Goal: Task Accomplishment & Management: Use online tool/utility

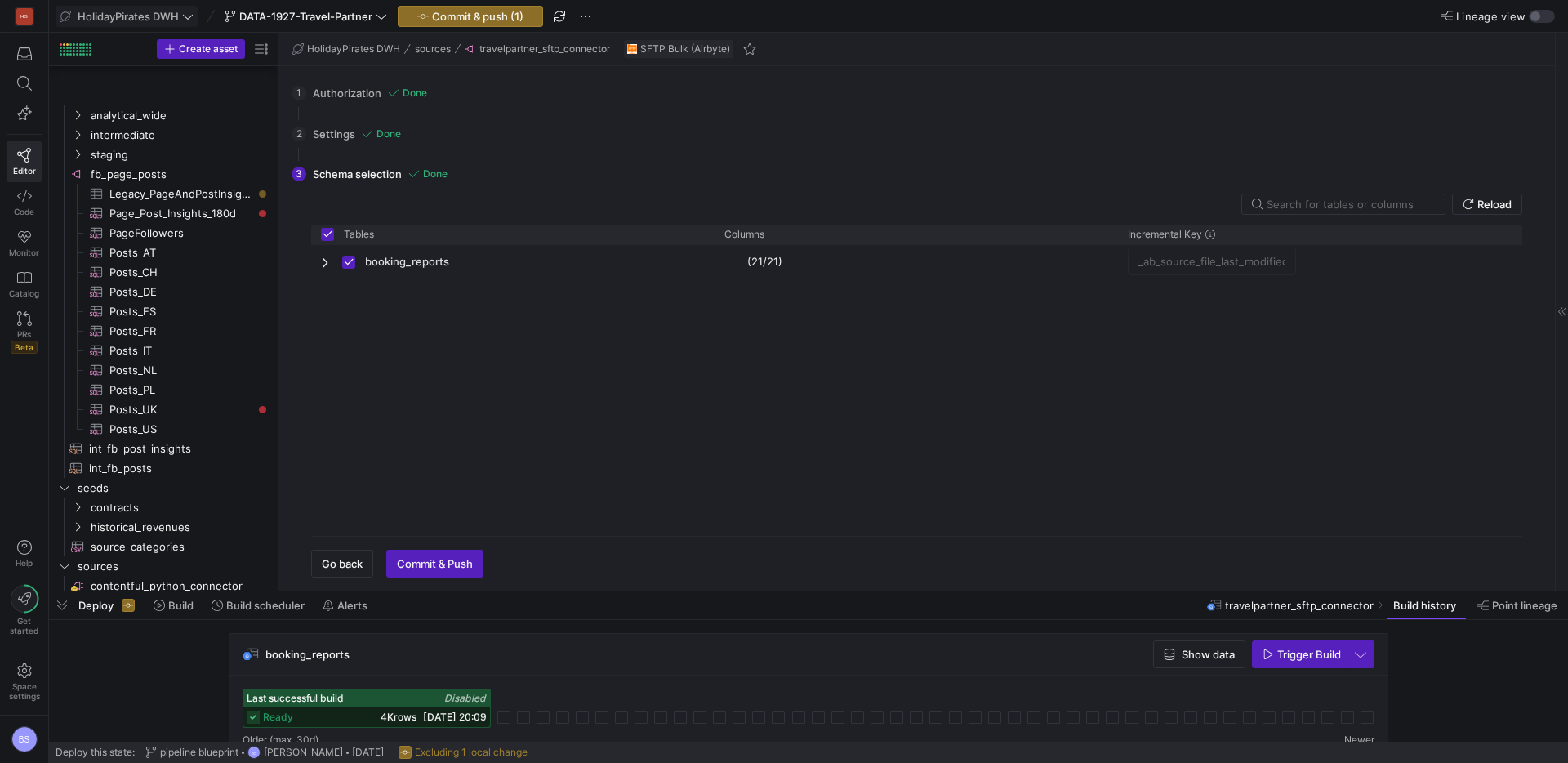
scroll to position [1025, 0]
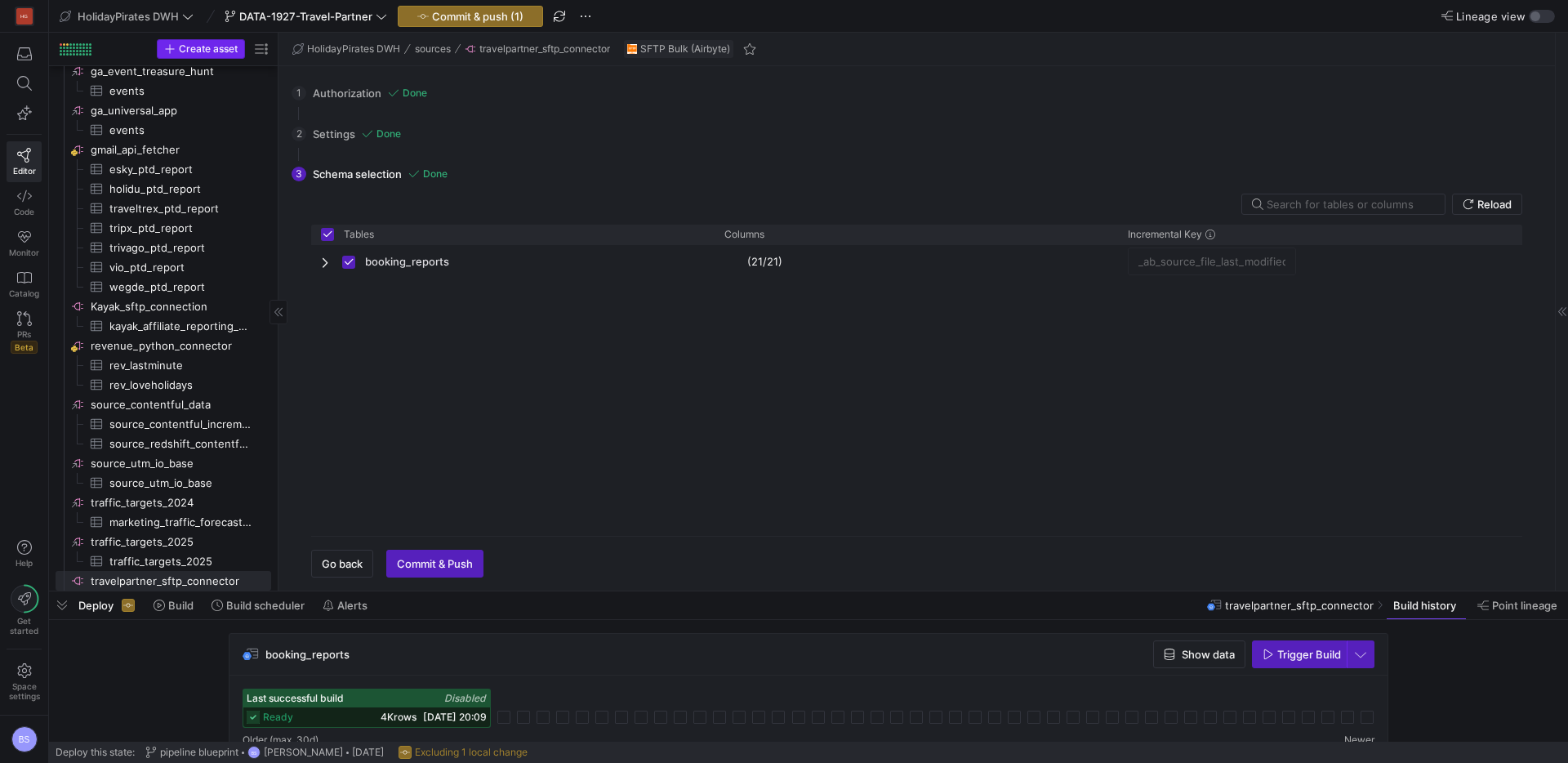
click at [182, 43] on span "Create asset" at bounding box center [208, 48] width 59 height 11
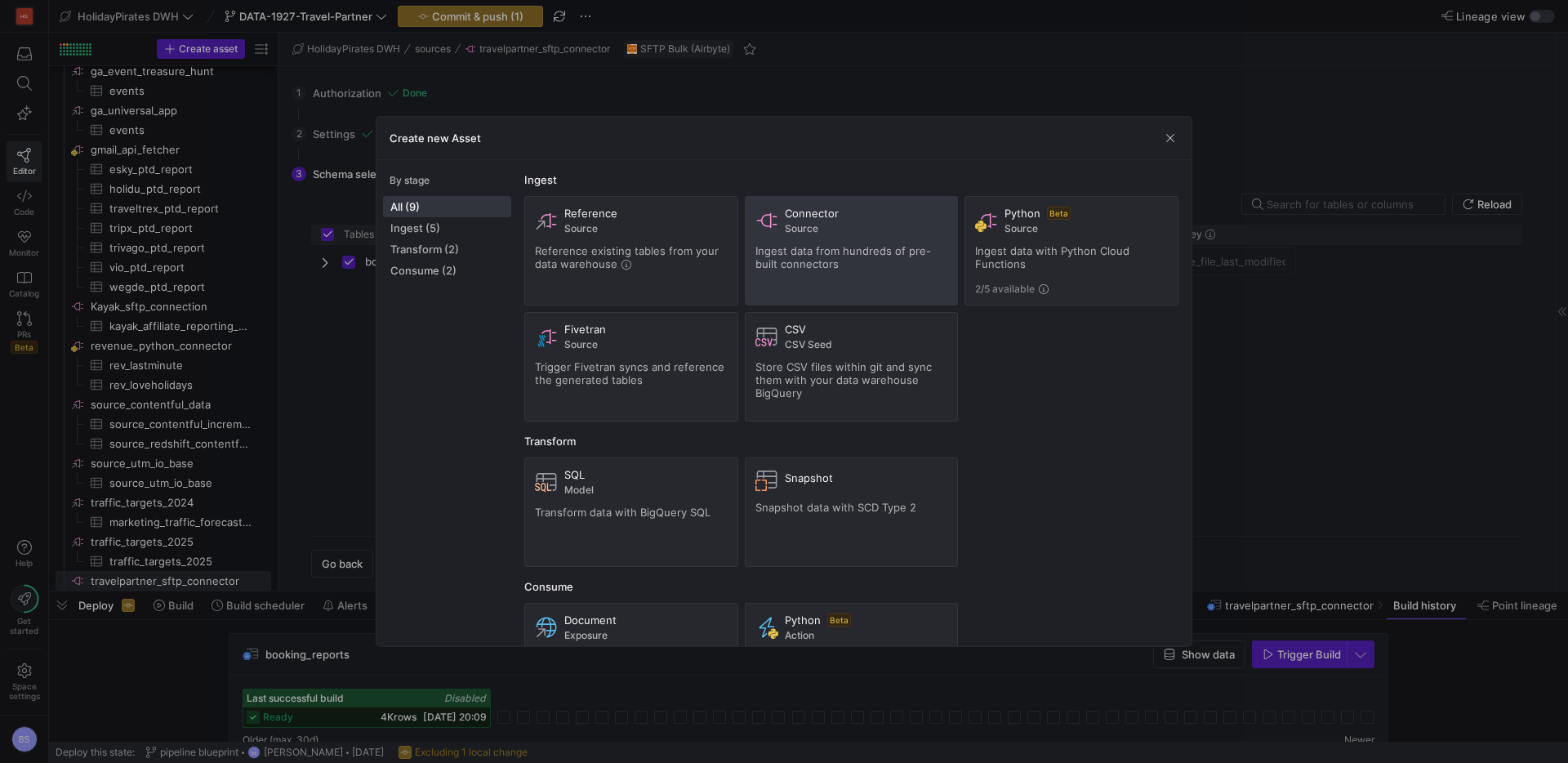
click at [837, 288] on div "Connector Source Ingest data from hundreds of pre-built connectors" at bounding box center [851, 251] width 193 height 88
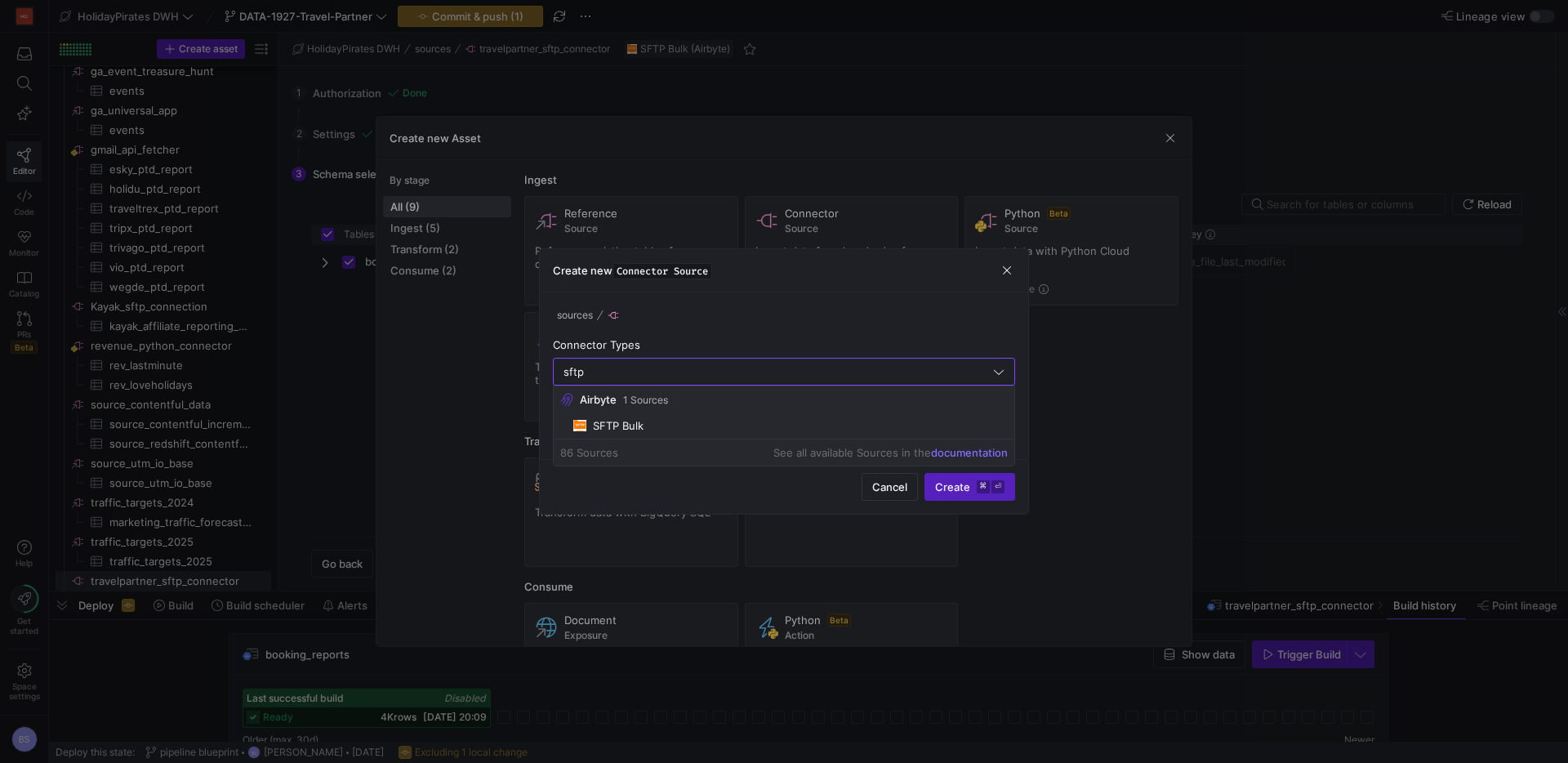
click at [704, 422] on span "SFTP Bulk" at bounding box center [790, 425] width 434 height 13
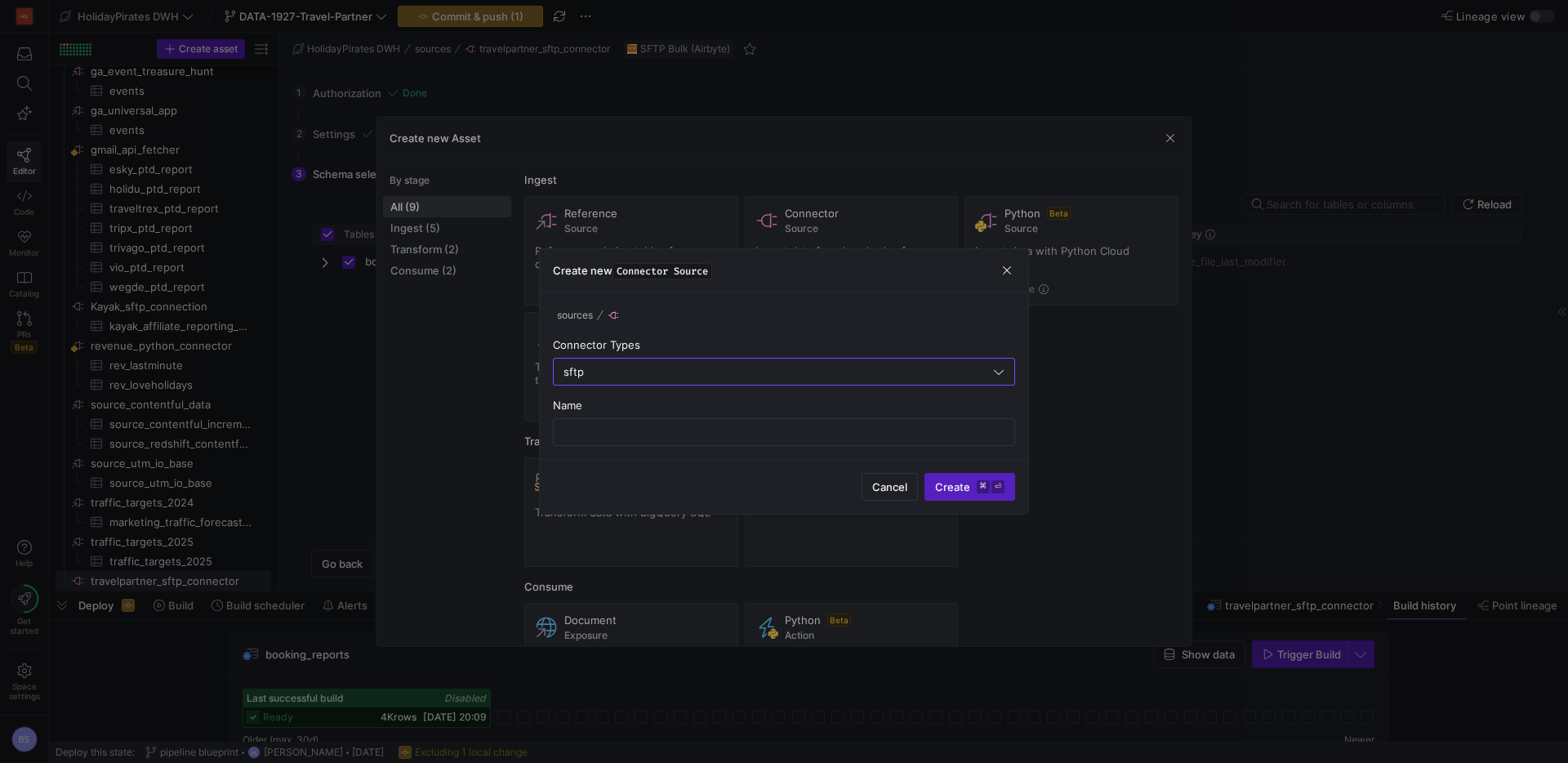
type input "SFTP Bulk"
click at [949, 484] on span "Create ⌘ ⏎" at bounding box center [970, 487] width 70 height 13
click at [714, 426] on input "text" at bounding box center [784, 432] width 434 height 13
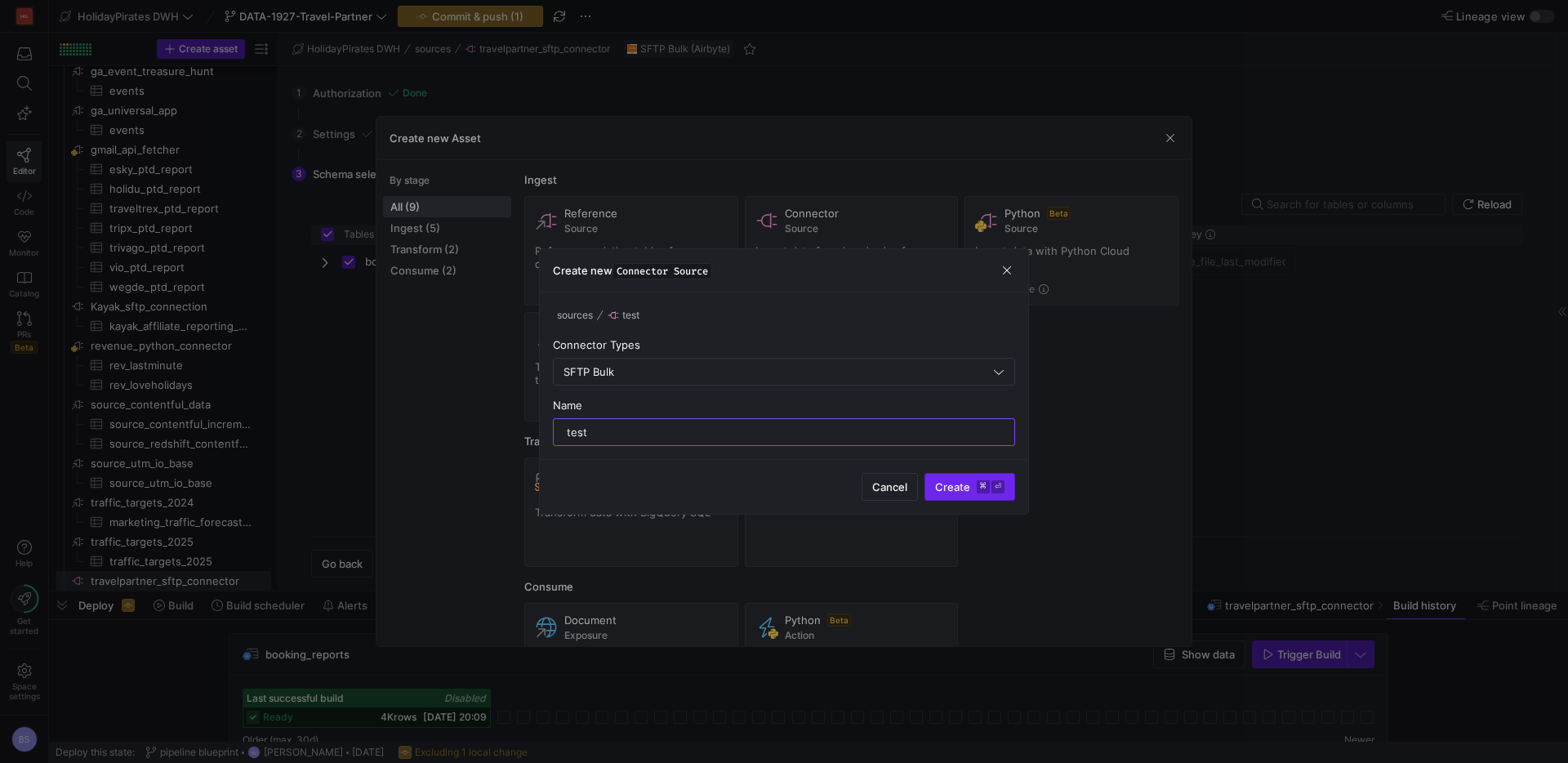
type input "test"
click at [939, 494] on span "submit" at bounding box center [970, 487] width 89 height 26
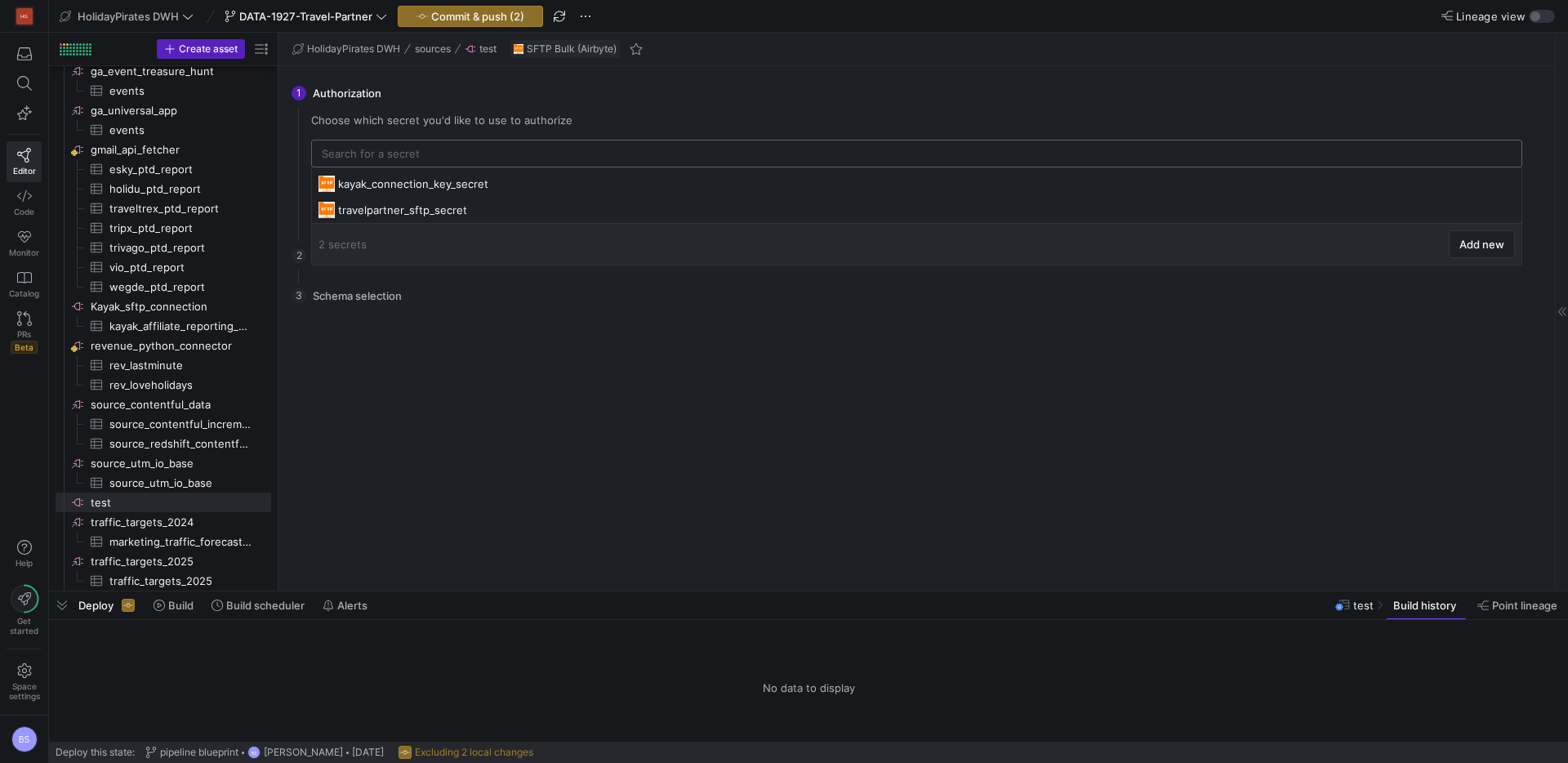
click at [360, 159] on input "text" at bounding box center [917, 153] width 1190 height 13
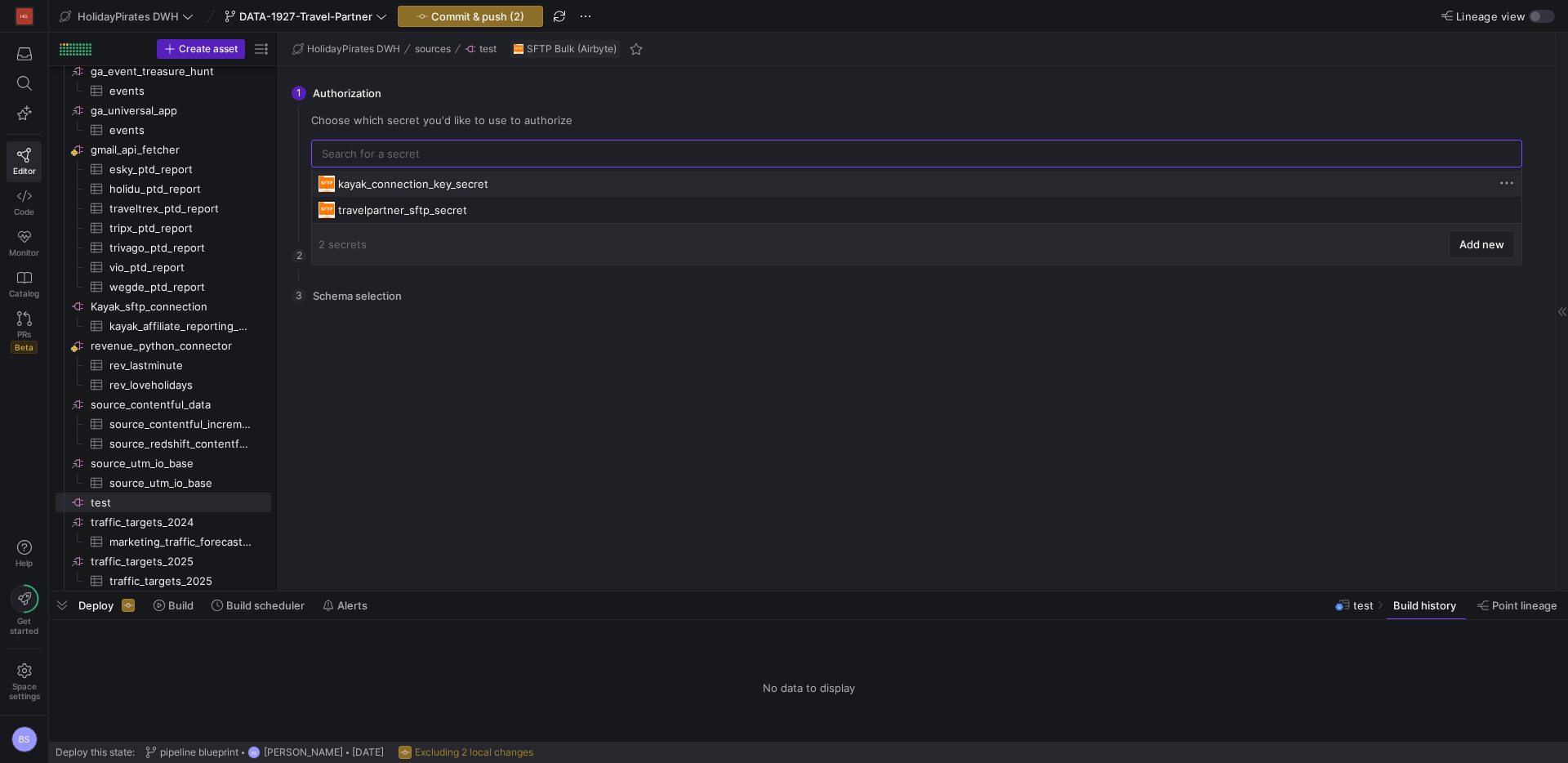
click at [363, 187] on div "kayak_connection_key_secret" at bounding box center [918, 184] width 1161 height 13
type input "kayak_connection_key_secret"
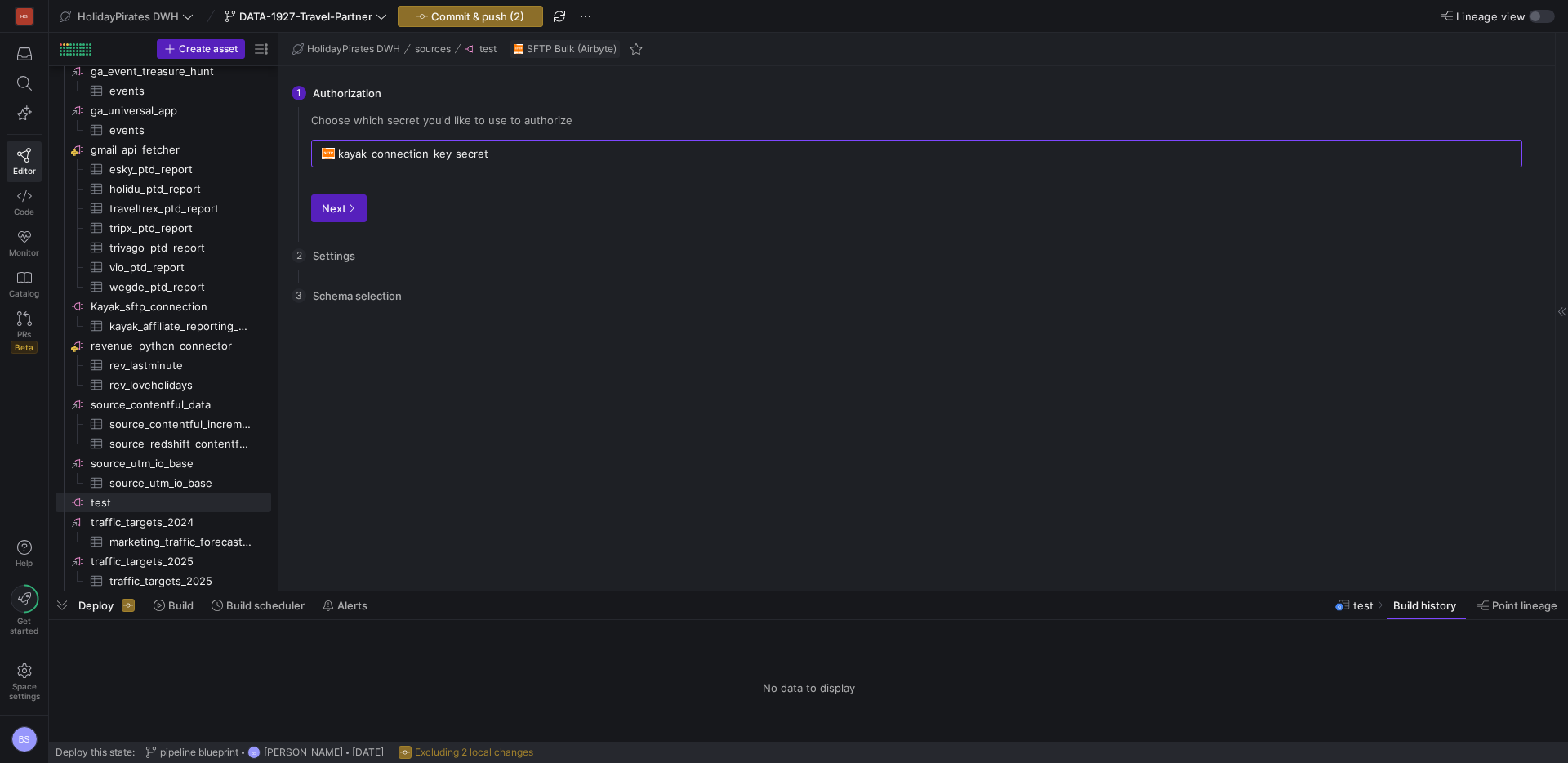
click at [316, 261] on div "2 Settings You need to authorize first before being able to edit settings. Go b…" at bounding box center [914, 256] width 1244 height 41
drag, startPoint x: 369, startPoint y: 179, endPoint x: 360, endPoint y: 190, distance: 14.2
click at [368, 180] on div "Choose which secret you'd like to use to authorize kayak_connection_key_secret …" at bounding box center [917, 174] width 1238 height 122
drag, startPoint x: 346, startPoint y: 203, endPoint x: 339, endPoint y: 224, distance: 22.1
click at [347, 203] on icon "button" at bounding box center [351, 208] width 9 height 9
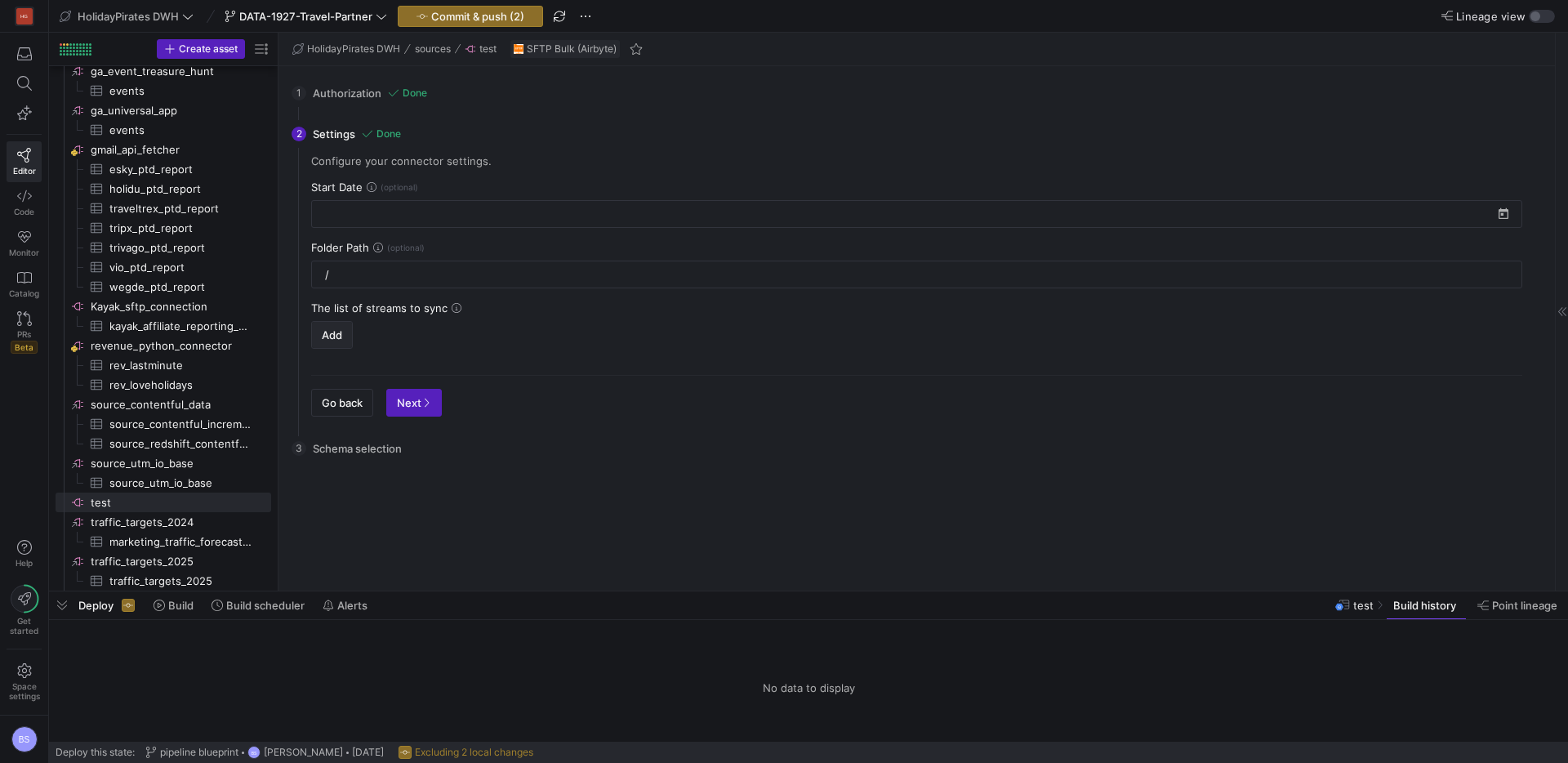
click at [341, 339] on span "Add" at bounding box center [332, 335] width 21 height 13
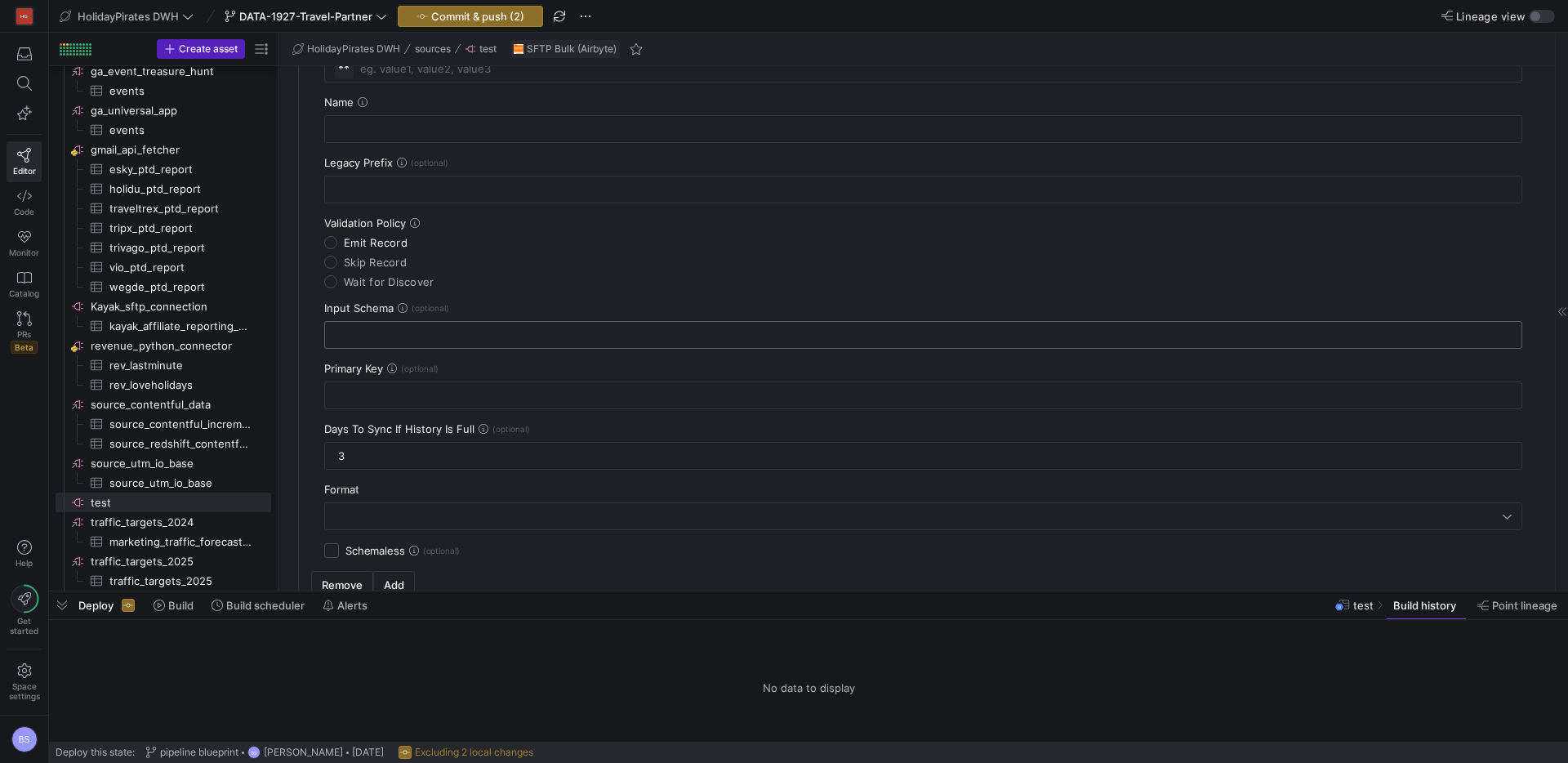
scroll to position [159, 0]
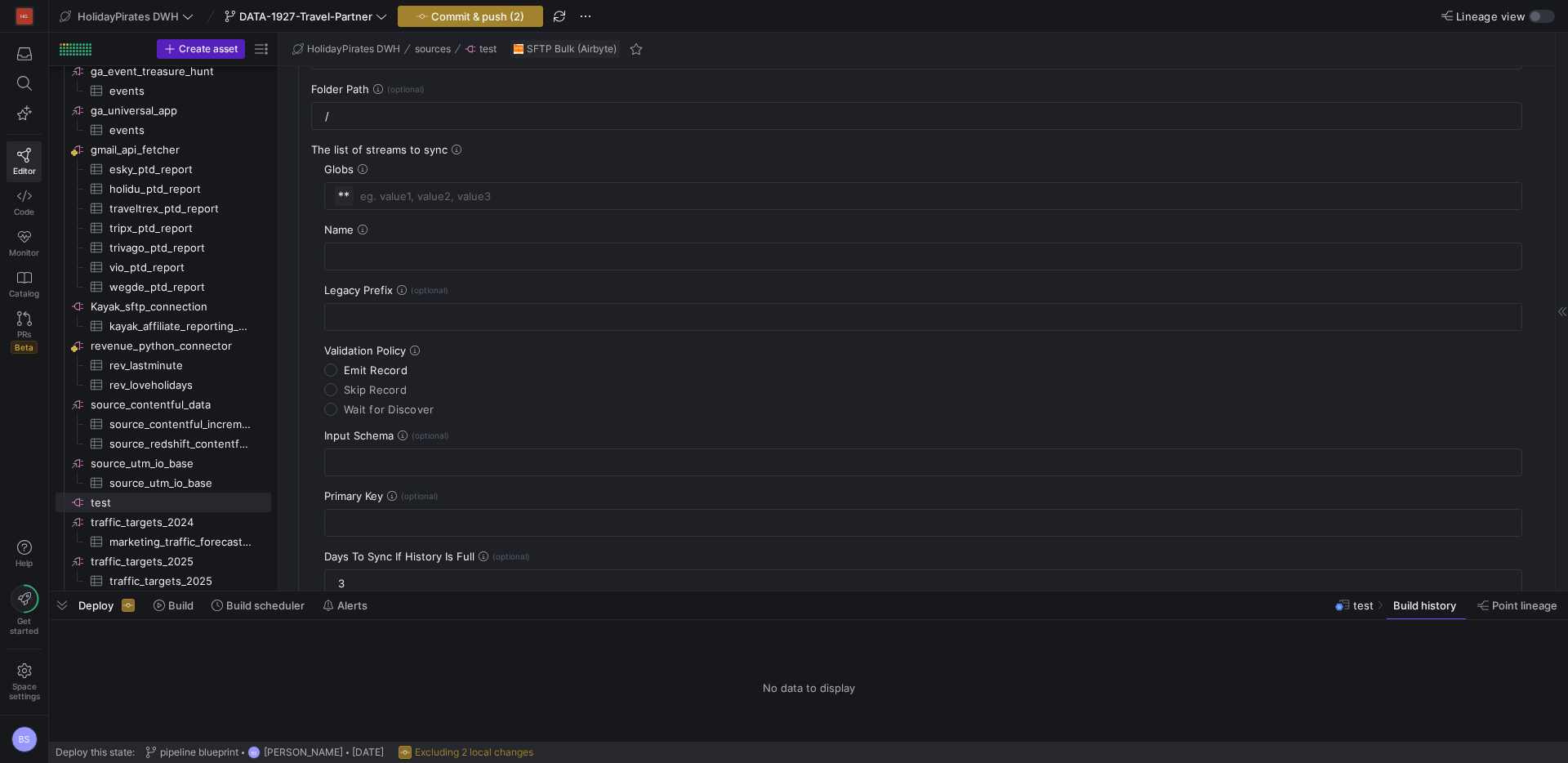
click at [473, 23] on span "button" at bounding box center [470, 16] width 144 height 20
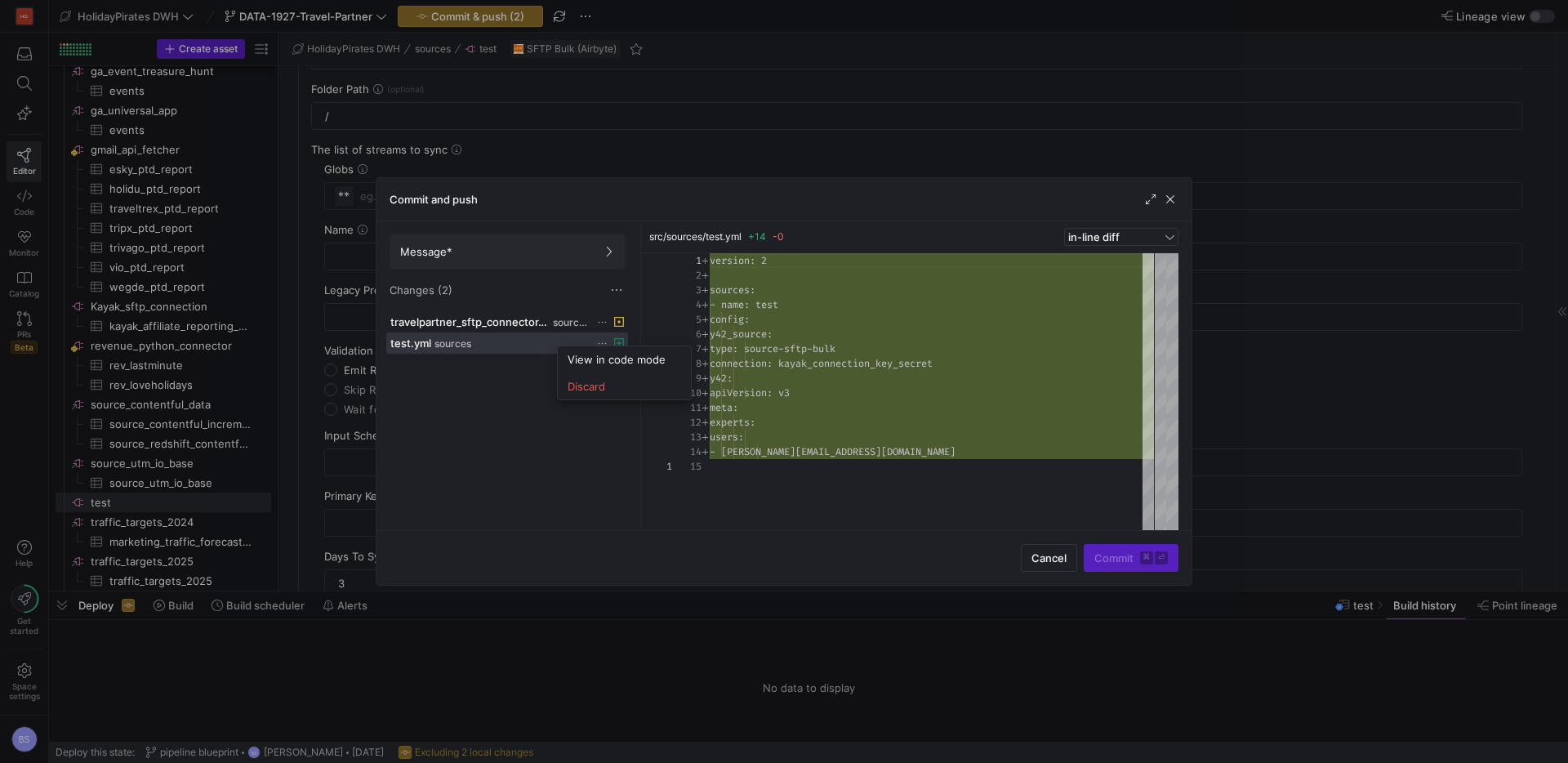
scroll to position [147, 0]
click at [604, 393] on button "Discard" at bounding box center [624, 386] width 133 height 26
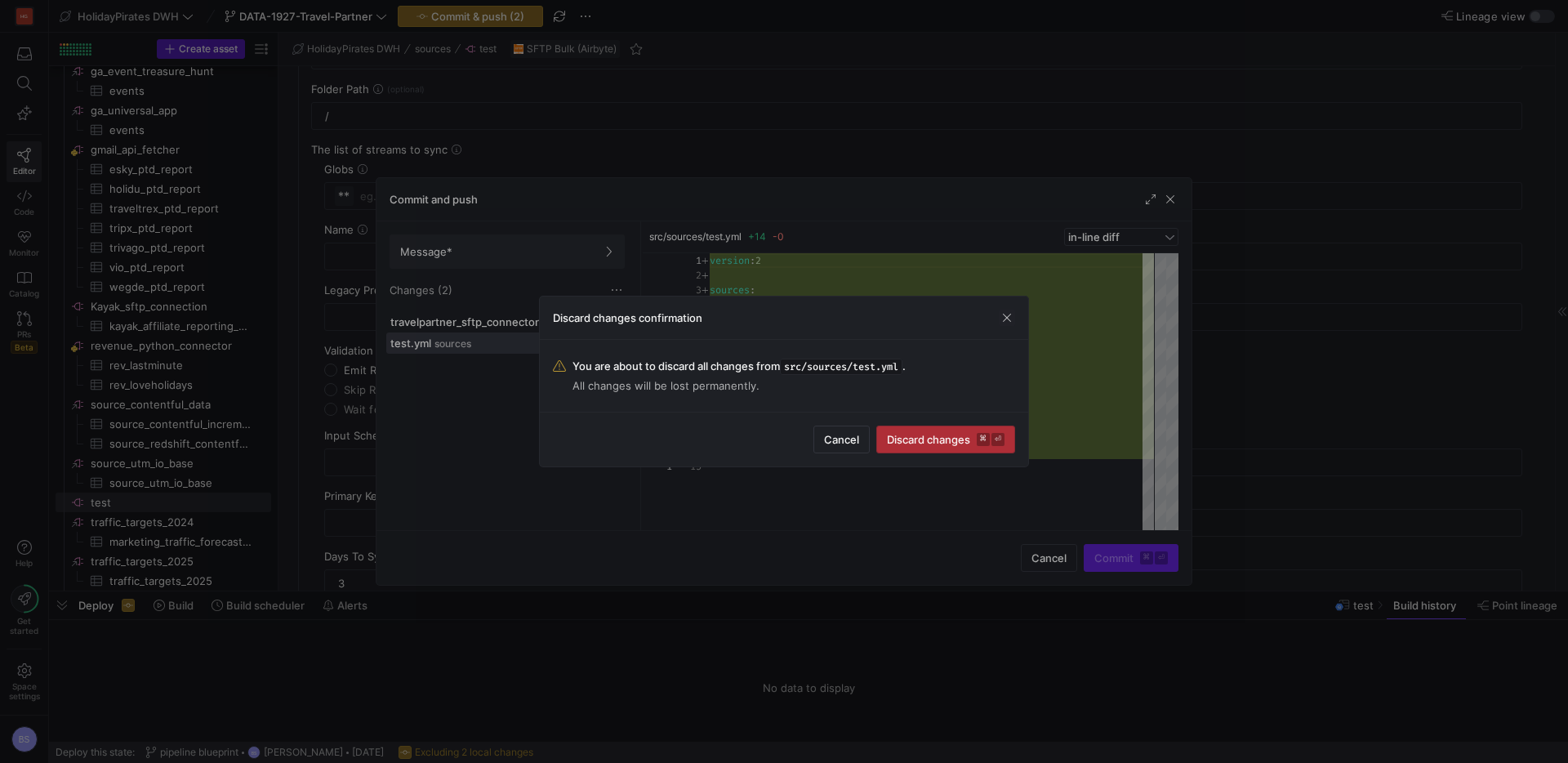
click at [920, 433] on span "Discard changes ⌘ ⏎" at bounding box center [946, 439] width 118 height 13
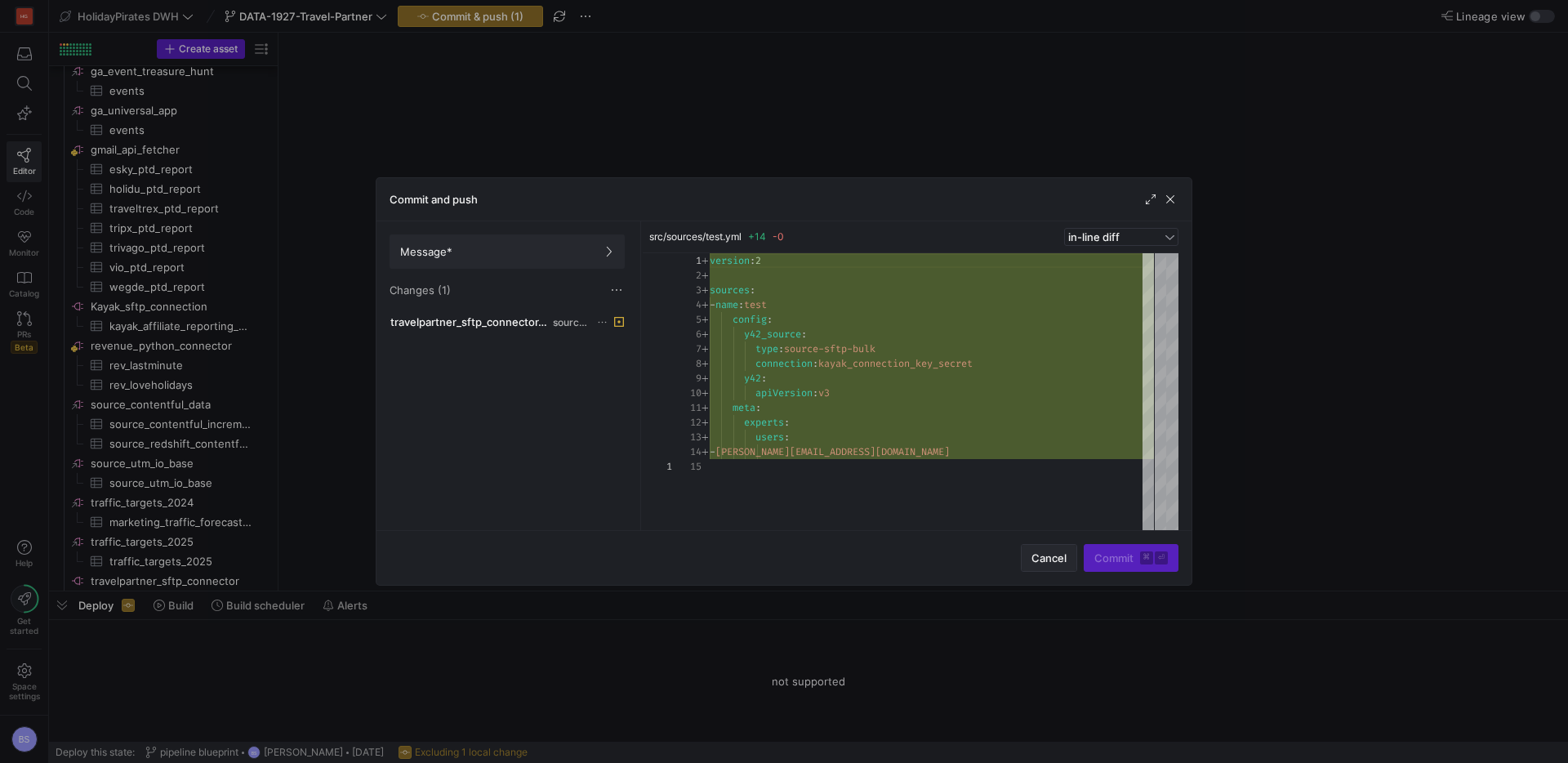
click at [1032, 556] on span "Cancel" at bounding box center [1049, 557] width 35 height 13
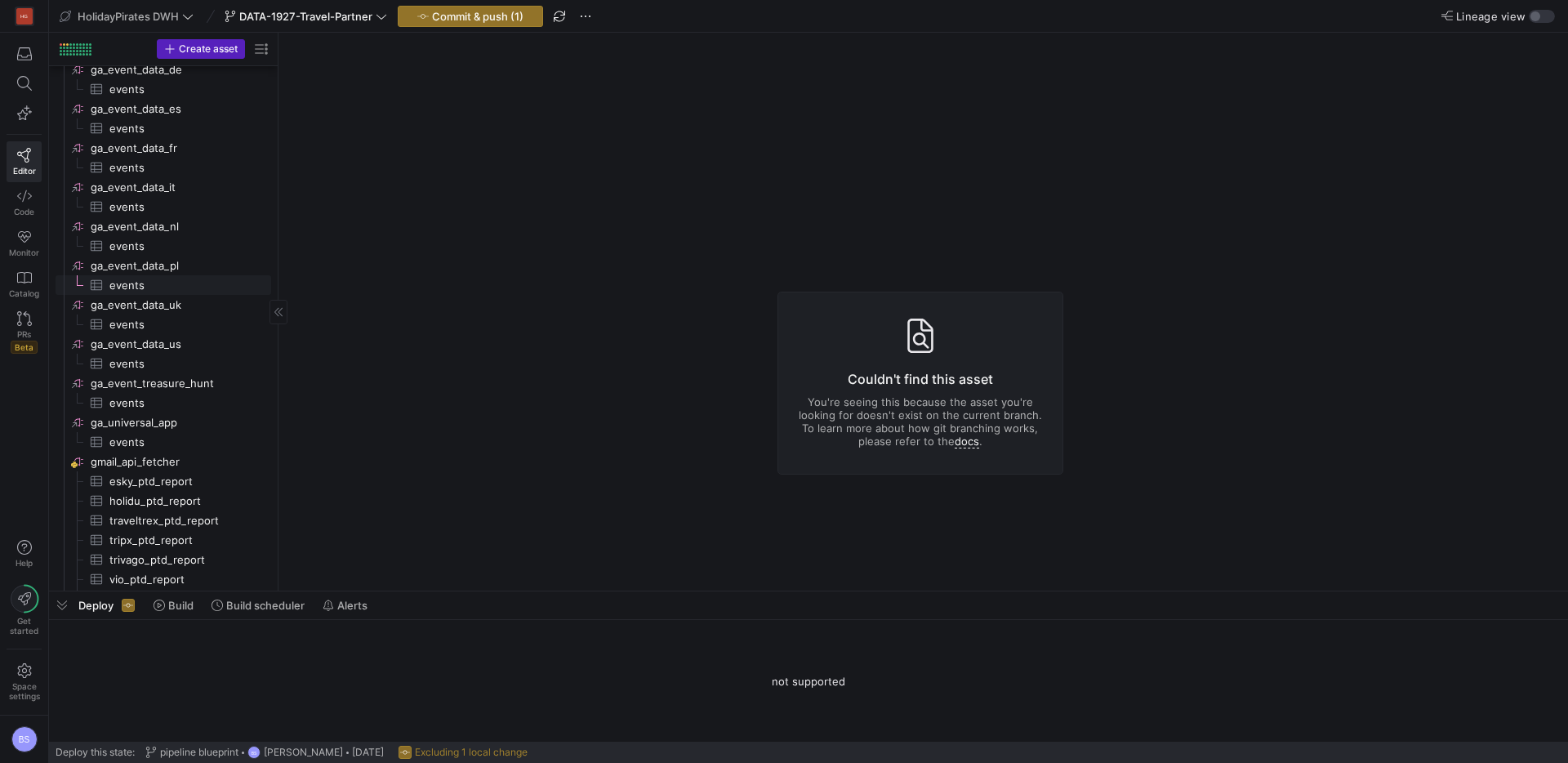
scroll to position [0, 0]
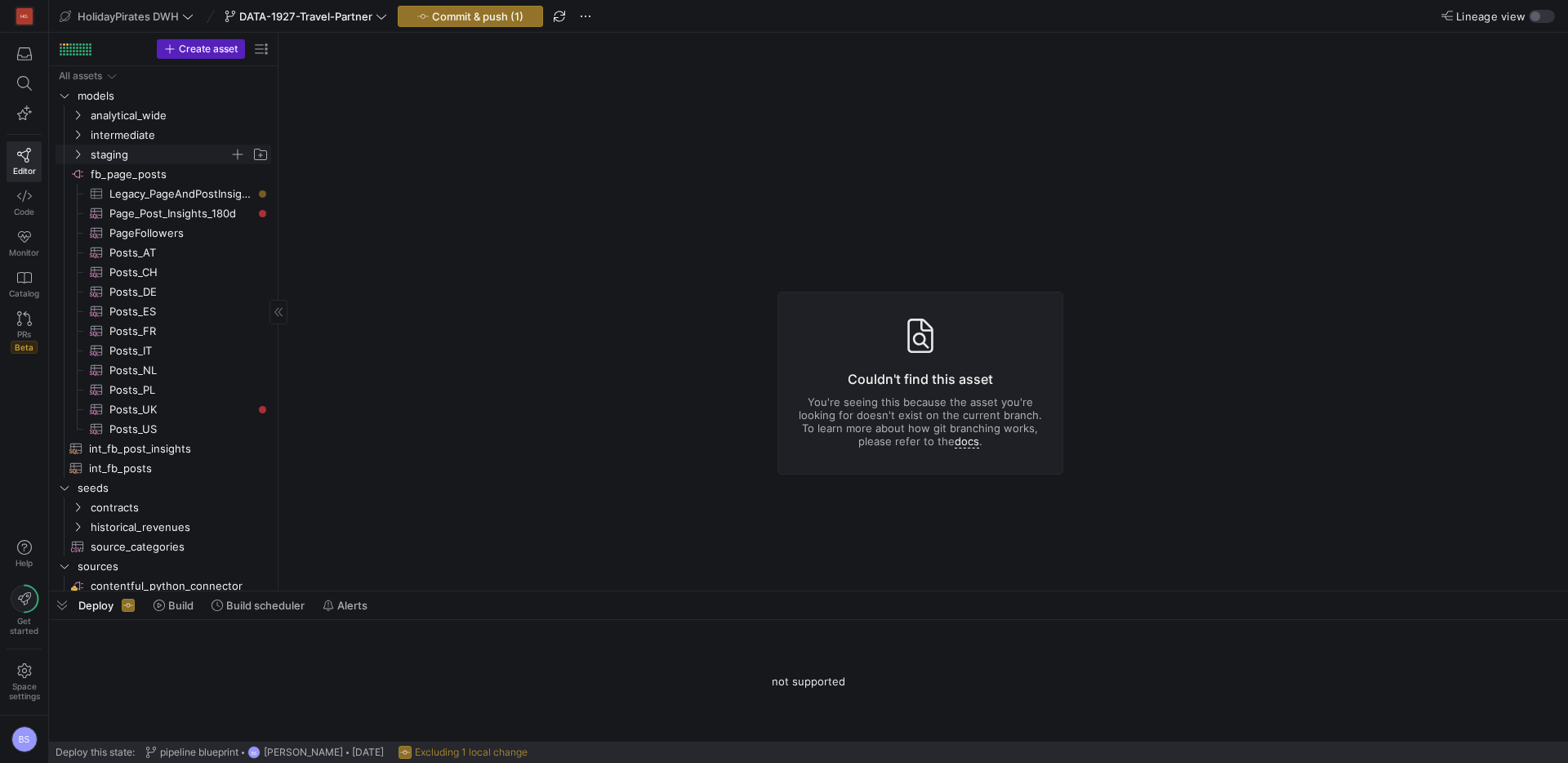
click at [76, 150] on icon "Press SPACE to select this row." at bounding box center [78, 154] width 4 height 9
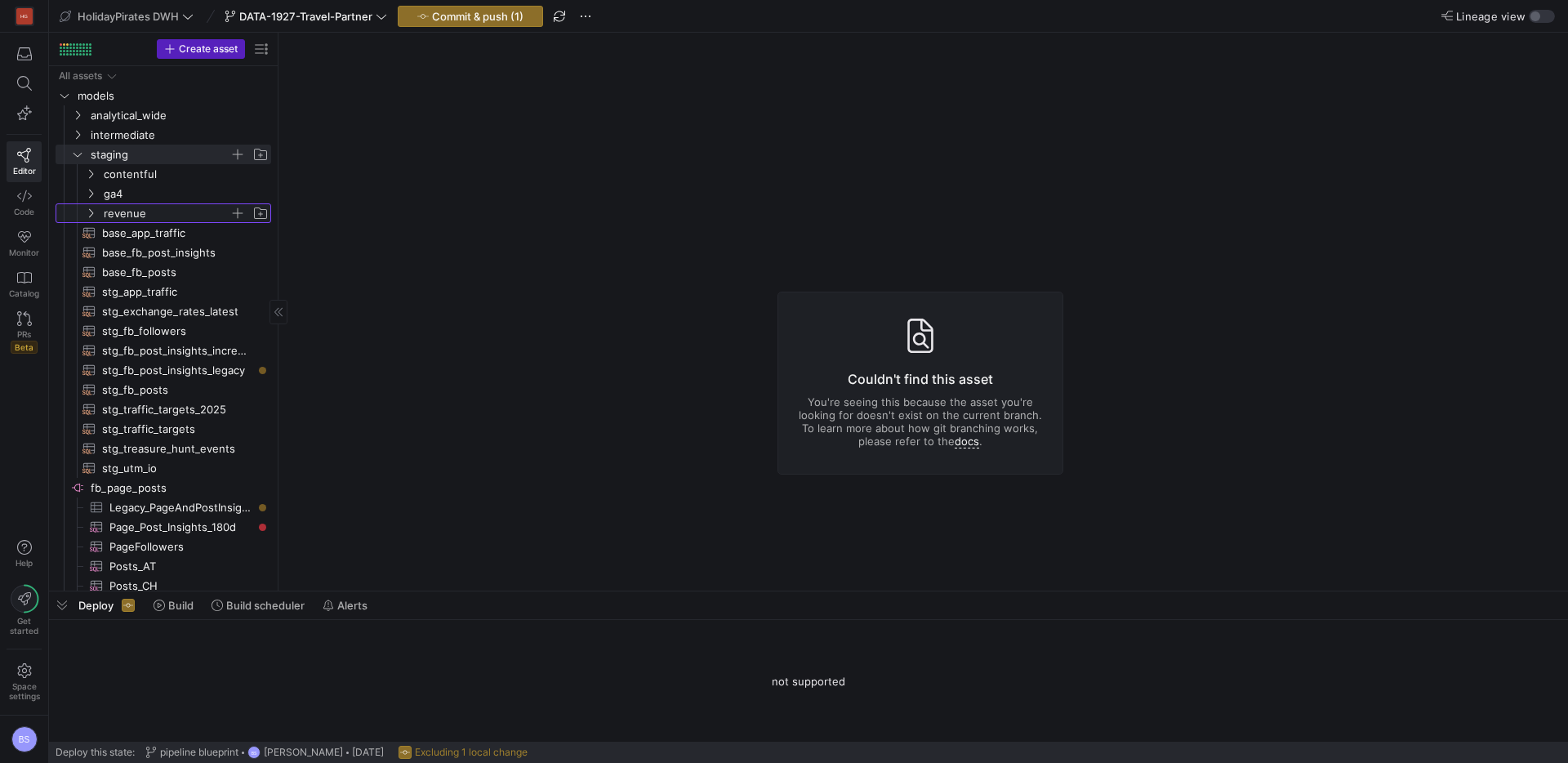
click at [100, 211] on span "revenue" at bounding box center [176, 213] width 188 height 18
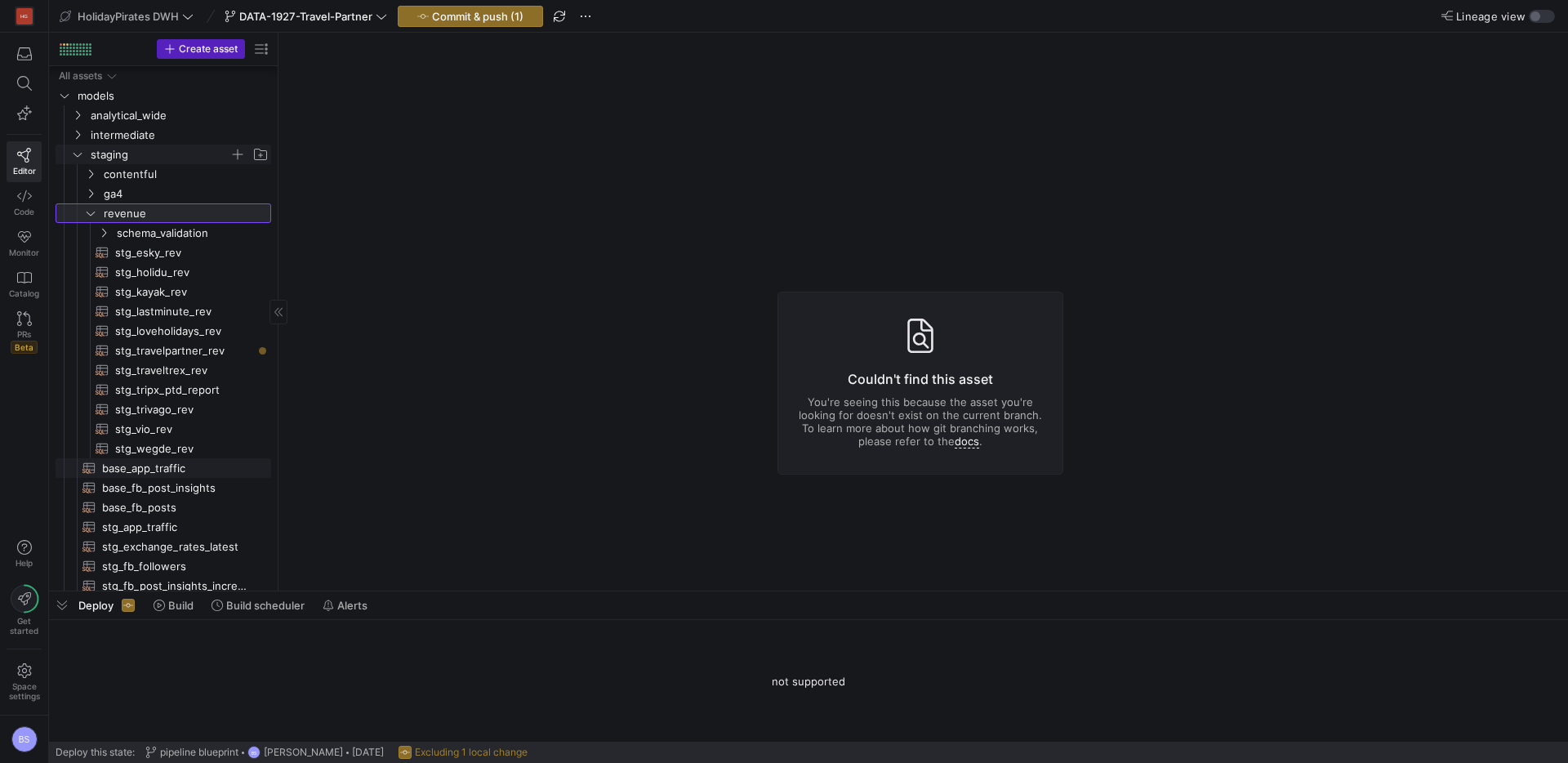
scroll to position [9, 0]
click at [174, 340] on span "stg_travelpartner_rev​​​​​​​​​​" at bounding box center [184, 342] width 137 height 19
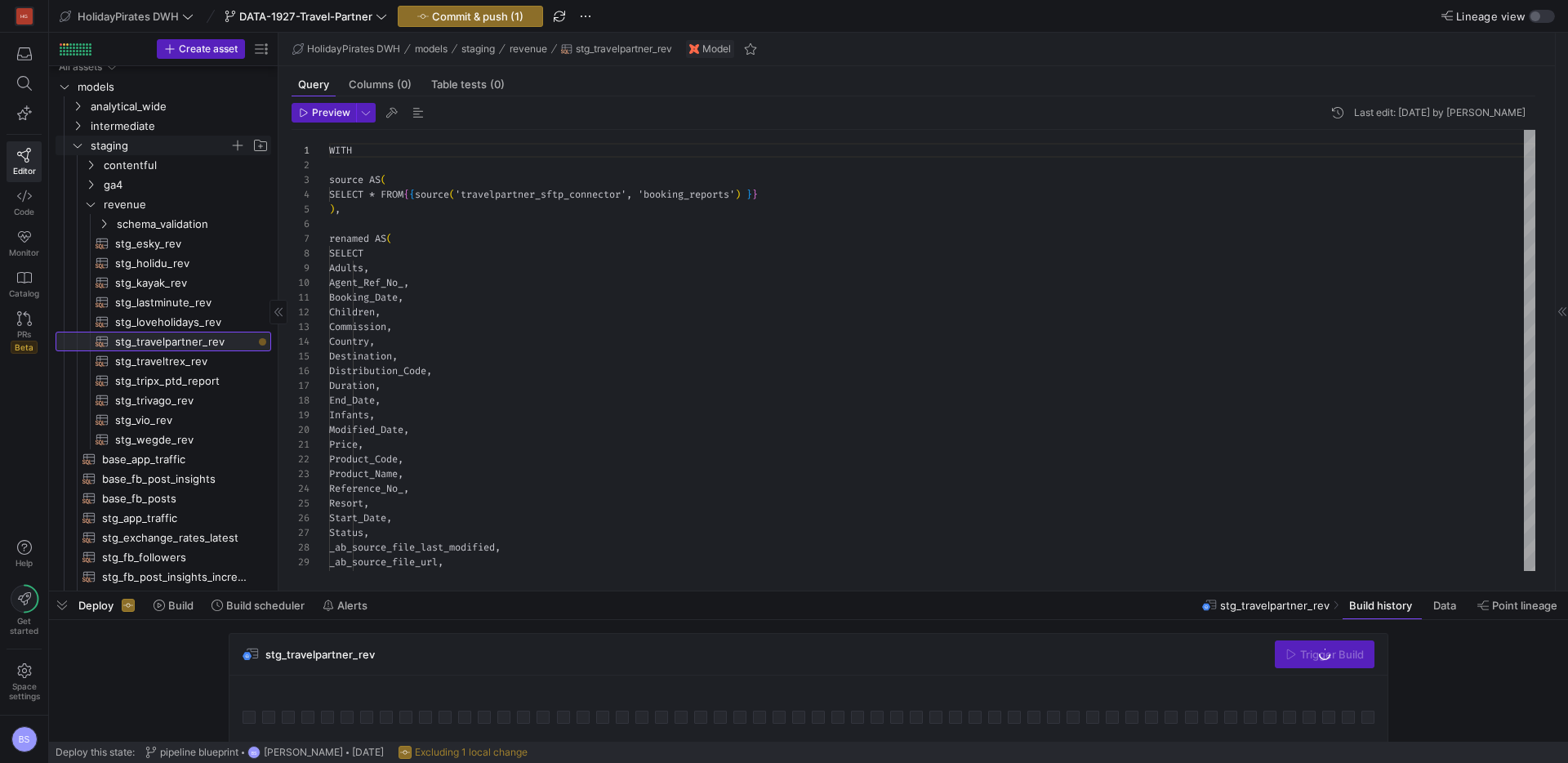
scroll to position [147, 0]
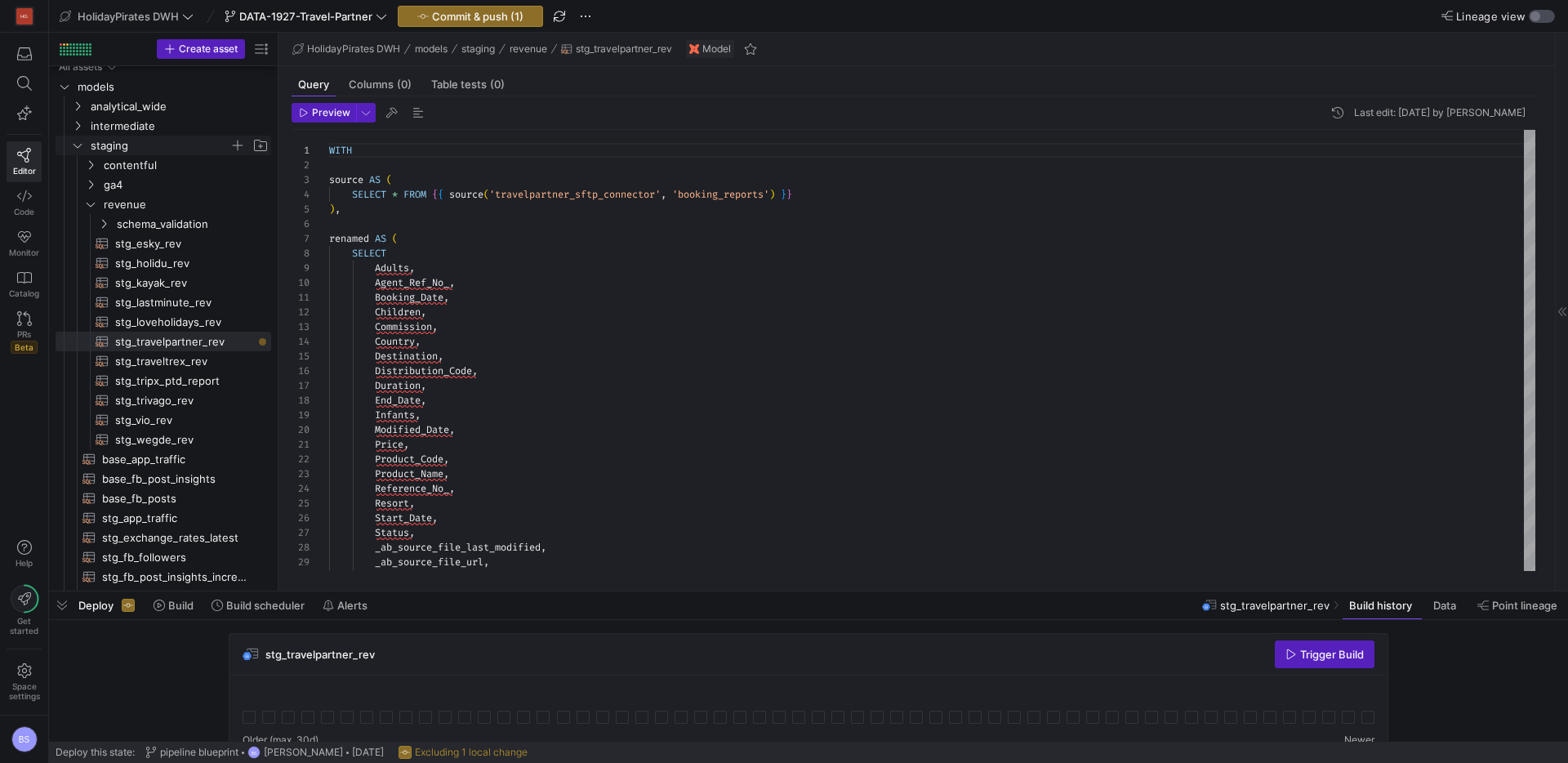
click at [1535, 13] on div "button" at bounding box center [1535, 15] width 9 height 9
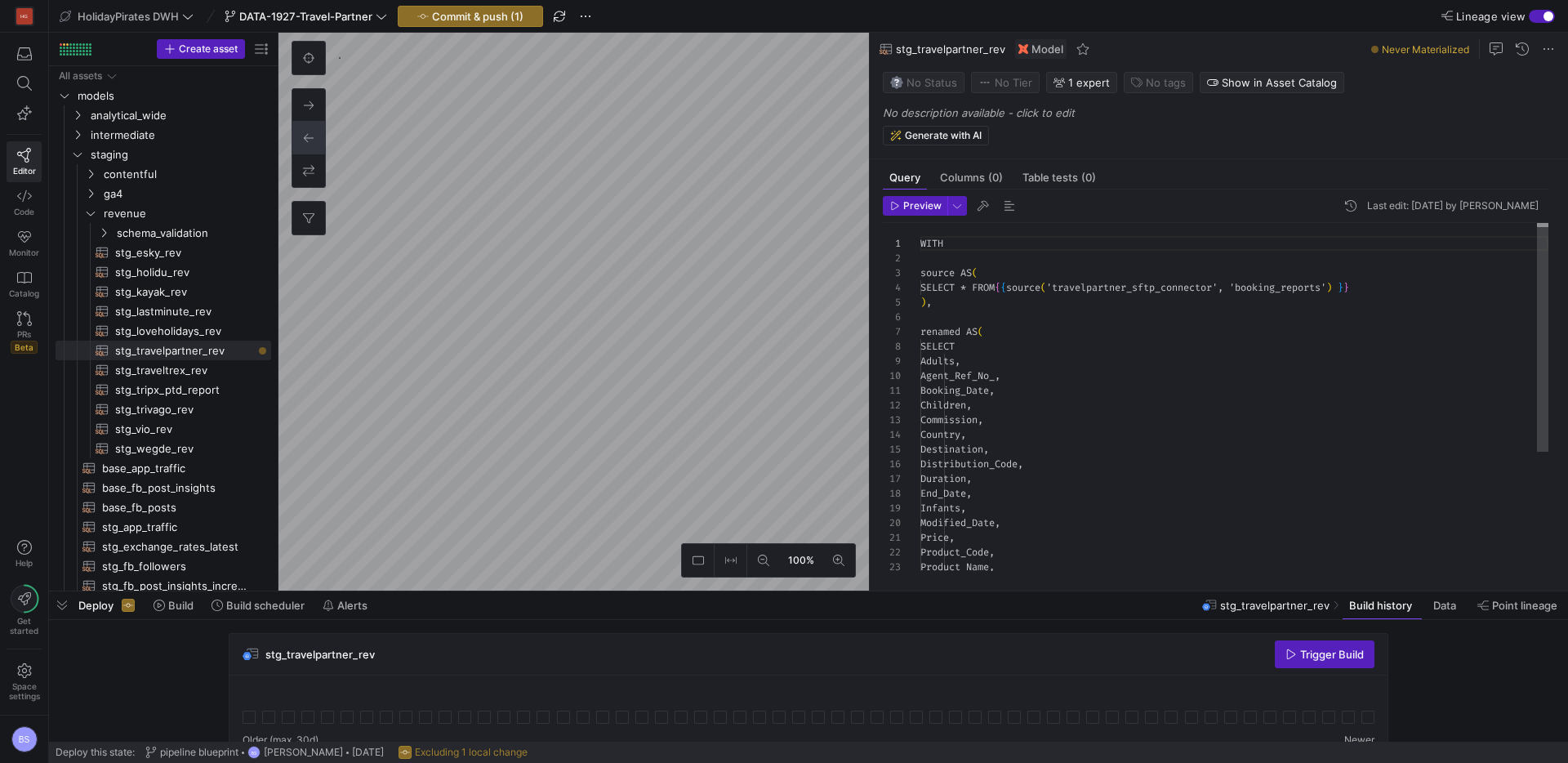
scroll to position [147, 0]
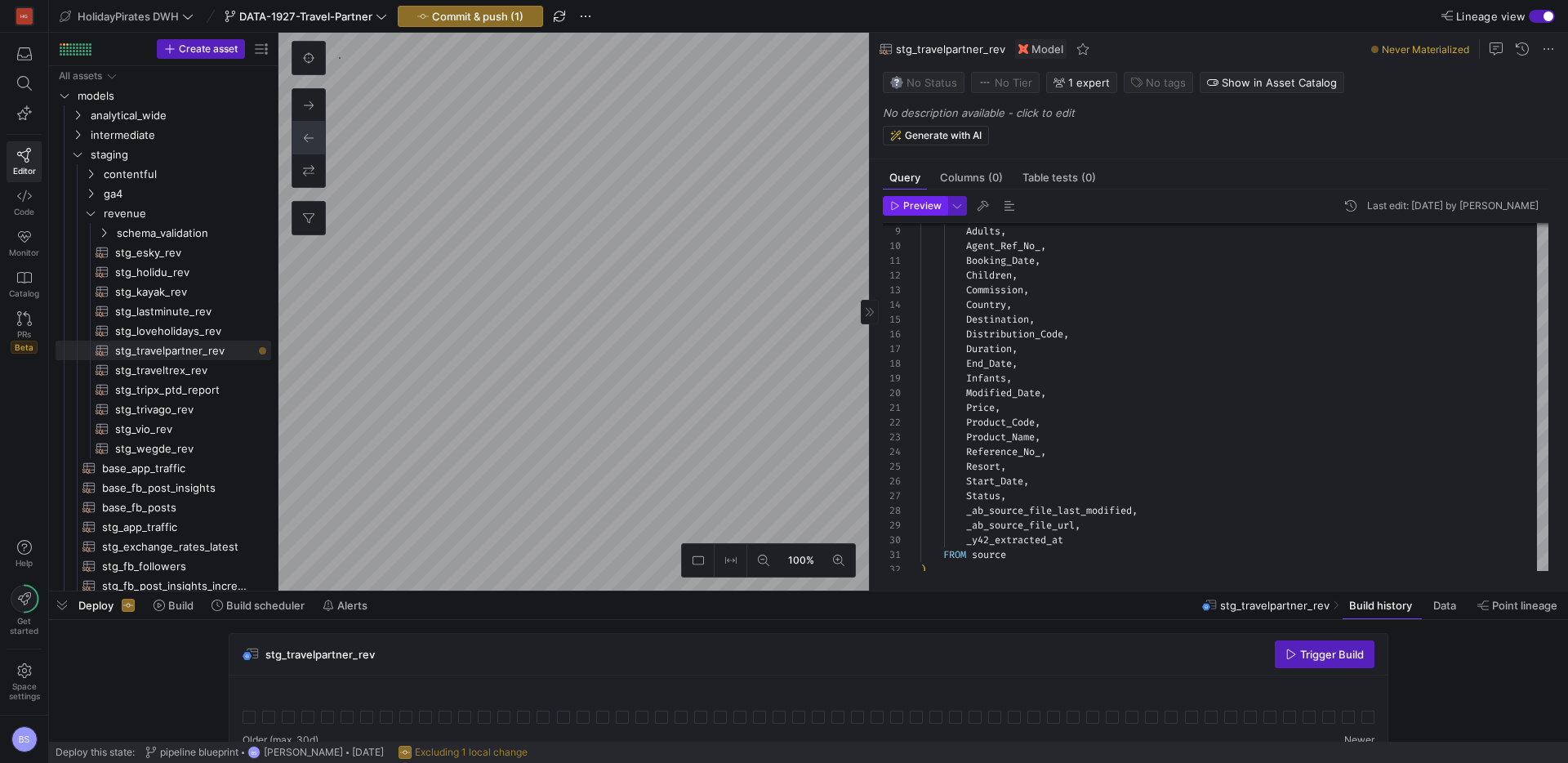
click at [896, 197] on span "button" at bounding box center [915, 205] width 63 height 18
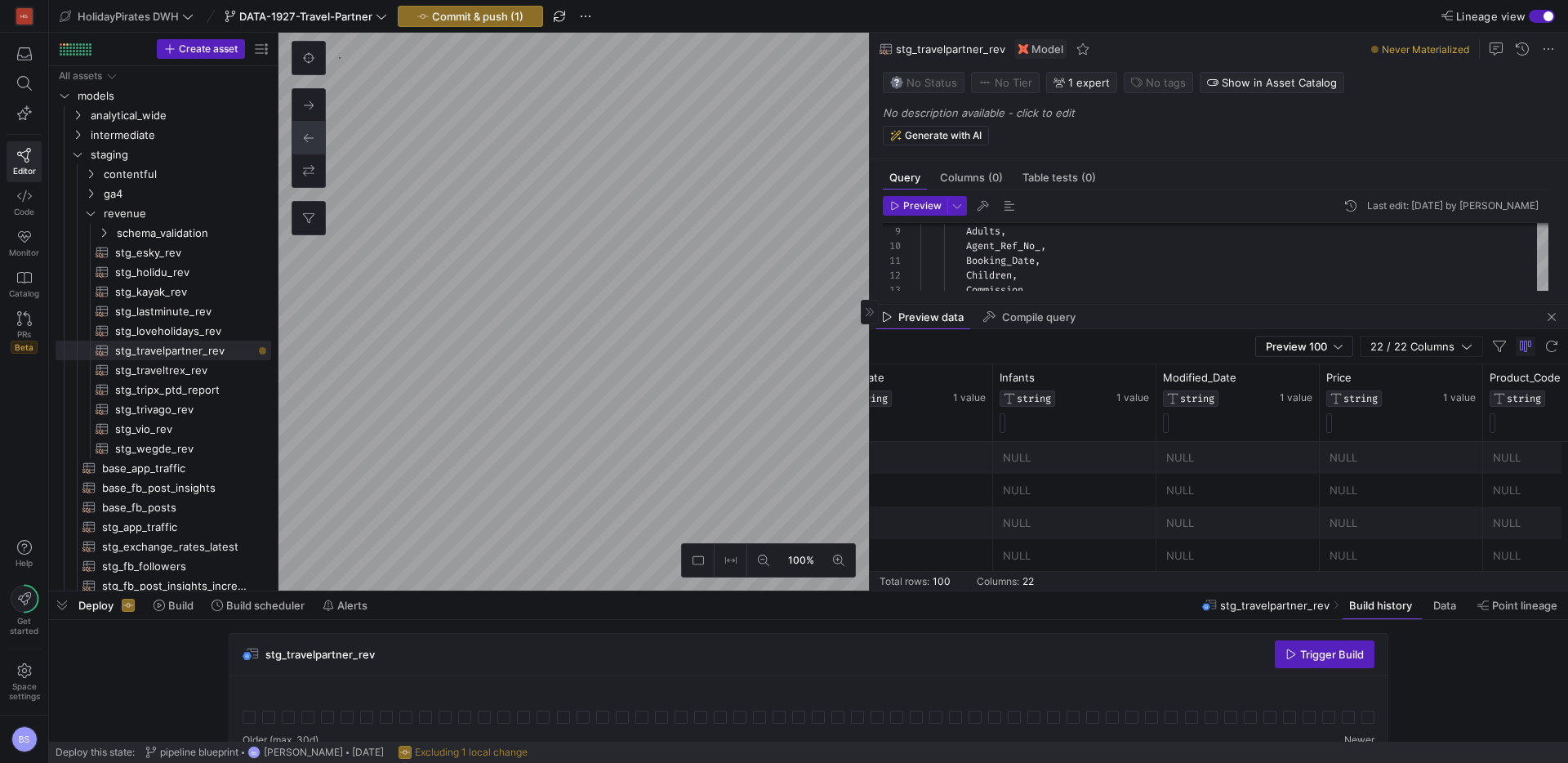
scroll to position [0, 2156]
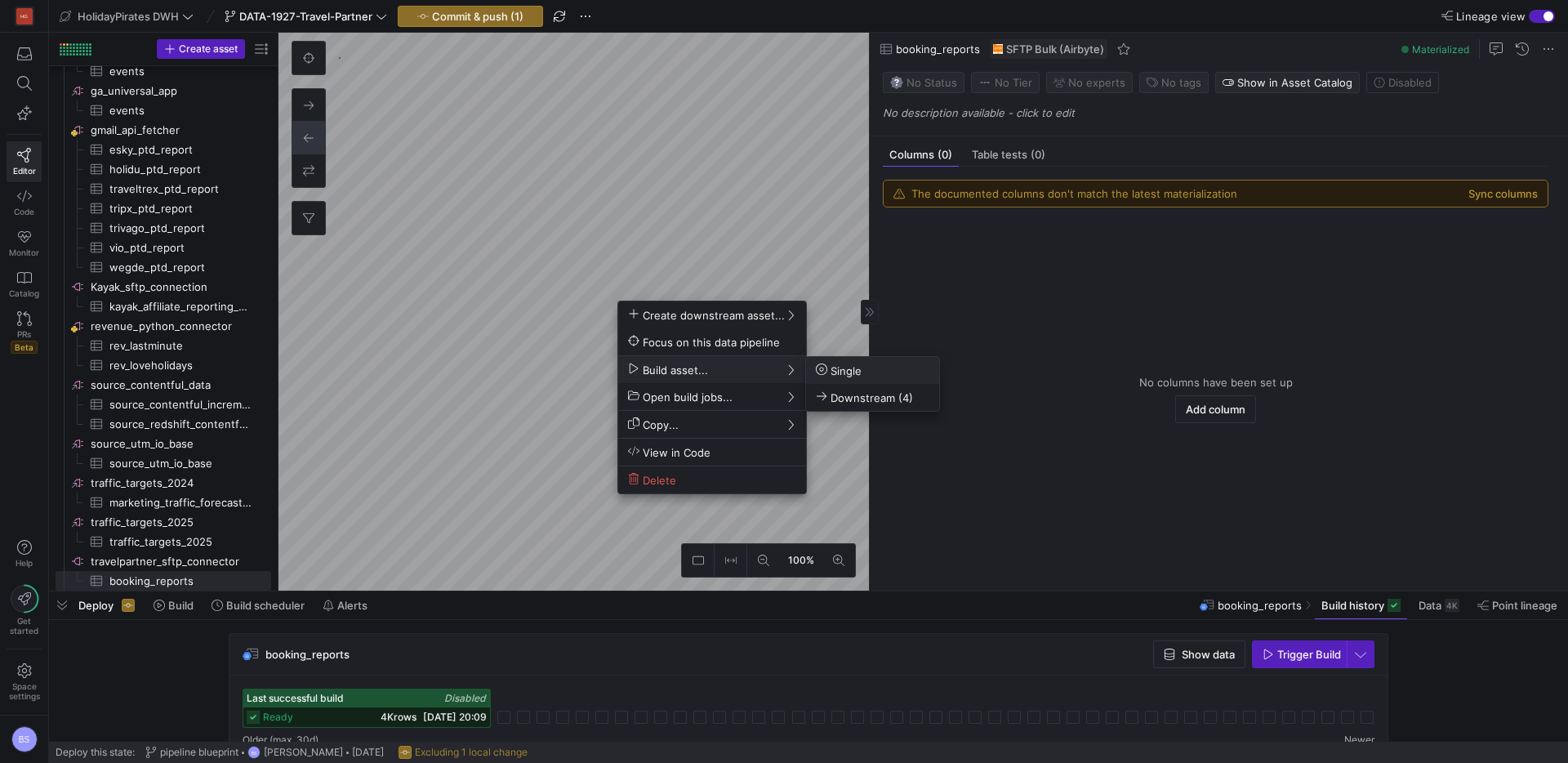
click at [857, 374] on span "Single" at bounding box center [838, 371] width 45 height 14
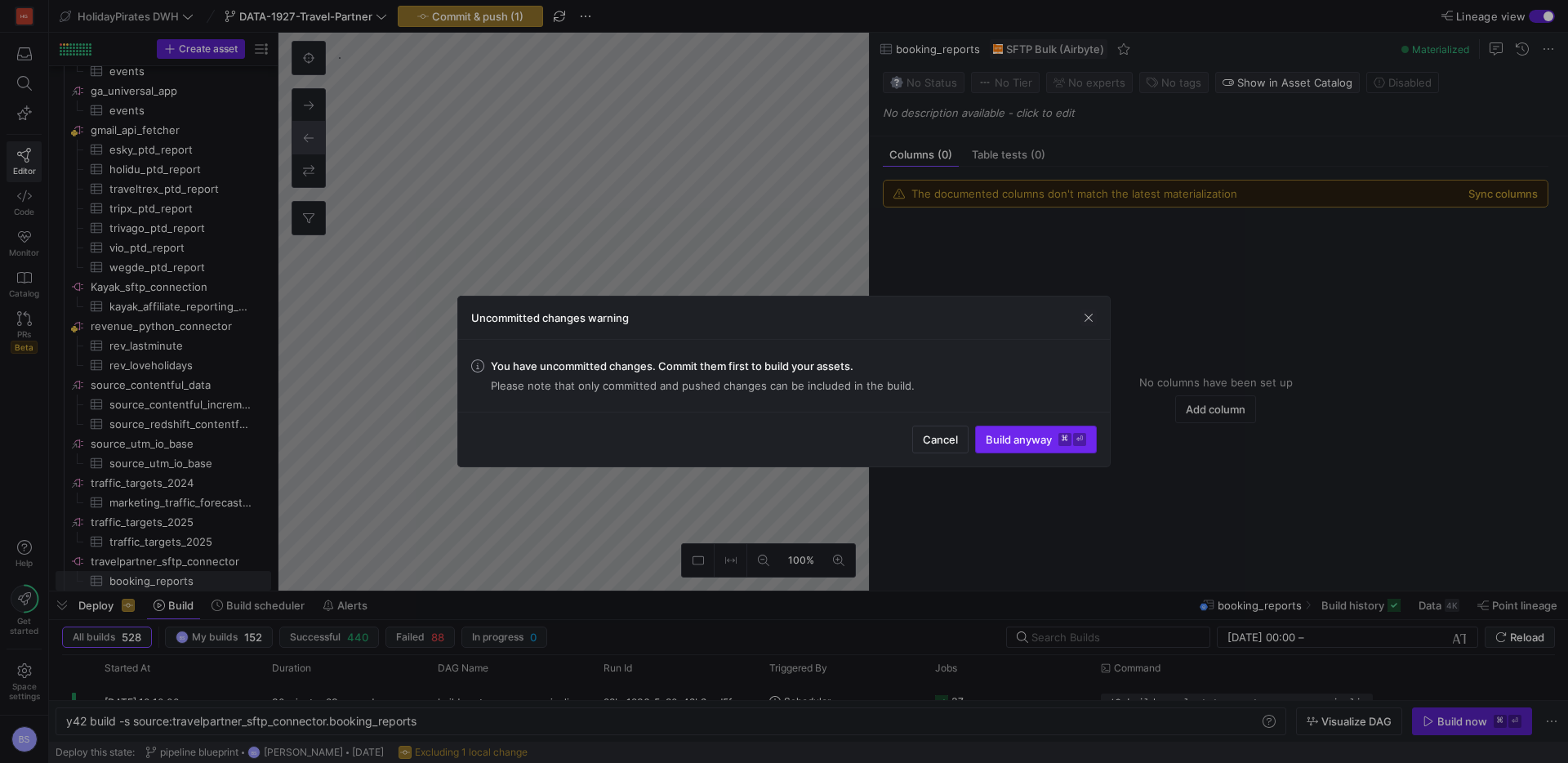
click at [1024, 448] on span "submit" at bounding box center [1036, 439] width 120 height 26
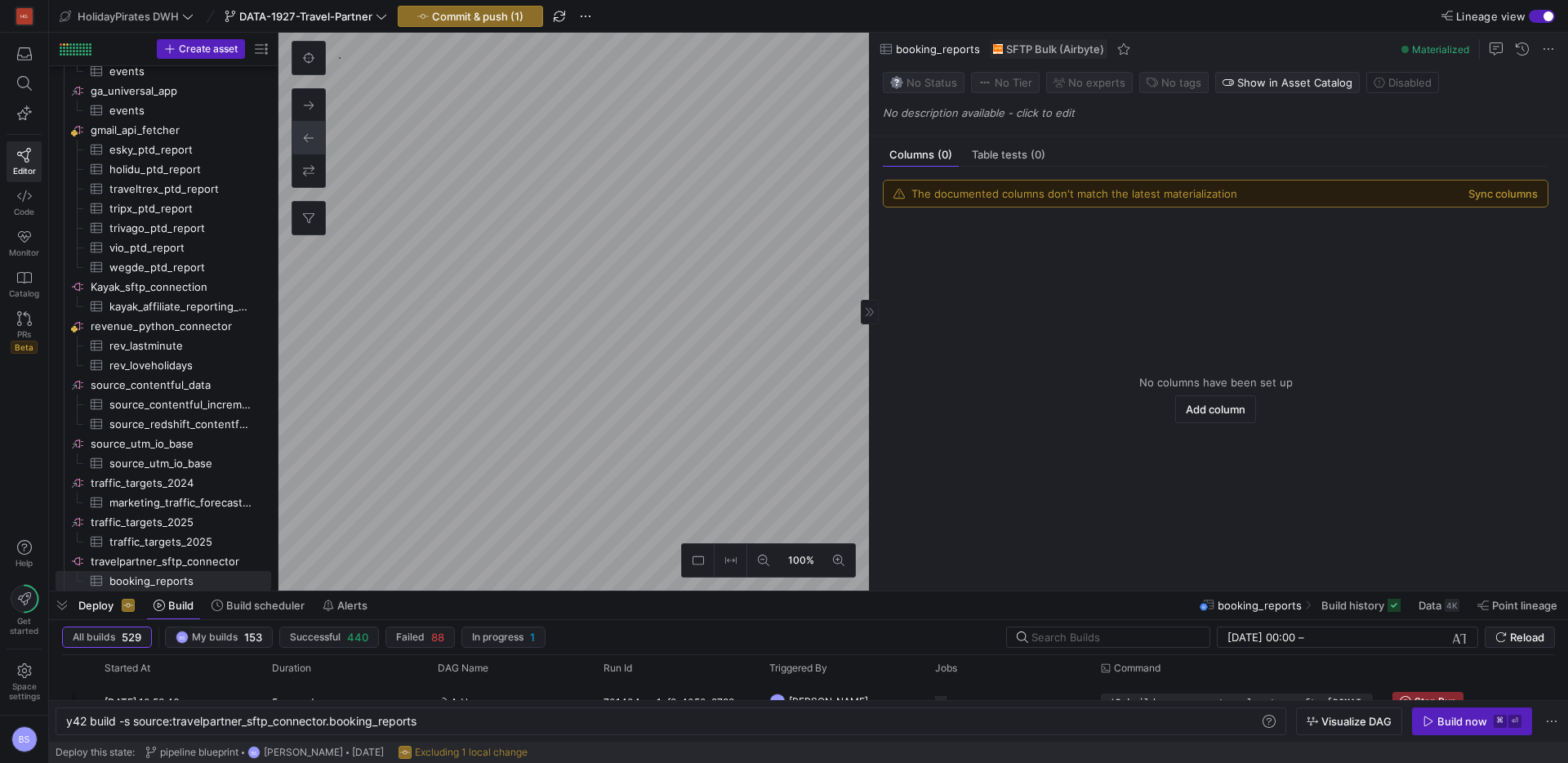
type textarea "y42 build"
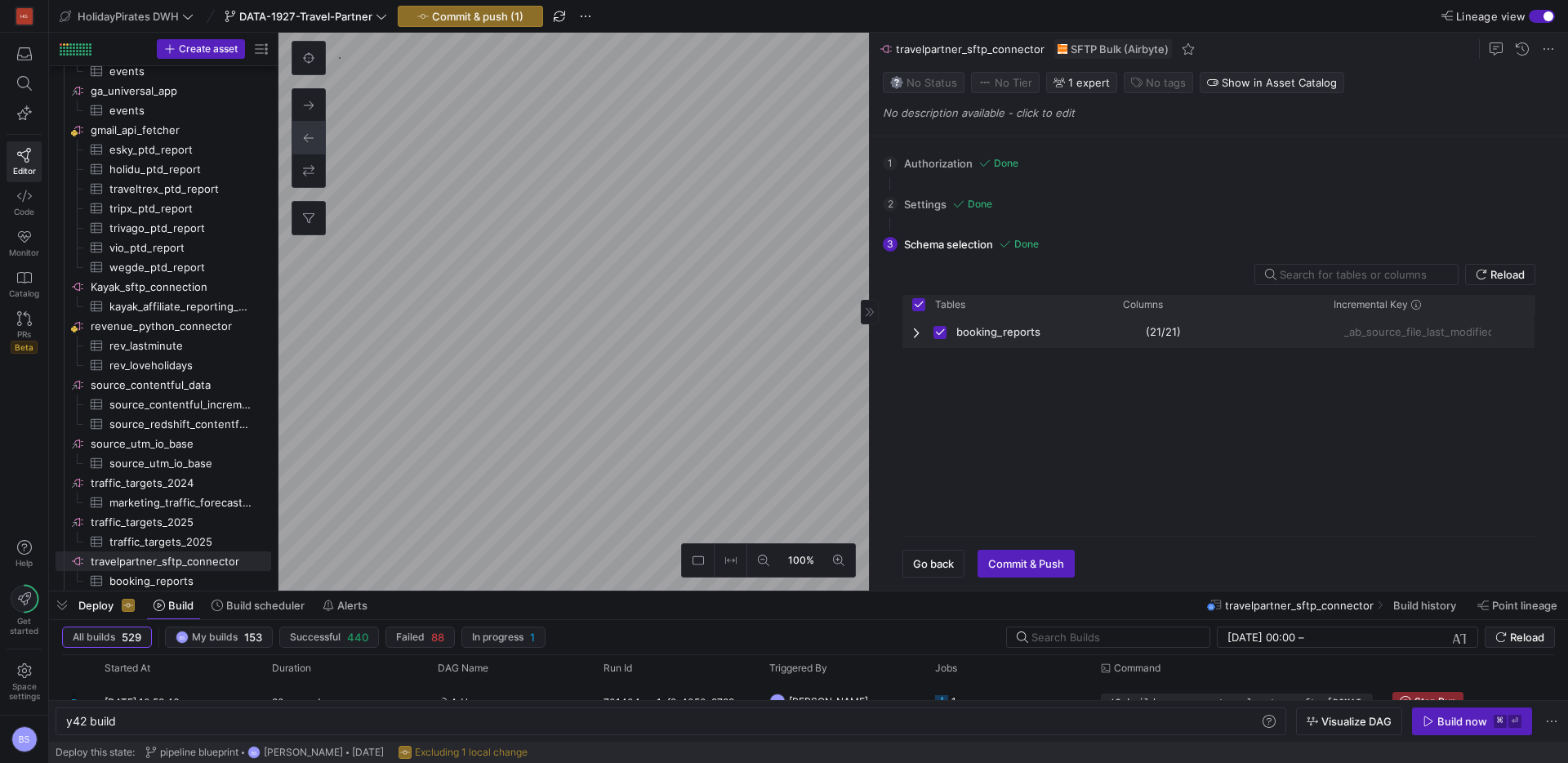
click at [917, 330] on span "Press SPACE to deselect this row." at bounding box center [917, 332] width 11 height 13
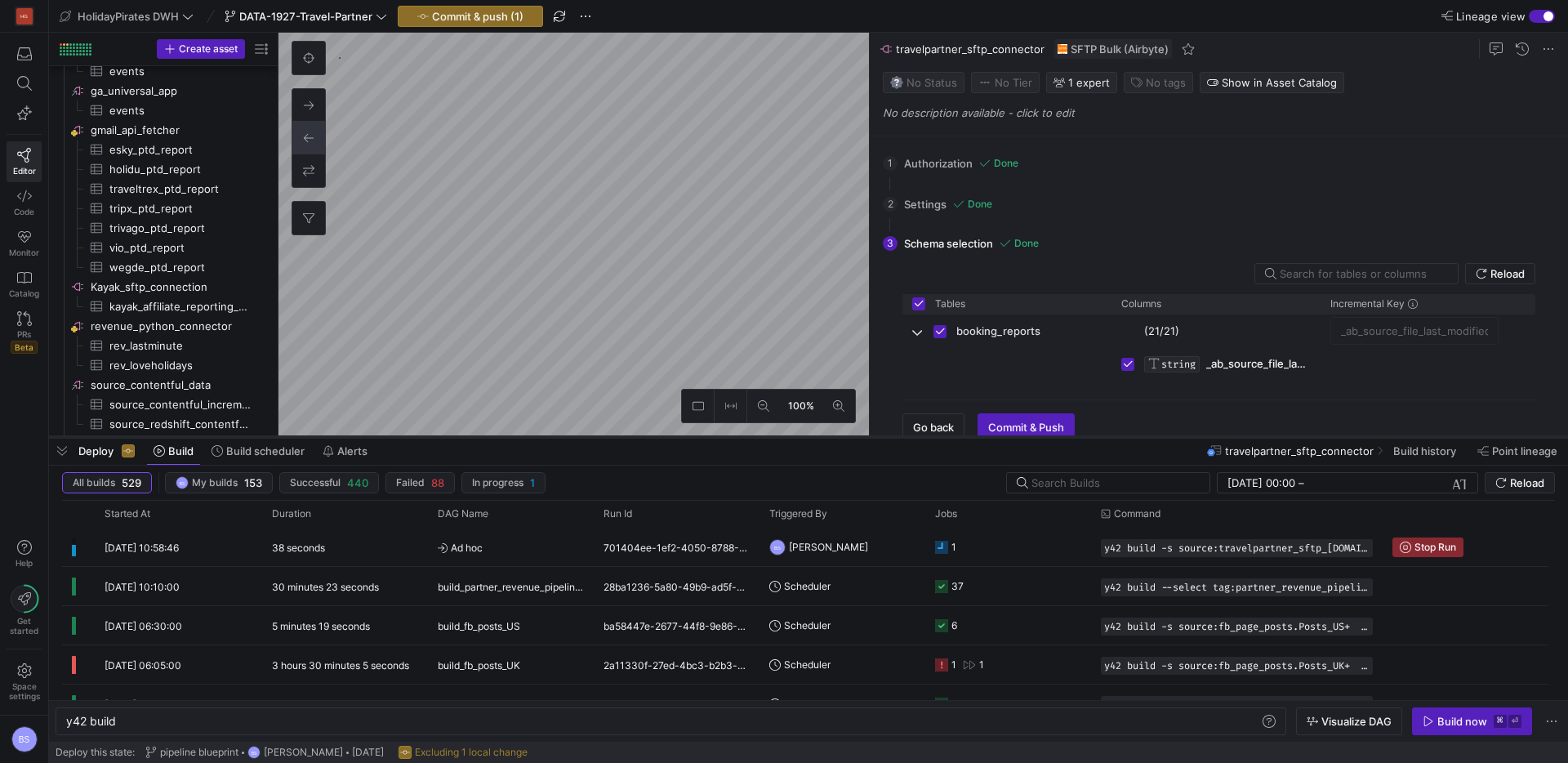
drag, startPoint x: 630, startPoint y: 591, endPoint x: 638, endPoint y: 435, distance: 156.2
click at [638, 435] on div at bounding box center [808, 437] width 1519 height 7
click at [1408, 445] on span "Build history" at bounding box center [1425, 449] width 63 height 13
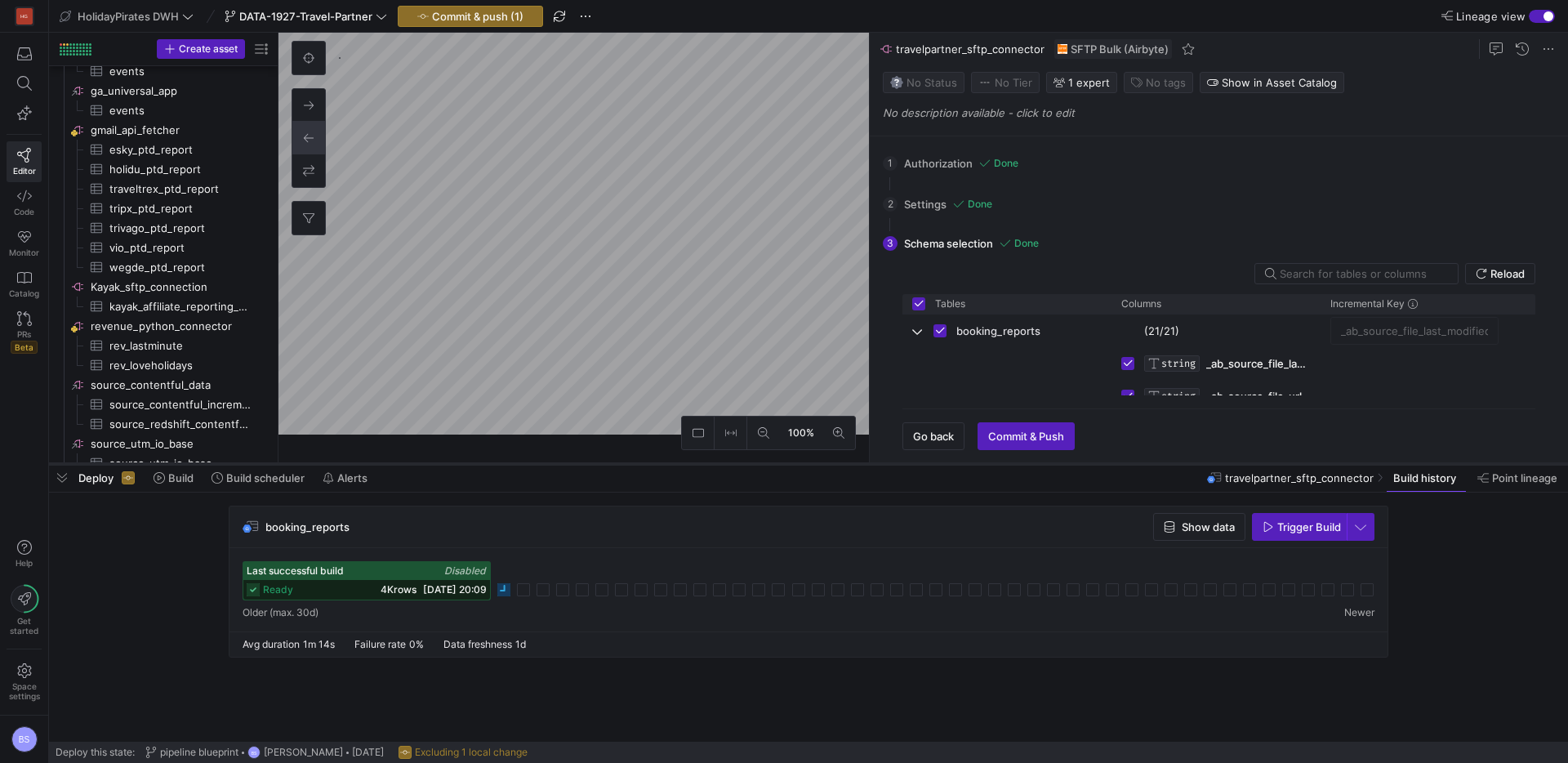
drag, startPoint x: 567, startPoint y: 437, endPoint x: 560, endPoint y: 482, distance: 45.5
click at [560, 467] on div at bounding box center [808, 464] width 1519 height 7
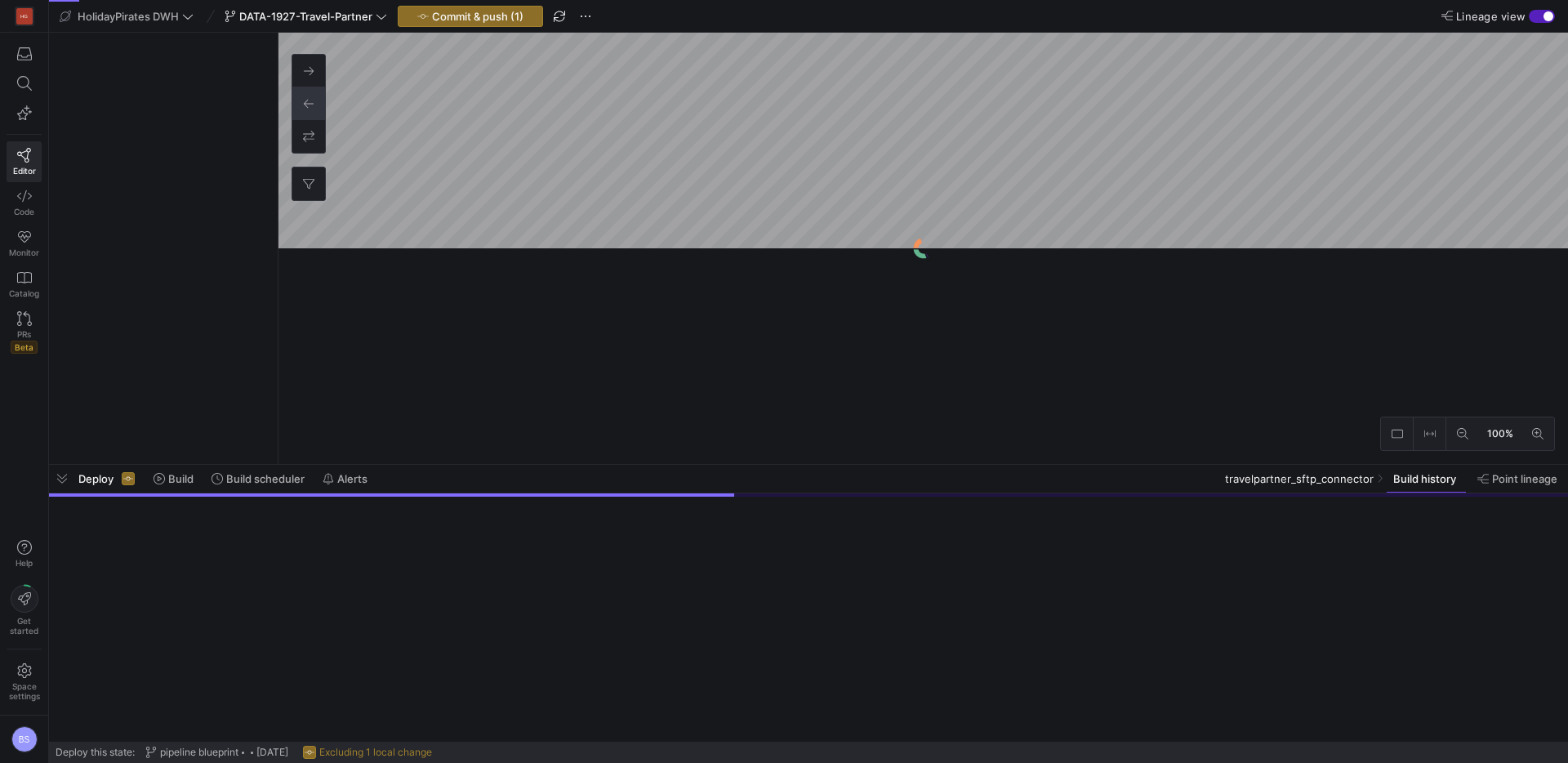
scroll to position [1151, 0]
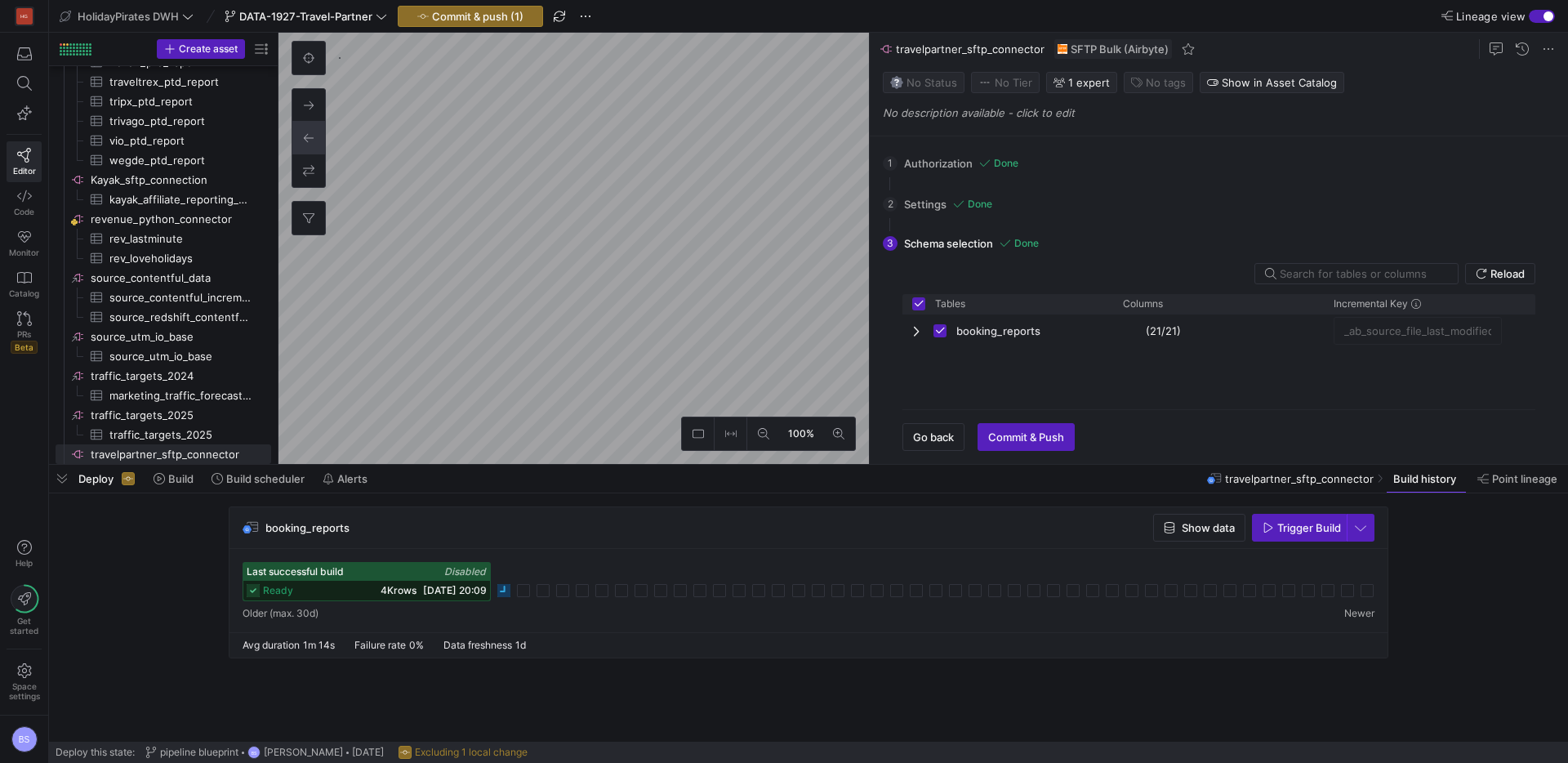
click at [506, 594] on icon at bounding box center [504, 590] width 13 height 13
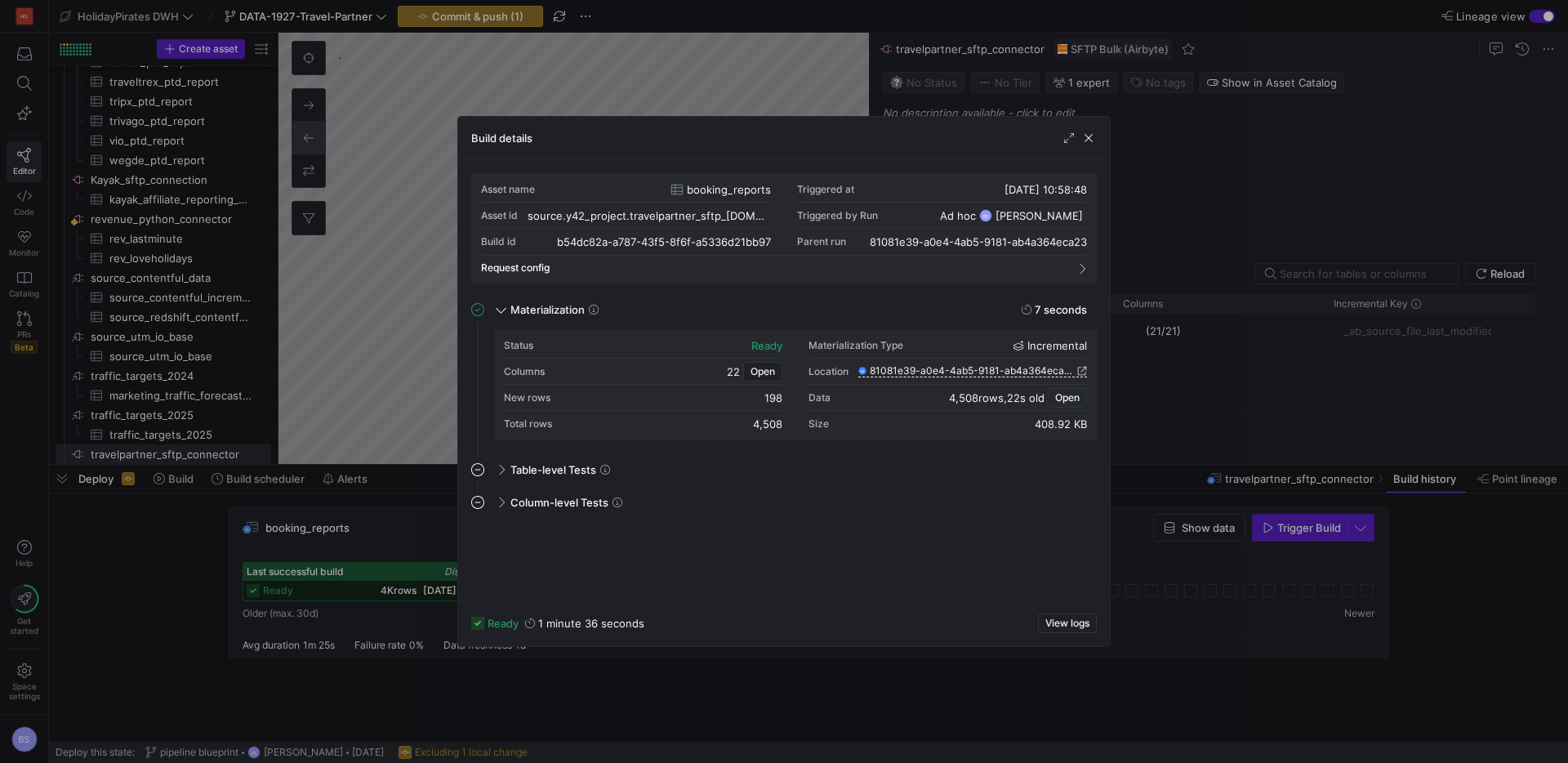
scroll to position [147, 0]
click at [1072, 402] on span "Open" at bounding box center [1068, 397] width 25 height 11
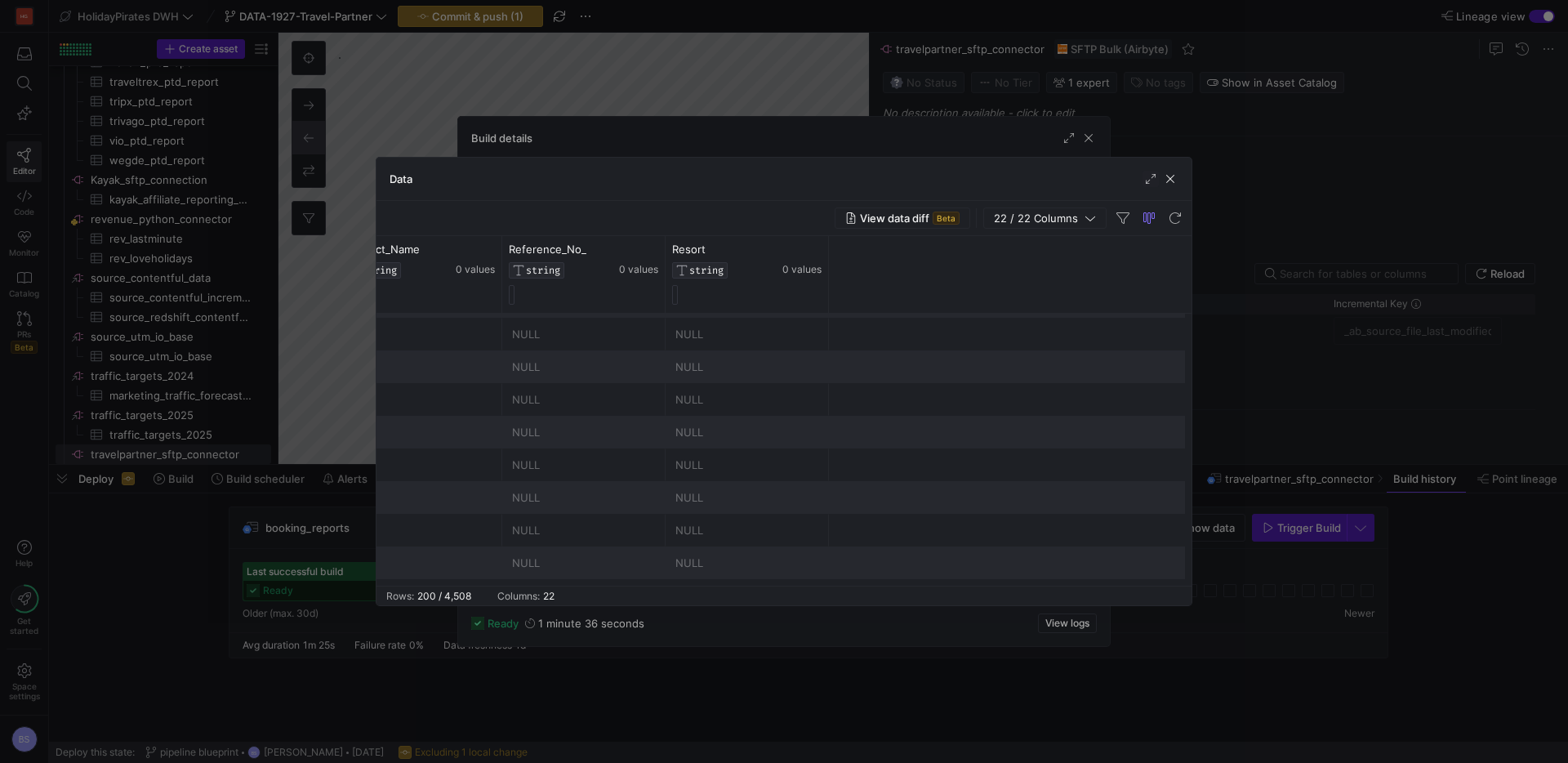
scroll to position [0, 1424]
click at [1171, 179] on span "button" at bounding box center [1170, 179] width 16 height 16
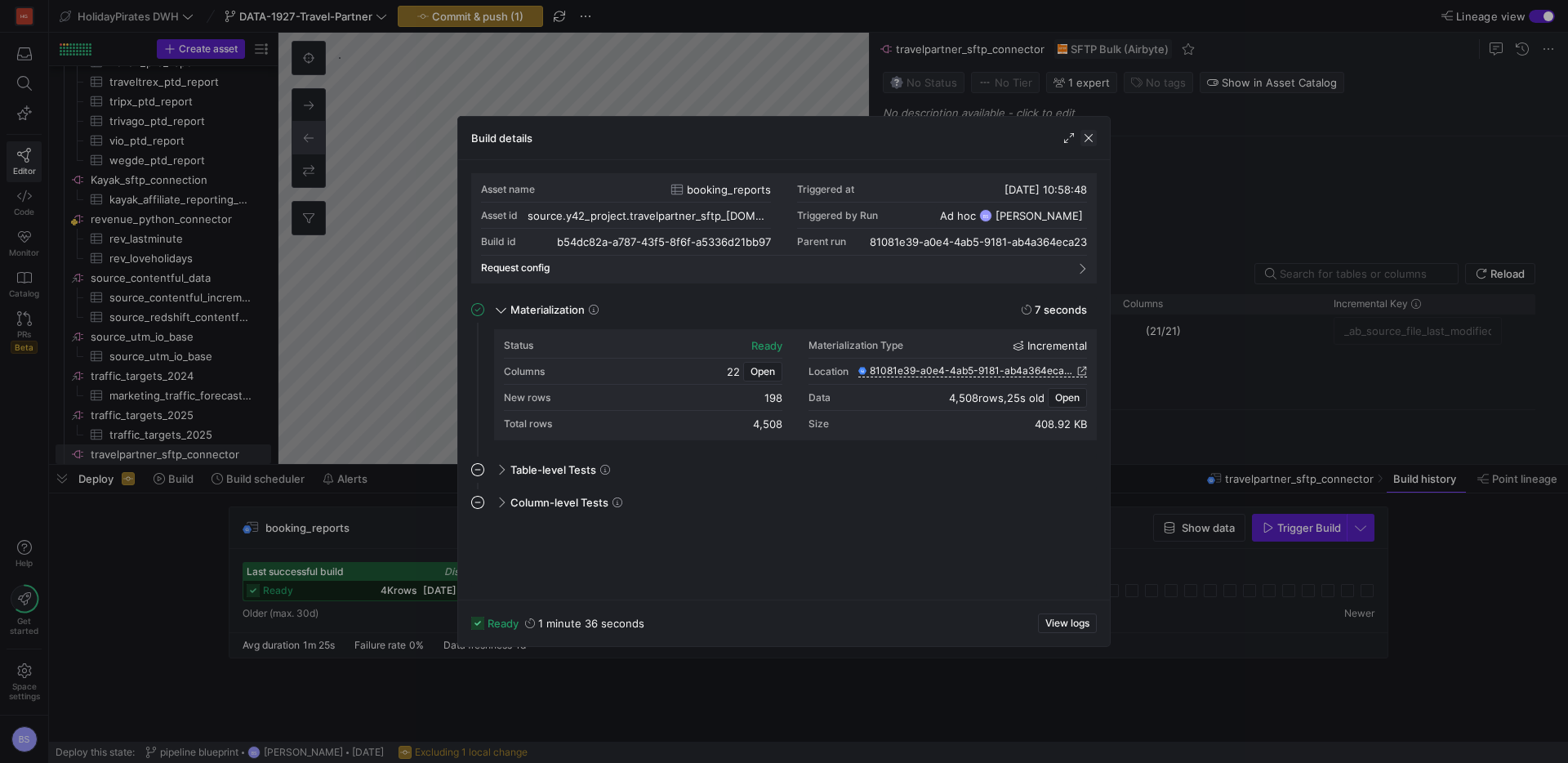
click at [1090, 141] on span "button" at bounding box center [1088, 137] width 16 height 16
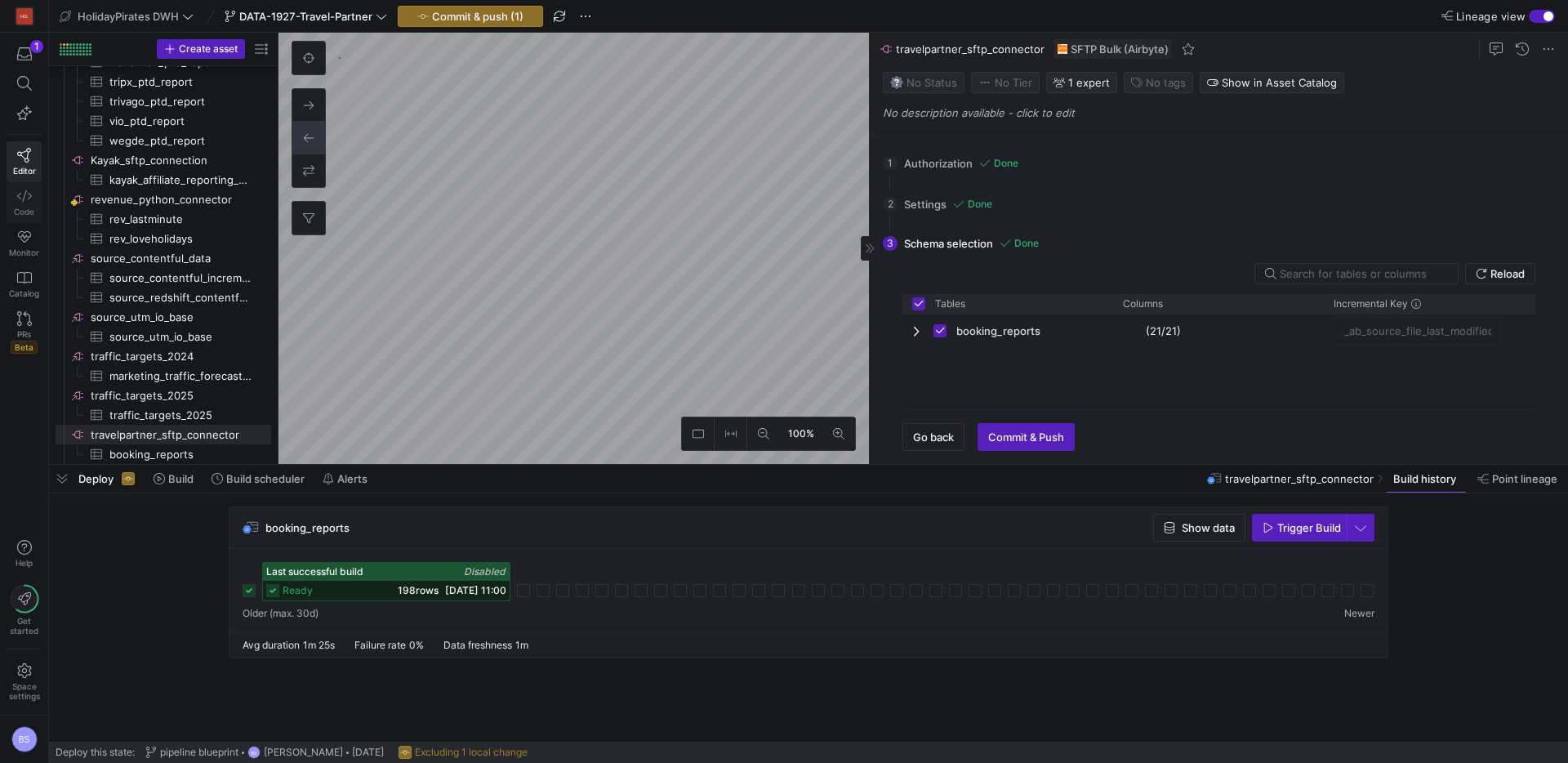
click at [25, 196] on icon at bounding box center [24, 196] width 15 height 15
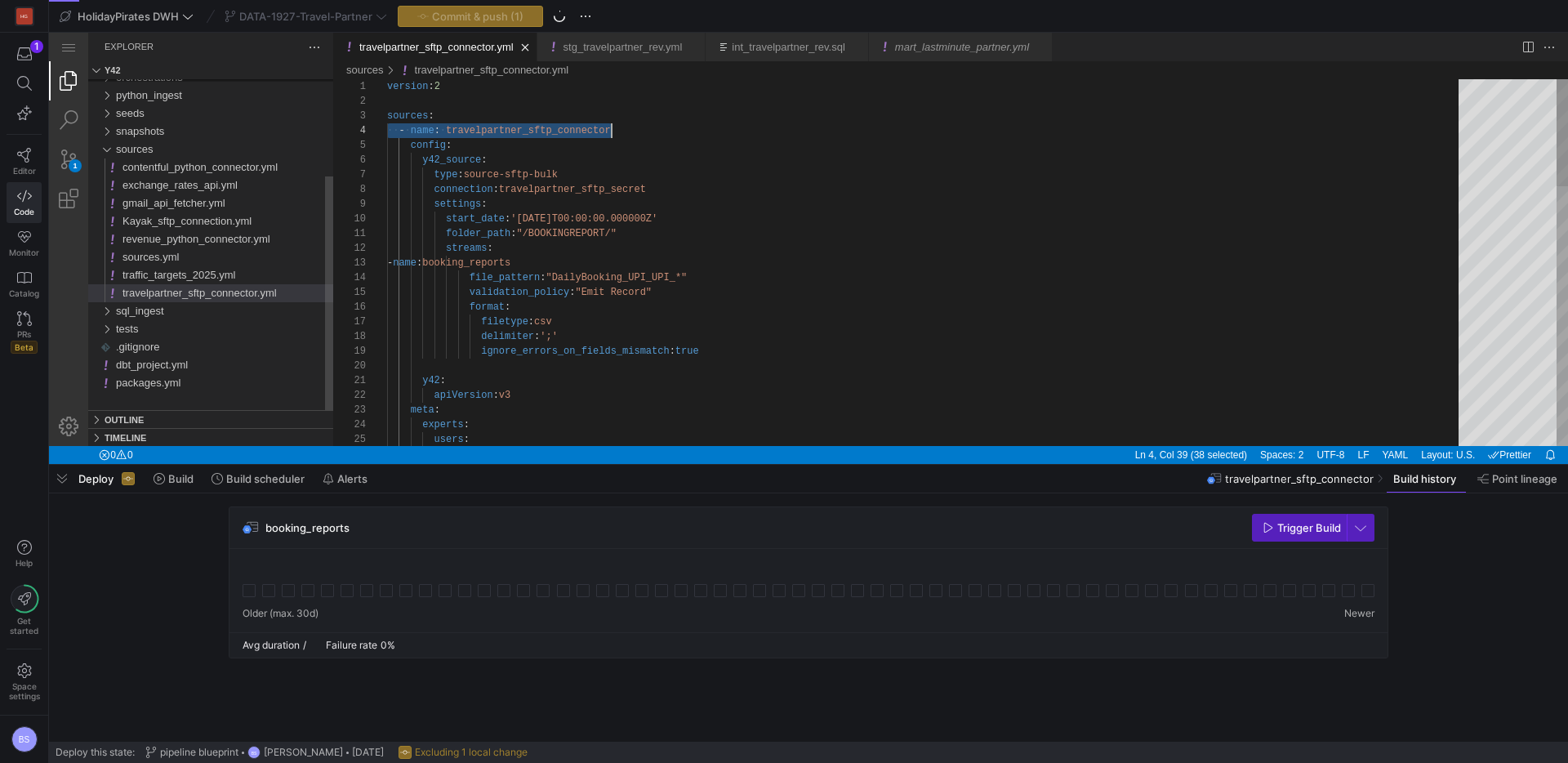
scroll to position [44, 225]
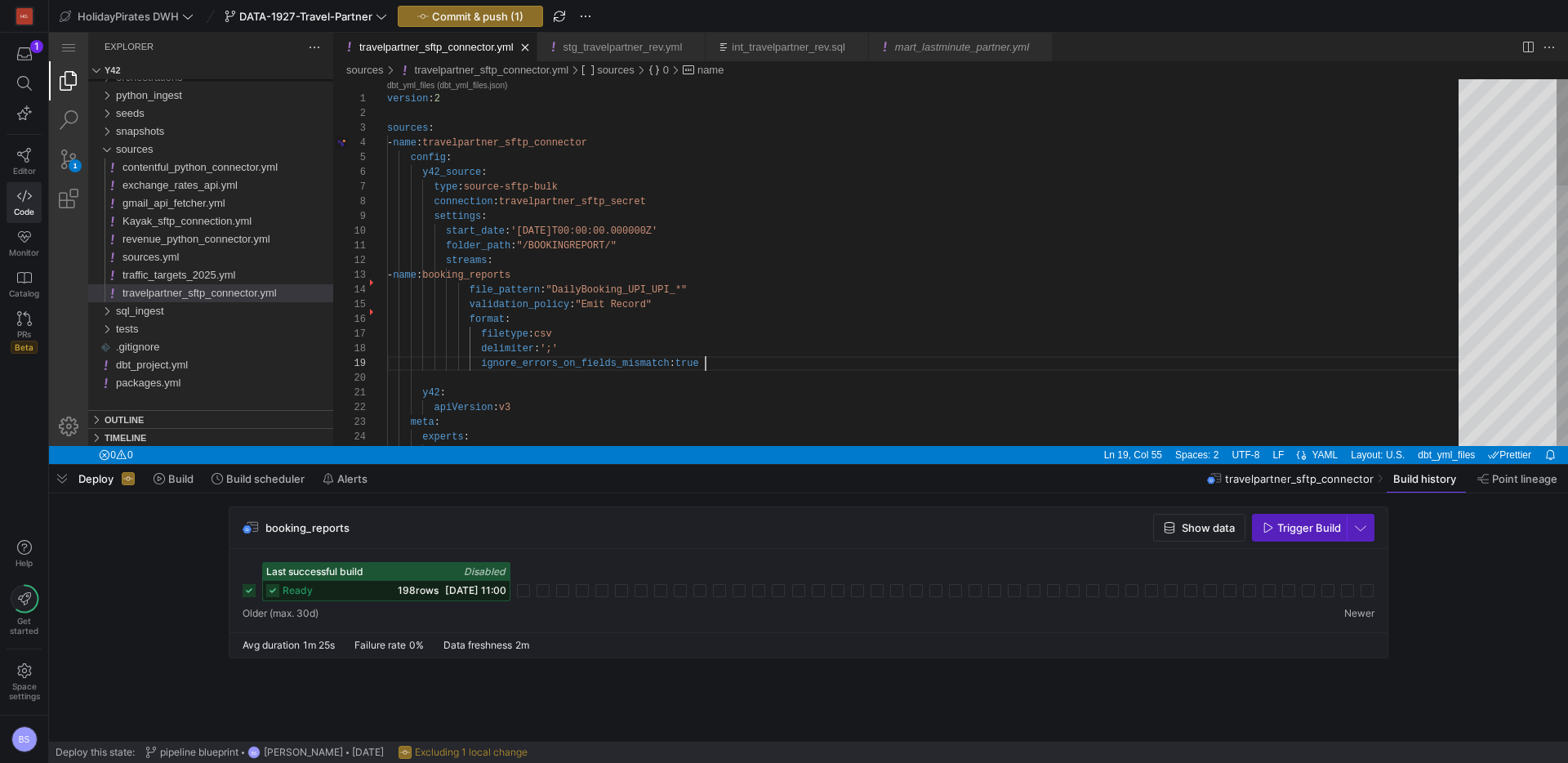
click at [748, 357] on div "version : 2 sources : - name : travelpartner_sftp_connector config : y42_source…" at bounding box center [929, 710] width 1083 height 1262
type textarea "folder_path: "/BOOKINGREPORT/" streams: - name: booking_reports file_pattern: "…"
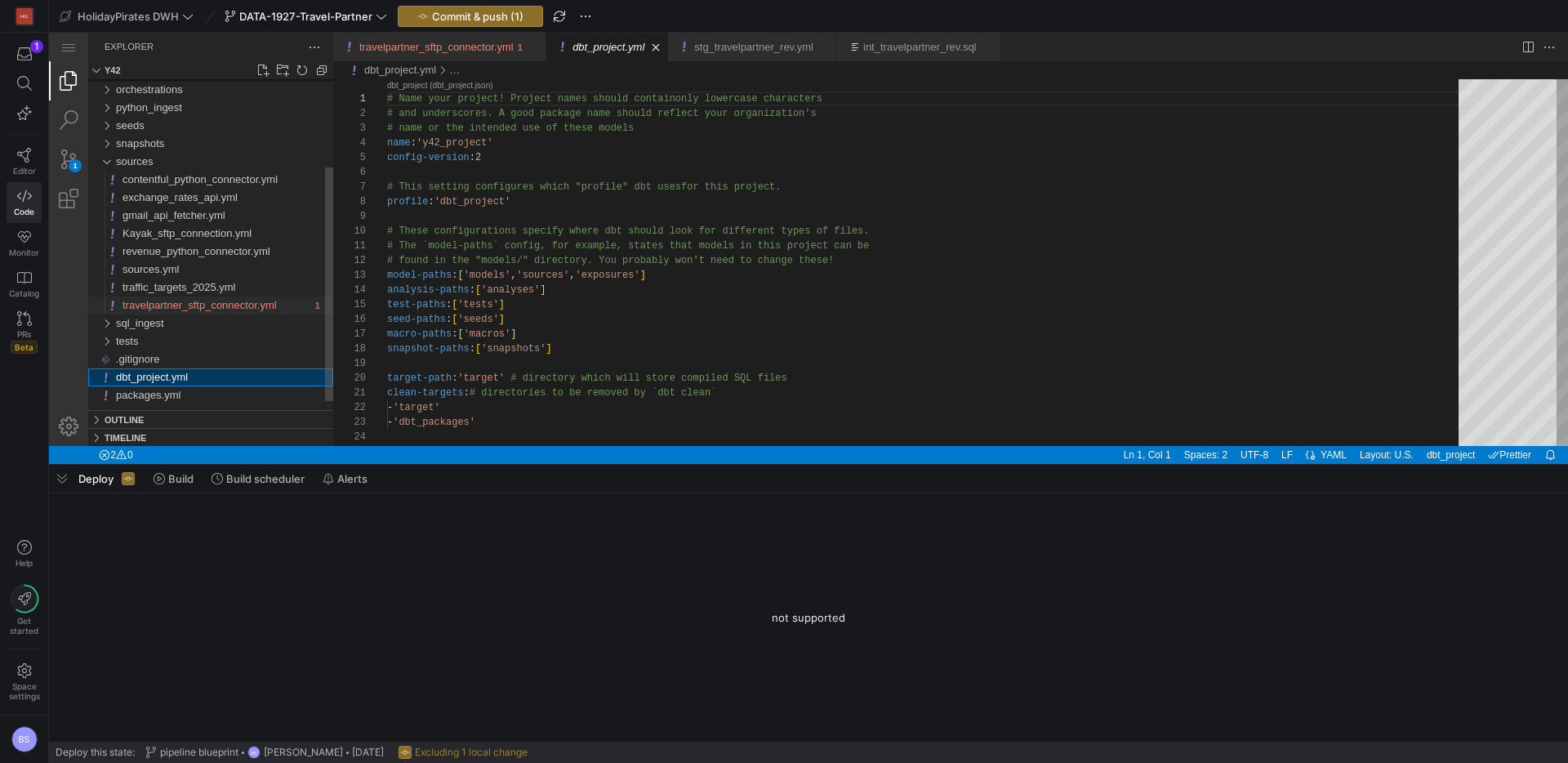
click at [177, 306] on span "travelpartner_sftp_connector.yml" at bounding box center [200, 305] width 154 height 12
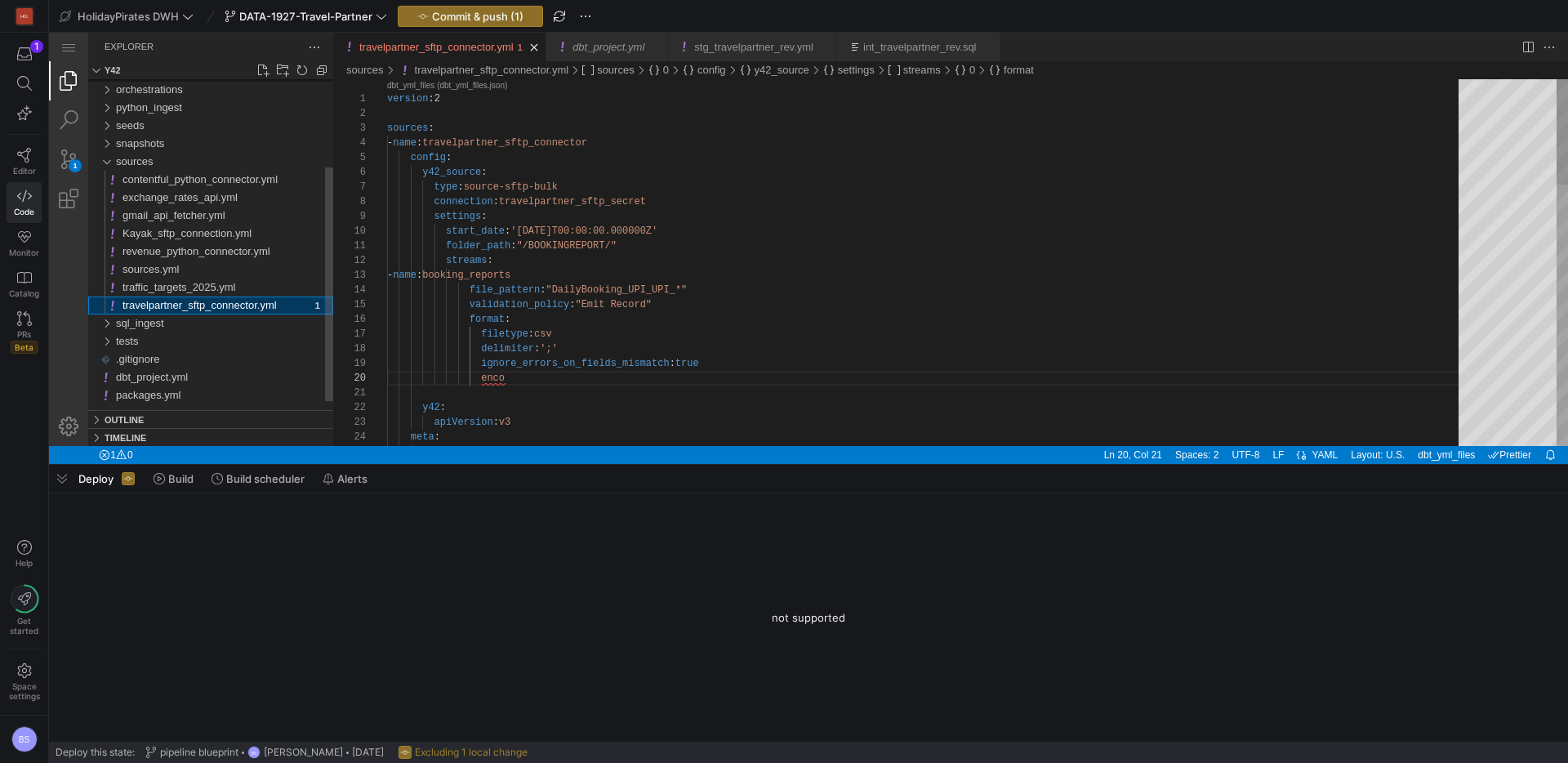
scroll to position [147, 118]
click at [546, 333] on div "version : 2 sources : - name : travelpartner_sftp_connector config : y42_source…" at bounding box center [929, 717] width 1083 height 1276
paste textarea ""csv""
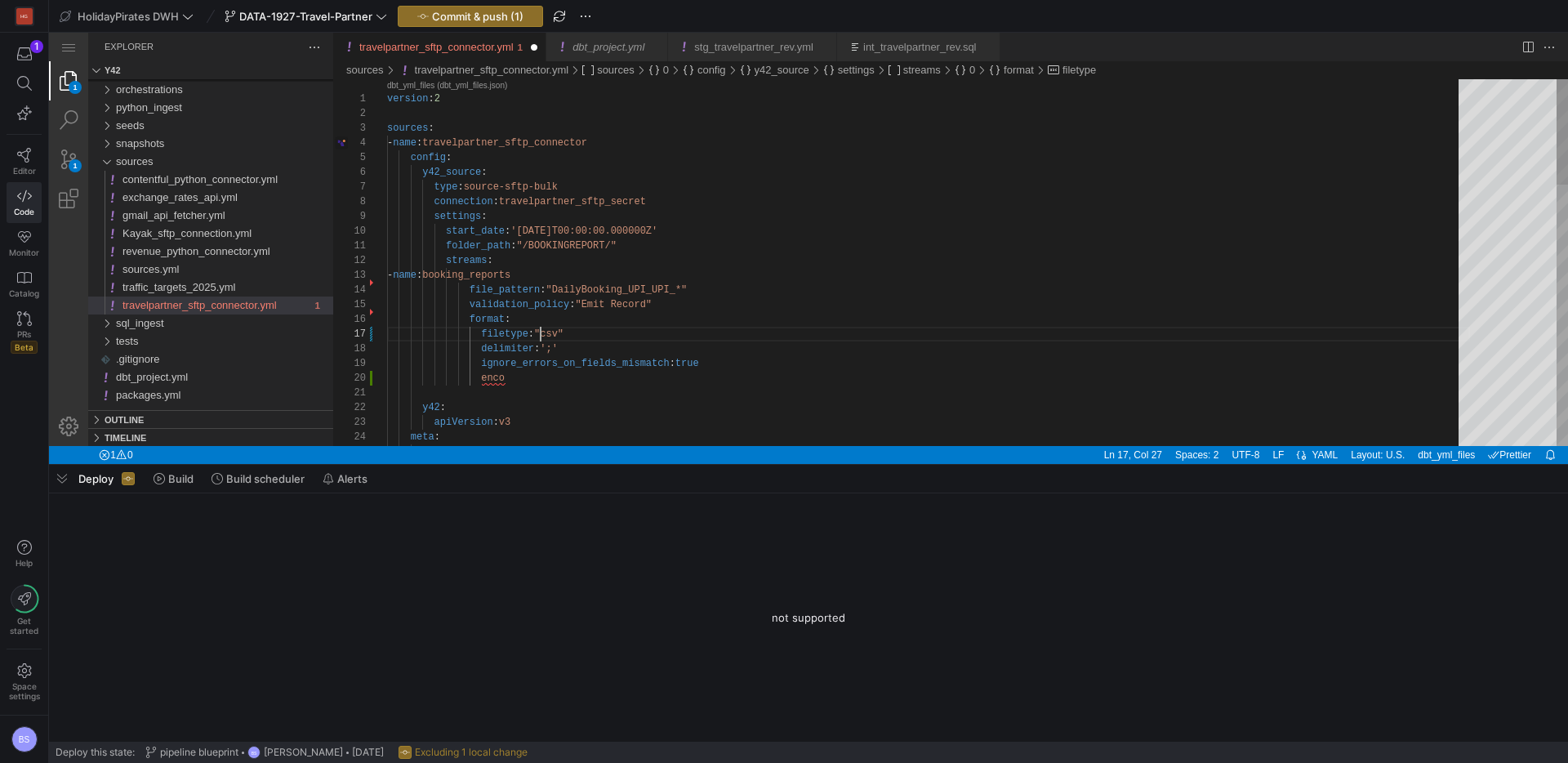
click at [543, 330] on div "version : 2 sources : - name : travelpartner_sftp_connector config : y42_source…" at bounding box center [929, 717] width 1083 height 1276
click at [558, 287] on div "version : 2 sources : - name : travelpartner_sftp_connector config : y42_source…" at bounding box center [929, 717] width 1083 height 1276
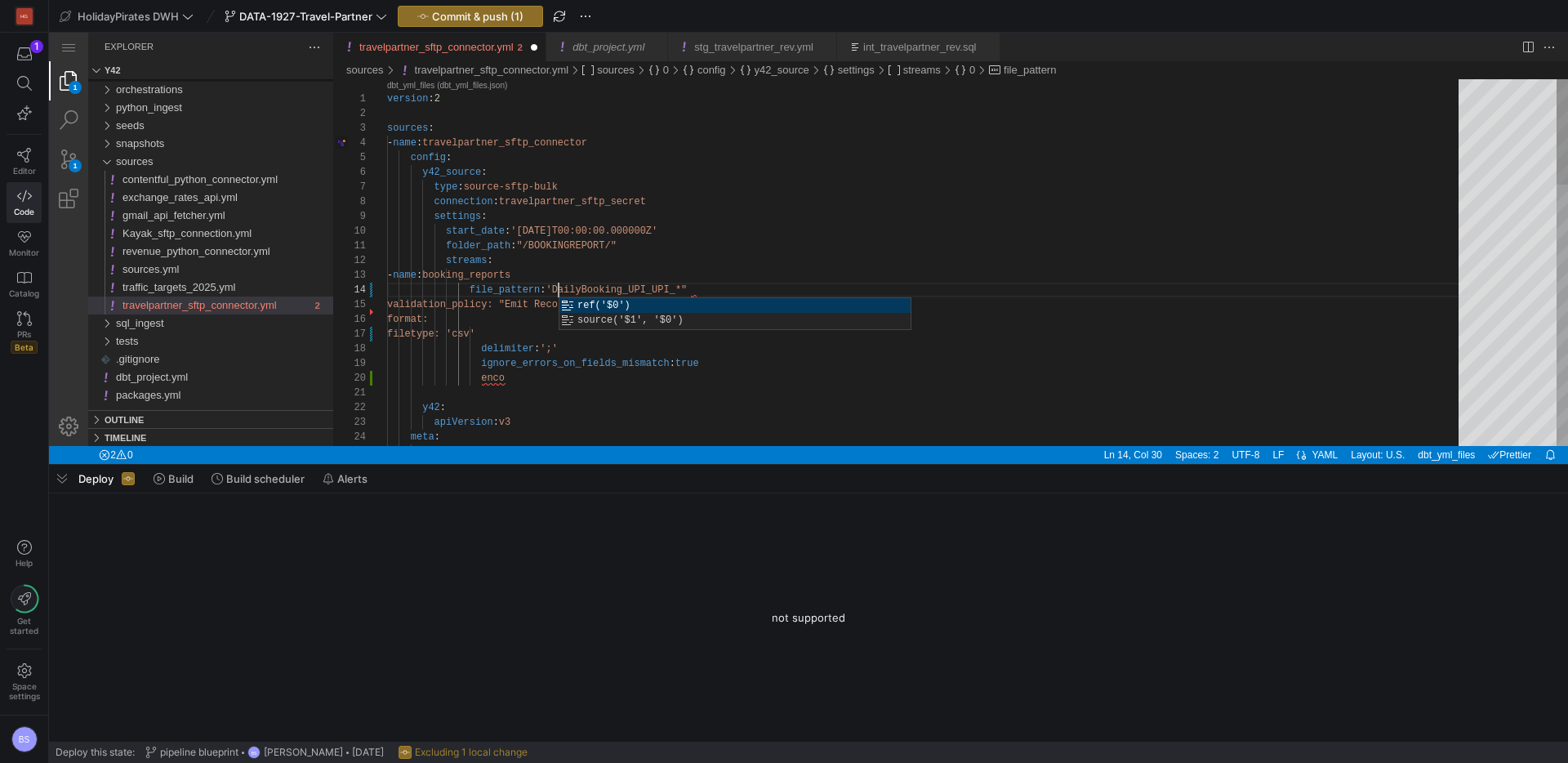
click at [702, 294] on div "version : 2 sources : - name : travelpartner_sftp_connector config : y42_source…" at bounding box center [929, 717] width 1083 height 1276
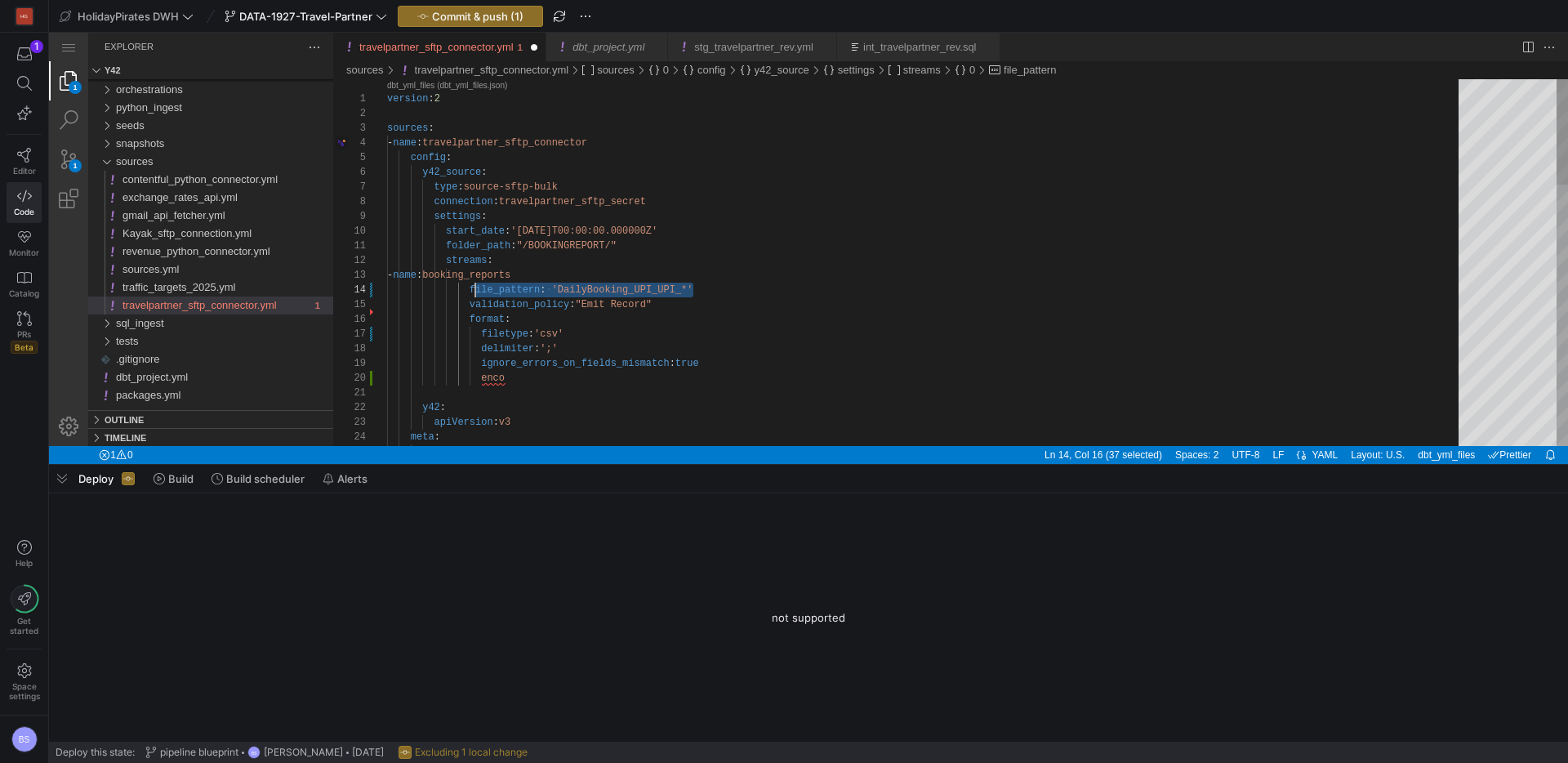
scroll to position [44, 71]
drag, startPoint x: 713, startPoint y: 282, endPoint x: 468, endPoint y: 334, distance: 250.5
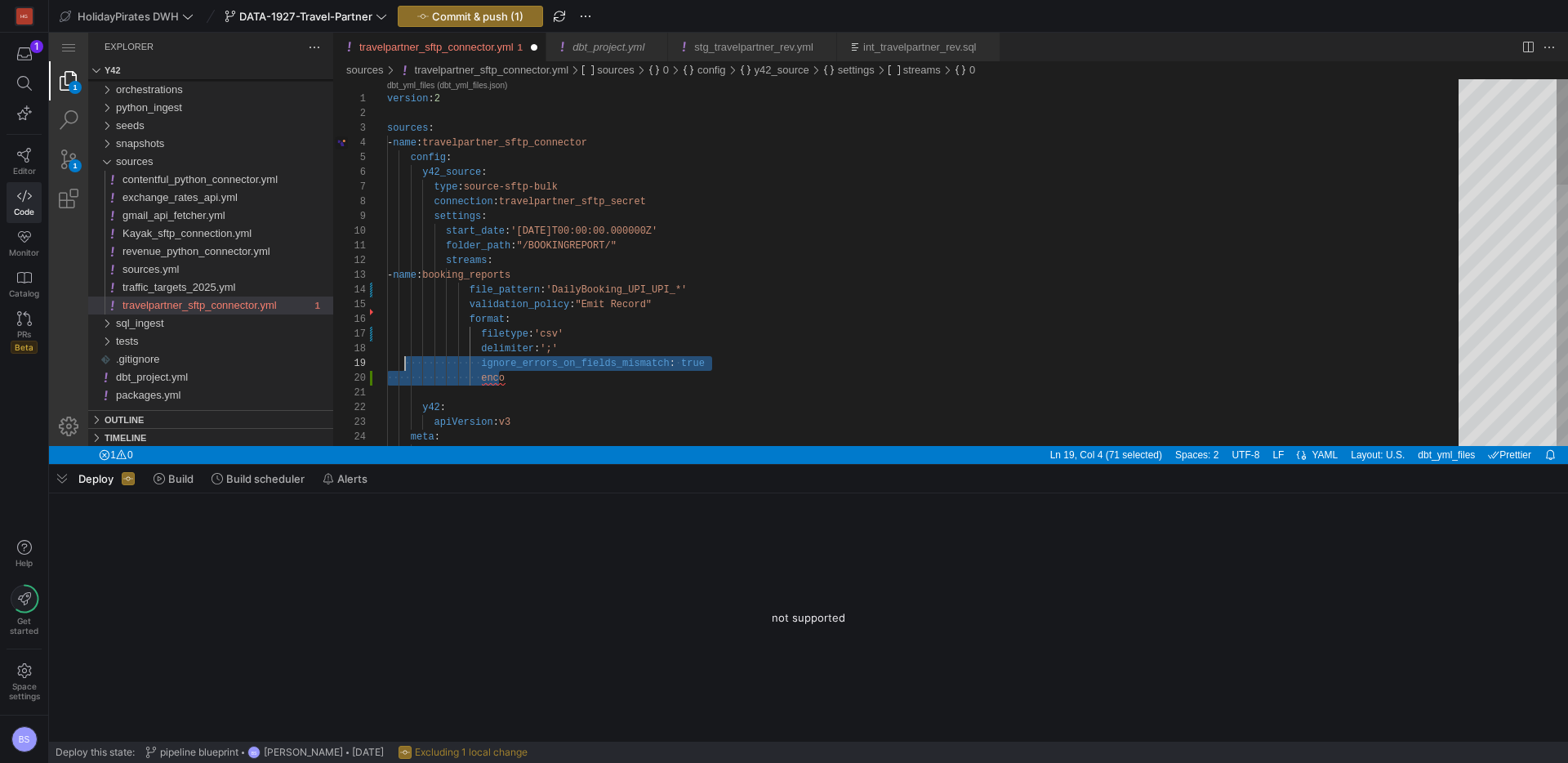
scroll to position [118, 0]
drag, startPoint x: 408, startPoint y: 367, endPoint x: 256, endPoint y: 363, distance: 152.1
drag, startPoint x: 578, startPoint y: 409, endPoint x: 521, endPoint y: 348, distance: 83.5
click at [573, 401] on div "y42 :" at bounding box center [929, 407] width 1083 height 15
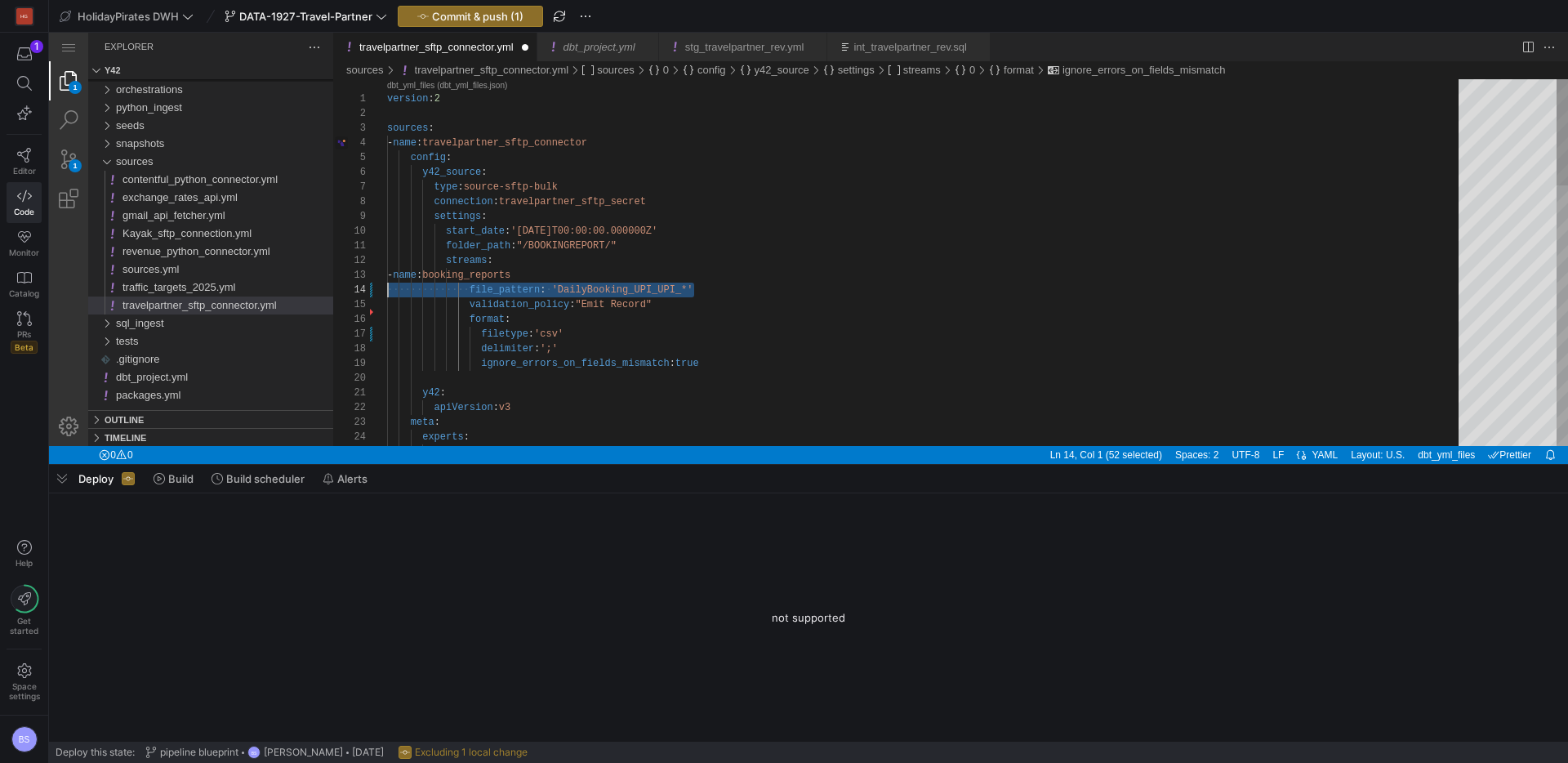
scroll to position [44, 0]
drag, startPoint x: 703, startPoint y: 289, endPoint x: 338, endPoint y: 296, distance: 365.1
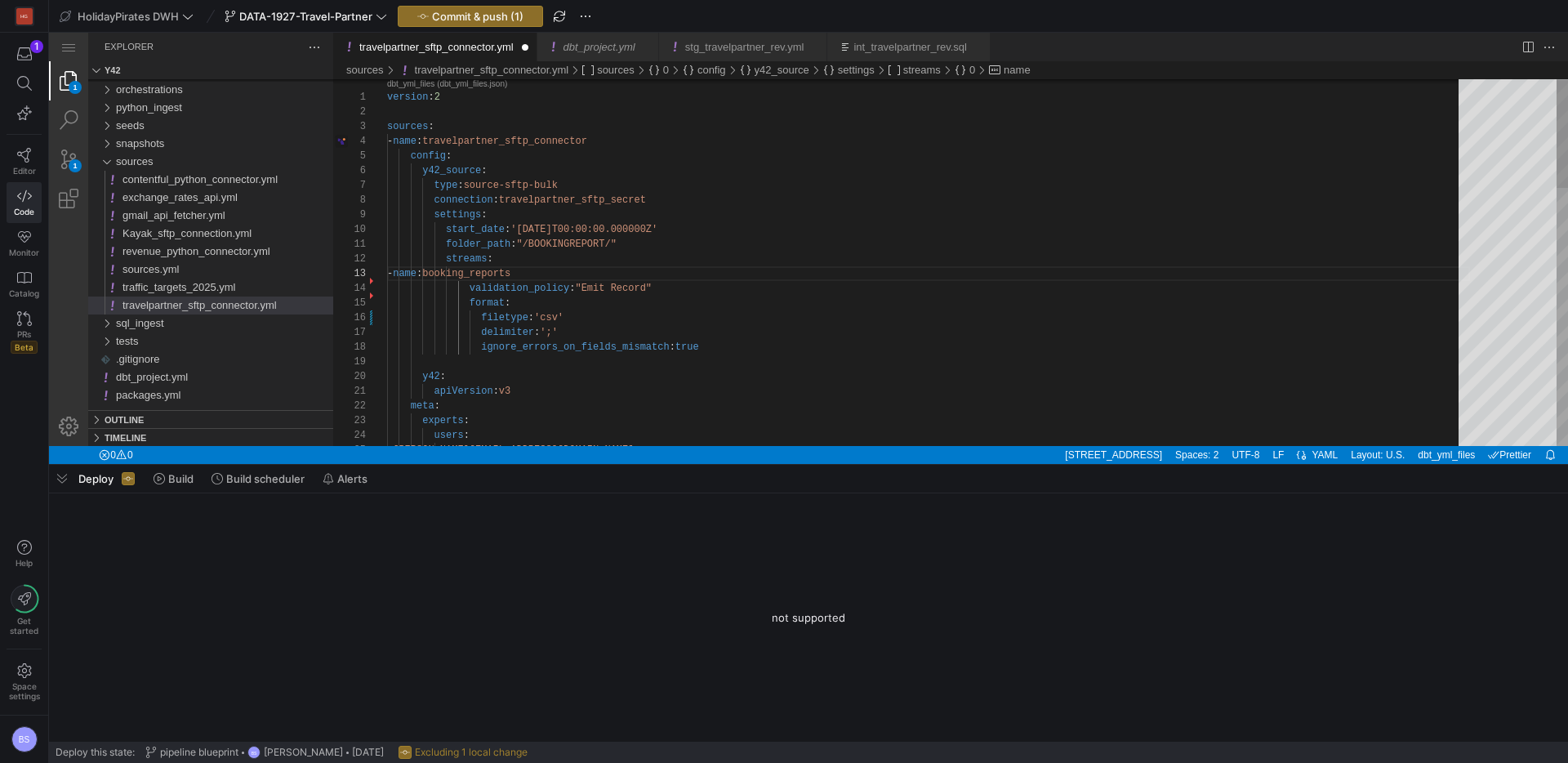
paste textarea "file_pattern: 'DailyBooking_UPI_UPI_*'"
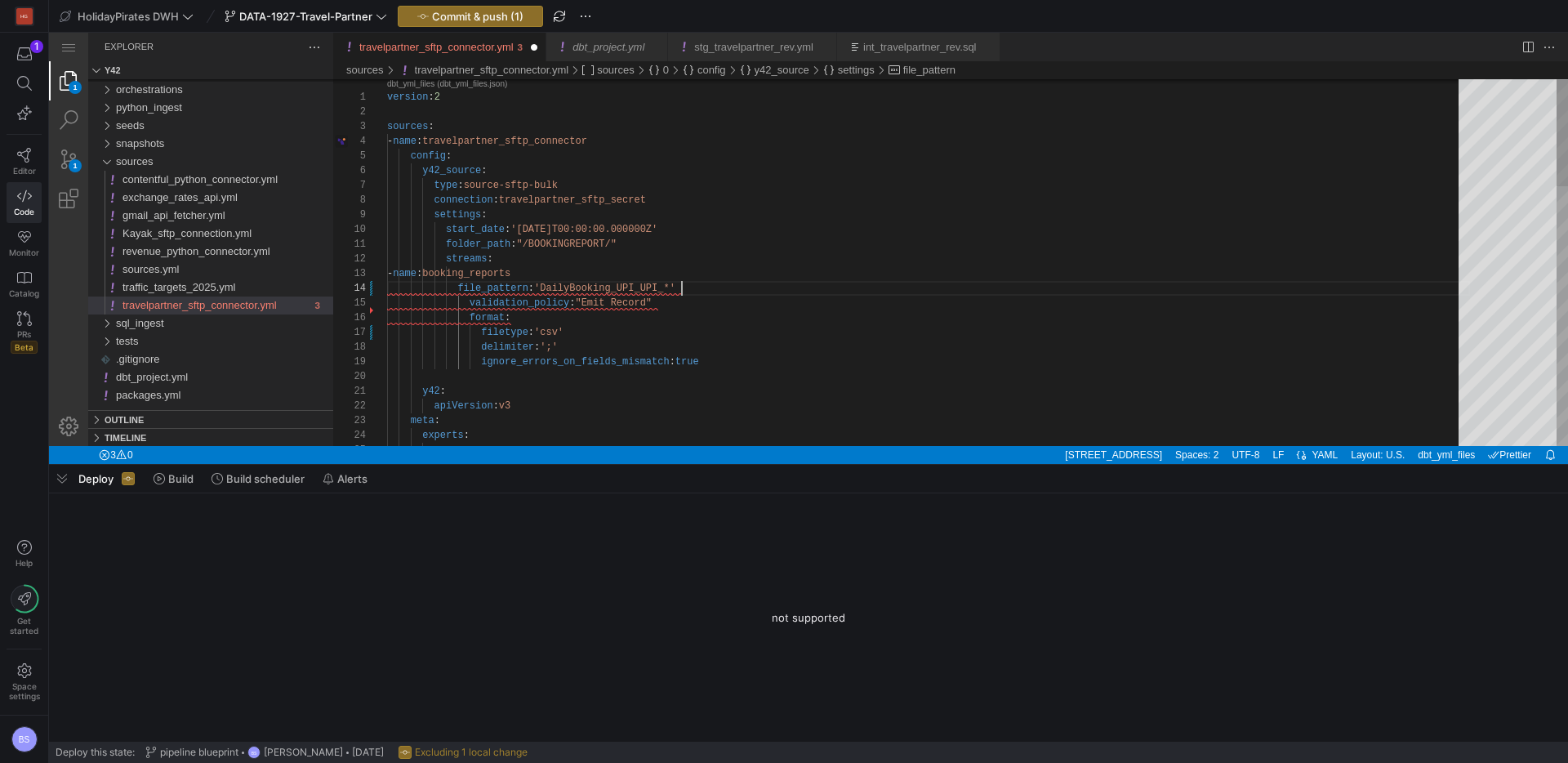
click at [458, 289] on div "version : 2 sources : - name : travelpartner_sftp_connector config : y42_source…" at bounding box center [929, 708] width 1083 height 1262
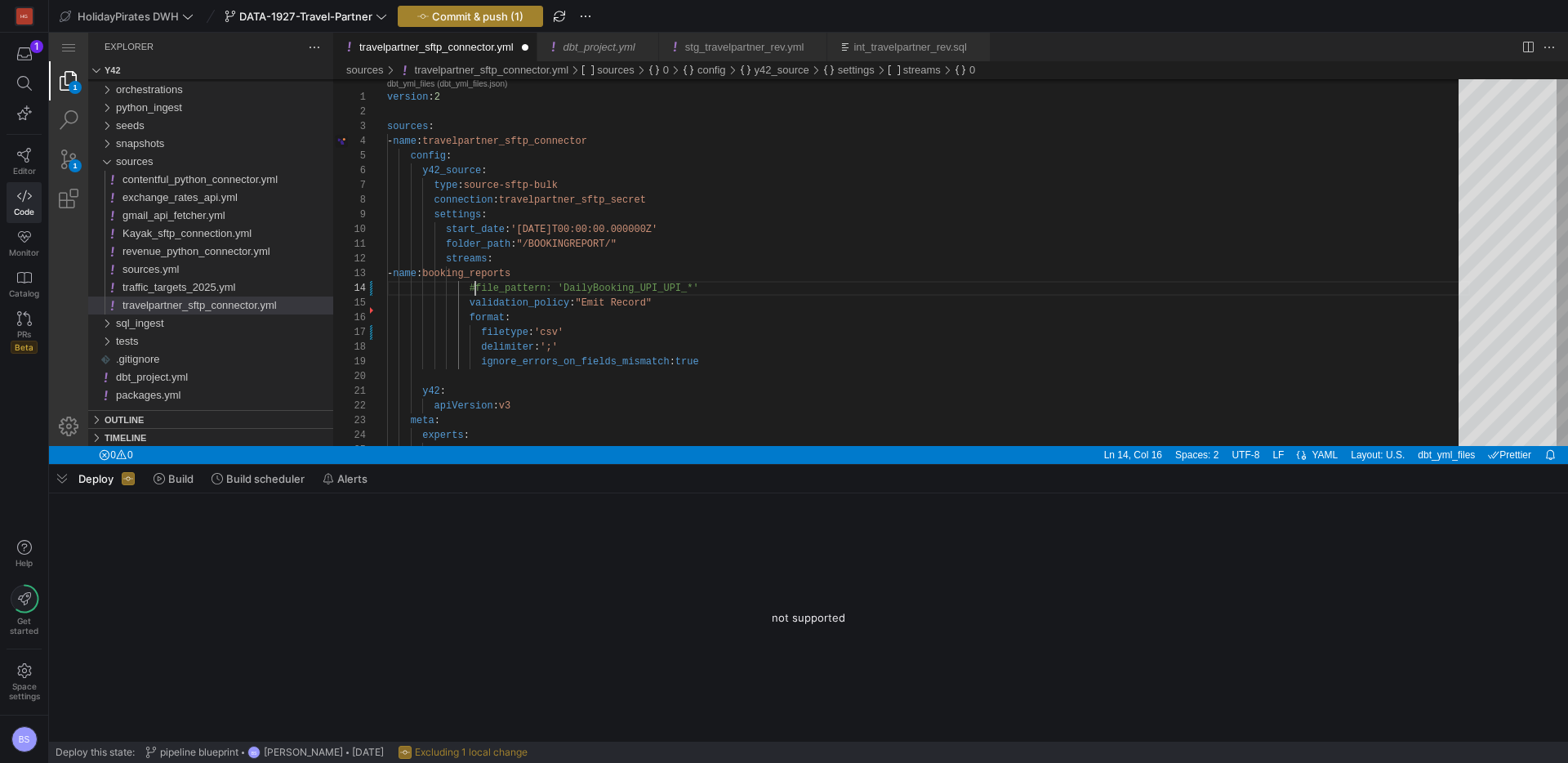
type textarea "folder_path: "/BOOKINGREPORT/" streams: - name: booking_reports #file_pattern: …"
click at [454, 17] on span "Commit & push (1)" at bounding box center [478, 15] width 92 height 13
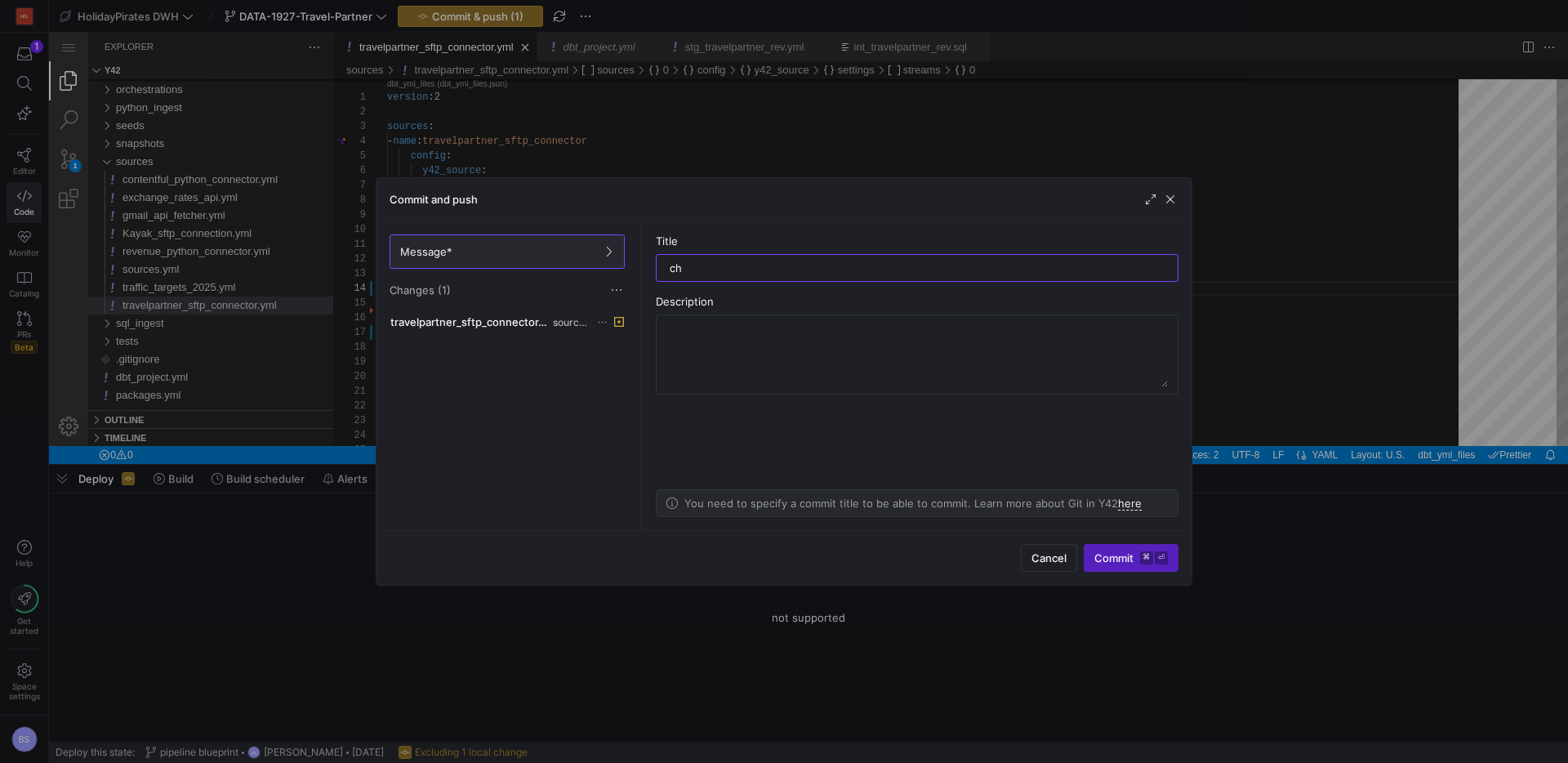
type input "c"
type input "remove pattern"
drag, startPoint x: 1123, startPoint y: 538, endPoint x: 1117, endPoint y: 548, distance: 11.7
click at [1123, 538] on div "Cancel Commit ⌘ ⏎" at bounding box center [784, 558] width 815 height 55
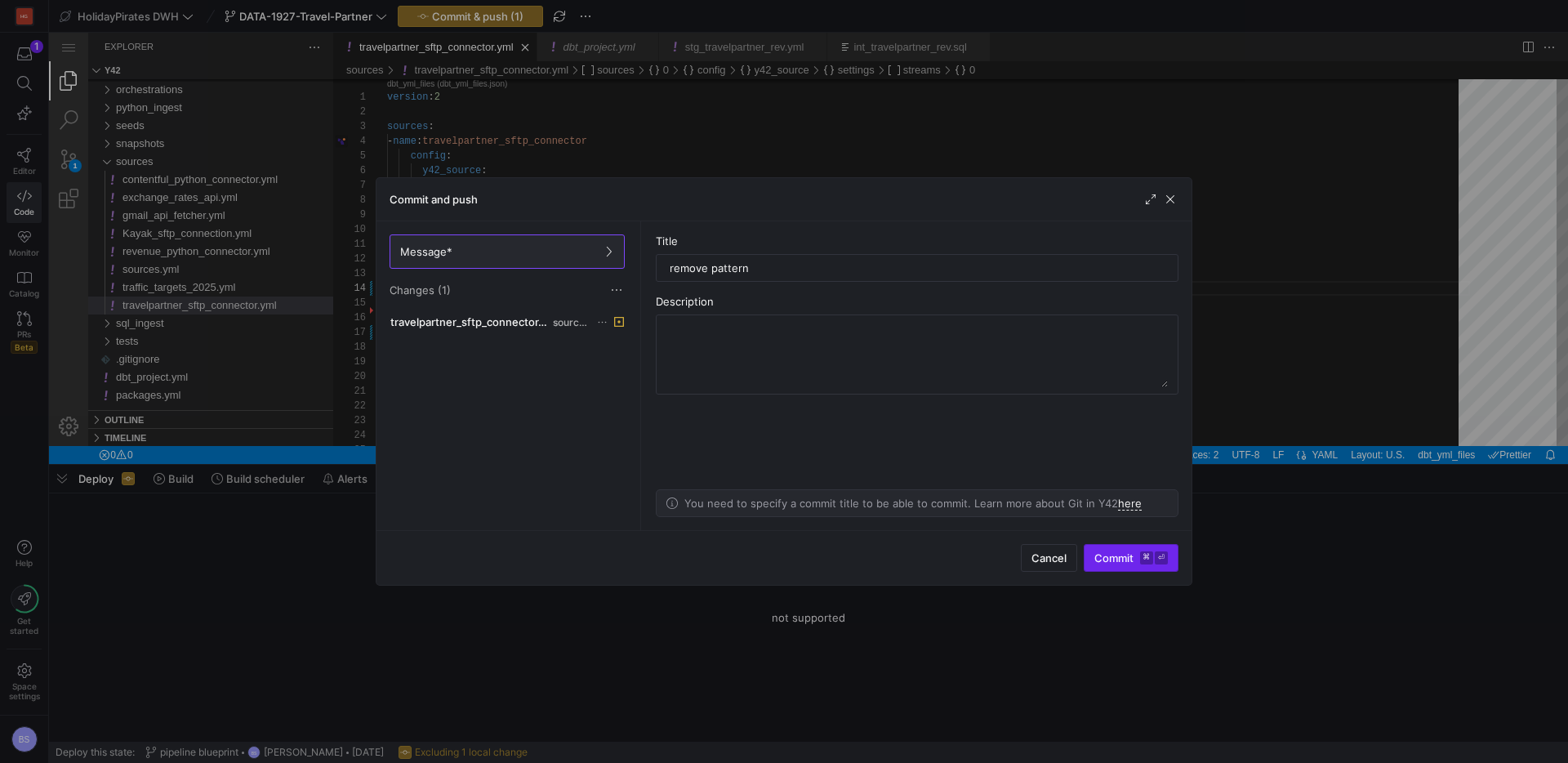
click at [1111, 558] on span "Commit ⌘ ⏎" at bounding box center [1131, 557] width 74 height 13
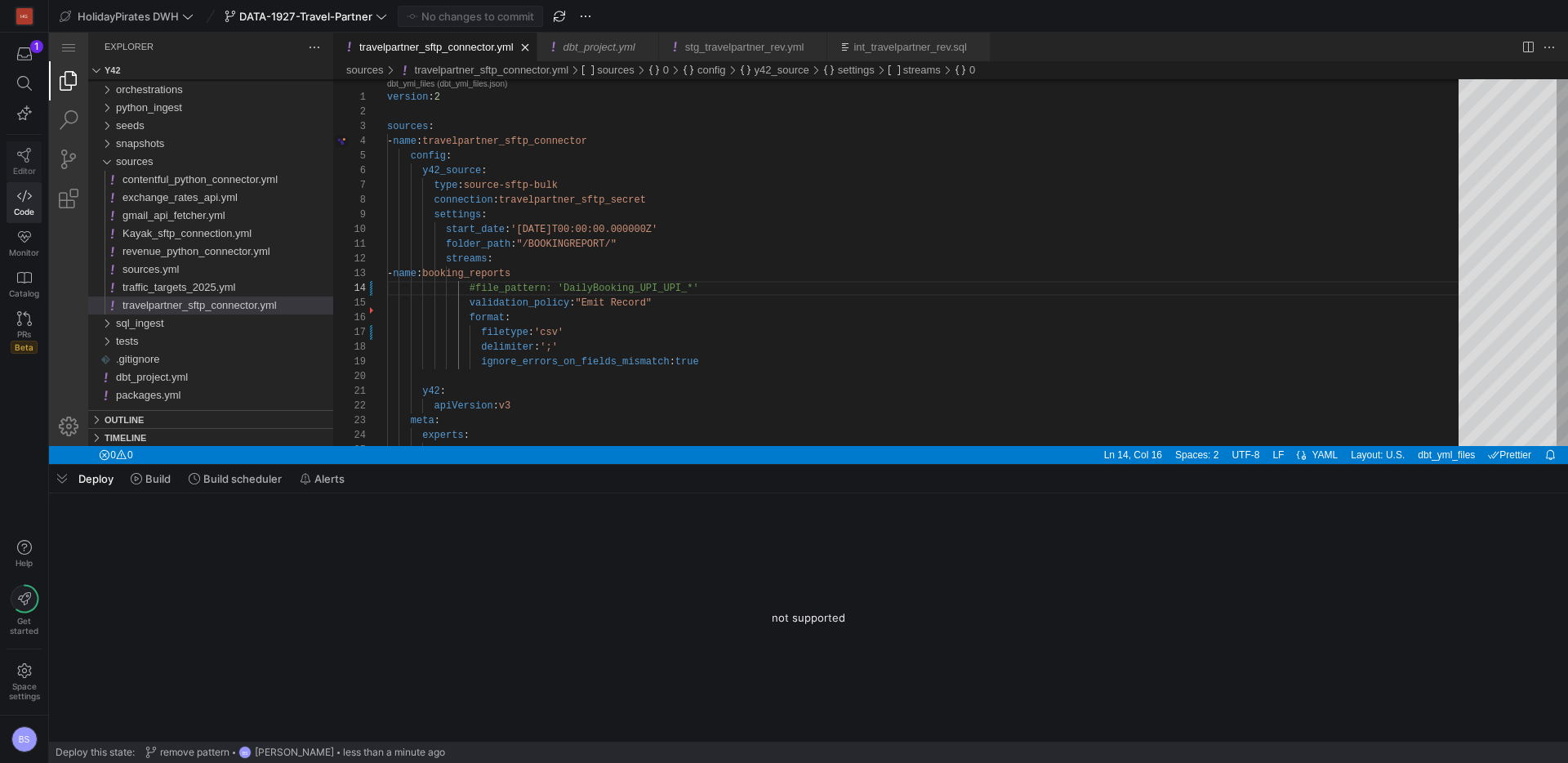
click at [27, 151] on icon at bounding box center [24, 154] width 15 height 15
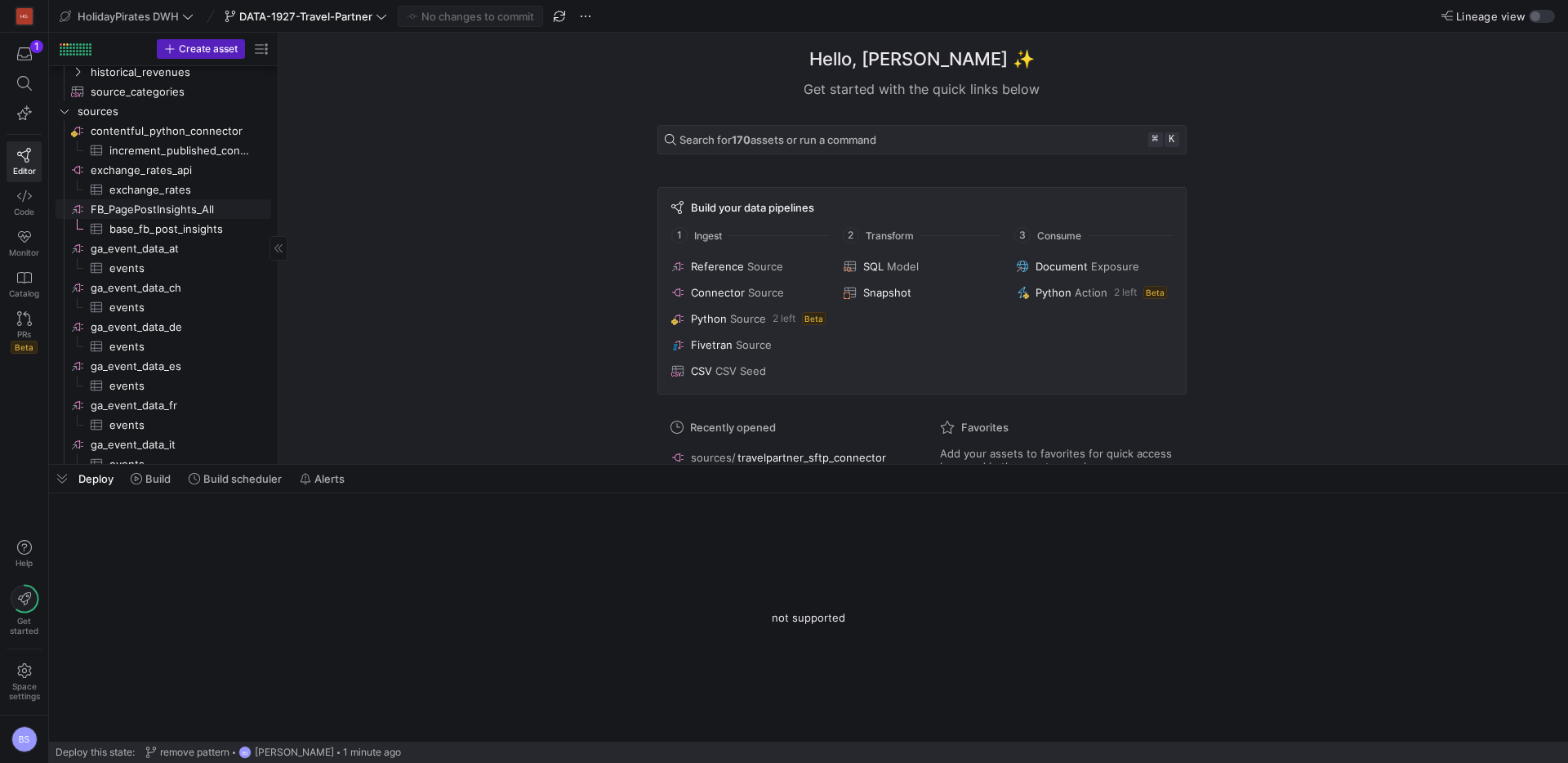
scroll to position [191, 0]
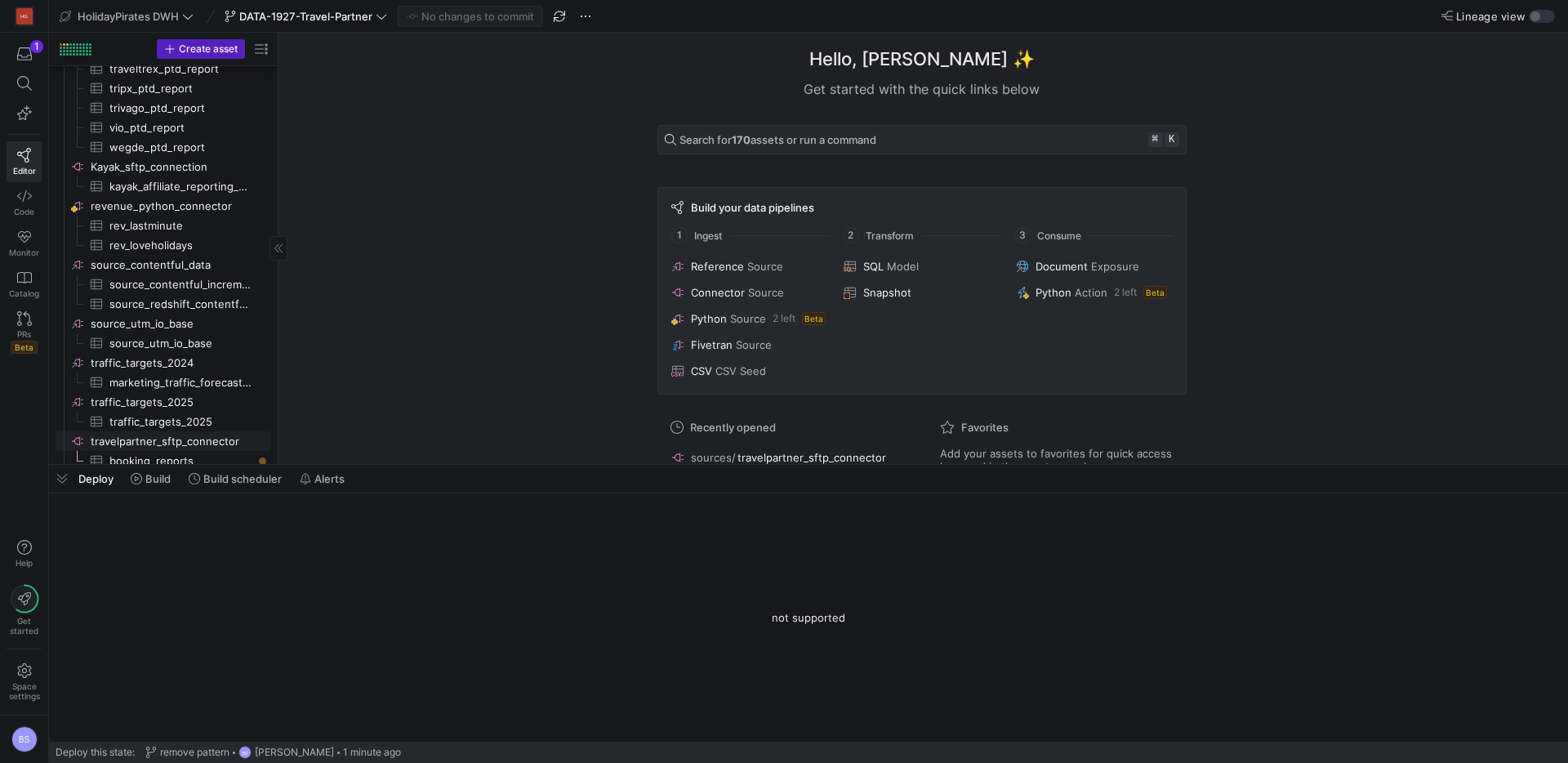
click at [155, 448] on span "travelpartner_sftp_connector​​​​​​​​" at bounding box center [179, 442] width 178 height 19
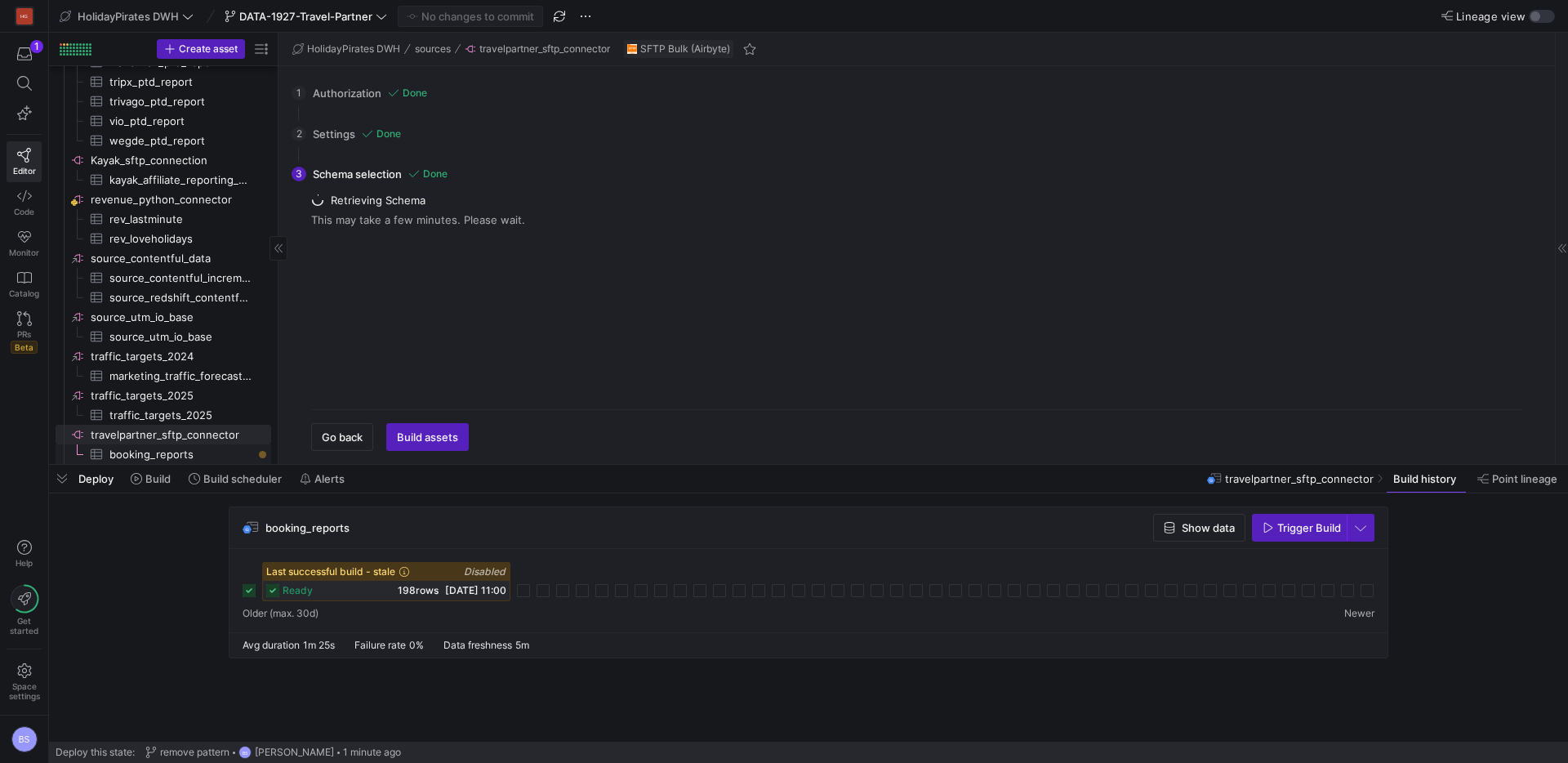
click at [190, 450] on span "booking_reports​​​​​​​​​" at bounding box center [181, 455] width 143 height 19
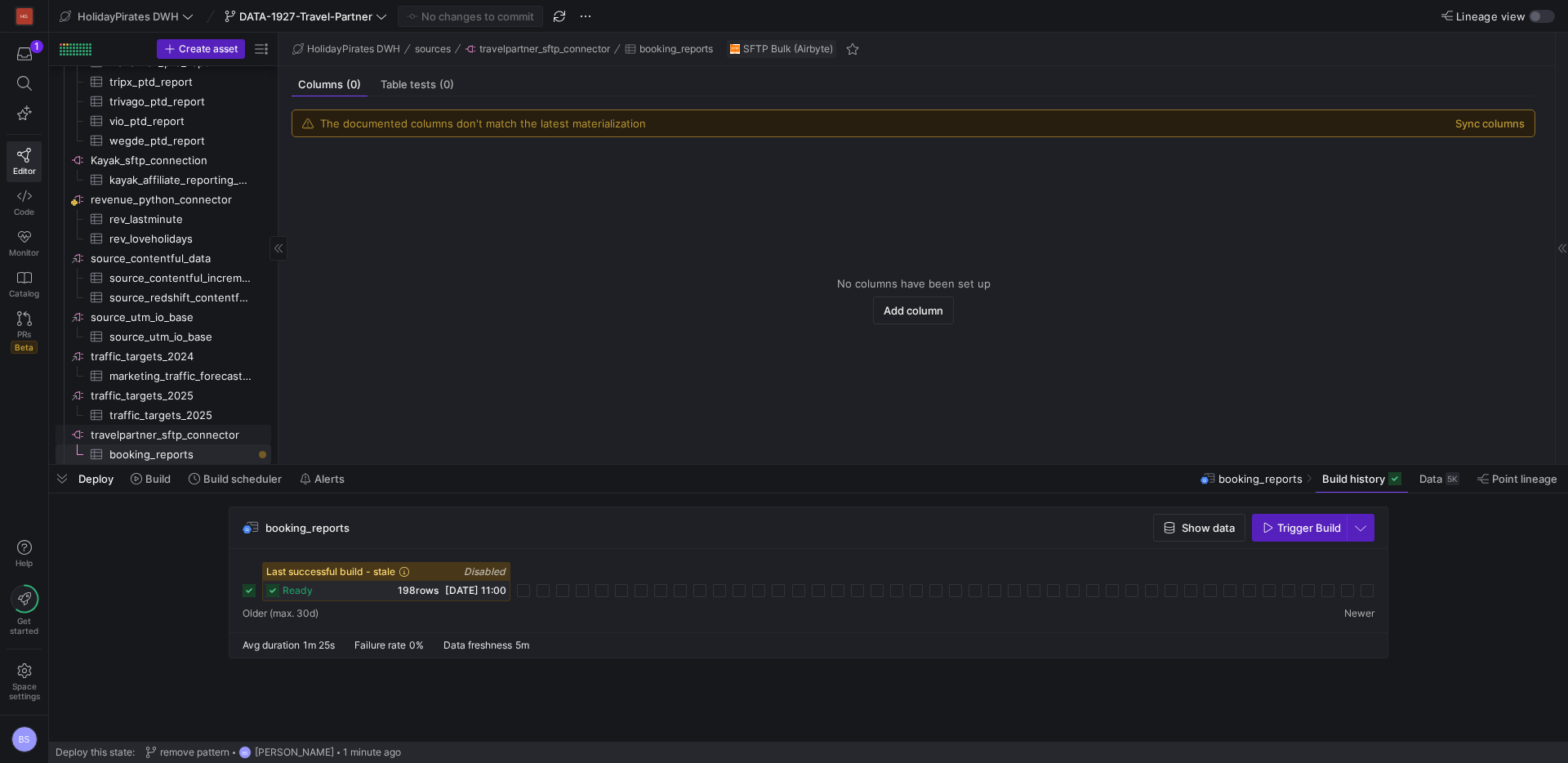
click at [138, 434] on span "travelpartner_sftp_connector​​​​​​​​" at bounding box center [179, 435] width 178 height 19
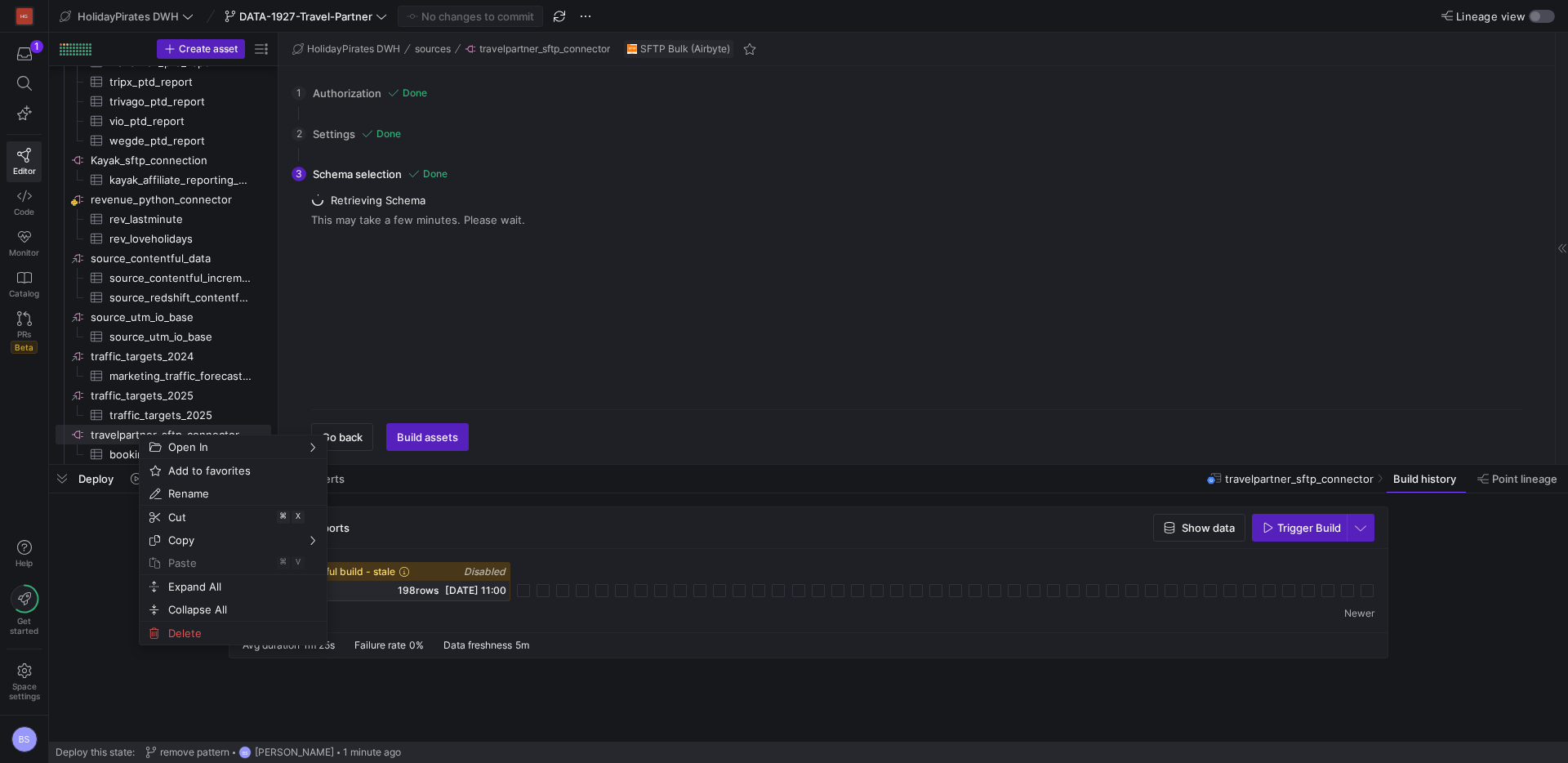
click at [1549, 19] on div "button" at bounding box center [1542, 15] width 26 height 13
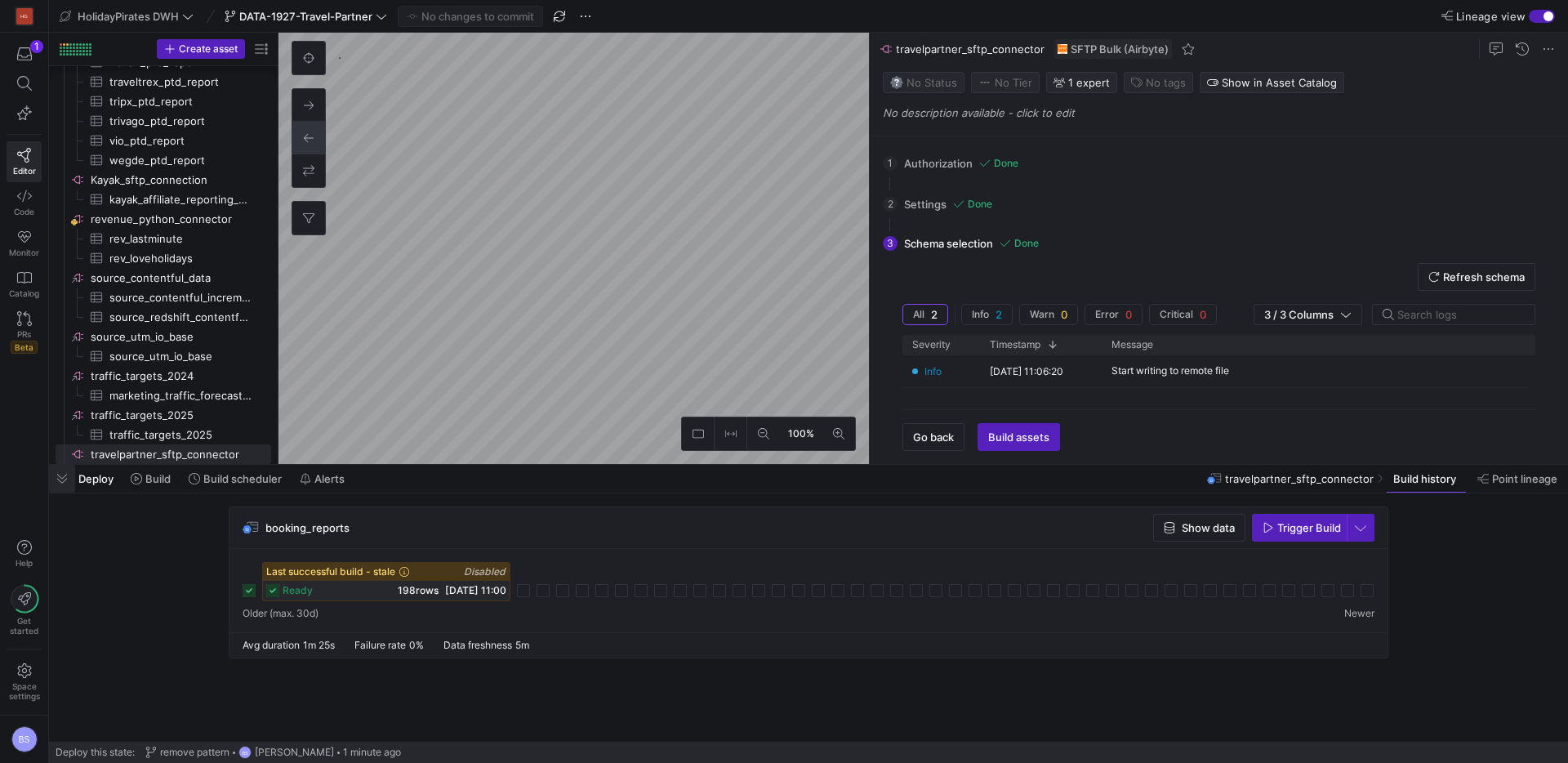
click at [65, 483] on span "button" at bounding box center [62, 479] width 26 height 27
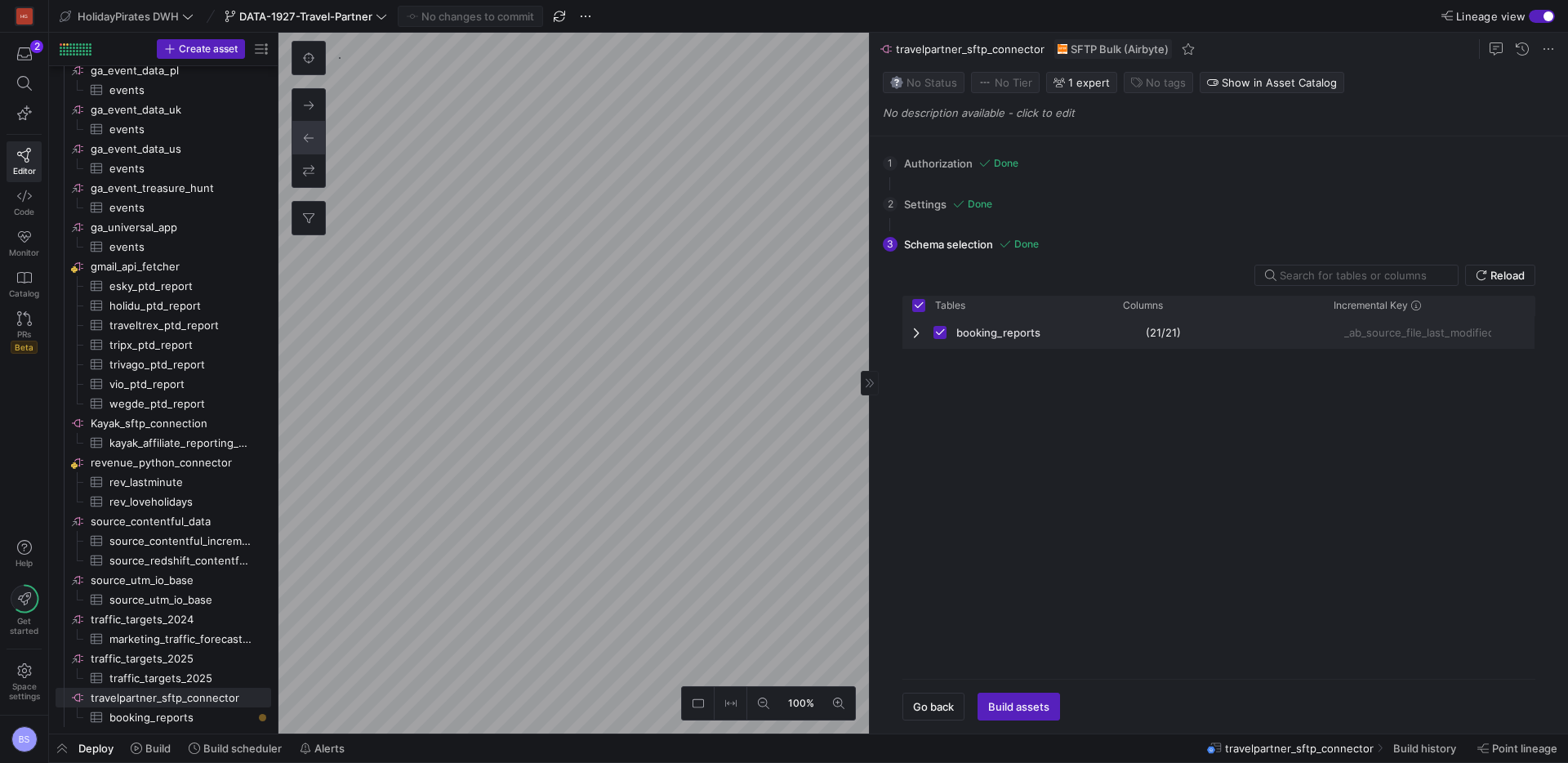
click at [917, 332] on span "Press SPACE to deselect this row." at bounding box center [917, 332] width 11 height 13
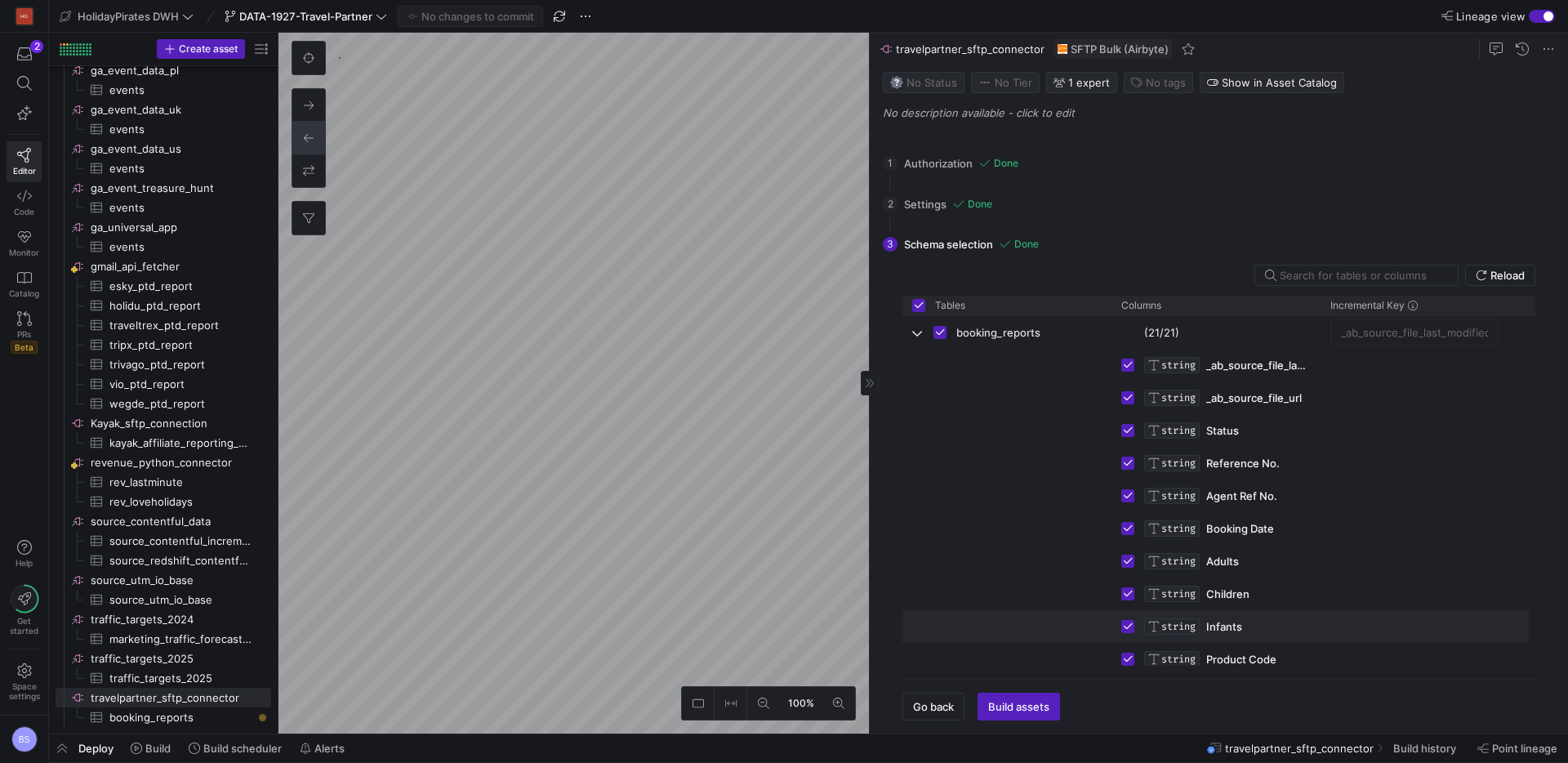
scroll to position [369, 0]
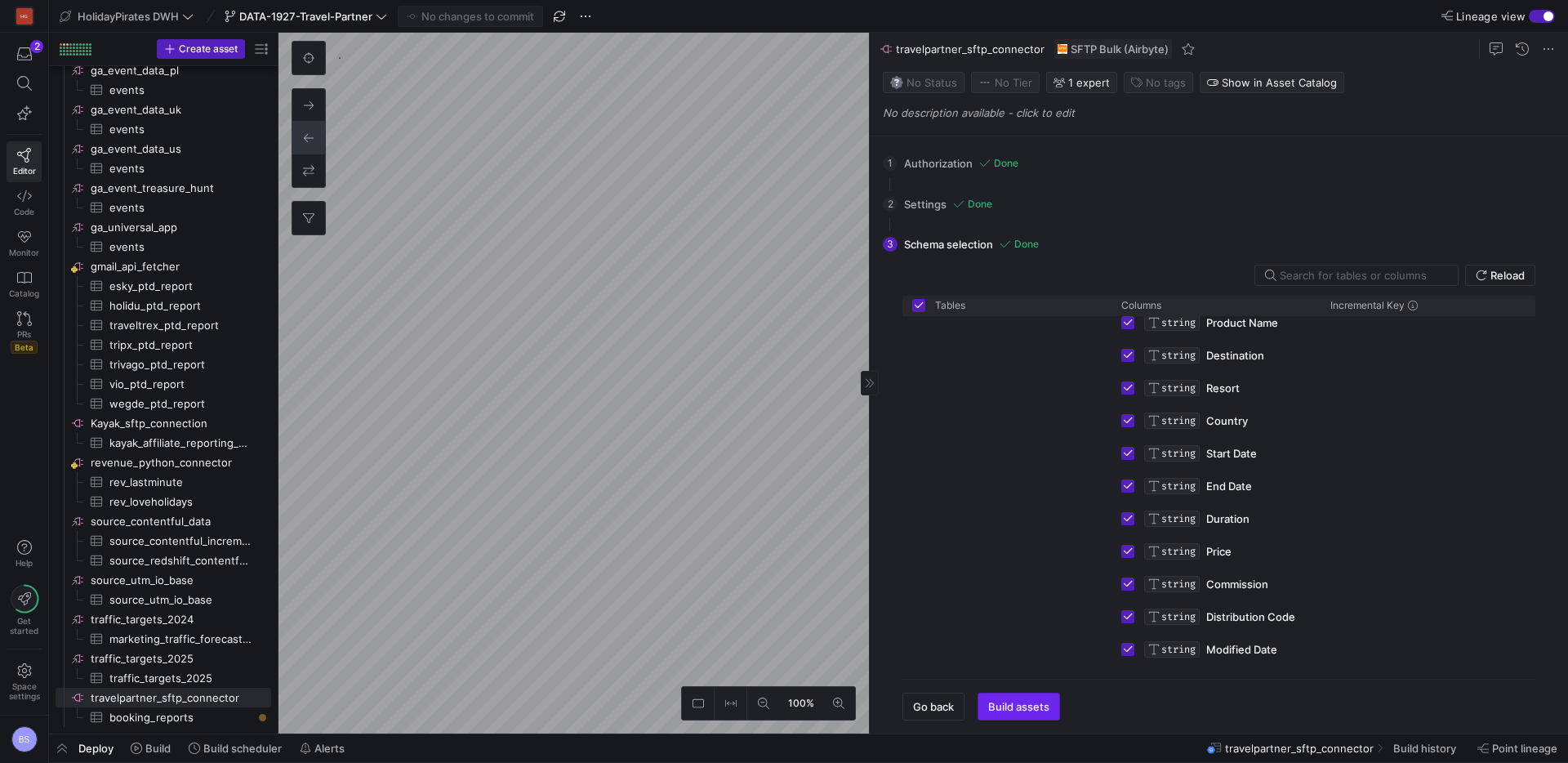
click at [1010, 712] on span "Build assets" at bounding box center [1019, 706] width 61 height 13
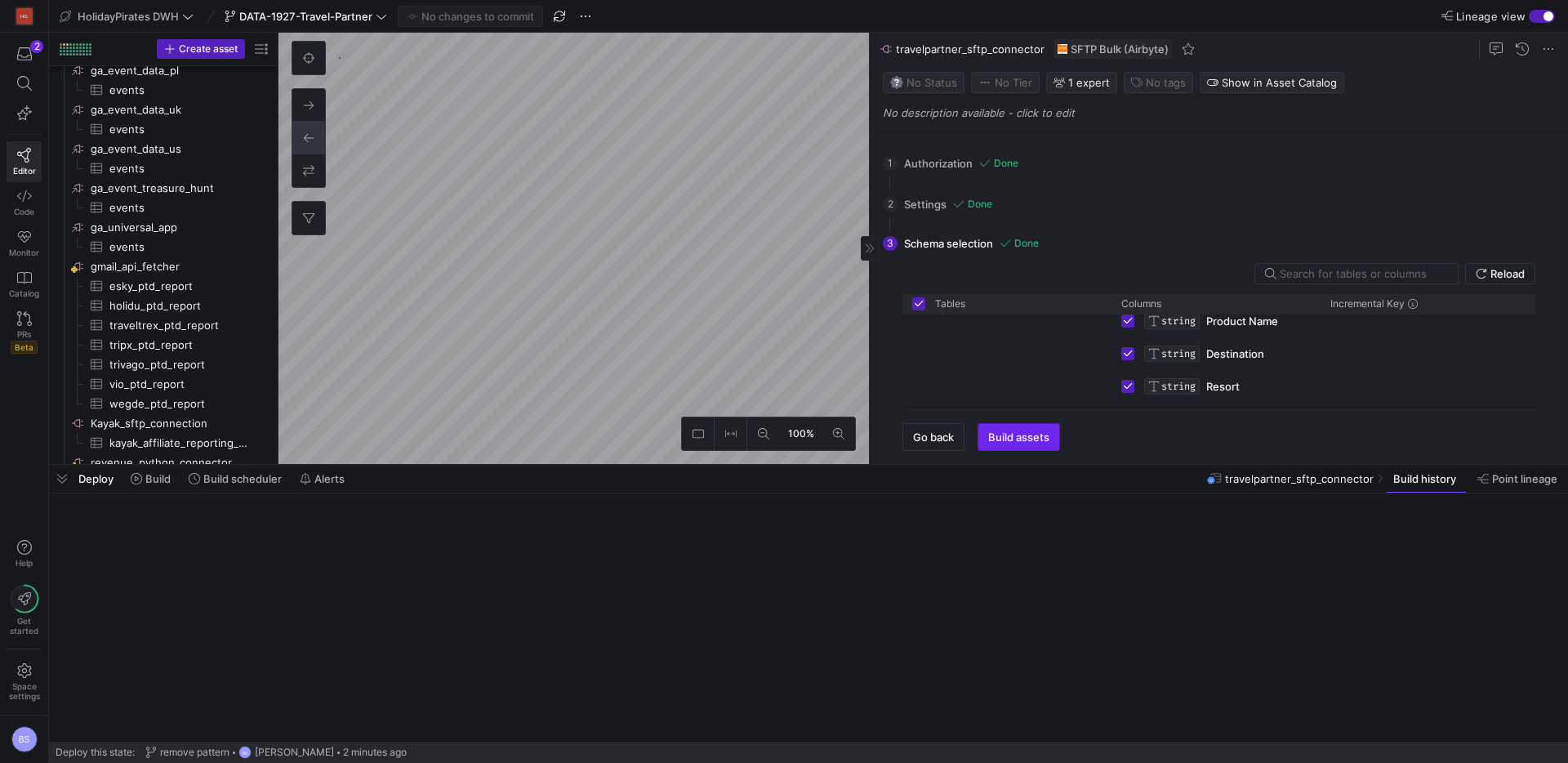
scroll to position [1151, 0]
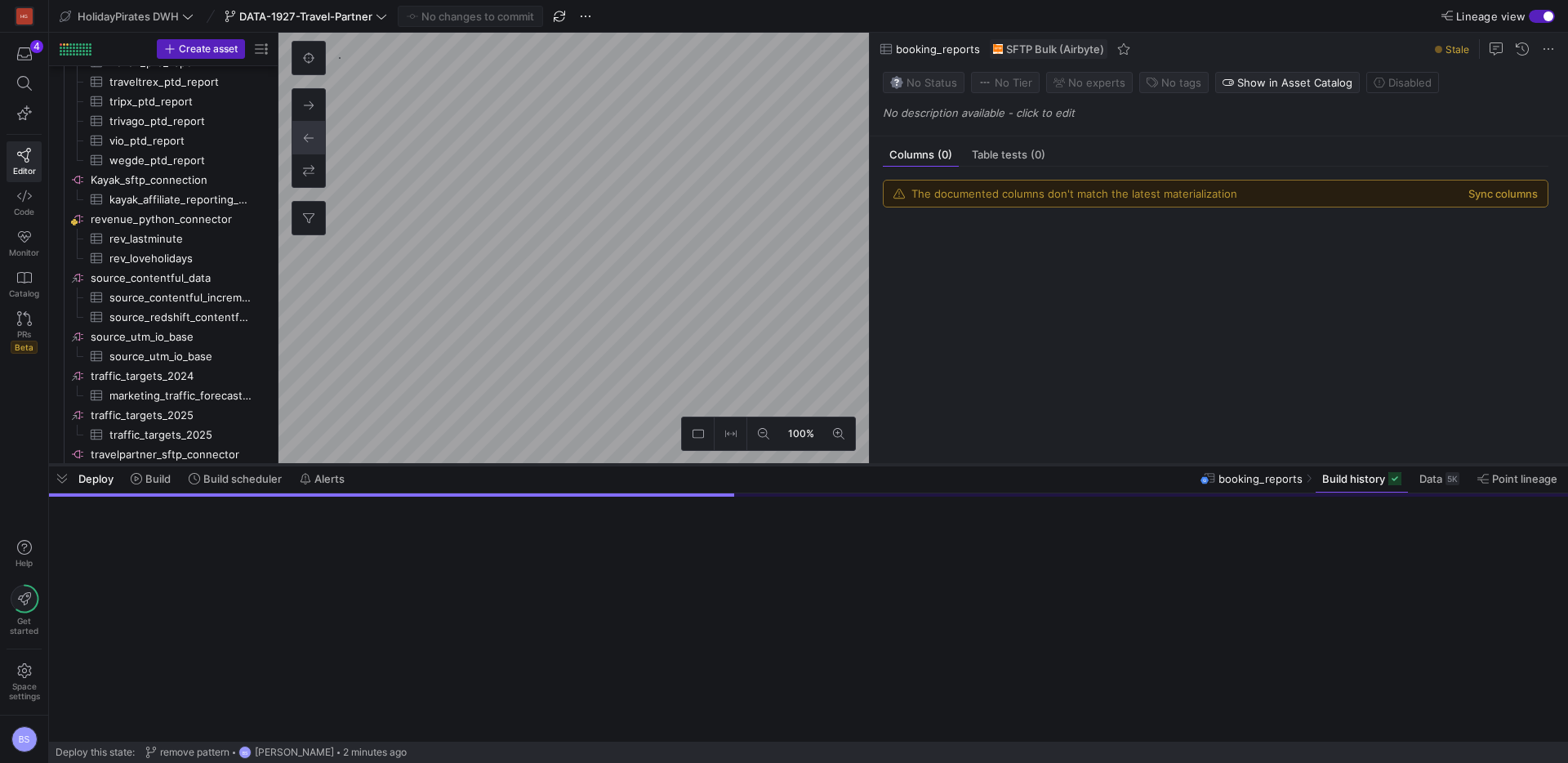
scroll to position [1171, 0]
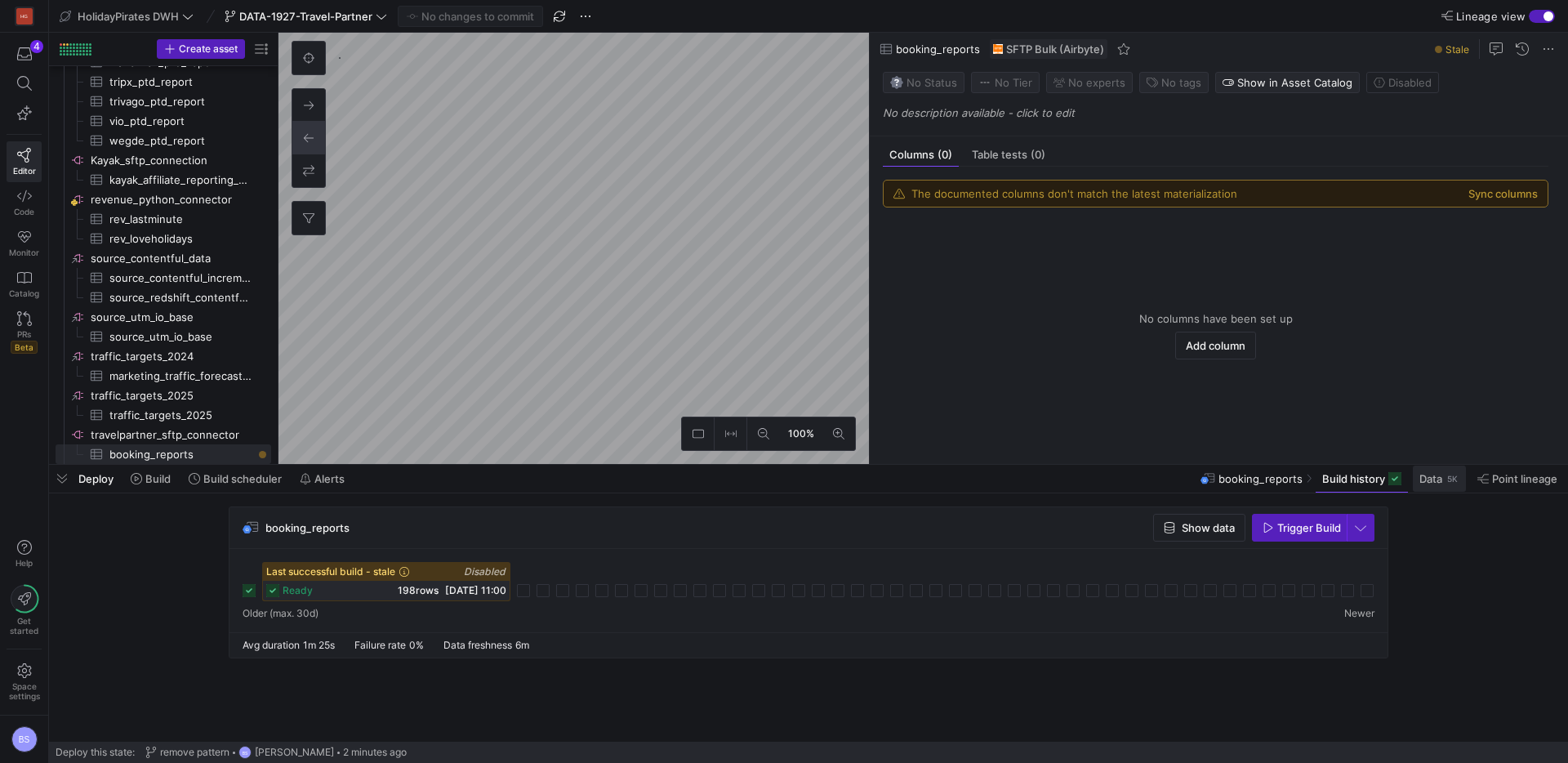
click at [1450, 478] on div "5K" at bounding box center [1453, 478] width 14 height 13
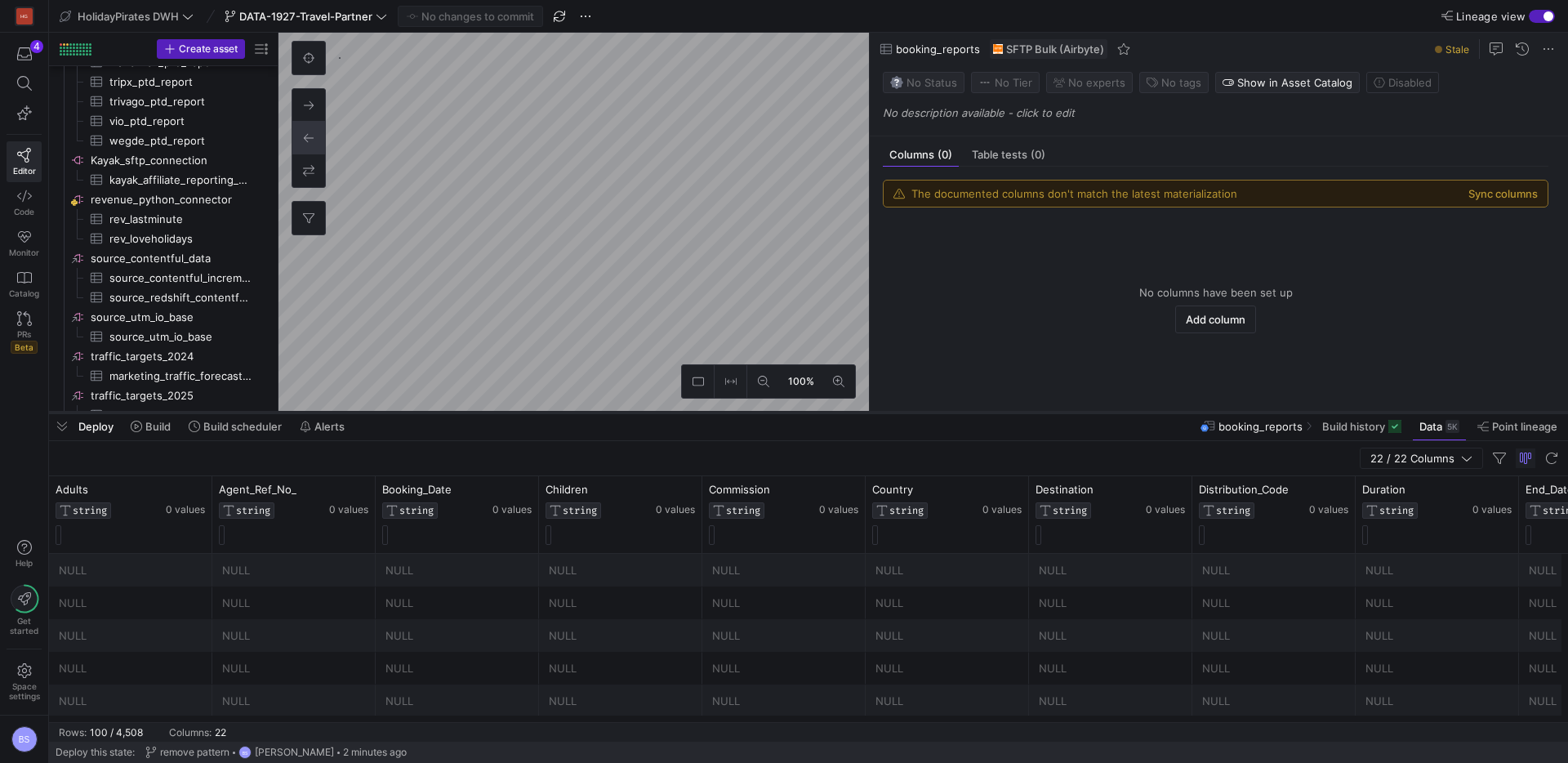
drag, startPoint x: 742, startPoint y: 466, endPoint x: 754, endPoint y: 414, distance: 53.4
click at [754, 414] on div at bounding box center [808, 413] width 1519 height 7
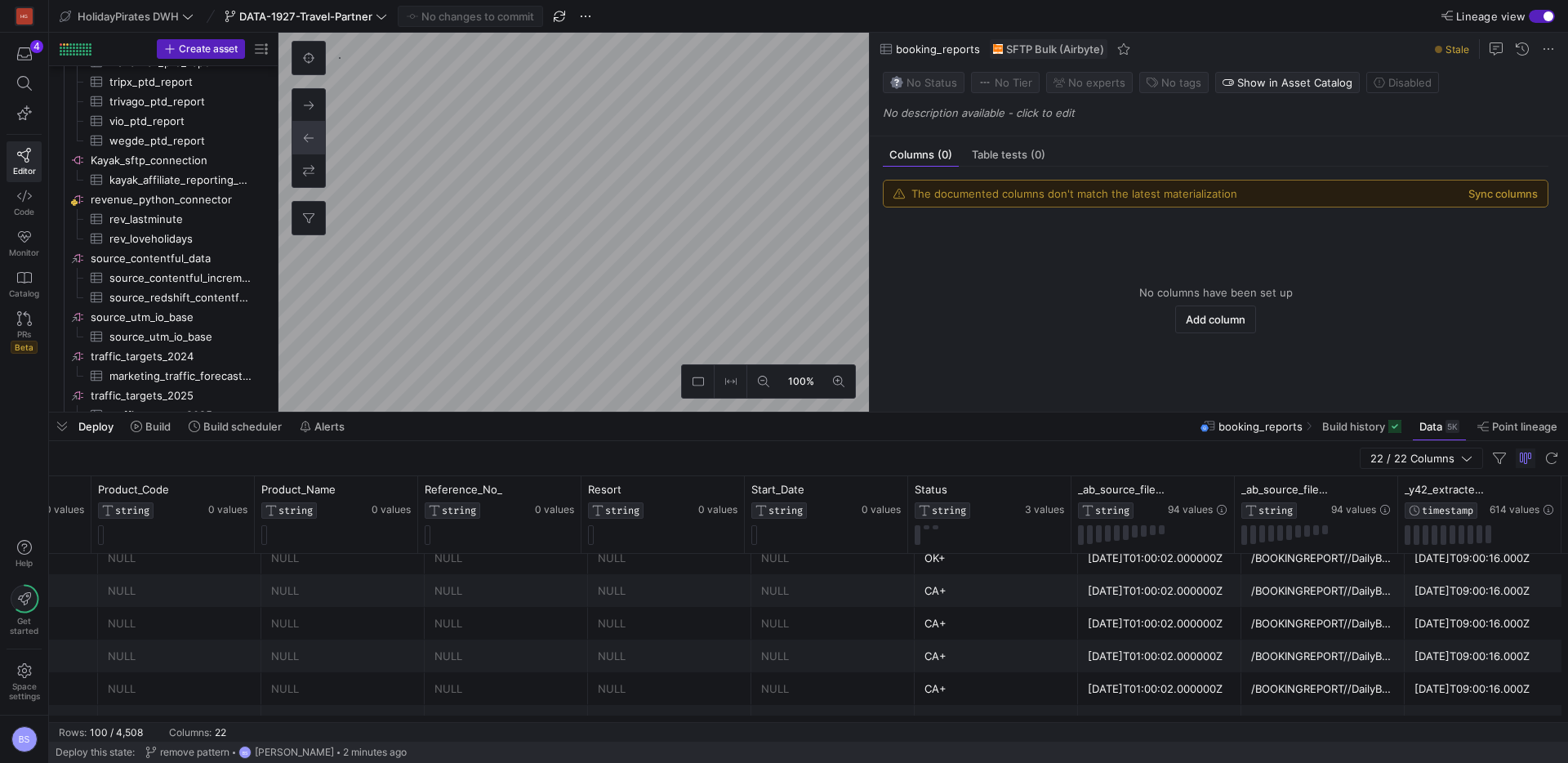
scroll to position [2904, 0]
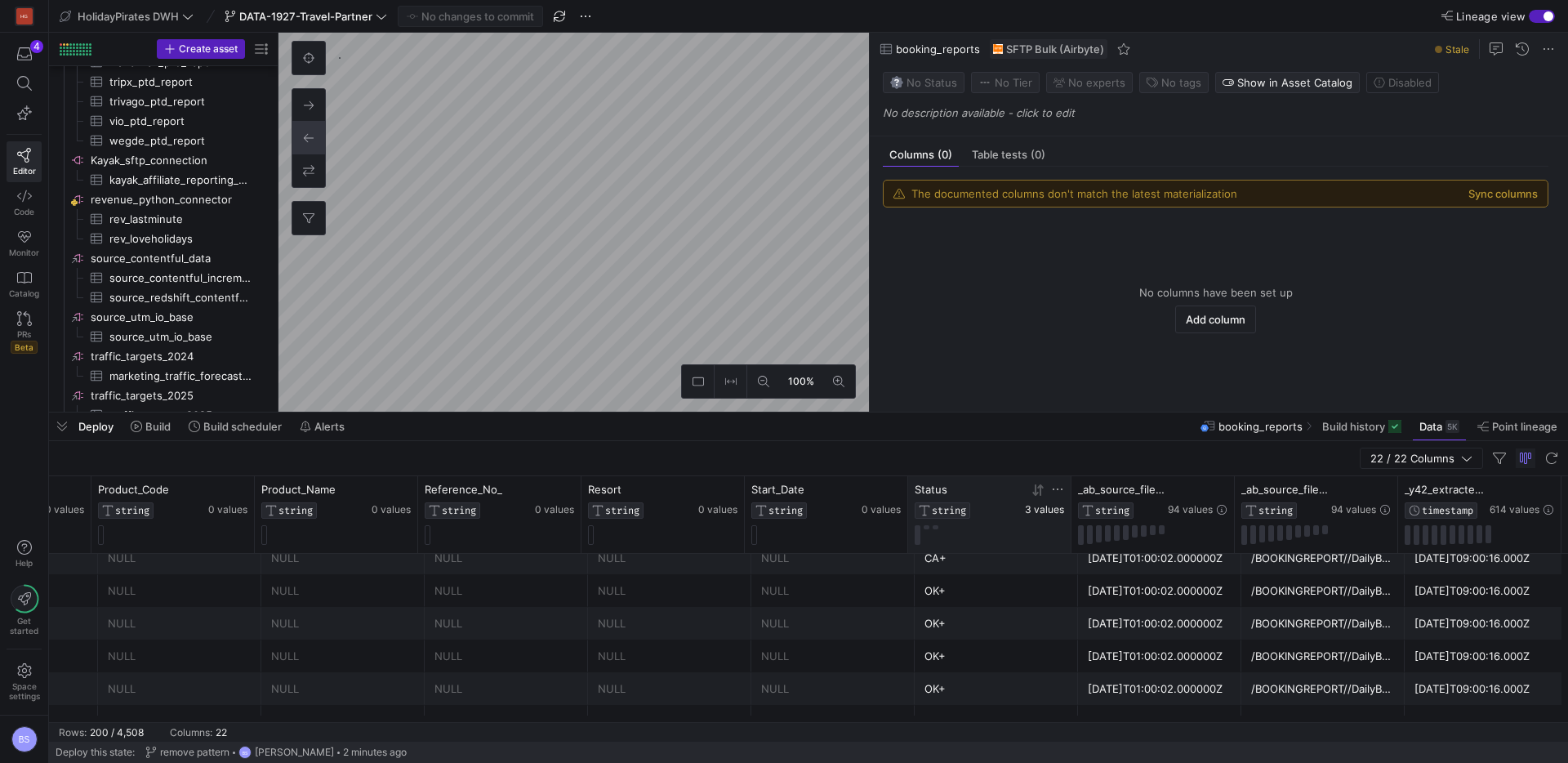
click at [1056, 506] on span "3 values" at bounding box center [1045, 509] width 39 height 11
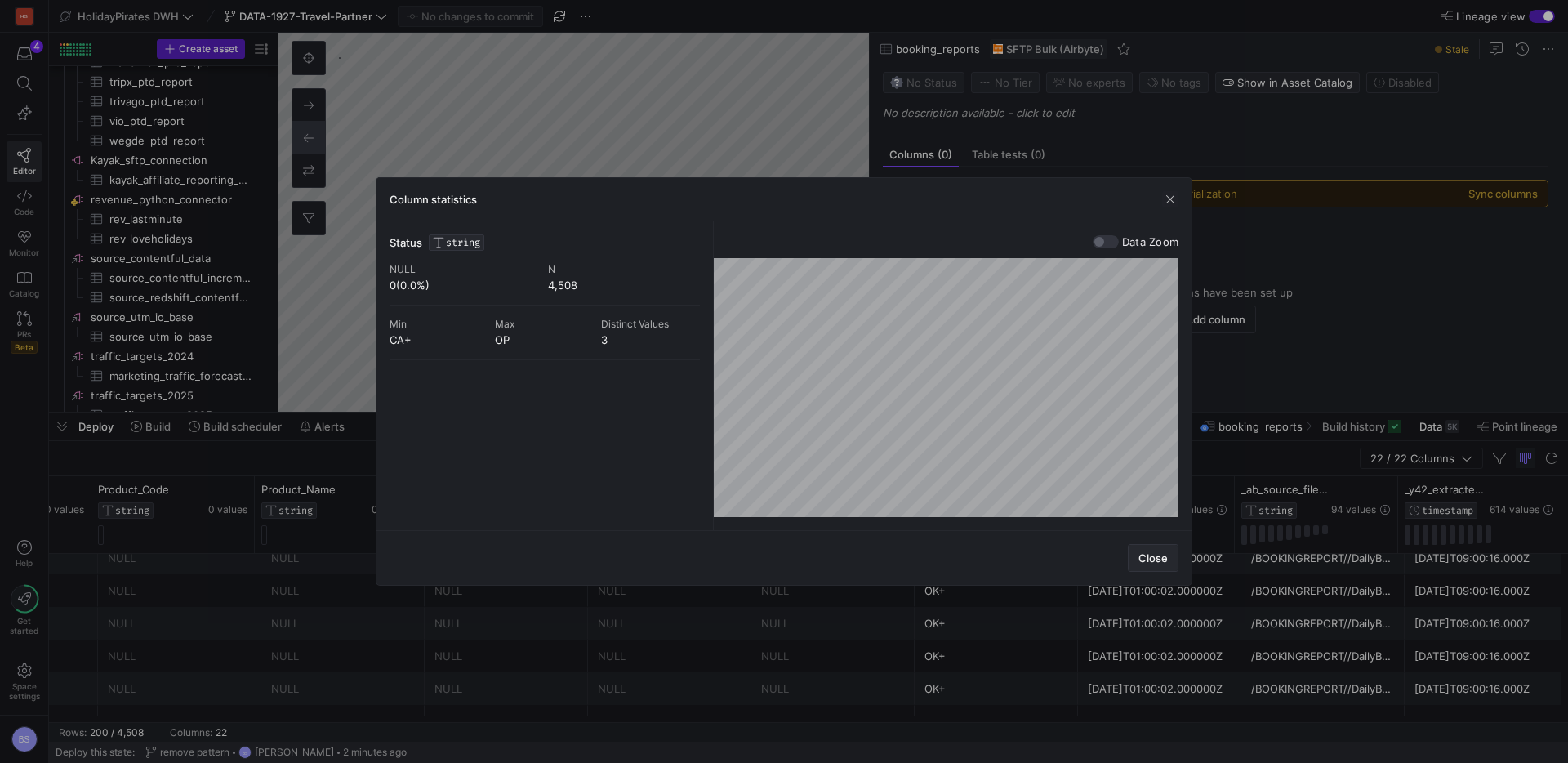
click at [1147, 558] on span "Close" at bounding box center [1153, 557] width 29 height 13
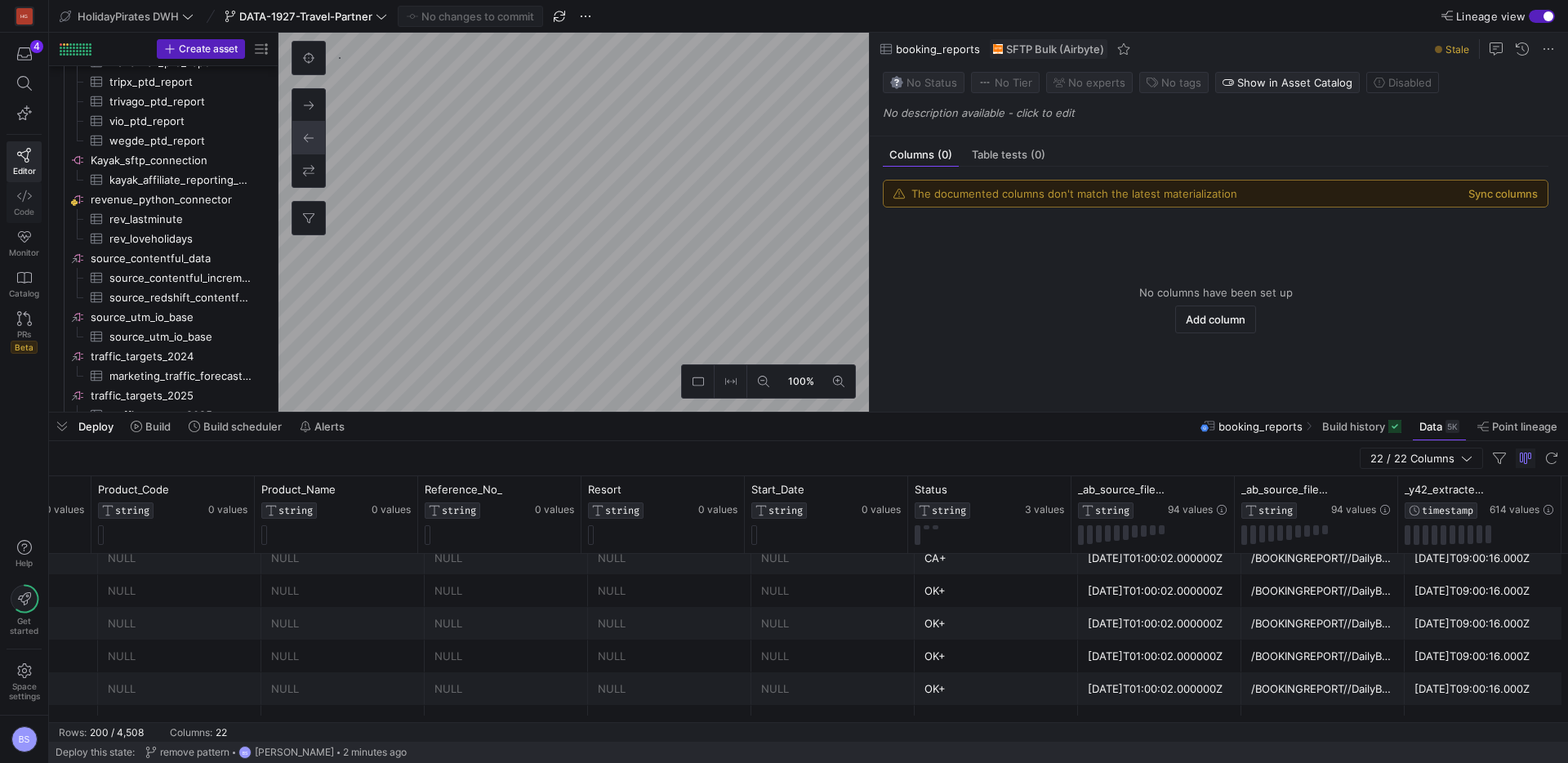
click at [26, 211] on span "Code" at bounding box center [24, 211] width 21 height 9
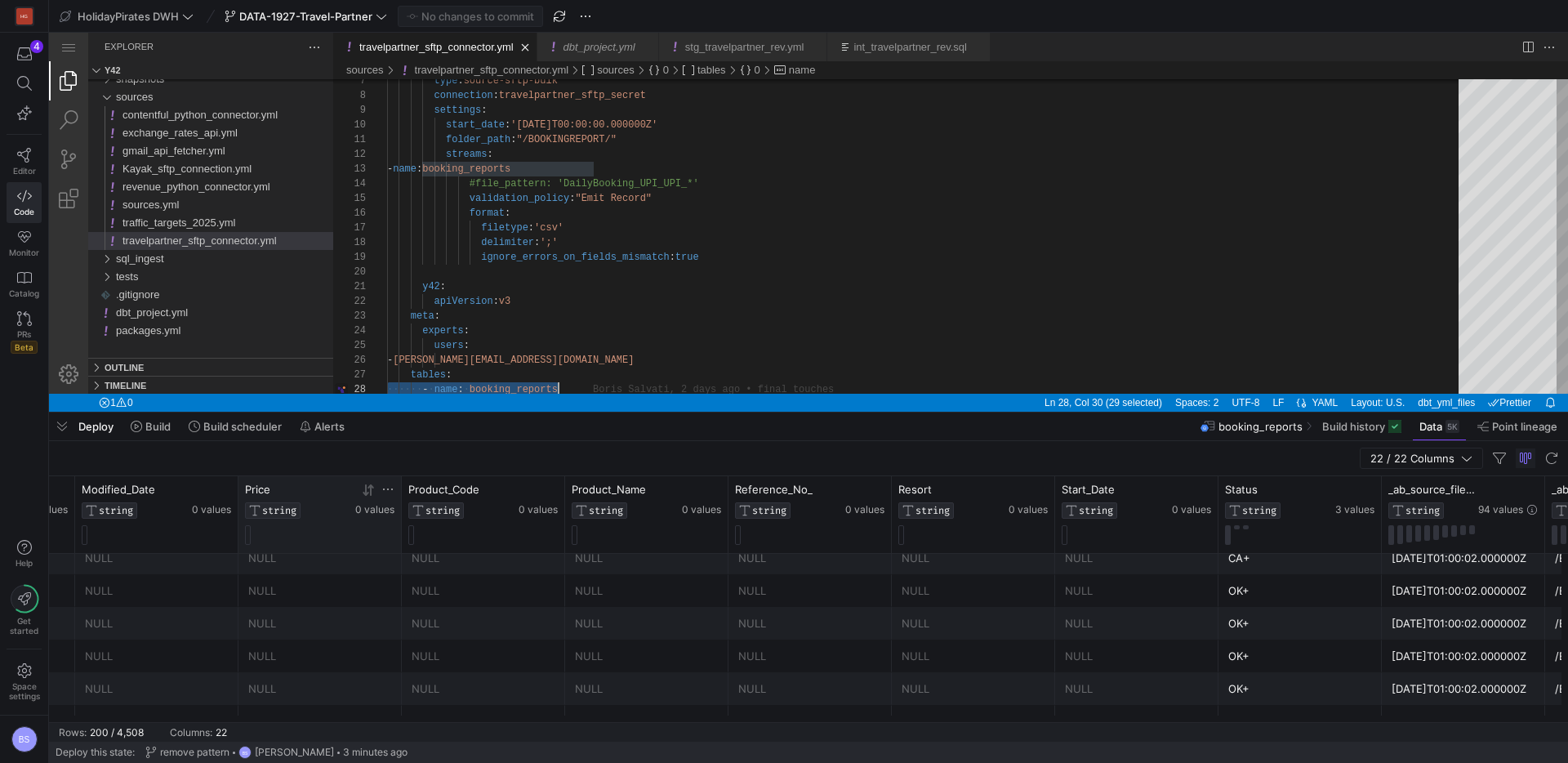
scroll to position [0, 1733]
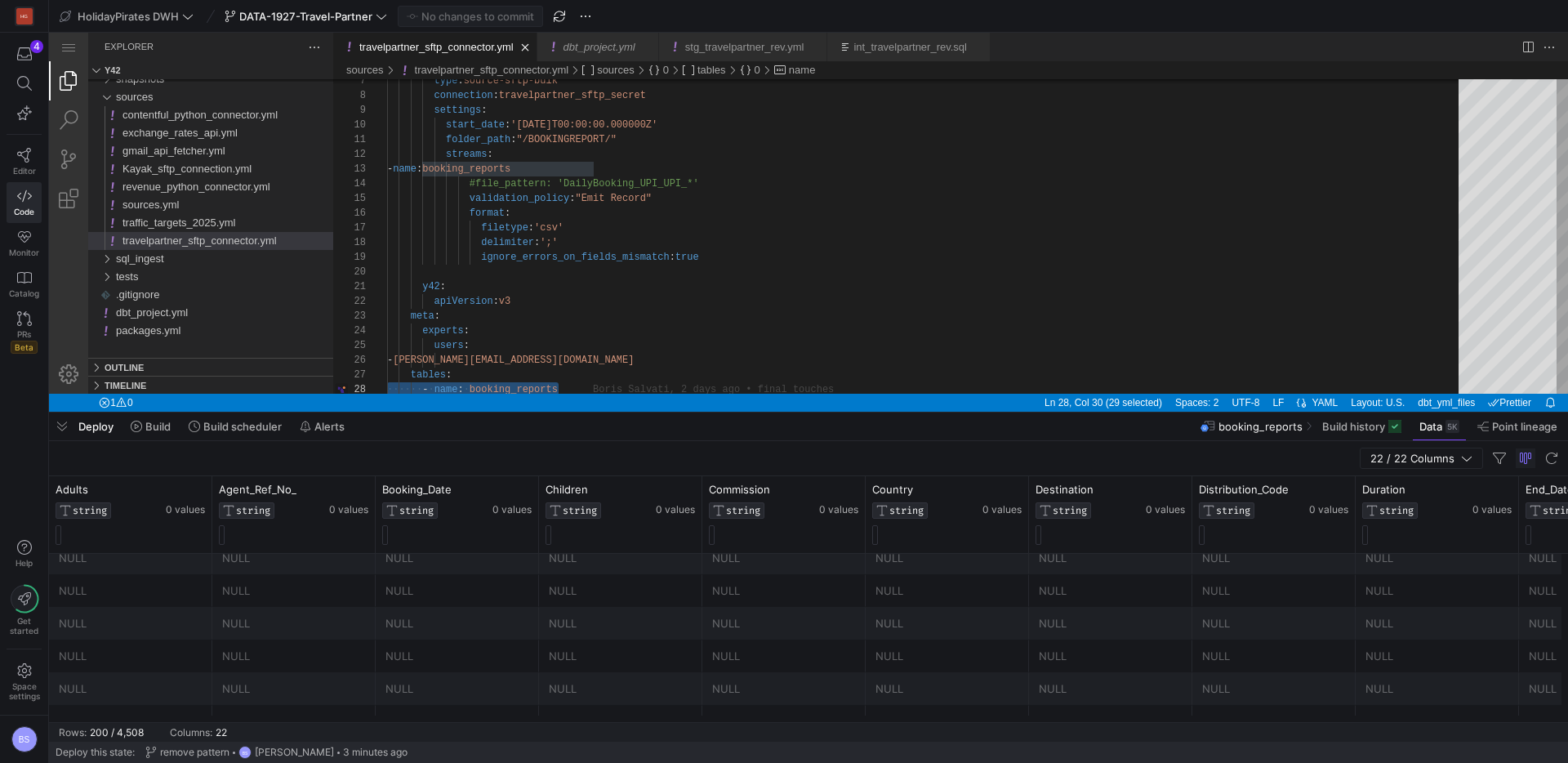
click at [275, 572] on div "NULL" at bounding box center [294, 558] width 144 height 32
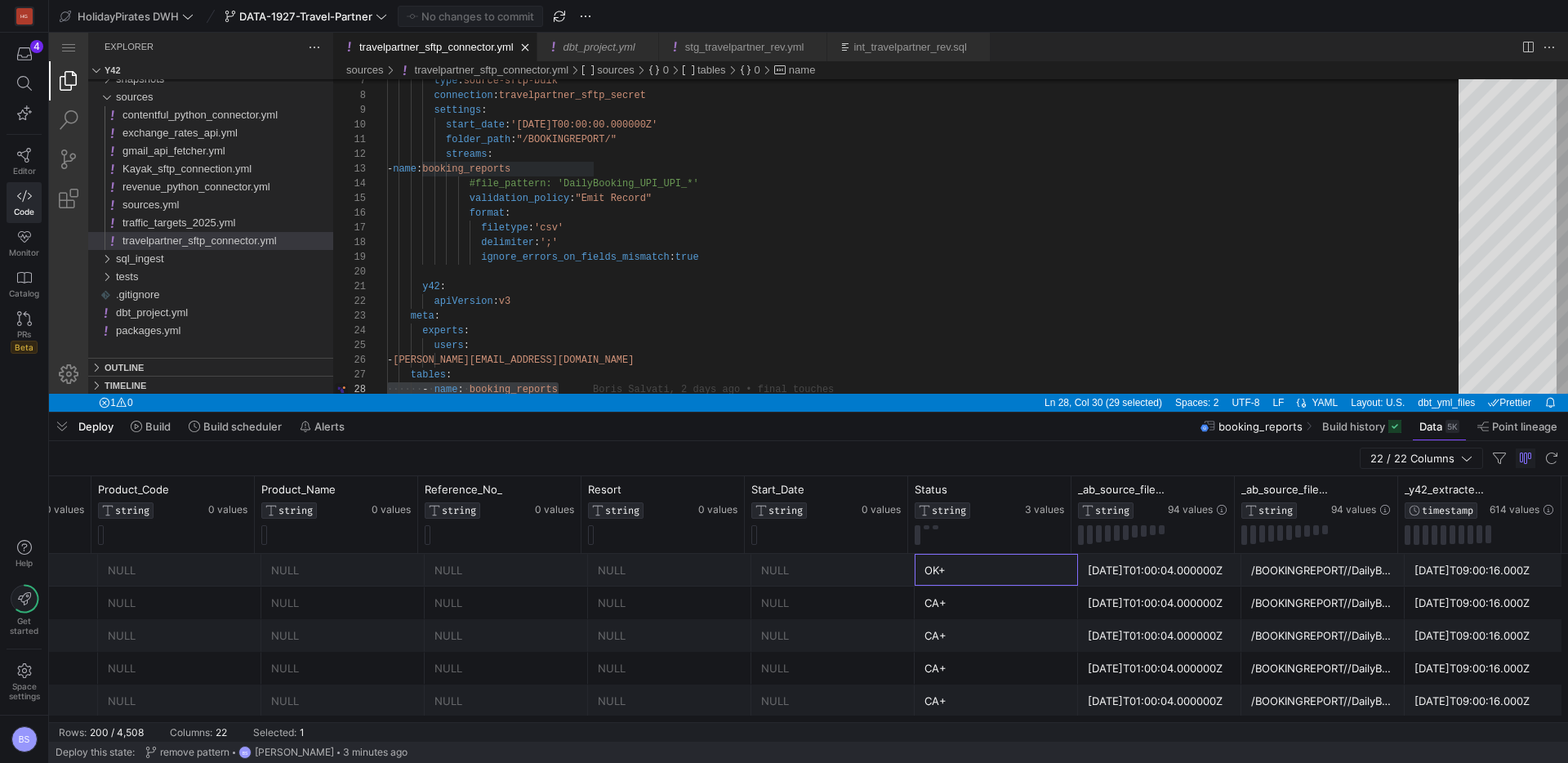
click at [935, 566] on div "OK+" at bounding box center [996, 570] width 144 height 32
click at [802, 566] on div "NULL" at bounding box center [833, 570] width 144 height 32
click at [701, 314] on div "type : source-sftp-bulk connection : travelpartner_sftp_secret settings : start…" at bounding box center [929, 578] width 1083 height 1209
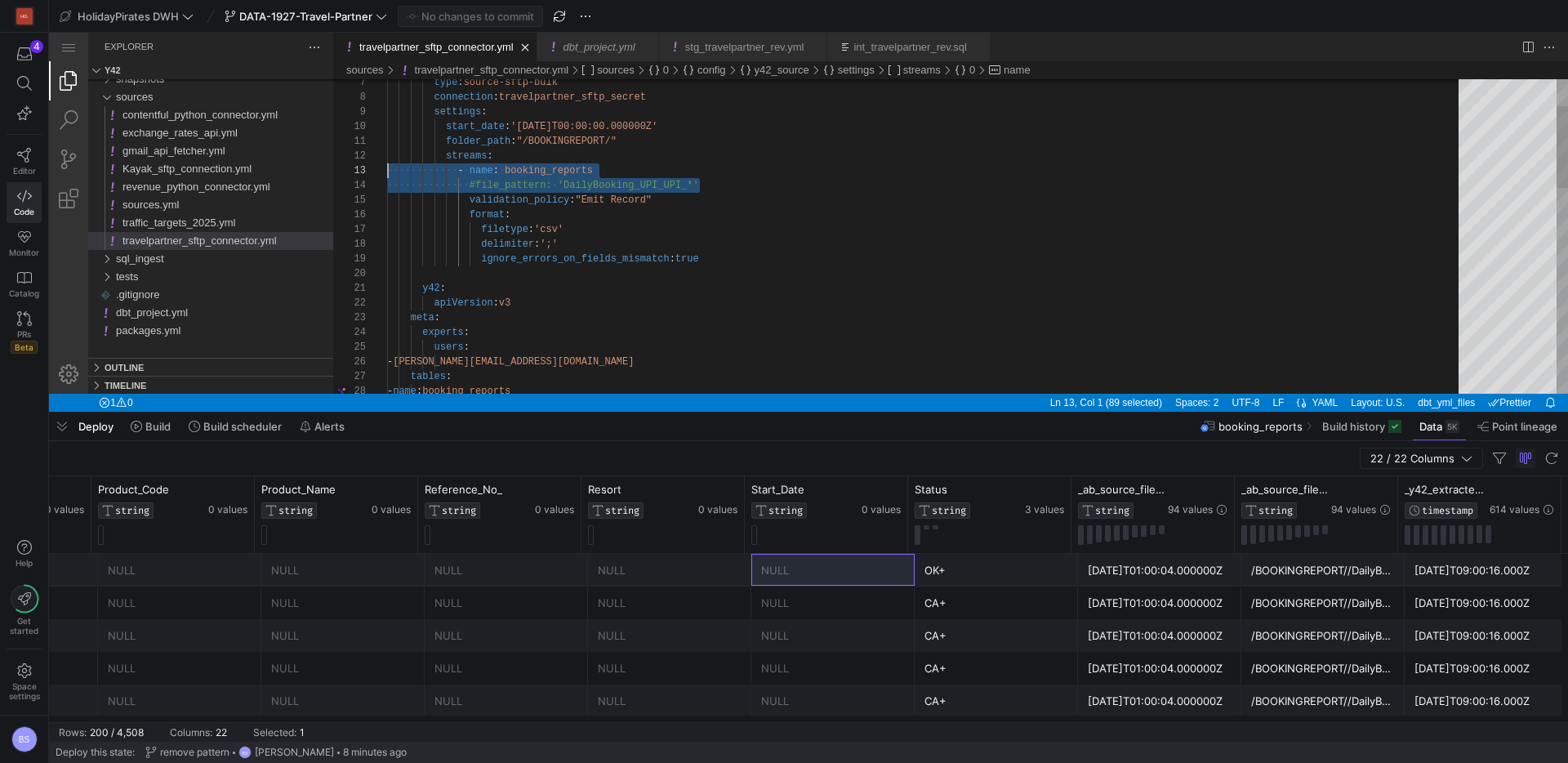
scroll to position [44, 0]
drag, startPoint x: 741, startPoint y: 183, endPoint x: 378, endPoint y: 185, distance: 363.0
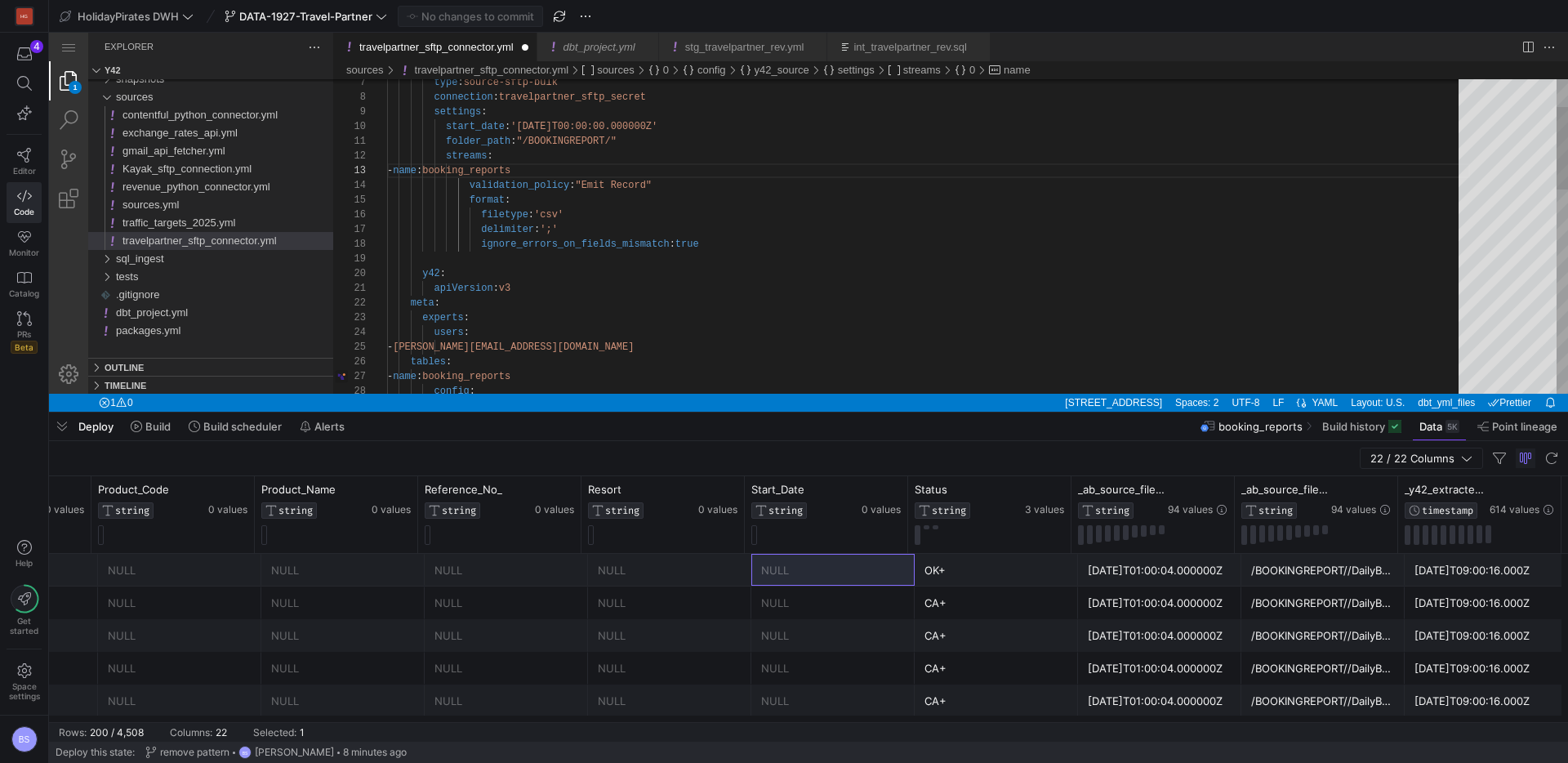
click at [969, 207] on div "type : source-sftp-bulk connection : travelpartner_sftp_secret settings : start…" at bounding box center [929, 572] width 1083 height 1195
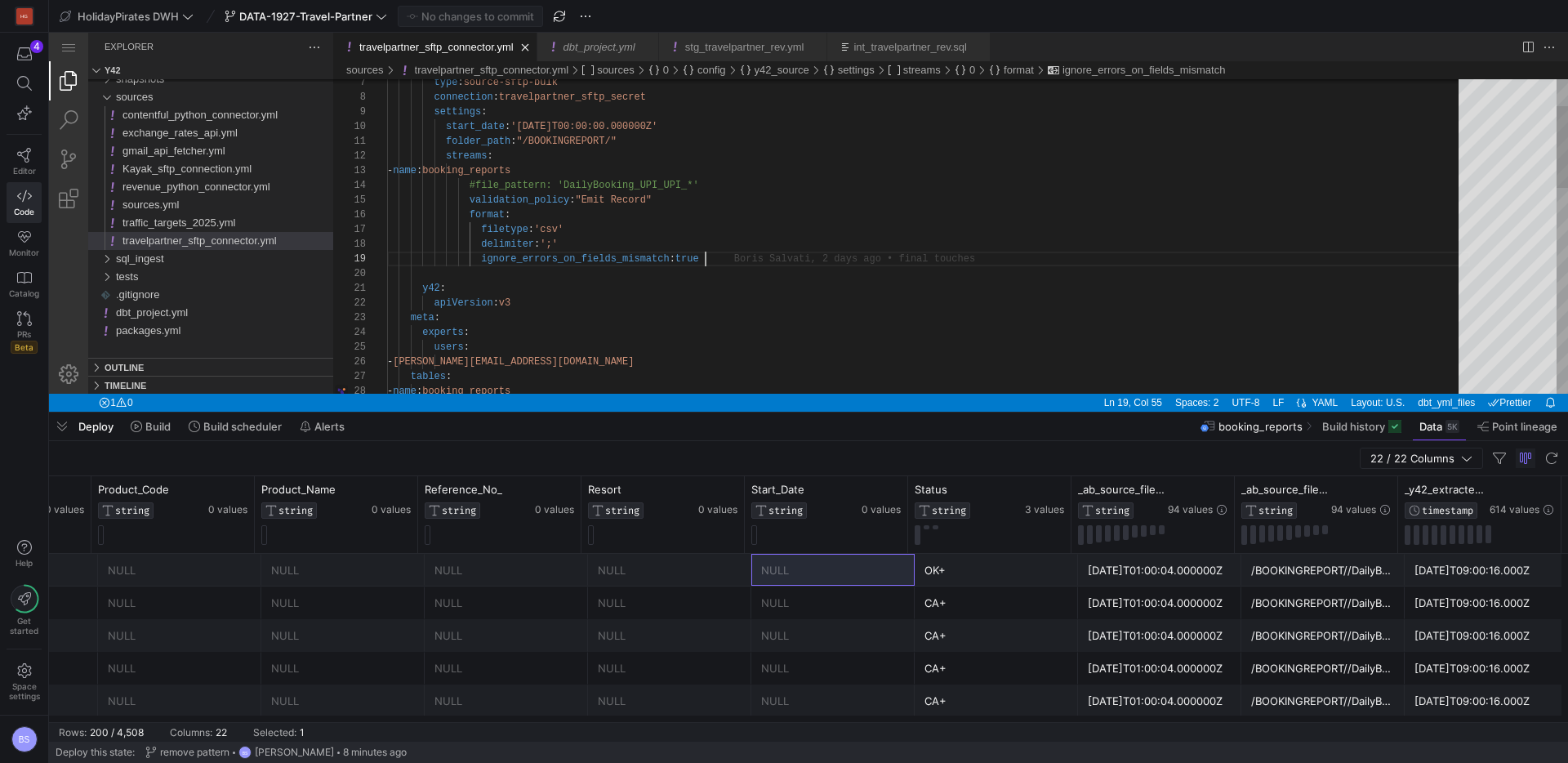
click at [723, 258] on div "type : source-sftp-bulk connection : travelpartner_sftp_secret settings : start…" at bounding box center [929, 578] width 1083 height 1209
paste textarea "quote_char: '"'"
click at [476, 187] on div "type : source-sftp-bulk connection : travelpartner_sftp_secret settings : start…" at bounding box center [929, 586] width 1083 height 1224
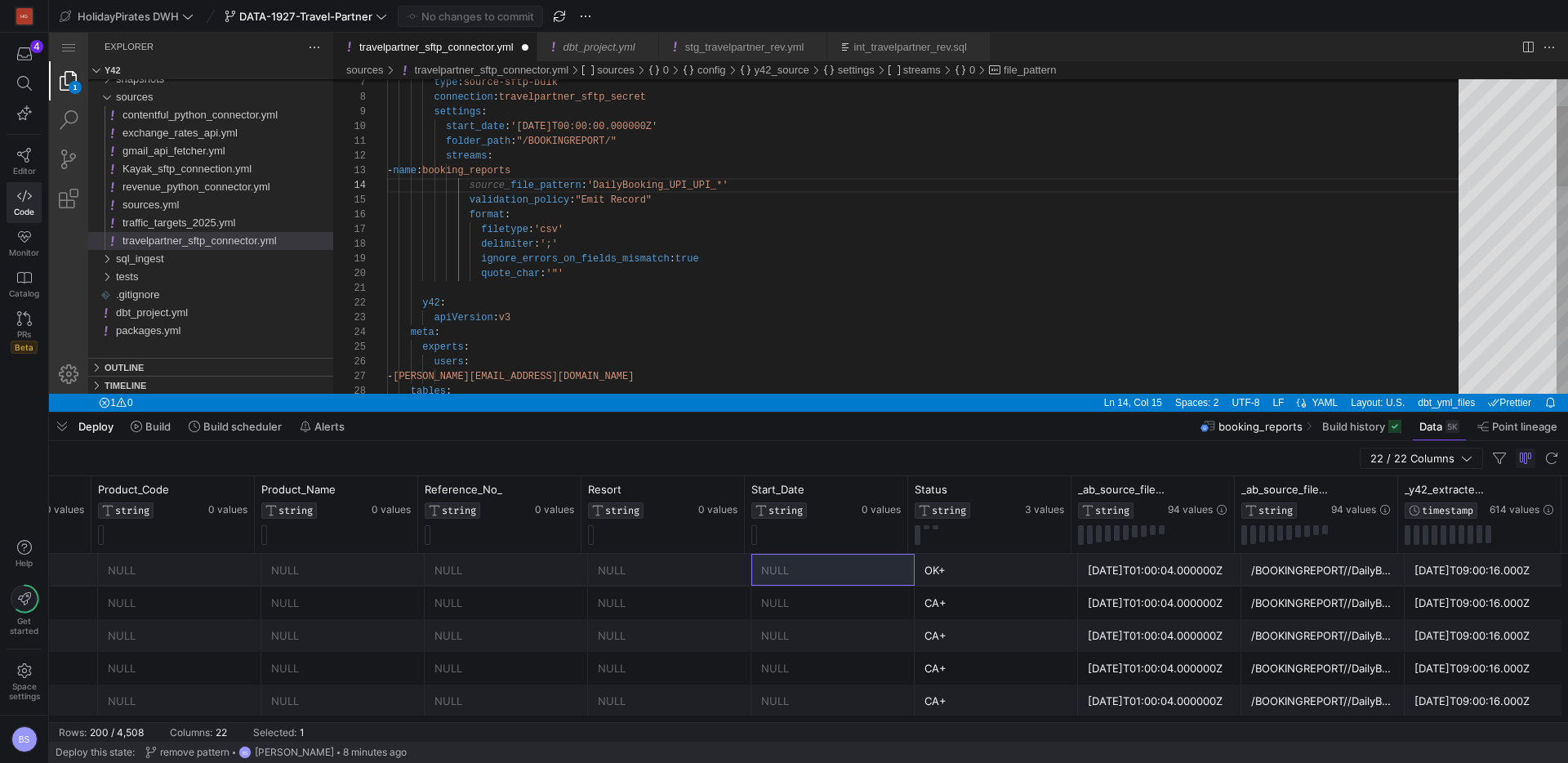
click at [785, 273] on div "type : source-sftp-bulk connection : travelpartner_sftp_secret settings : start…" at bounding box center [929, 586] width 1083 height 1224
type textarea "folder_path: "/BOOKINGREPORT/" streams: - name: booking_reports file_pattern: '…"
click at [462, 19] on span "Commit & push (1)" at bounding box center [478, 15] width 92 height 13
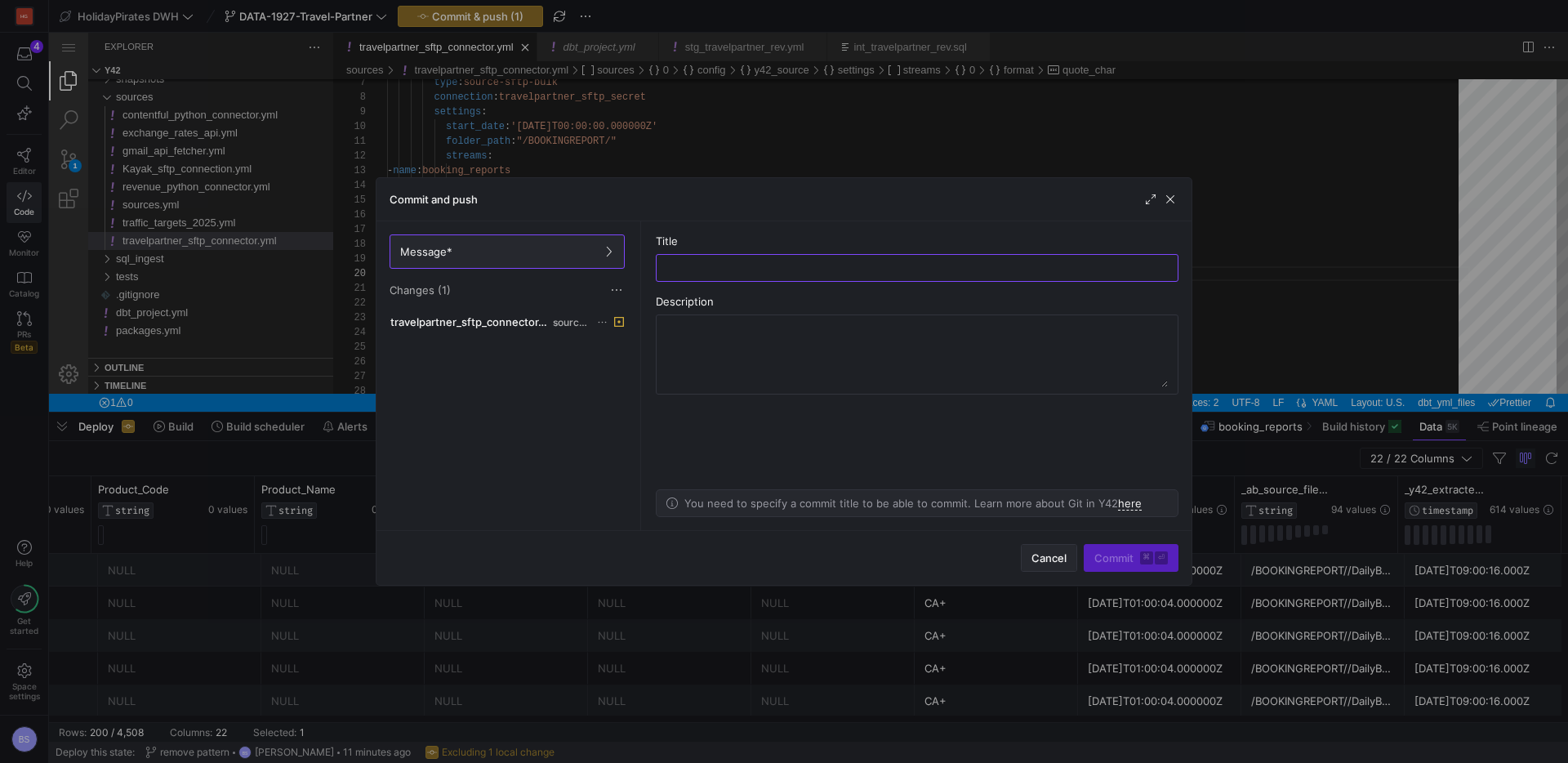
click at [1029, 545] on span "button" at bounding box center [1050, 558] width 55 height 26
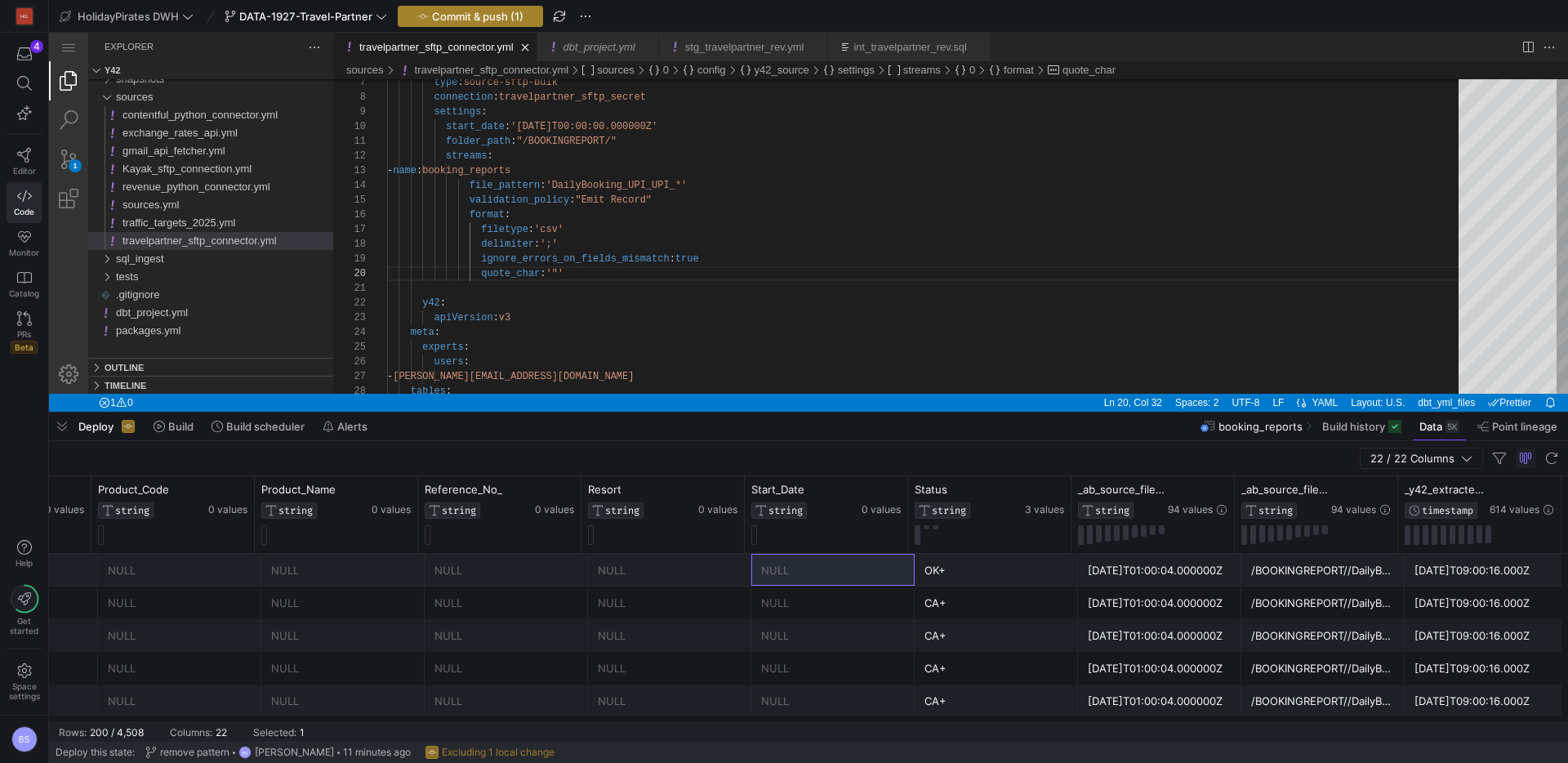
click at [460, 21] on span "Commit & push (1)" at bounding box center [478, 15] width 92 height 13
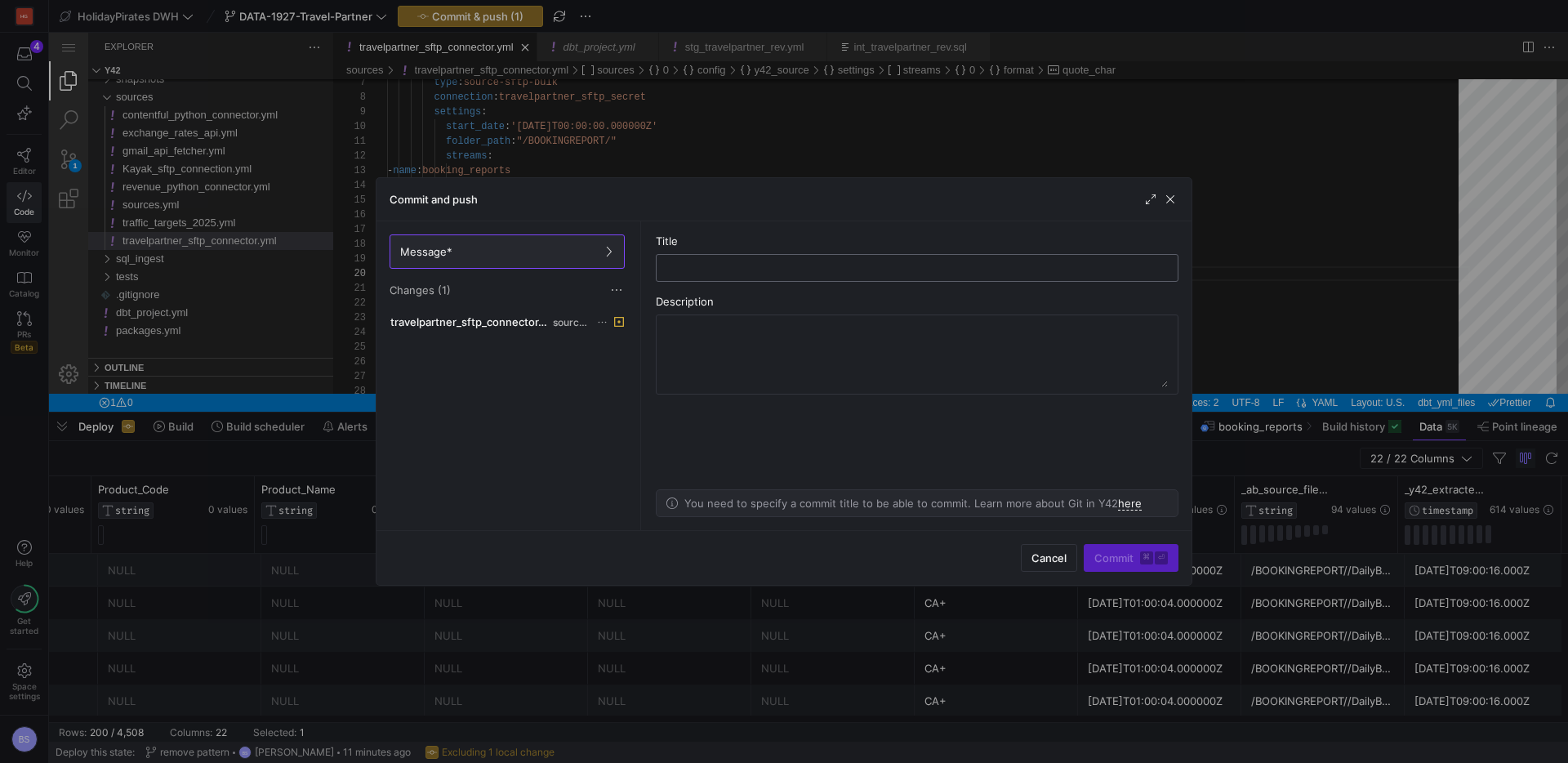
click at [760, 270] on input "text" at bounding box center [917, 268] width 495 height 13
type input "add quote character"
click at [759, 271] on input "add quote character" at bounding box center [917, 268] width 495 height 13
click at [1117, 561] on span "Commit ⌘ ⏎" at bounding box center [1131, 557] width 74 height 13
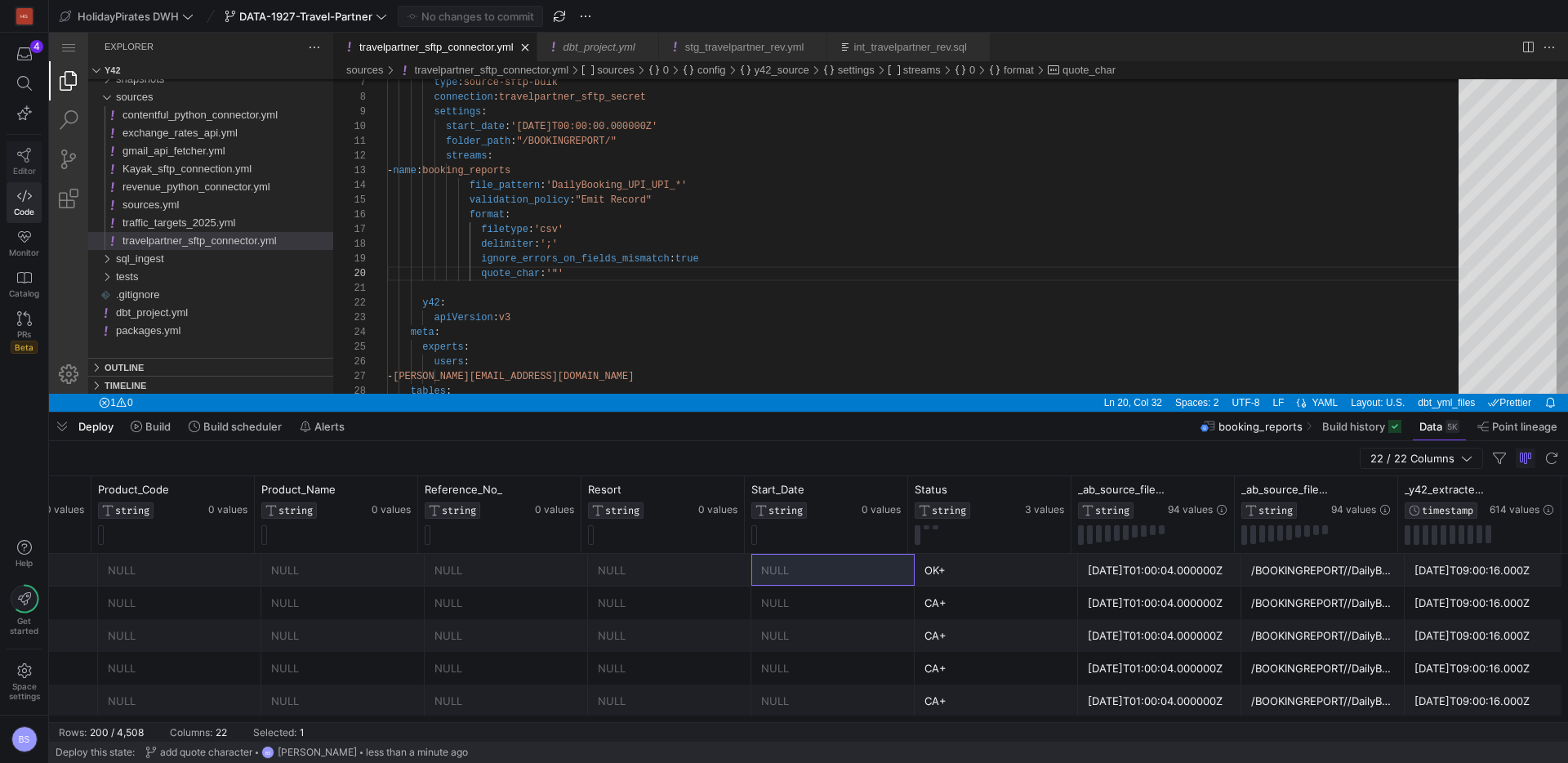
click at [19, 166] on span "Editor" at bounding box center [24, 170] width 23 height 9
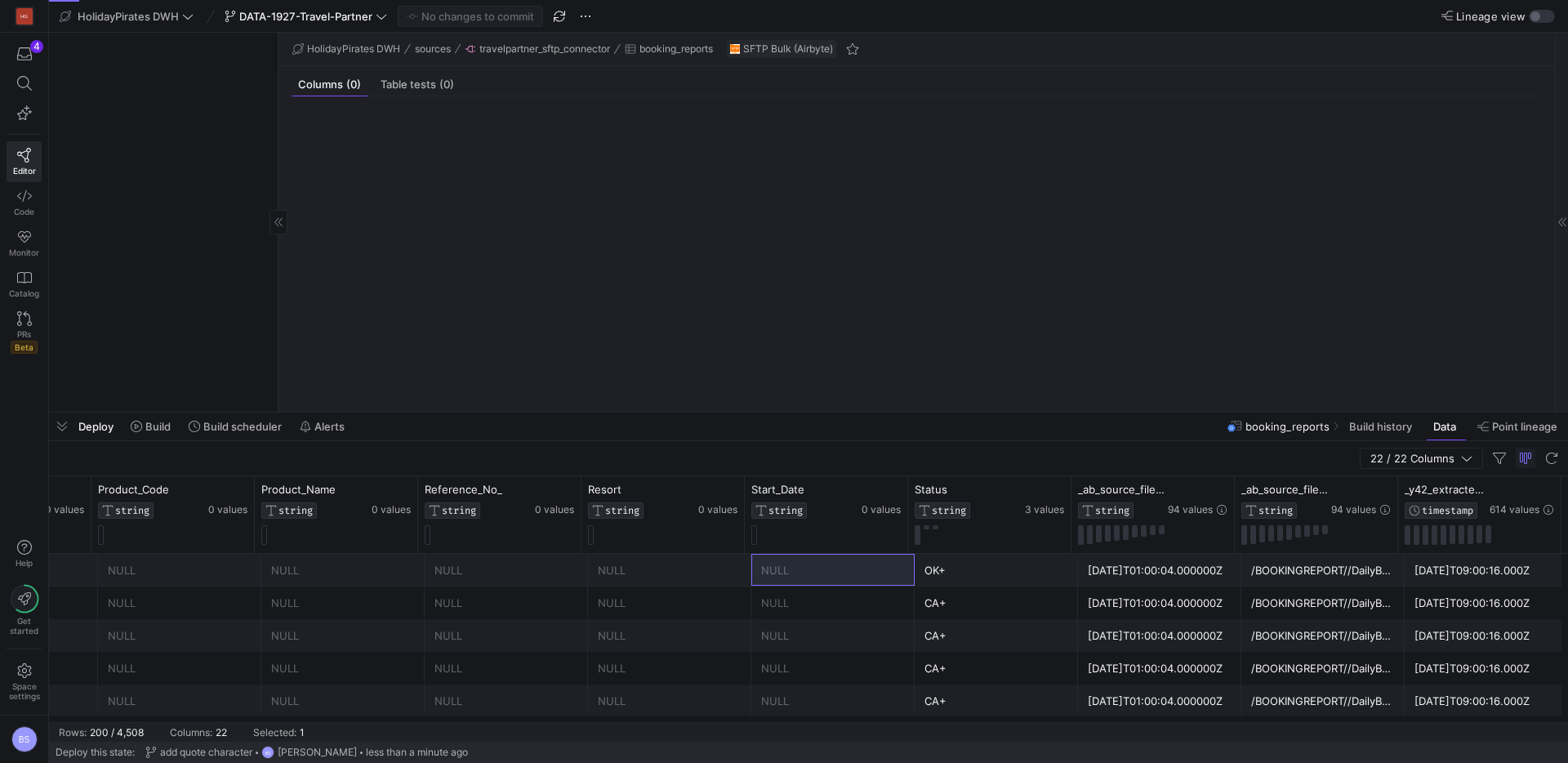
scroll to position [1223, 0]
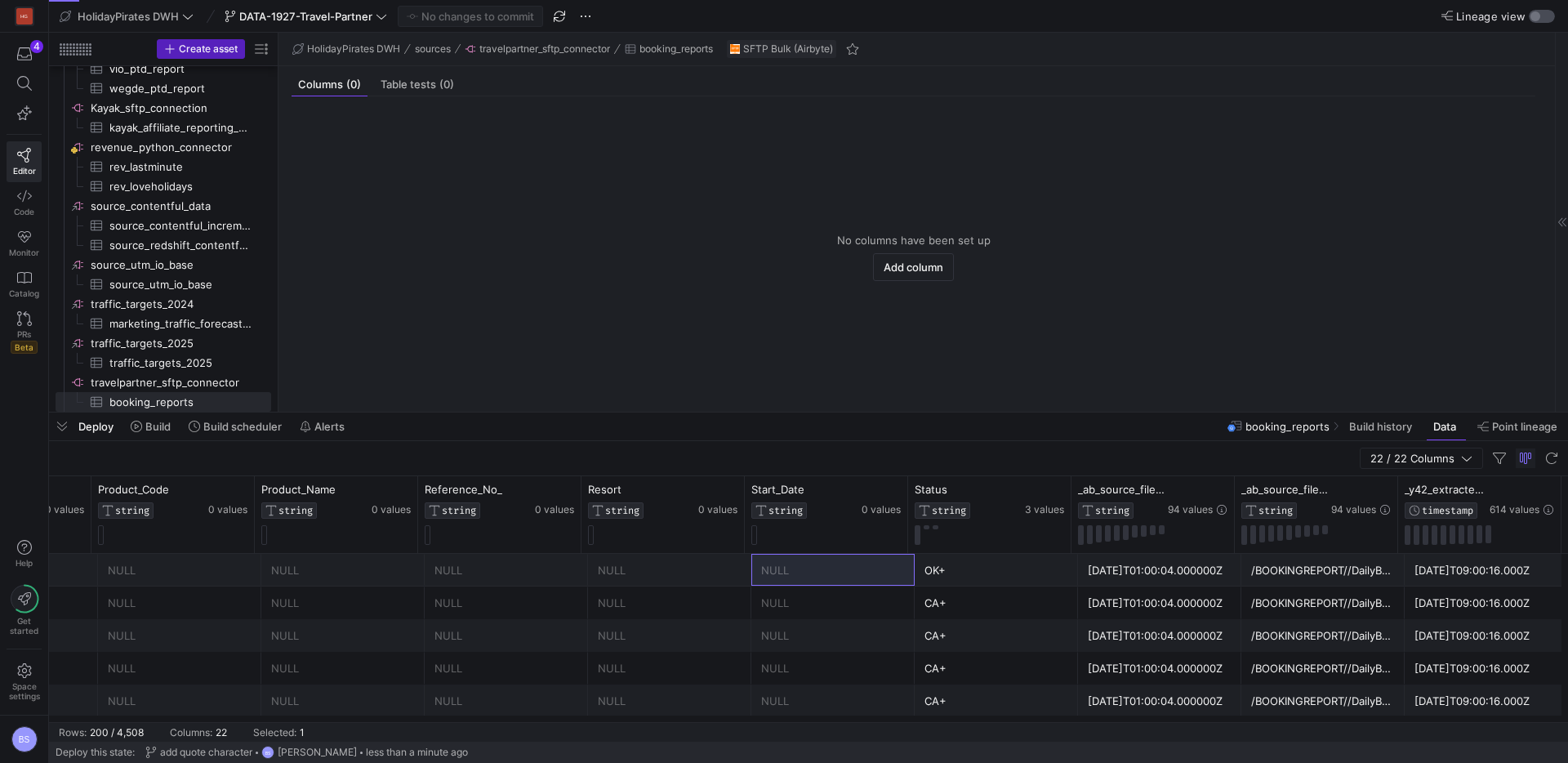
click at [1534, 22] on div "button" at bounding box center [1542, 15] width 26 height 13
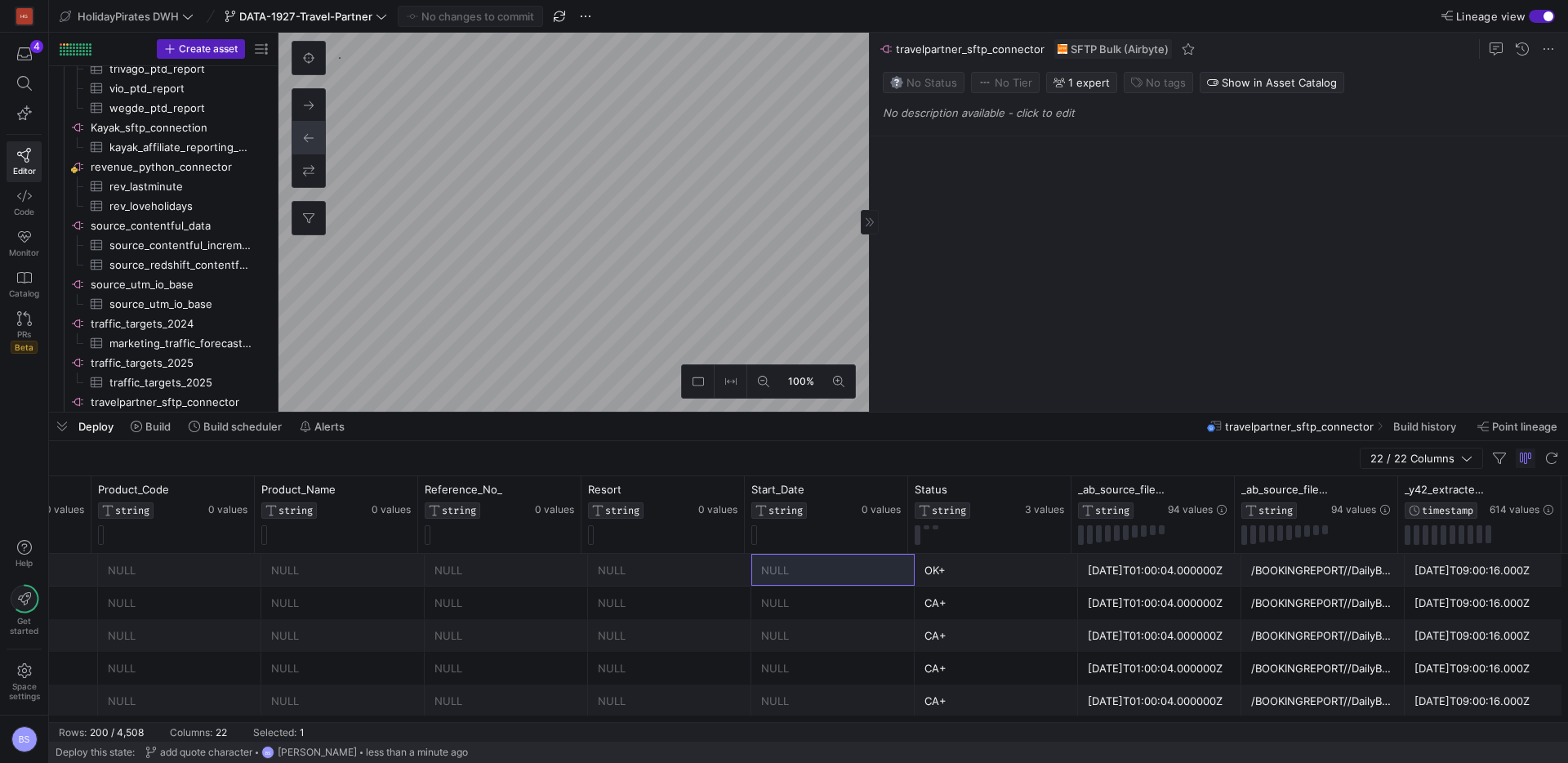
scroll to position [1203, 0]
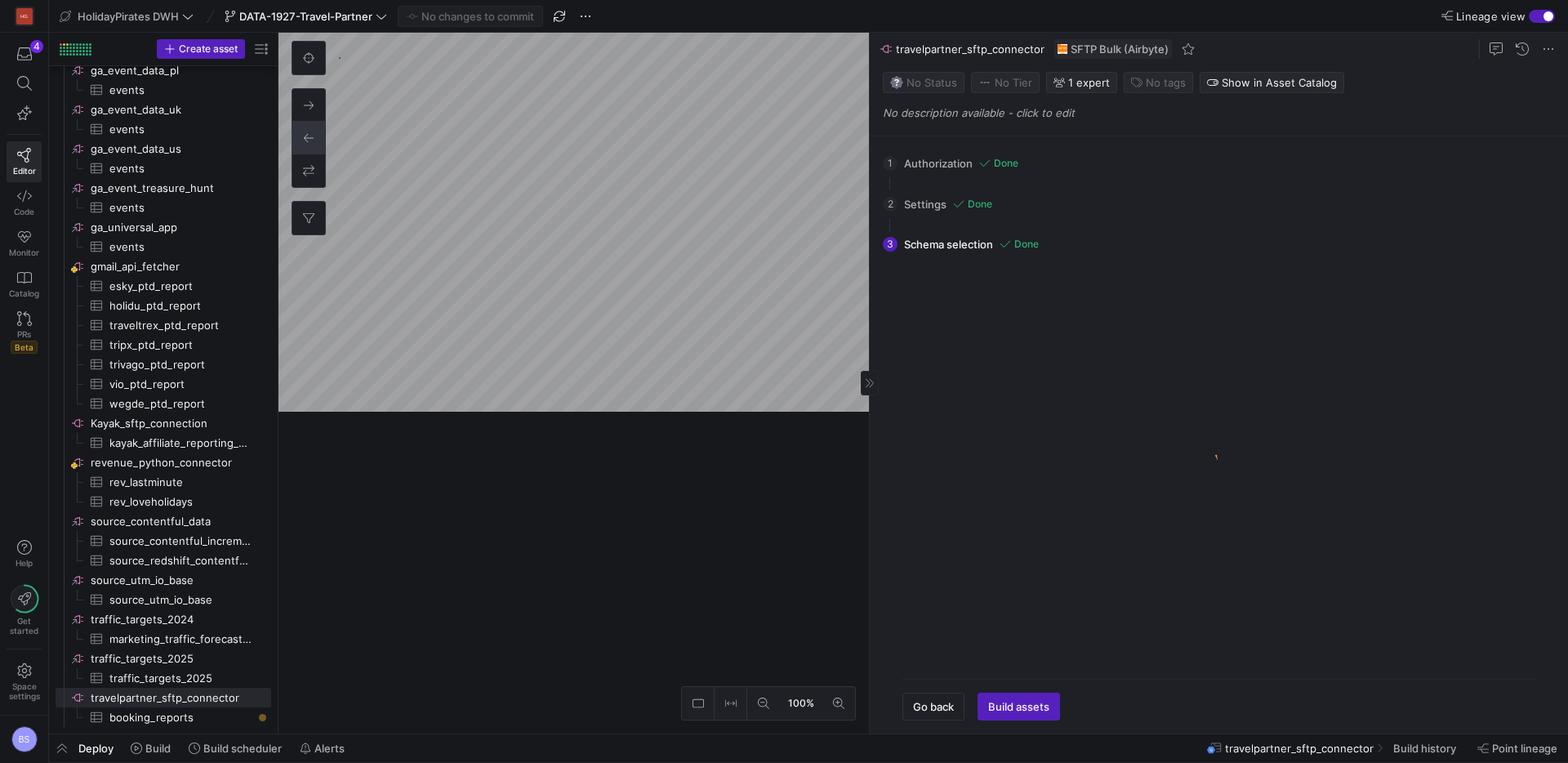
scroll to position [901, 0]
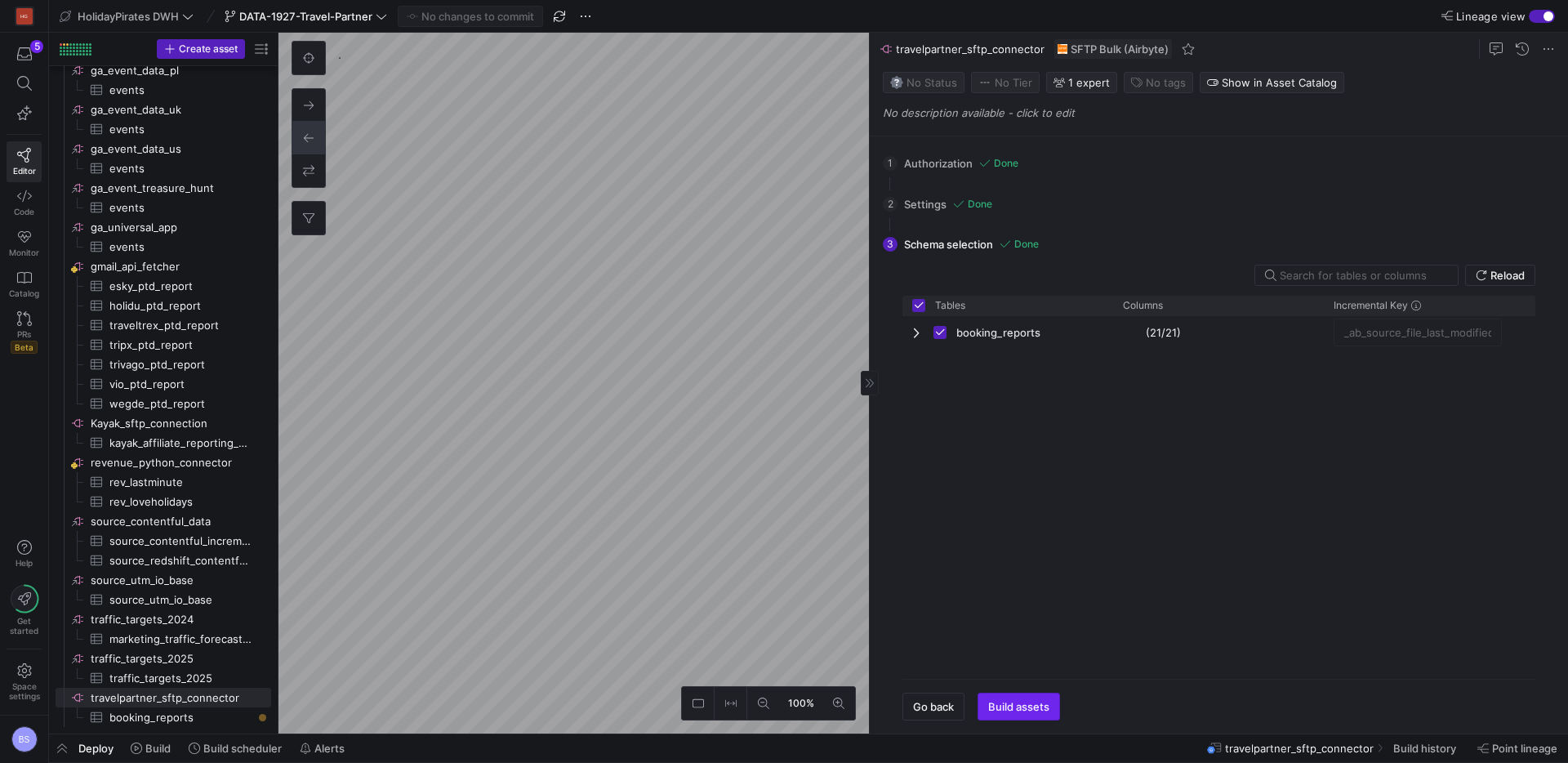
click at [984, 710] on span "button" at bounding box center [1019, 706] width 81 height 26
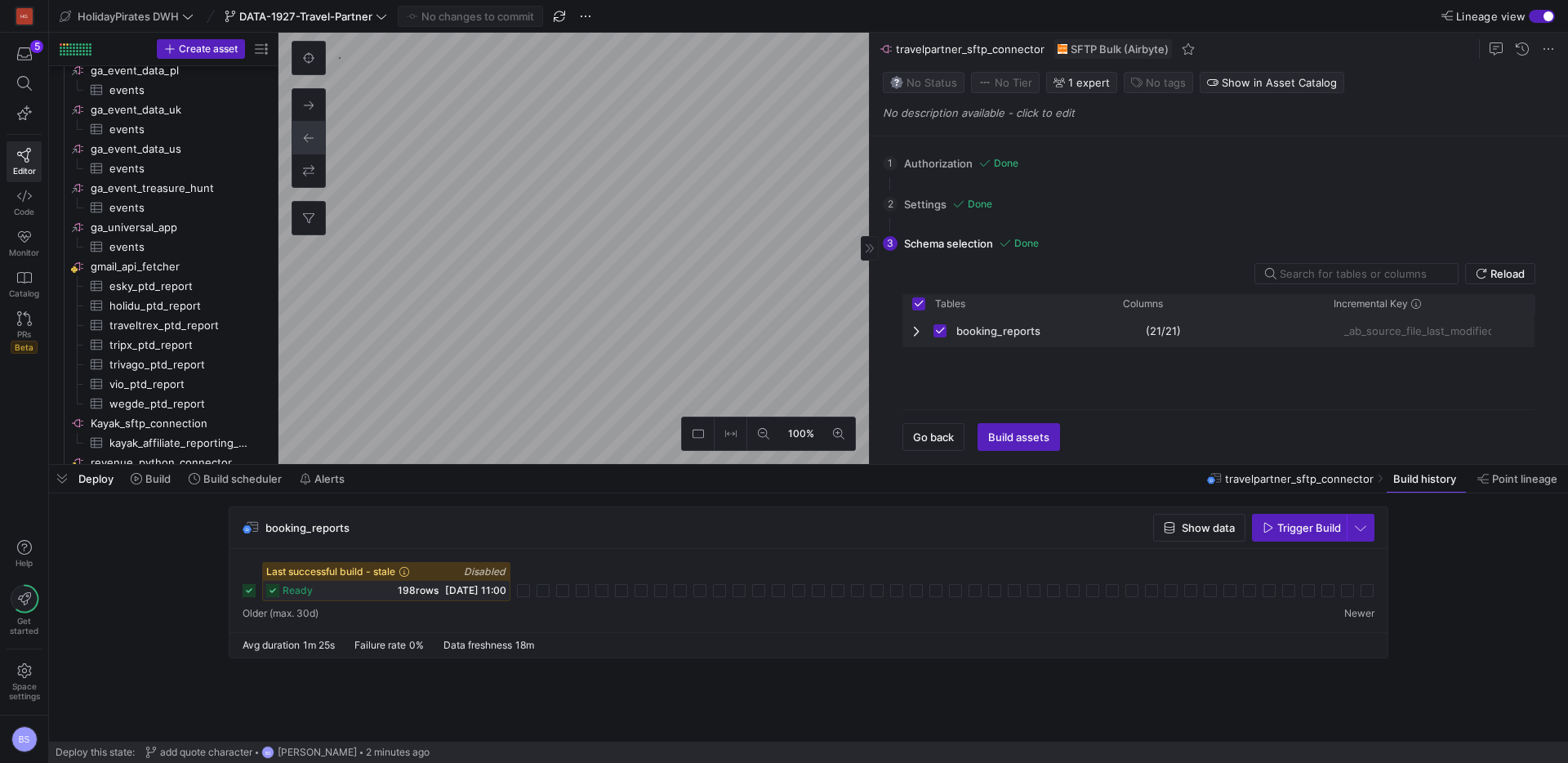
click at [918, 333] on span "Press SPACE to deselect this row." at bounding box center [917, 330] width 11 height 13
click at [1291, 529] on span "Trigger Build" at bounding box center [1310, 527] width 64 height 13
click at [1360, 524] on span "button" at bounding box center [1361, 528] width 26 height 26
click at [1297, 582] on span "Full Refresh Build" at bounding box center [1313, 582] width 103 height 13
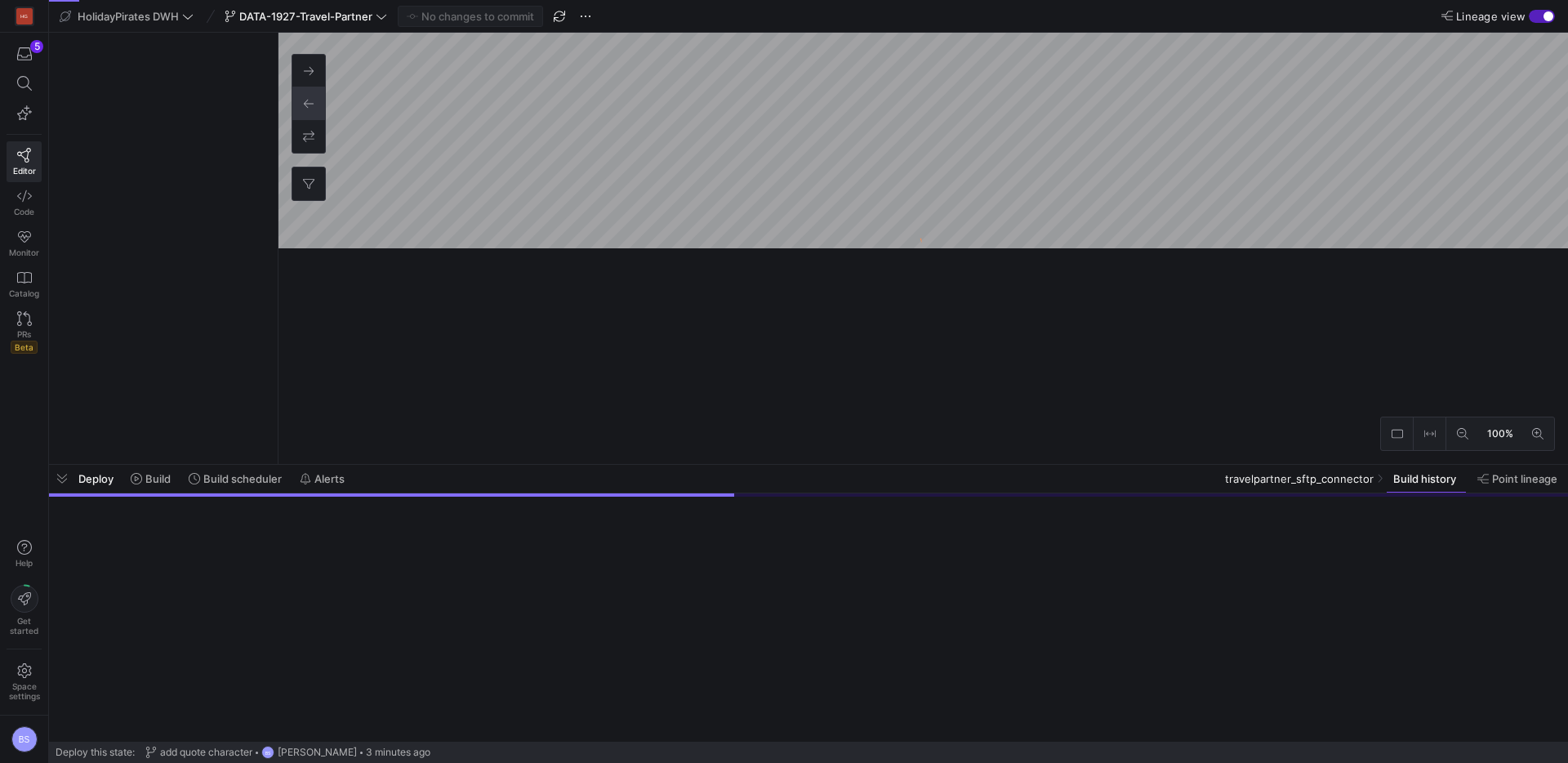
scroll to position [1151, 0]
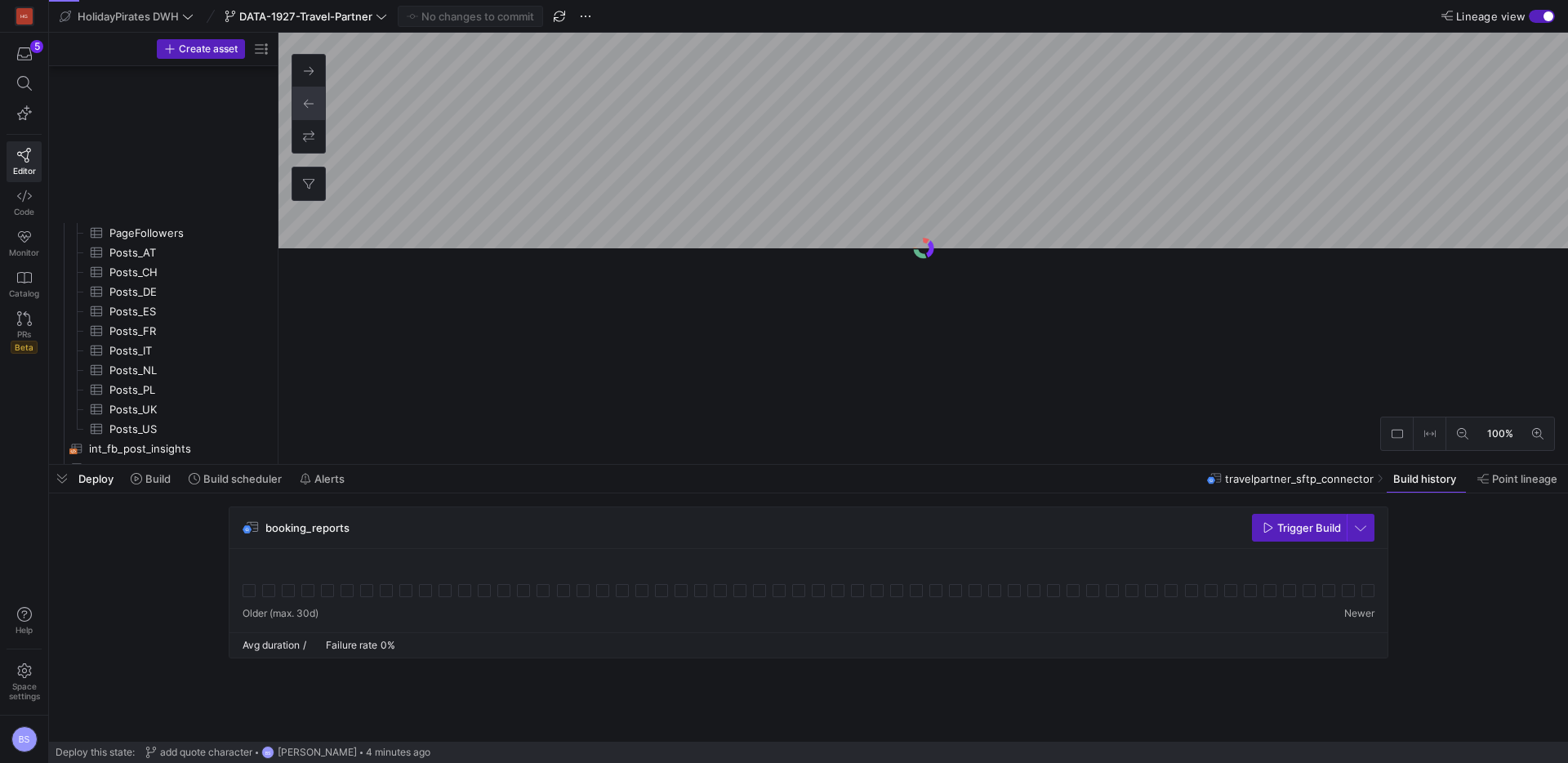
scroll to position [1151, 0]
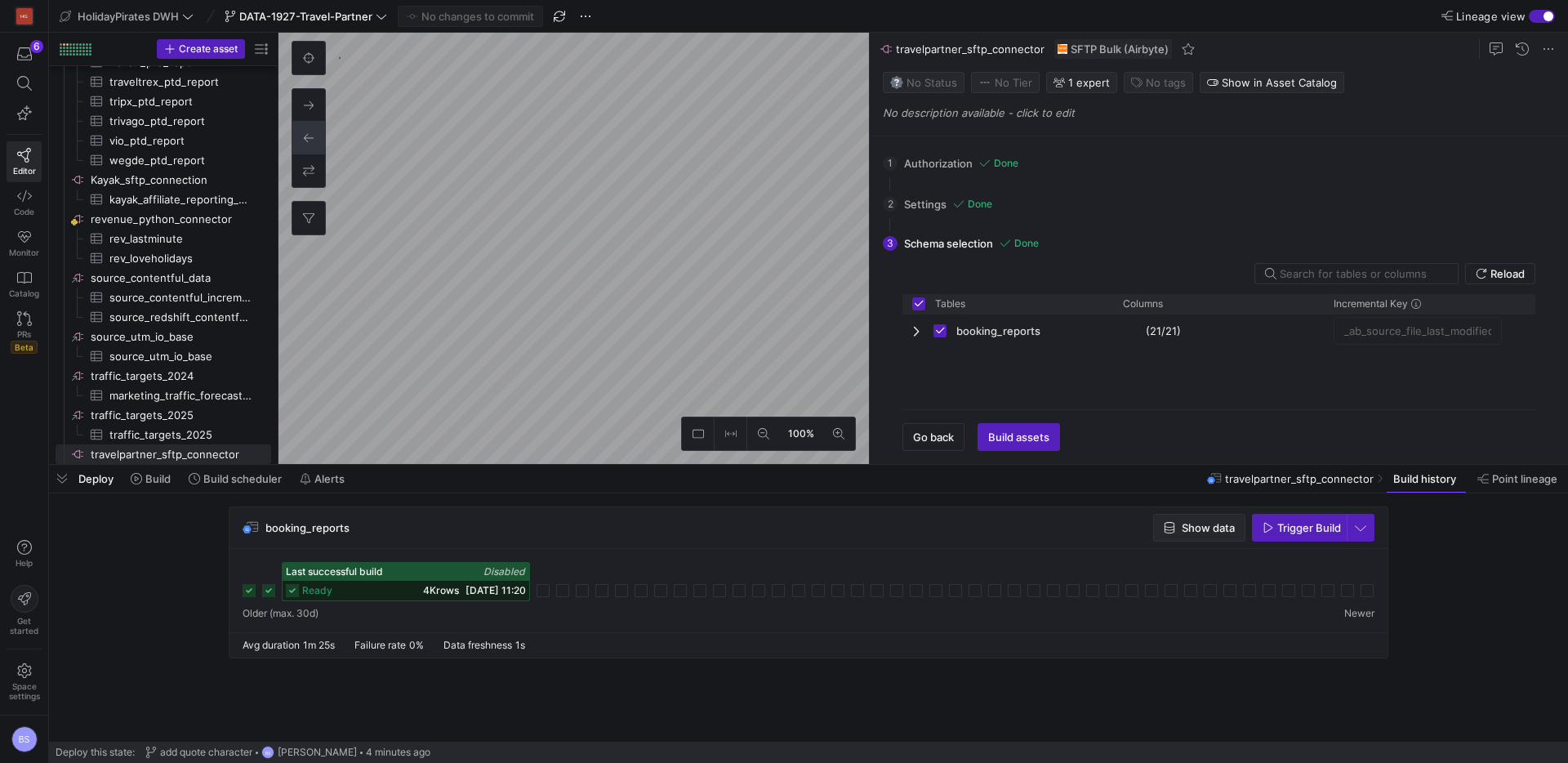
click at [1186, 528] on span "Show data" at bounding box center [1208, 527] width 53 height 13
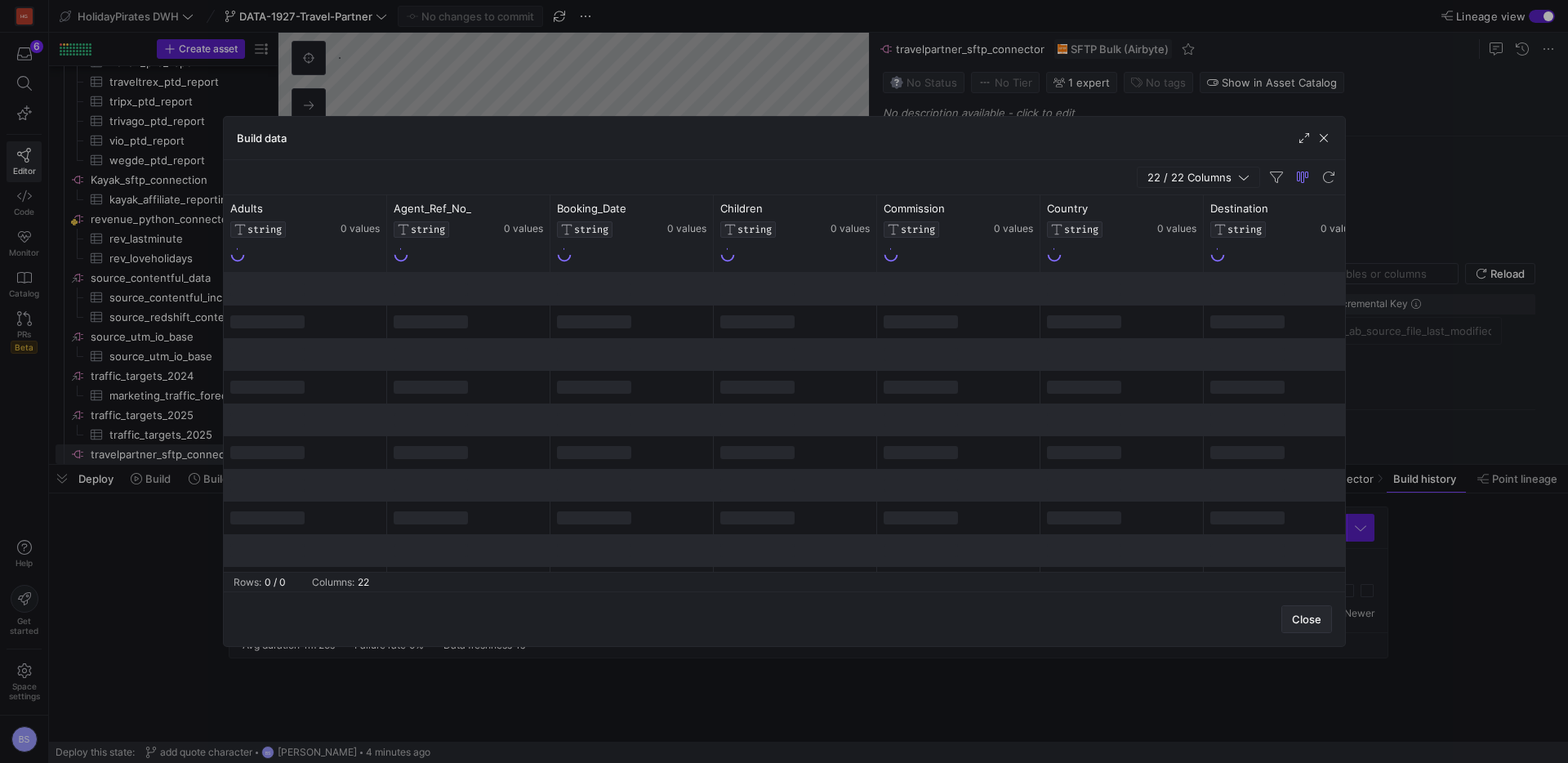
click at [1299, 613] on span "Close" at bounding box center [1307, 619] width 29 height 13
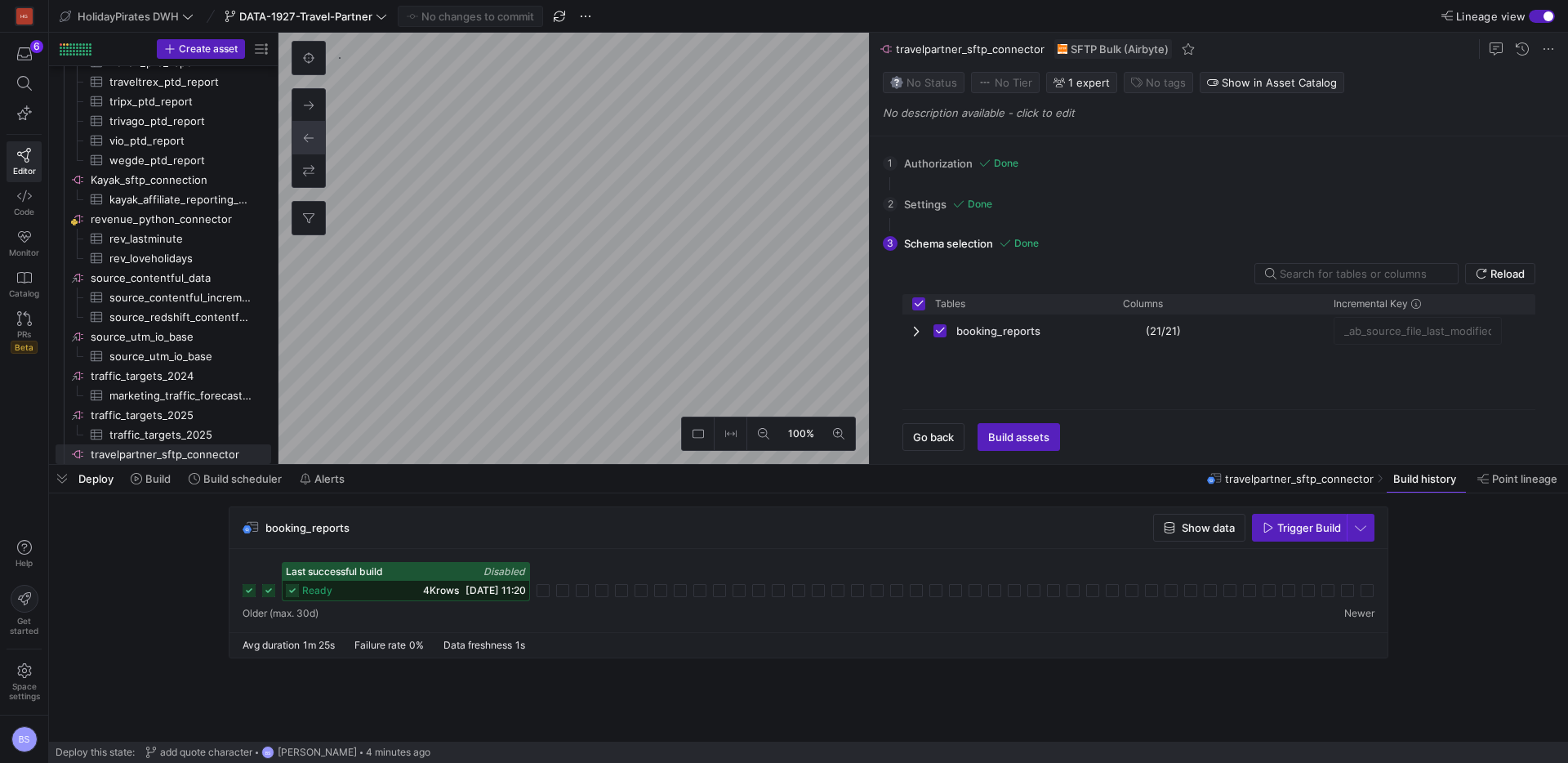
click at [296, 594] on icon at bounding box center [292, 590] width 13 height 13
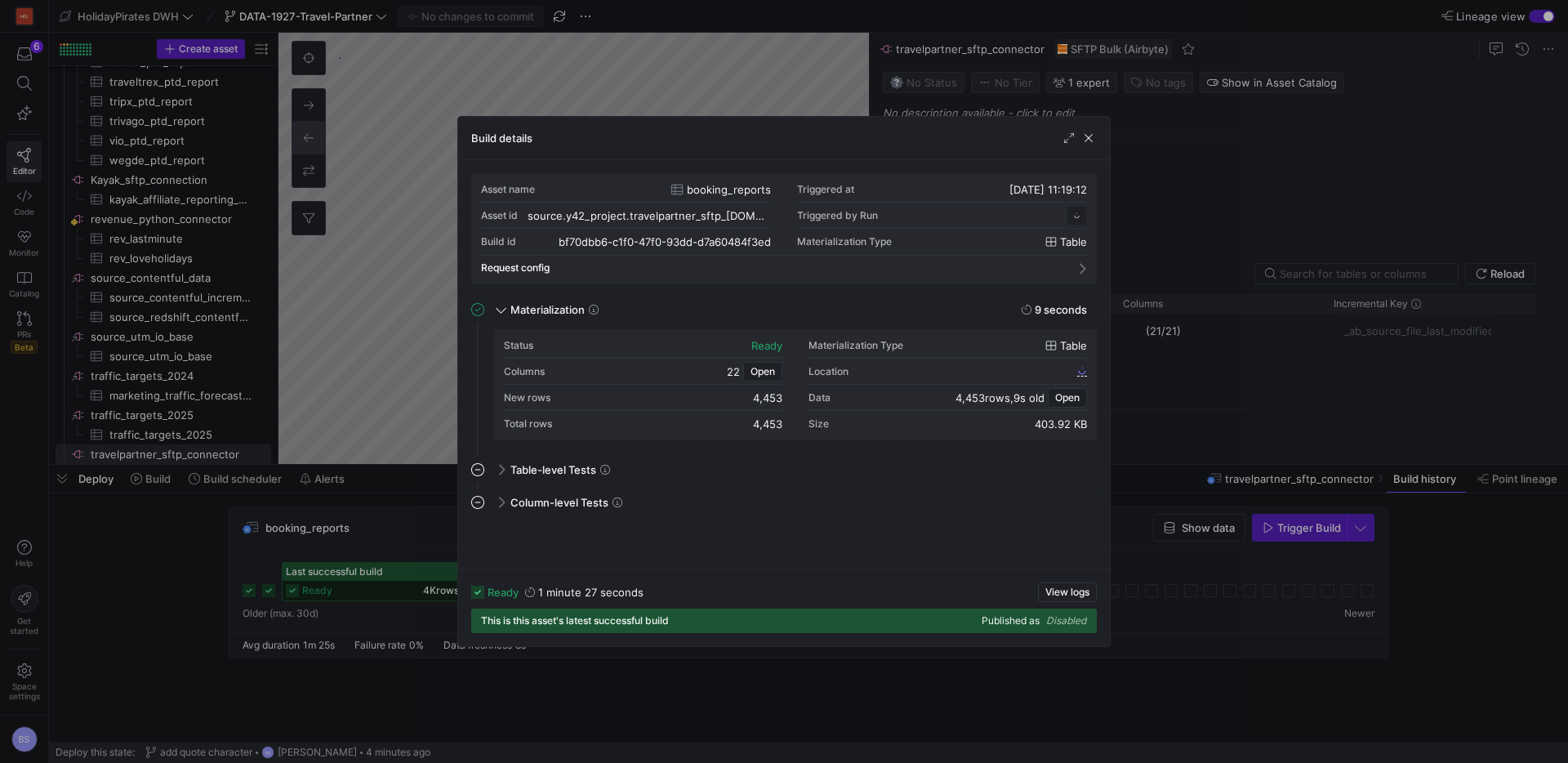
scroll to position [147, 0]
click at [1050, 393] on span "button" at bounding box center [1068, 397] width 38 height 18
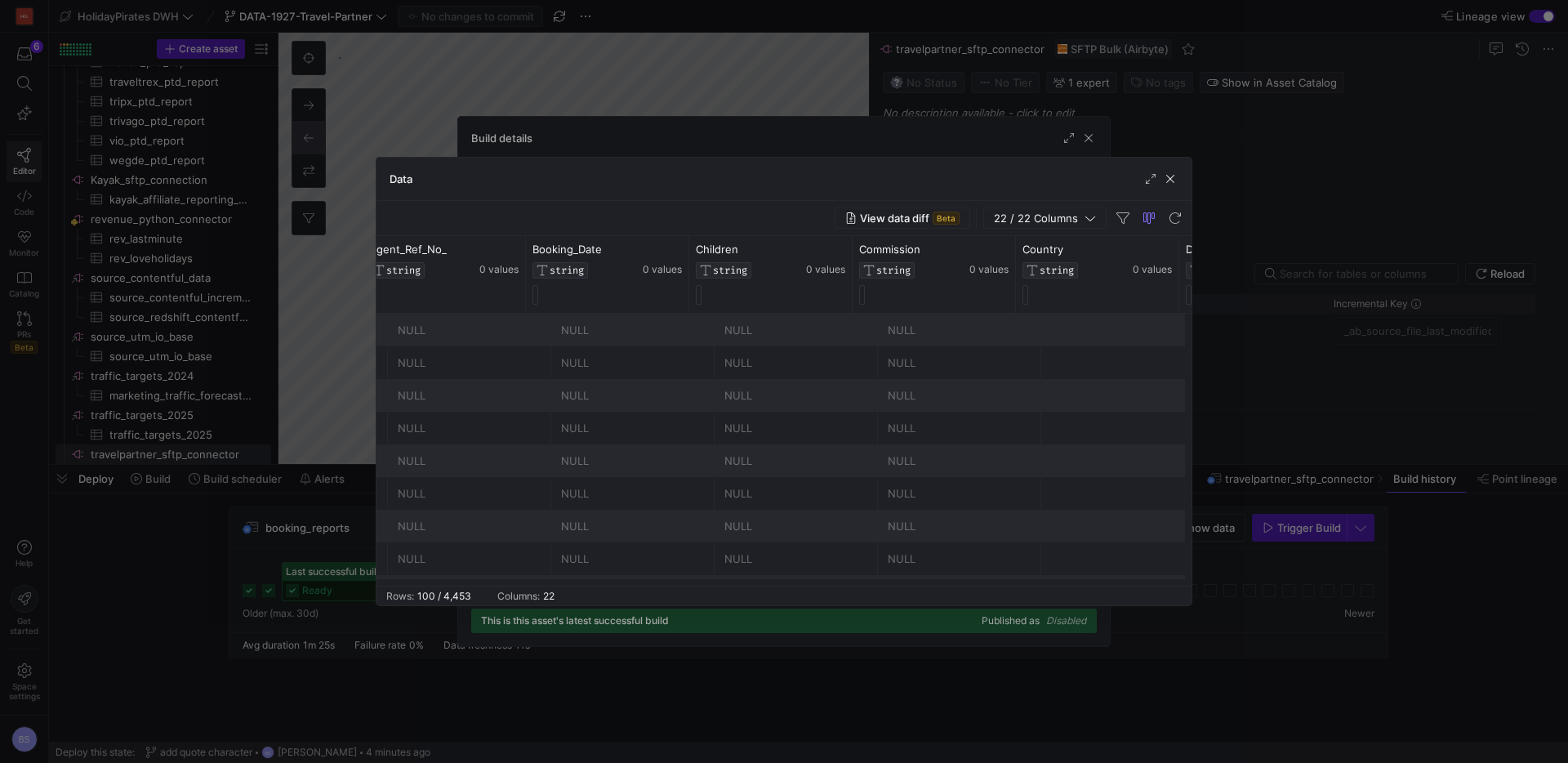
scroll to position [0, 0]
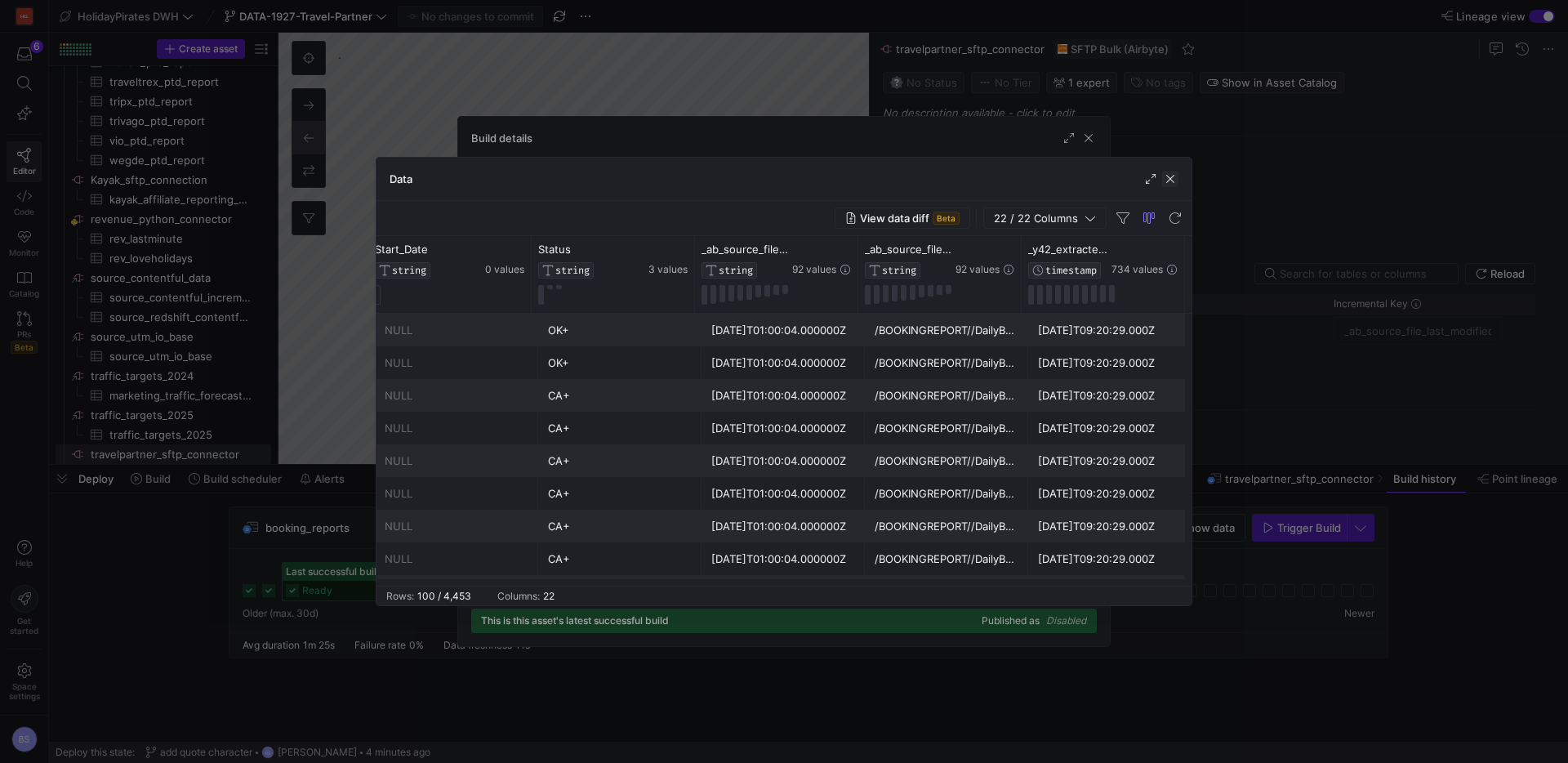
click at [1172, 178] on span "button" at bounding box center [1170, 179] width 16 height 16
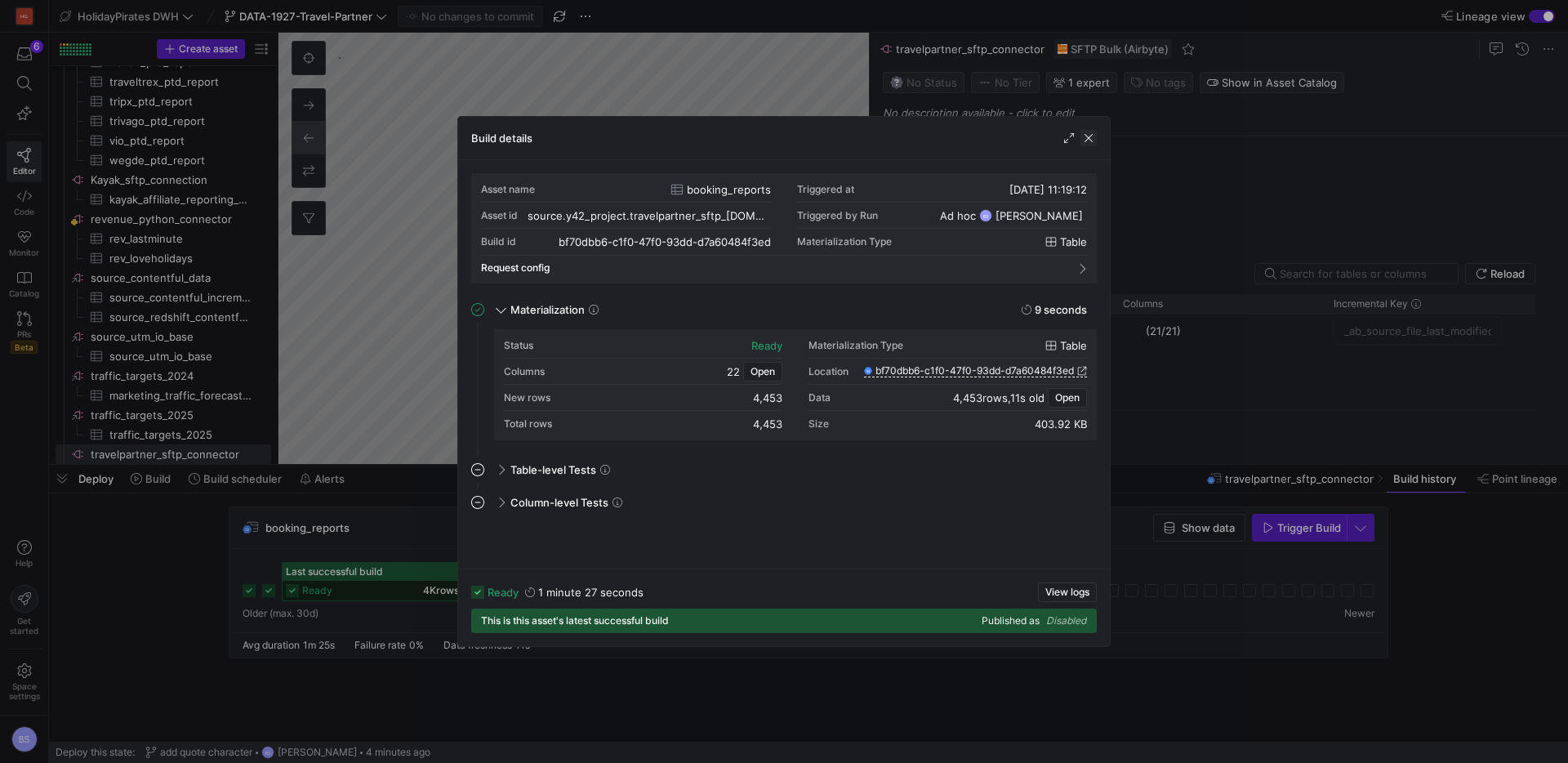
click at [1093, 137] on span "button" at bounding box center [1088, 137] width 16 height 16
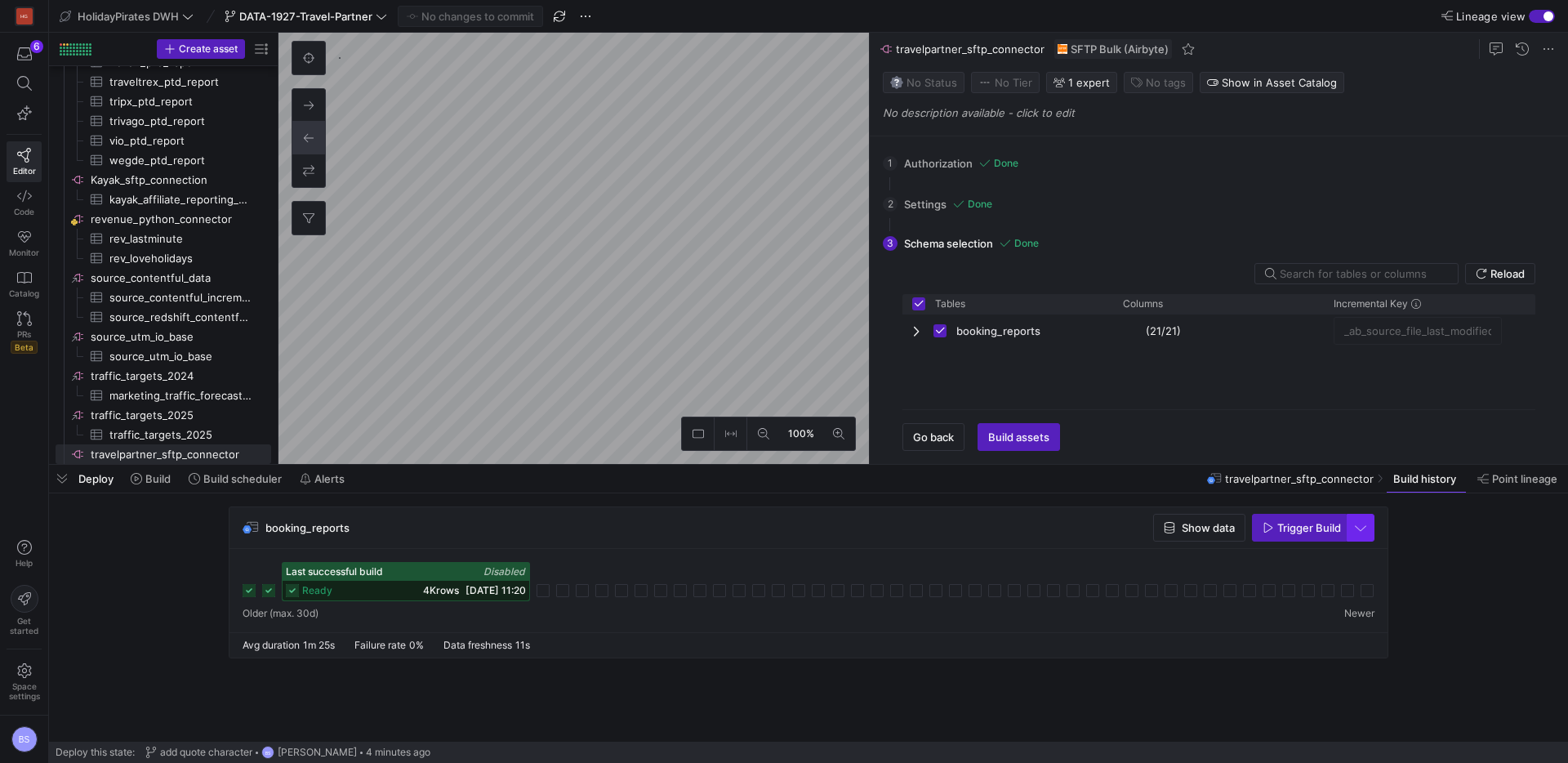
click at [1363, 528] on span "button" at bounding box center [1361, 528] width 26 height 26
click at [1331, 578] on span "Full Refresh Build" at bounding box center [1313, 582] width 103 height 13
click at [160, 483] on span "Build" at bounding box center [158, 478] width 26 height 13
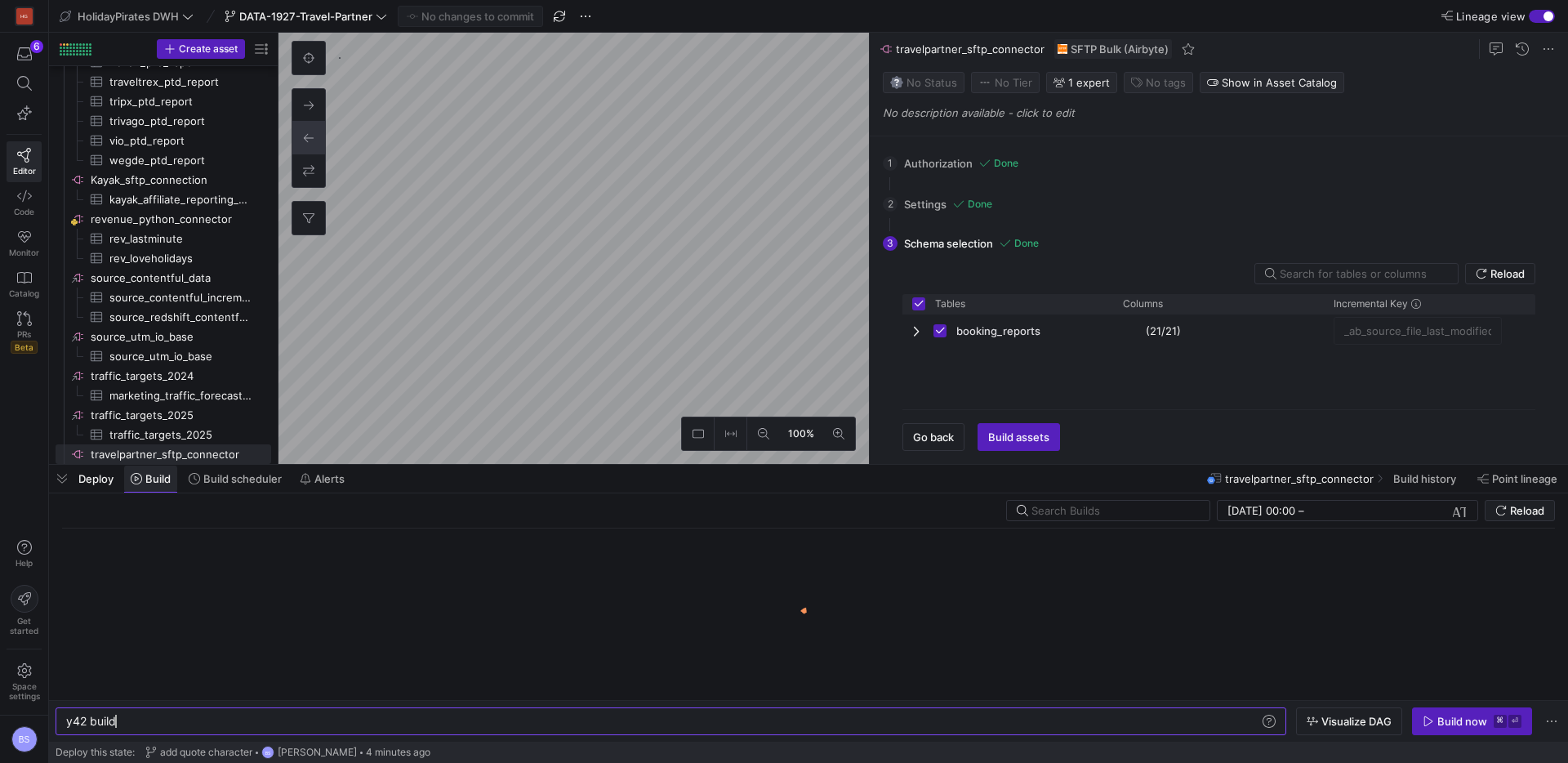
scroll to position [0, 49]
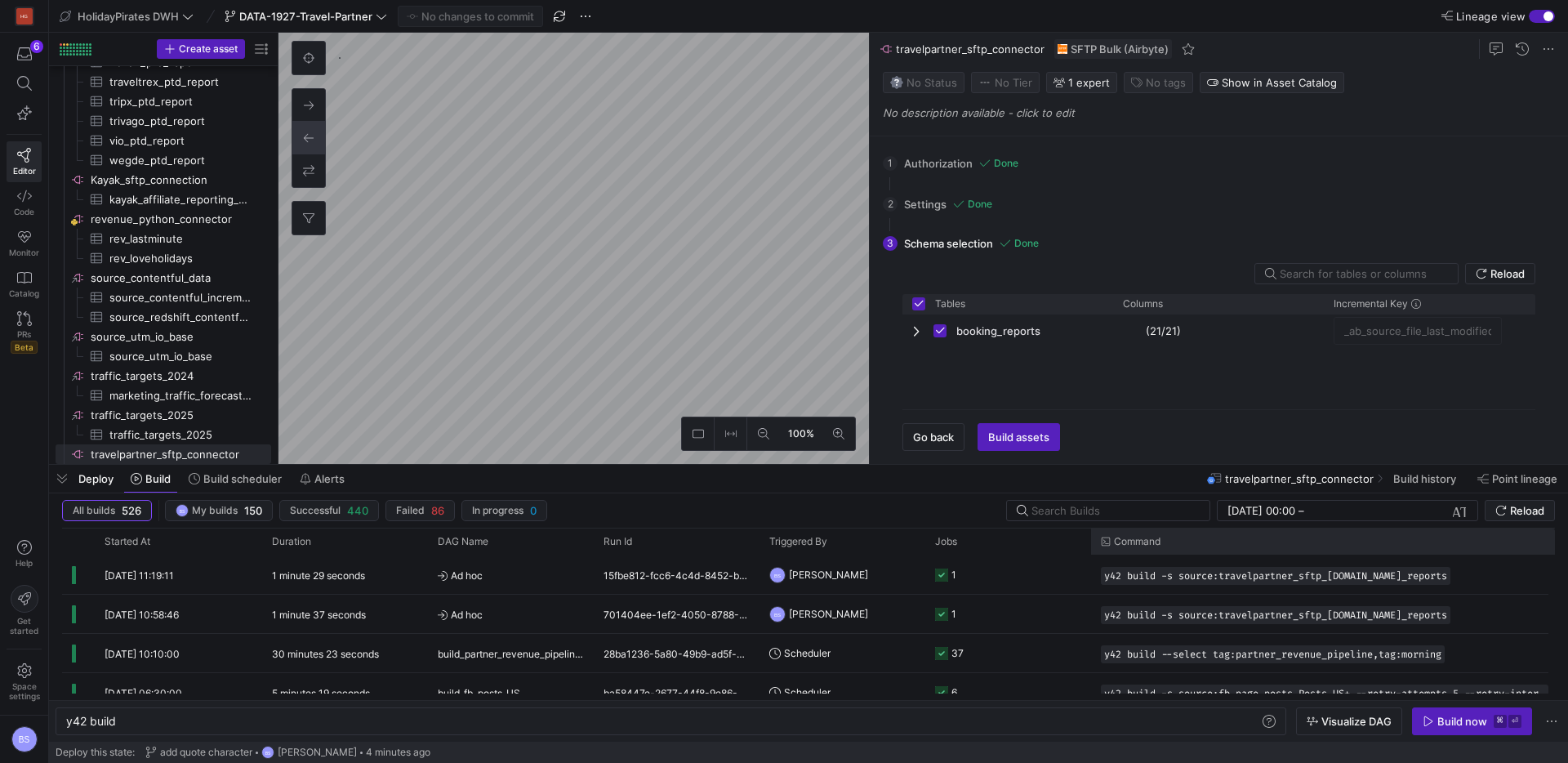
drag, startPoint x: 1381, startPoint y: 544, endPoint x: 1382, endPoint y: 631, distance: 87.0
click at [1556, 536] on div "All builds 526 BS My builds 150 Successful 440 Failed 86 In progress 0 16/07/20…" at bounding box center [808, 600] width 1519 height 200
click at [275, 718] on div "y42 build" at bounding box center [663, 721] width 1194 height 13
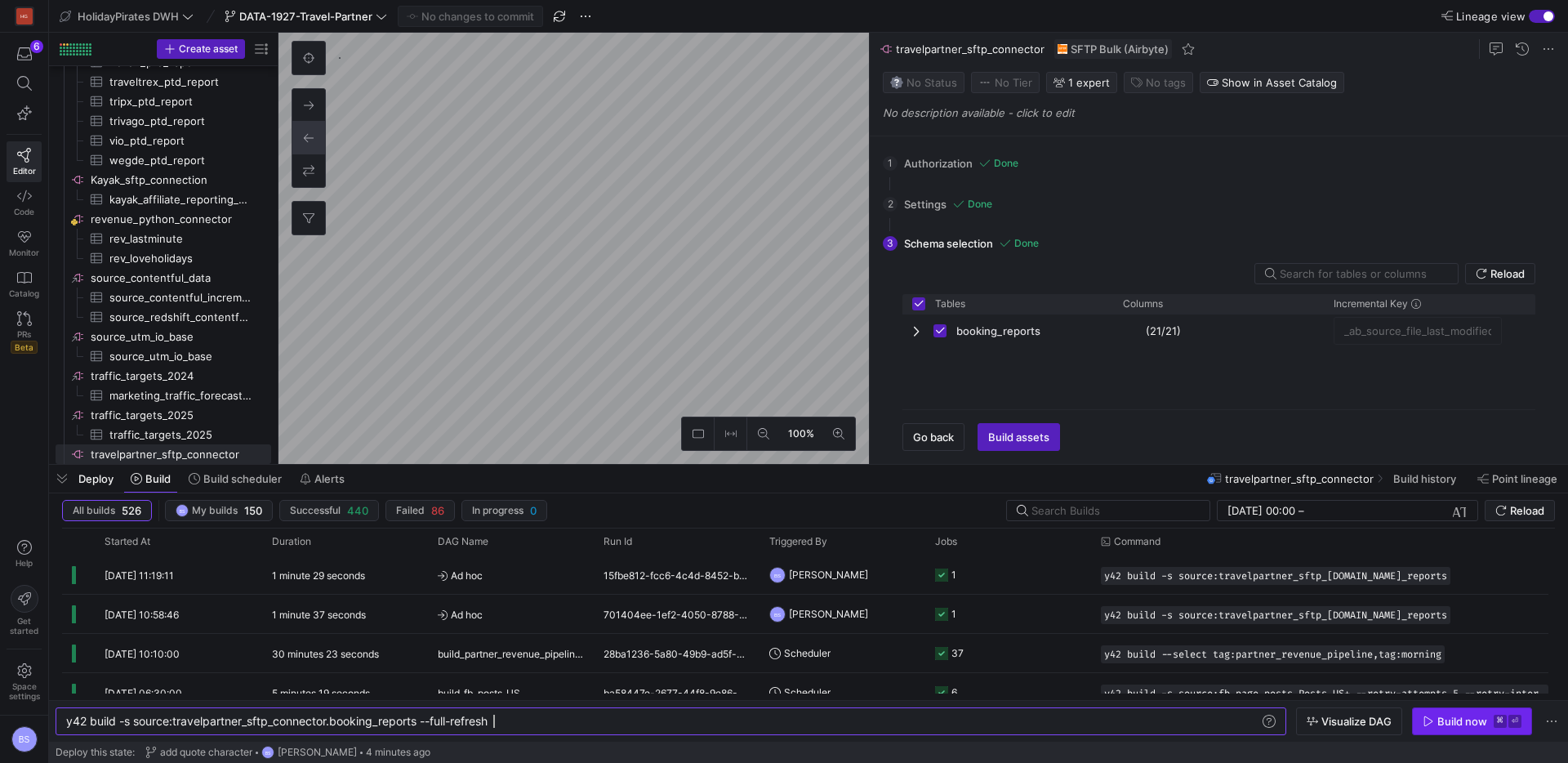
type textarea "y42 build -s source:travelpartner_sftp_[DOMAIN_NAME]_reports --full-refresh"
click at [1450, 720] on div "Build now" at bounding box center [1462, 721] width 50 height 13
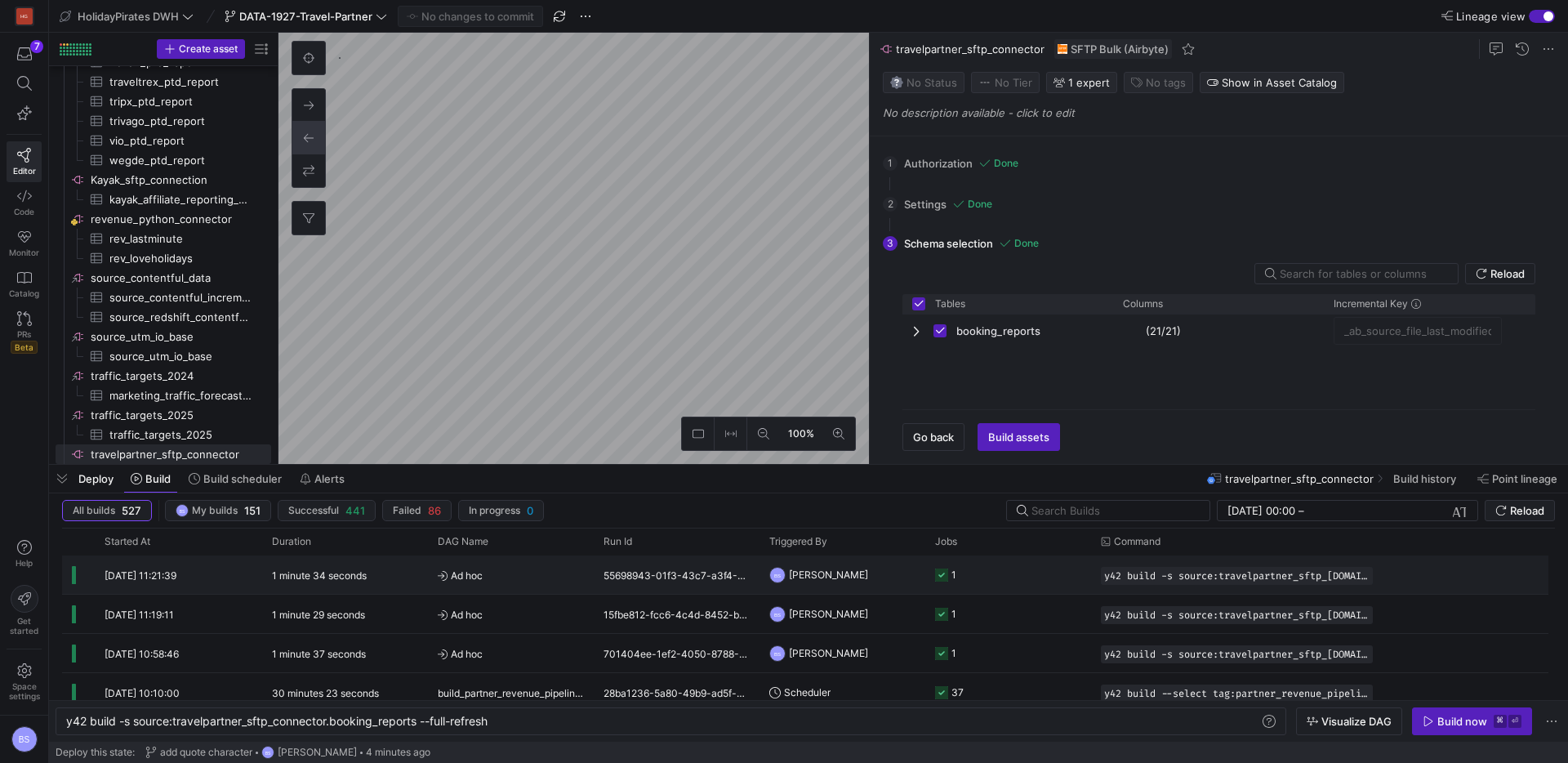
click at [553, 564] on span "Ad hoc" at bounding box center [511, 575] width 146 height 39
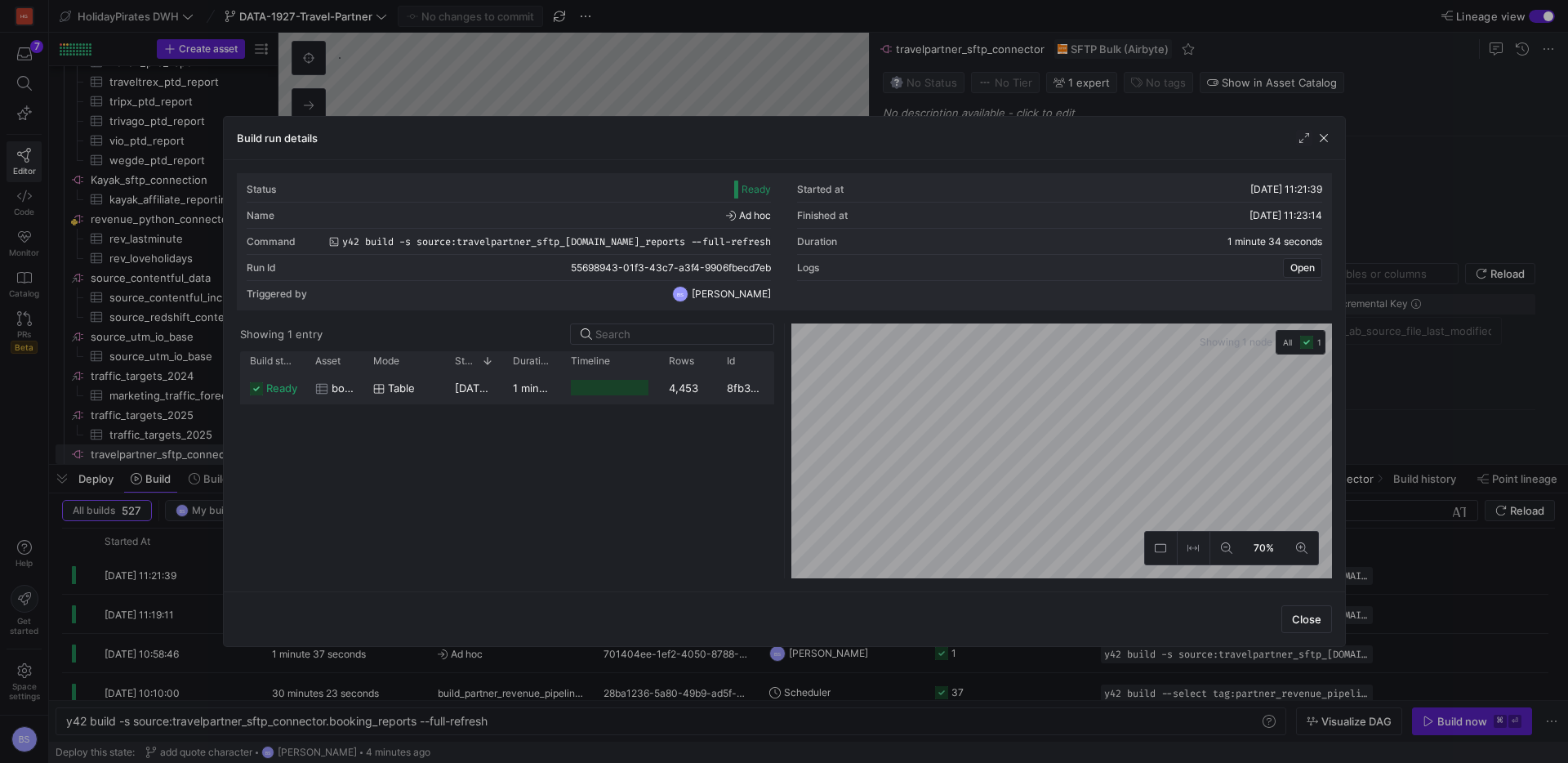
click at [506, 382] on div "1 minute 33 seconds" at bounding box center [532, 387] width 58 height 32
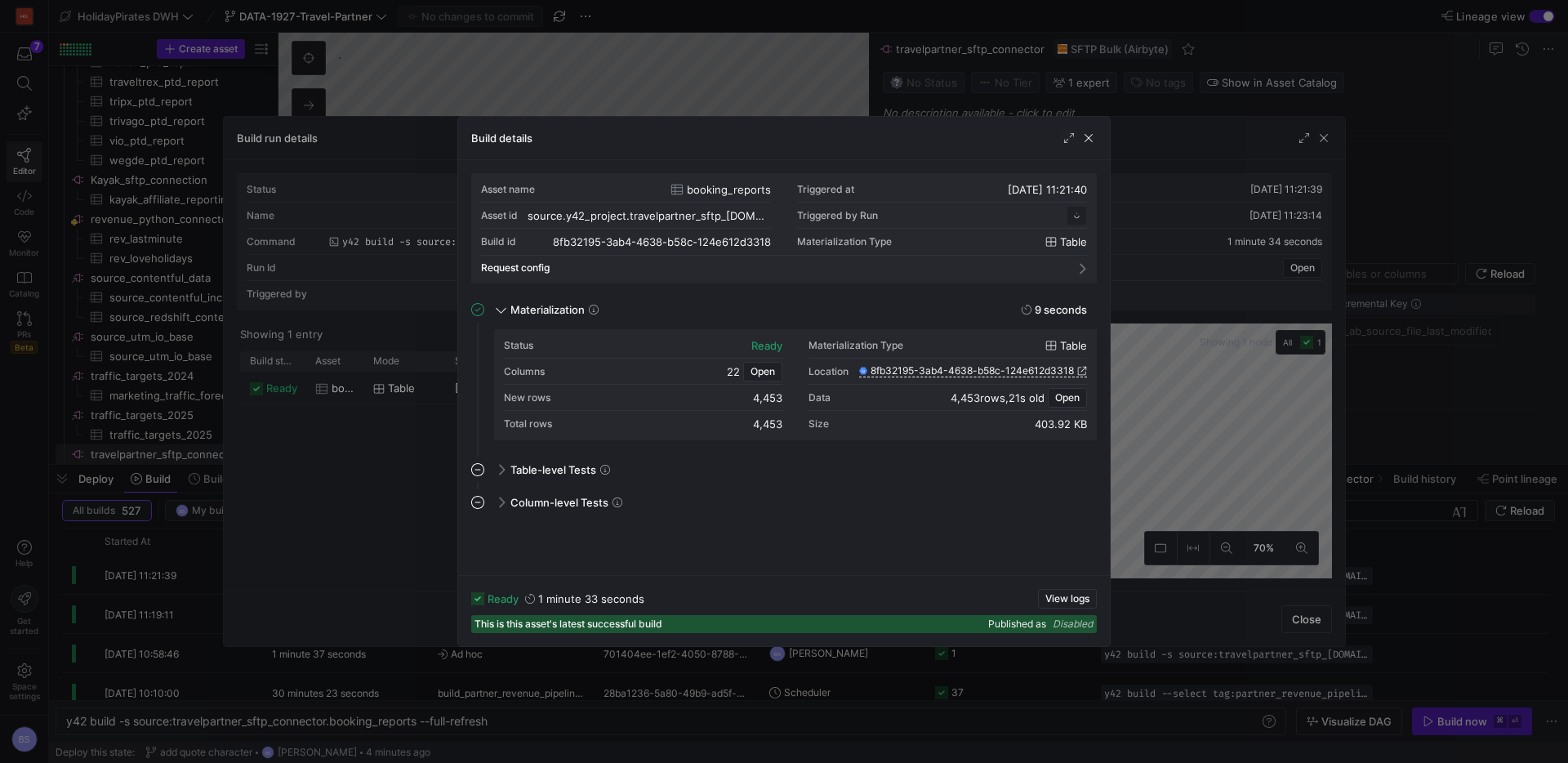
scroll to position [147, 0]
click at [1056, 397] on span "Open" at bounding box center [1068, 397] width 25 height 11
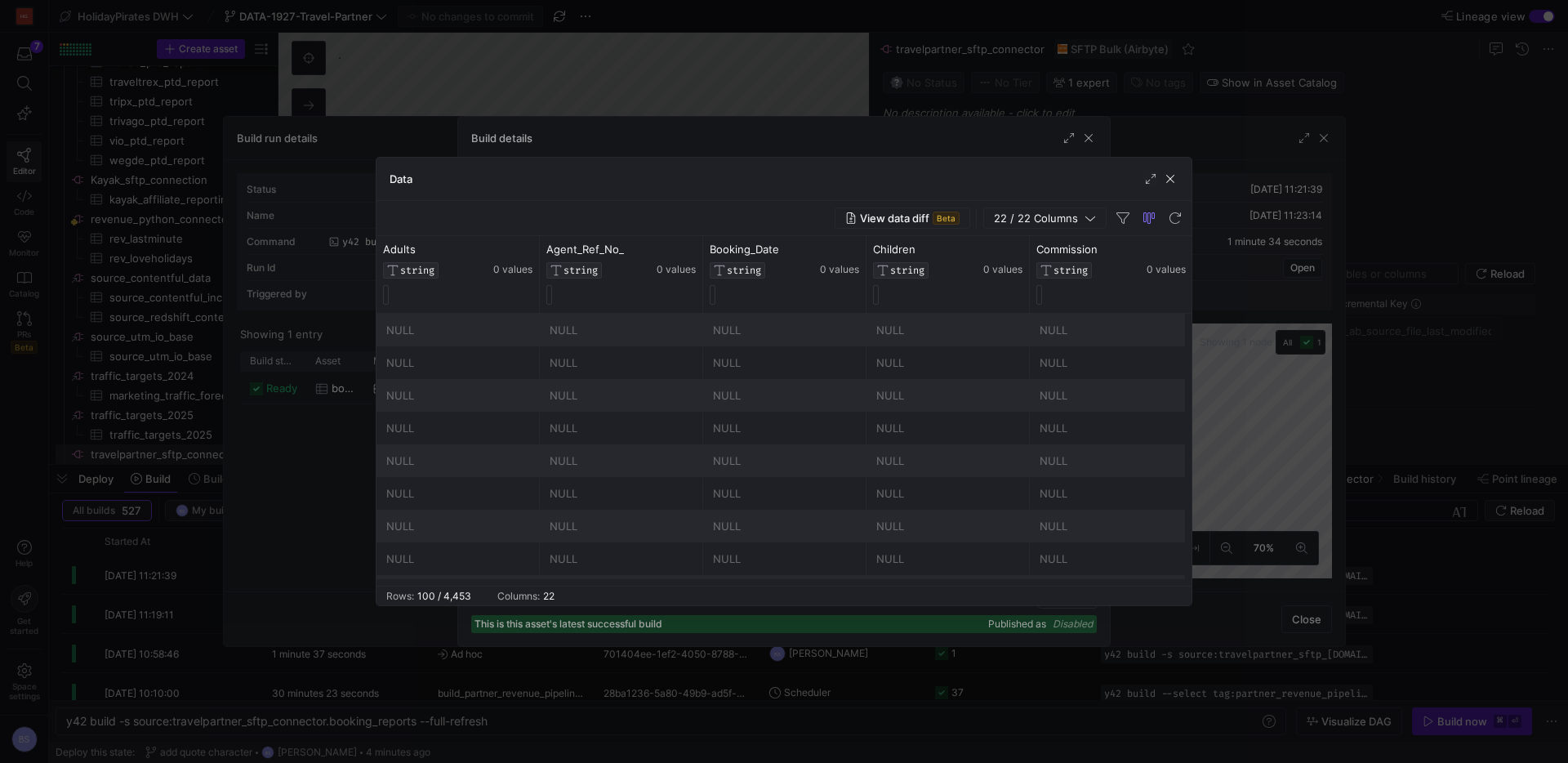
scroll to position [0, 1]
click at [1172, 180] on span "button" at bounding box center [1170, 179] width 16 height 16
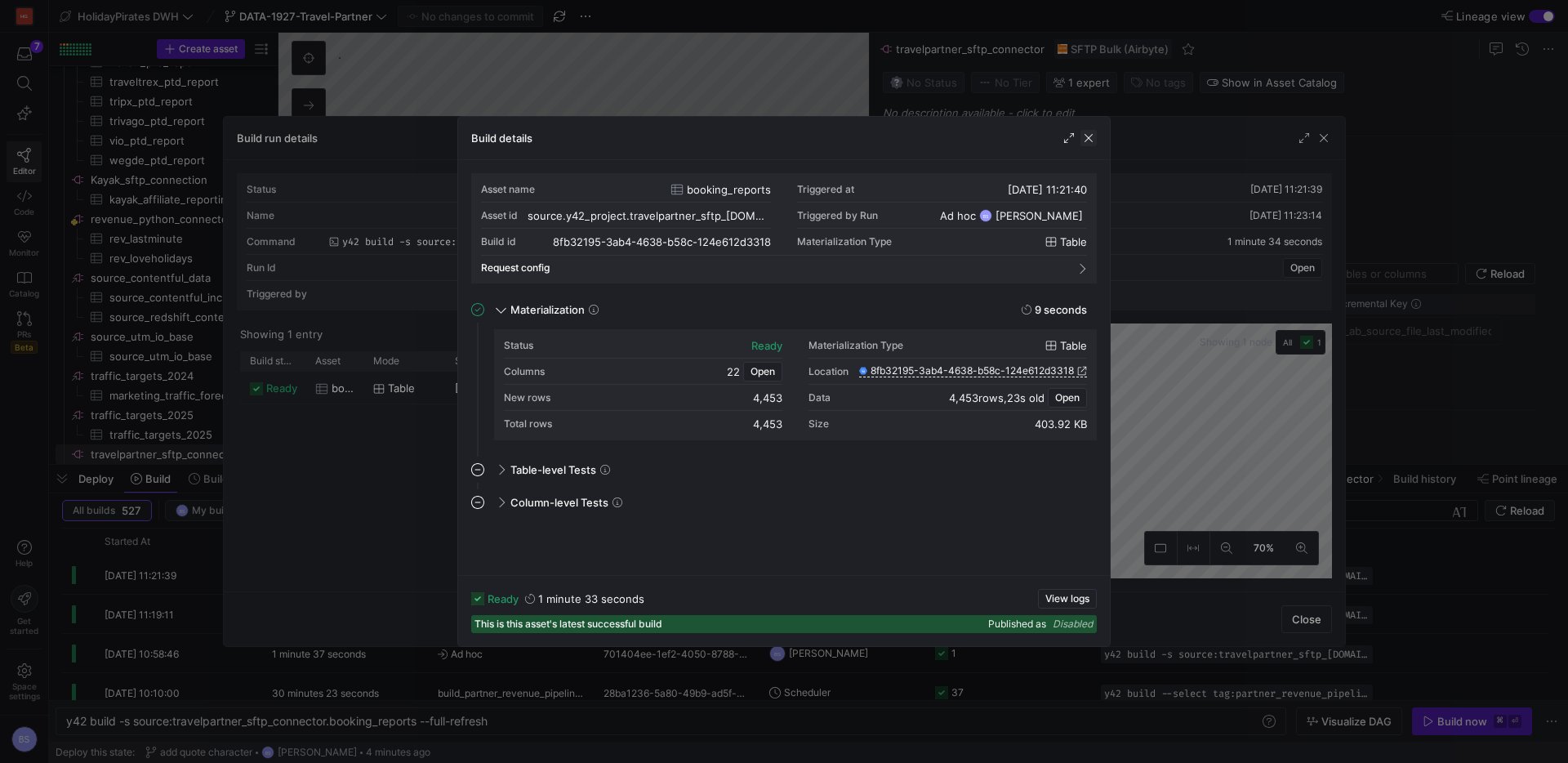
click at [1089, 140] on span "button" at bounding box center [1088, 137] width 16 height 16
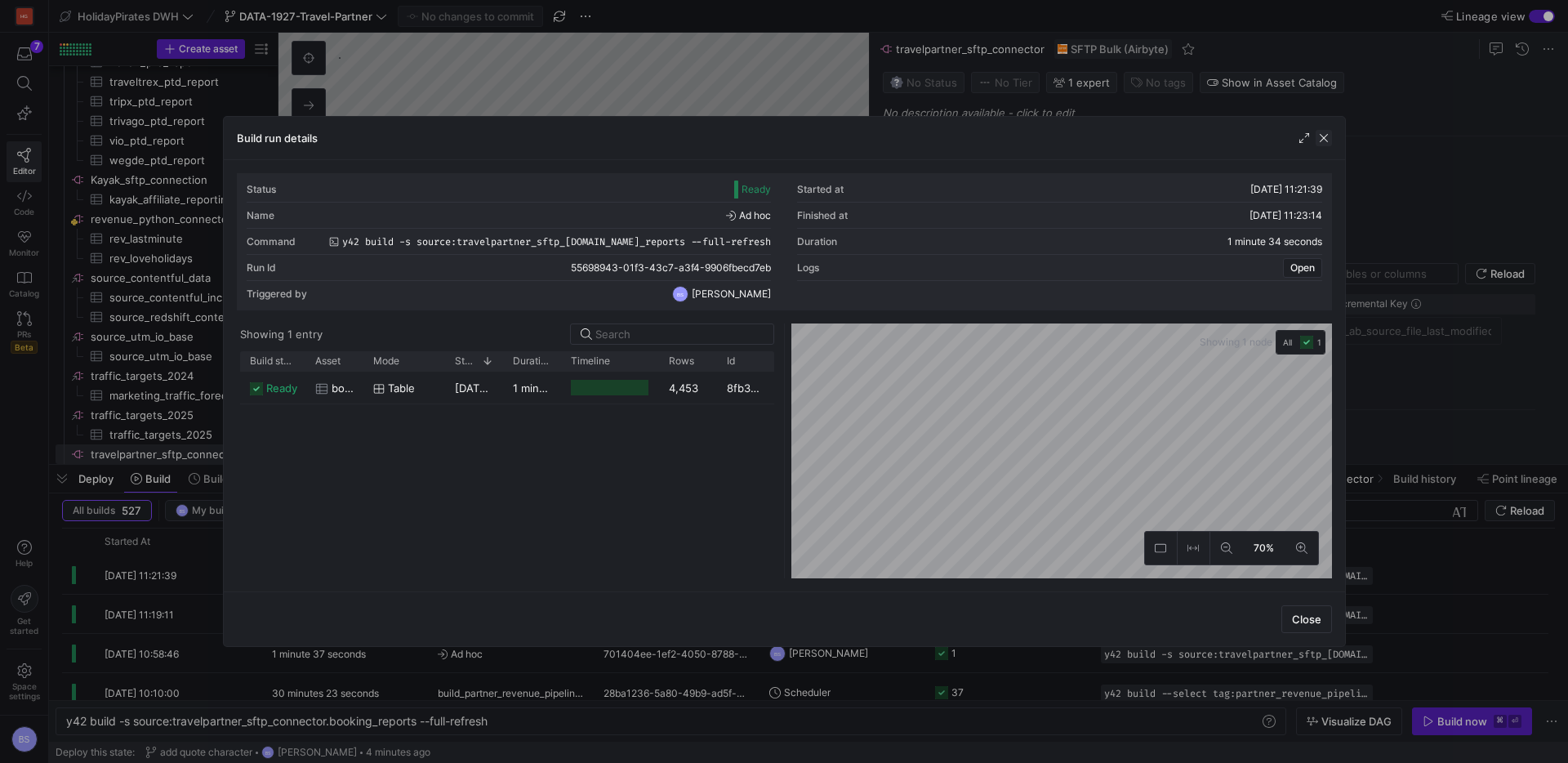
click at [1322, 142] on span "button" at bounding box center [1323, 137] width 16 height 16
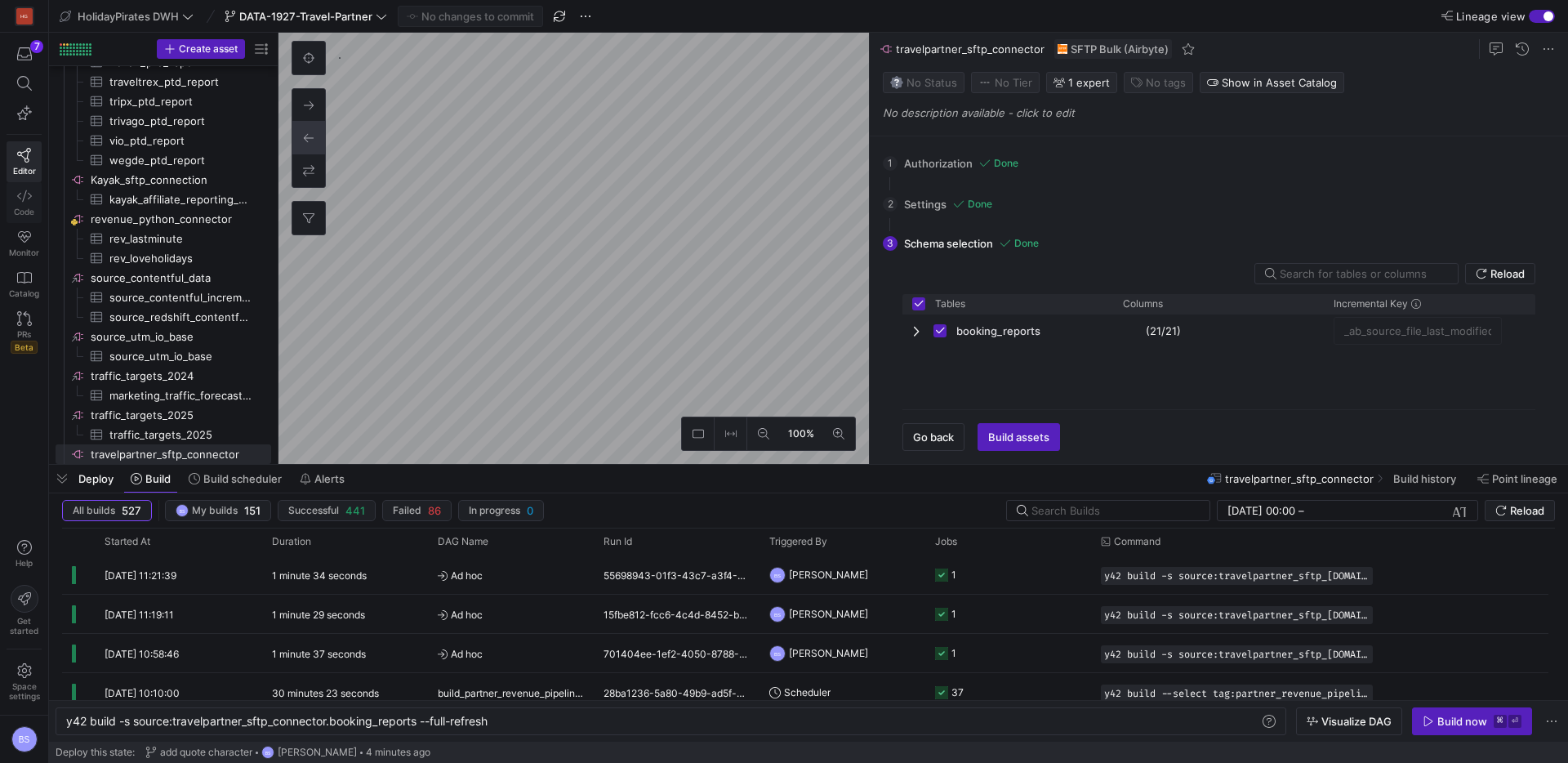
click at [27, 197] on icon at bounding box center [24, 196] width 15 height 15
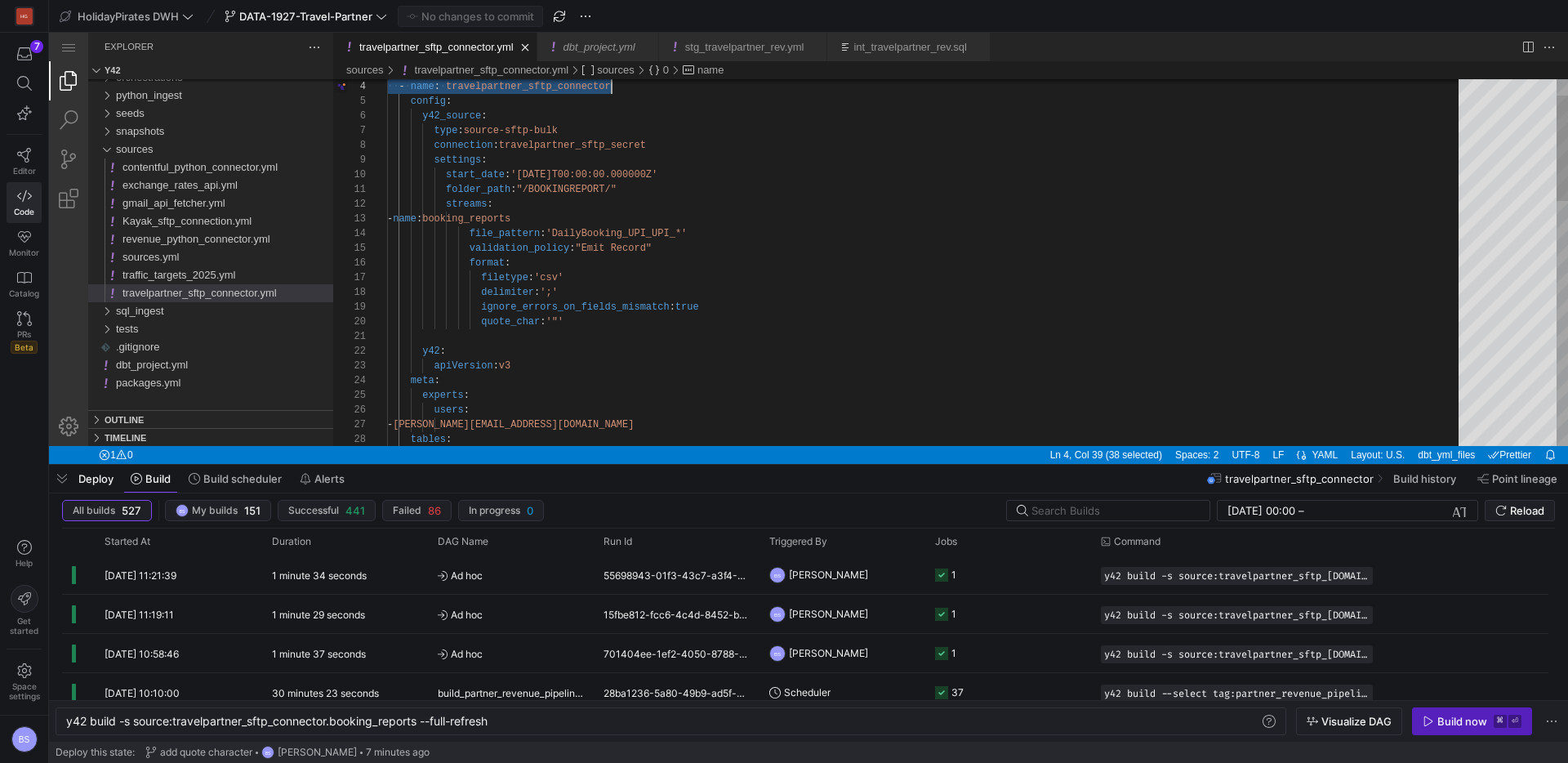
click at [699, 228] on div "type : source-sftp-bulk connection : travelpartner_sftp_secret settings : start…" at bounding box center [929, 661] width 1083 height 1276
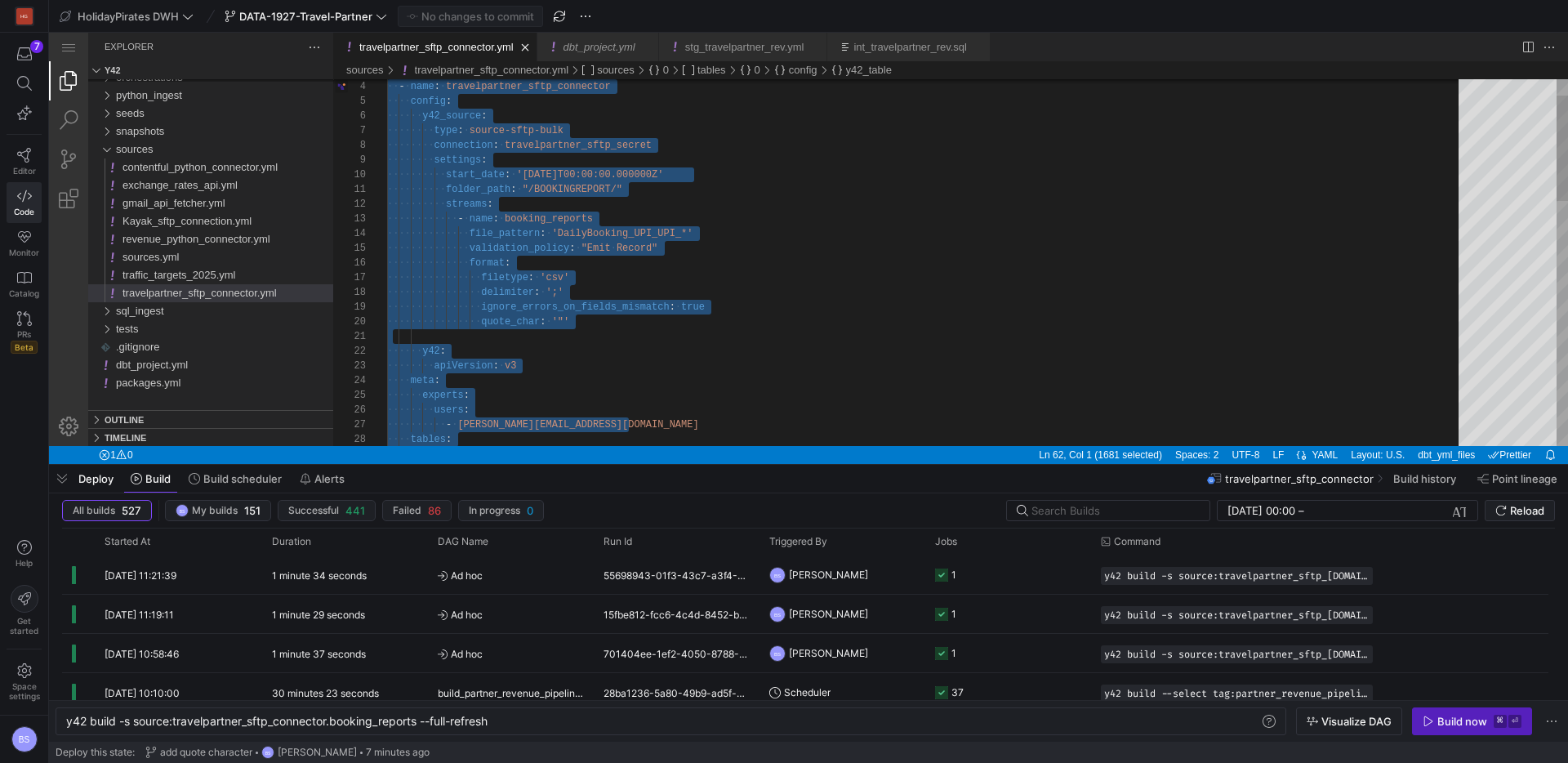
paste textarea "default_cursor_field: - _ab_source_file_last_modified source_defined_cursor: tr…"
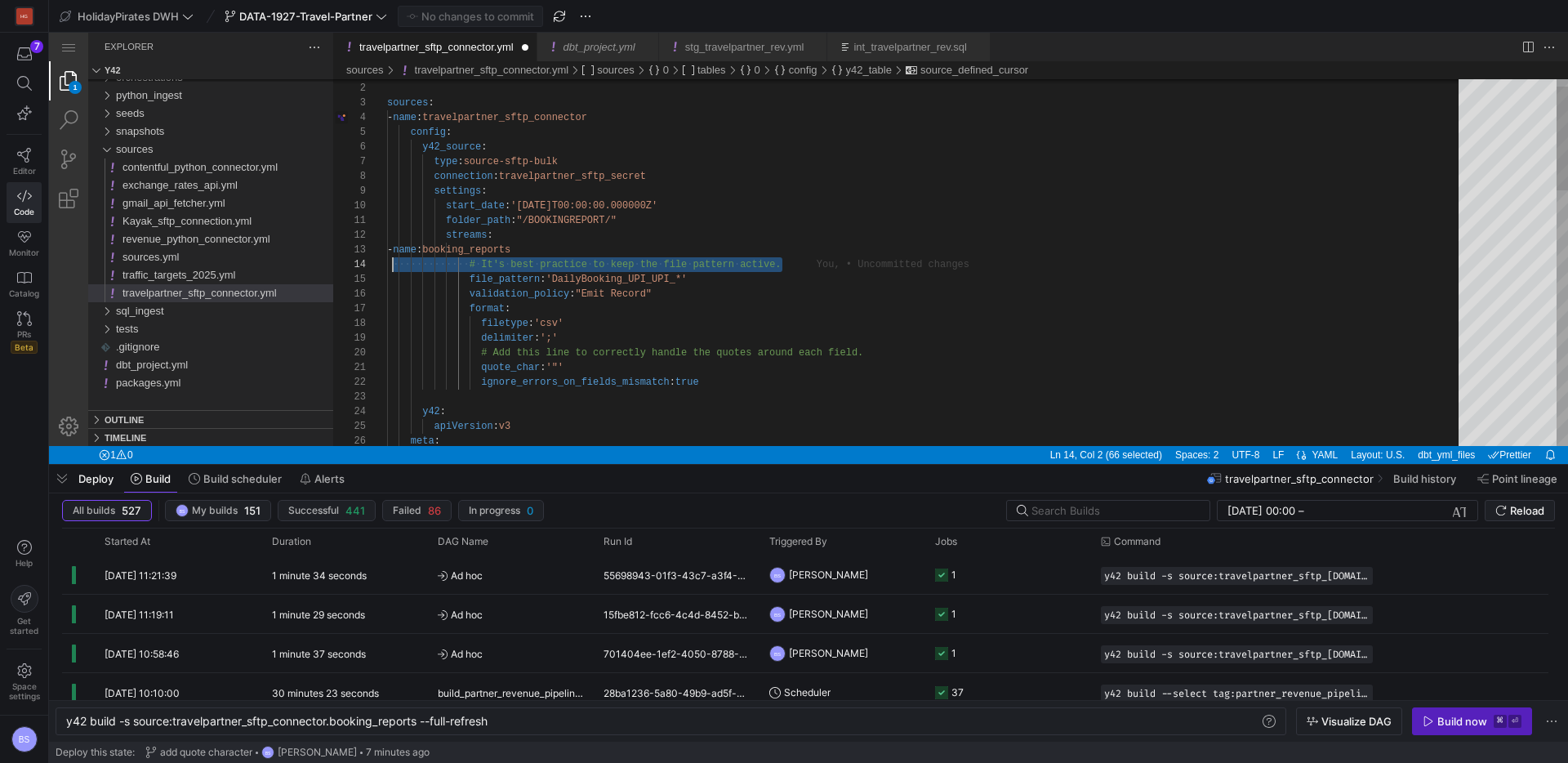
scroll to position [44, 0]
drag, startPoint x: 791, startPoint y: 263, endPoint x: 359, endPoint y: 263, distance: 432.0
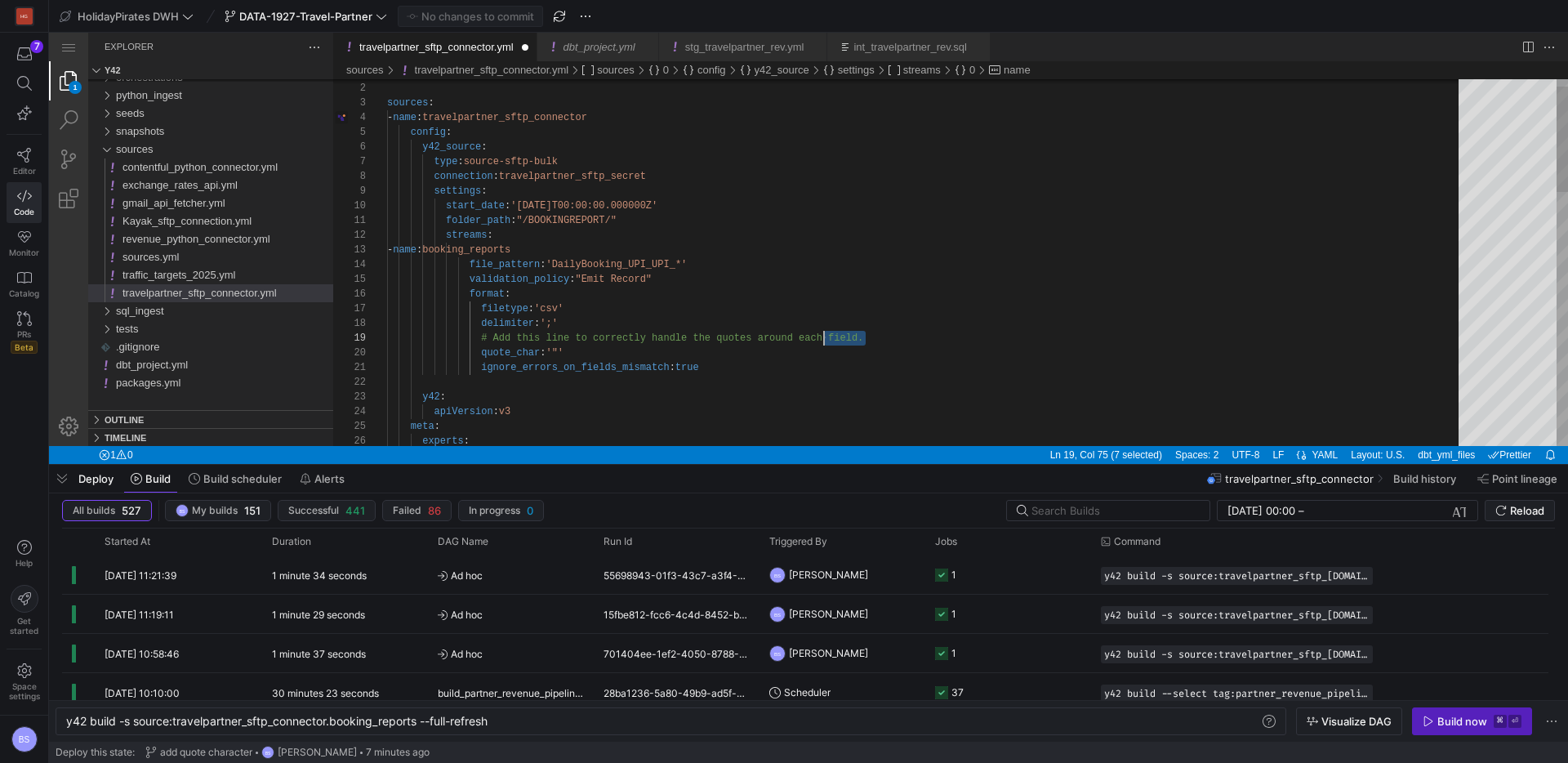
scroll to position [118, 0]
drag, startPoint x: 822, startPoint y: 336, endPoint x: 342, endPoint y: 332, distance: 480.0
click at [504, 251] on div "meta : apiVersion : v3 y42 : ignore_errors_on_fields_mismatch : true quote_char…" at bounding box center [929, 685] width 1083 height 1262
click at [772, 250] on div "meta : apiVersion : v3 y42 : ignore_errors_on_fields_mismatch : true quote_char…" at bounding box center [929, 685] width 1083 height 1262
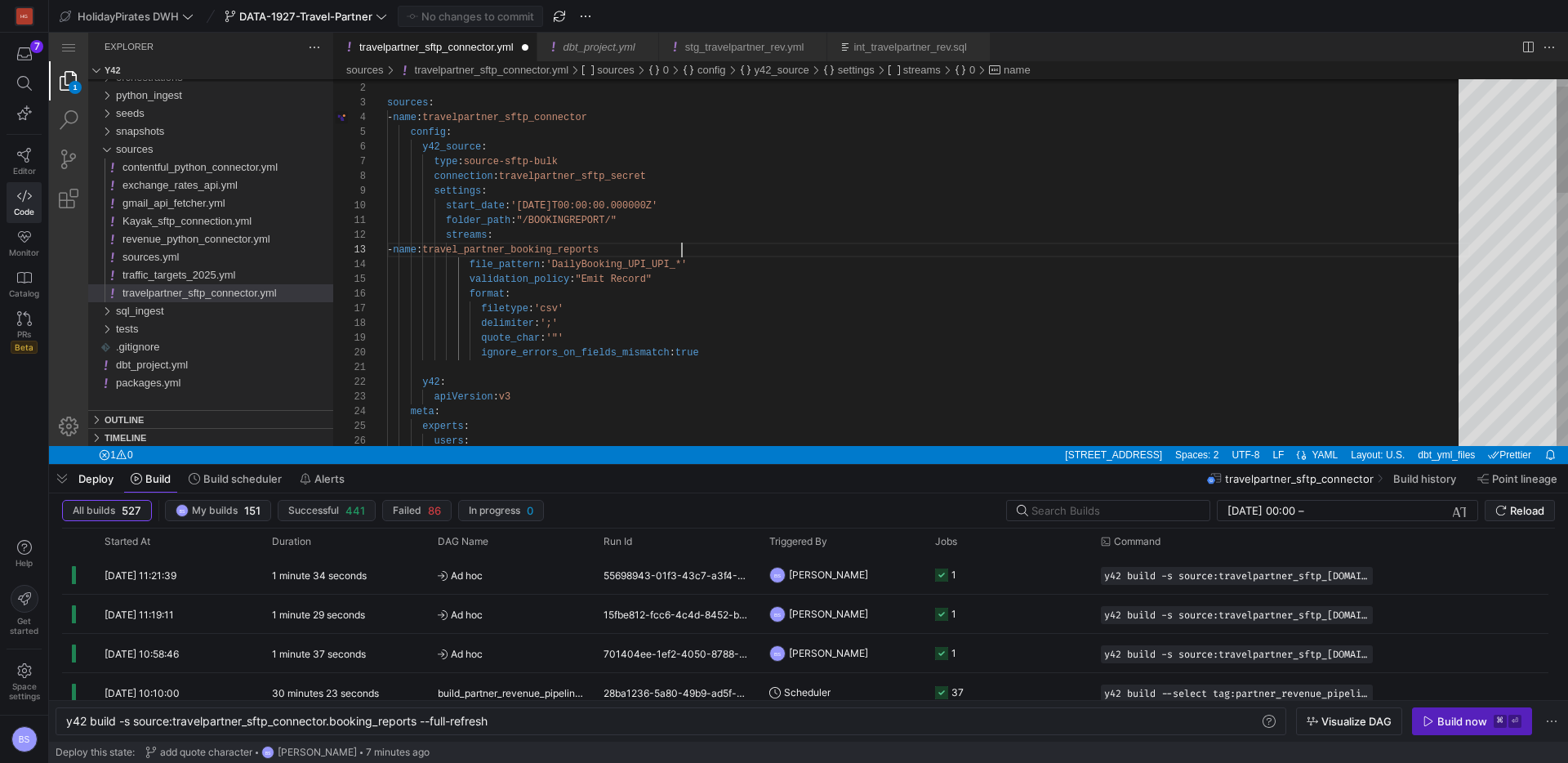
scroll to position [29, 295]
type textarea "folder_path: "/BOOKINGREPORT/" streams: - name: travel_partner_booking_reports …"
click at [493, 18] on span "Commit & push (1)" at bounding box center [478, 15] width 92 height 13
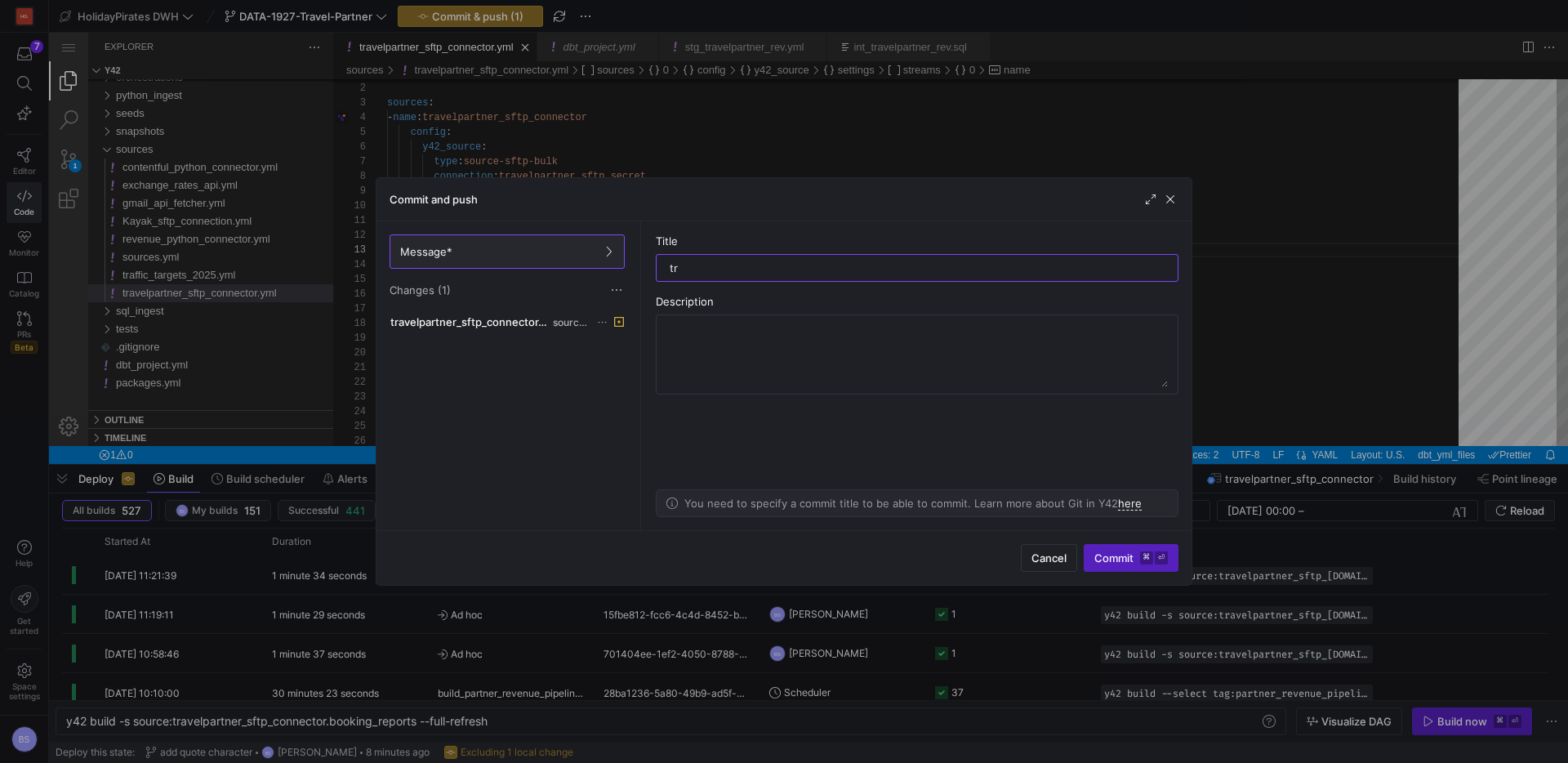
type input "t"
type input "new test"
click at [1121, 554] on span "Commit ⌘ ⏎" at bounding box center [1131, 557] width 74 height 13
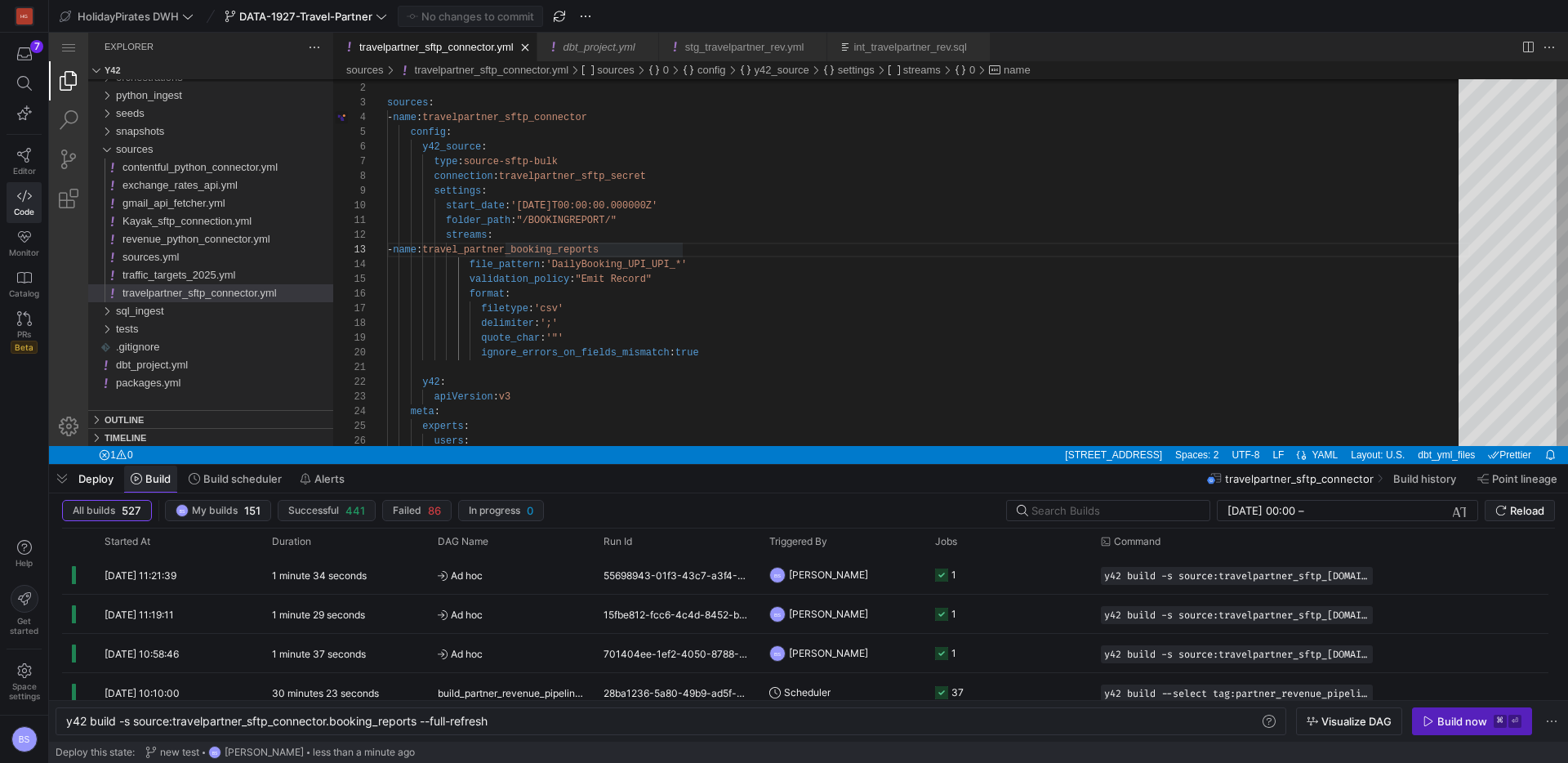
click at [152, 482] on span "Build" at bounding box center [158, 478] width 26 height 13
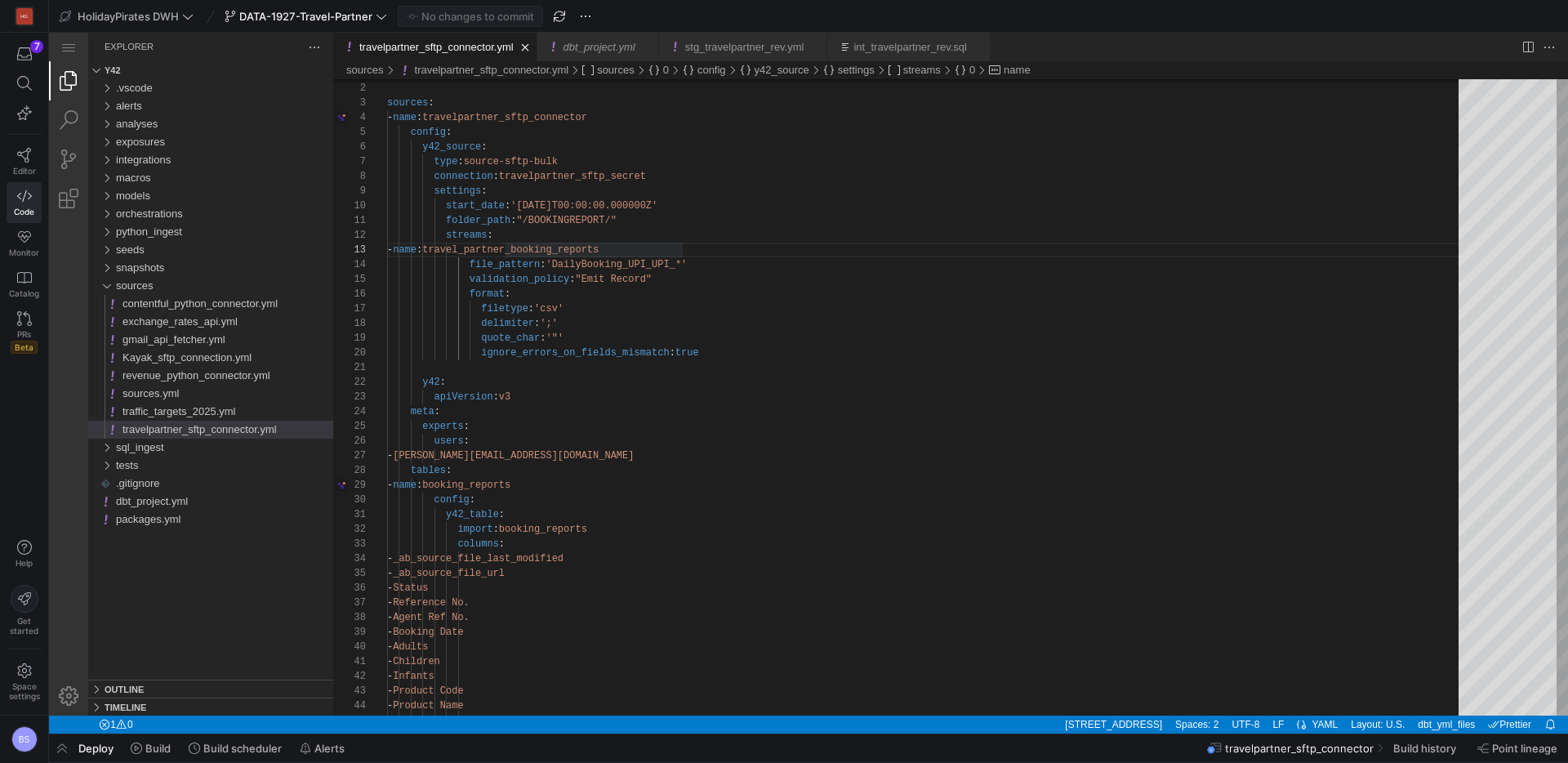
drag, startPoint x: 157, startPoint y: 747, endPoint x: 196, endPoint y: 735, distance: 40.8
click at [158, 747] on span "Build" at bounding box center [158, 748] width 26 height 13
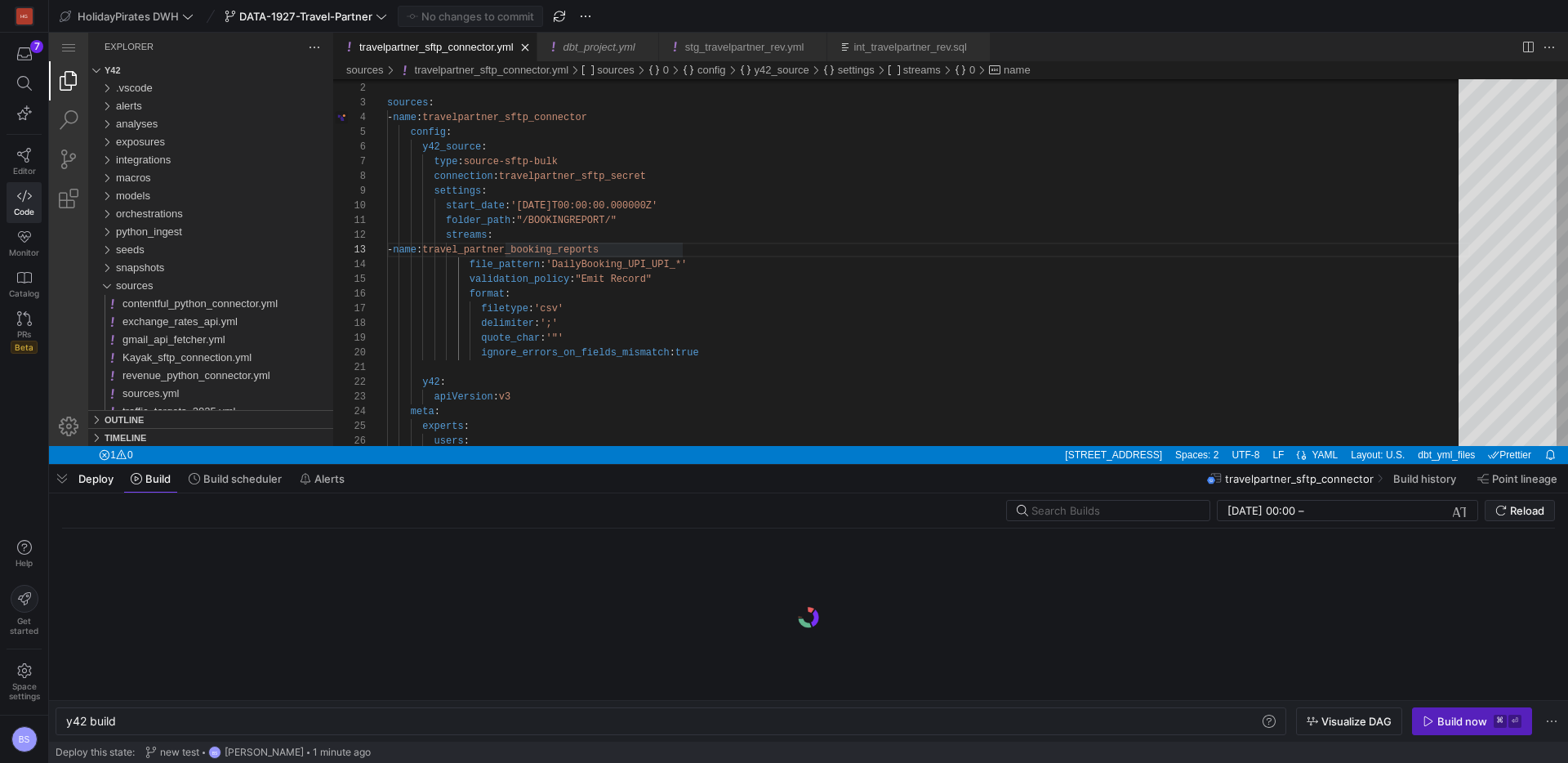
scroll to position [0, 49]
click at [351, 715] on div "y42 build" at bounding box center [663, 721] width 1194 height 13
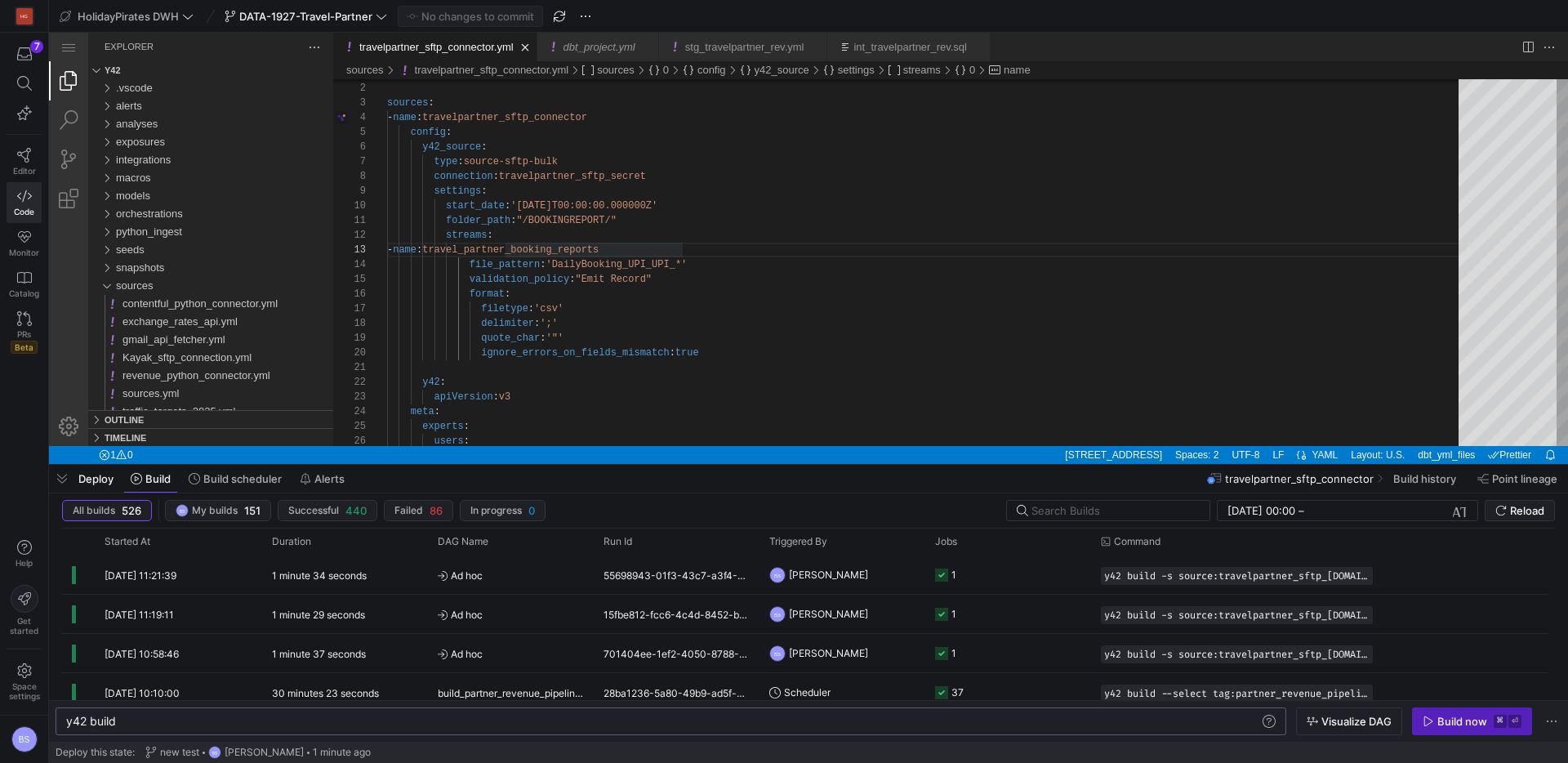
type textarea "y42 build -s source:travelpartner_sftp_[DOMAIN_NAME]_reports --full-refresh"
click at [1458, 726] on div "Build now" at bounding box center [1462, 721] width 50 height 13
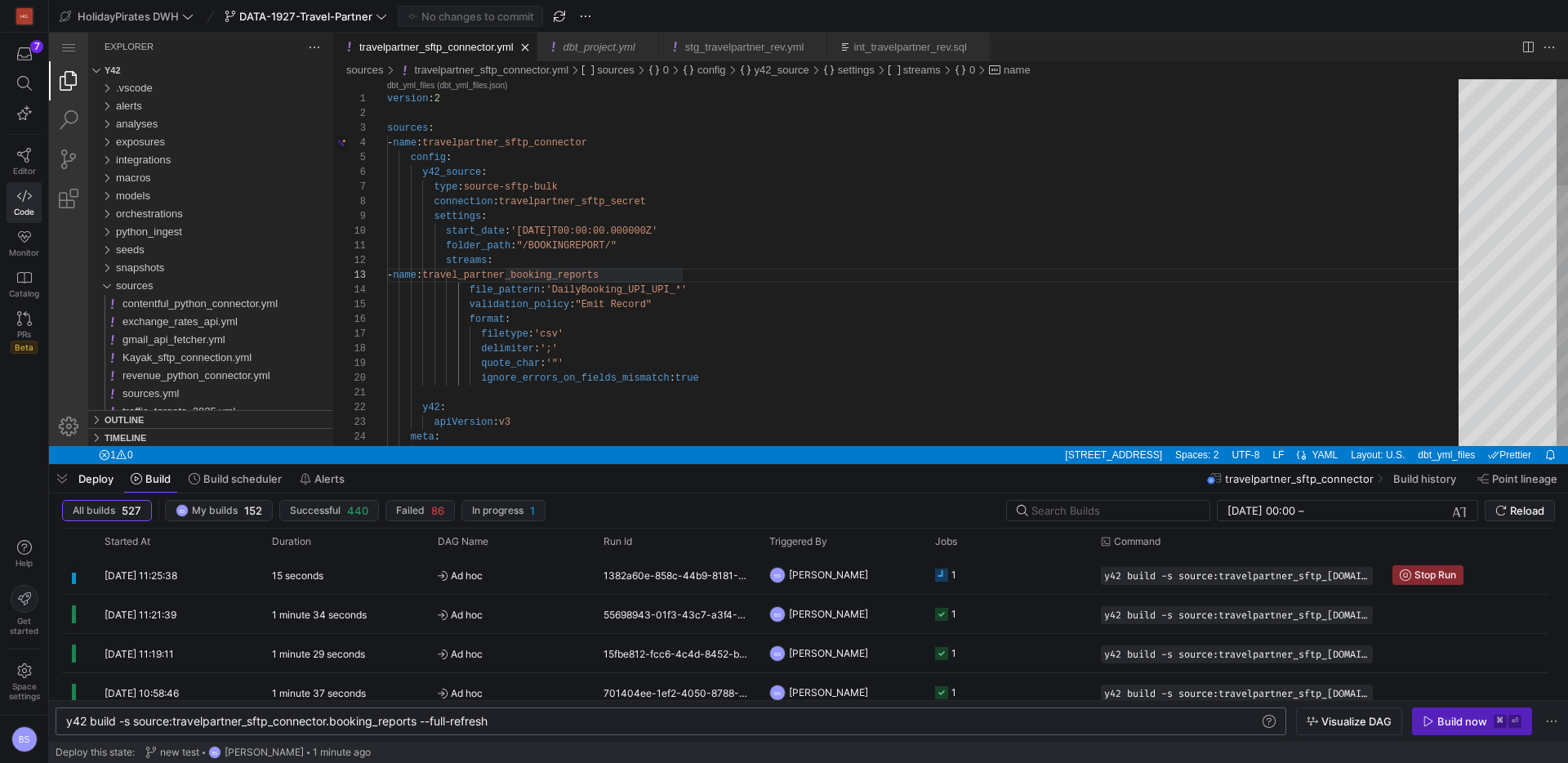
click at [550, 203] on div "meta : apiVersion : v3 y42 : ignore_errors_on_fields_mismatch : true quote_char…" at bounding box center [929, 710] width 1083 height 1262
click at [595, 273] on div "meta : apiVersion : v3 y42 : ignore_errors_on_fields_mismatch : true quote_char…" at bounding box center [929, 710] width 1083 height 1262
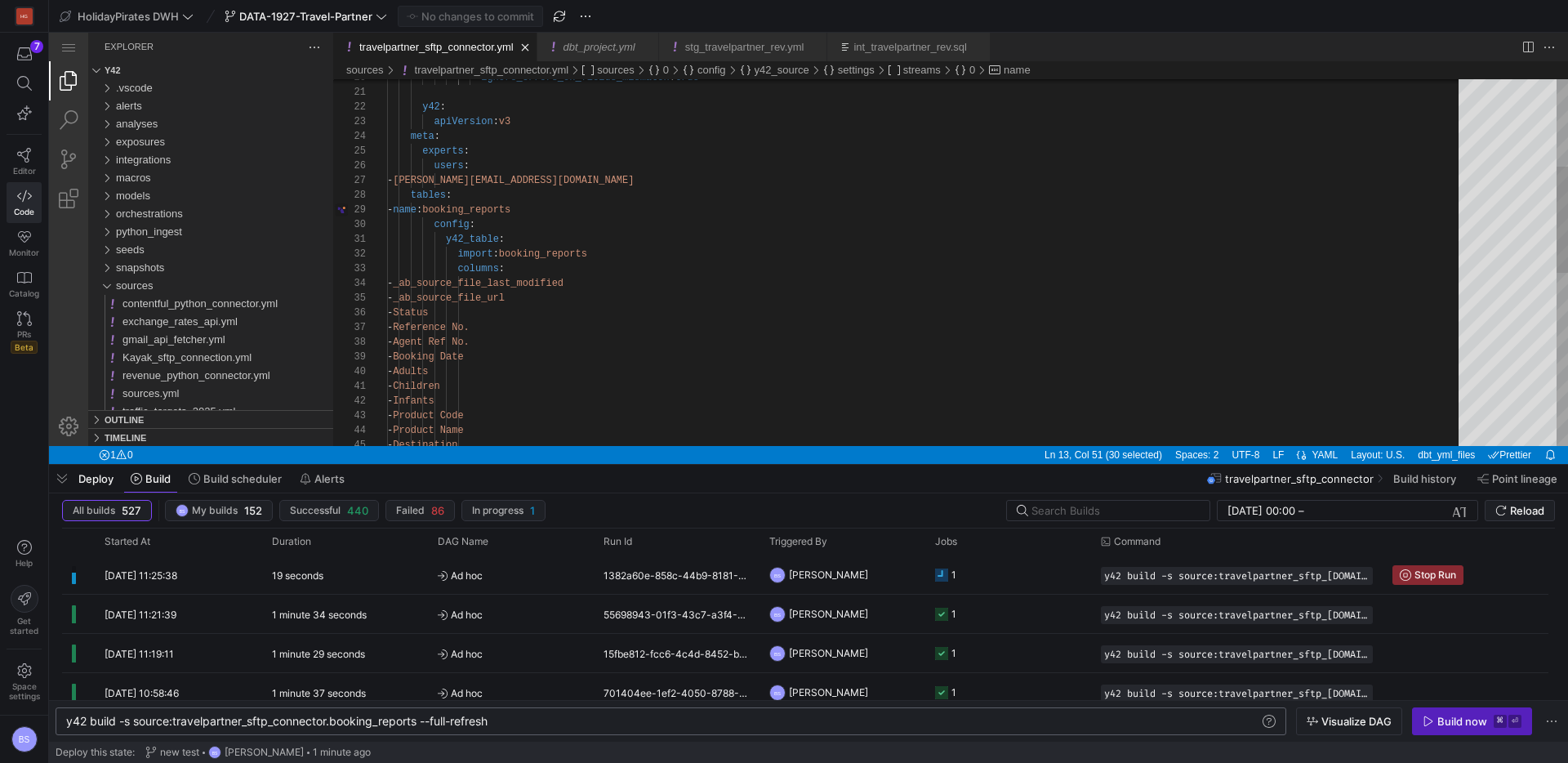
click at [554, 255] on div "import : booking_reports columns : - _ab_source_file_last_modified - _ab_source…" at bounding box center [929, 409] width 1083 height 1262
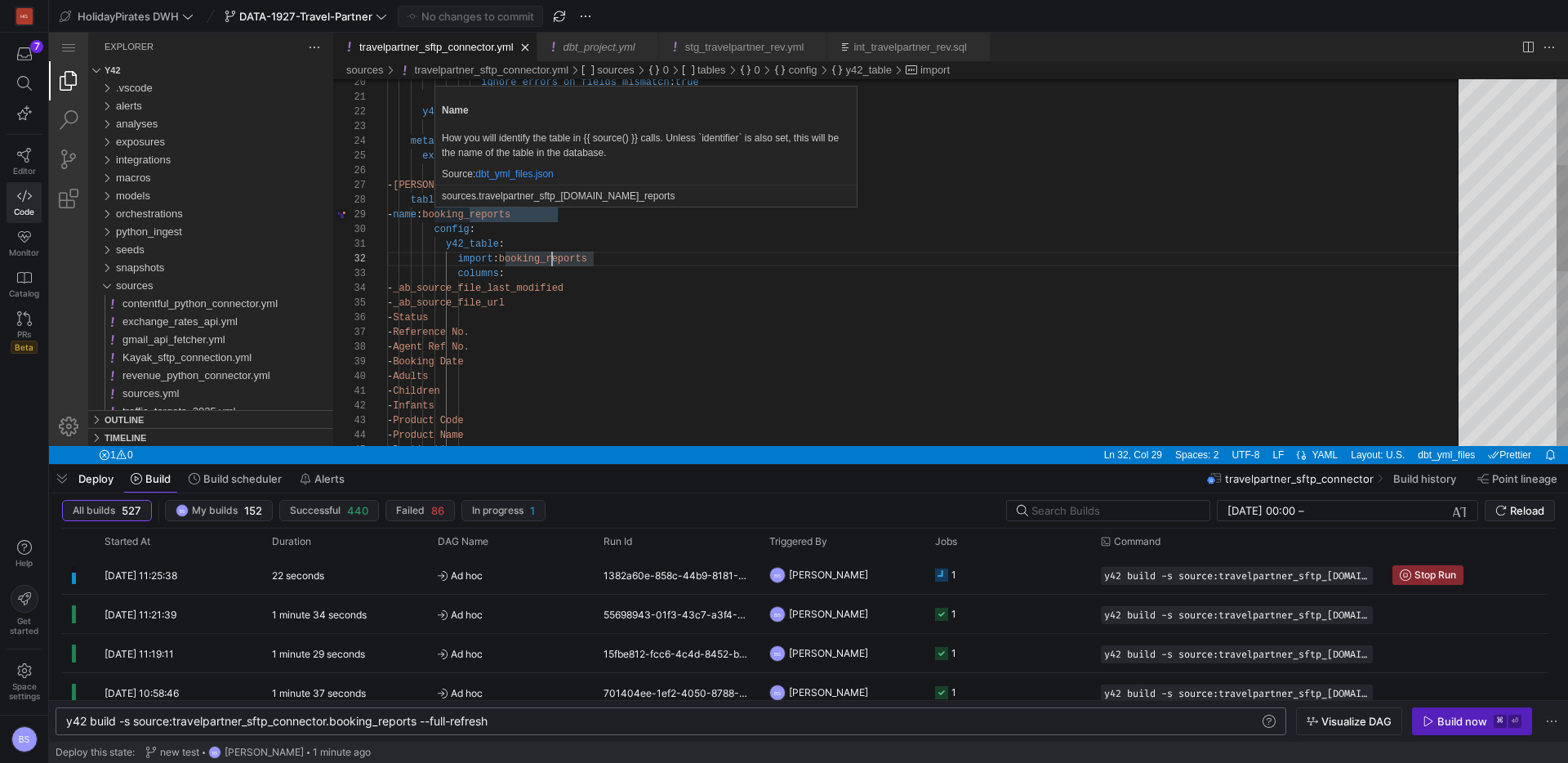
click at [520, 216] on div "import : booking_reports columns : - _ab_source_file_last_modified - _ab_source…" at bounding box center [929, 415] width 1083 height 1262
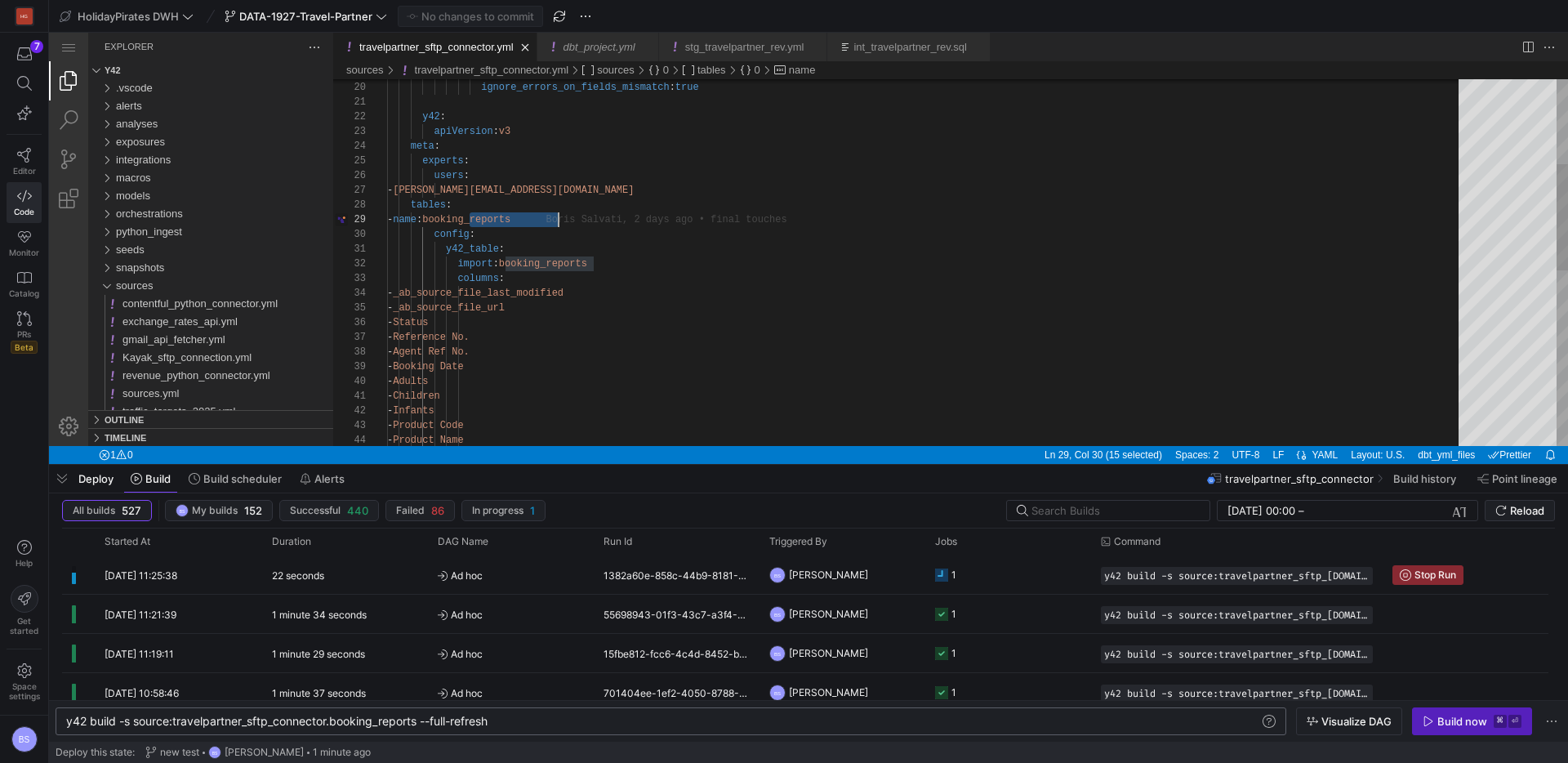
paste textarea "travel_partner_"
click at [568, 266] on div "import : booking_reports columns : - _ab_source_file_last_modified - _ab_source…" at bounding box center [929, 419] width 1083 height 1262
paste textarea "travel_partner_"
click at [653, 220] on div "import : travel_partner_booking_report columns : - _ab_source_file_last_modifie…" at bounding box center [929, 419] width 1083 height 1262
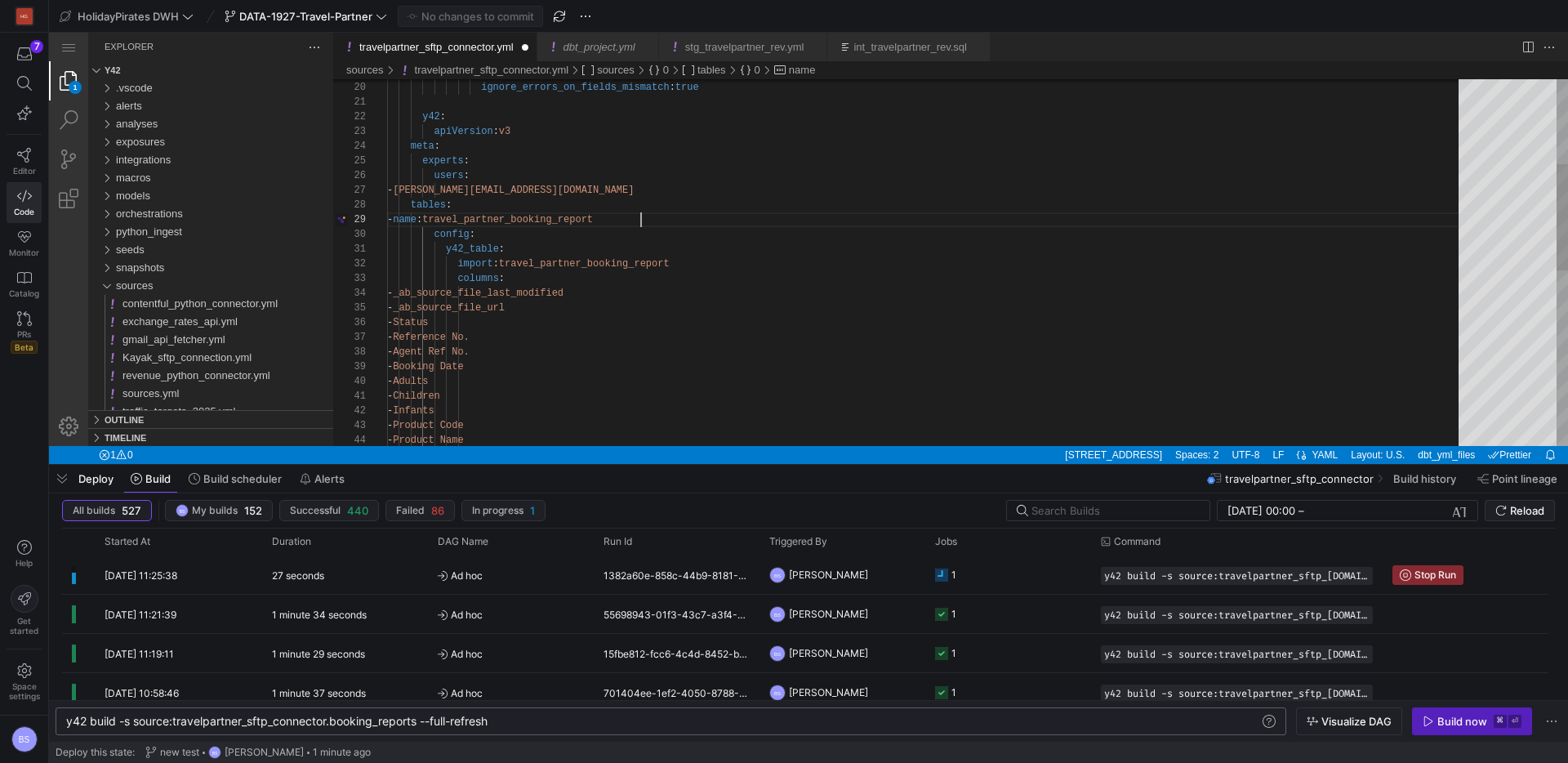
scroll to position [118, 253]
click at [625, 221] on div "import : travel_partner_booking_report columns : - _ab_source_file_last_modifie…" at bounding box center [929, 419] width 1083 height 1262
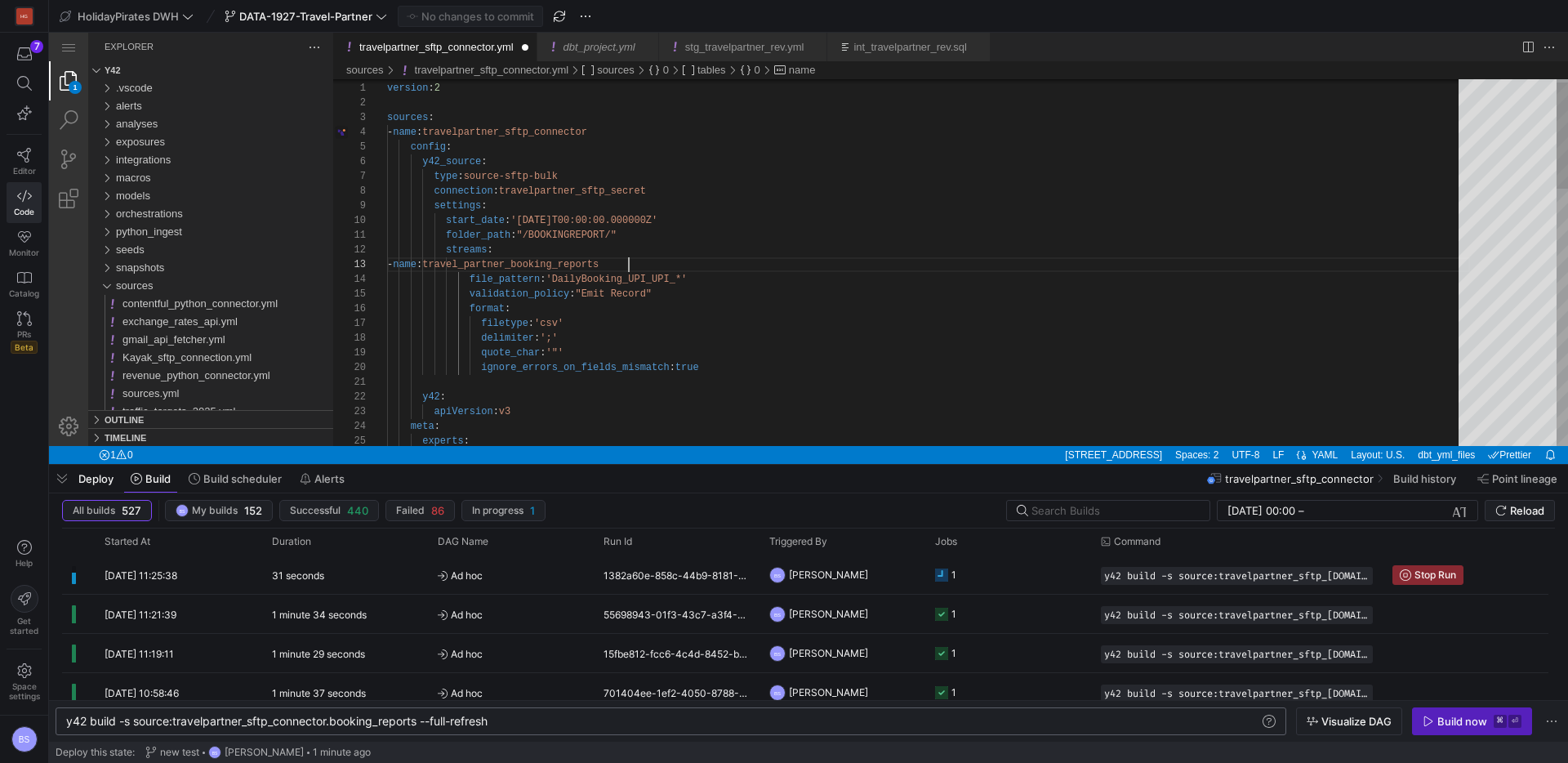
click at [627, 261] on div "experts : meta : apiVersion : v3 y42 : ignore_errors_on_fields_mismatch : true …" at bounding box center [929, 699] width 1083 height 1262
paste textarea "travelpartner_sftp_connector.yml"
type textarea "folder_path: "/BOOKINGREPORT/" streams: - name: travel_partner_booking_report f…"
click at [810, 282] on div "experts : meta : apiVersion : v3 y42 : ignore_errors_on_fields_mismatch : true …" at bounding box center [929, 699] width 1083 height 1262
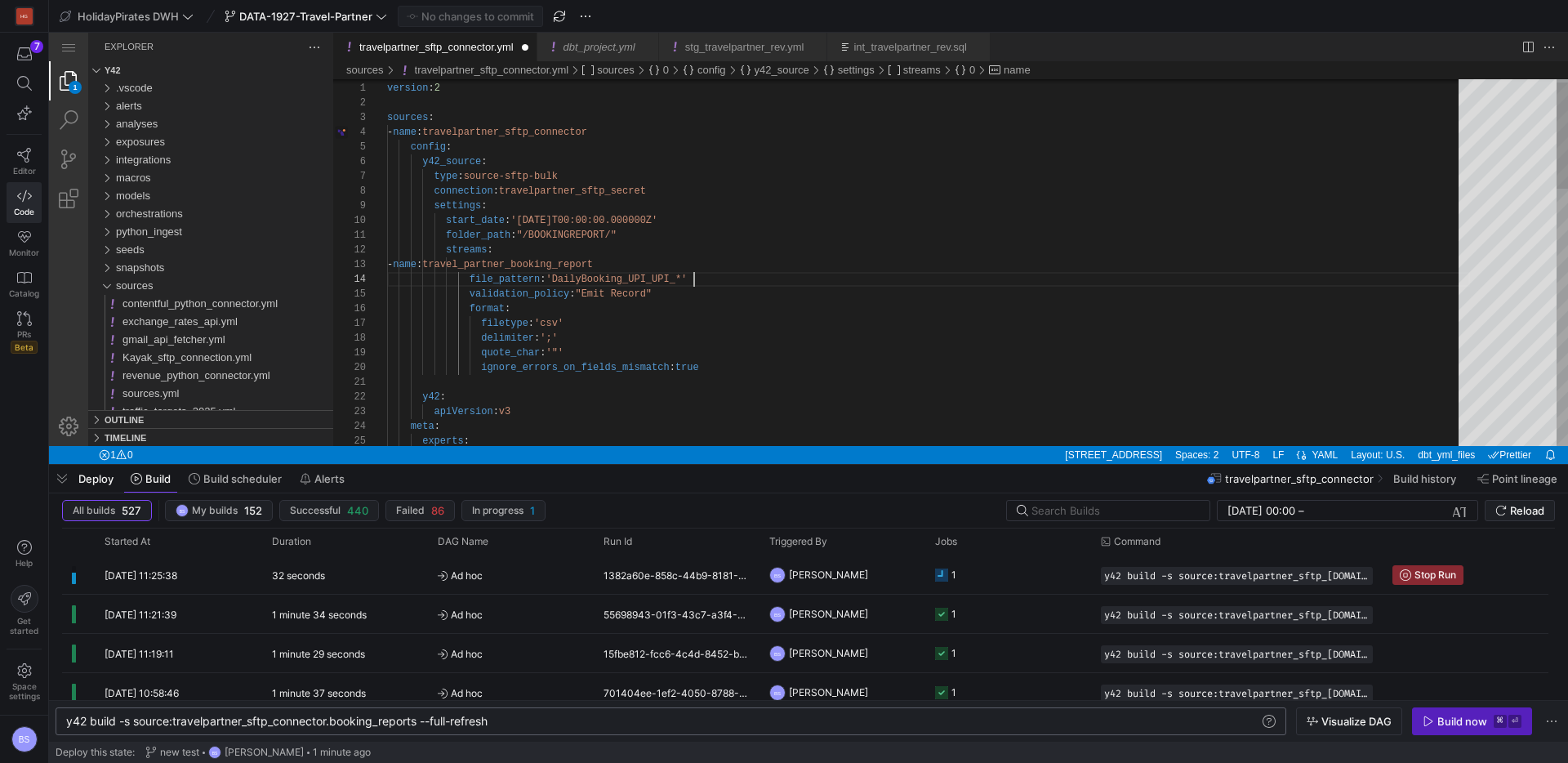
scroll to position [44, 307]
click at [469, 12] on span "Commit & push (1)" at bounding box center [478, 15] width 92 height 13
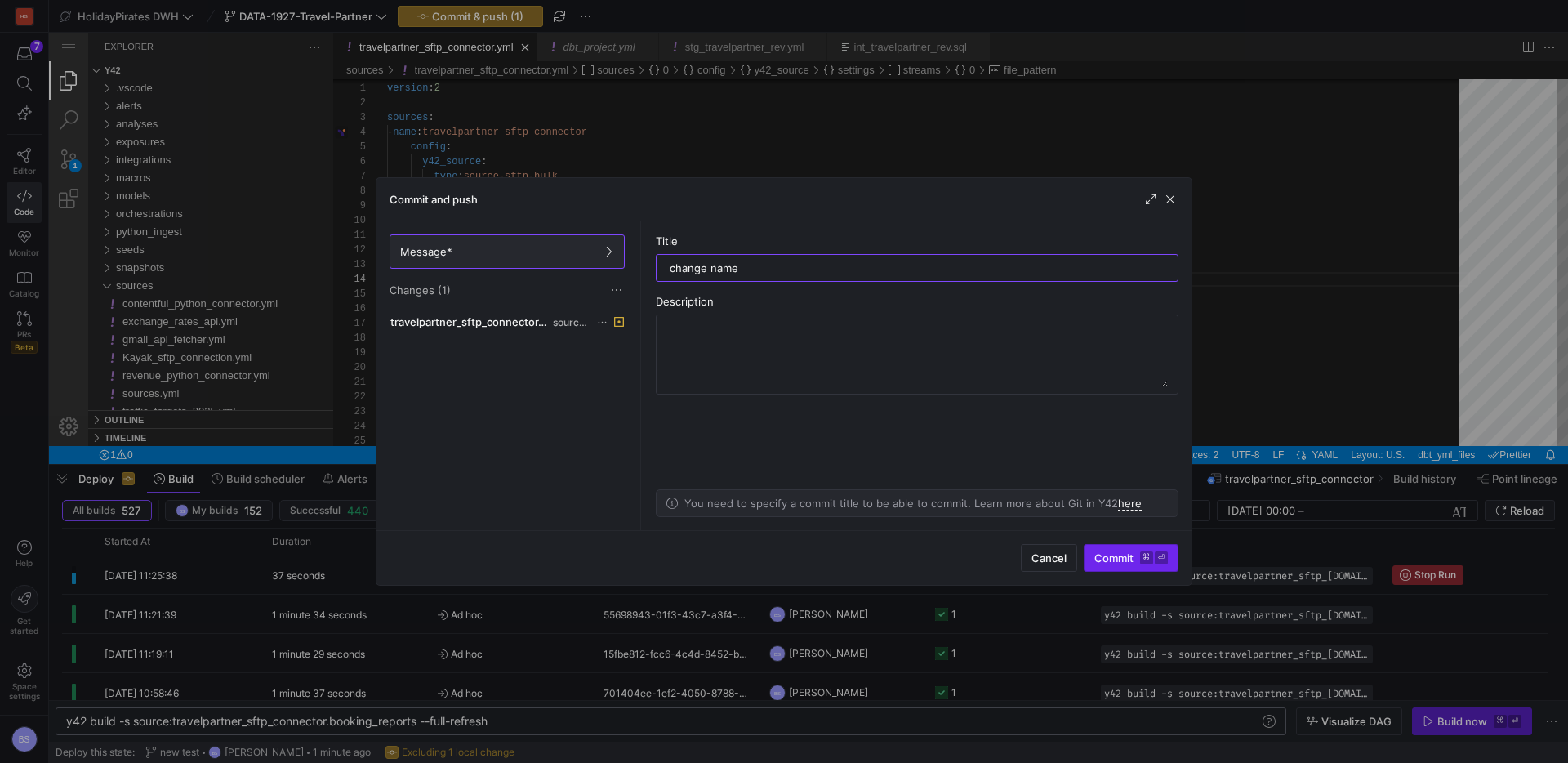
type input "change name"
click at [1102, 556] on span "Commit ⌘ ⏎" at bounding box center [1131, 557] width 74 height 13
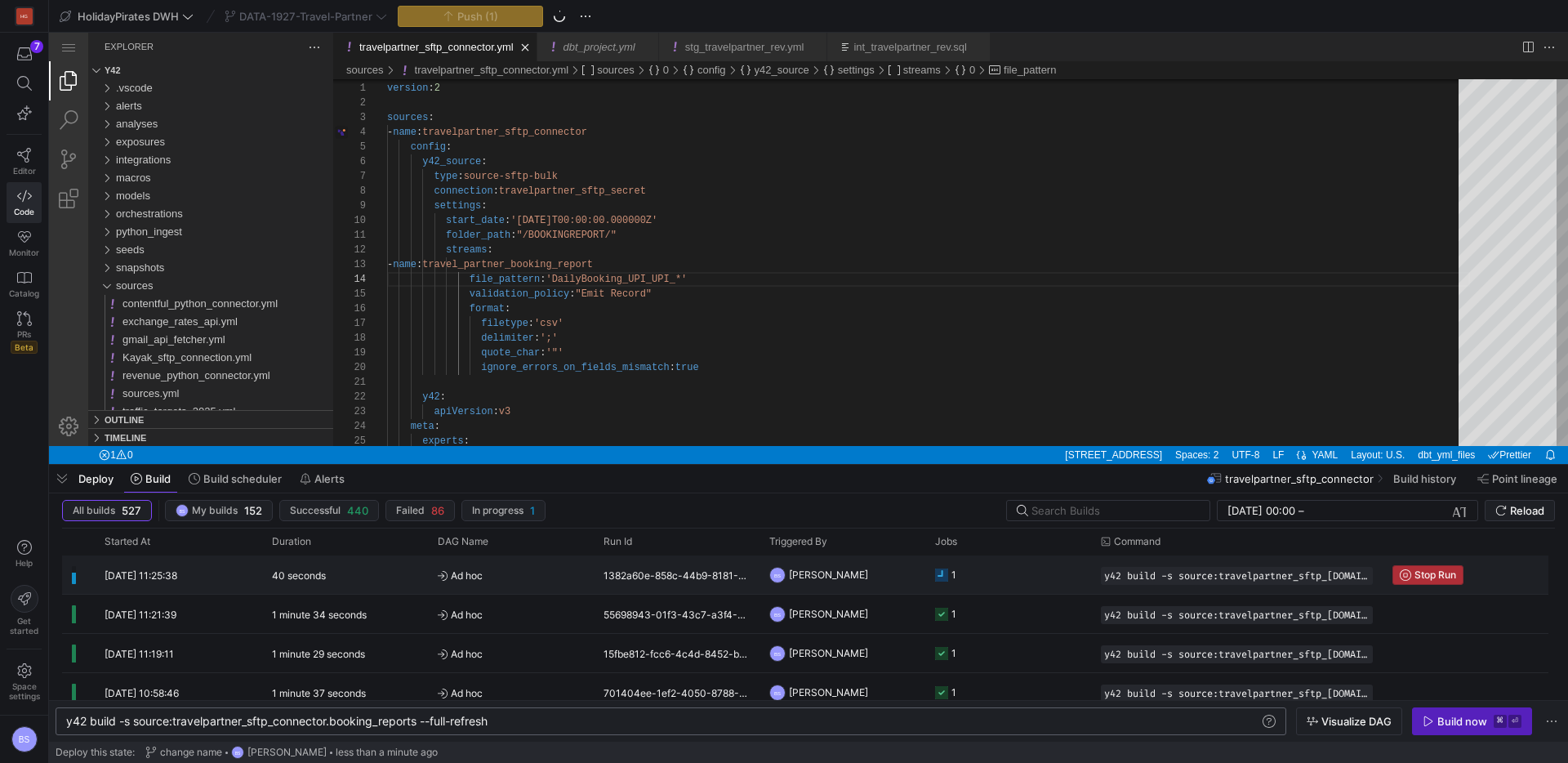
click at [1454, 576] on span "Stop Run" at bounding box center [1436, 574] width 42 height 11
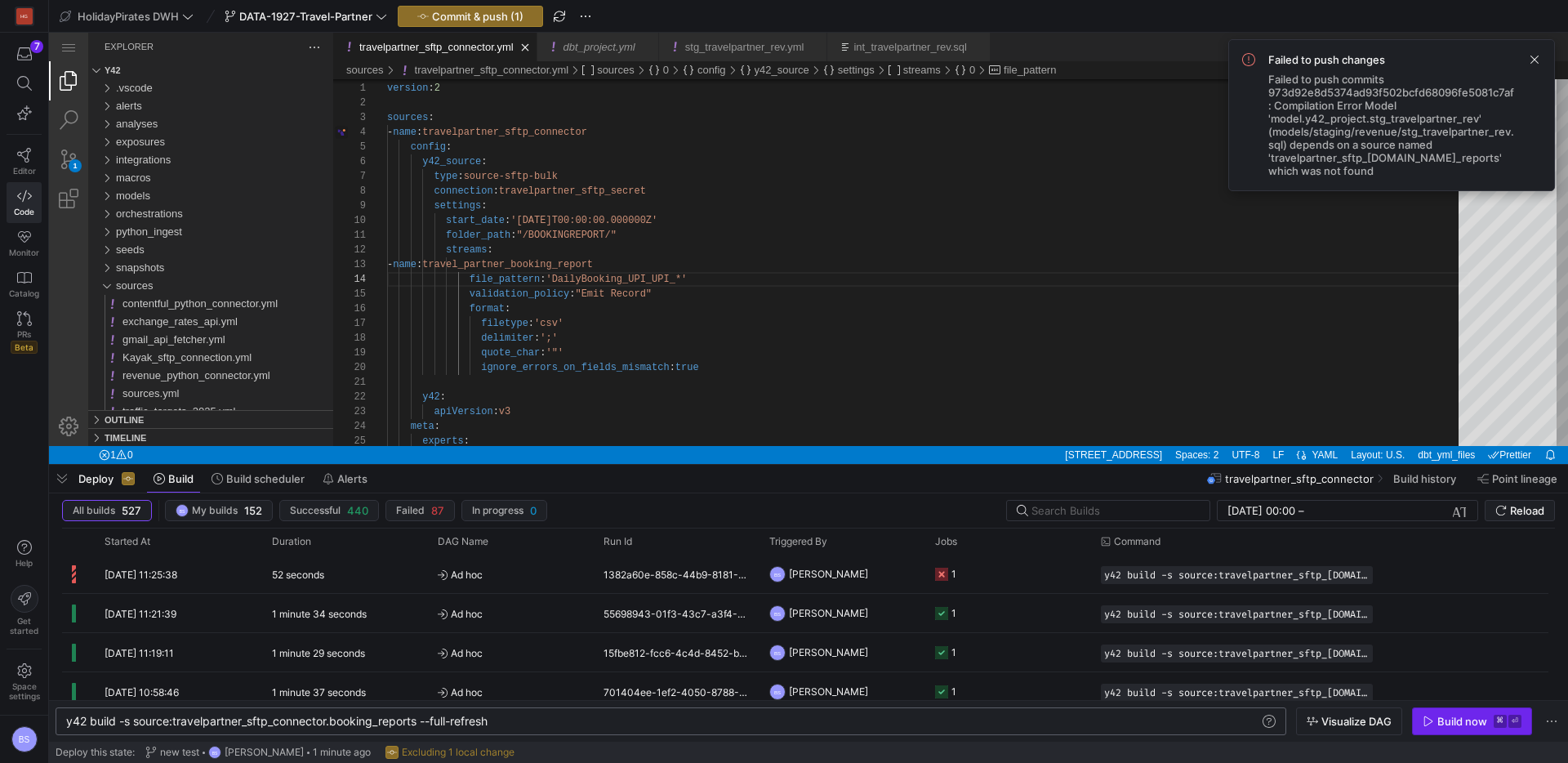
click at [1456, 720] on div "Build now" at bounding box center [1462, 721] width 50 height 13
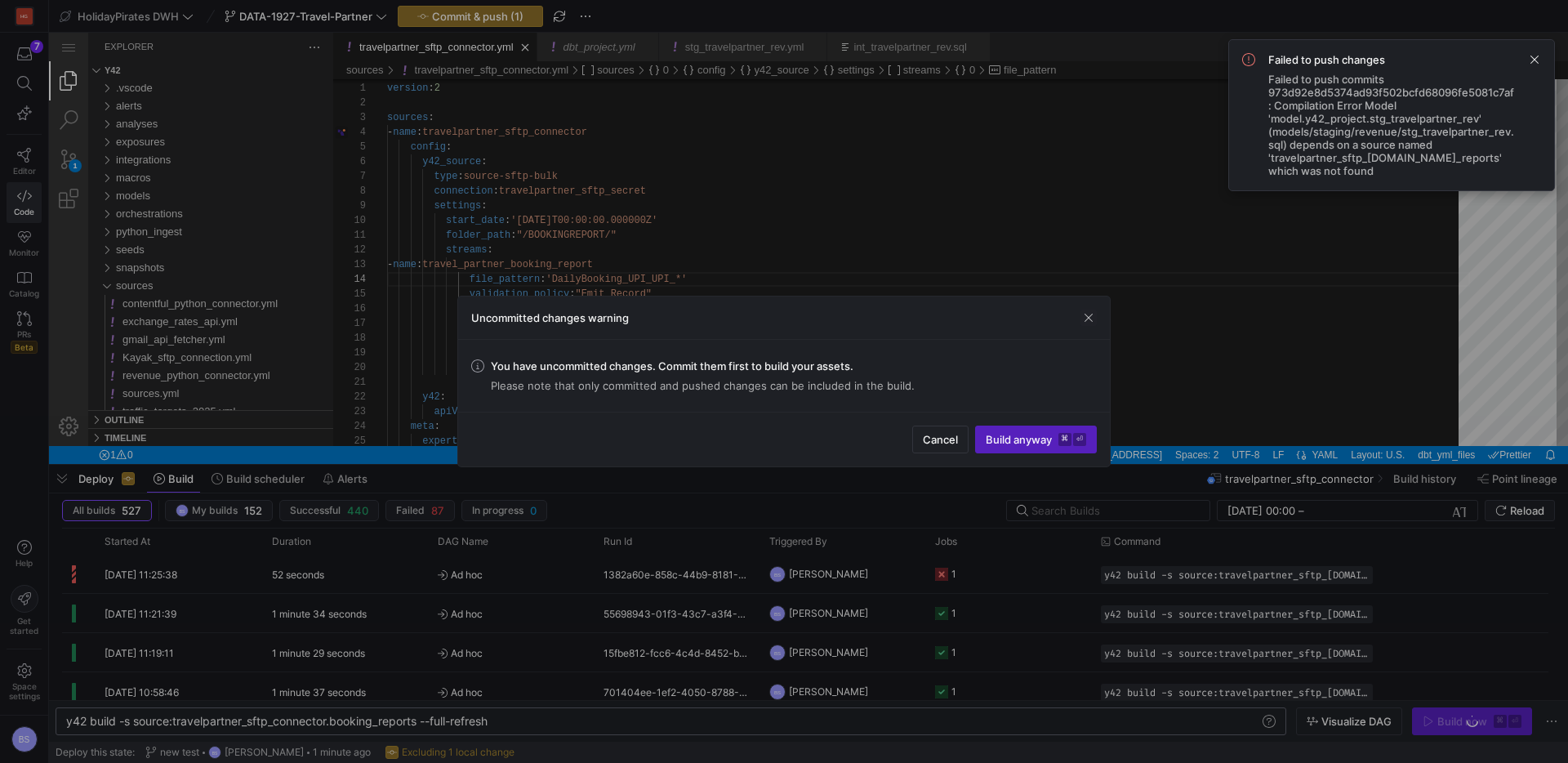
click at [916, 427] on button "Cancel" at bounding box center [941, 439] width 57 height 27
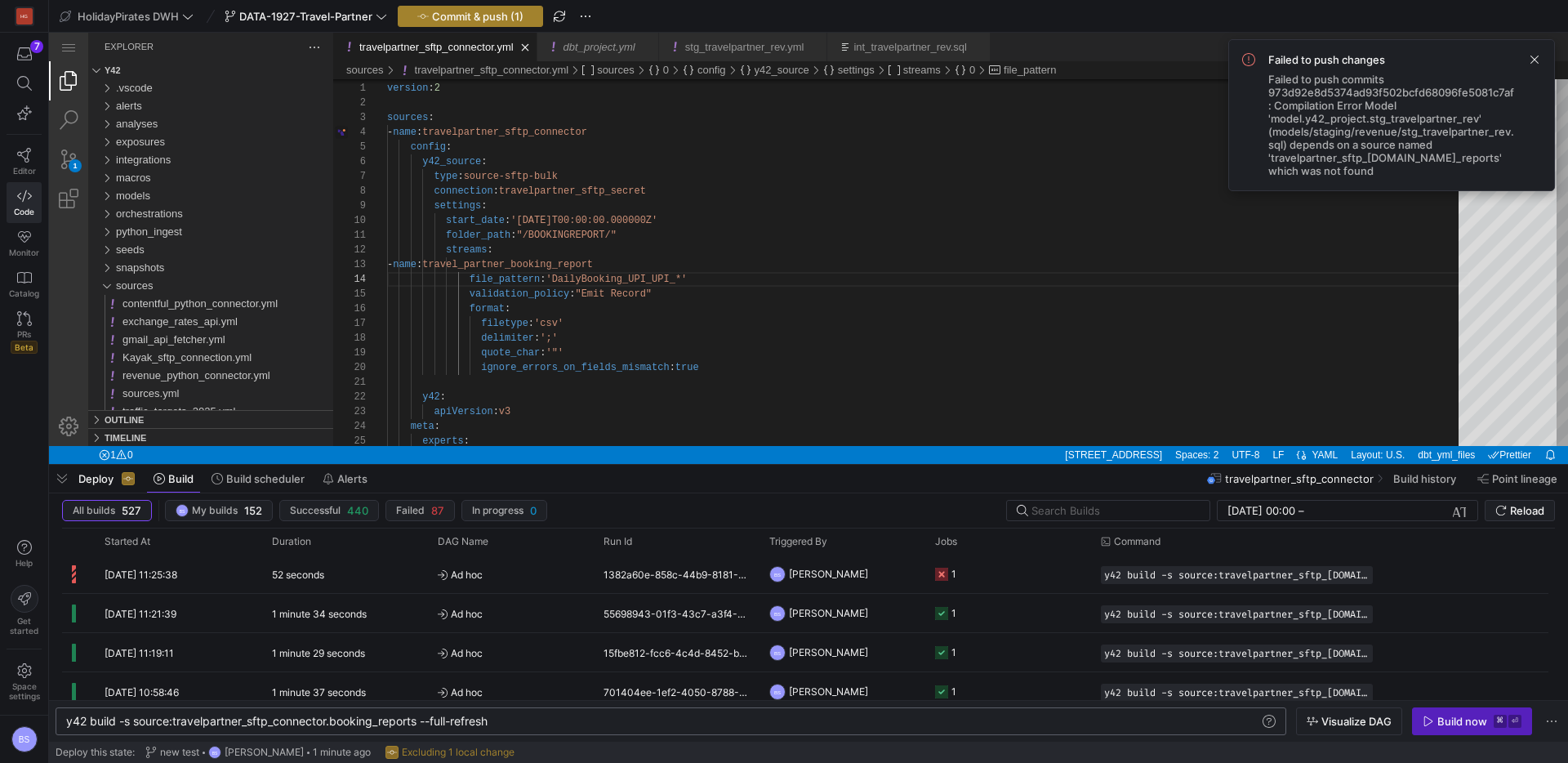
click at [474, 15] on span "Commit & push (1)" at bounding box center [478, 15] width 92 height 13
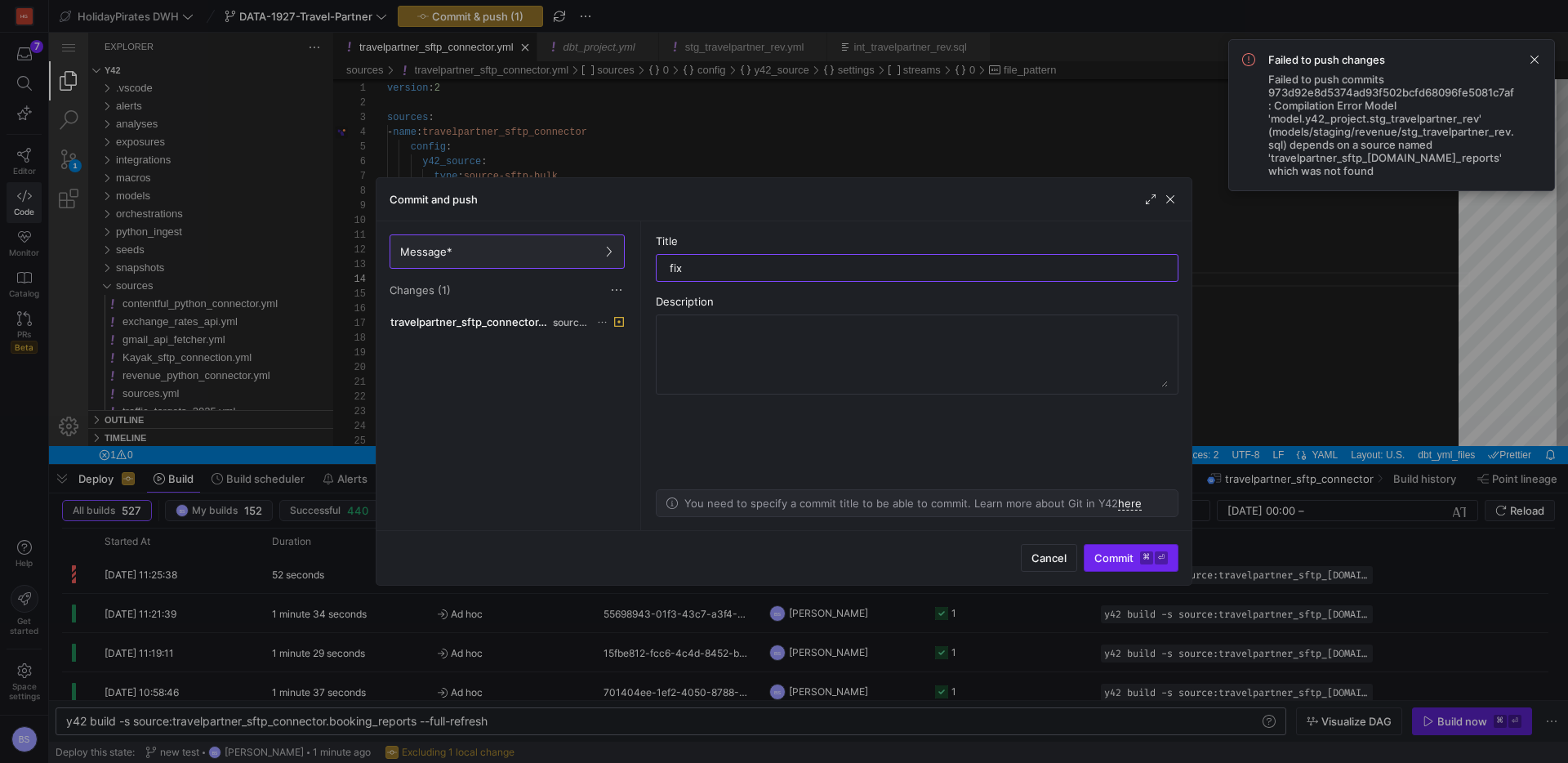
type input "fix"
click at [1115, 560] on span "Commit ⌘ ⏎" at bounding box center [1131, 557] width 74 height 13
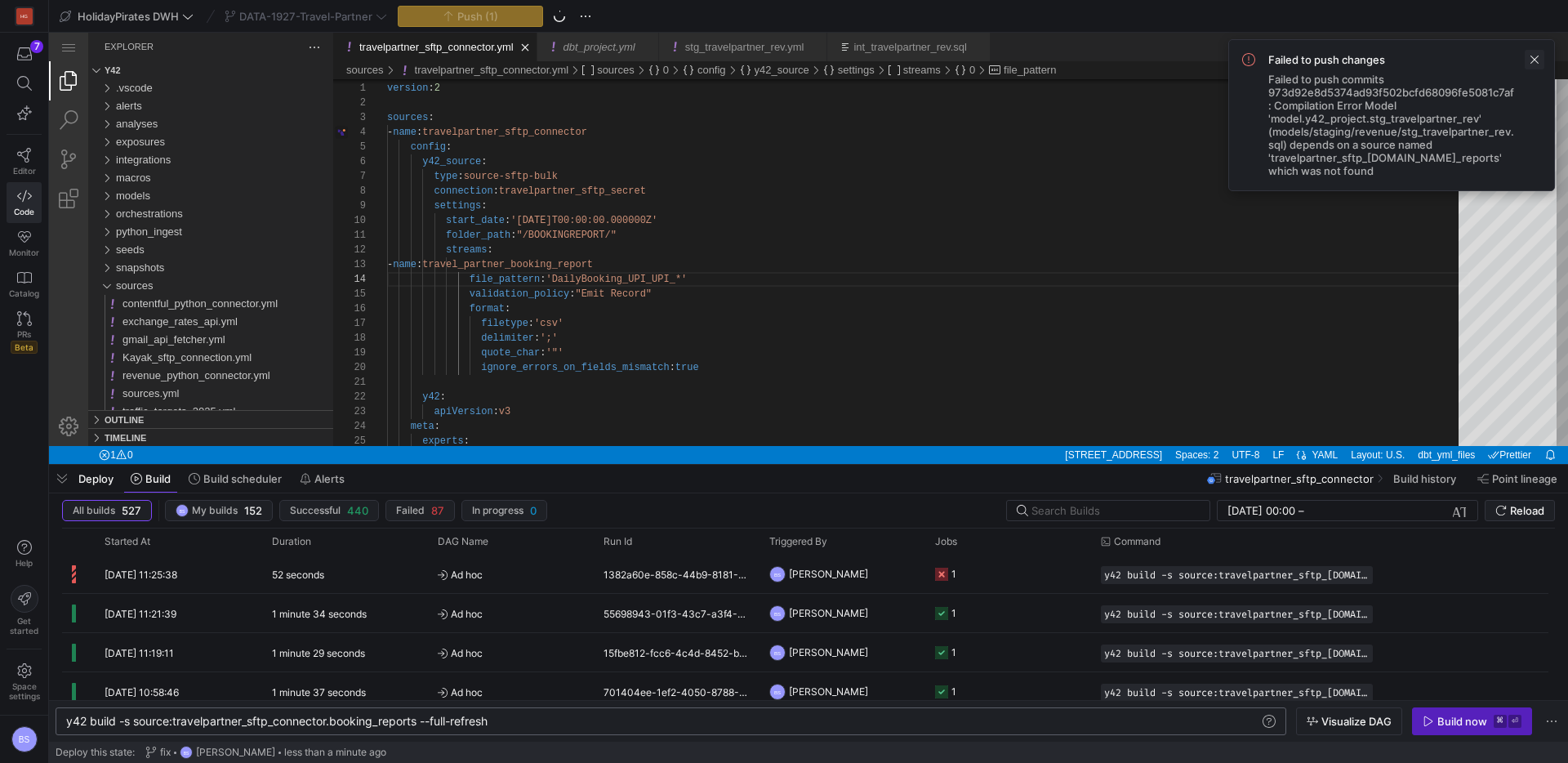
click at [1536, 59] on span at bounding box center [1535, 59] width 20 height 20
click at [1540, 60] on span at bounding box center [1535, 59] width 20 height 20
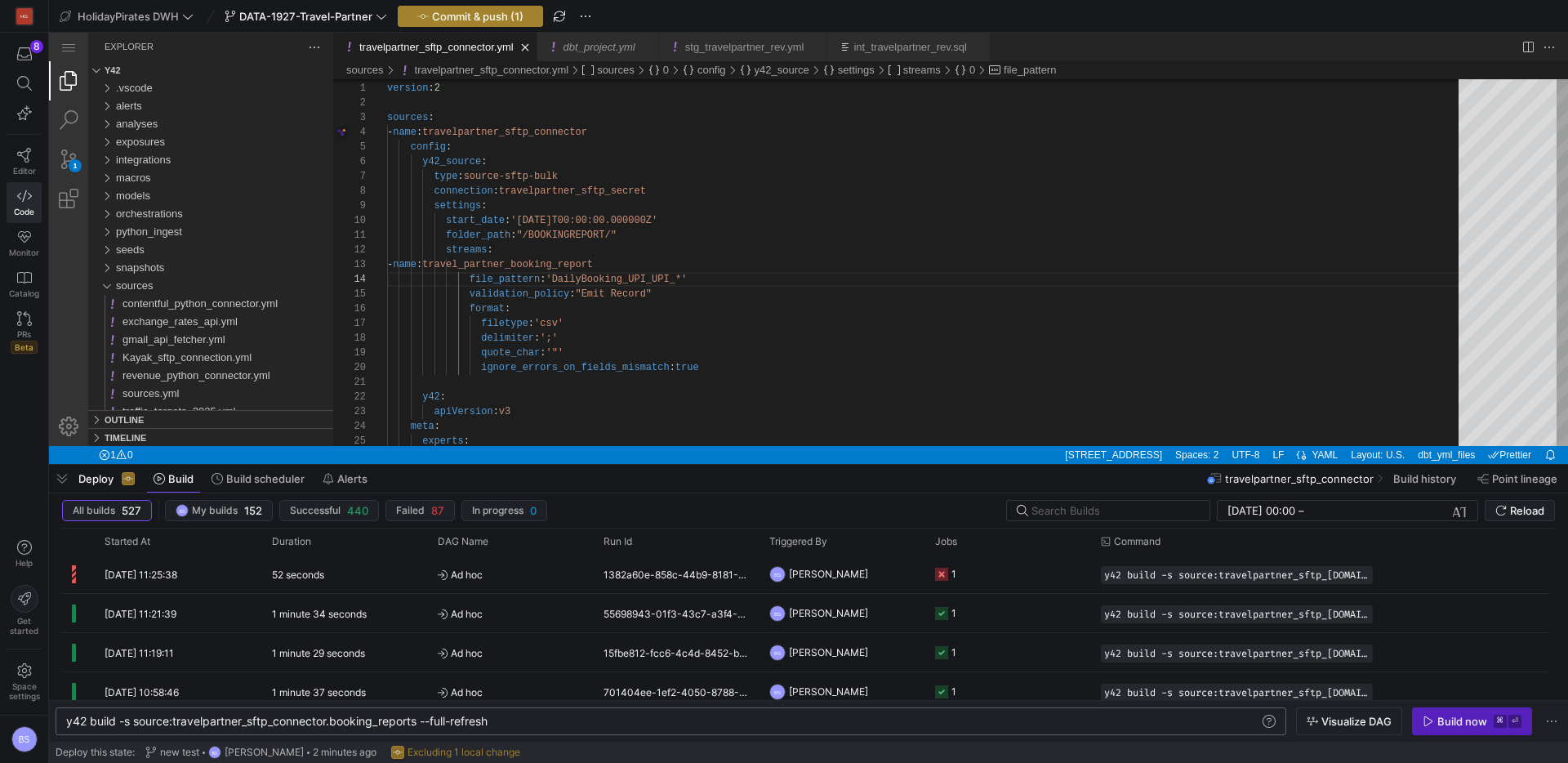
click at [474, 21] on span "Commit & push (1)" at bounding box center [478, 15] width 92 height 13
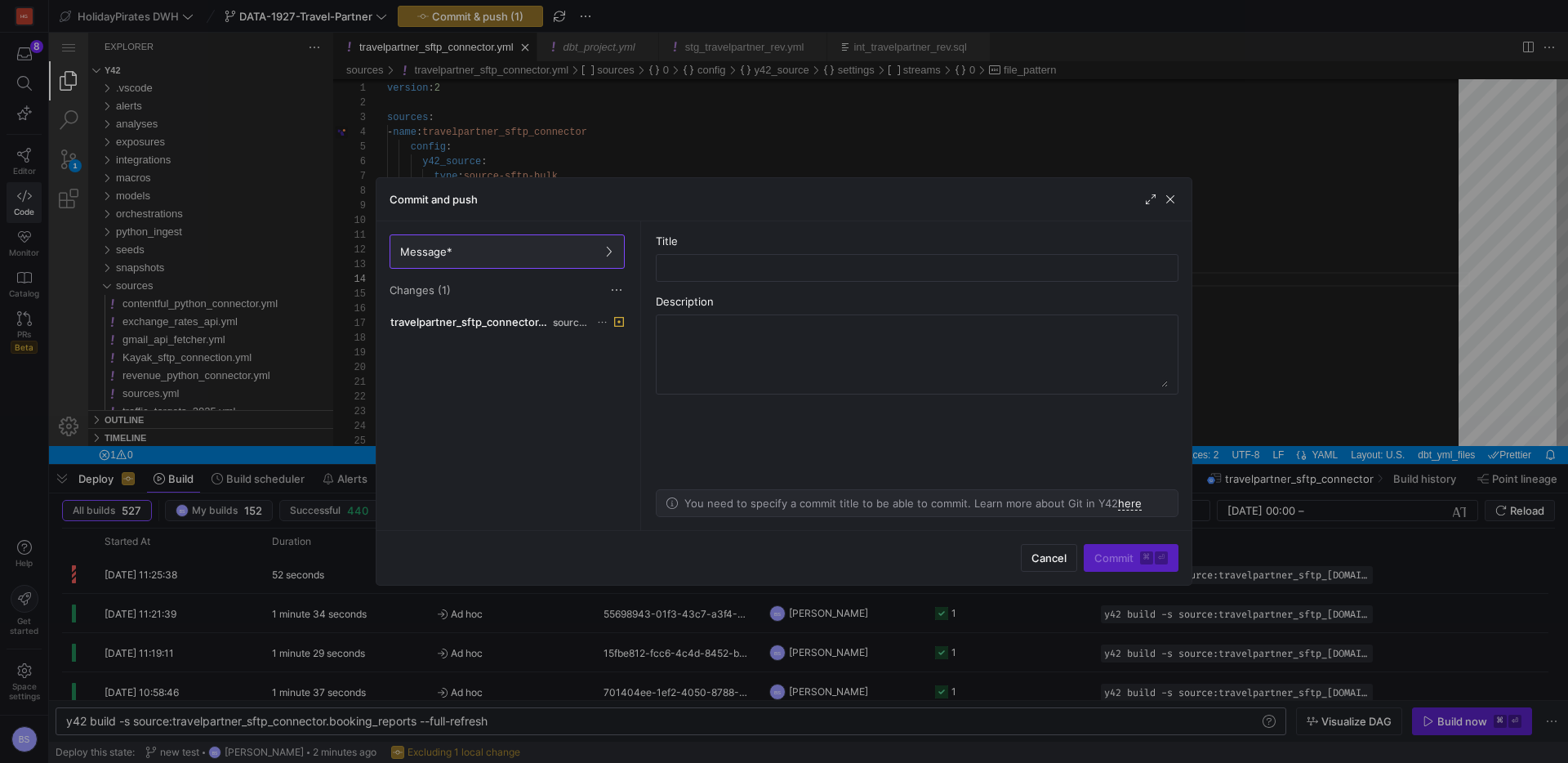
drag, startPoint x: 1166, startPoint y: 201, endPoint x: 959, endPoint y: 246, distance: 211.8
click at [1163, 201] on span "button" at bounding box center [1170, 199] width 16 height 16
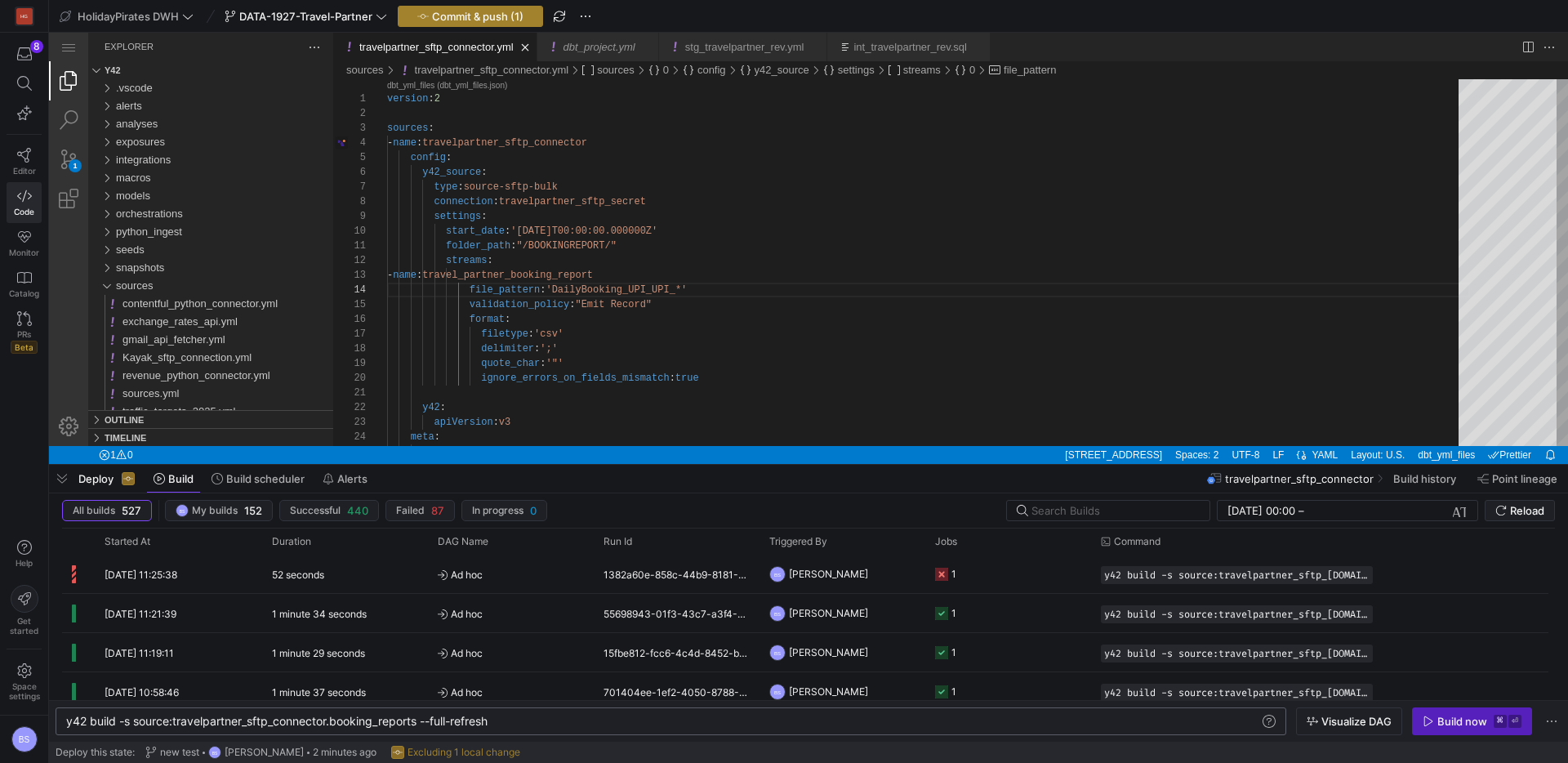
click at [493, 20] on span "Commit & push (1)" at bounding box center [478, 15] width 92 height 13
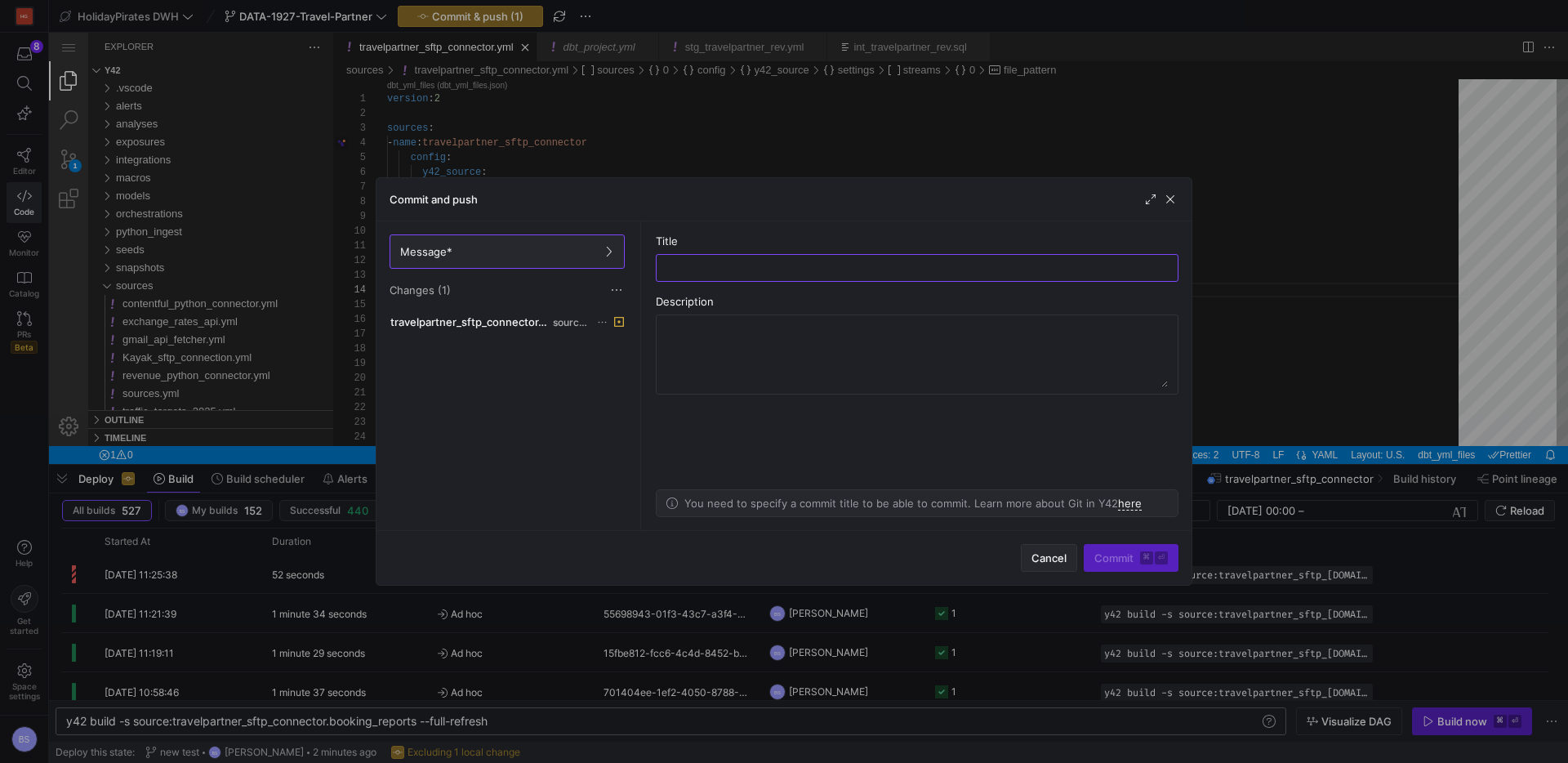
click at [1062, 555] on span "Cancel" at bounding box center [1049, 557] width 35 height 13
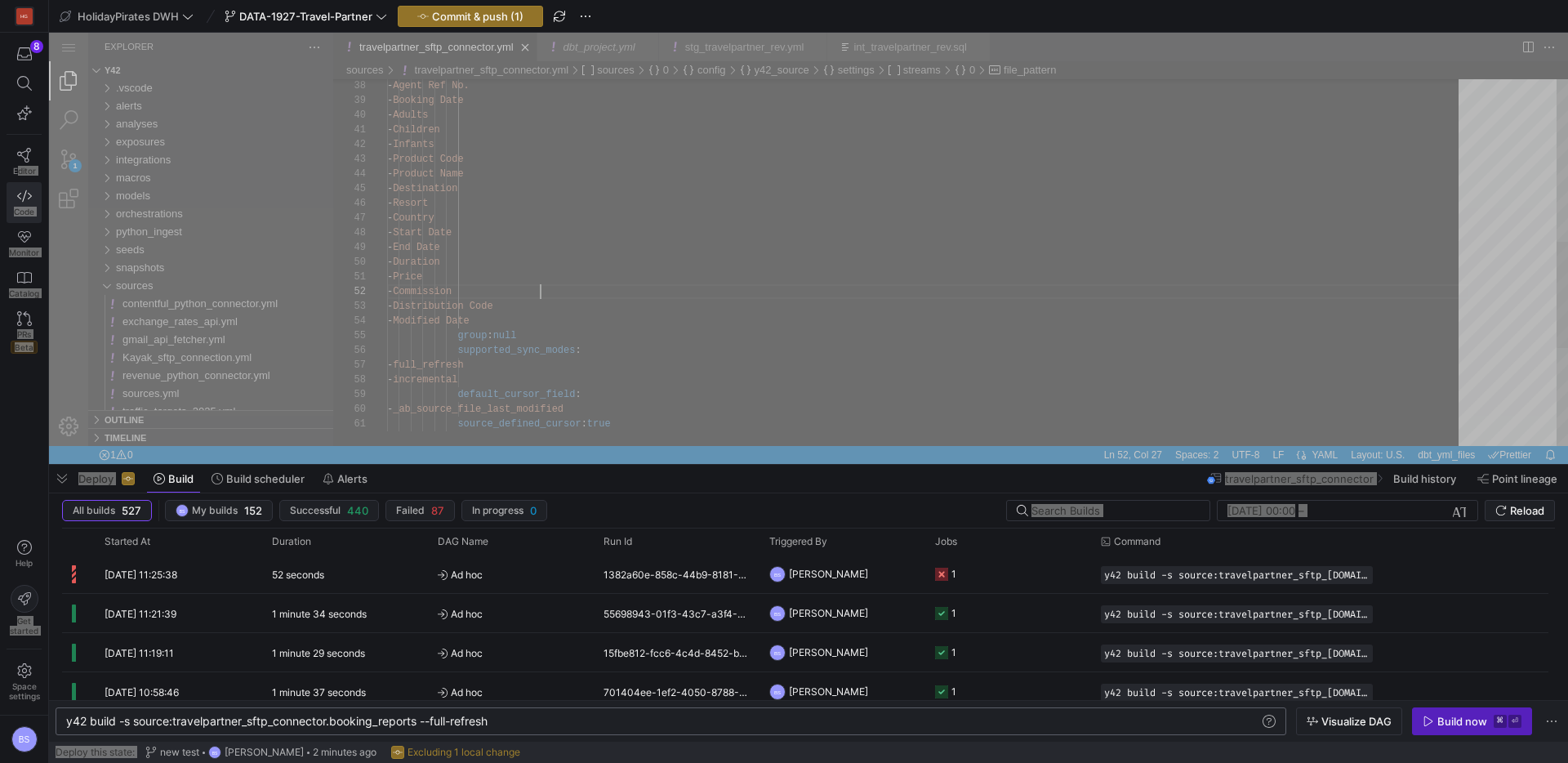
click at [705, 289] on div "source_defined_cursor : true - _ab_source_file_last_modified - incremental defa…" at bounding box center [929, 153] width 1083 height 1262
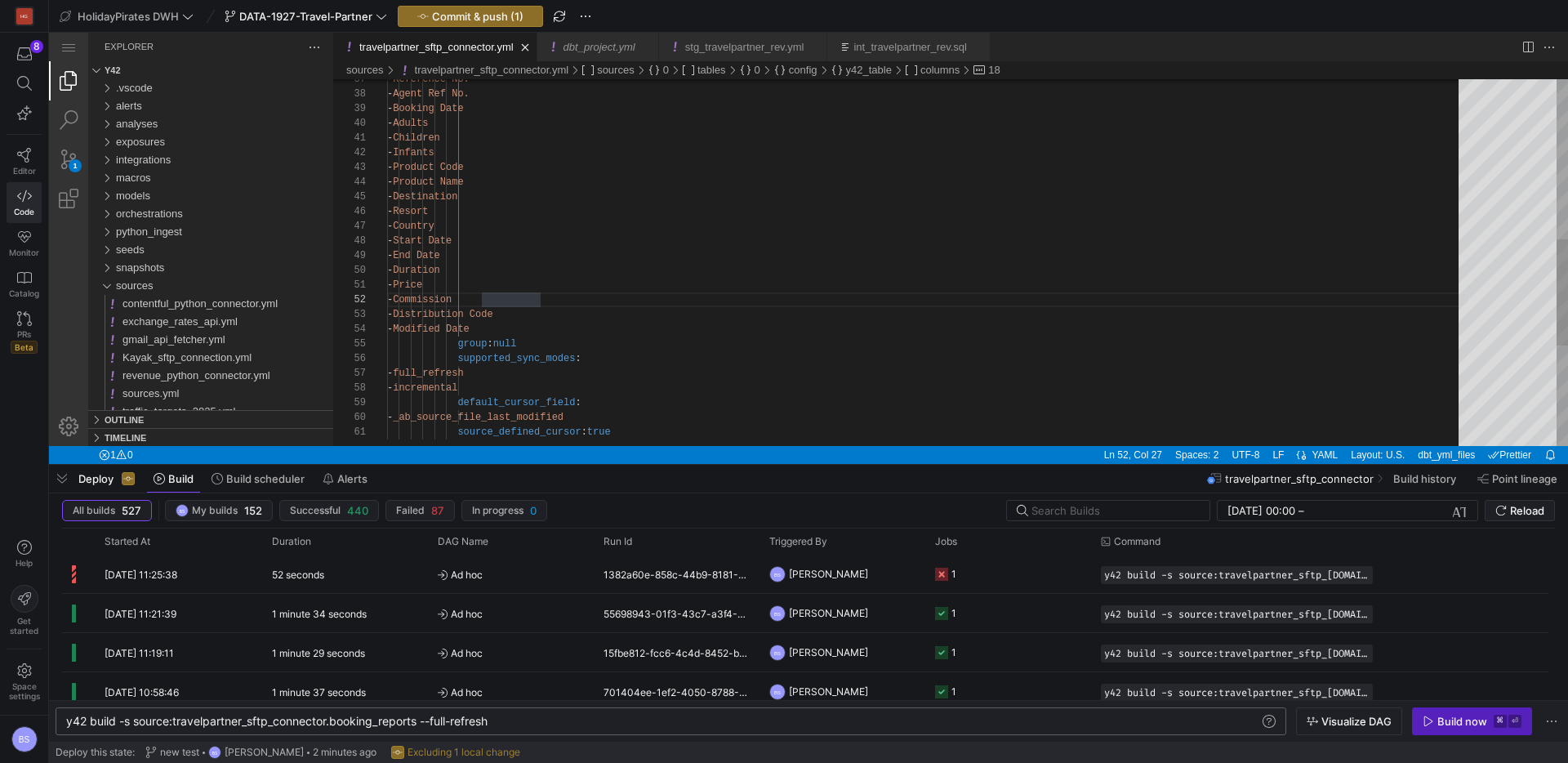
scroll to position [0, 229]
type textarea "- Price - Commission - Distribution Code - Modified Date group: null supported_…"
click at [704, 360] on div "·‌·‌·‌·‌·‌·‌·‌·‌·‌·‌·‌·‌ source_defined_cursor : ·‌ true ·‌·‌·‌·‌·‌·‌·‌·‌·‌·‌·‌…" at bounding box center [929, 161] width 1083 height 1262
click at [483, 26] on button "Commit & push (1)" at bounding box center [470, 16] width 145 height 21
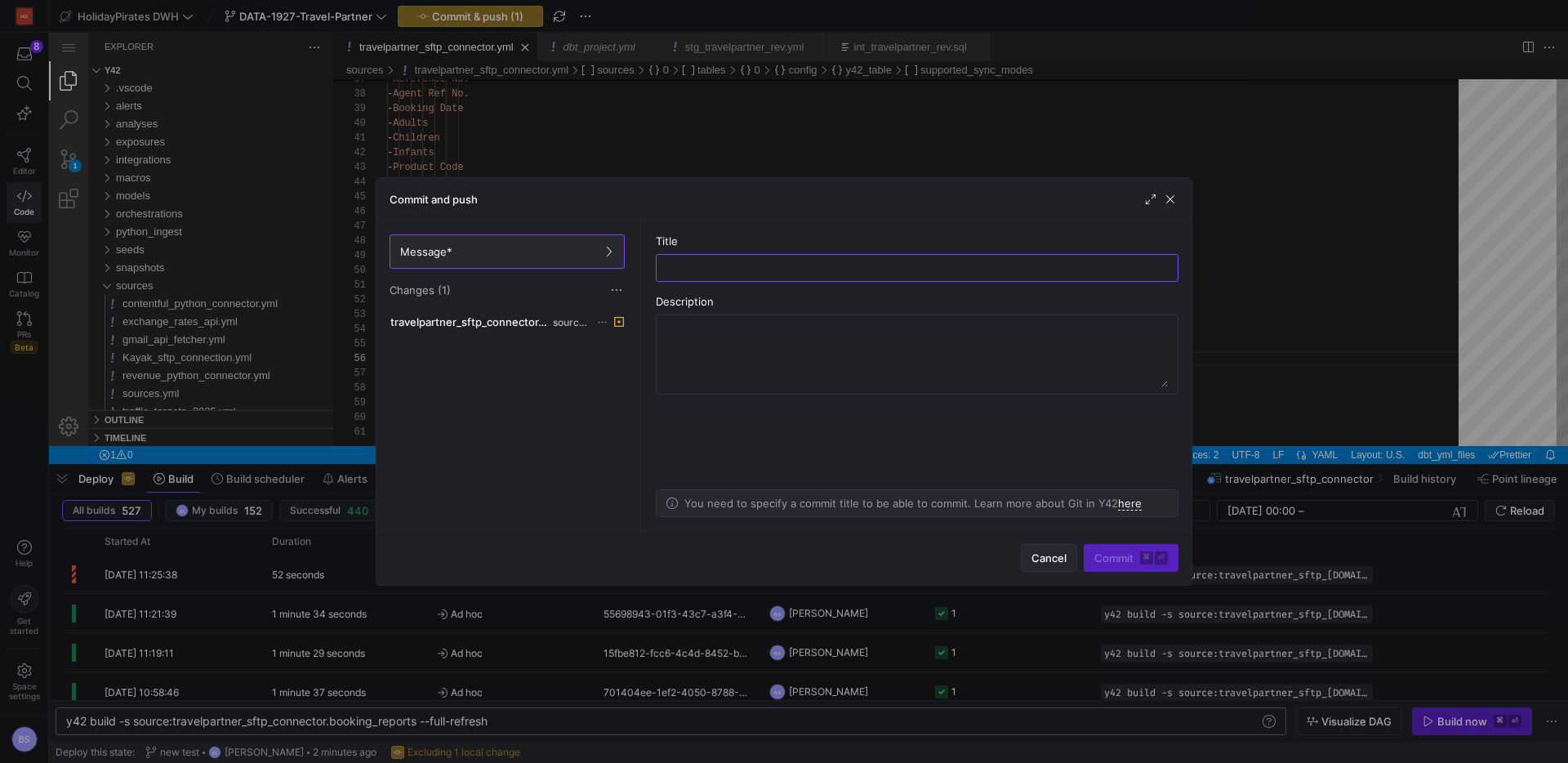
click at [1058, 553] on span "Cancel" at bounding box center [1049, 557] width 35 height 13
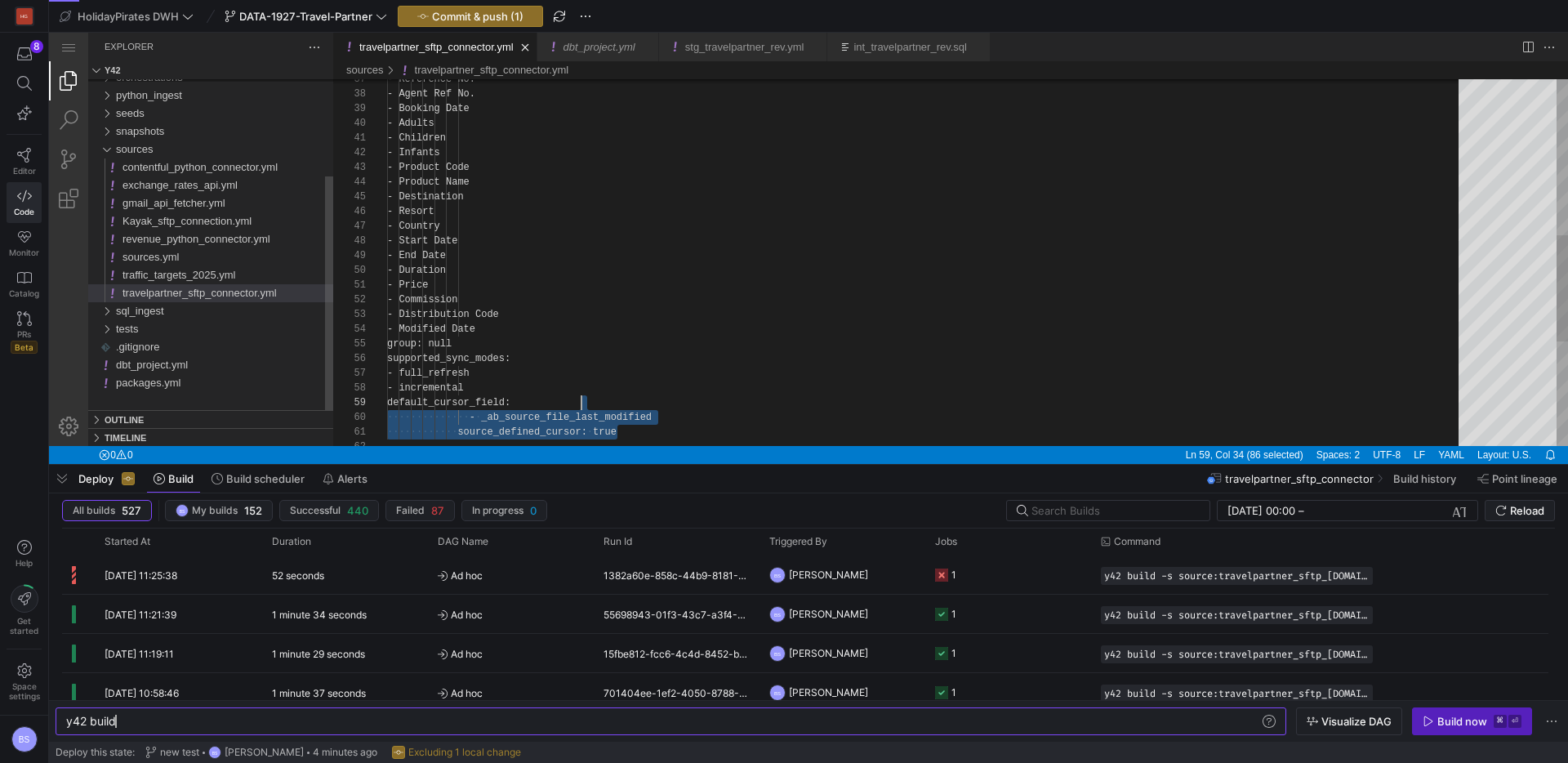
type textarea "version: 2 sources: - name: travelpartner_sftp_connector config: y42_source: ty…"
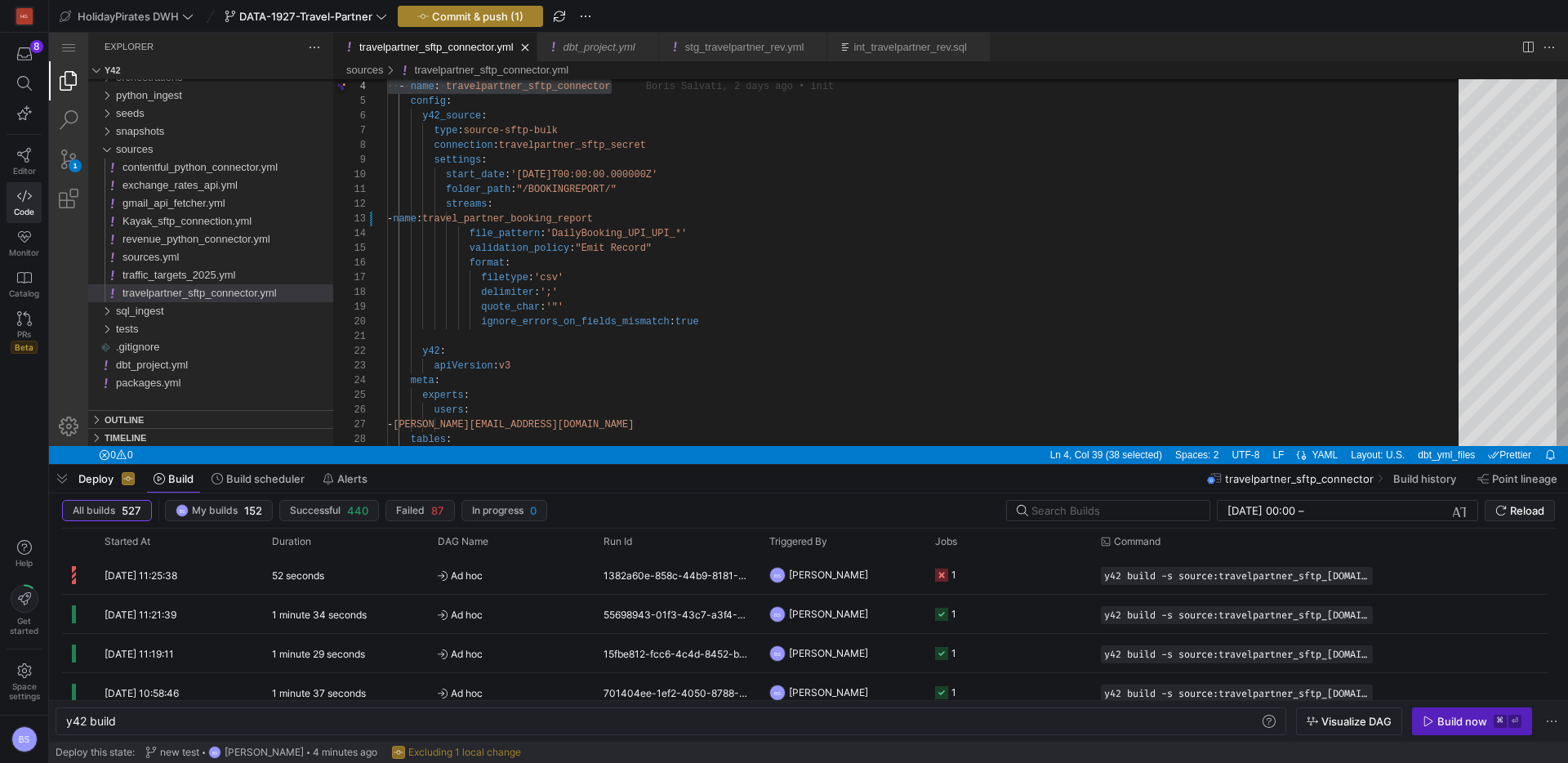
click at [495, 17] on span "Commit & push (1)" at bounding box center [478, 15] width 92 height 13
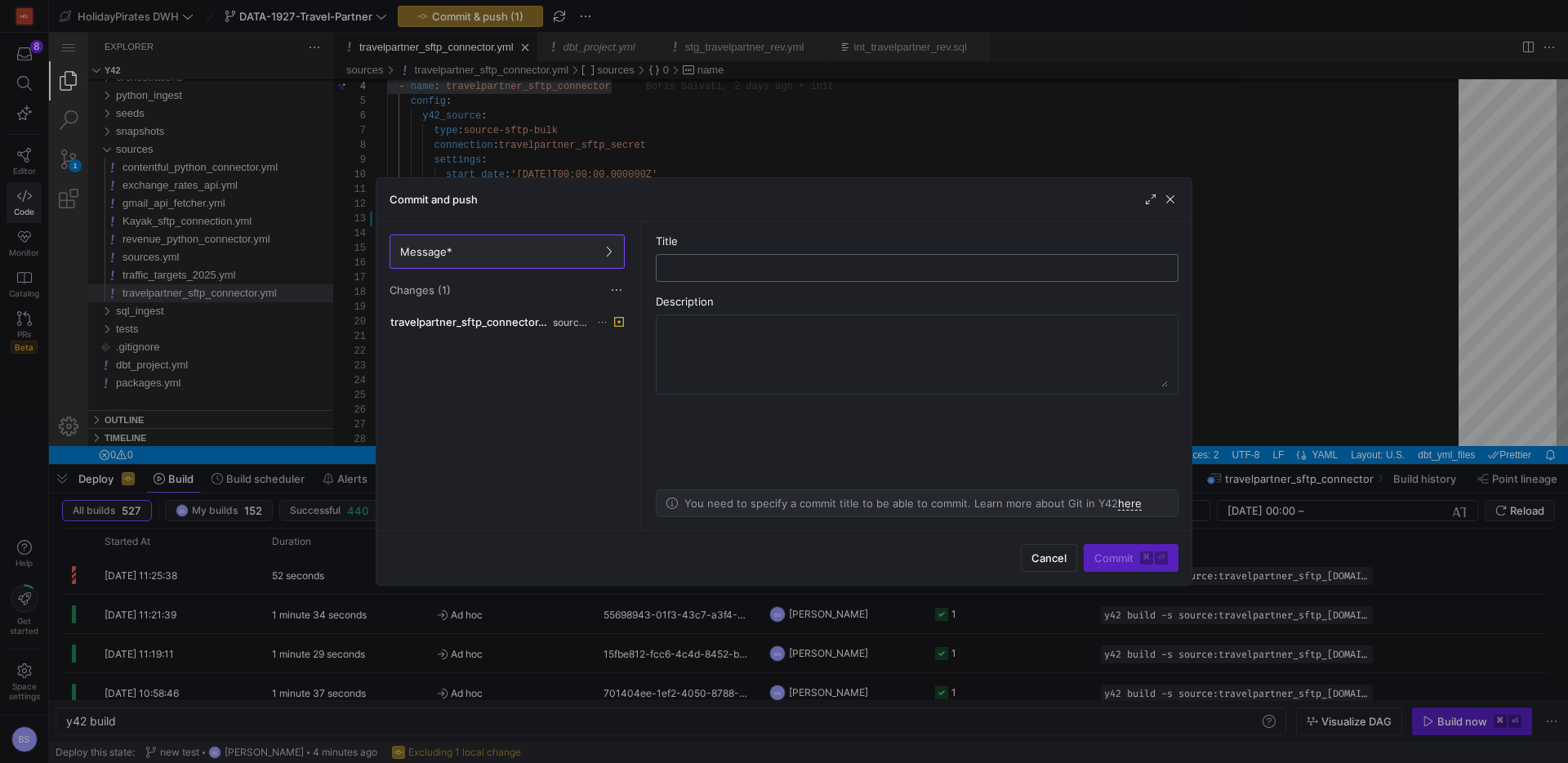
type input "d"
type input "fix"
click at [1117, 558] on span "Commit ⌘ ⏎" at bounding box center [1131, 557] width 74 height 13
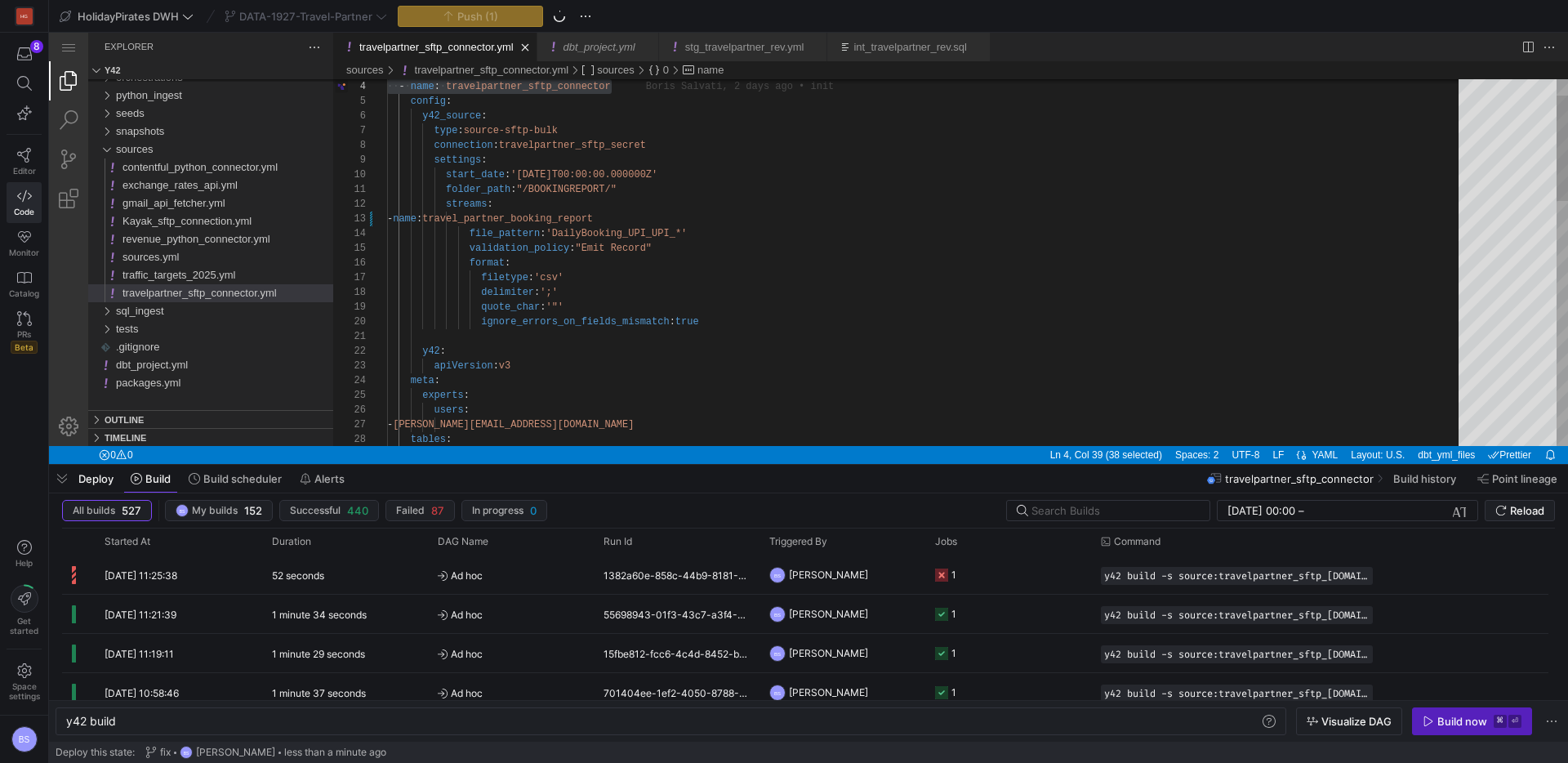
type textarea "folder_path: "/BOOKINGREPORT/" streams: - name: travel_partner_booking_report f…"
click at [992, 191] on div "- name : travelpartner_sftp_connector config : y42_source : type : source-sftp-…" at bounding box center [929, 661] width 1083 height 1276
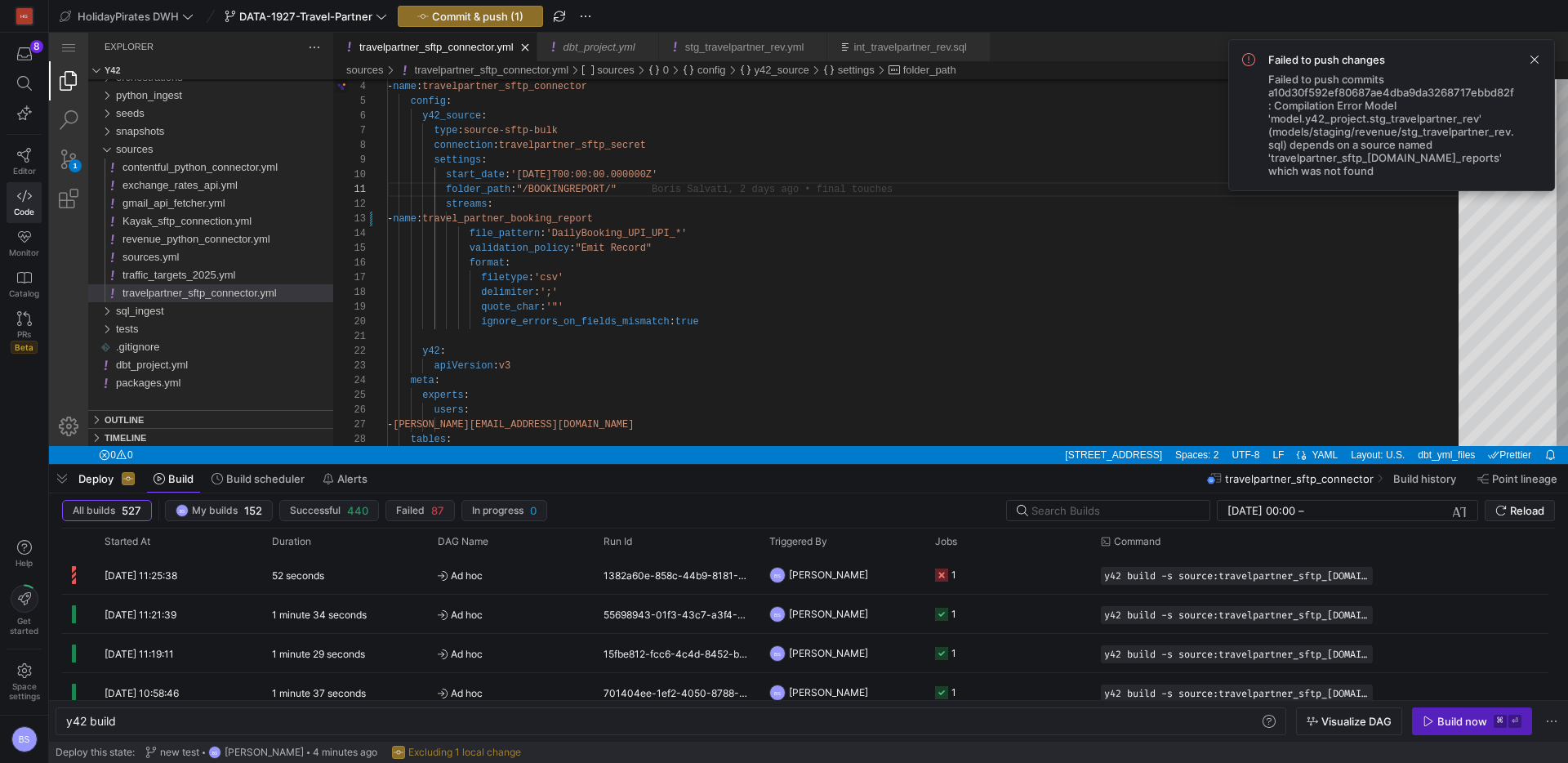
click at [1324, 144] on span "Failed to push commits a10d30f592ef80687ae4dba9da3268717ebbd82f: Compilation Er…" at bounding box center [1391, 125] width 246 height 105
click at [1401, 156] on span "Failed to push commits a10d30f592ef80687ae4dba9da3268717ebbd82f: Compilation Er…" at bounding box center [1391, 125] width 246 height 105
click at [1461, 165] on span "Failed to push commits a10d30f592ef80687ae4dba9da3268717ebbd82f: Compilation Er…" at bounding box center [1391, 125] width 246 height 105
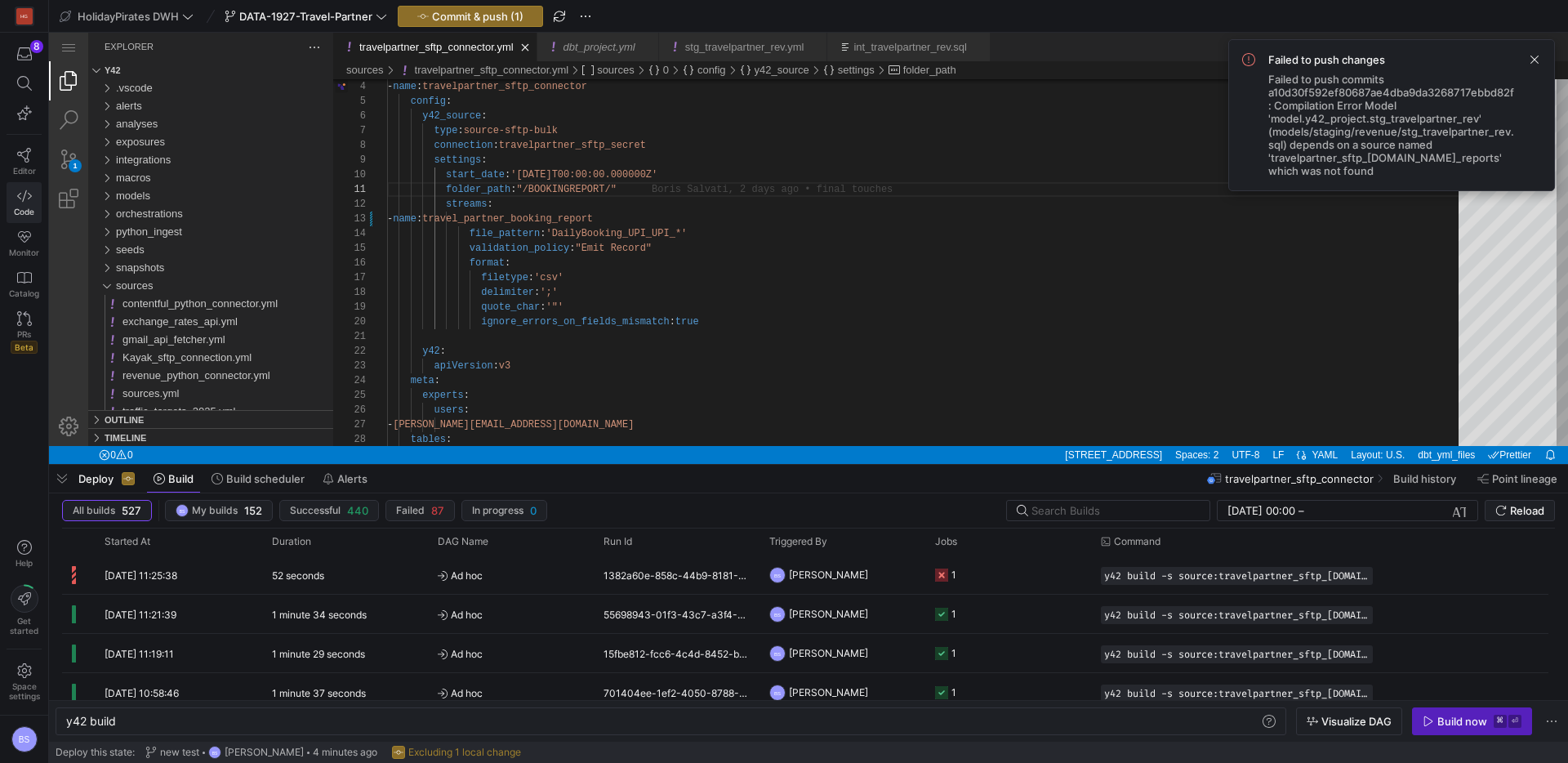
click at [26, 184] on link "Code" at bounding box center [24, 203] width 35 height 41
click at [126, 195] on span "models" at bounding box center [133, 196] width 34 height 12
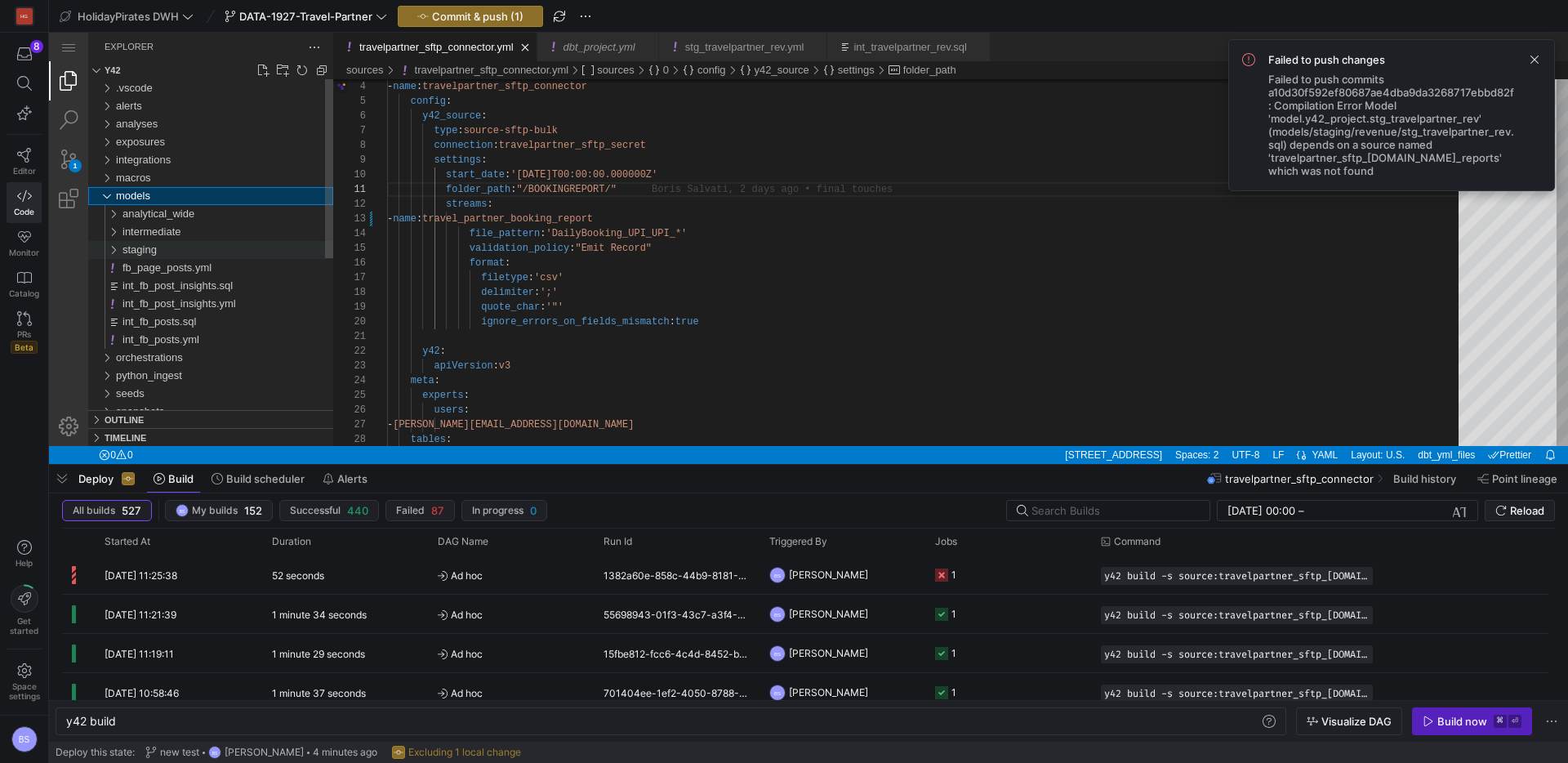
click at [161, 244] on div "staging" at bounding box center [228, 250] width 211 height 18
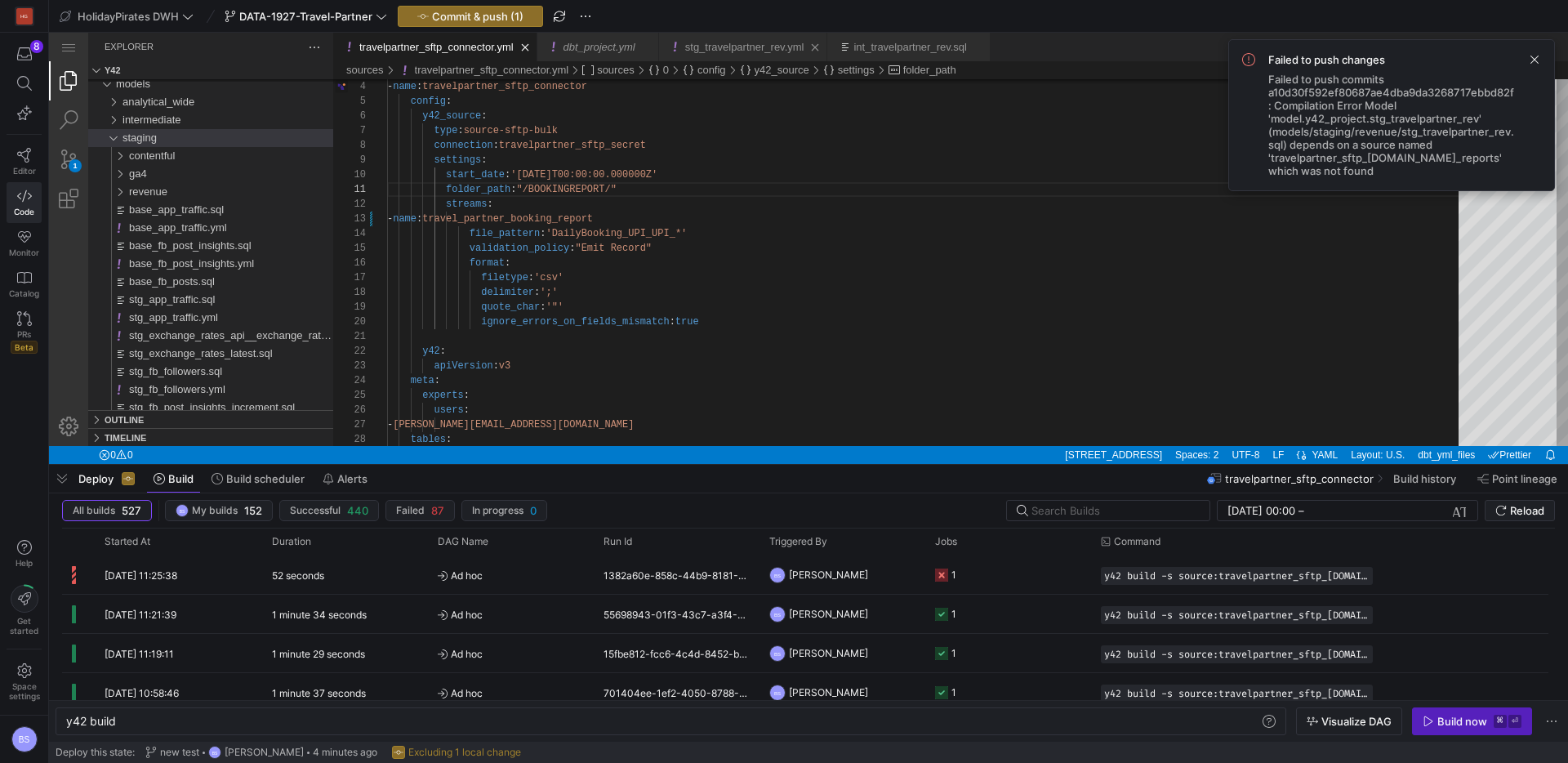
click at [742, 55] on div "stg_travelpartner_rev.yml" at bounding box center [745, 46] width 119 height 28
type textarea "y42 build -s stg_travelpartner_rev"
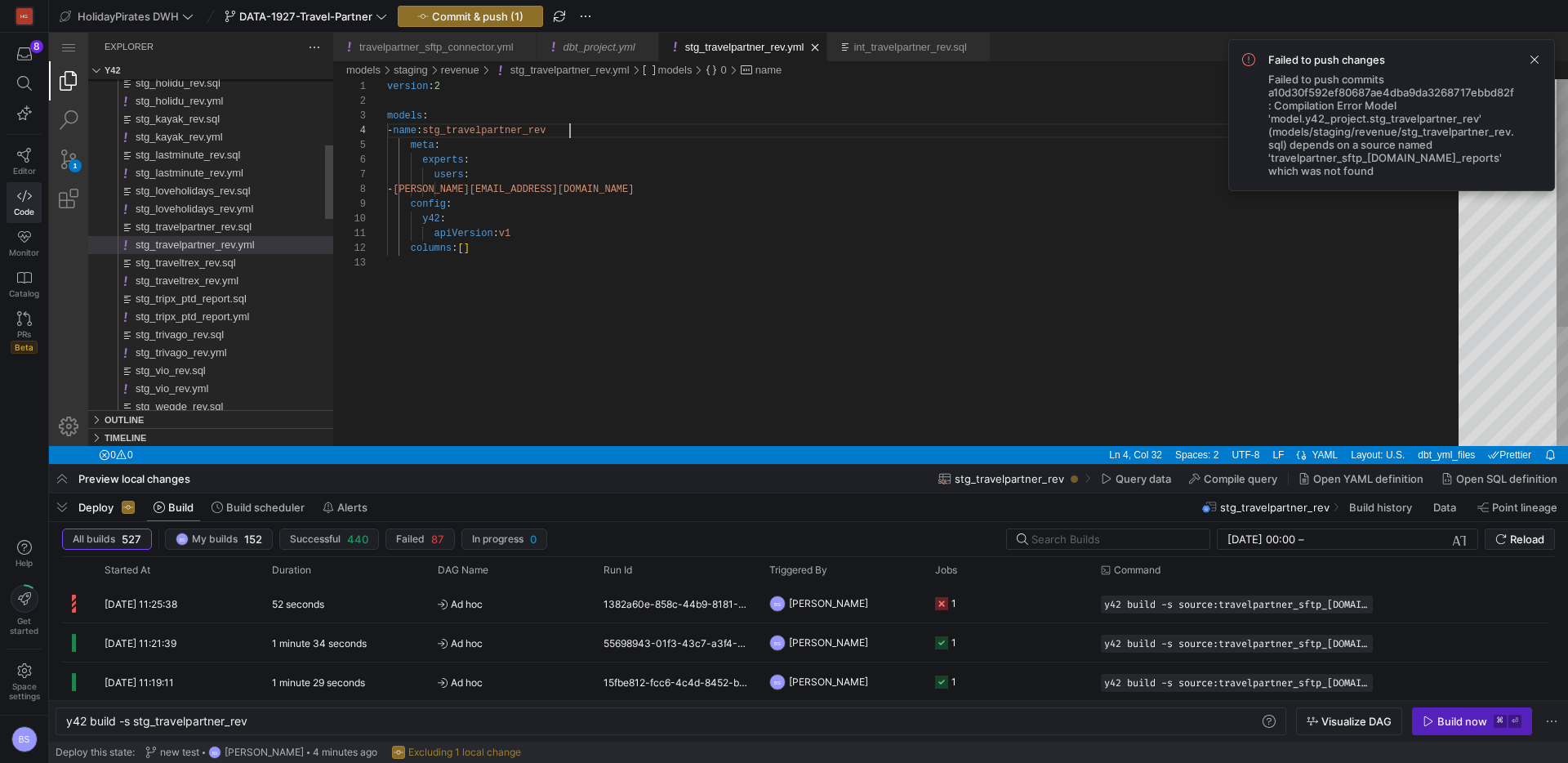
scroll to position [44, 183]
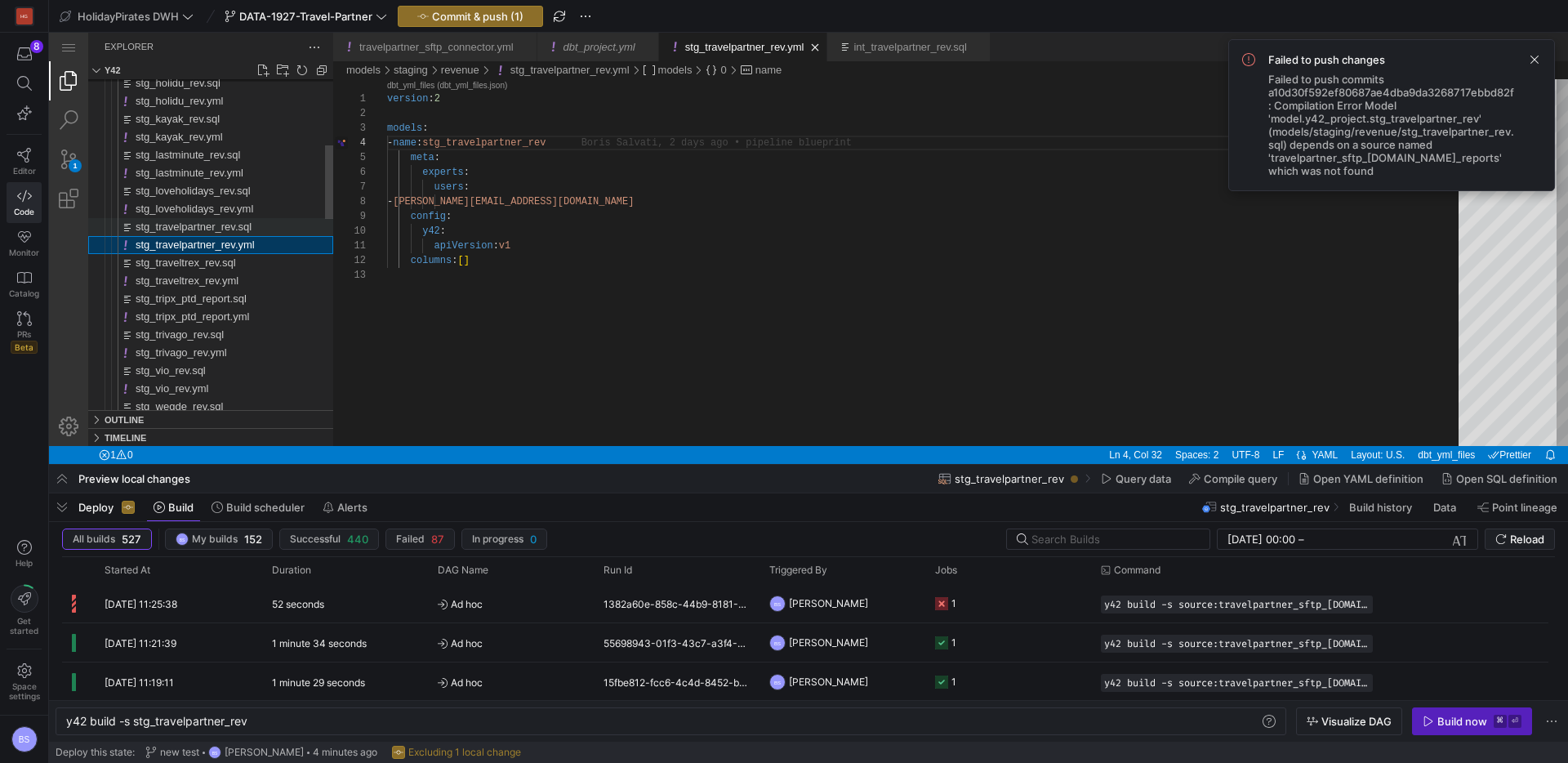
click at [209, 232] on span "stg_travelpartner_rev.sql" at bounding box center [193, 227] width 116 height 12
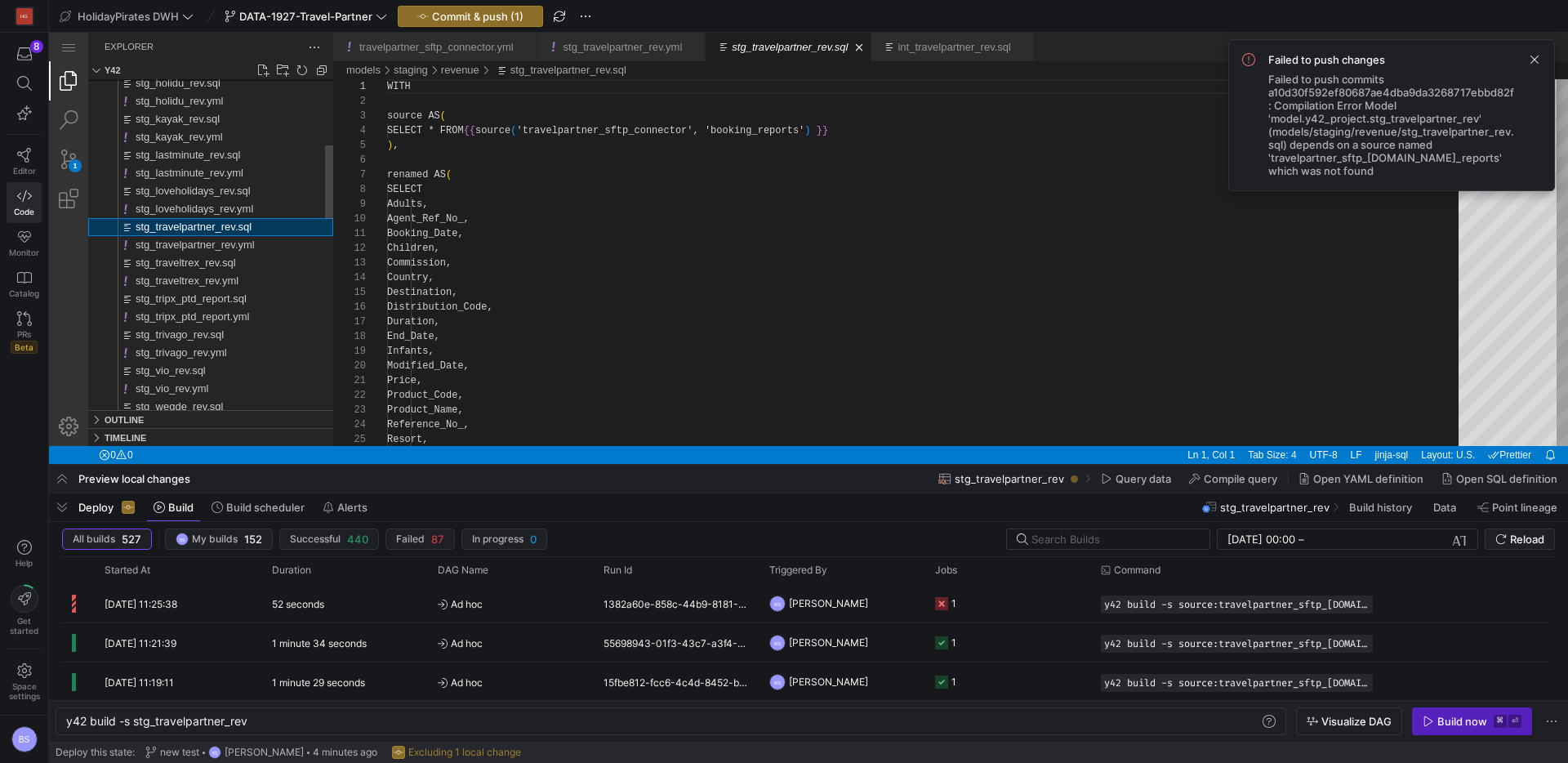
scroll to position [147, 0]
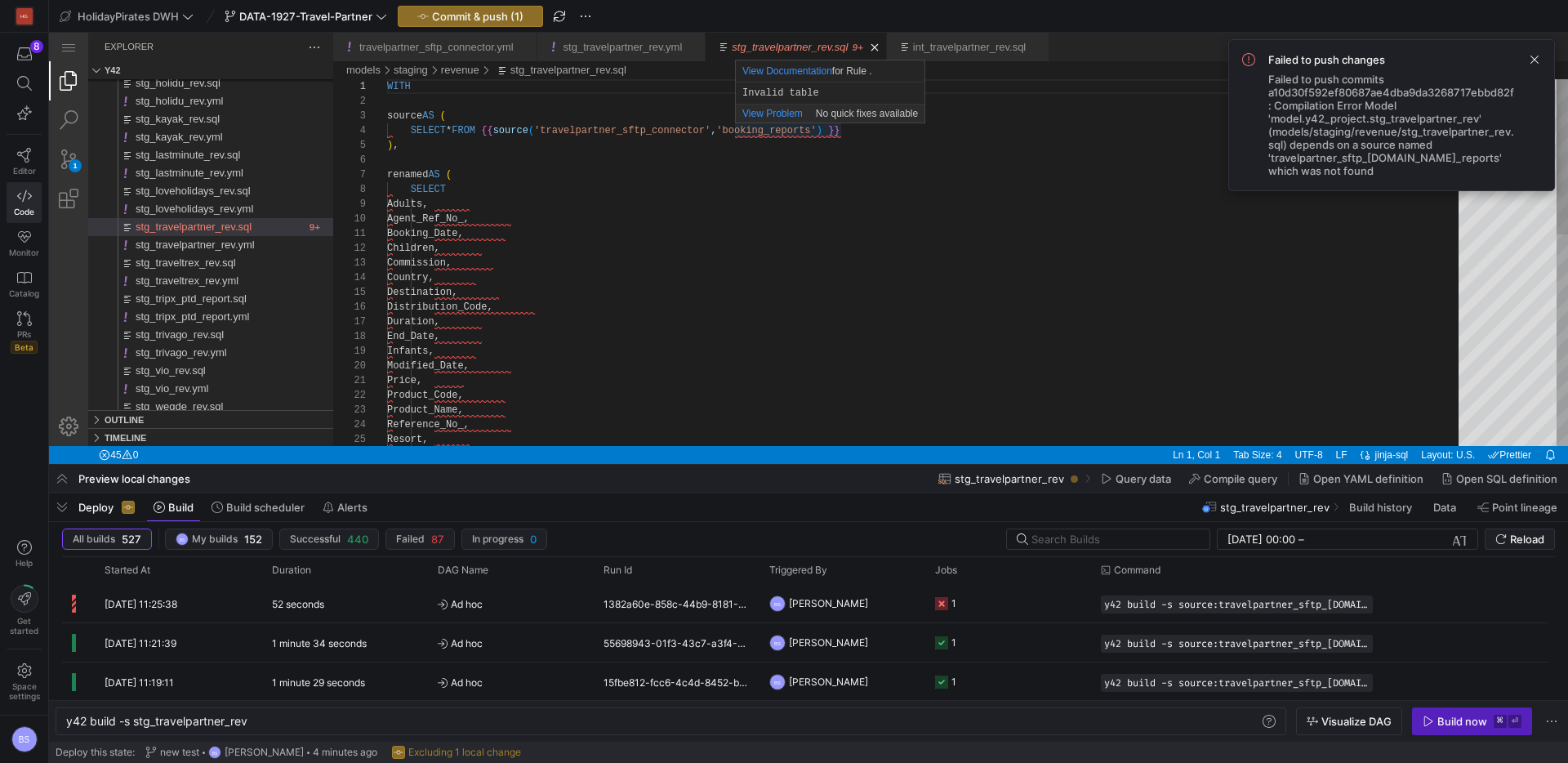
click at [775, 133] on div "WITH source AS ( SELECT * FROM {{ source ( 'travelpartner_sftp_connector' , 'bo…" at bounding box center [929, 512] width 1083 height 867
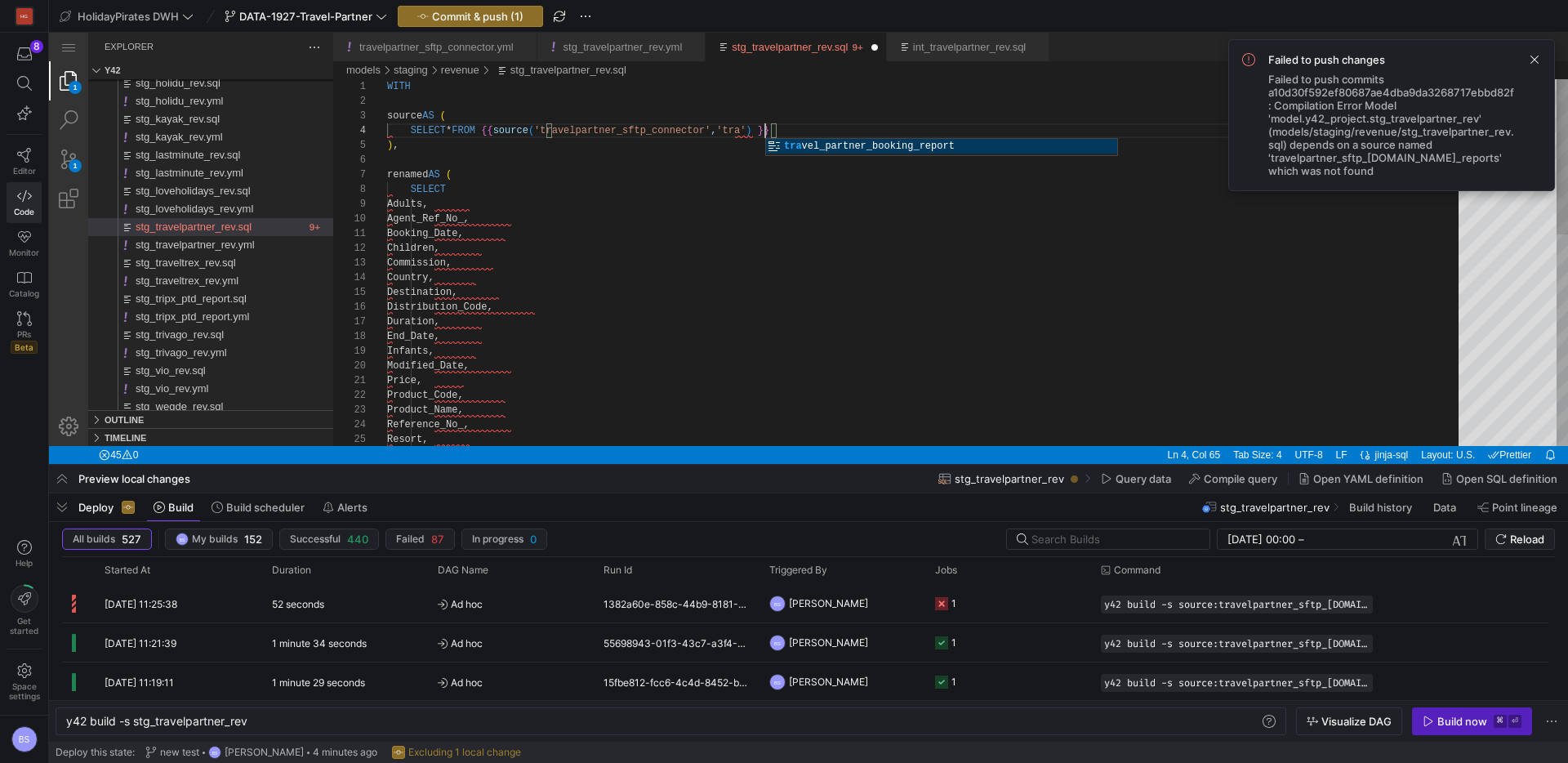
scroll to position [44, 531]
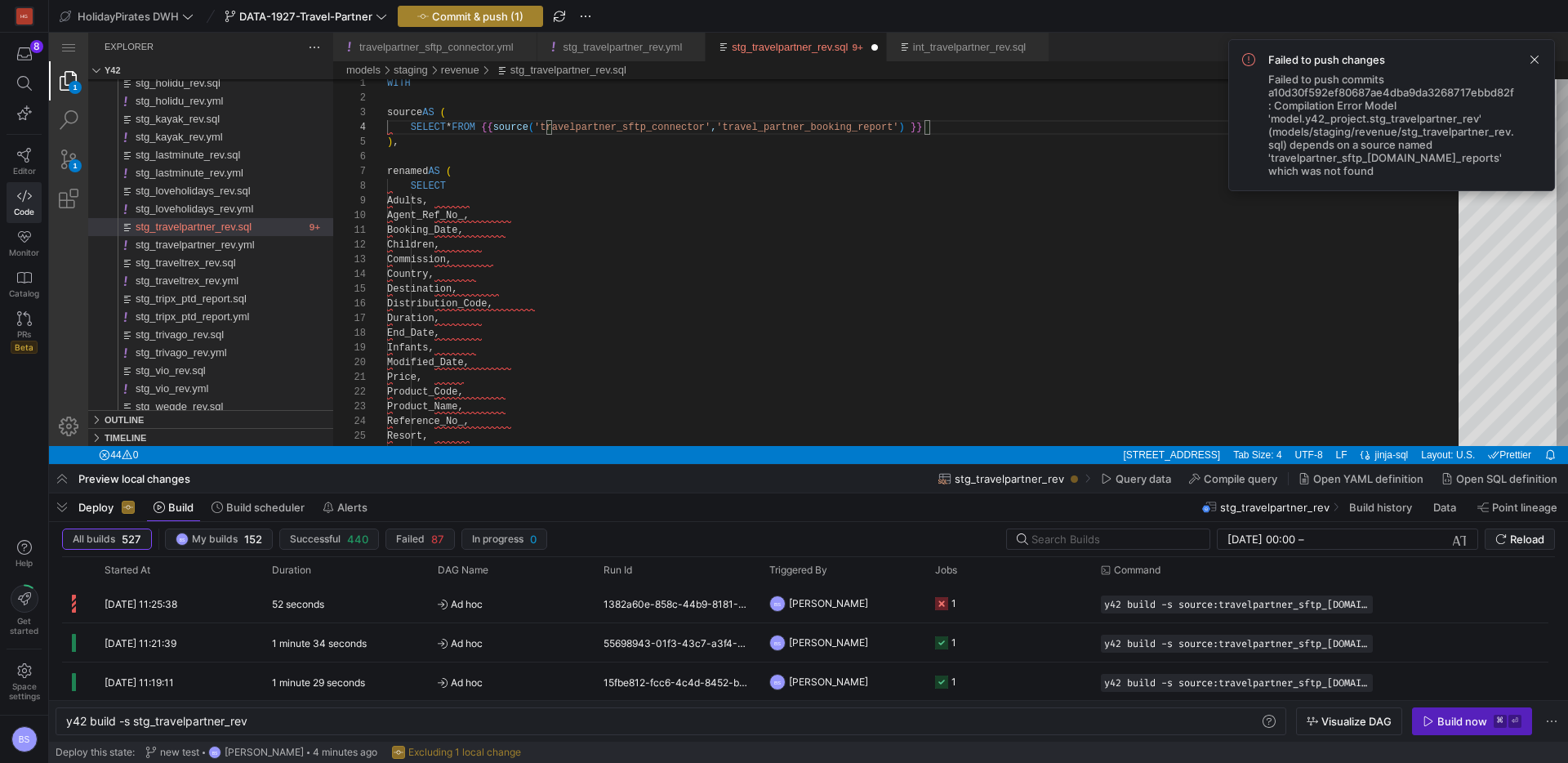
type textarea "WITH source AS ( SELECT * FROM {{ source('travelpartner_sftp_connector', 'trave…"
click at [509, 9] on span "button" at bounding box center [470, 16] width 144 height 20
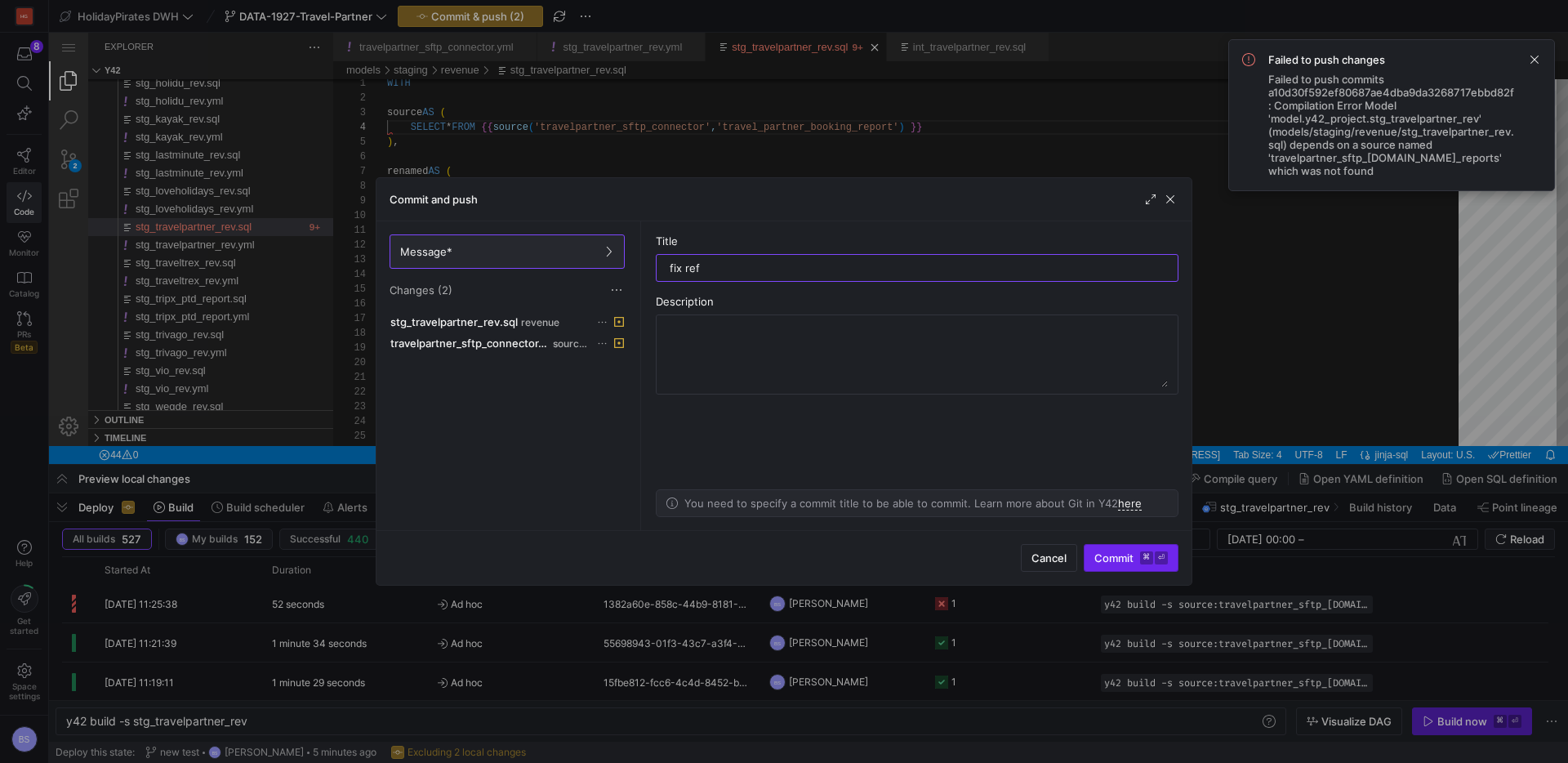
type input "fix ref"
click at [1110, 546] on span "submit" at bounding box center [1131, 558] width 94 height 26
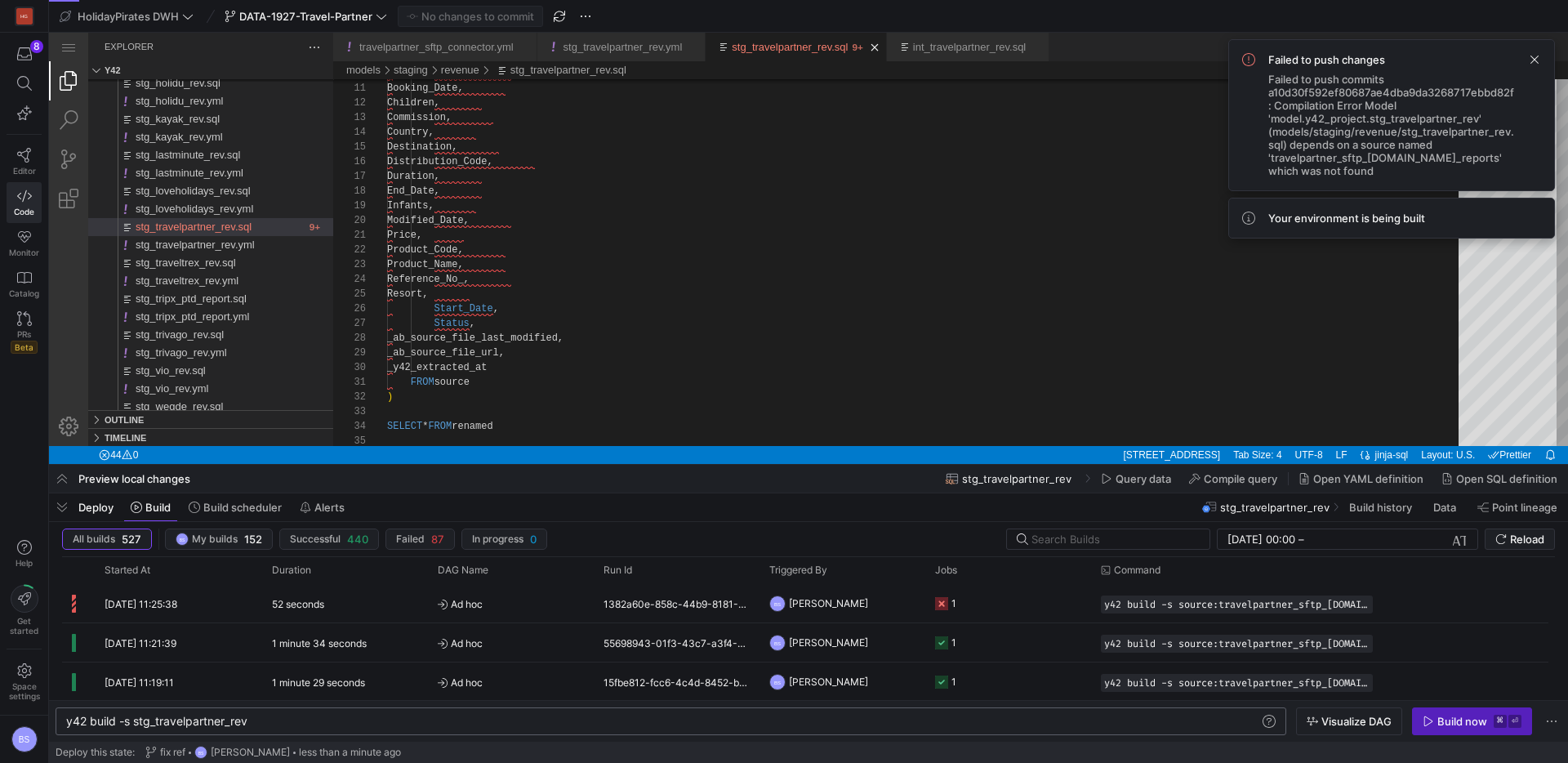
click at [833, 721] on div "y42 build -s stg_travelpartner_rev" at bounding box center [663, 721] width 1194 height 13
click at [407, 722] on div "y42 build -s source:travelpartner_sftp_connector.b ooking_reports --full-refresh" at bounding box center [663, 721] width 1194 height 13
click at [407, 723] on div "y42 build -s source:travelpartner_sftp_connector.b ooking_reports --full-refresh" at bounding box center [663, 721] width 1194 height 13
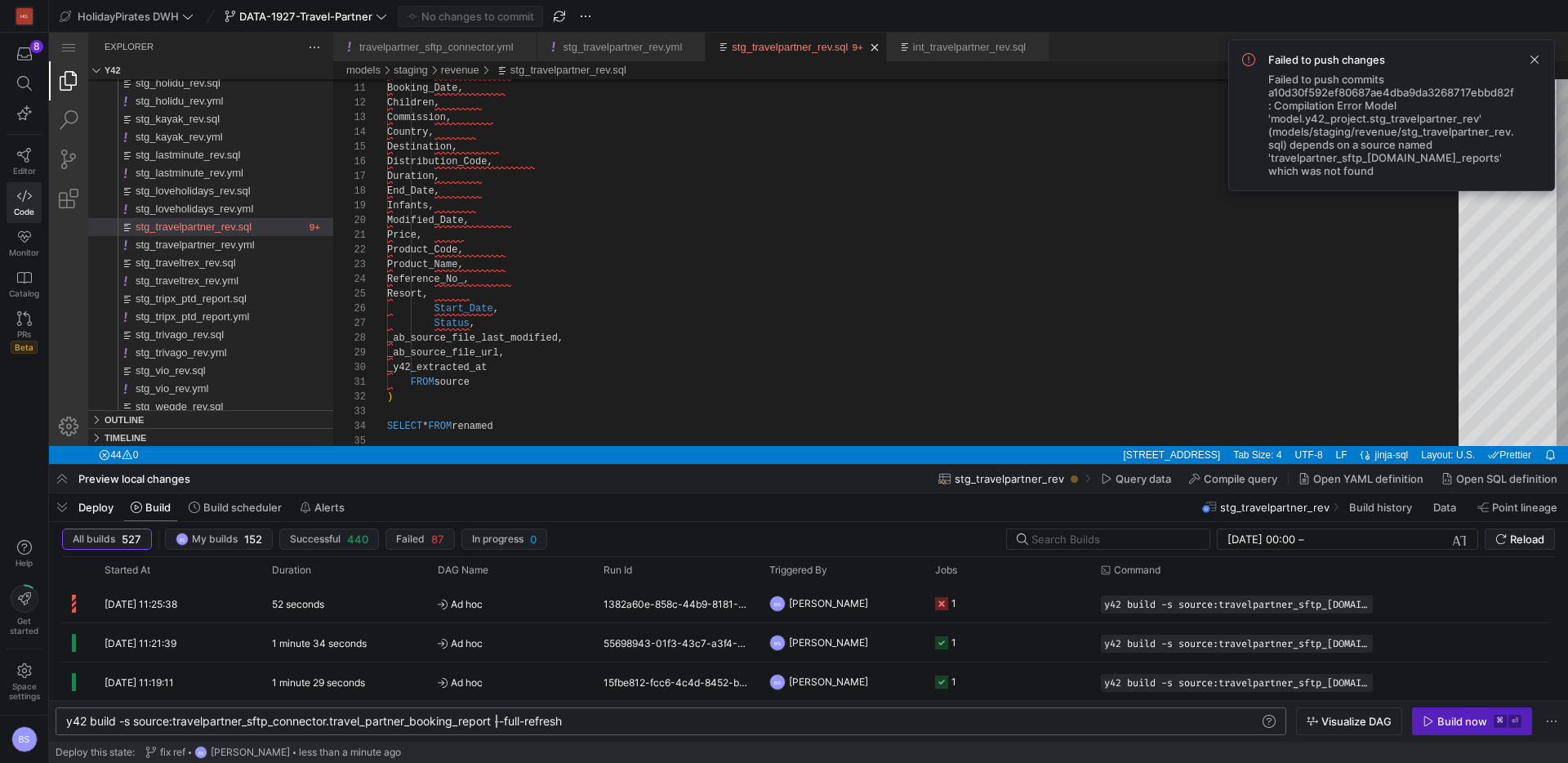
scroll to position [0, 431]
type textarea "y42 build -s source:travelpartner_sftp_[DOMAIN_NAME]_partner_booking_report --f…"
click at [1451, 725] on div "Build now" at bounding box center [1462, 721] width 50 height 13
click at [708, 602] on div "d706f2d1-88e1-4d6b-af75-21a19cbdeb42" at bounding box center [676, 603] width 166 height 39
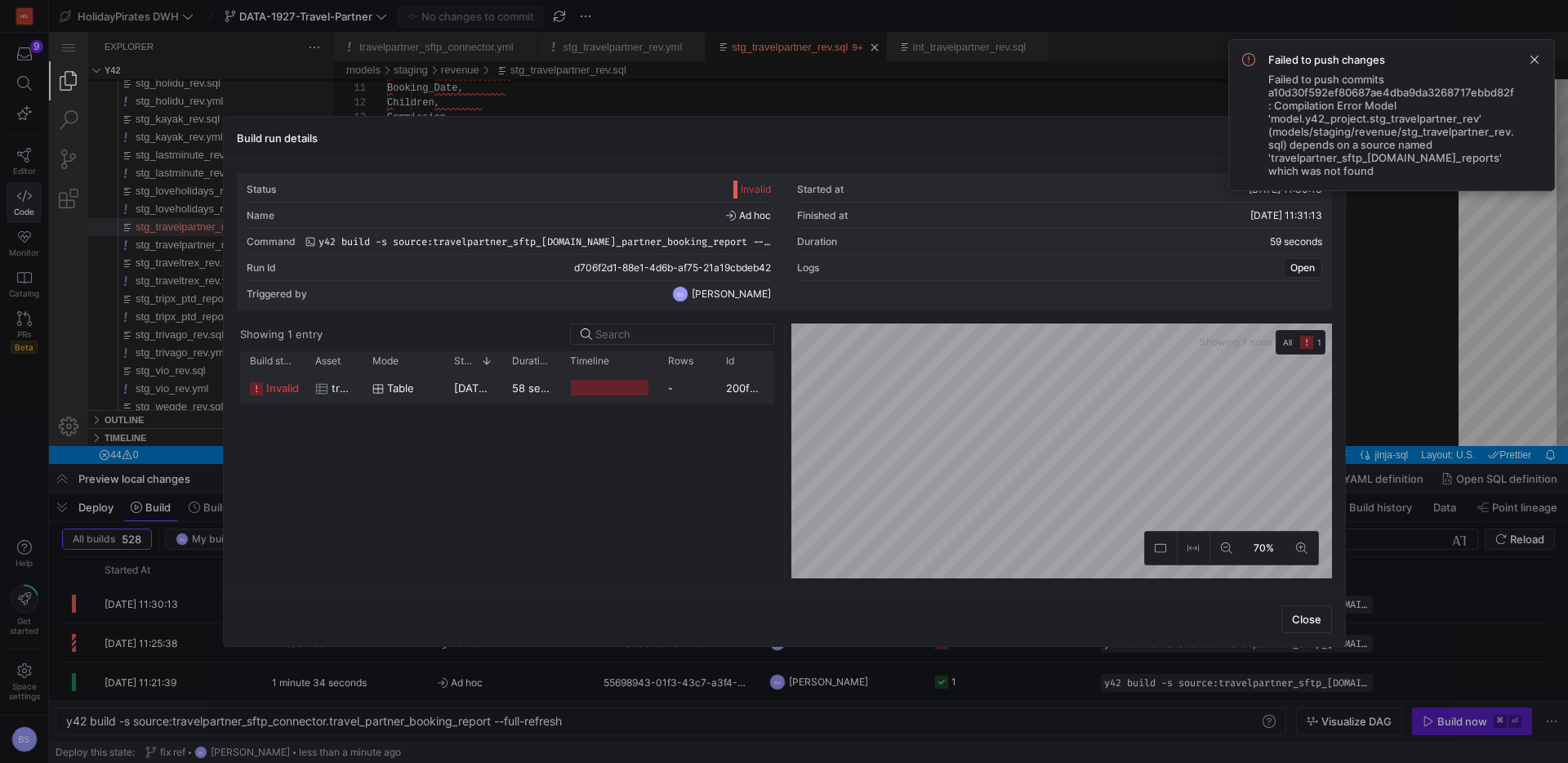
click at [410, 394] on span "Table" at bounding box center [400, 388] width 27 height 32
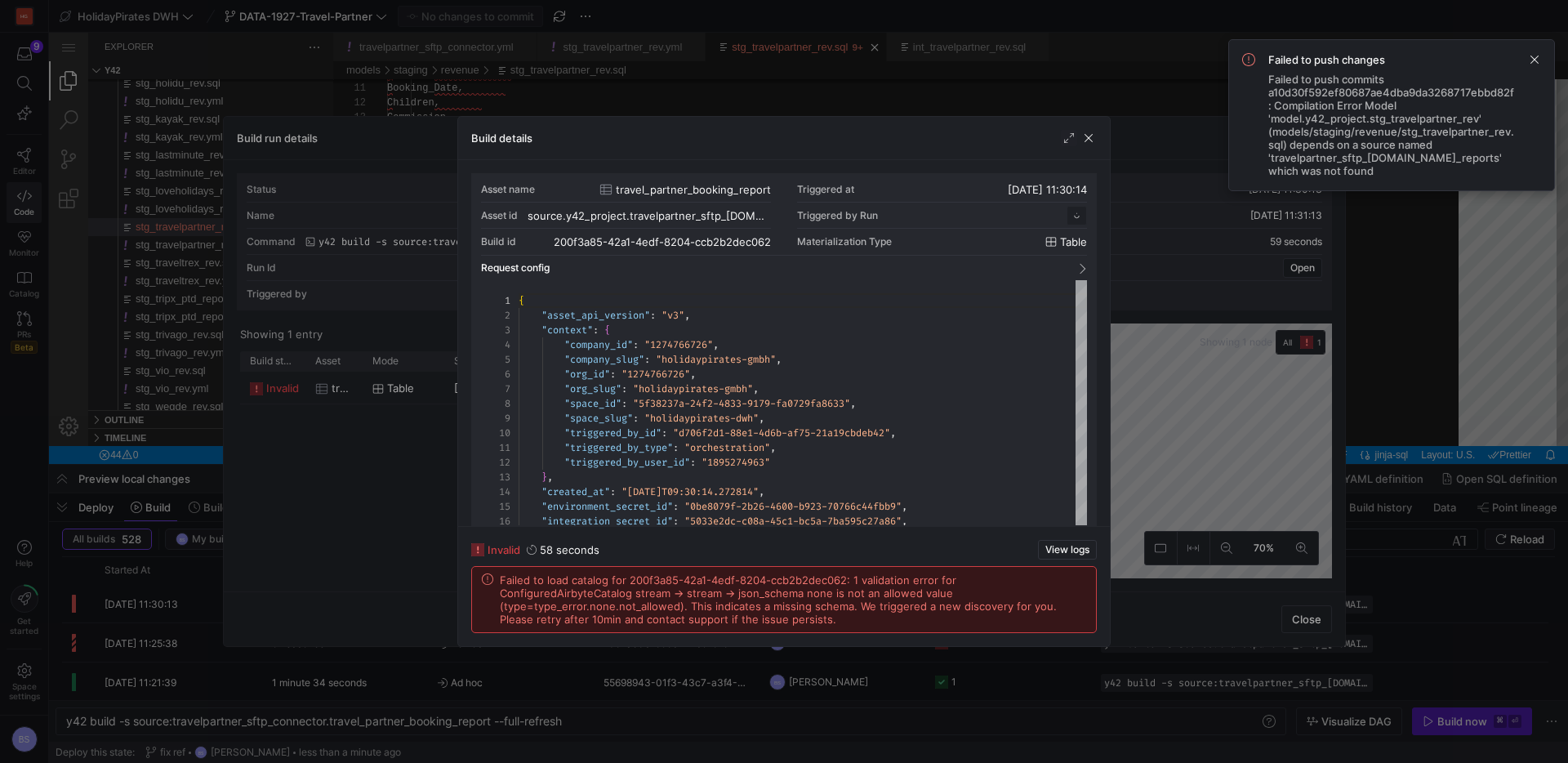
scroll to position [147, 0]
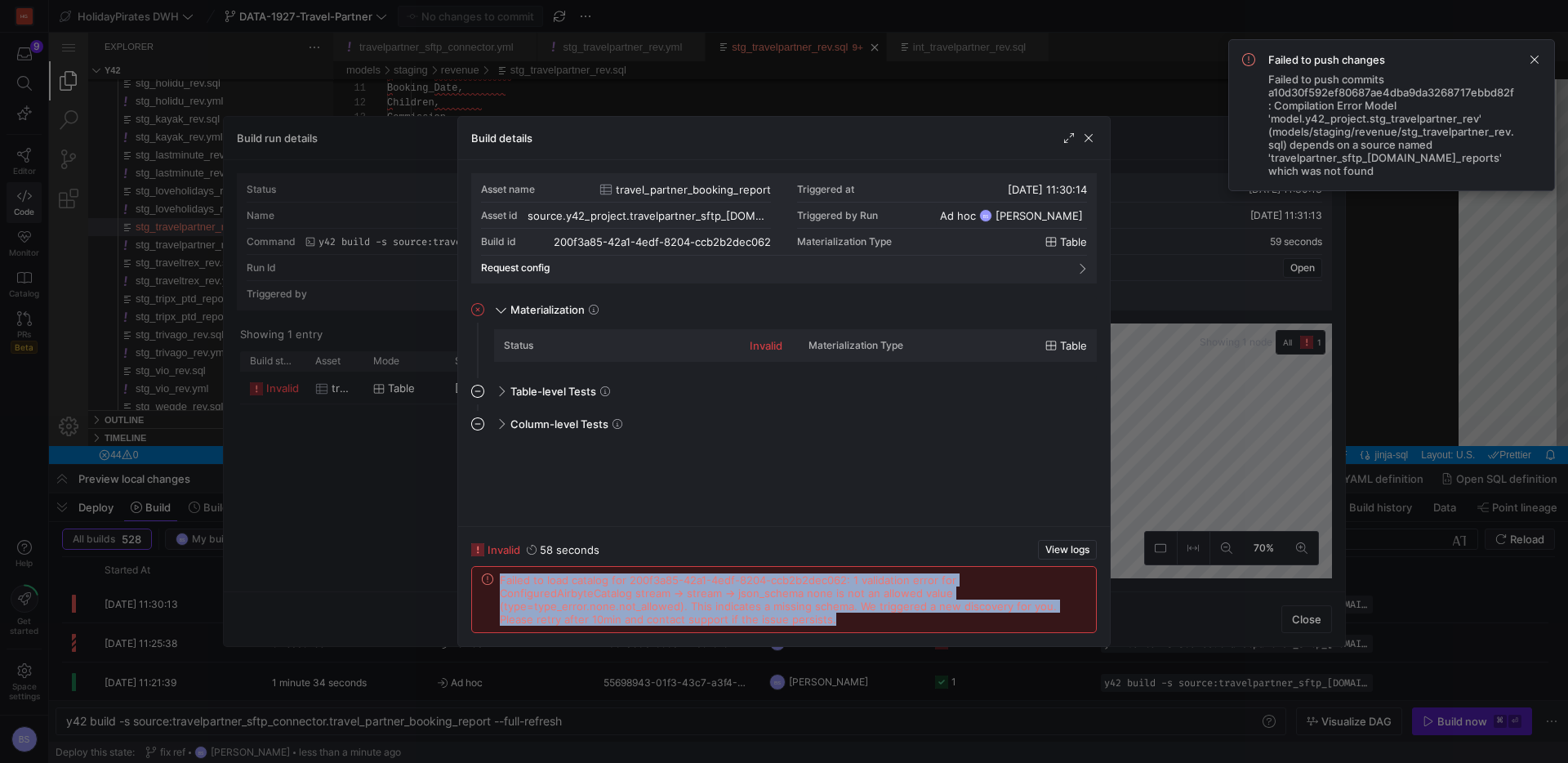
drag, startPoint x: 494, startPoint y: 618, endPoint x: 493, endPoint y: 593, distance: 25.0
click at [493, 593] on div "Failed to load catalog for 200f3a85-42a1-4edf-8204-ccb2b2dec062: 1 validation e…" at bounding box center [784, 600] width 624 height 65
copy span "Failed to load catalog for 200f3a85-42a1-4edf-8204-ccb2b2dec062: 1 validation e…"
click at [1090, 136] on span "button" at bounding box center [1088, 137] width 16 height 16
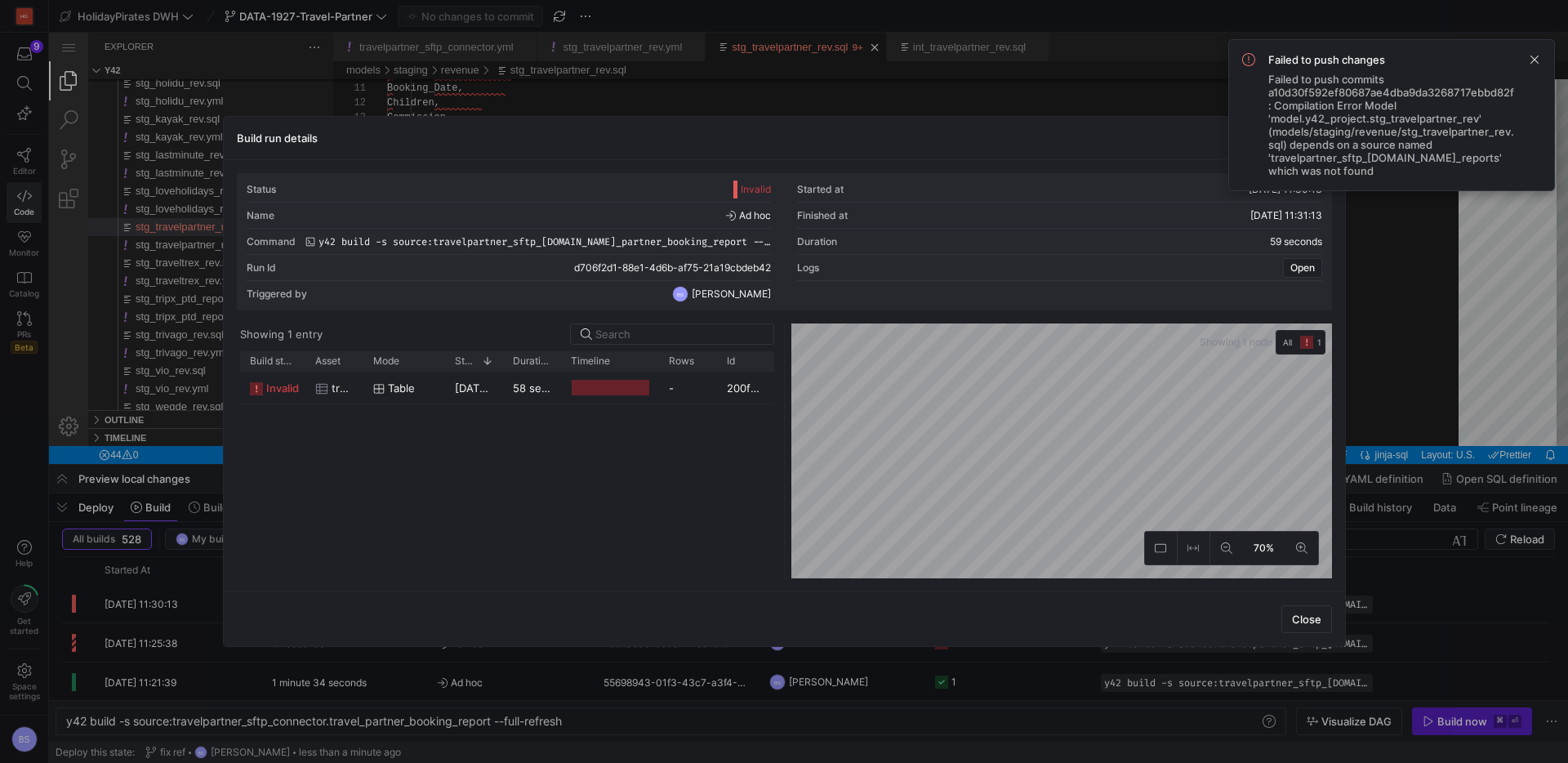
click at [1535, 62] on span at bounding box center [1535, 59] width 20 height 20
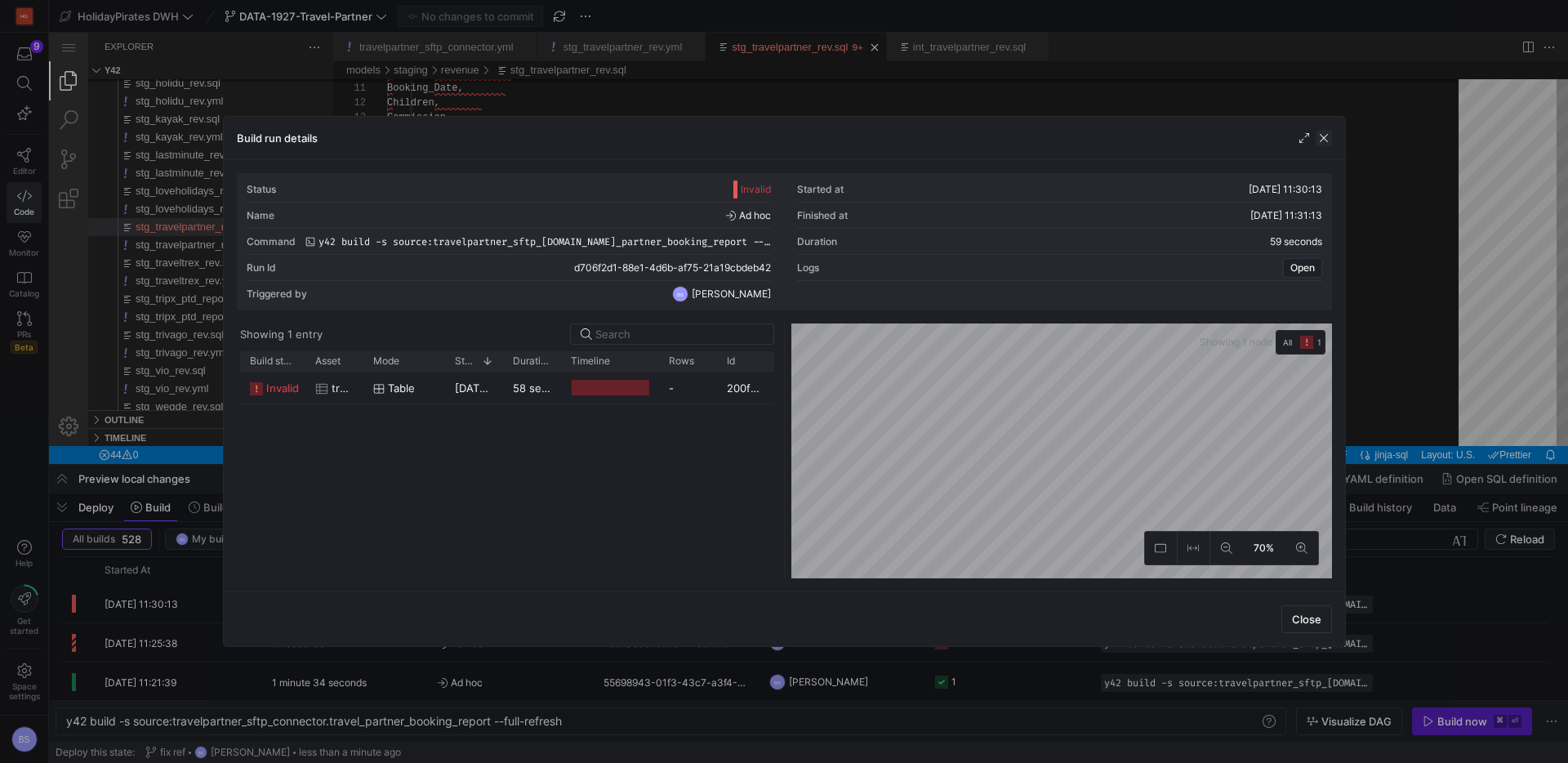
click at [1327, 135] on span "button" at bounding box center [1323, 137] width 16 height 16
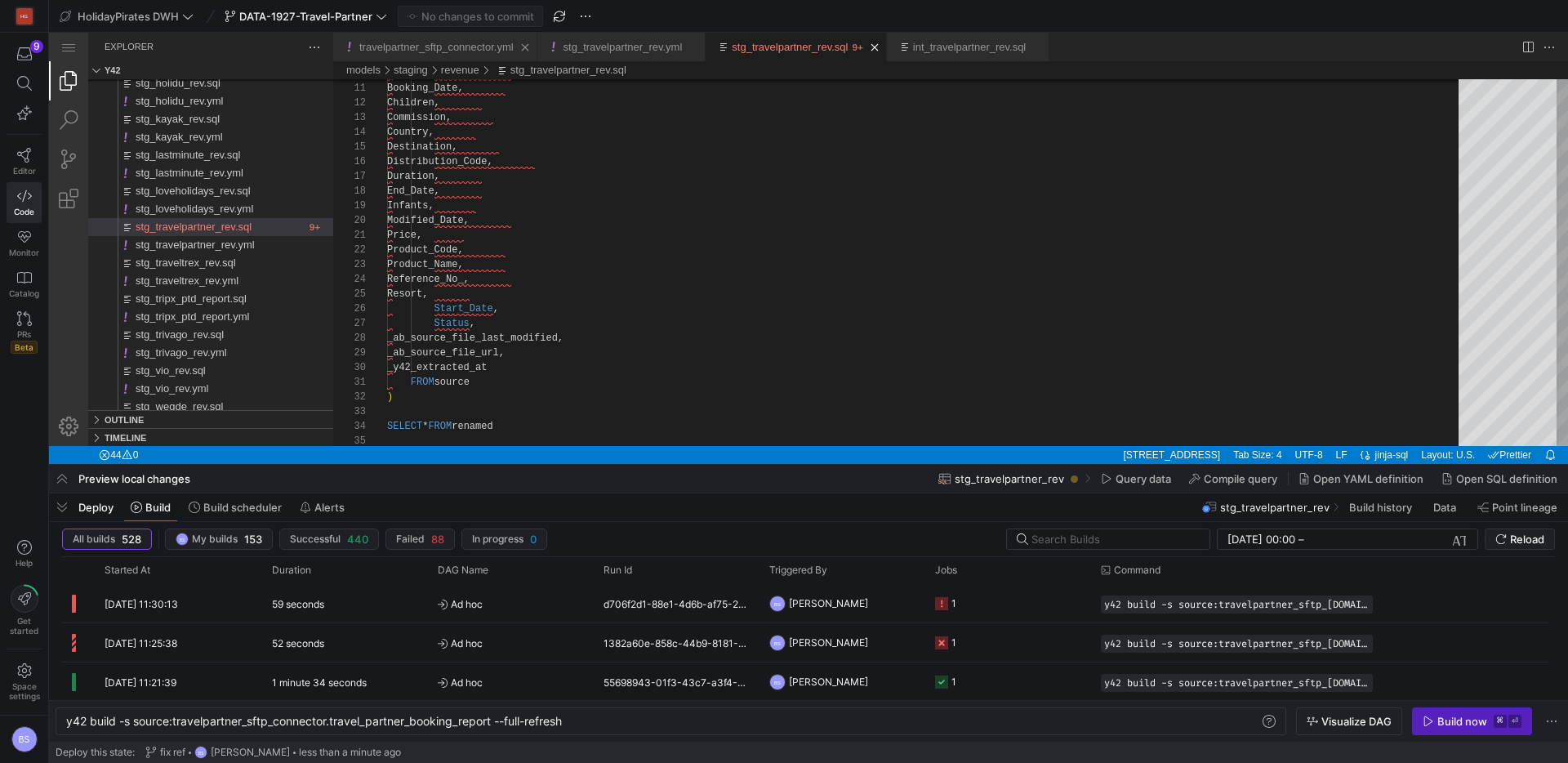
click at [480, 50] on link "travelpartner_sftp_connector.yml" at bounding box center [437, 47] width 154 height 12
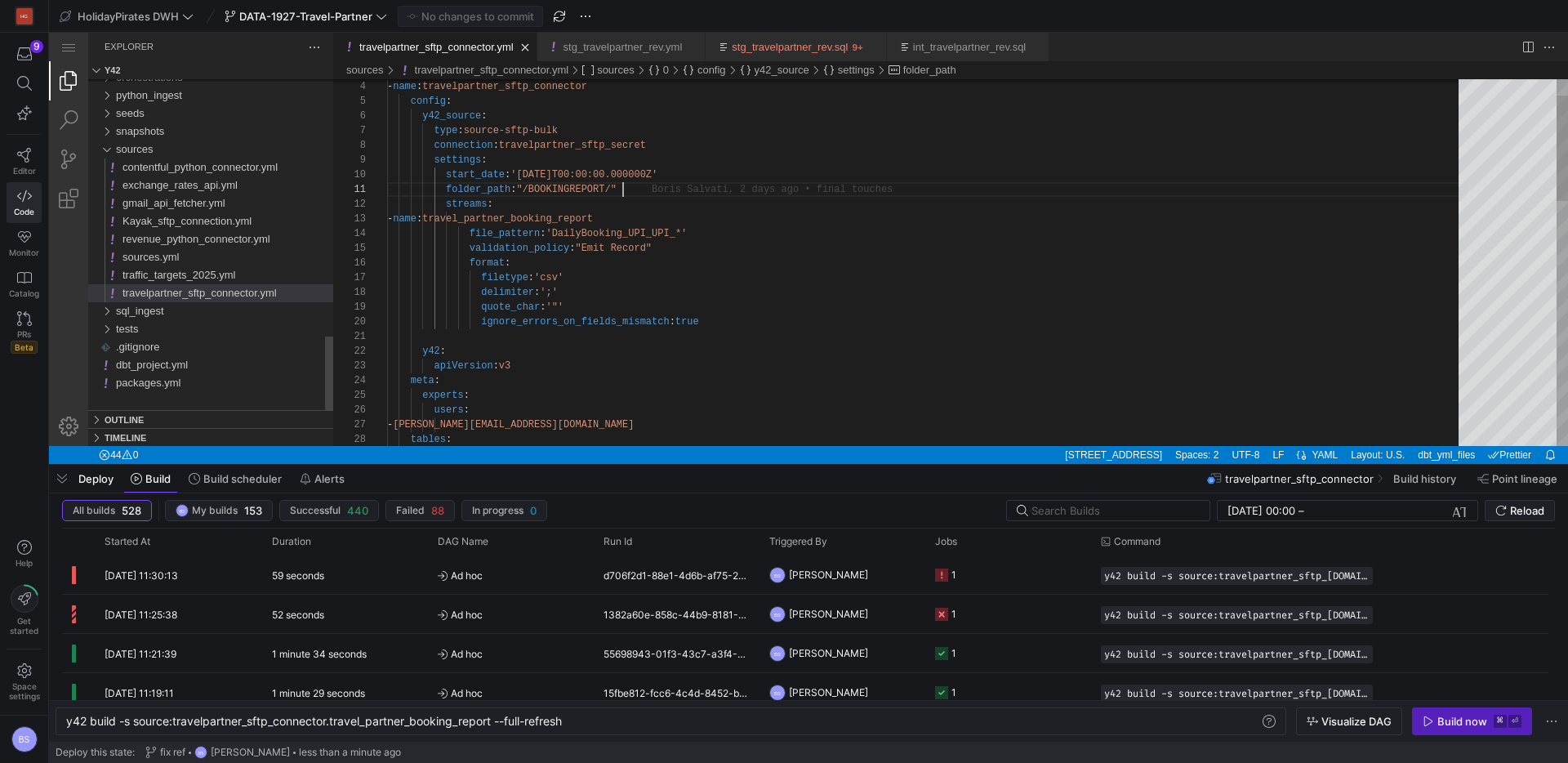
scroll to position [0, 236]
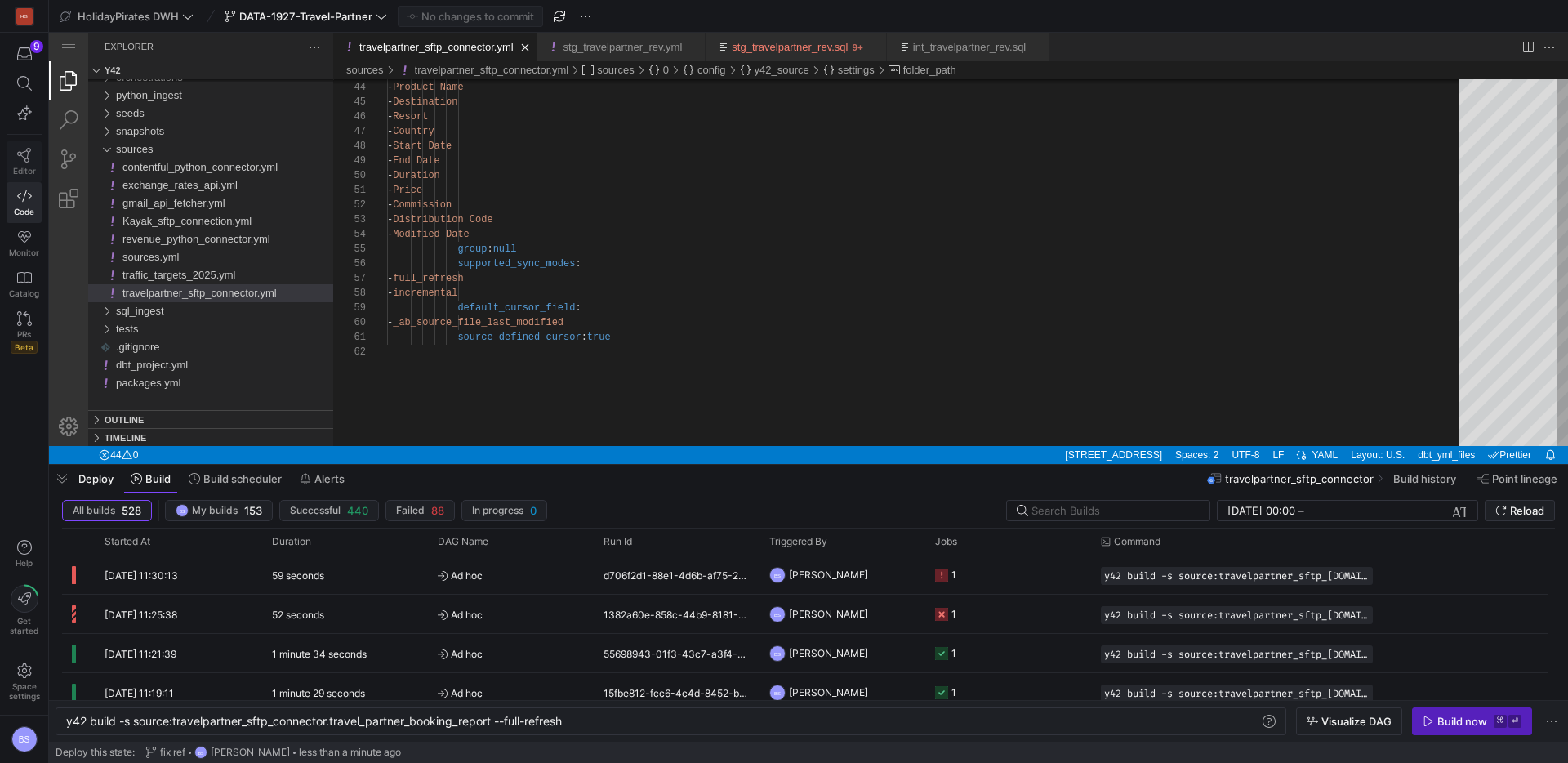
click at [29, 160] on icon at bounding box center [24, 154] width 15 height 15
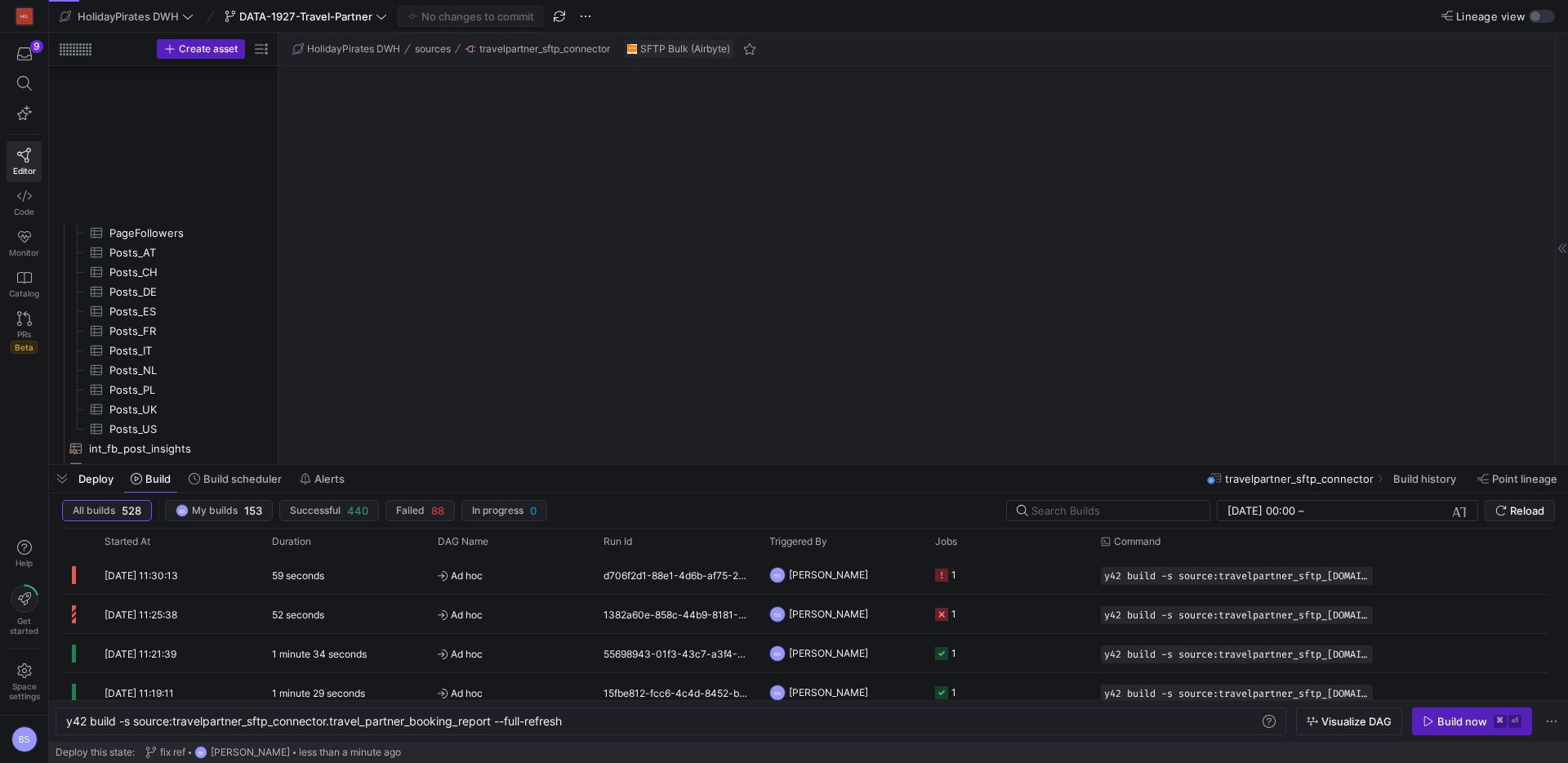
scroll to position [1151, 0]
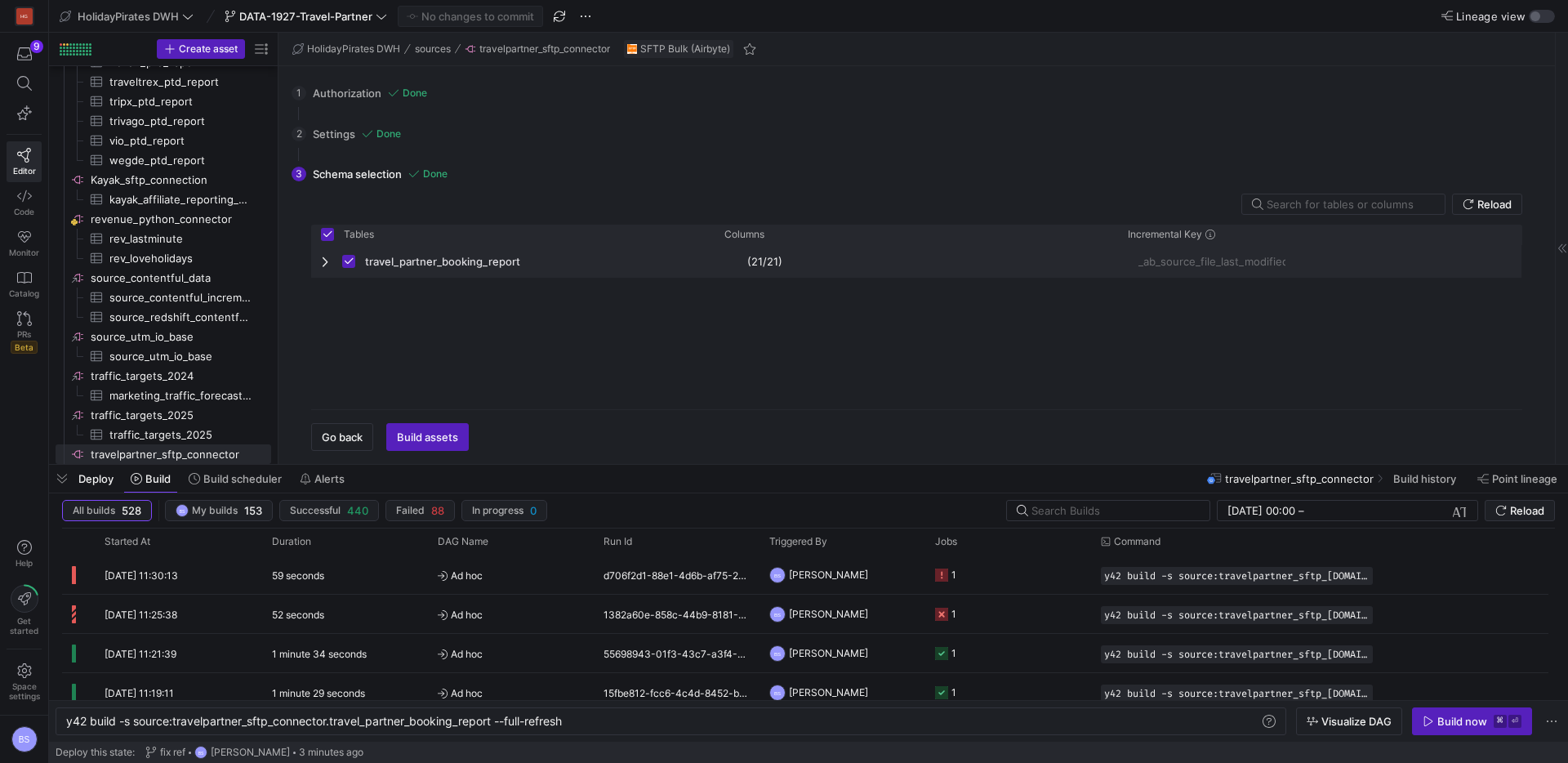
click at [317, 263] on div "travel_partner_booking_report" at bounding box center [513, 262] width 403 height 33
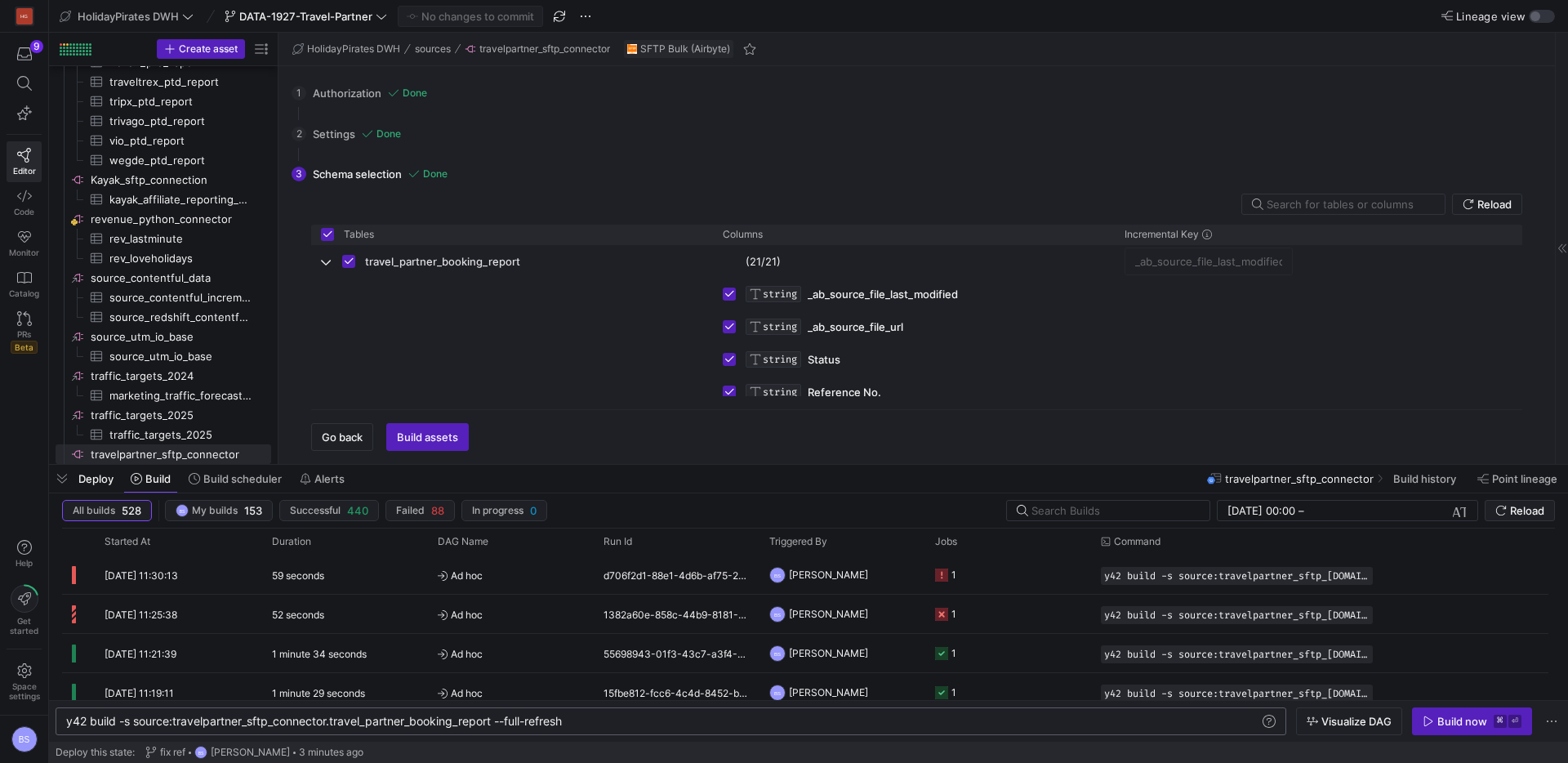
scroll to position [0, 503]
click at [590, 722] on div "y42 build -s source:travelpartner_sftp_connector.t ravel_partner_booking_report…" at bounding box center [663, 721] width 1194 height 13
click at [1461, 718] on div "Build now" at bounding box center [1462, 721] width 50 height 13
click at [381, 568] on div "1 minute 11 seconds" at bounding box center [345, 574] width 166 height 39
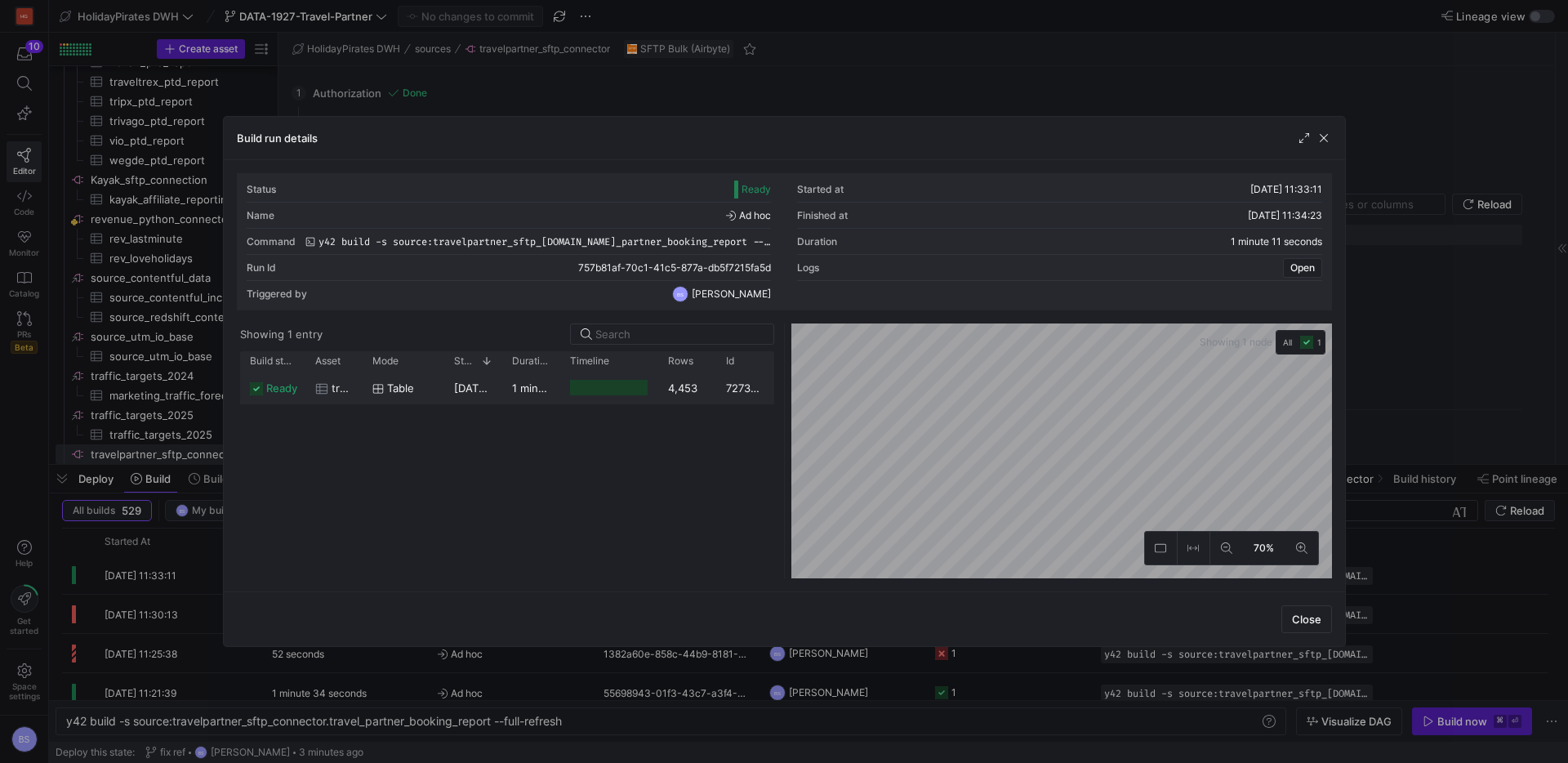
click at [624, 398] on y42-job-duration-timeline-cell-renderer at bounding box center [608, 387] width 78 height 30
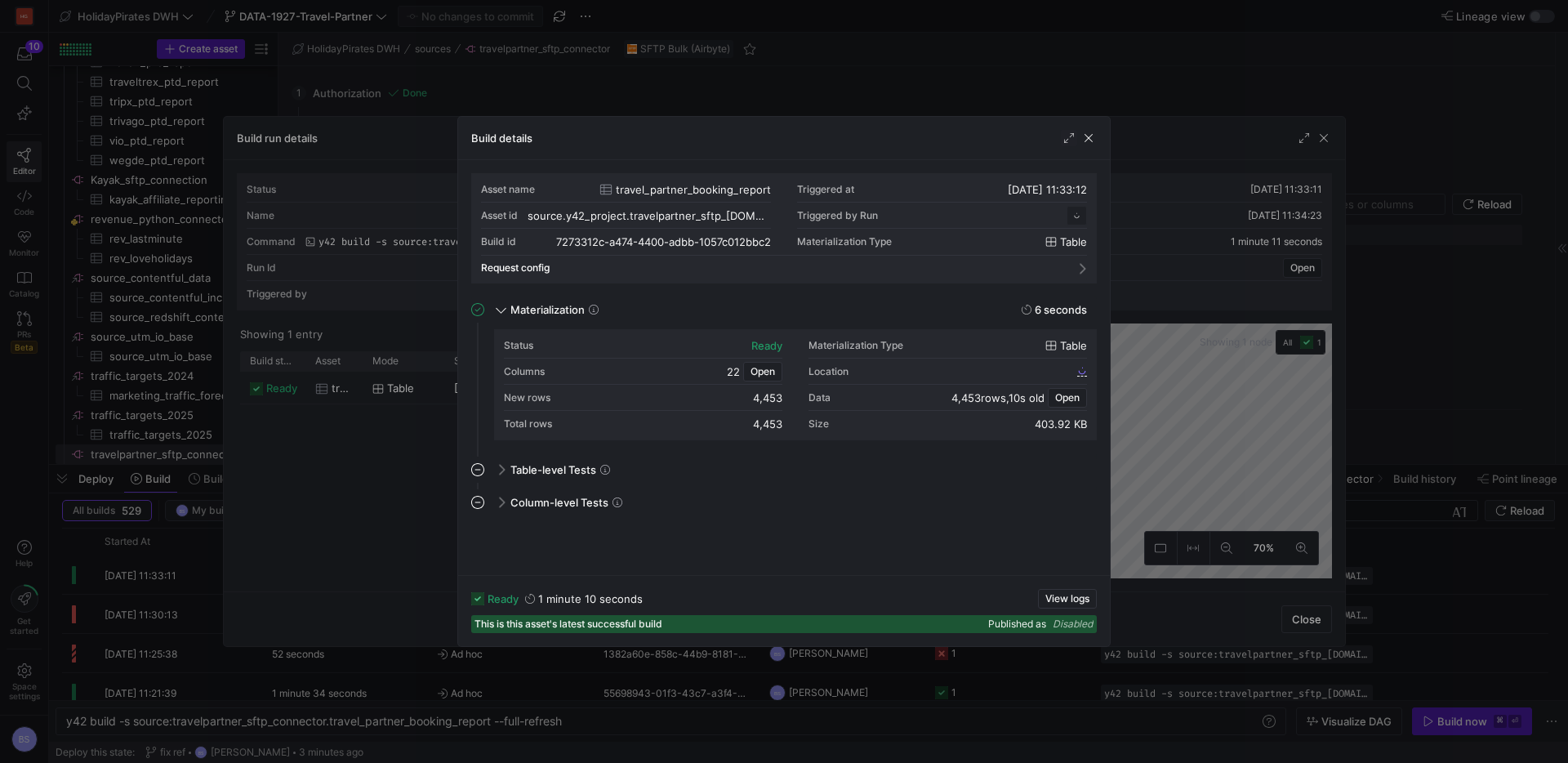
scroll to position [147, 0]
click at [1056, 397] on span "Open" at bounding box center [1068, 397] width 25 height 11
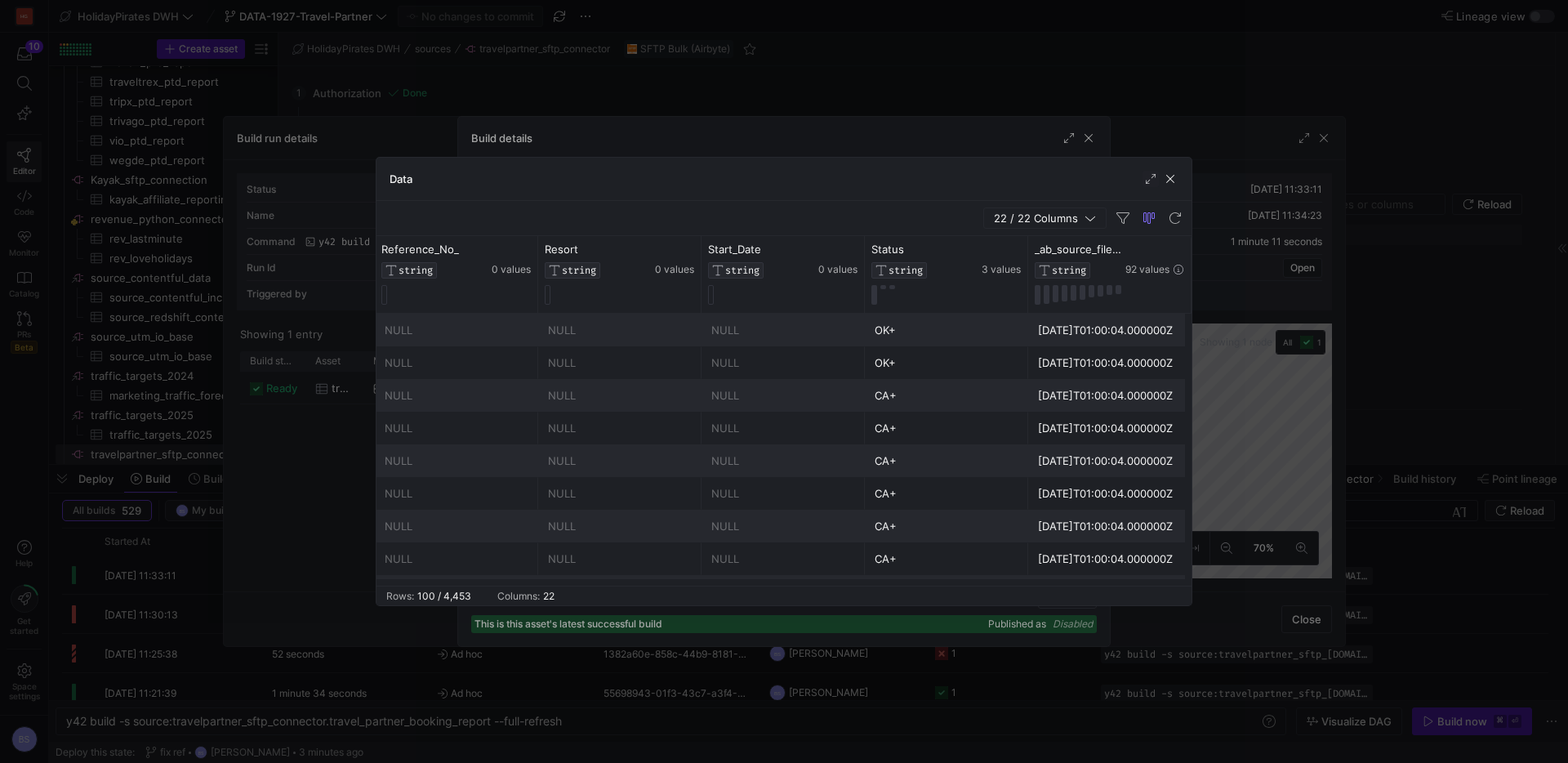
scroll to position [0, 2786]
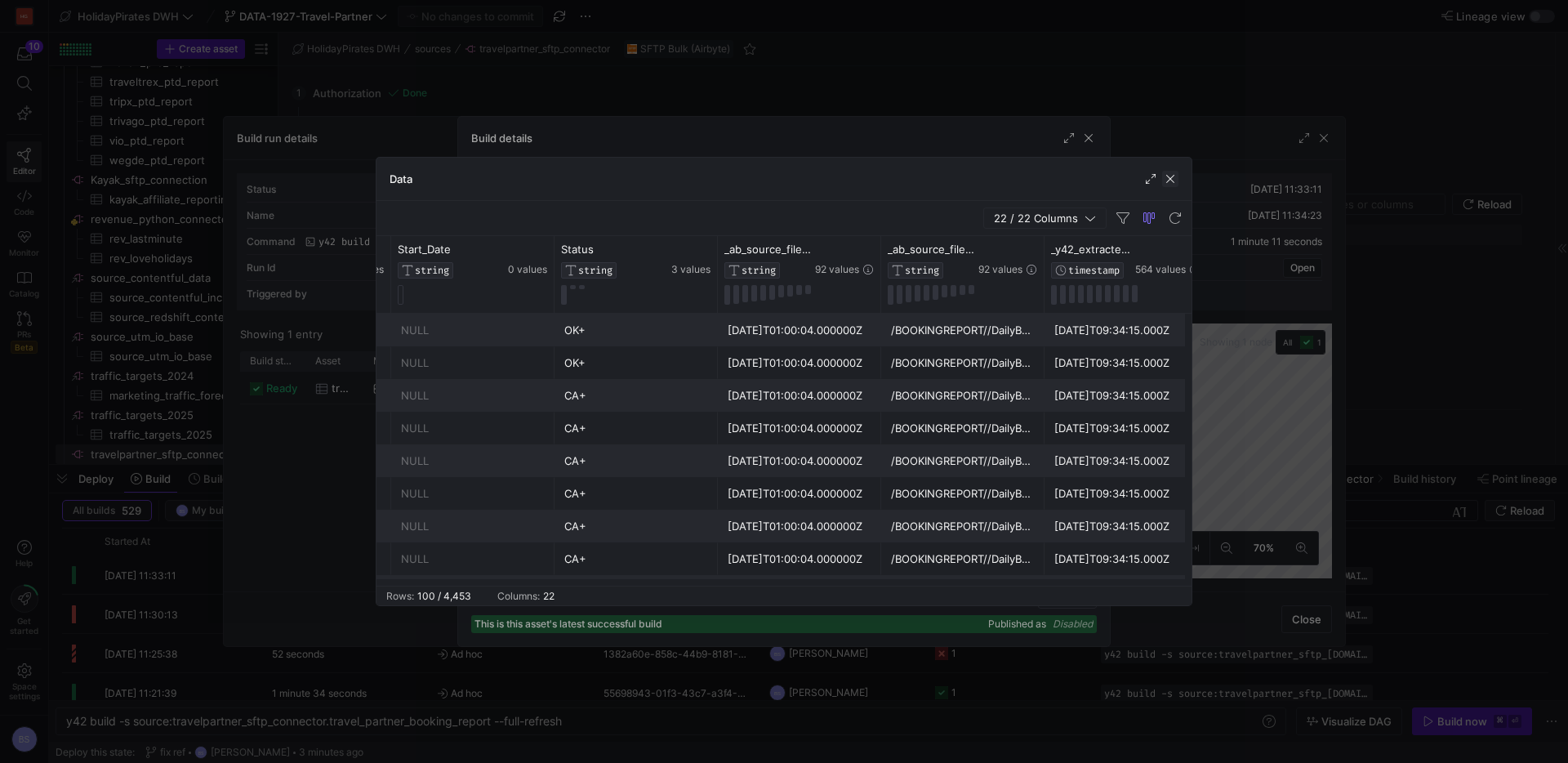
click at [1162, 177] on span "button" at bounding box center [1170, 179] width 16 height 16
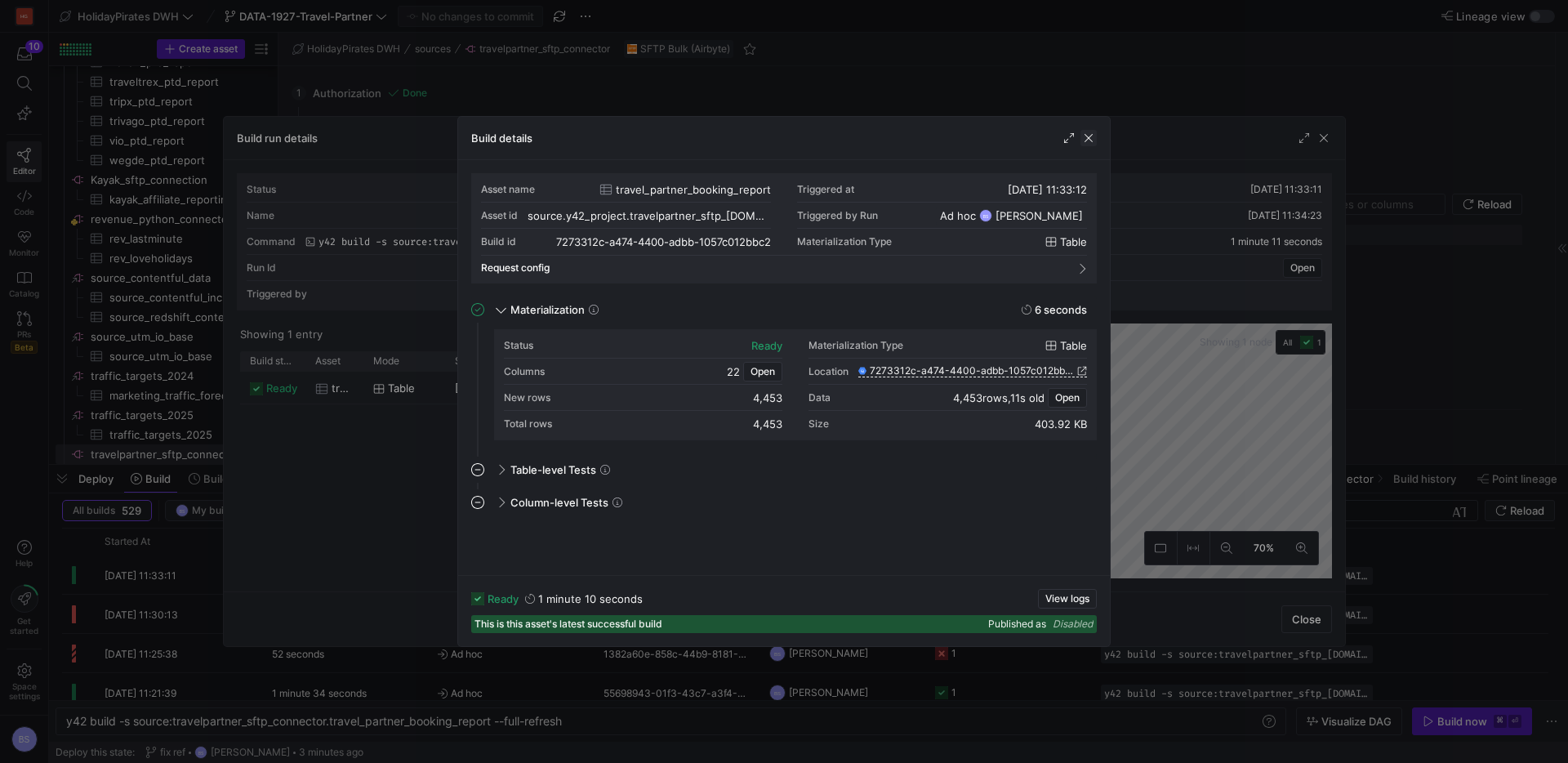
click at [1088, 144] on span "button" at bounding box center [1088, 137] width 16 height 16
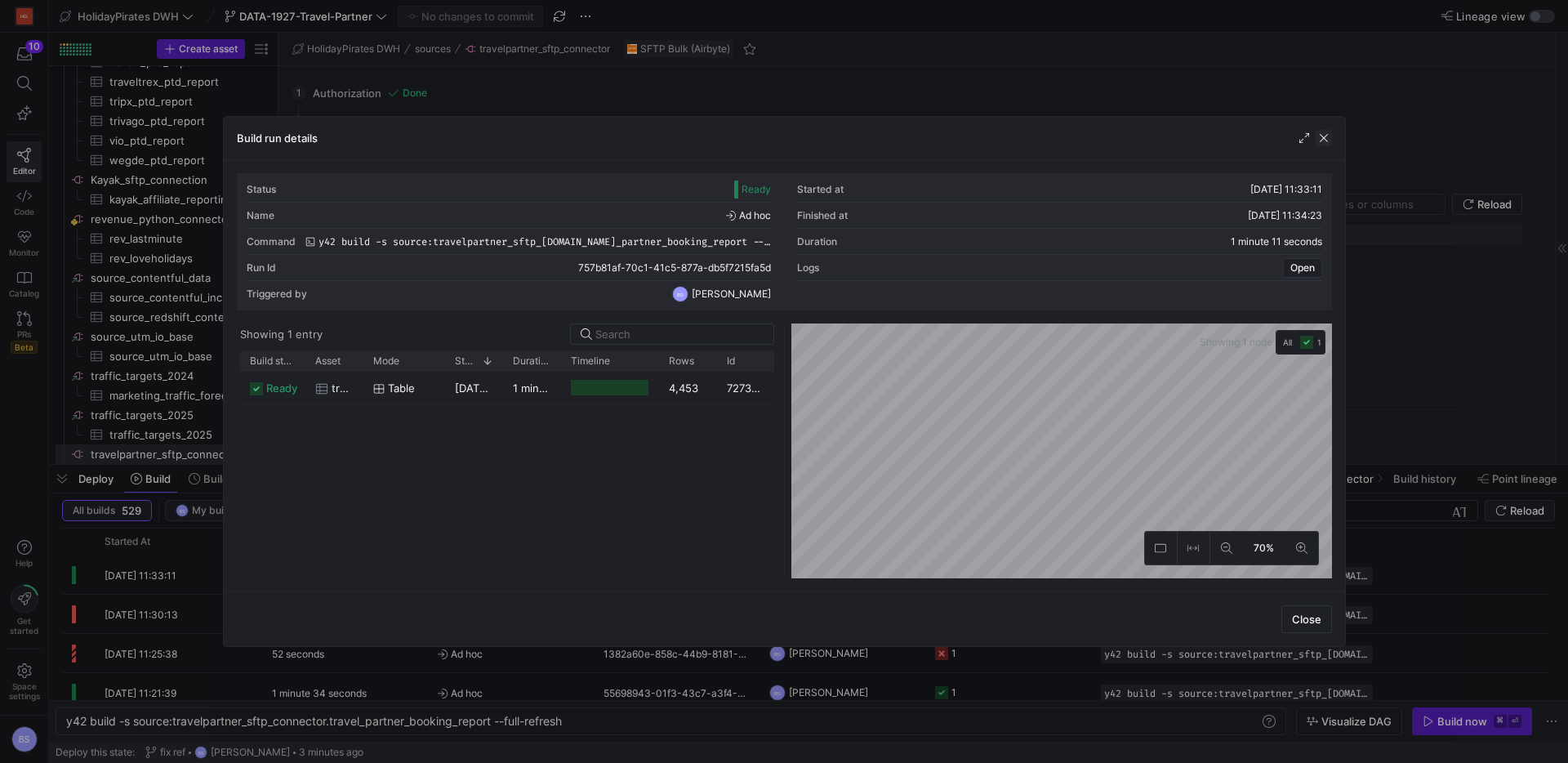
click at [1331, 137] on span "button" at bounding box center [1323, 137] width 16 height 16
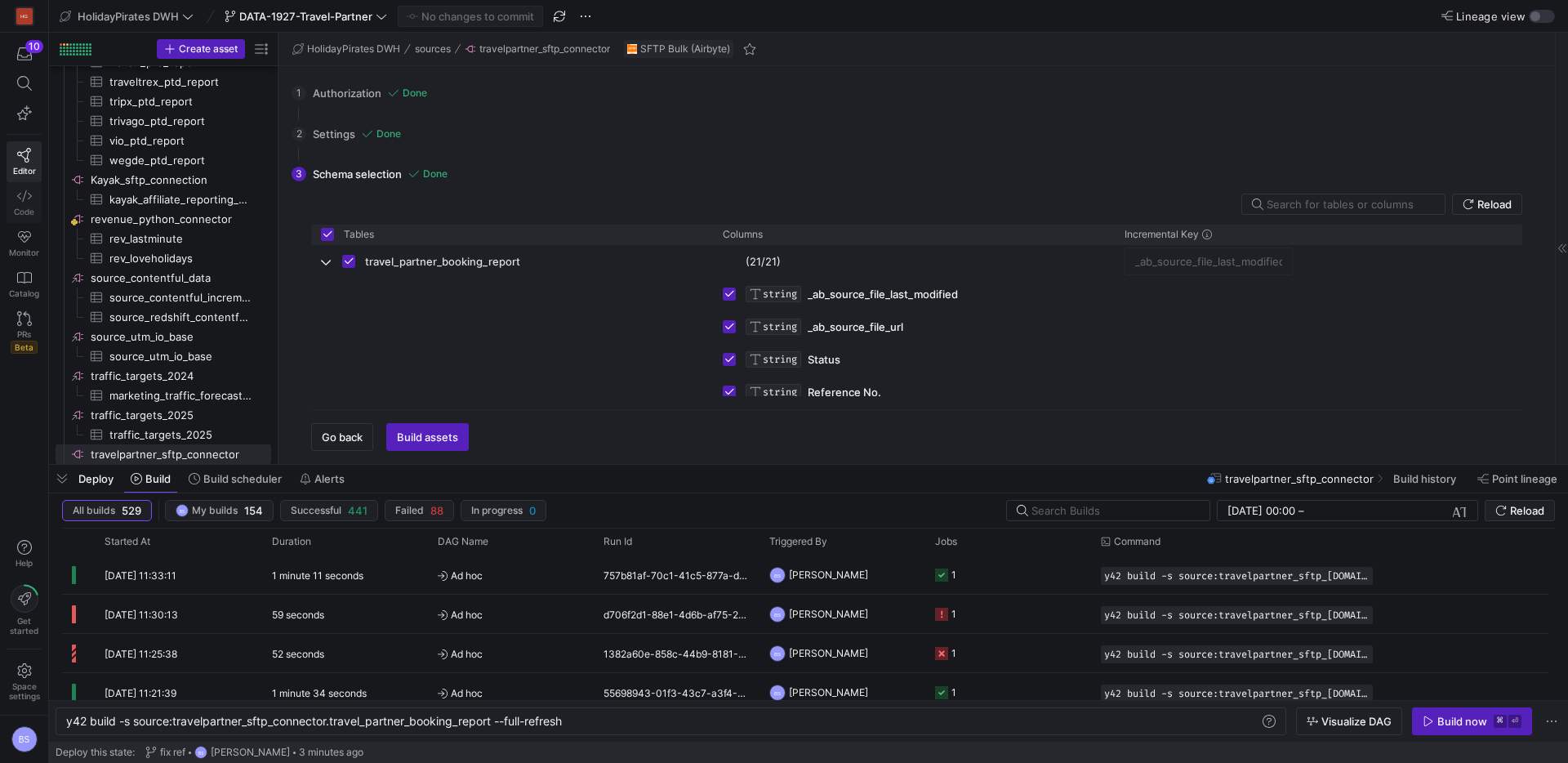
click at [18, 203] on link "Code" at bounding box center [24, 203] width 35 height 41
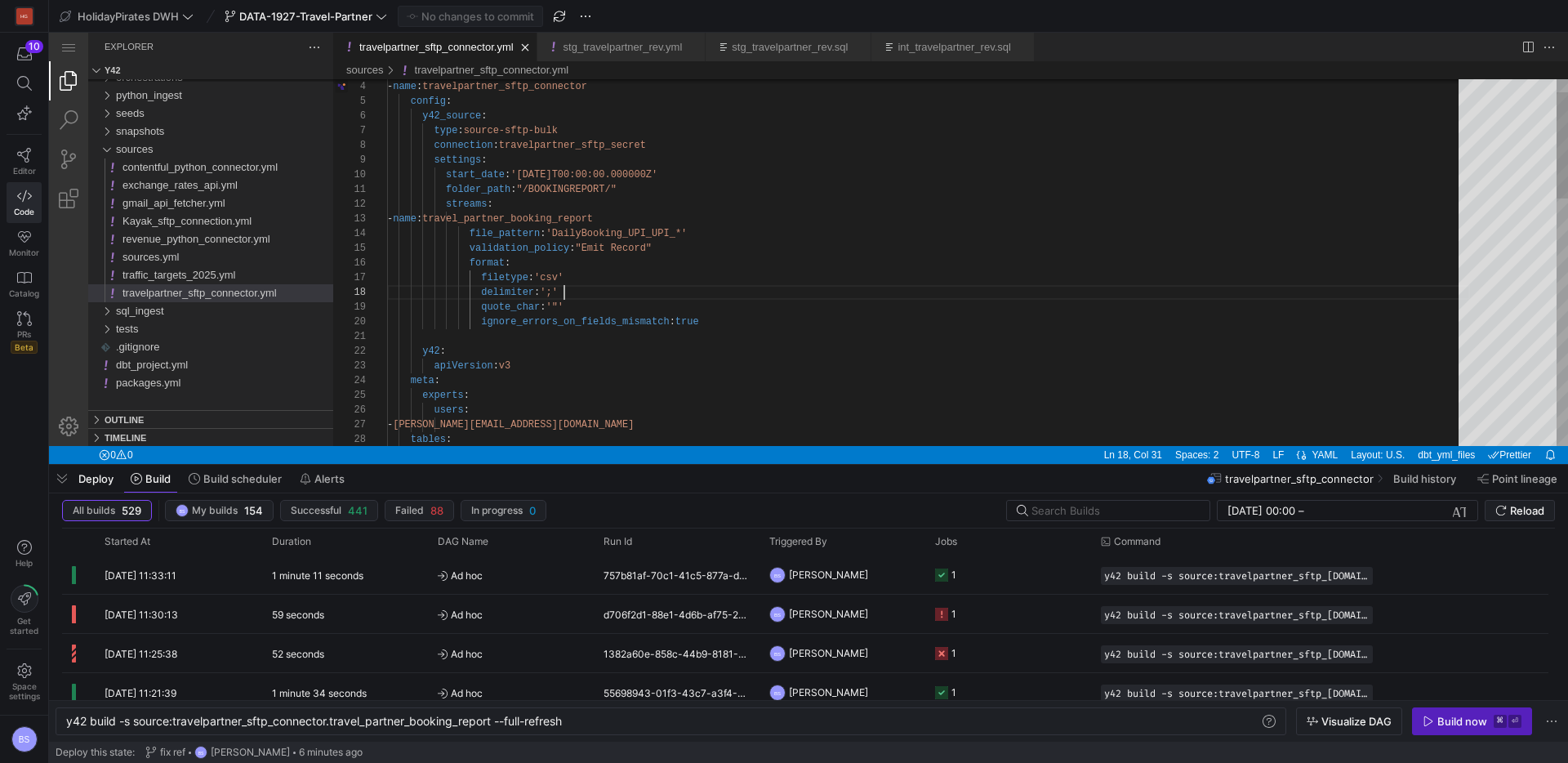
click at [735, 292] on div "- name : travelpartner_sftp_connector config : y42_source : type : source-sftp-…" at bounding box center [929, 667] width 1083 height 1263
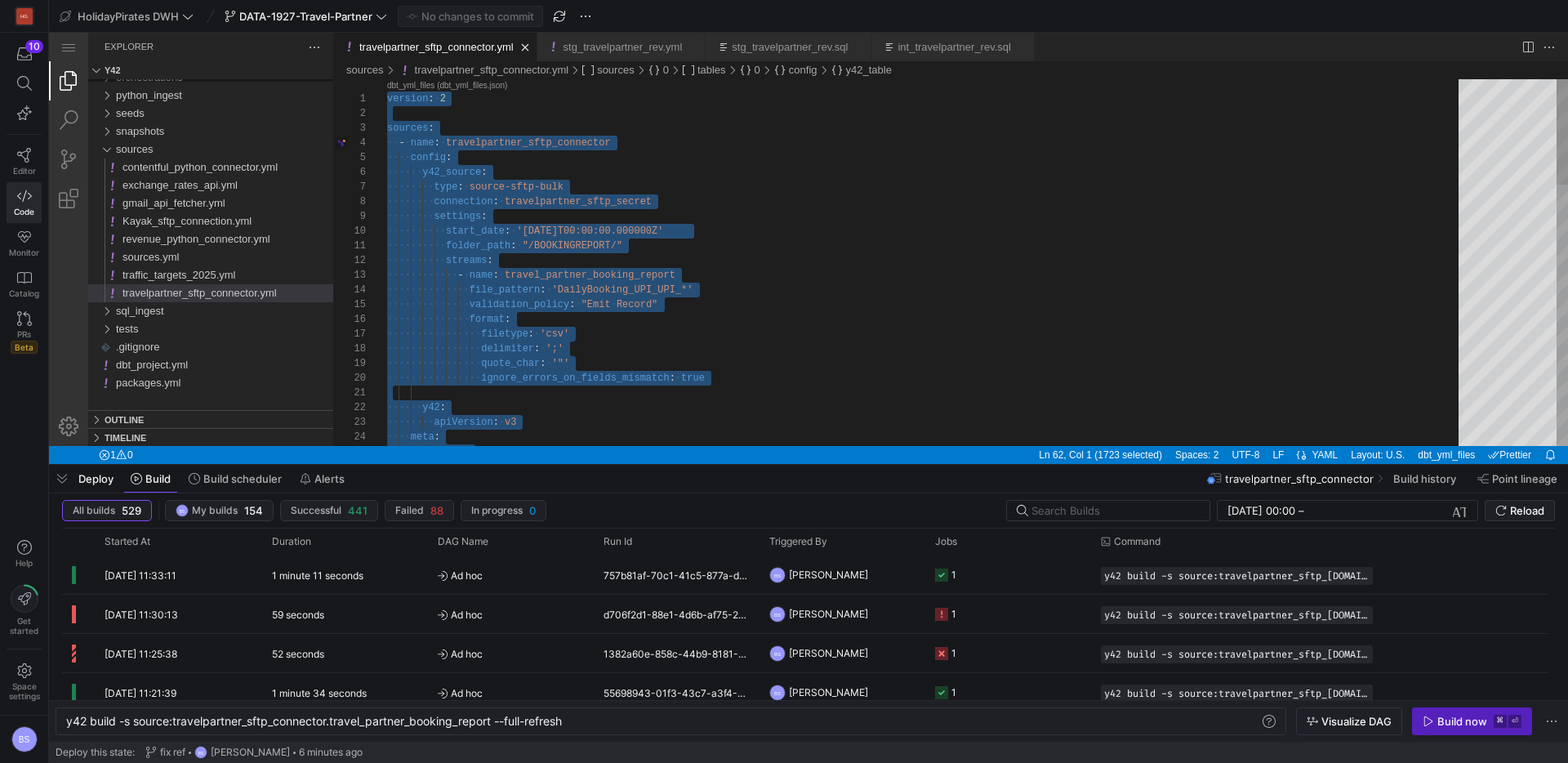
click at [727, 386] on div "travelpartner_sftp_connector.yml" at bounding box center [929, 392] width 1083 height 15
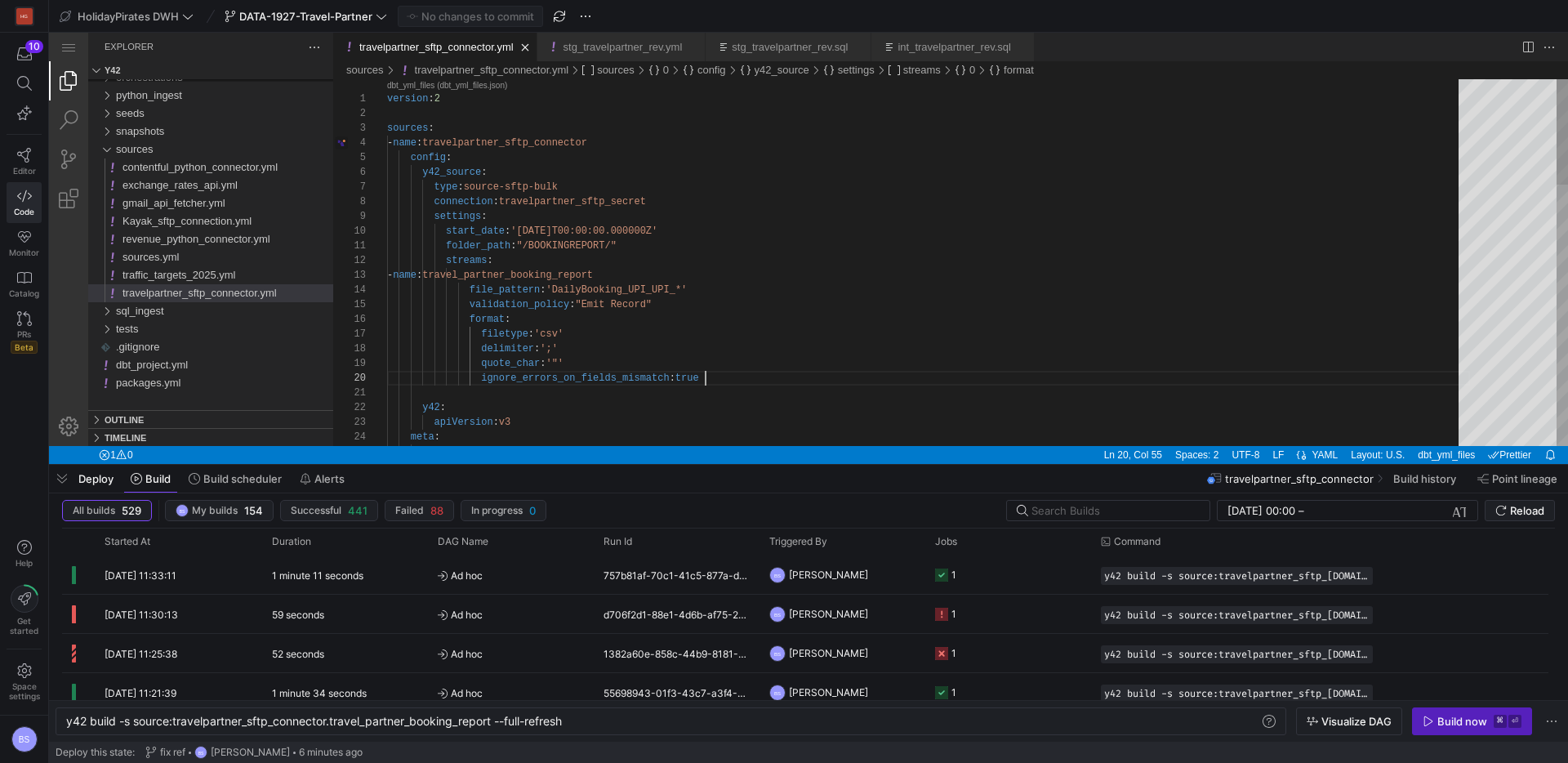
click at [730, 378] on div "y42 : apiVersion : v3 meta : experts : ignore_errors_on_fields_mismatch : true …" at bounding box center [929, 717] width 1083 height 1276
paste textarea "encoding: 'UTF-8-SIG'"
click at [688, 292] on div "y42 : apiVersion : v3 meta : ignore_errors_on_fields_mismatch : true delimiter …" at bounding box center [929, 724] width 1083 height 1291
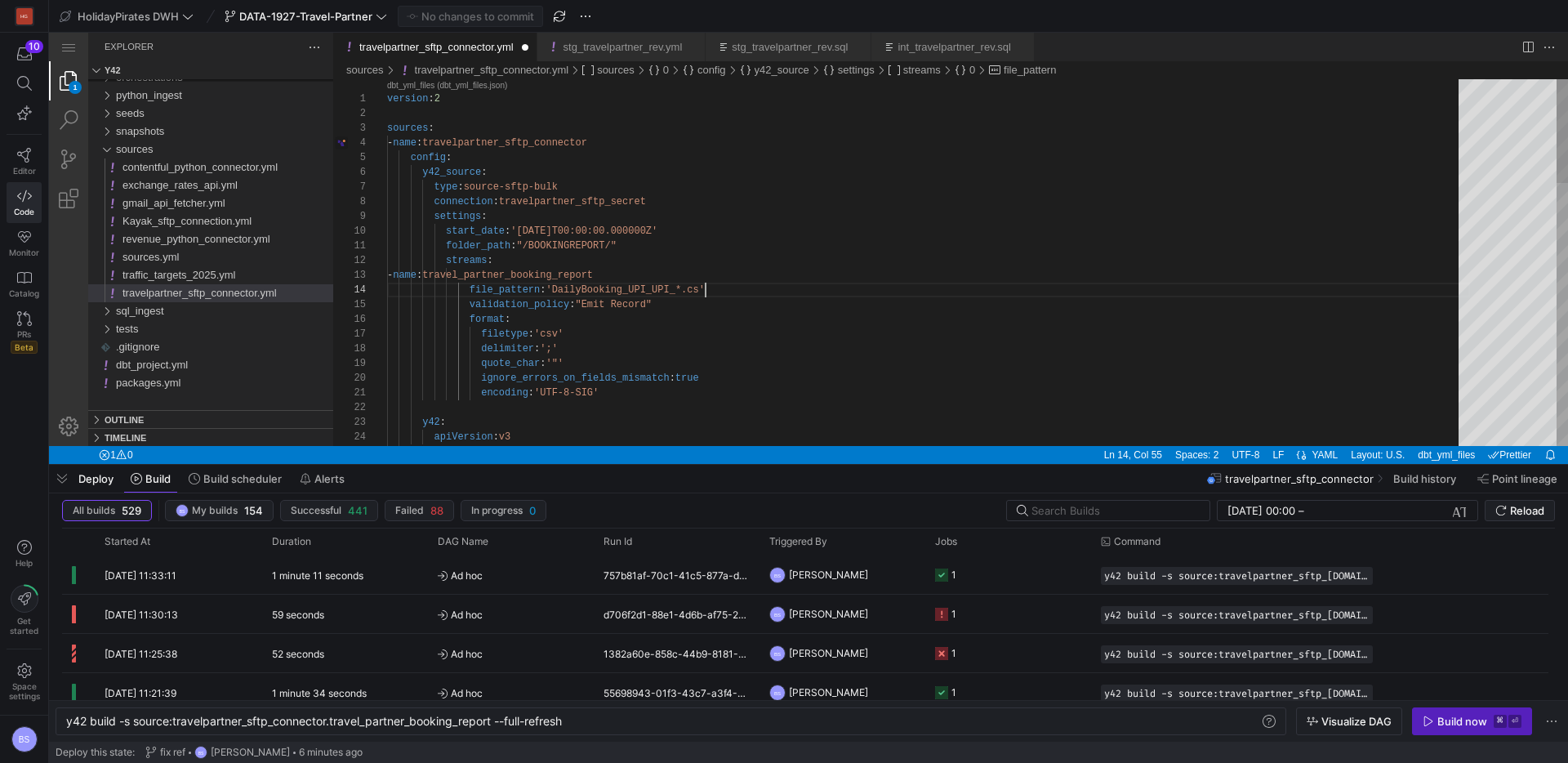
scroll to position [44, 324]
click at [790, 246] on div "y42 : apiVersion : v3 meta : ignore_errors_on_fields_mismatch : true delimiter …" at bounding box center [929, 724] width 1083 height 1291
type textarea "folder_path: "/BOOKINGREPORT/" streams: - name: travel_partner_booking_report f…"
click at [501, 15] on span "Commit & push (1)" at bounding box center [478, 15] width 92 height 13
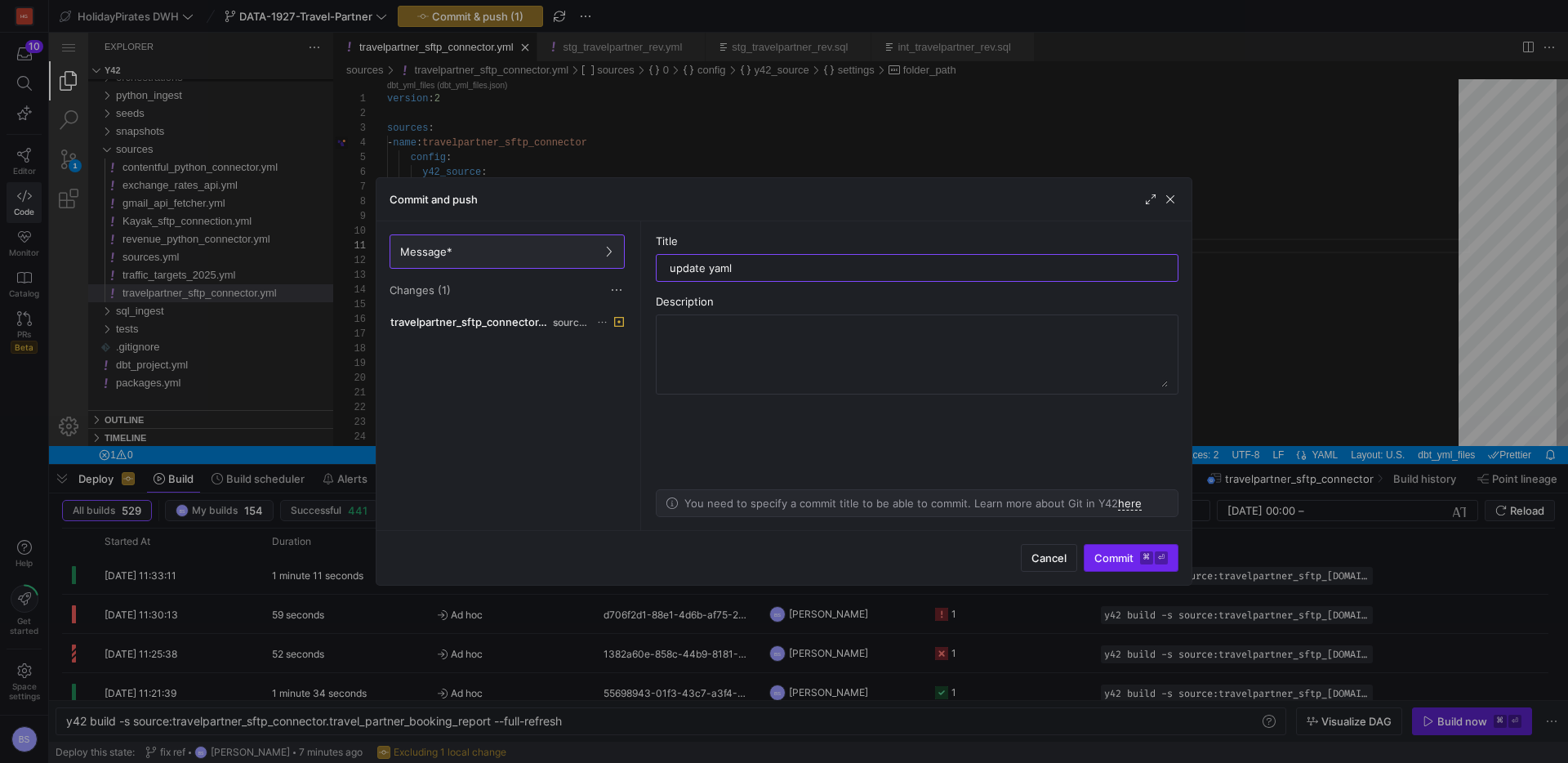
type input "update yaml"
click at [1129, 564] on span "Commit ⌘ ⏎" at bounding box center [1131, 557] width 74 height 13
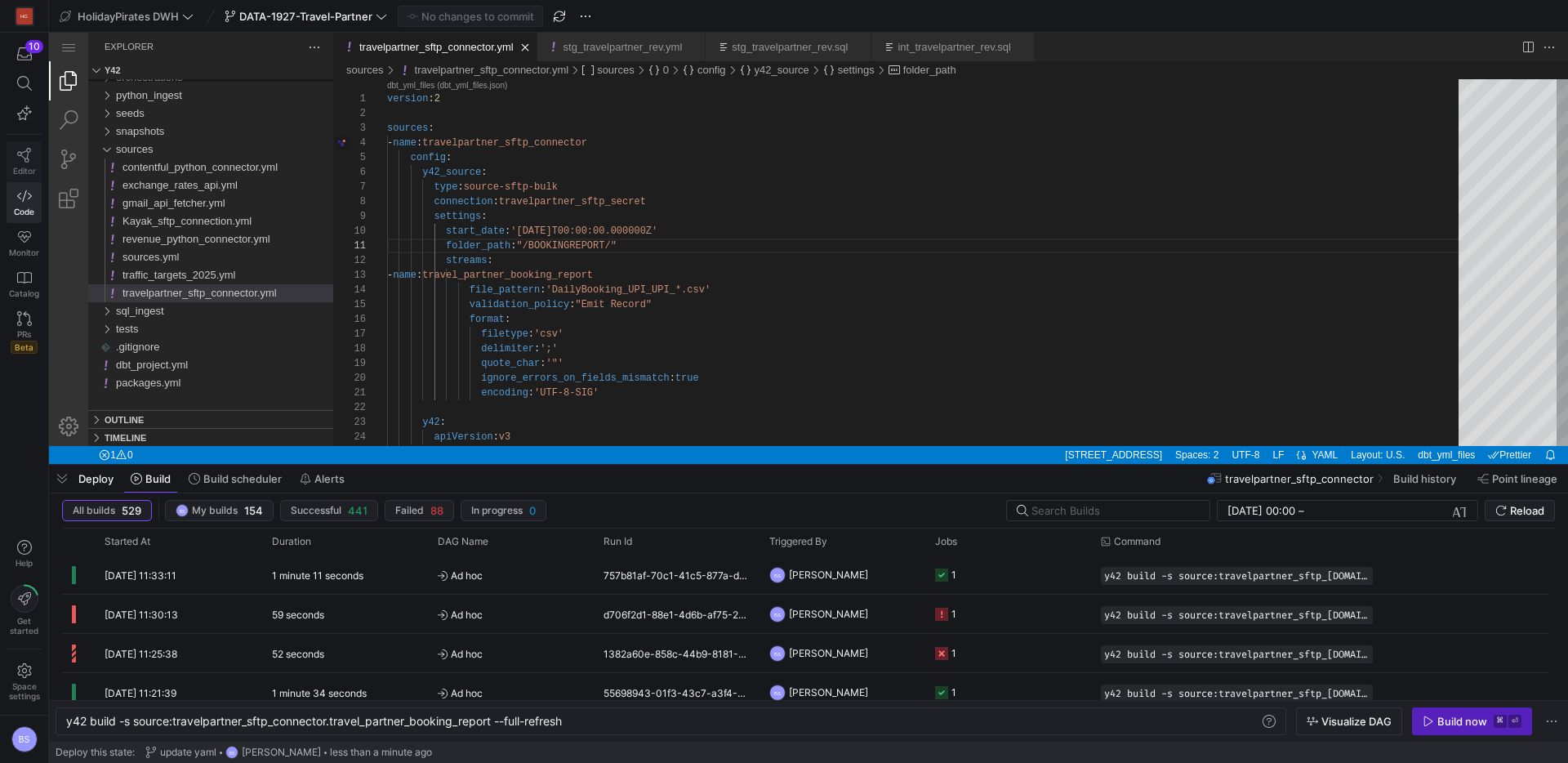
click at [21, 162] on link "Editor" at bounding box center [24, 162] width 35 height 41
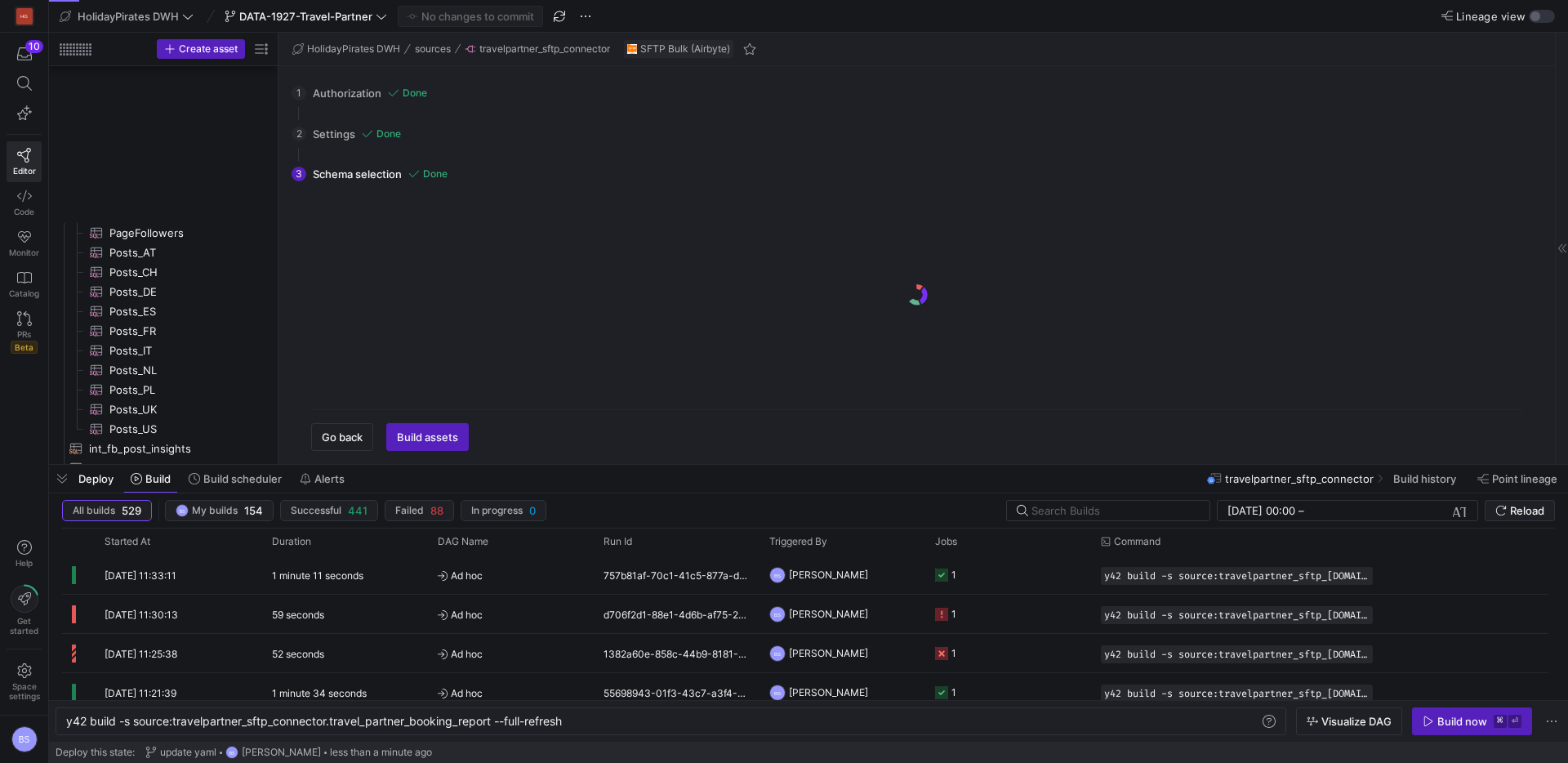
scroll to position [1151, 0]
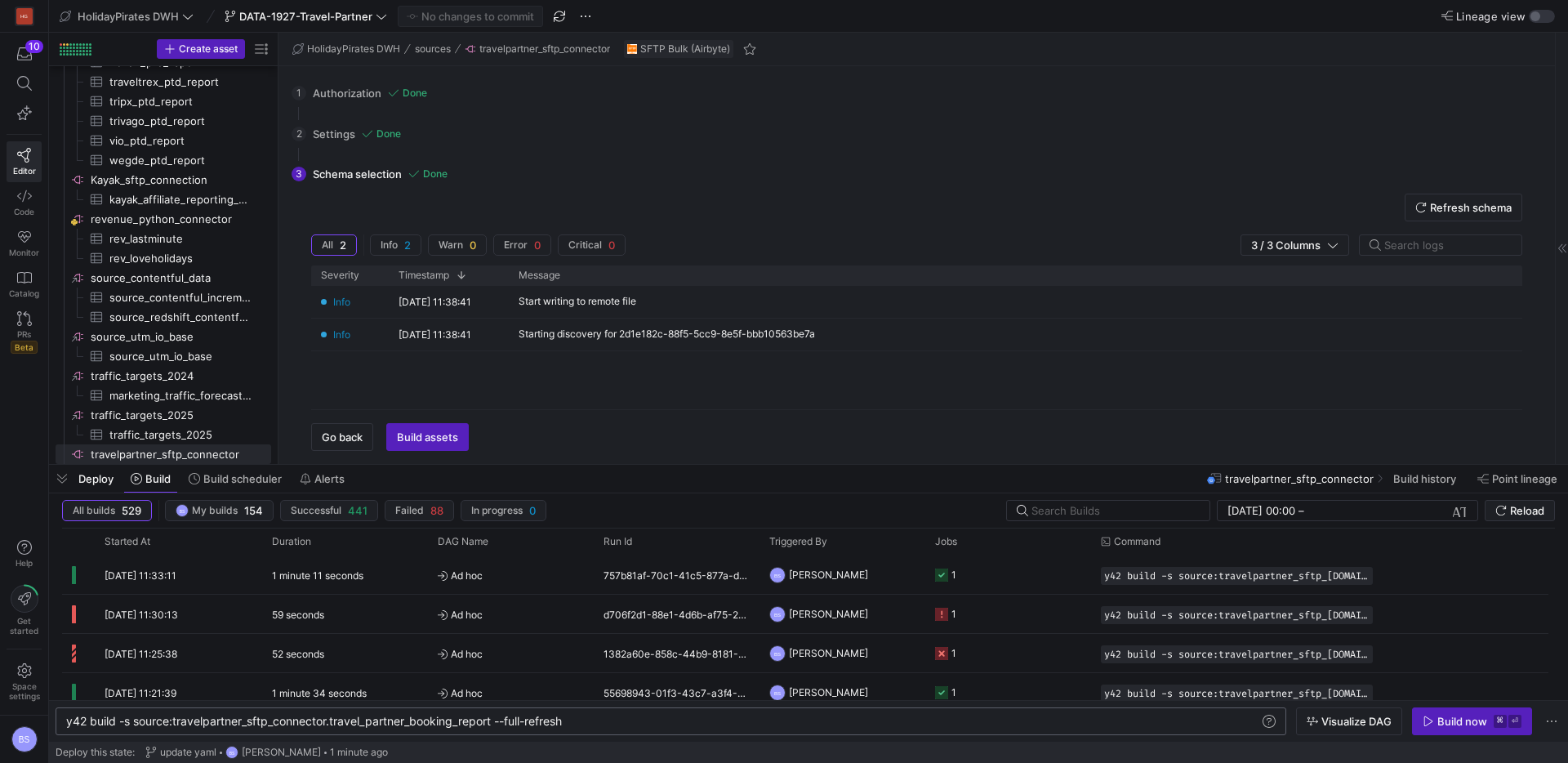
click at [639, 729] on div "y42 build -s source:travelpartner_sftp_connector.t ravel_partner_booking_report…" at bounding box center [671, 721] width 1231 height 27
click at [1436, 720] on span "Build now ⌘ ⏎" at bounding box center [1472, 721] width 99 height 13
click at [26, 55] on icon "button" at bounding box center [24, 53] width 15 height 13
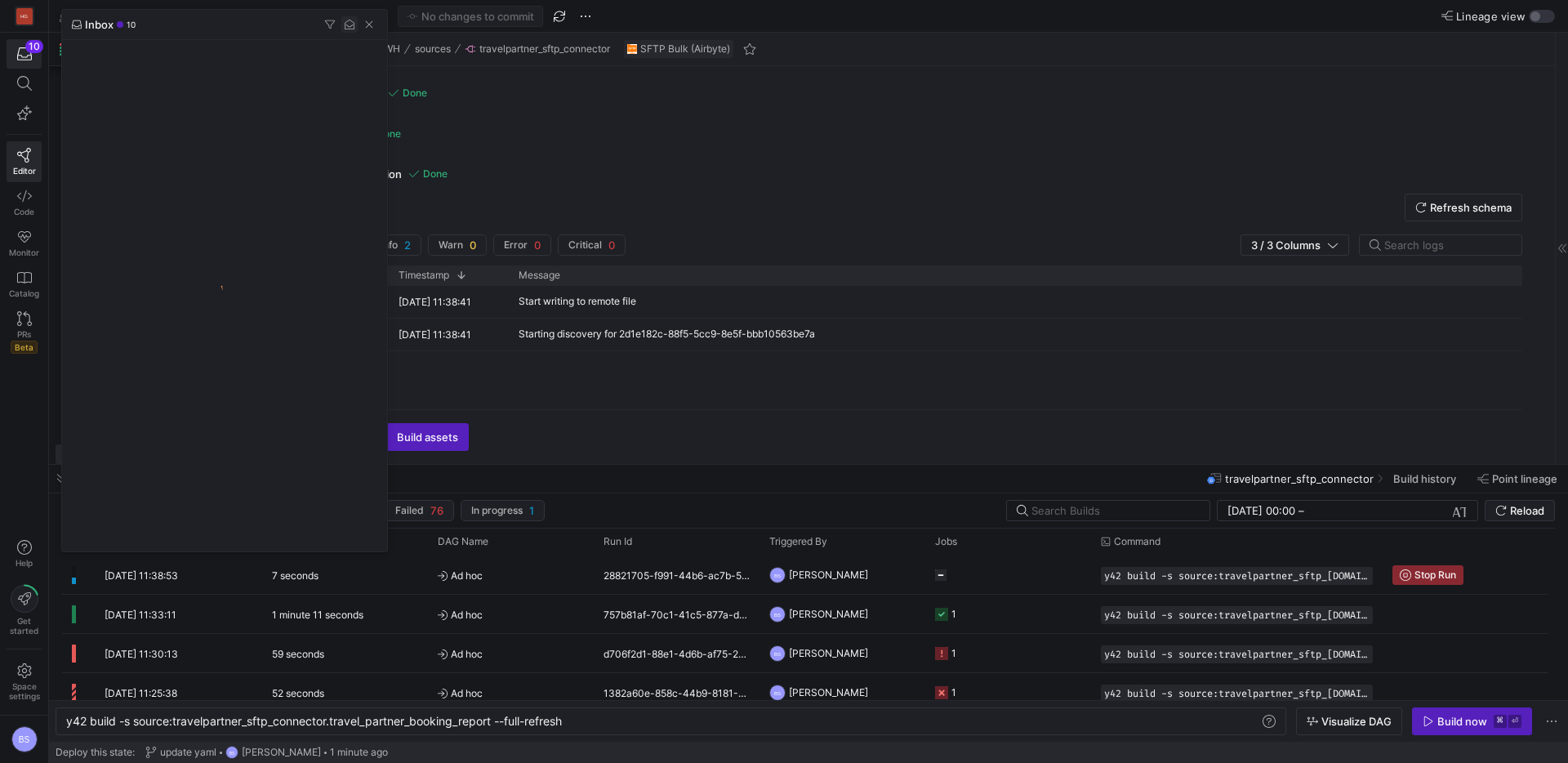
click at [348, 26] on span "button" at bounding box center [349, 24] width 16 height 16
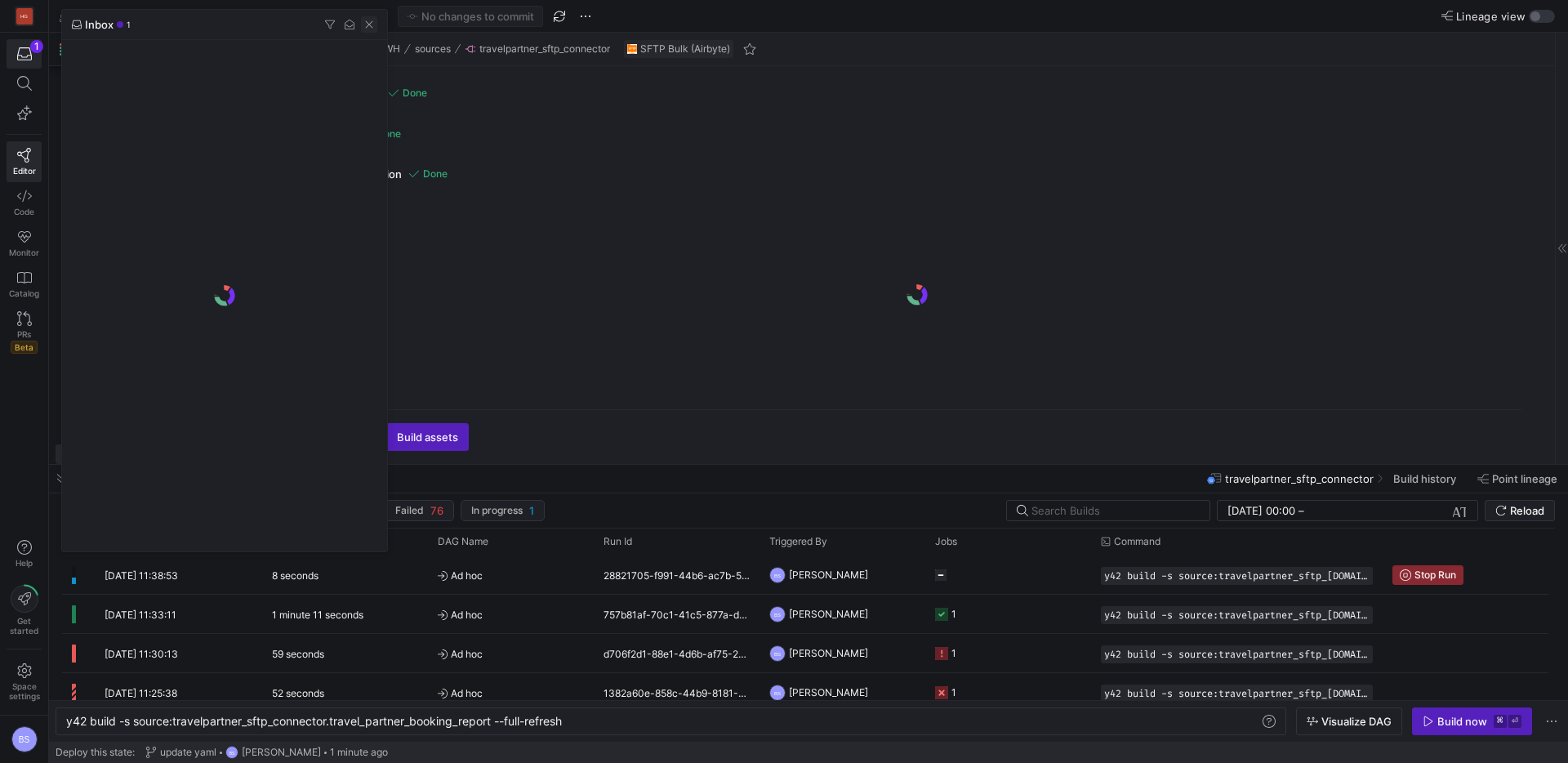
click at [367, 26] on span "button" at bounding box center [369, 24] width 16 height 16
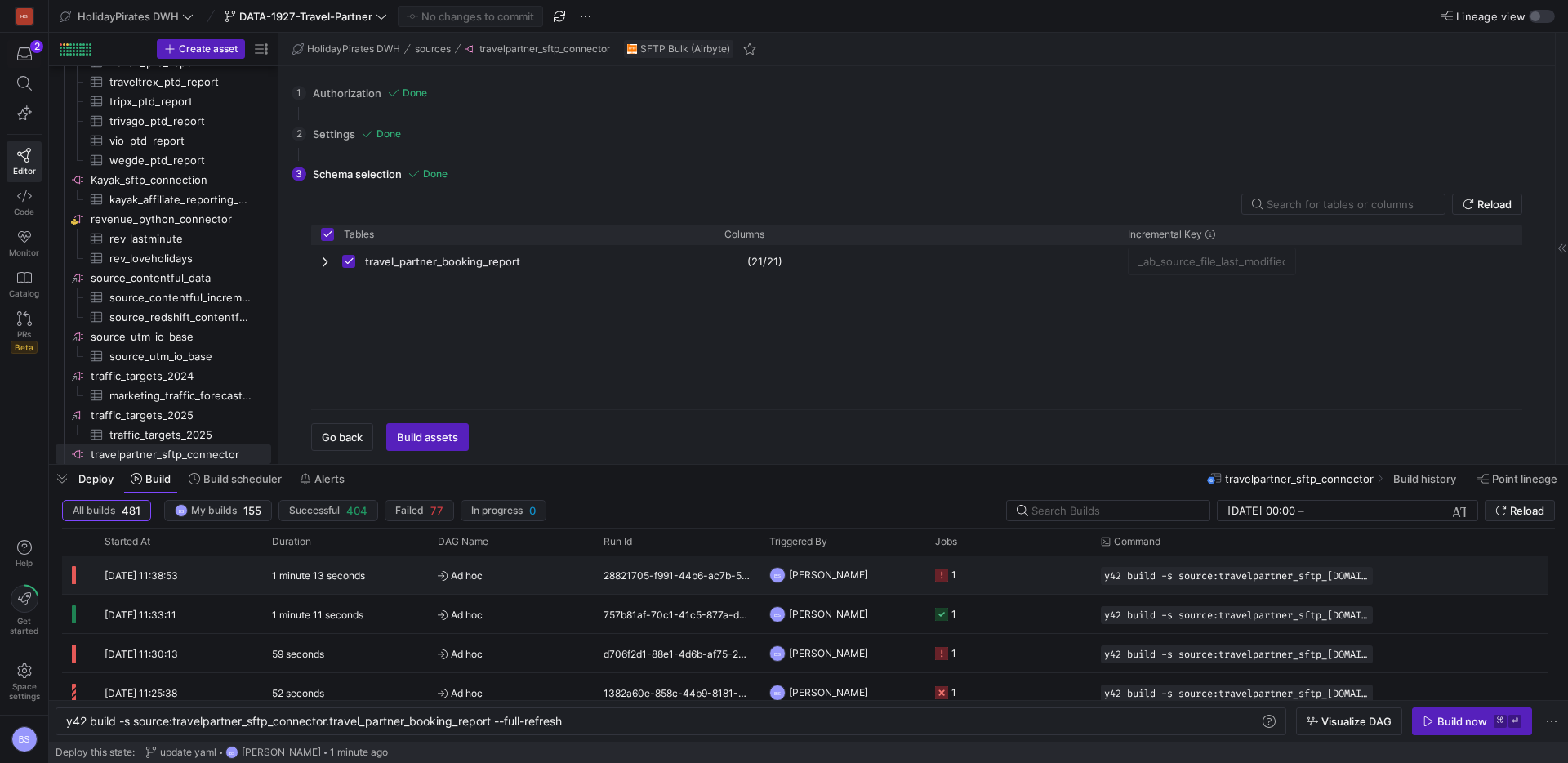
click at [713, 579] on div "28821705-f991-44b6-ac7b-5620243eaf88" at bounding box center [676, 574] width 166 height 39
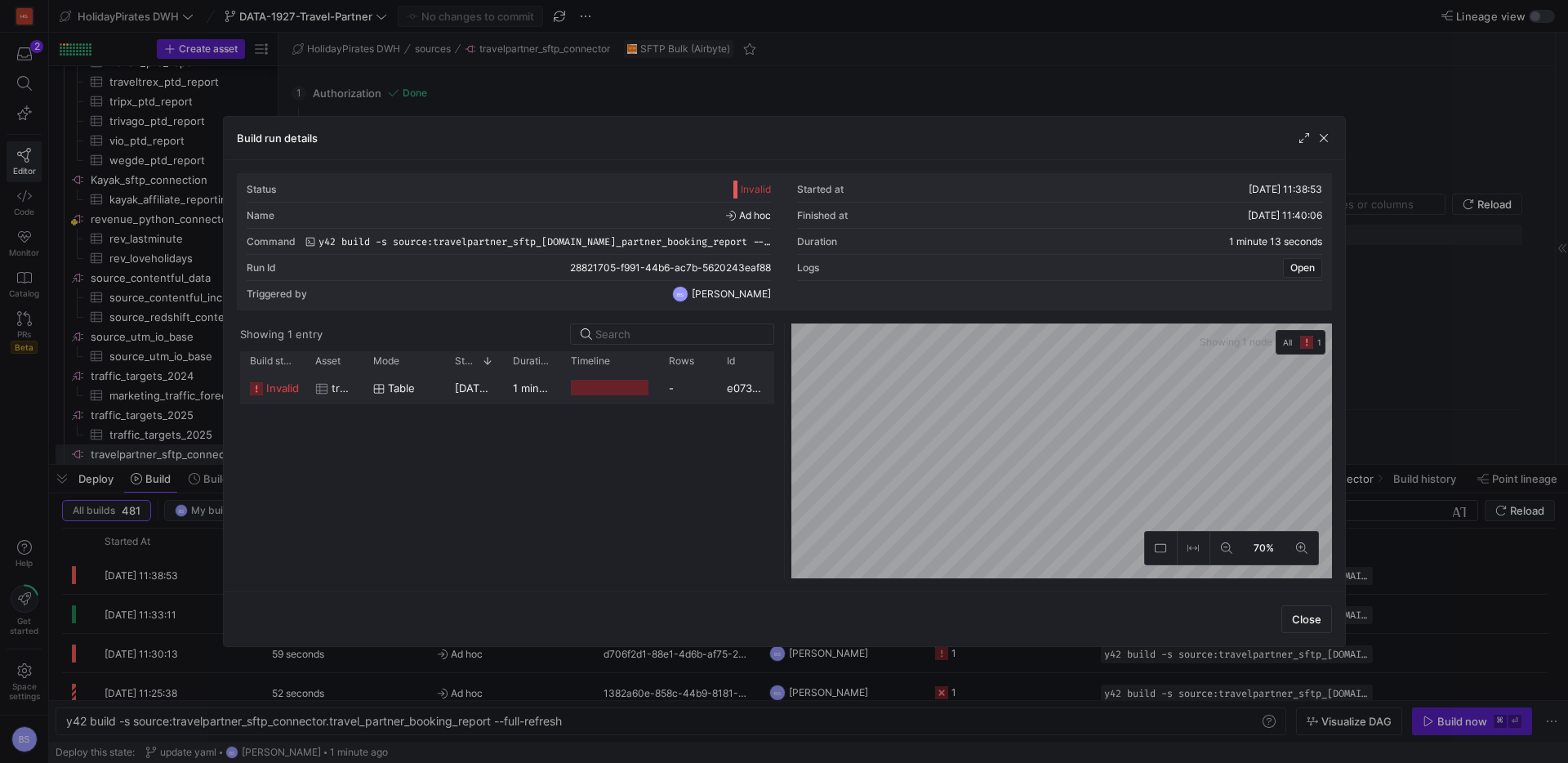
click at [554, 397] on div "1 minute 12 seconds" at bounding box center [532, 387] width 58 height 32
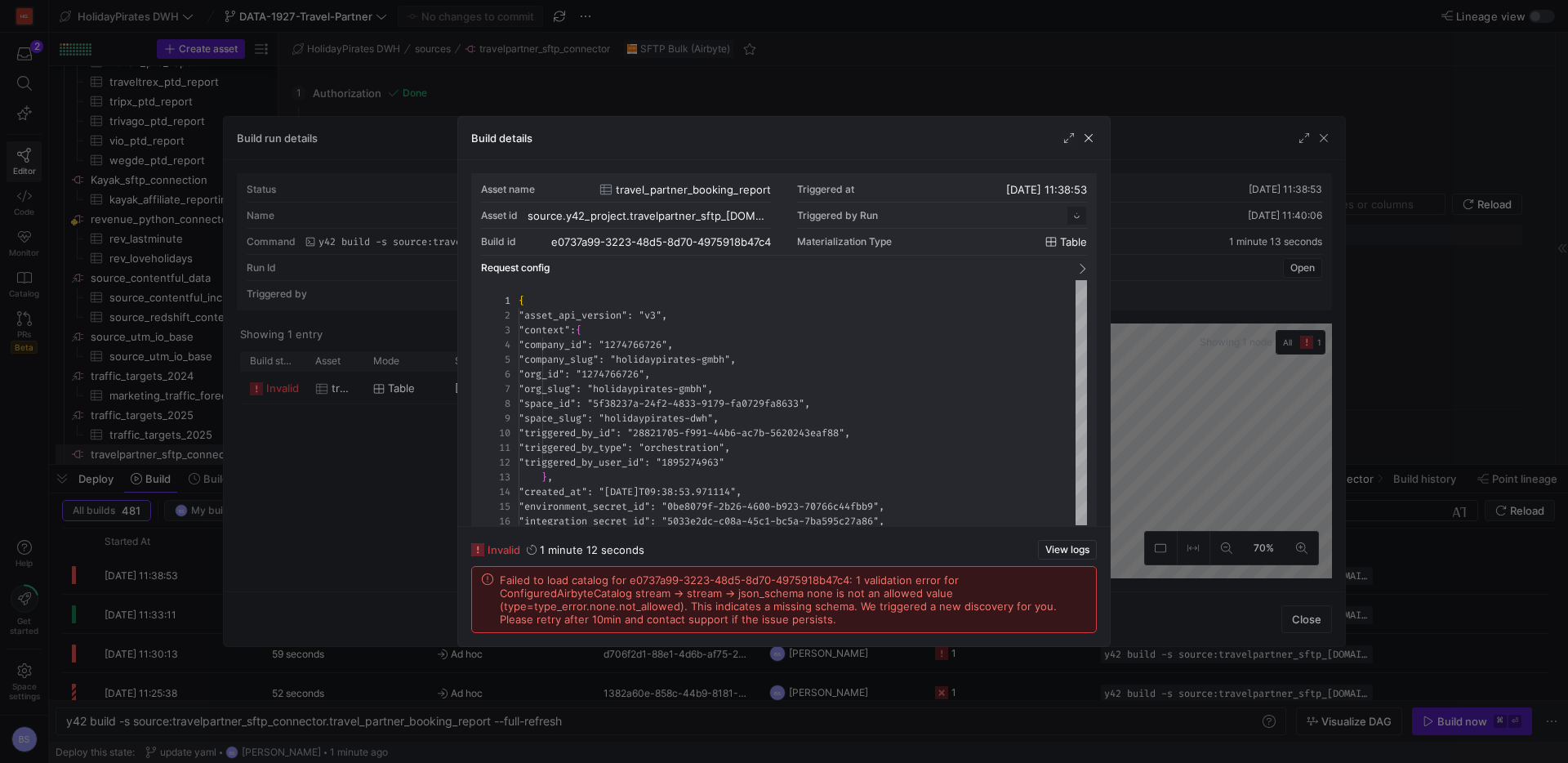
scroll to position [147, 0]
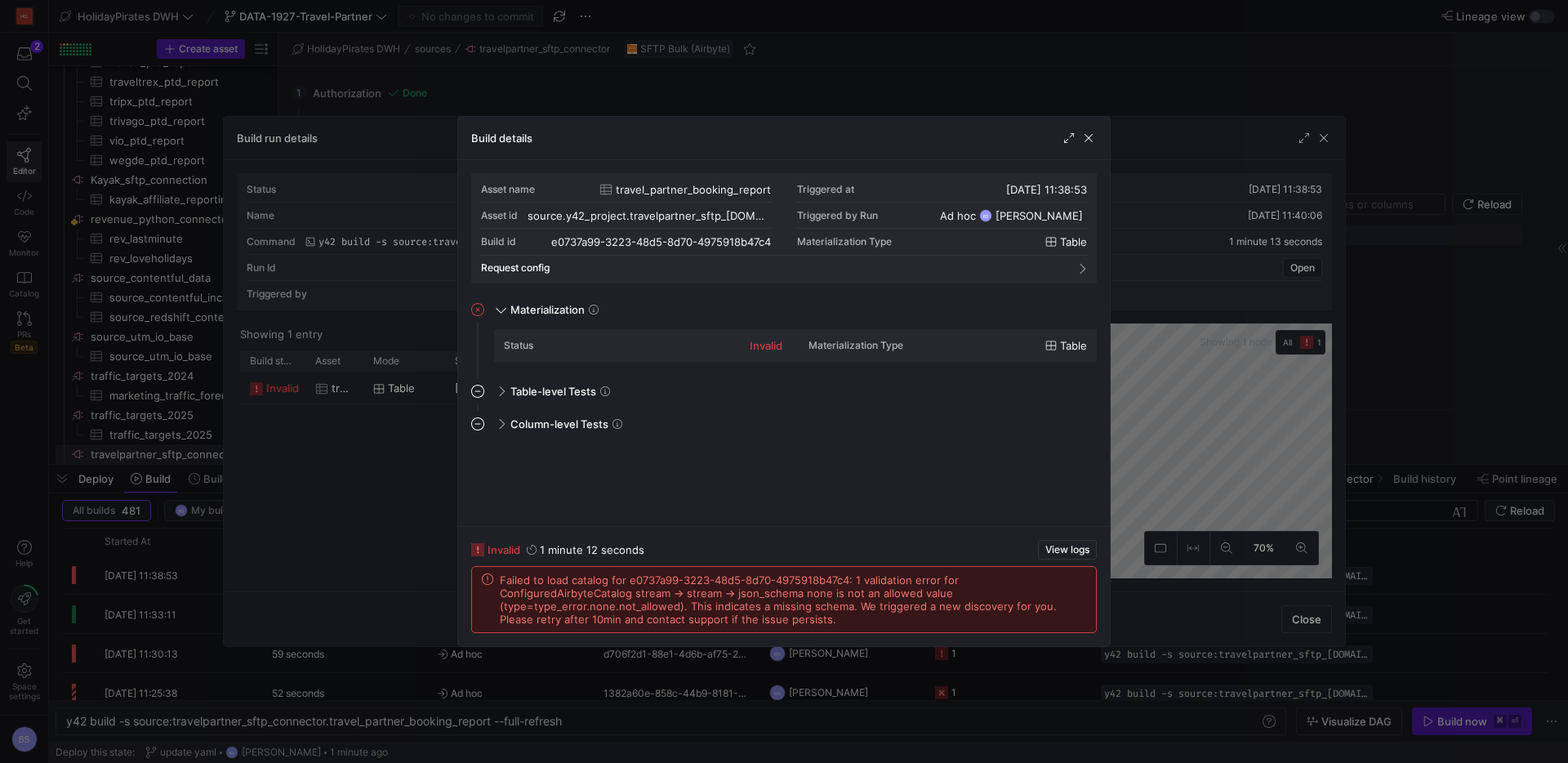
drag, startPoint x: 836, startPoint y: 625, endPoint x: 492, endPoint y: 584, distance: 346.4
click at [492, 584] on div "Failed to load catalog for e0737a99-3223-48d5-8d70-4975918b47c4: 1 validation e…" at bounding box center [784, 599] width 604 height 52
copy span "Failed to load catalog for e0737a99-3223-48d5-8d70-4975918b47c4: 1 validation e…"
click at [1085, 142] on span "button" at bounding box center [1088, 137] width 16 height 16
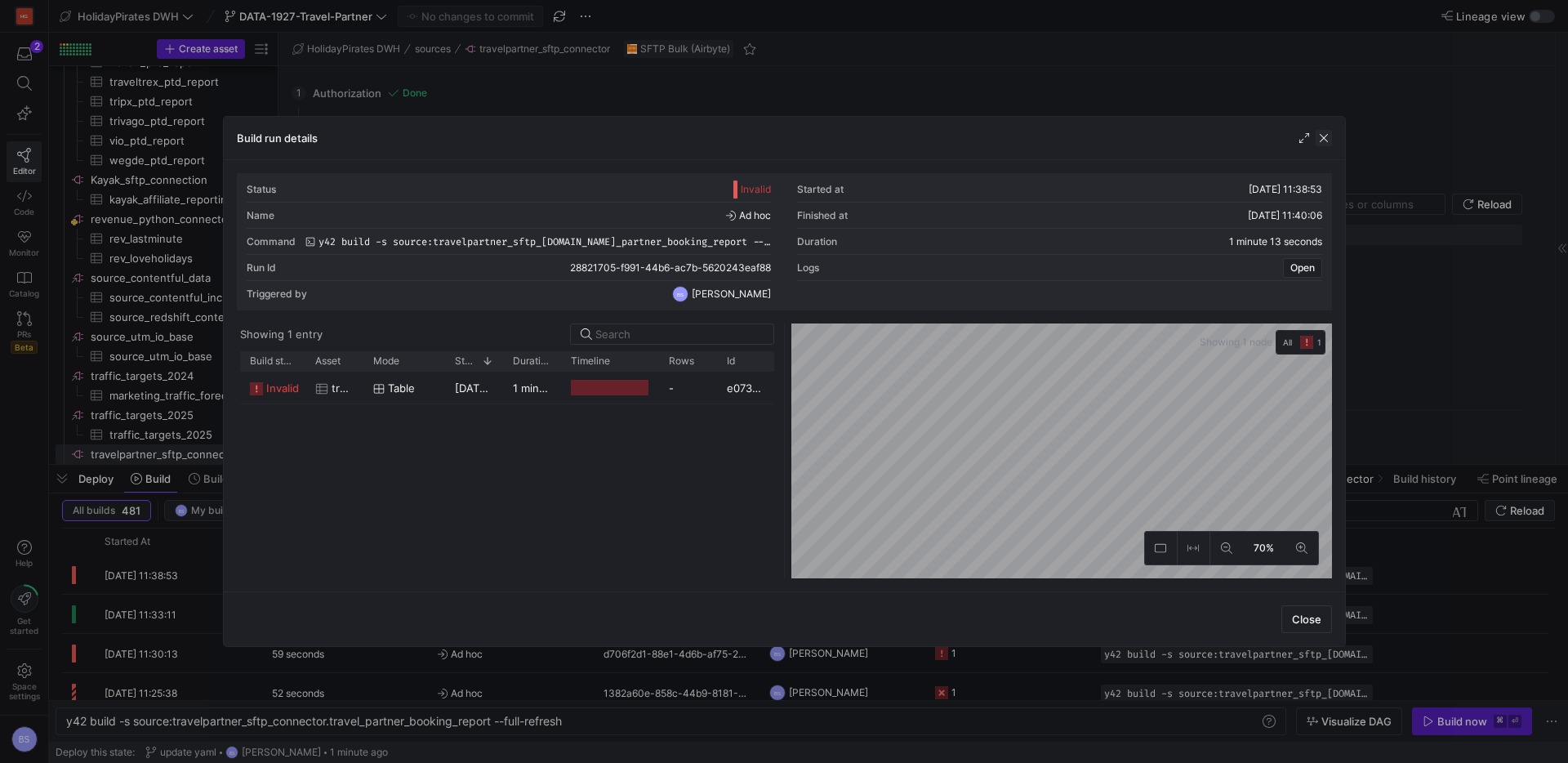
click at [1317, 139] on span "button" at bounding box center [1323, 137] width 16 height 16
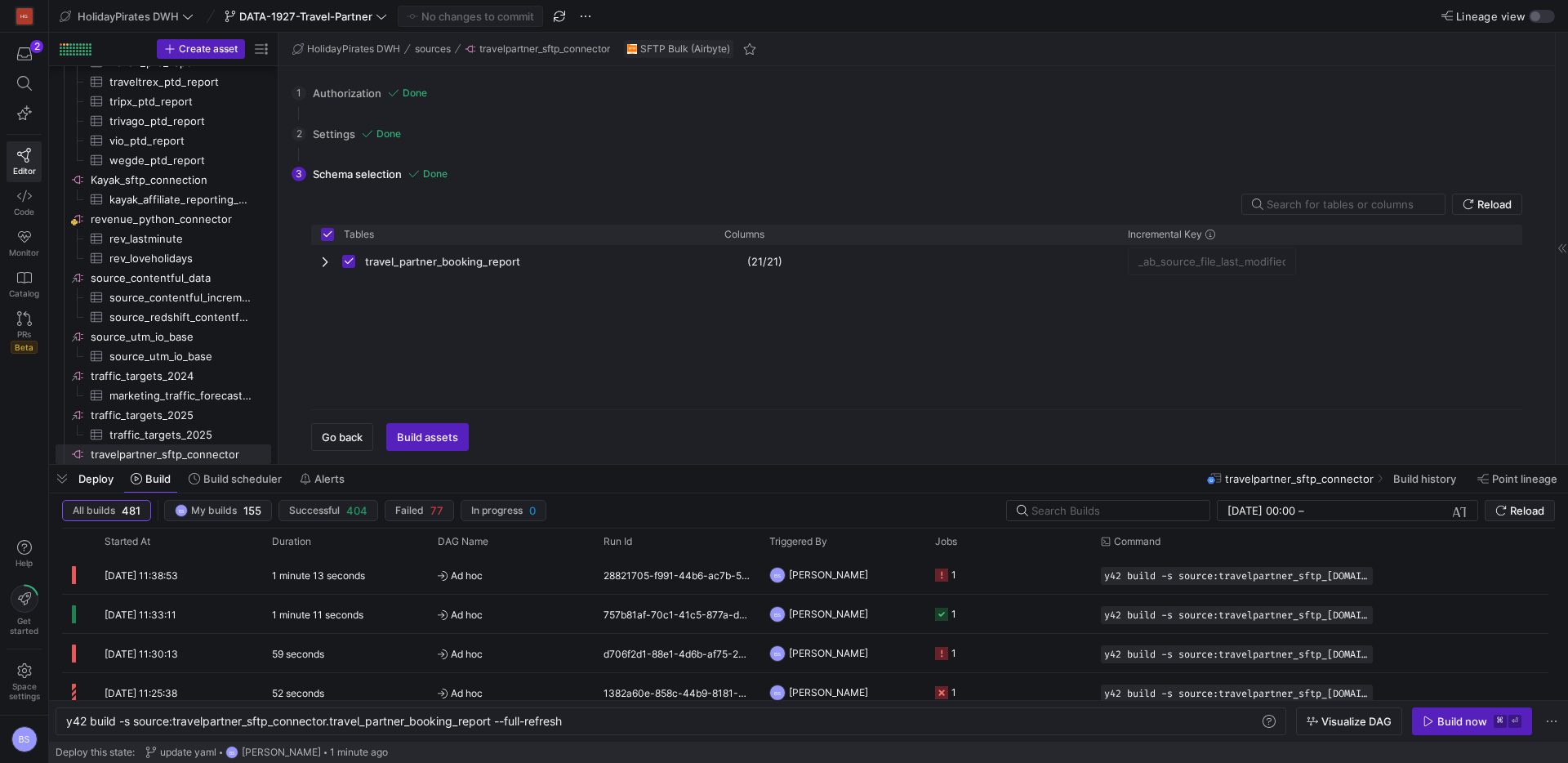
drag, startPoint x: 551, startPoint y: 457, endPoint x: 577, endPoint y: 423, distance: 42.8
click at [553, 455] on div "1 Authorization Done Choose which secret you'd like to use to authorize travelp…" at bounding box center [914, 265] width 1270 height 398
drag, startPoint x: 783, startPoint y: 727, endPoint x: 857, endPoint y: 722, distance: 74.2
click at [784, 727] on div "y42 build -s source:travelpartner_sftp_connector.t ravel_partner_booking_report…" at bounding box center [663, 721] width 1194 height 13
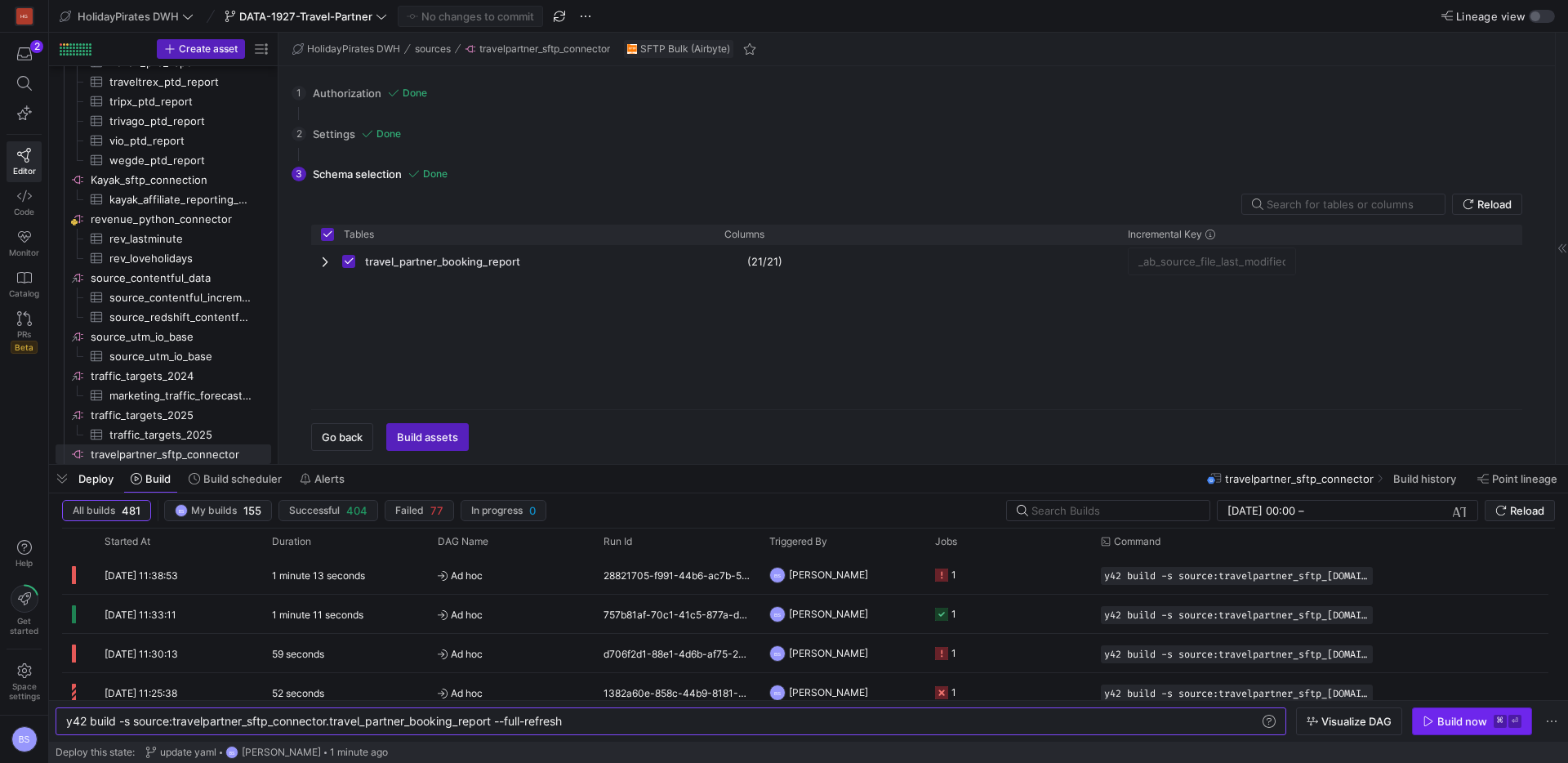
click at [1456, 718] on div "Build now" at bounding box center [1462, 721] width 50 height 13
click at [342, 699] on div "59 seconds" at bounding box center [345, 692] width 166 height 39
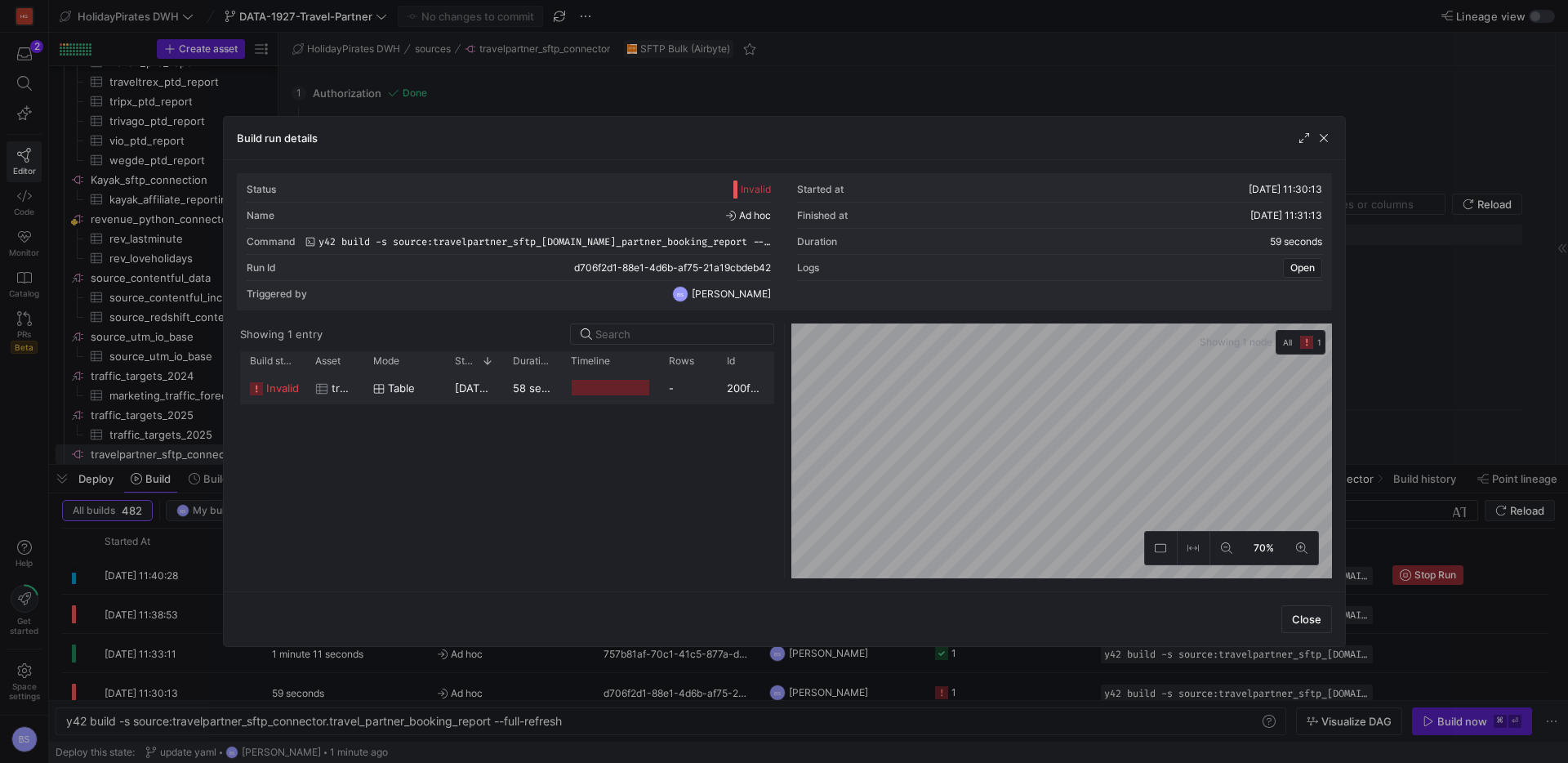
click at [455, 387] on span "15/08/25, 11:30:14" at bounding box center [494, 388] width 79 height 13
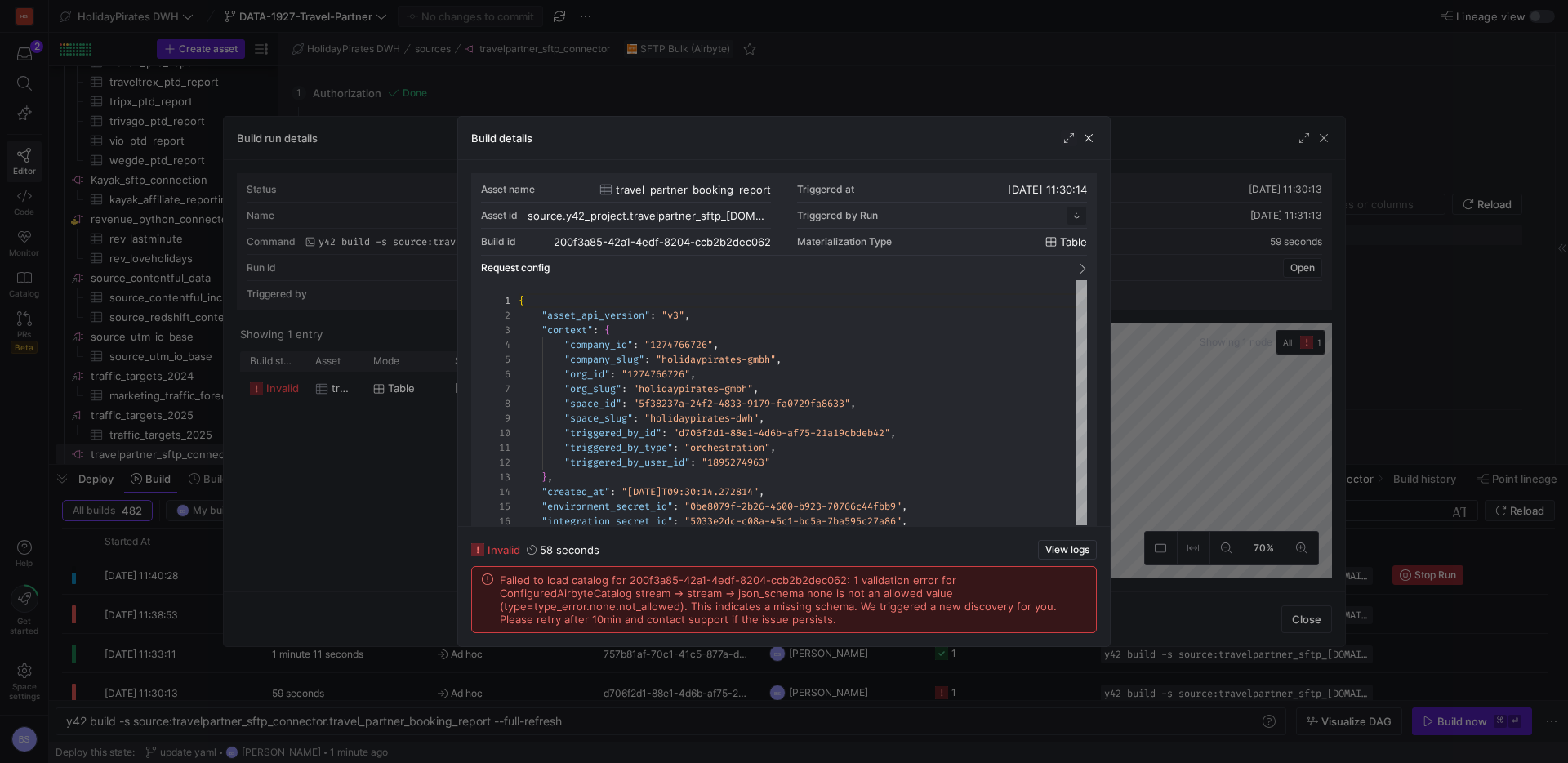
scroll to position [147, 0]
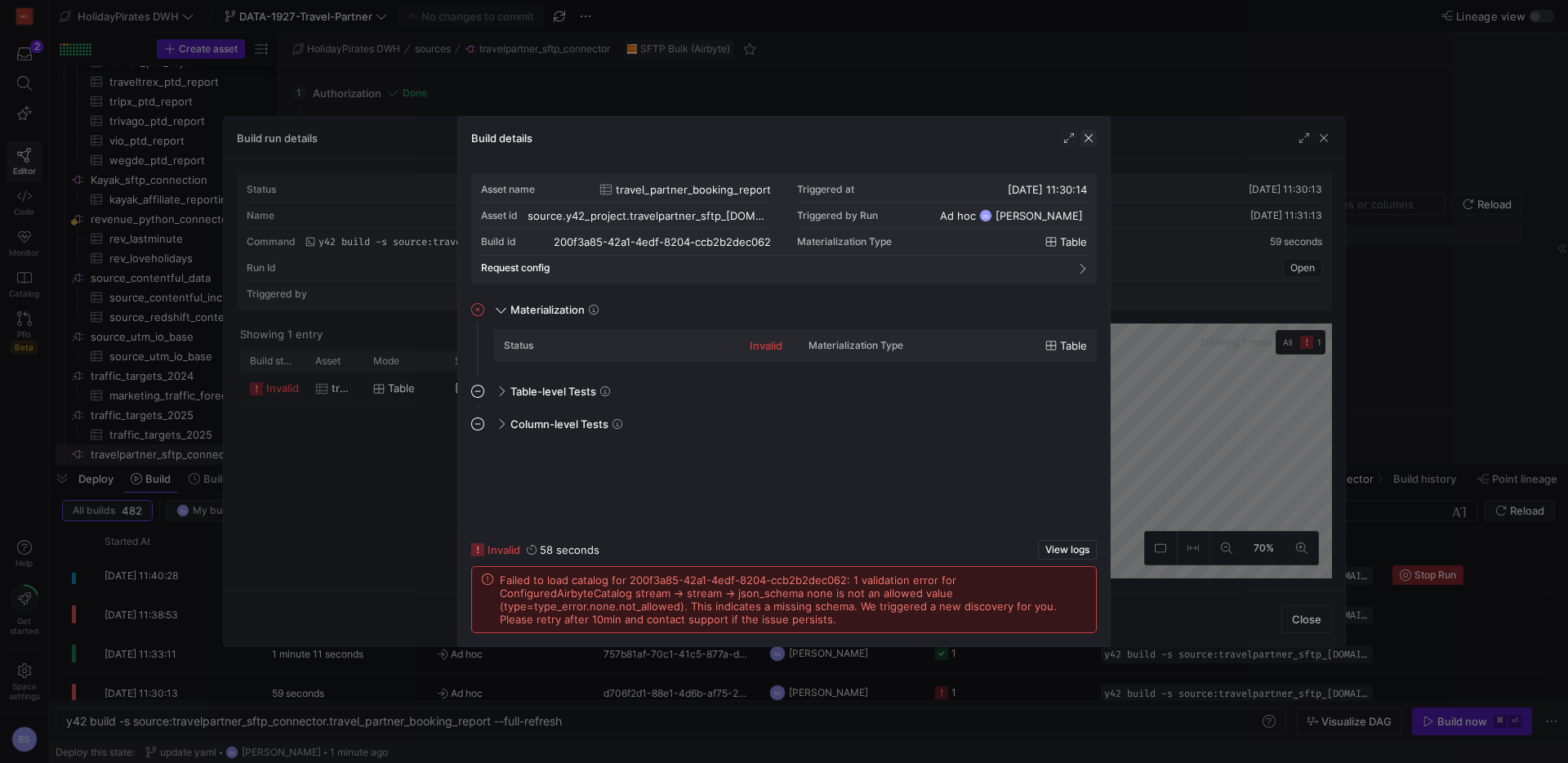
click at [1096, 133] on span "button" at bounding box center [1088, 137] width 16 height 16
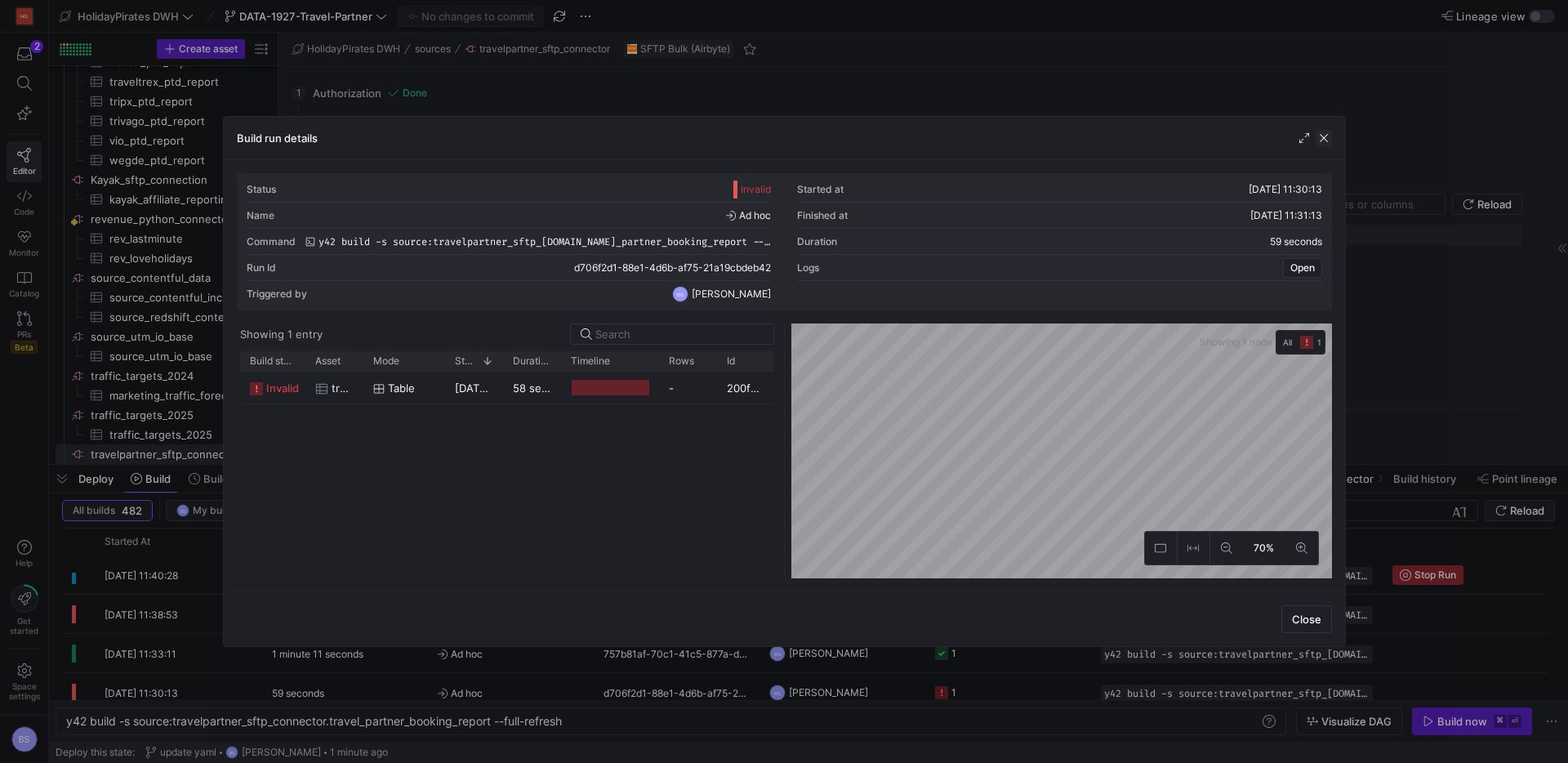
click at [1324, 141] on span "button" at bounding box center [1323, 137] width 16 height 16
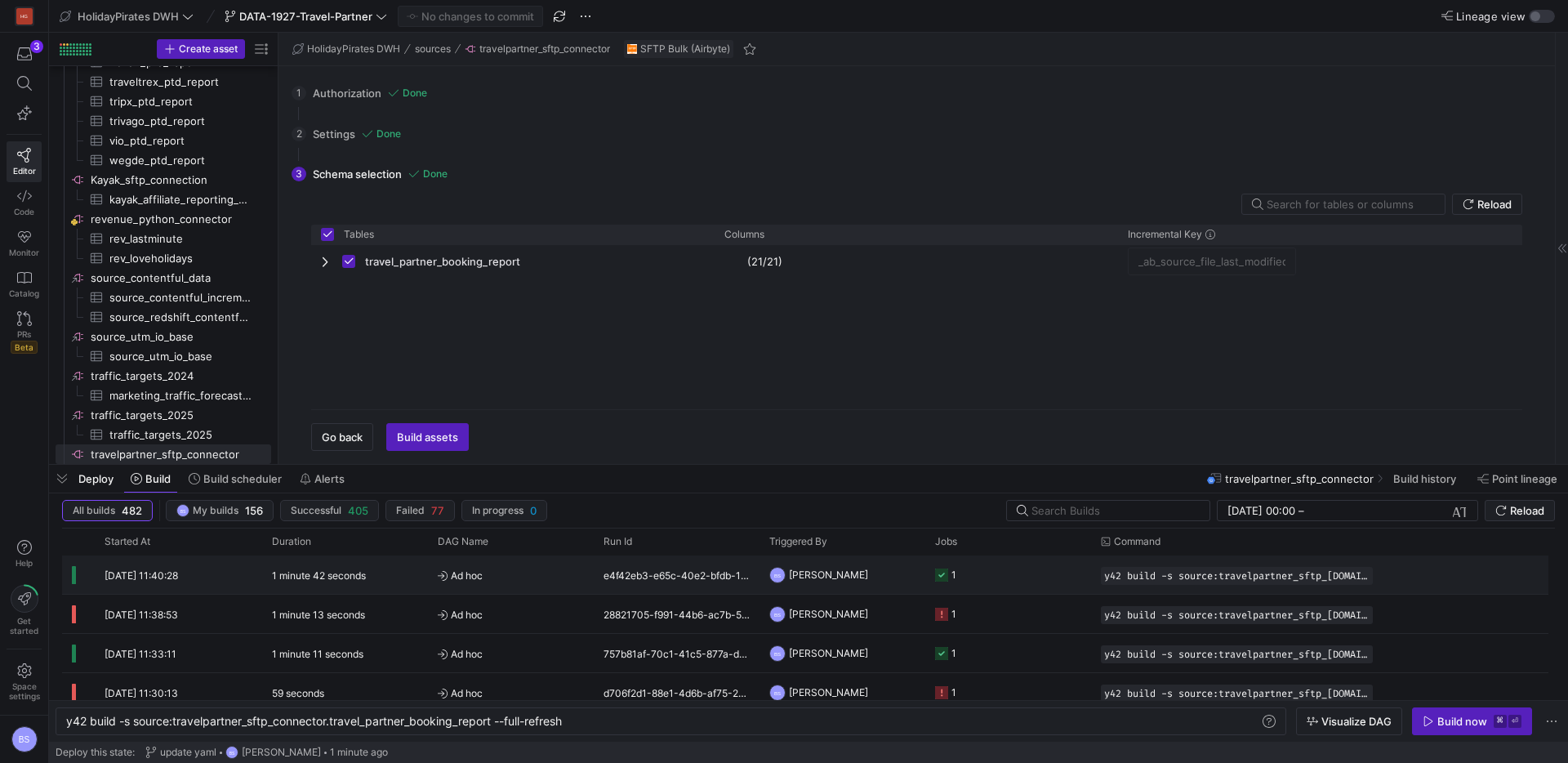
click at [573, 573] on span "Ad hoc" at bounding box center [511, 575] width 146 height 39
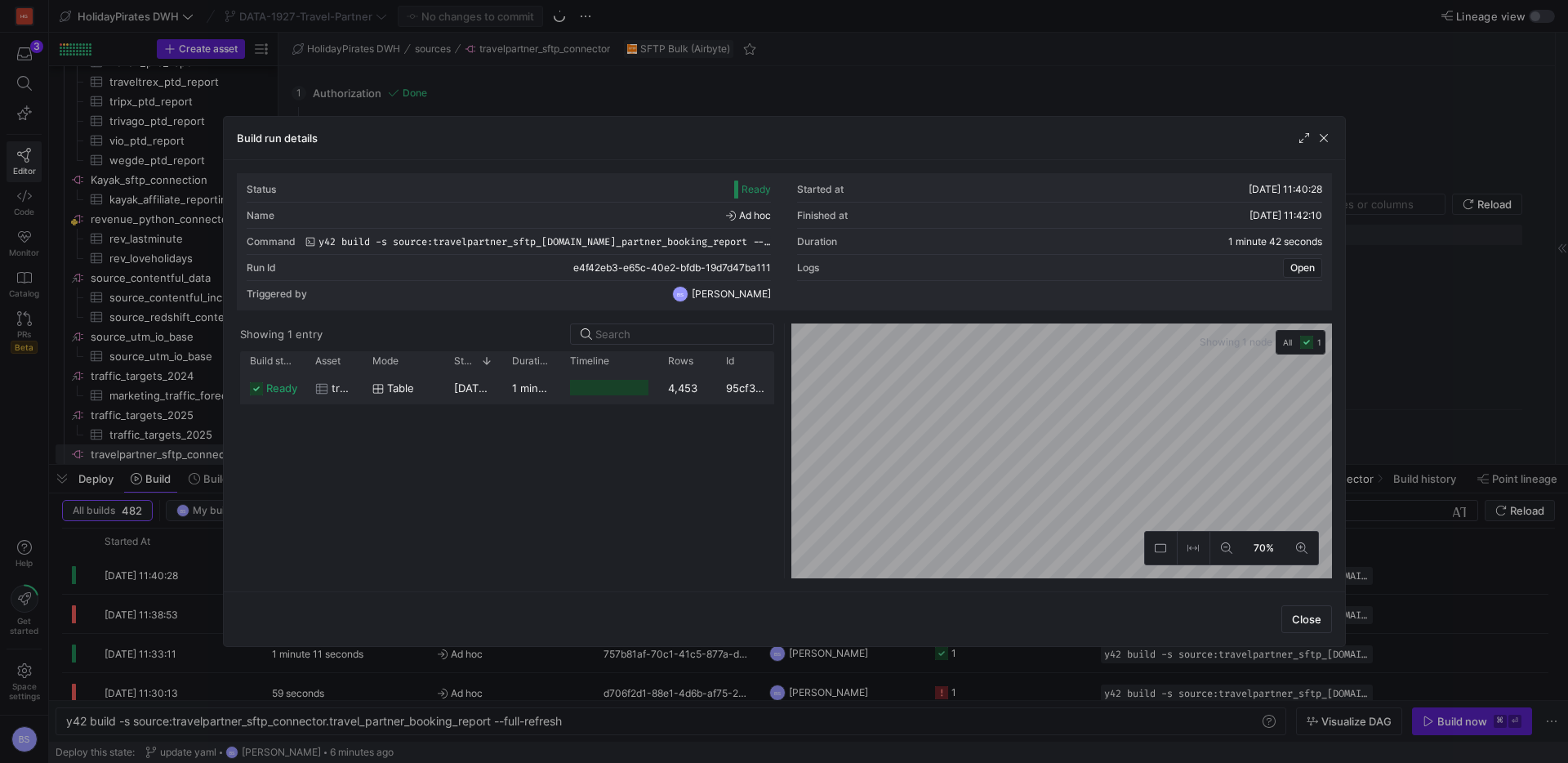
click at [590, 382] on div at bounding box center [608, 388] width 78 height 15
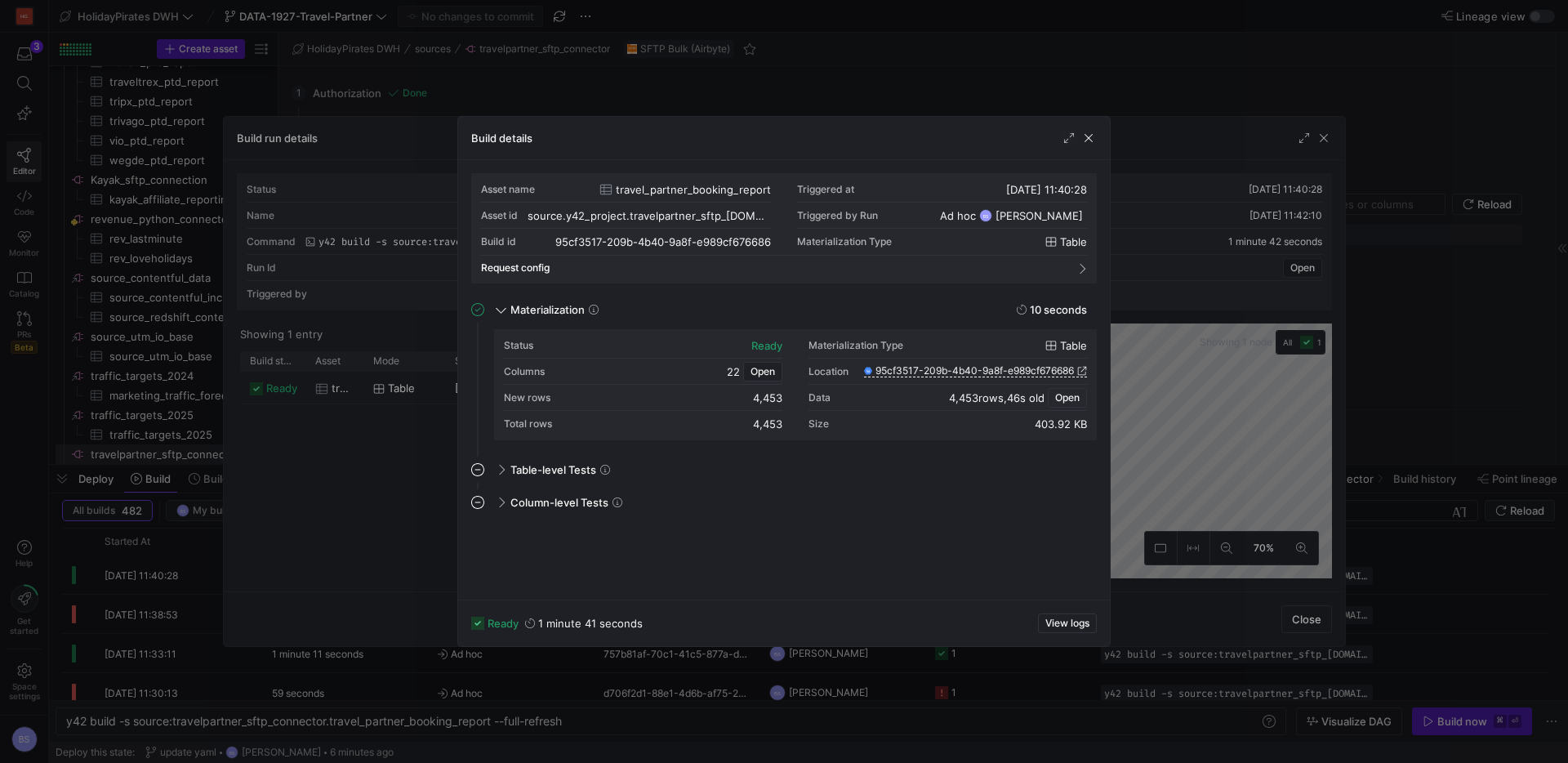
click at [1057, 394] on span "Open" at bounding box center [1068, 397] width 25 height 11
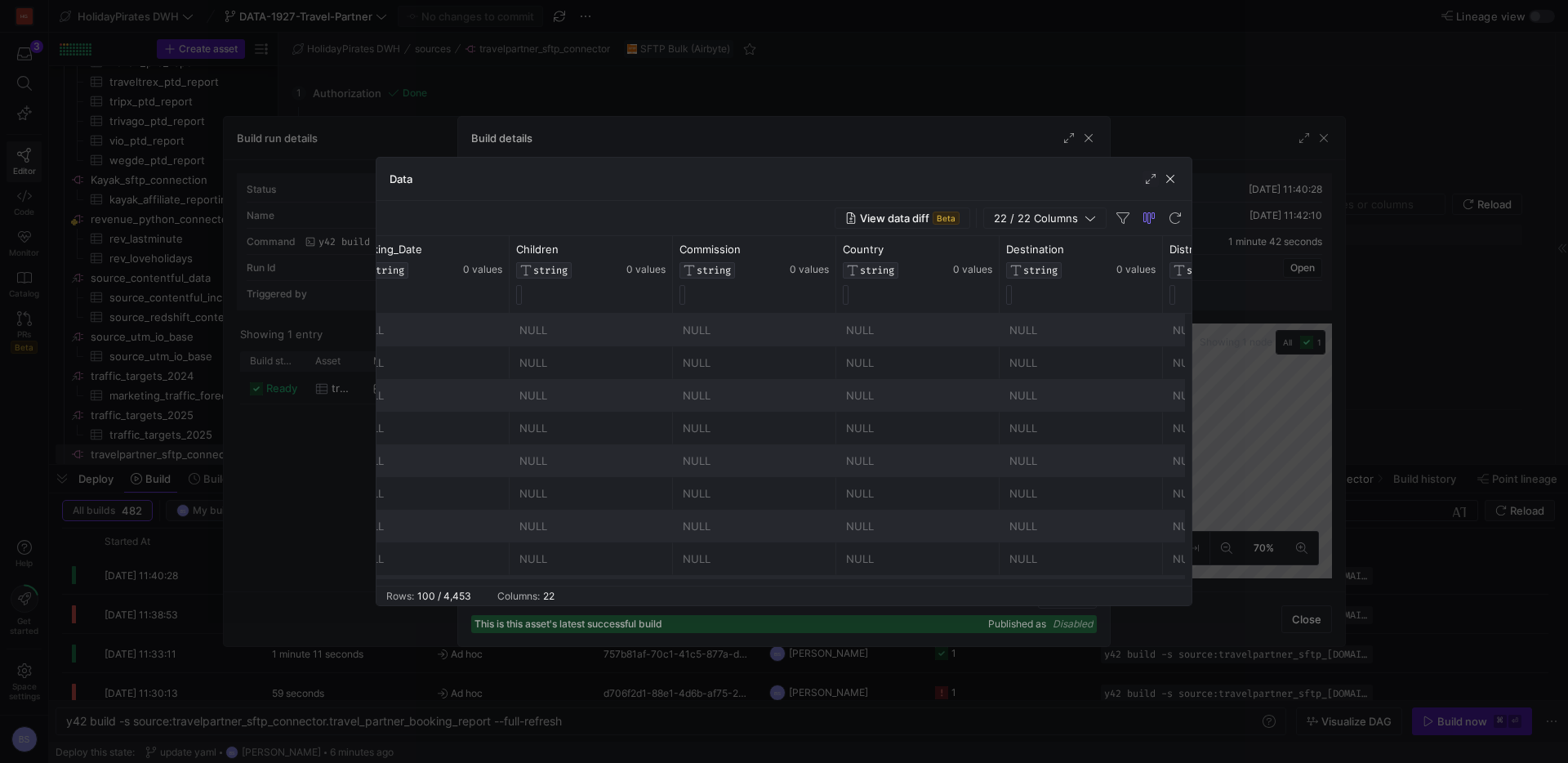
scroll to position [0, 433]
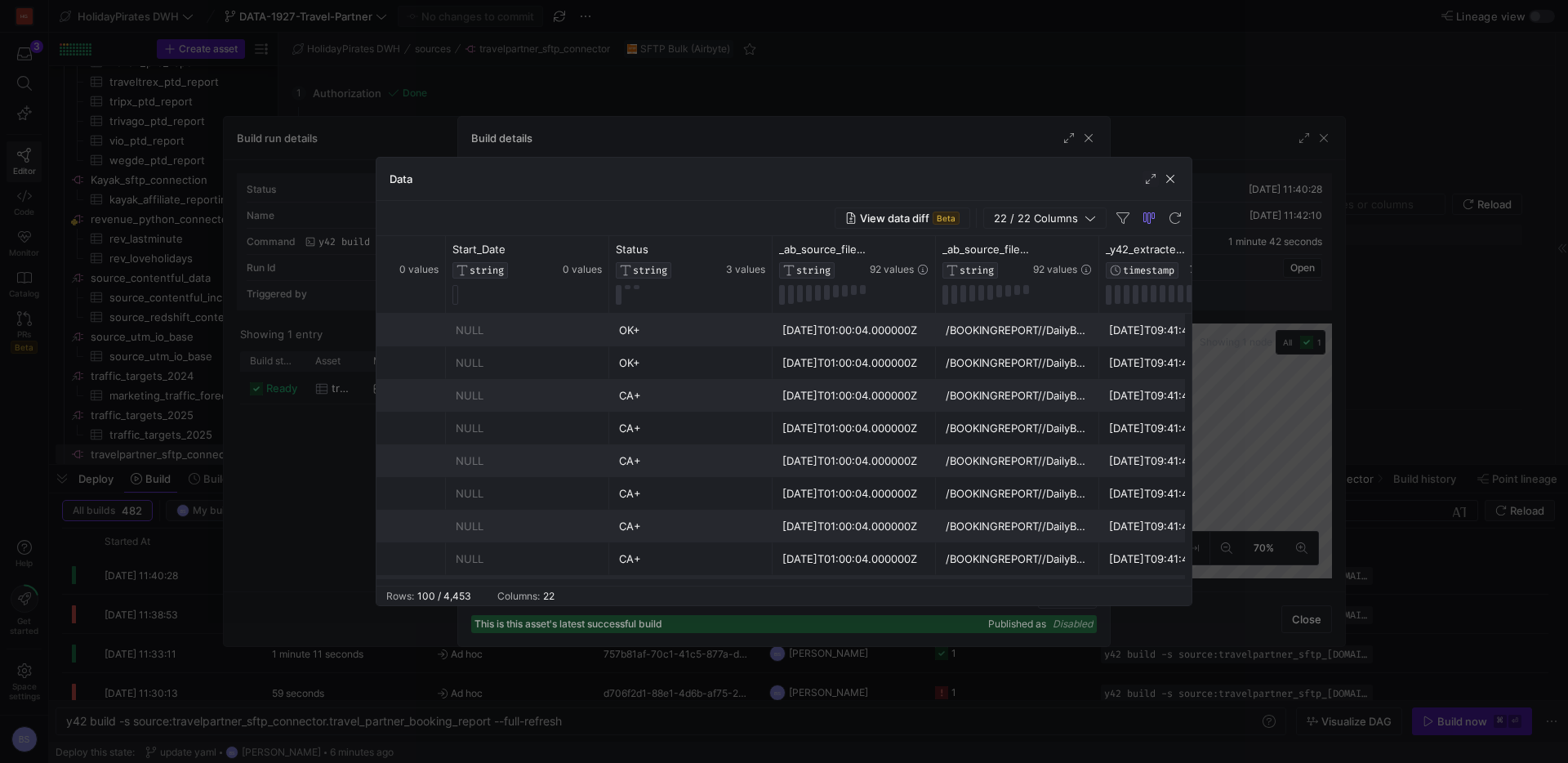
click at [585, 320] on div "NULL" at bounding box center [528, 330] width 144 height 32
click at [1172, 176] on span "button" at bounding box center [1170, 179] width 16 height 16
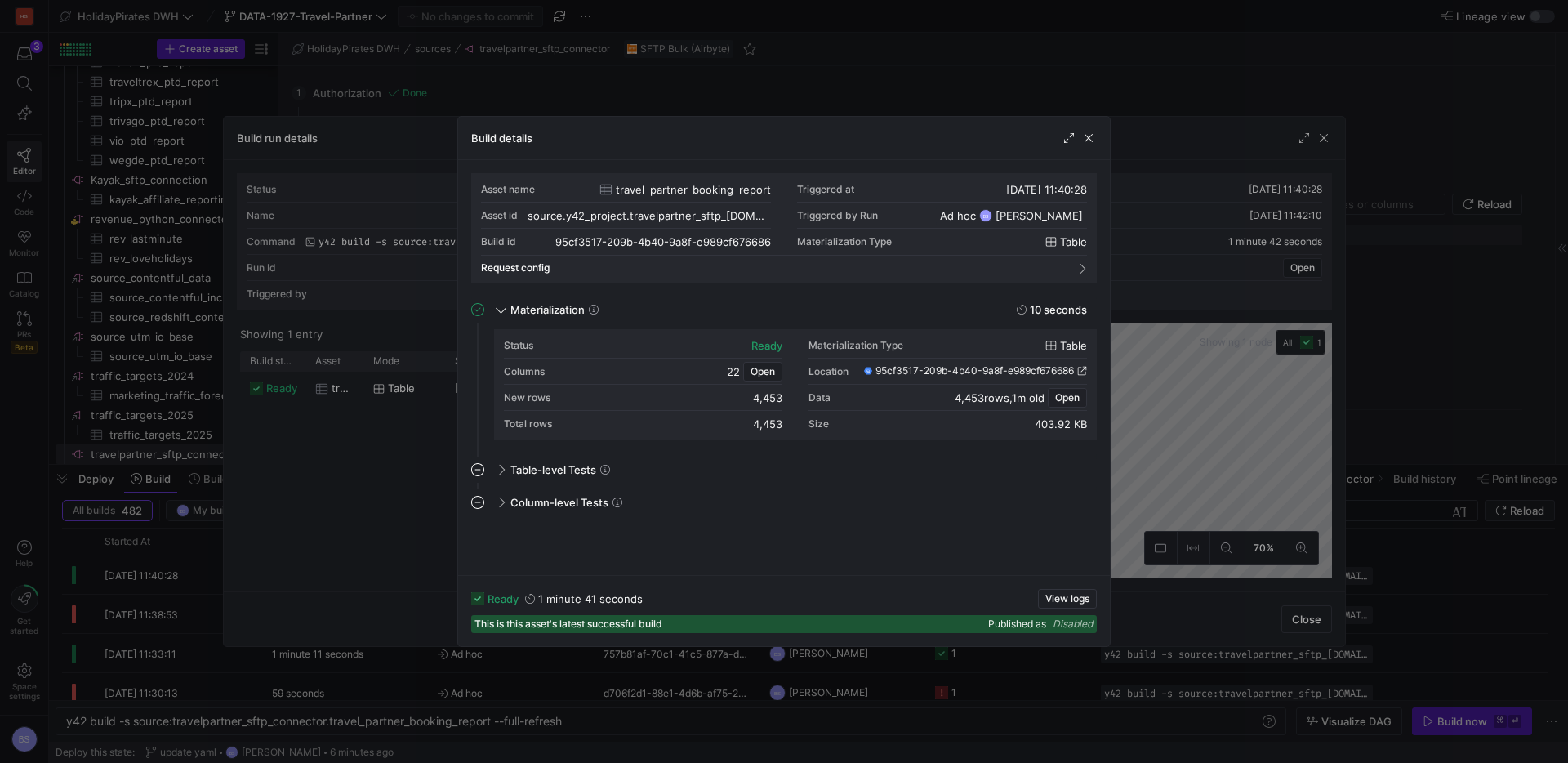
drag, startPoint x: 1092, startPoint y: 136, endPoint x: 1297, endPoint y: 148, distance: 205.4
click at [1101, 133] on div "Build details" at bounding box center [784, 138] width 652 height 43
click at [1090, 140] on span "button" at bounding box center [1088, 137] width 16 height 16
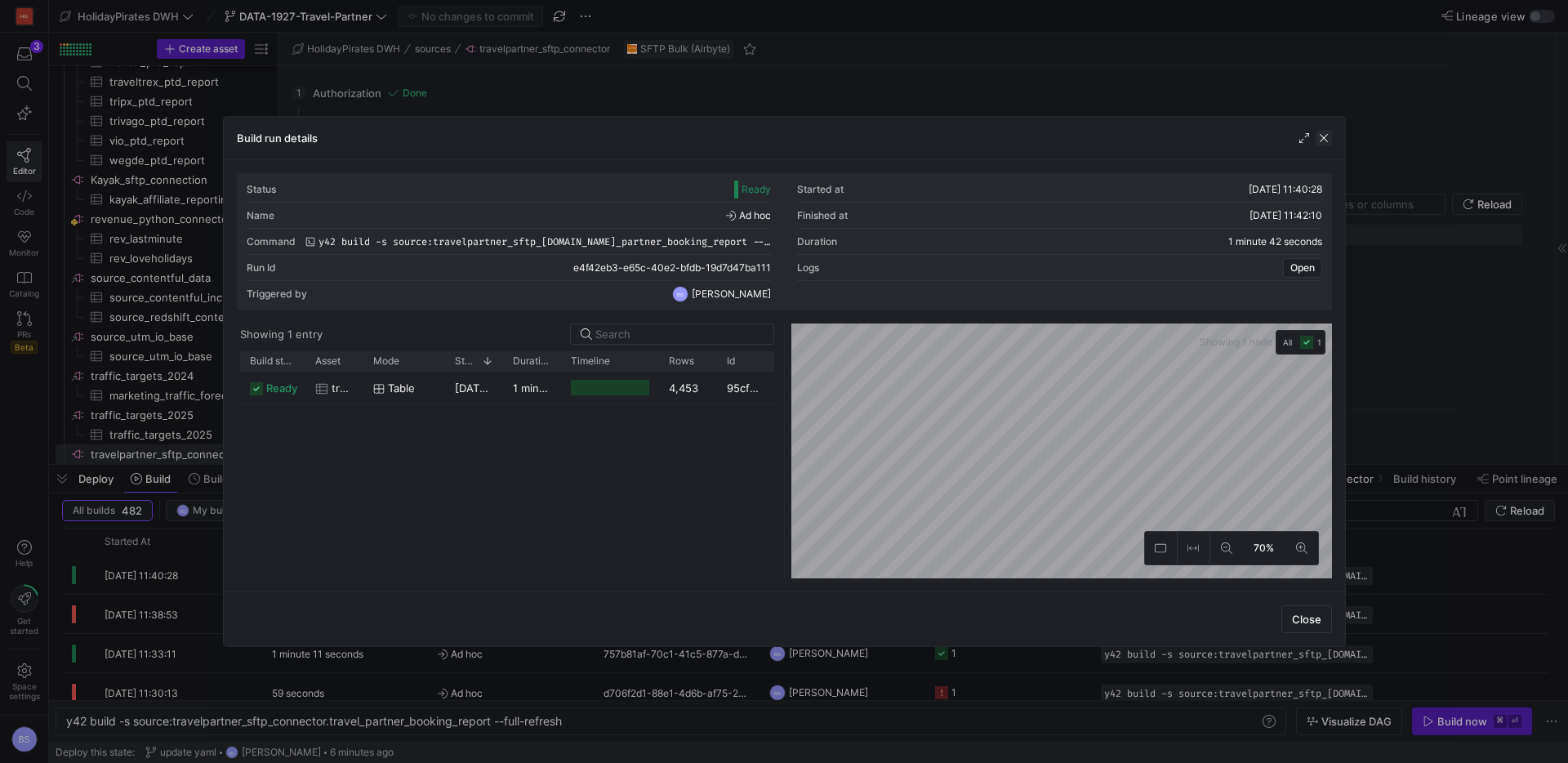
click at [1323, 142] on span "button" at bounding box center [1323, 137] width 16 height 16
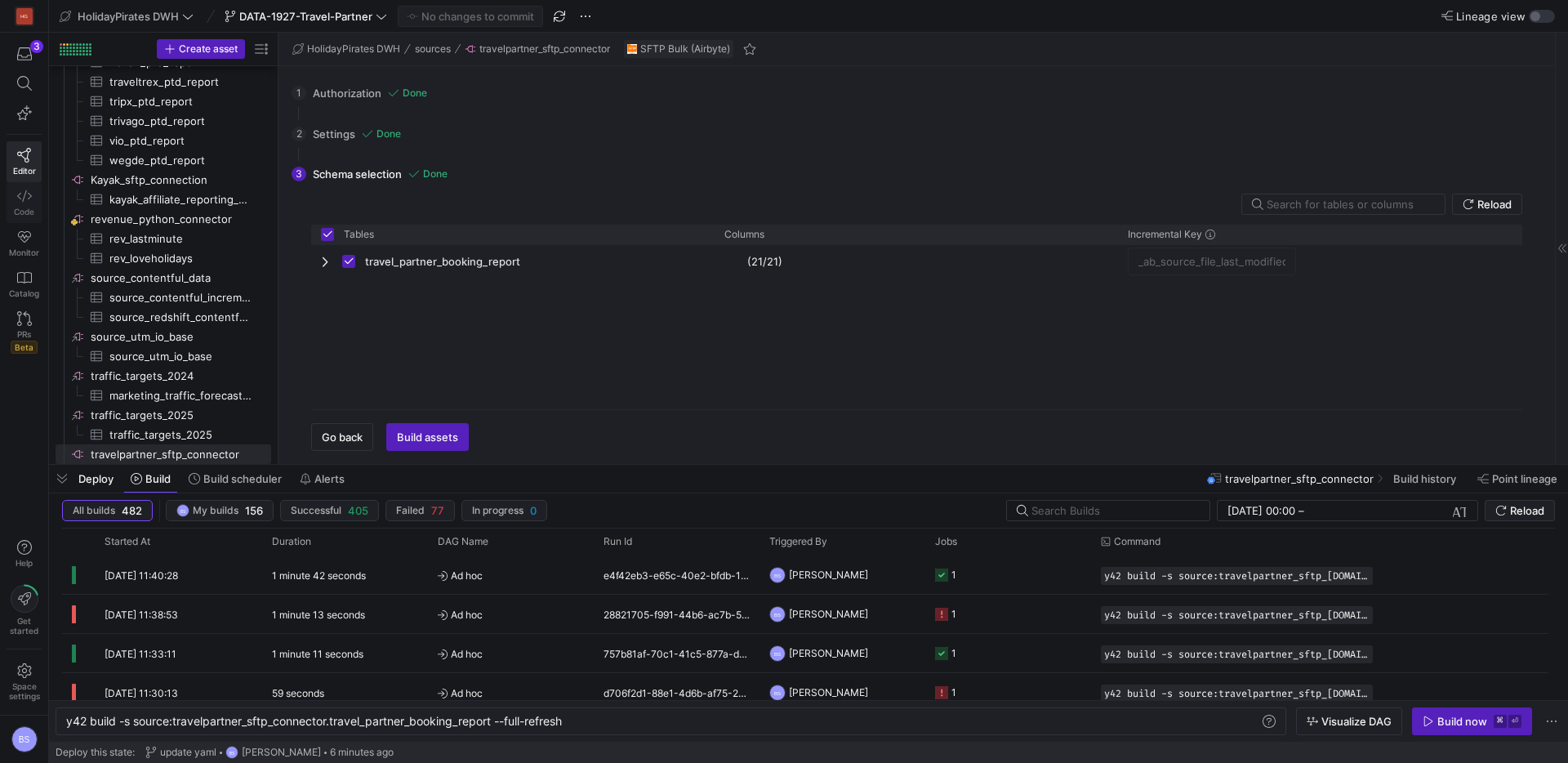
click at [23, 204] on link "Code" at bounding box center [24, 203] width 35 height 41
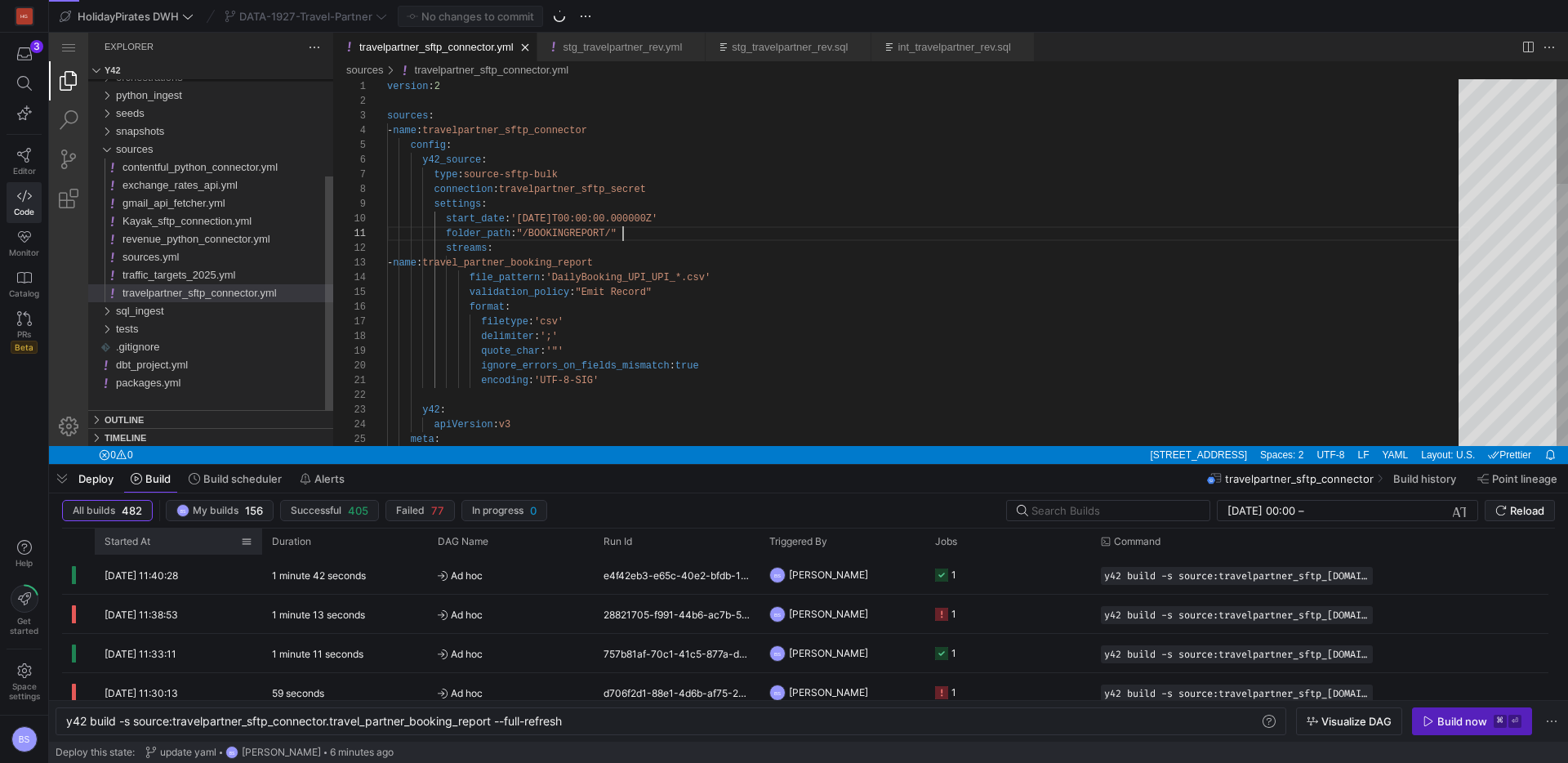
scroll to position [44, 225]
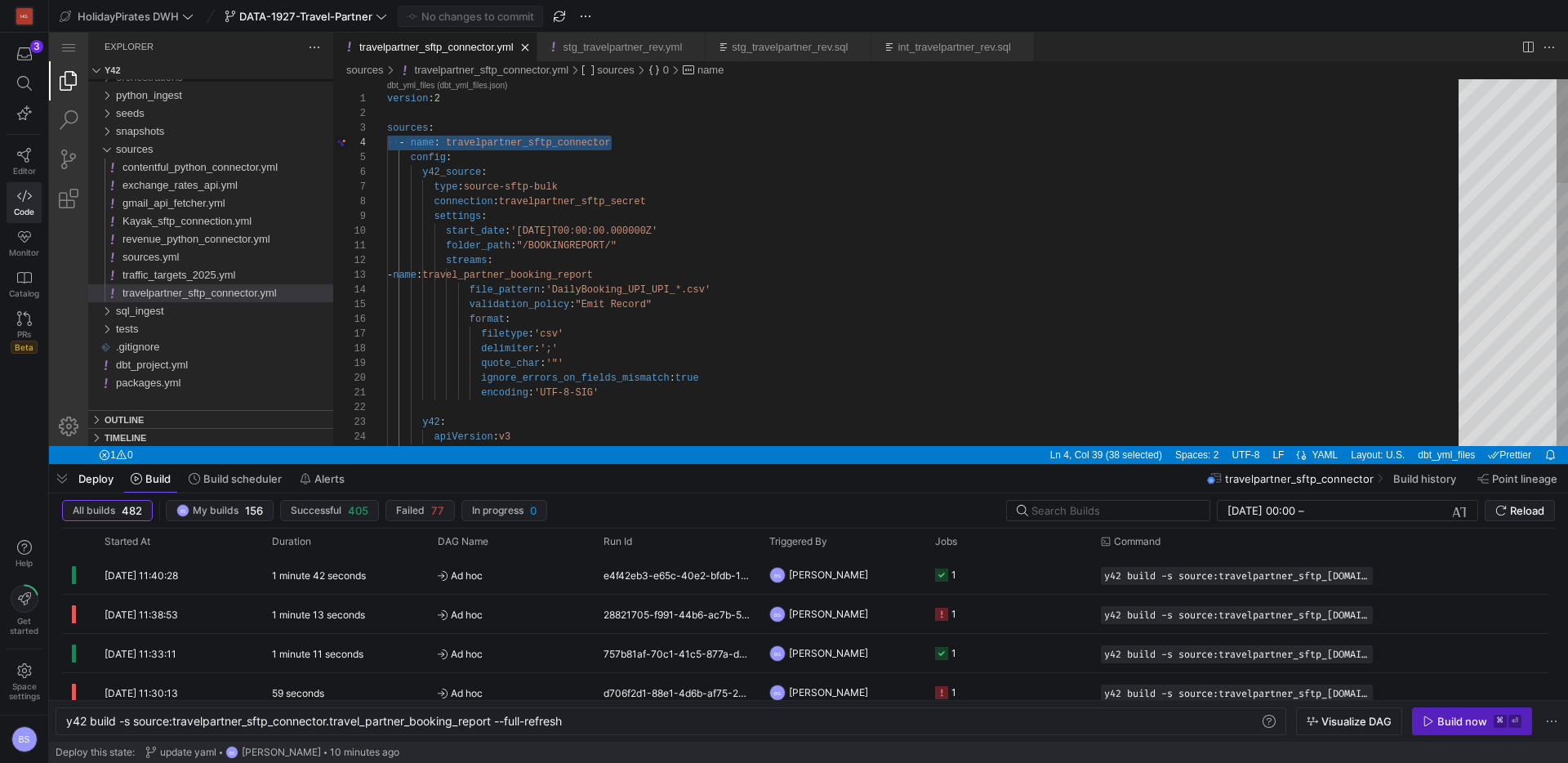
click at [589, 365] on div "version : 2 sources : ·‌·‌ - ·‌ name : ·‌ travelpartner_sftp_connector config :…" at bounding box center [929, 724] width 1083 height 1291
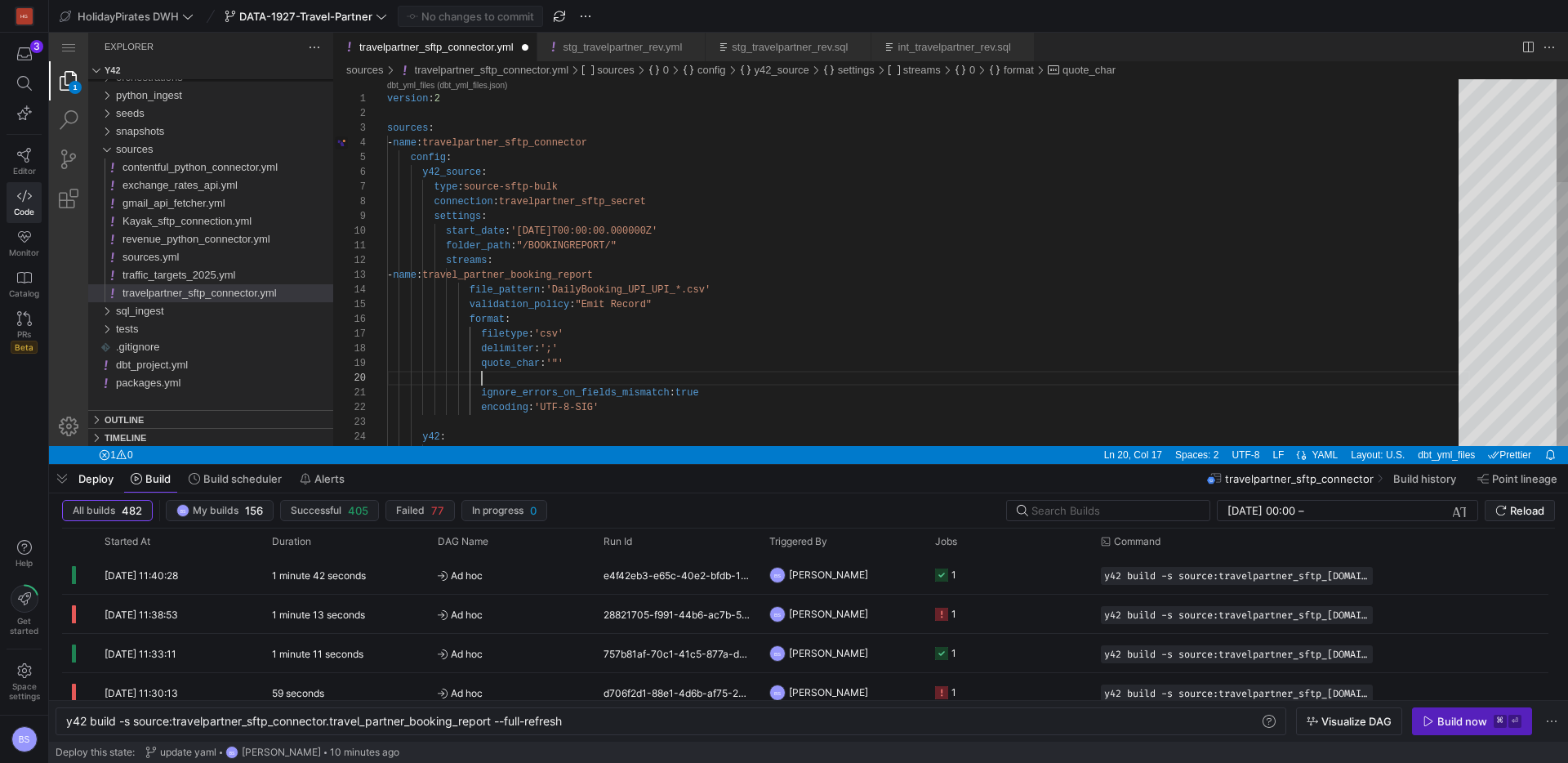
paste textarea "skip_initial_space: true ignore_errors_on_fields_mismatch: true encoding: 'UTF-…"
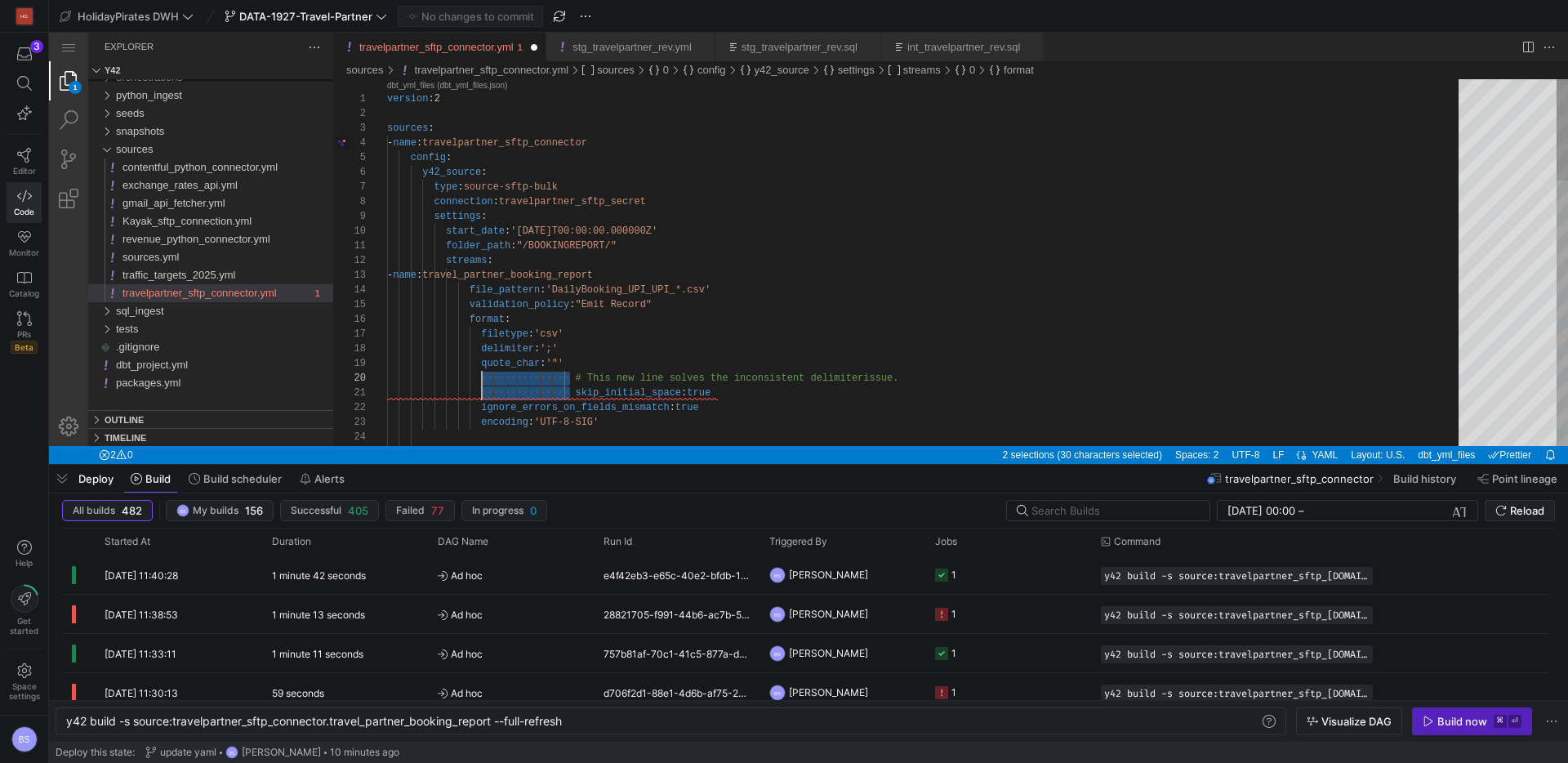
drag, startPoint x: 572, startPoint y: 378, endPoint x: 483, endPoint y: 397, distance: 91.0
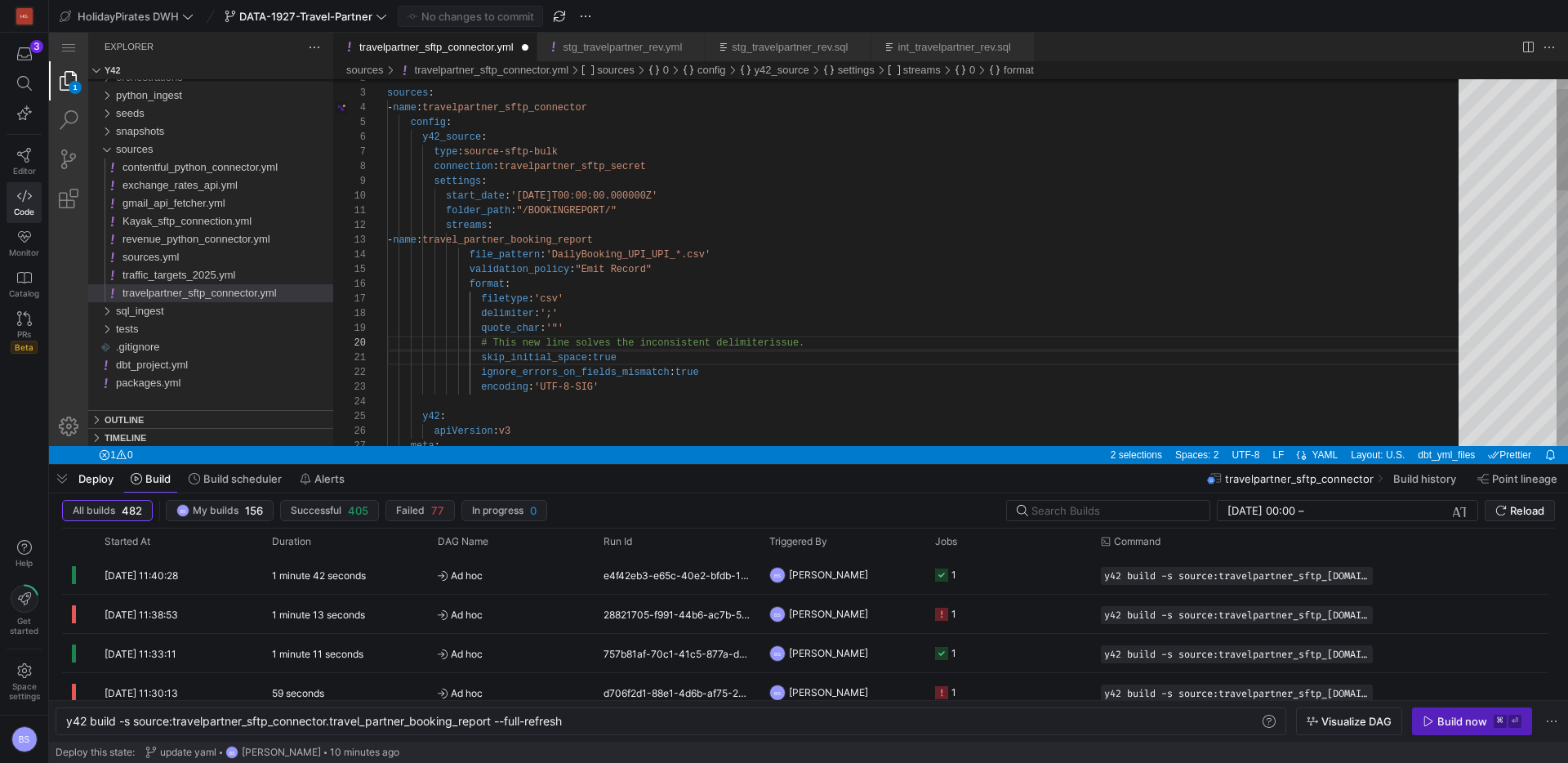
click at [749, 311] on div "sources : - name : travelpartner_sftp_connector config : y42_source : type : so…" at bounding box center [929, 704] width 1083 height 1320
type textarea "folder_path: "/BOOKINGREPORT/" streams: - name: travel_partner_booking_report f…"
click at [488, 17] on span "Commit & push (1)" at bounding box center [478, 15] width 92 height 13
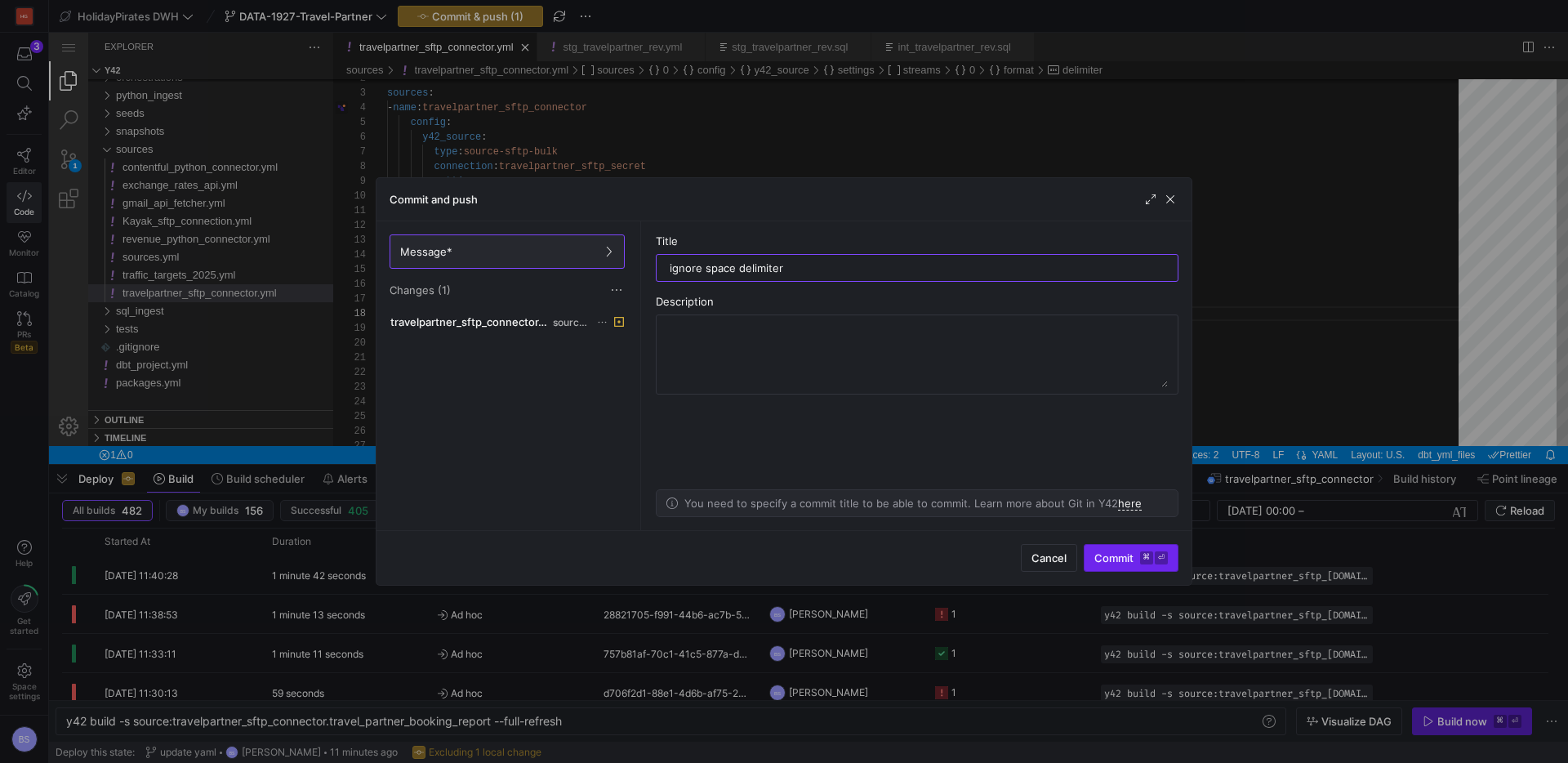
type input "ignore space delimiter"
click at [1089, 566] on span "submit" at bounding box center [1131, 558] width 94 height 26
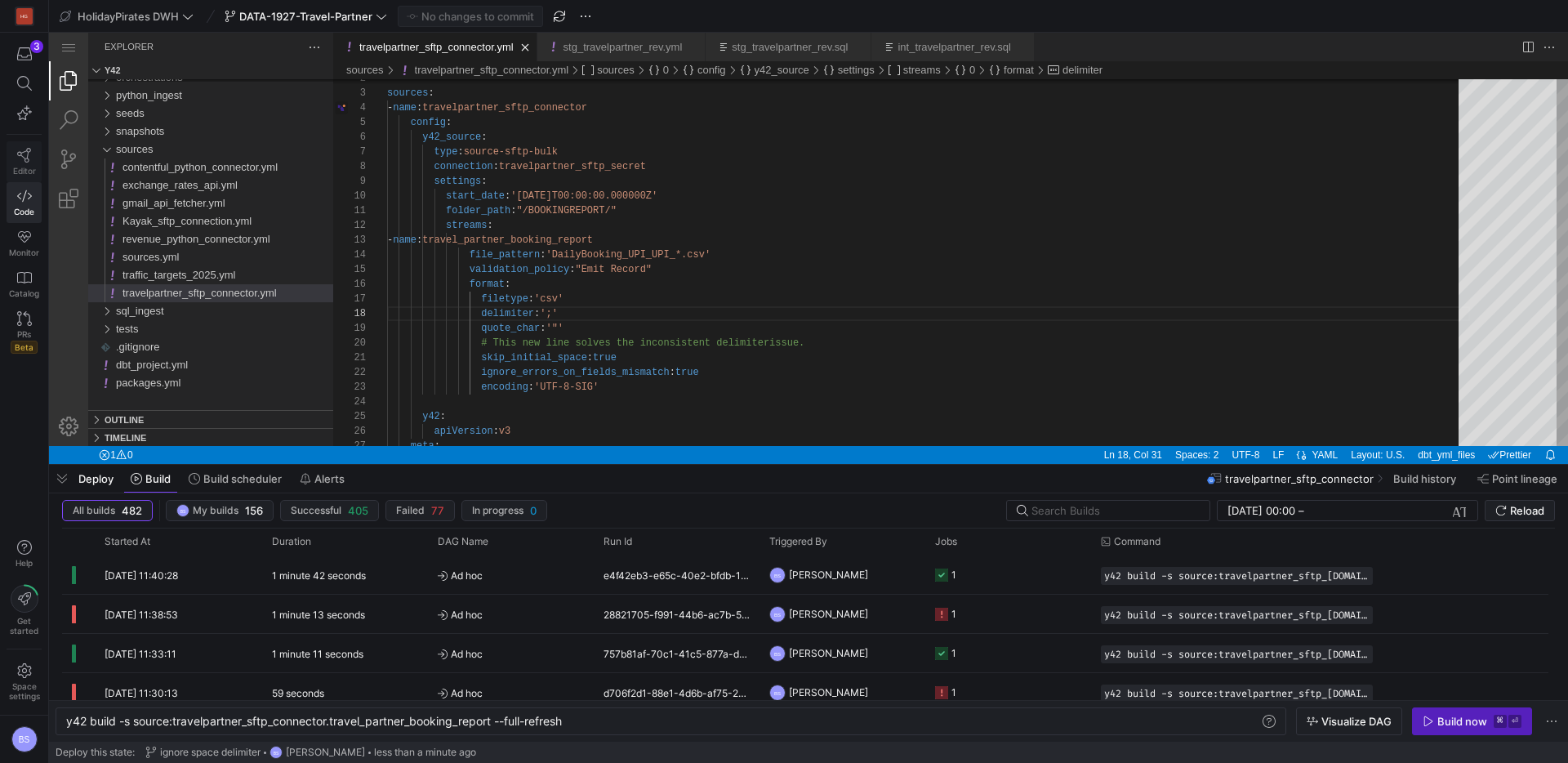
click at [27, 161] on icon at bounding box center [24, 154] width 14 height 15
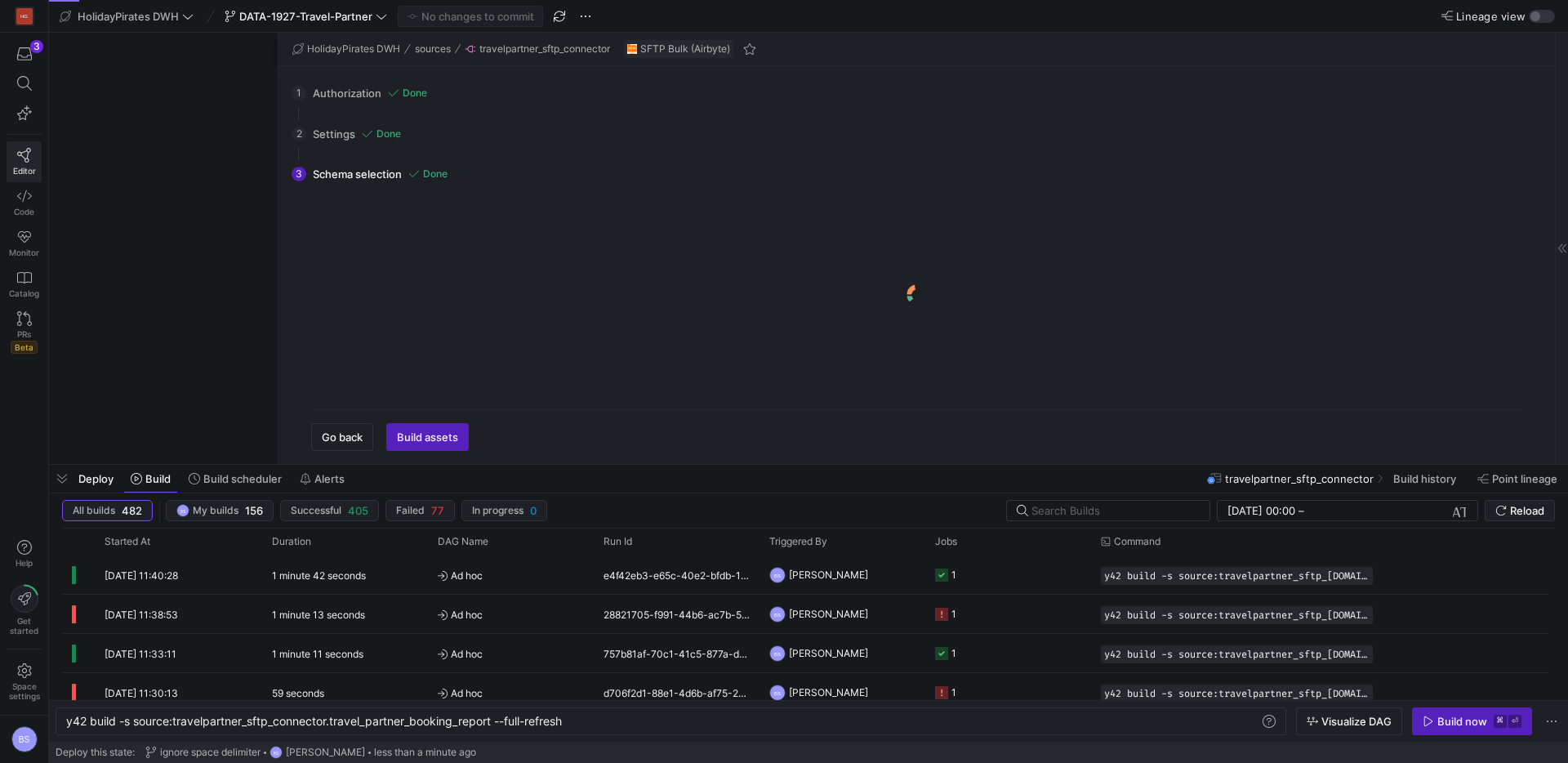
scroll to position [1151, 0]
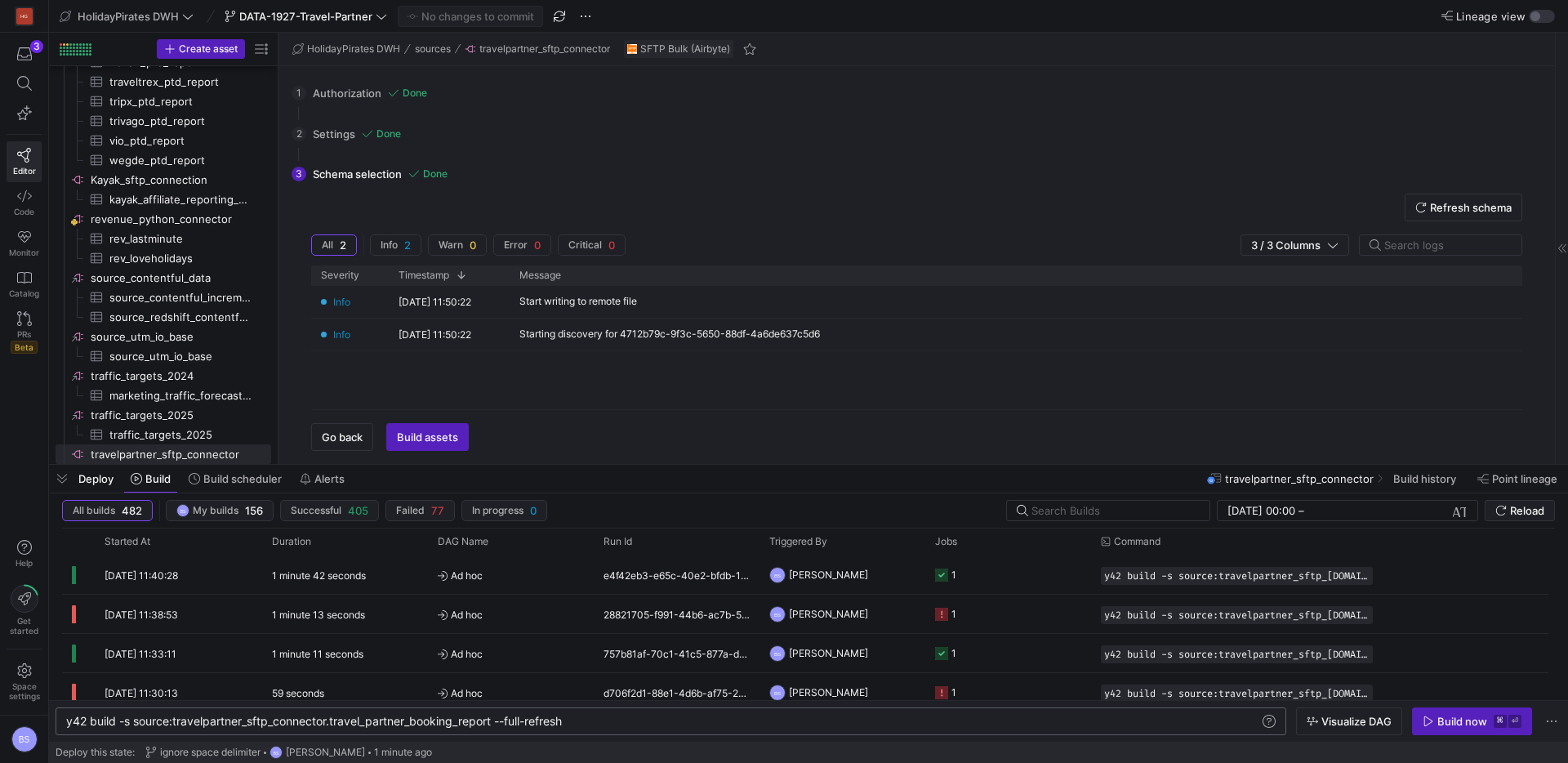
click at [610, 728] on div "y42 build -s source:travelpartner_sftp_connector.t ravel_partner_booking_report…" at bounding box center [671, 721] width 1231 height 27
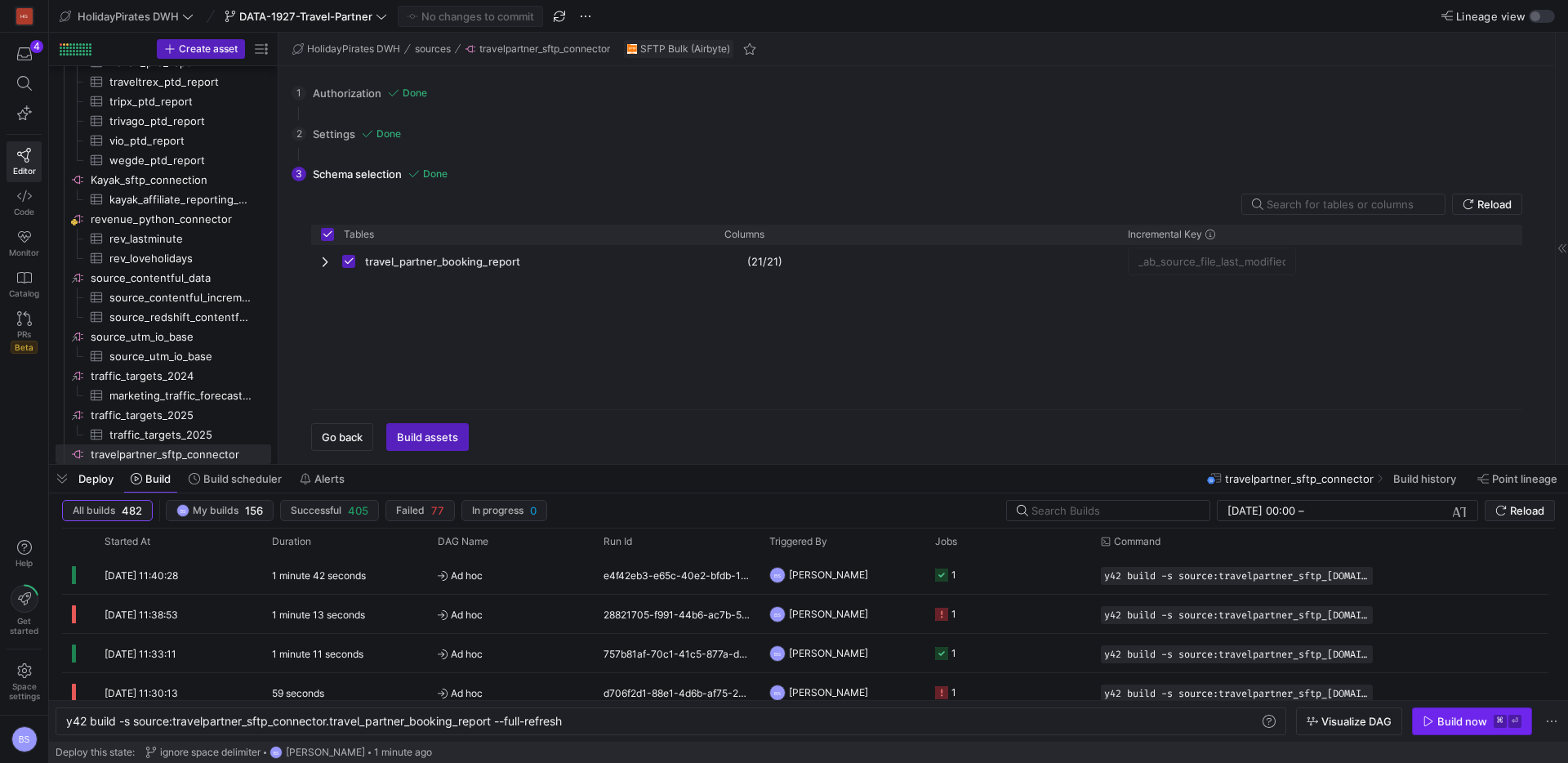
click at [1434, 718] on icon "button" at bounding box center [1428, 721] width 11 height 11
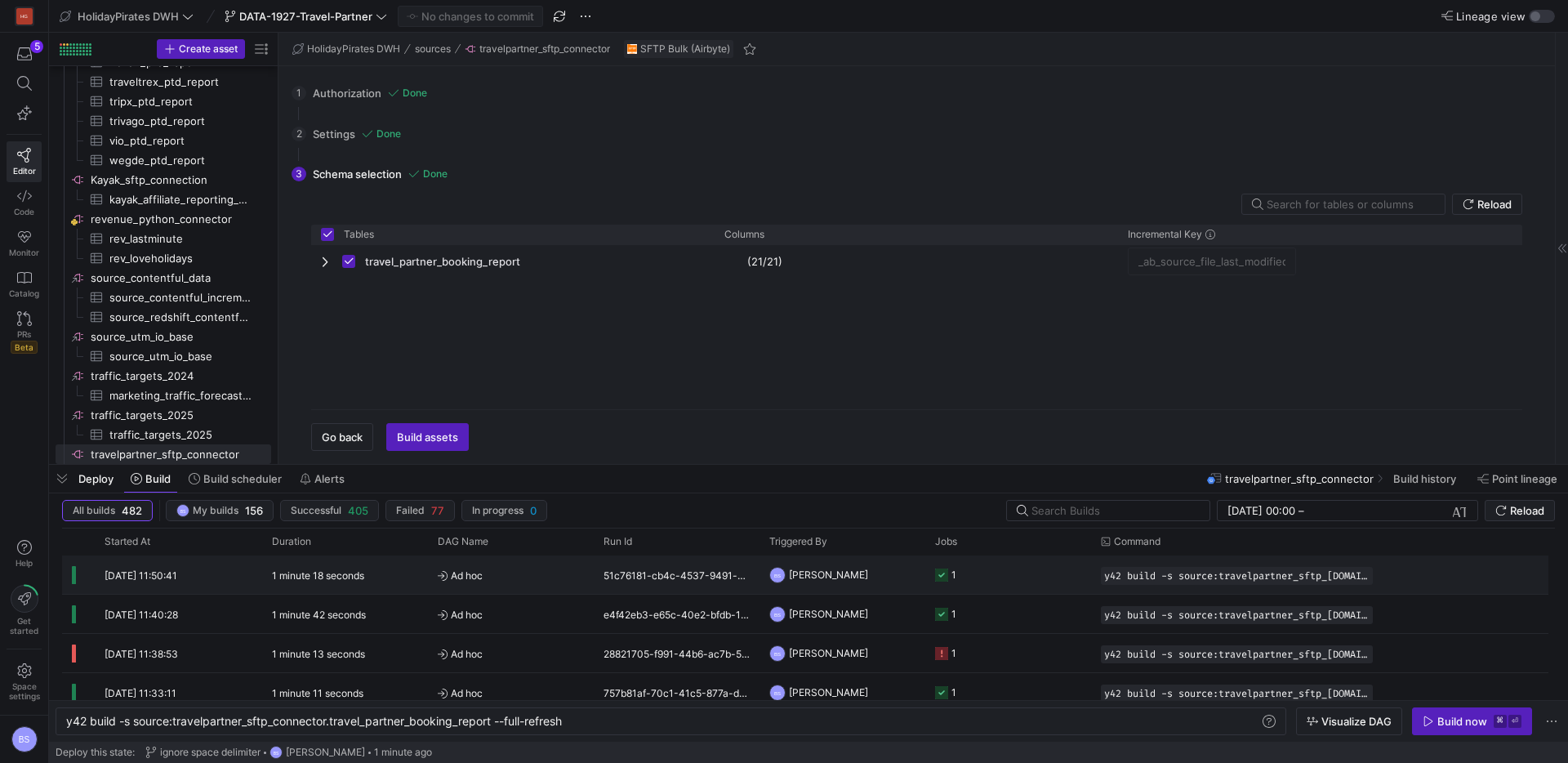
click at [525, 578] on span "Ad hoc" at bounding box center [511, 575] width 146 height 39
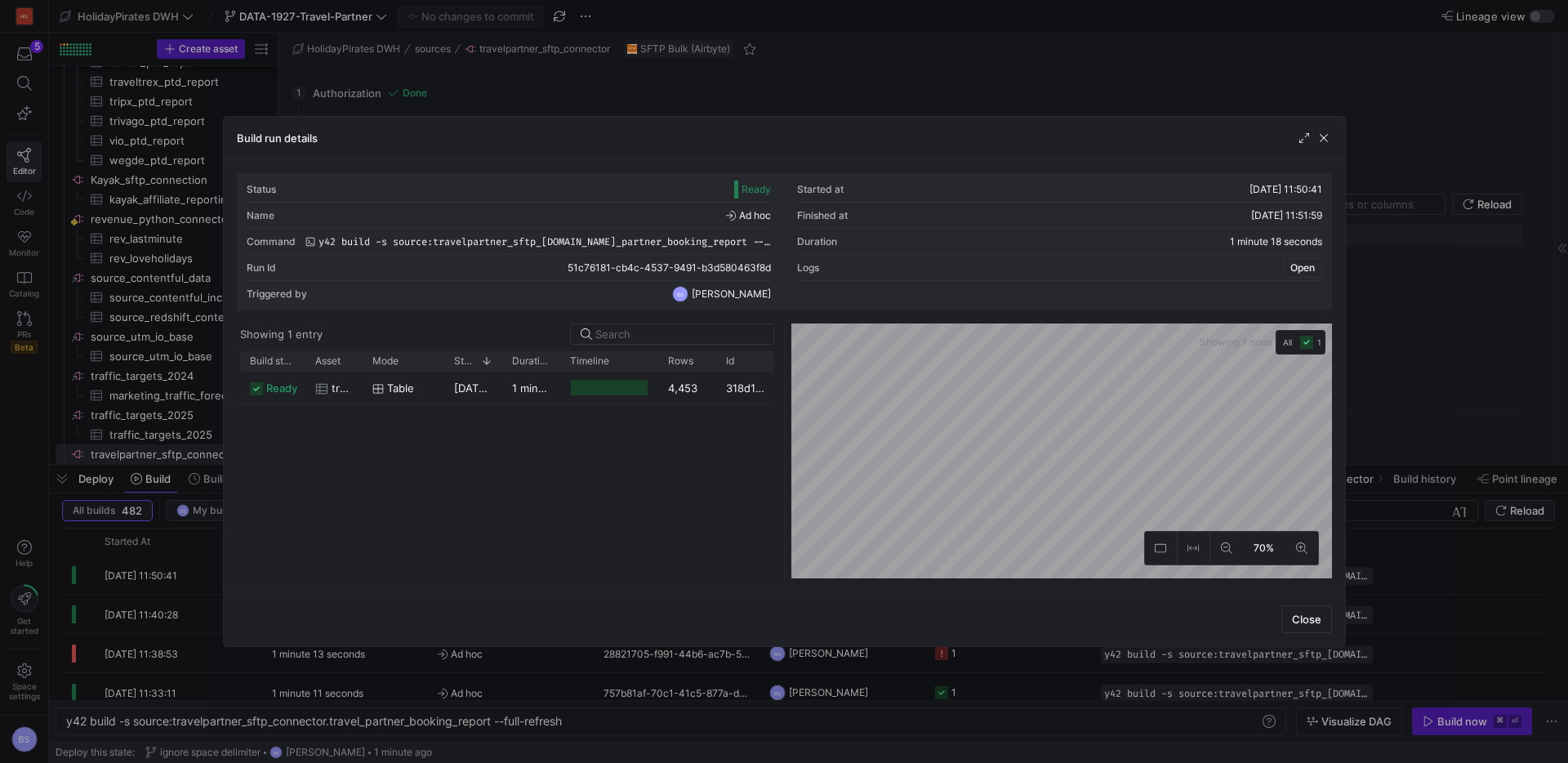
click at [1303, 271] on span "Open" at bounding box center [1303, 268] width 25 height 11
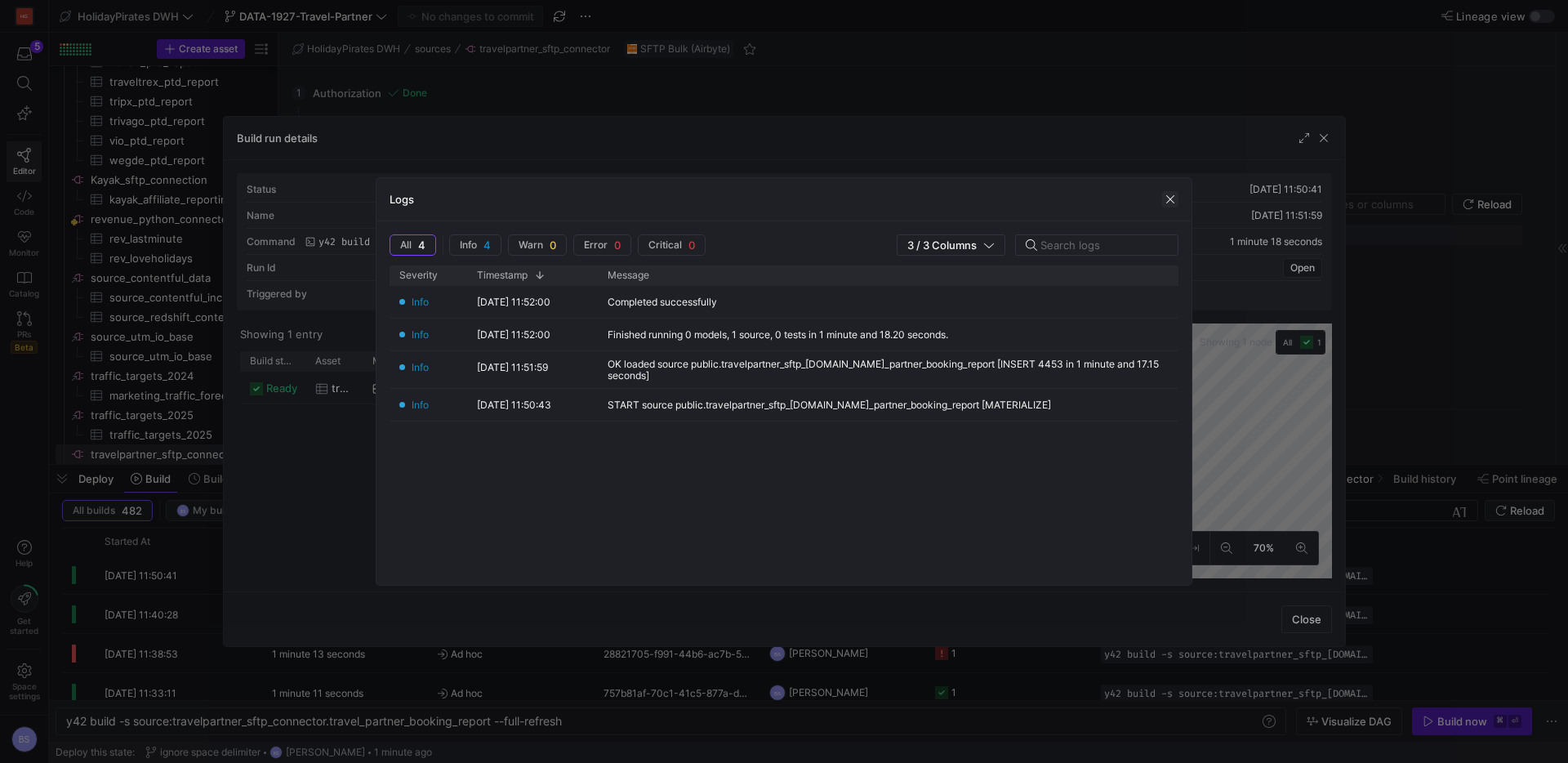
click at [1165, 200] on span "button" at bounding box center [1170, 199] width 16 height 16
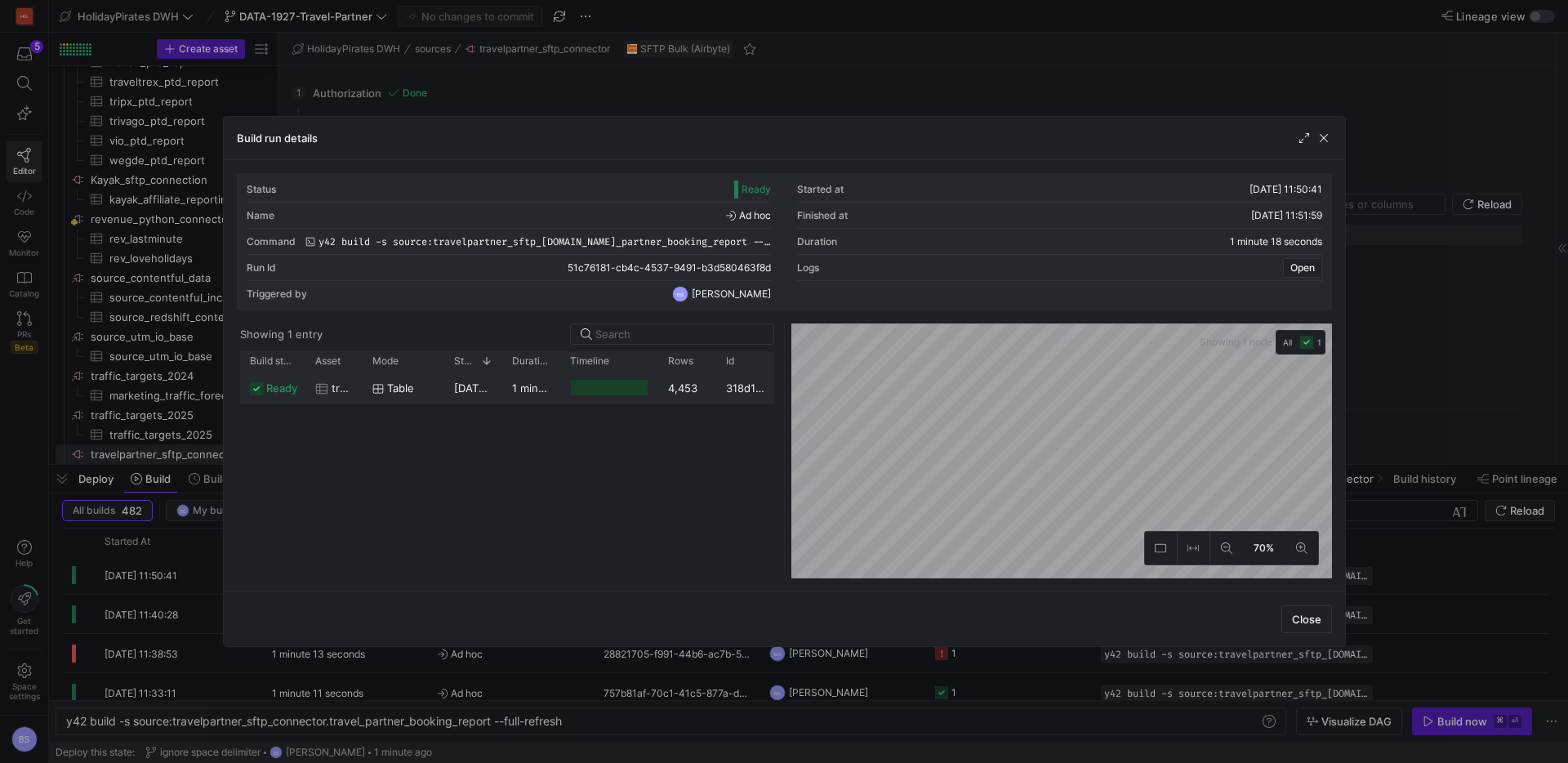
click at [548, 392] on y42-duration "1 minute 15 seconds" at bounding box center [565, 388] width 105 height 13
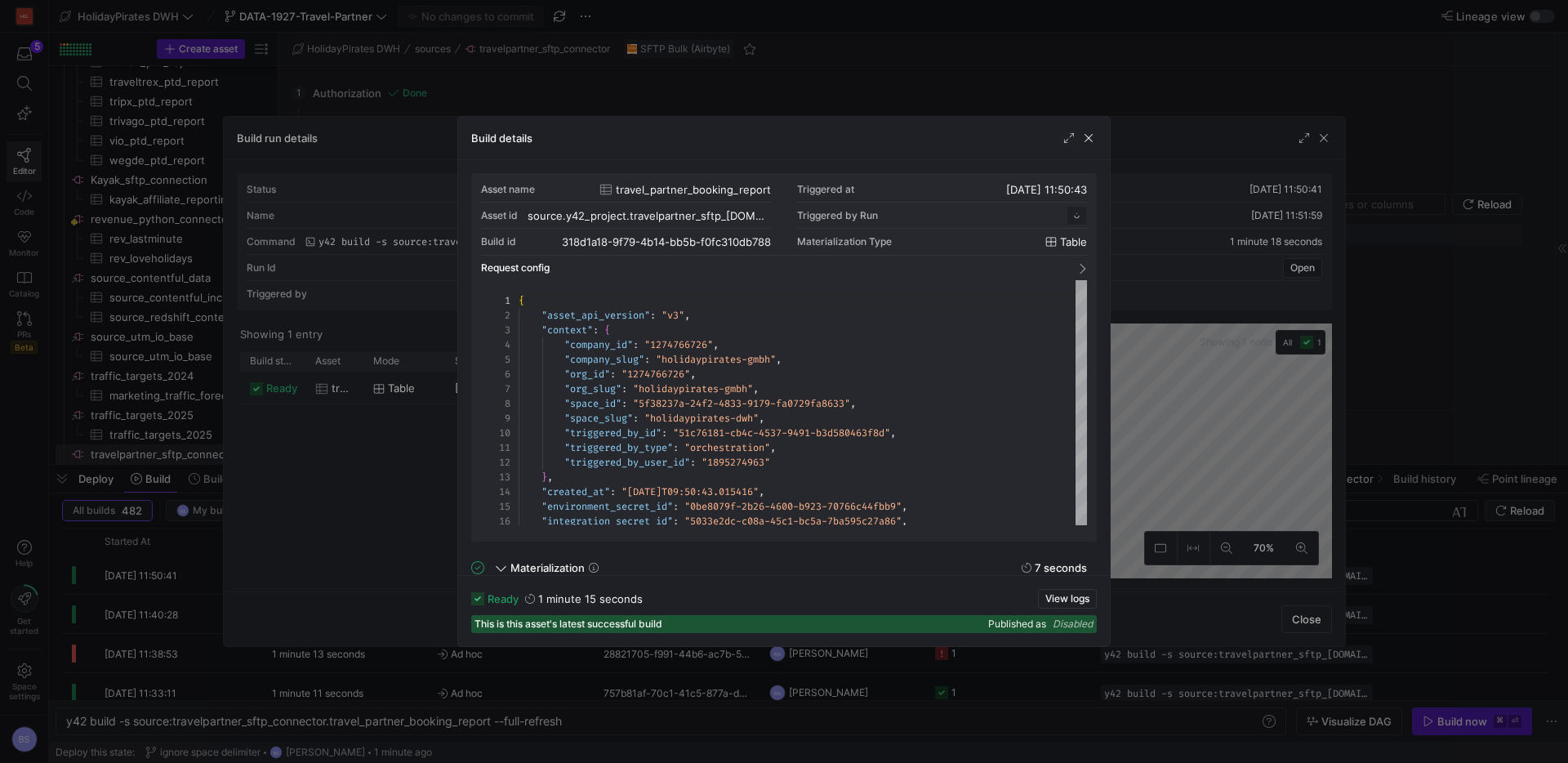
scroll to position [147, 0]
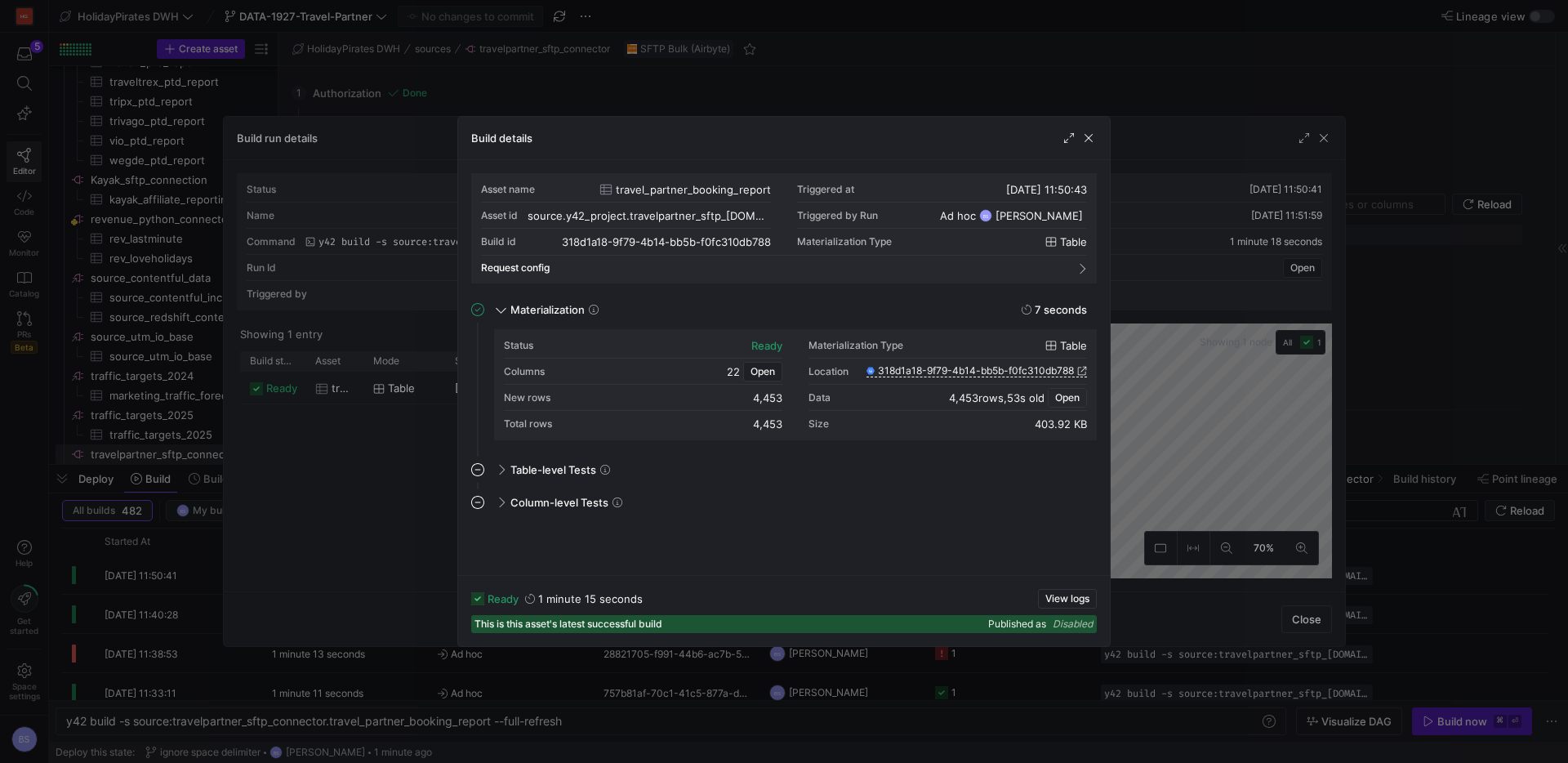
click at [1058, 395] on span "Open" at bounding box center [1068, 397] width 25 height 11
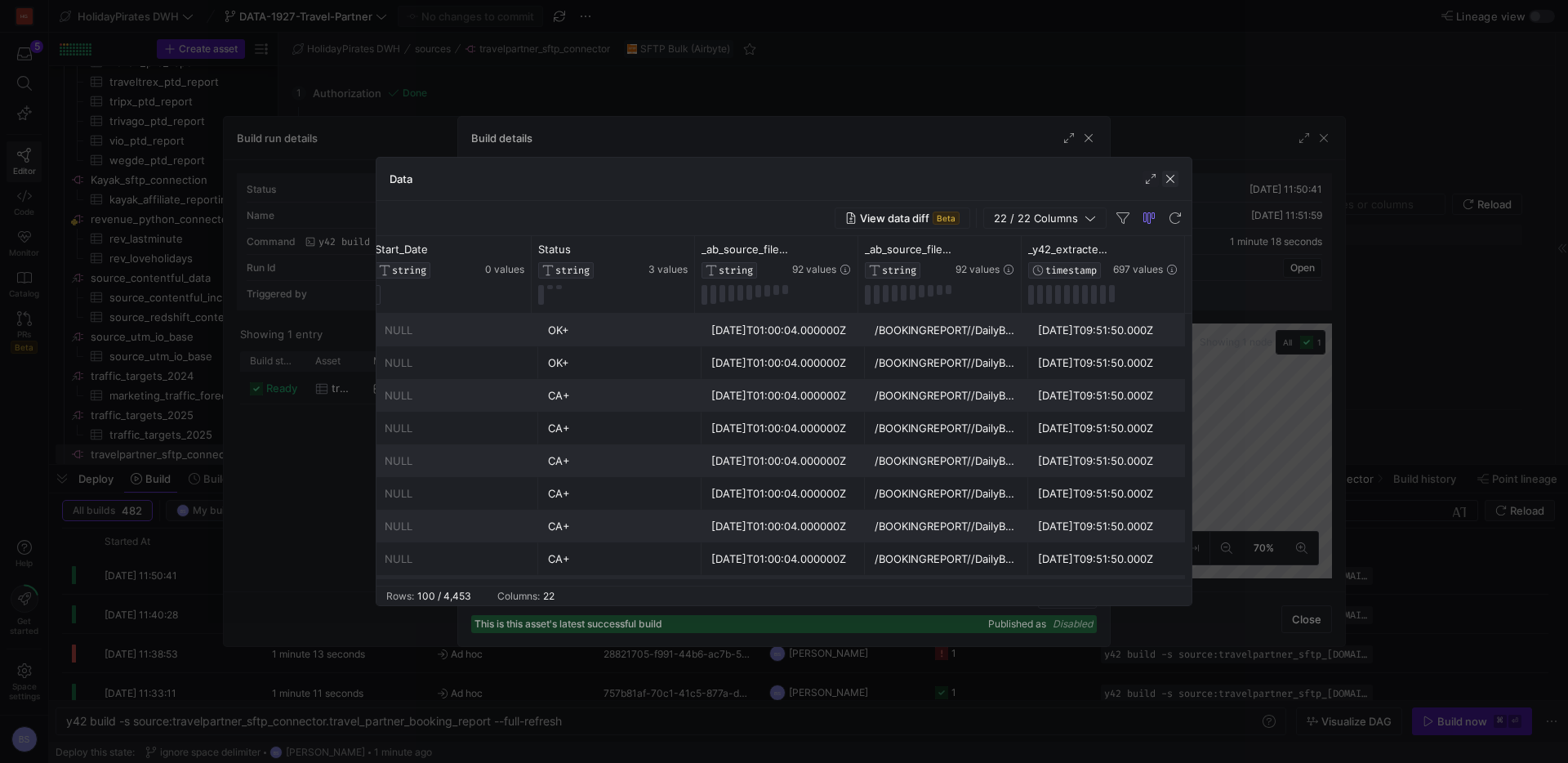
click at [1169, 179] on span "button" at bounding box center [1170, 179] width 16 height 16
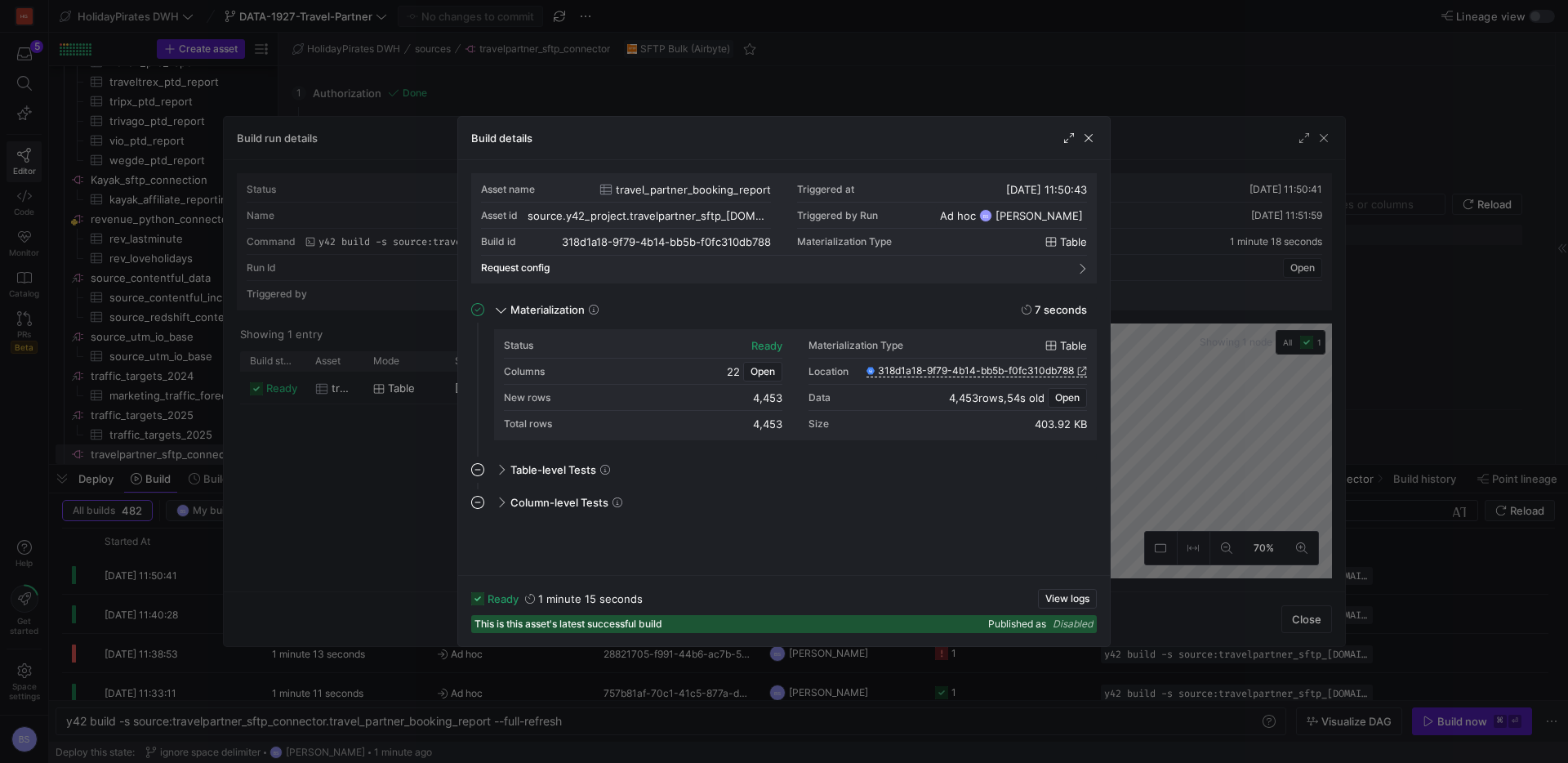
drag, startPoint x: 1087, startPoint y: 136, endPoint x: 1098, endPoint y: 134, distance: 11.2
click at [1089, 136] on span "button" at bounding box center [1088, 137] width 16 height 16
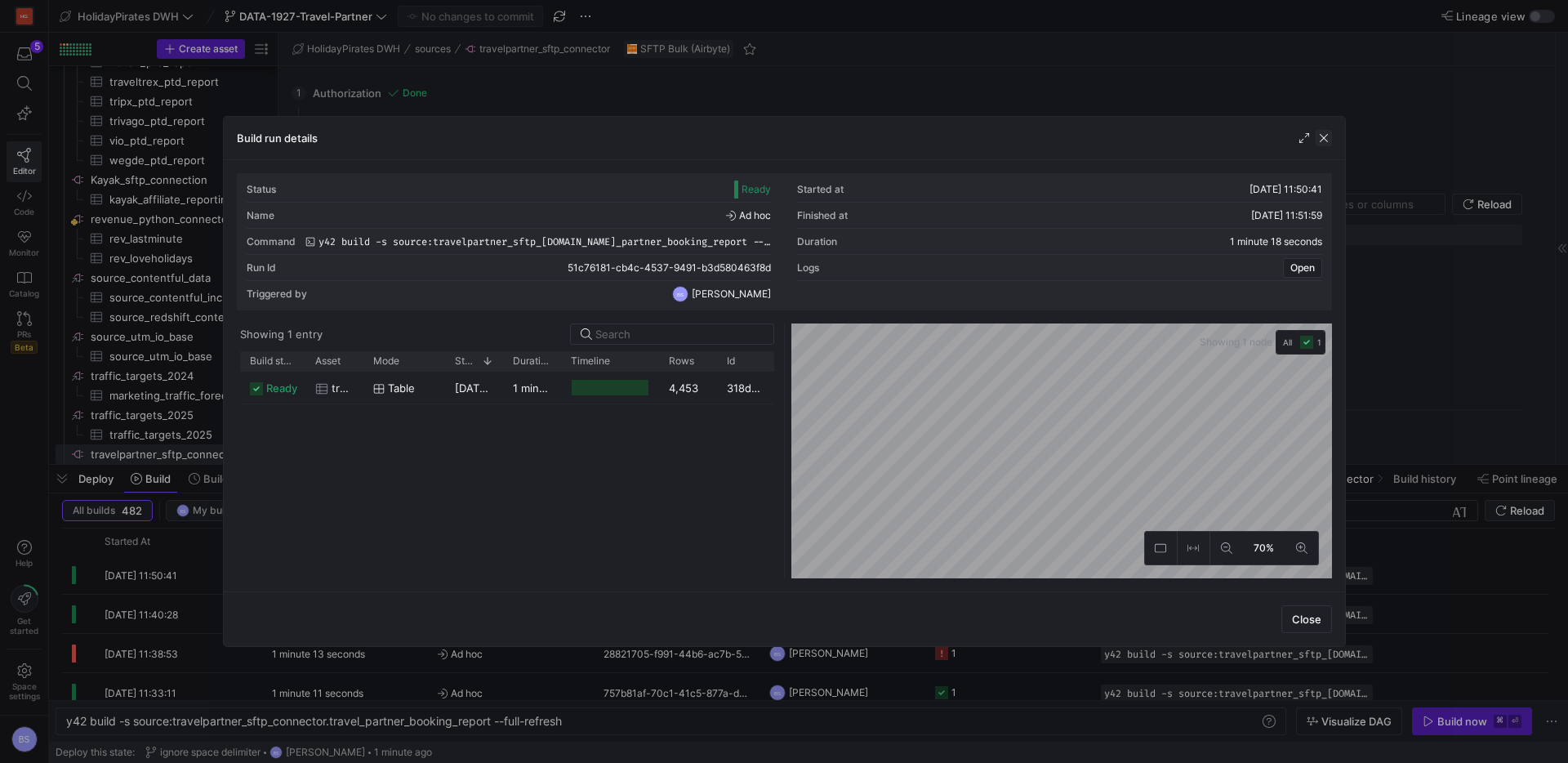
click at [1325, 139] on span "button" at bounding box center [1323, 137] width 16 height 16
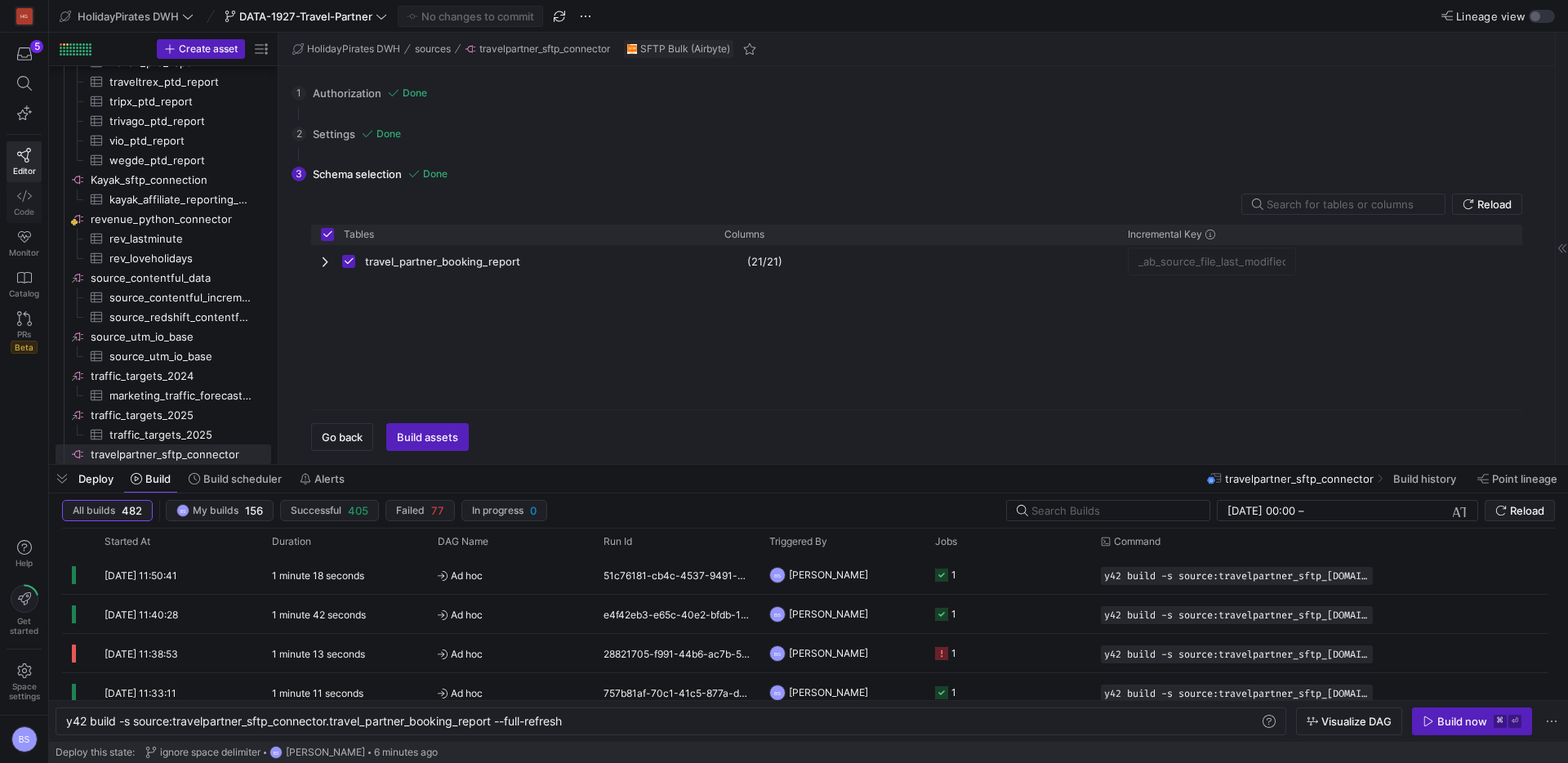
click at [31, 195] on link "Code" at bounding box center [24, 203] width 35 height 41
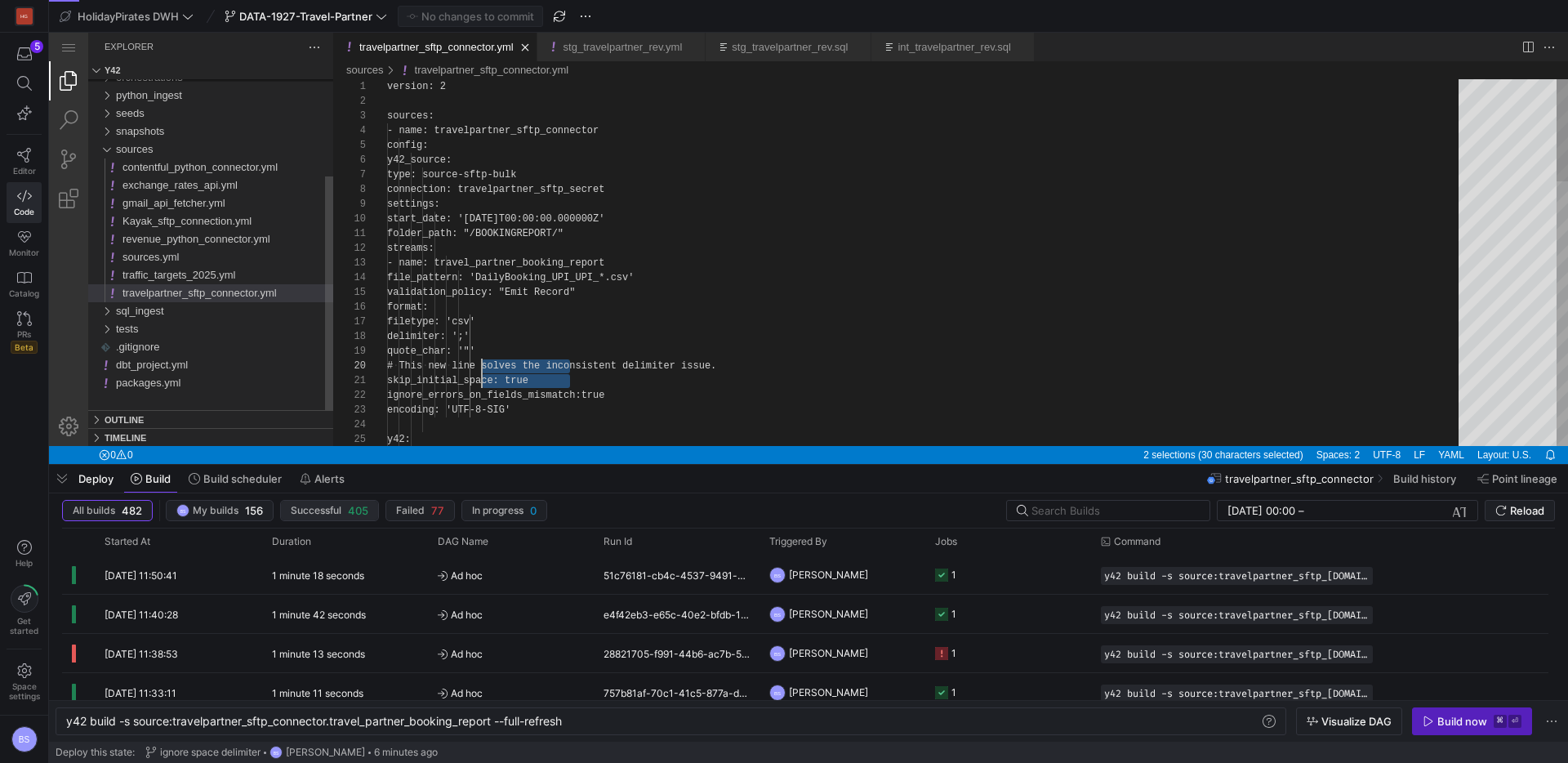
scroll to position [44, 225]
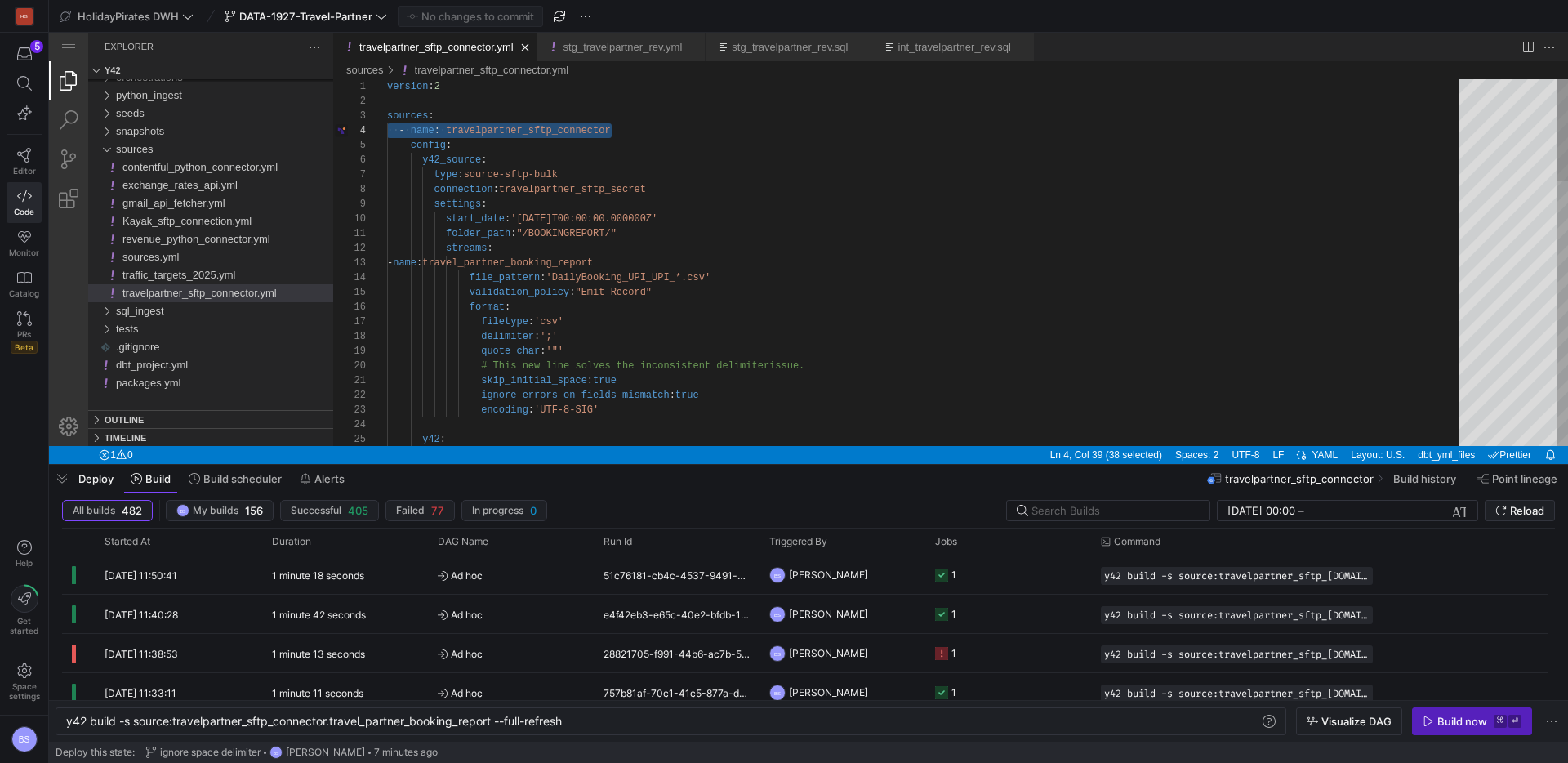
click at [890, 261] on div "version : 2 sources : ·‌·‌ - ·‌ name : ·‌ travelpartner_sftp_connector config :…" at bounding box center [929, 733] width 1083 height 1308
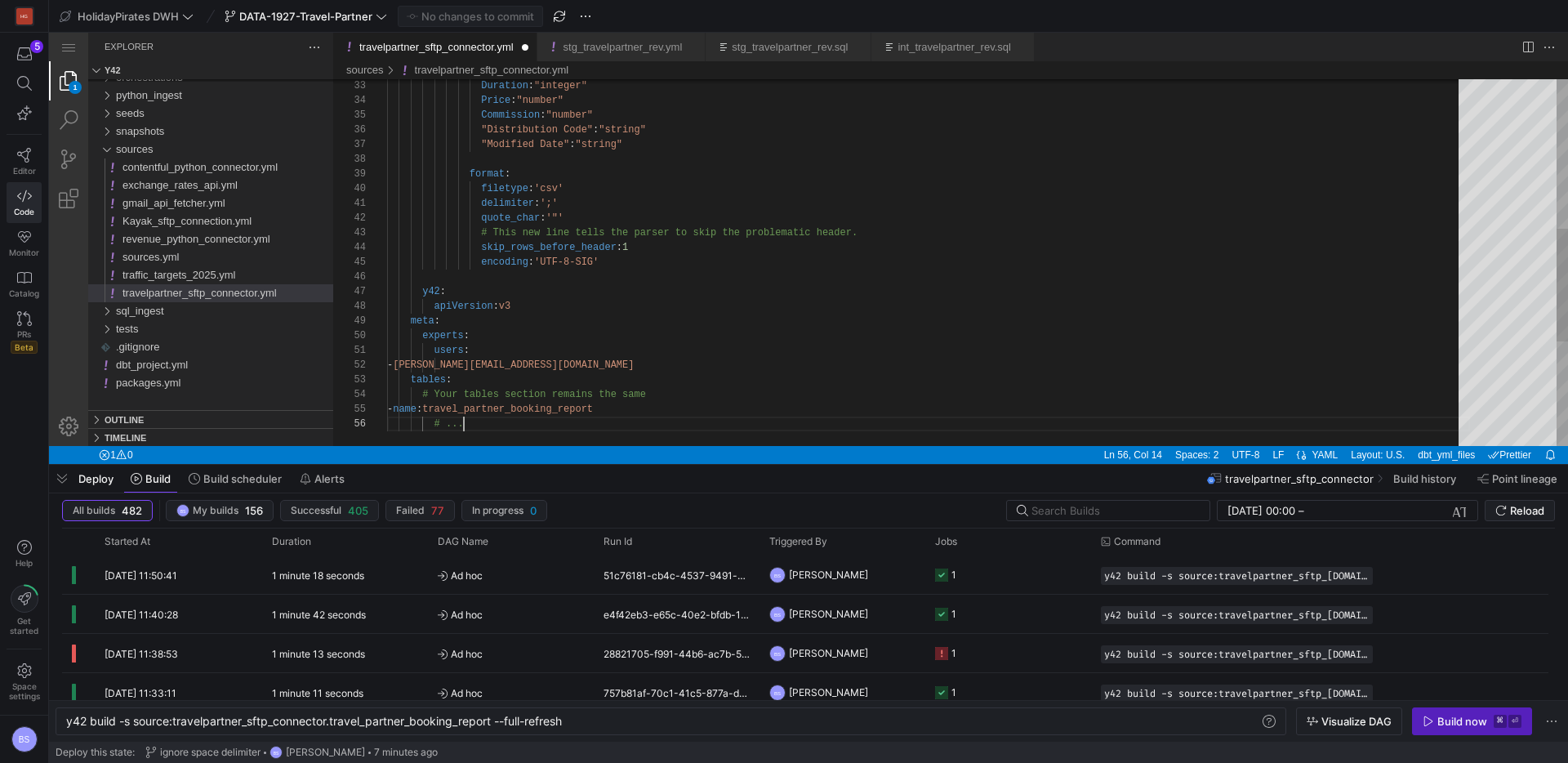
scroll to position [74, 76]
click at [681, 356] on div "Duration : "integer" Price : "number" Commission : "number" "Distribution Code"…" at bounding box center [929, 190] width 1083 height 1188
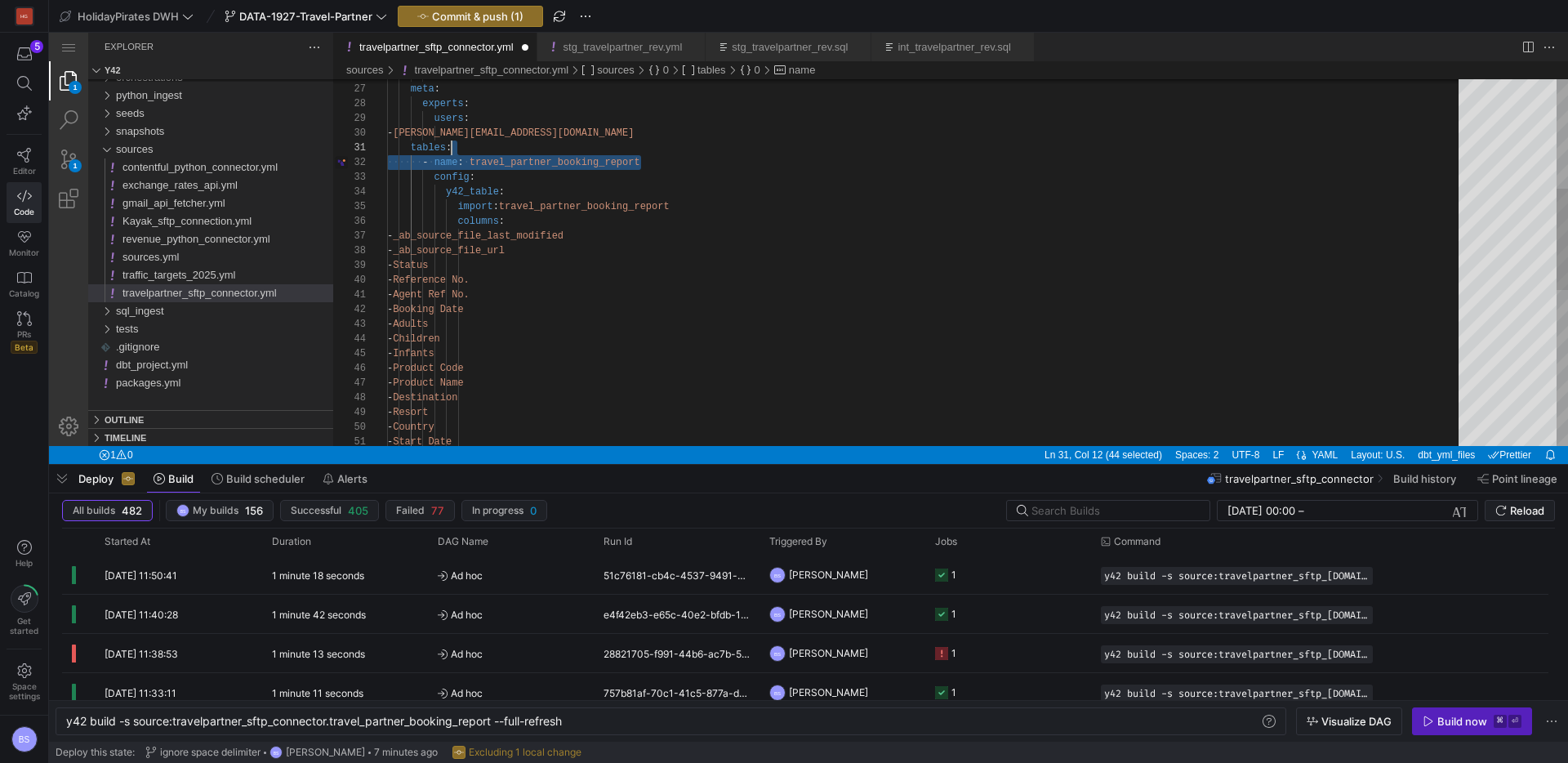
scroll to position [0, 0]
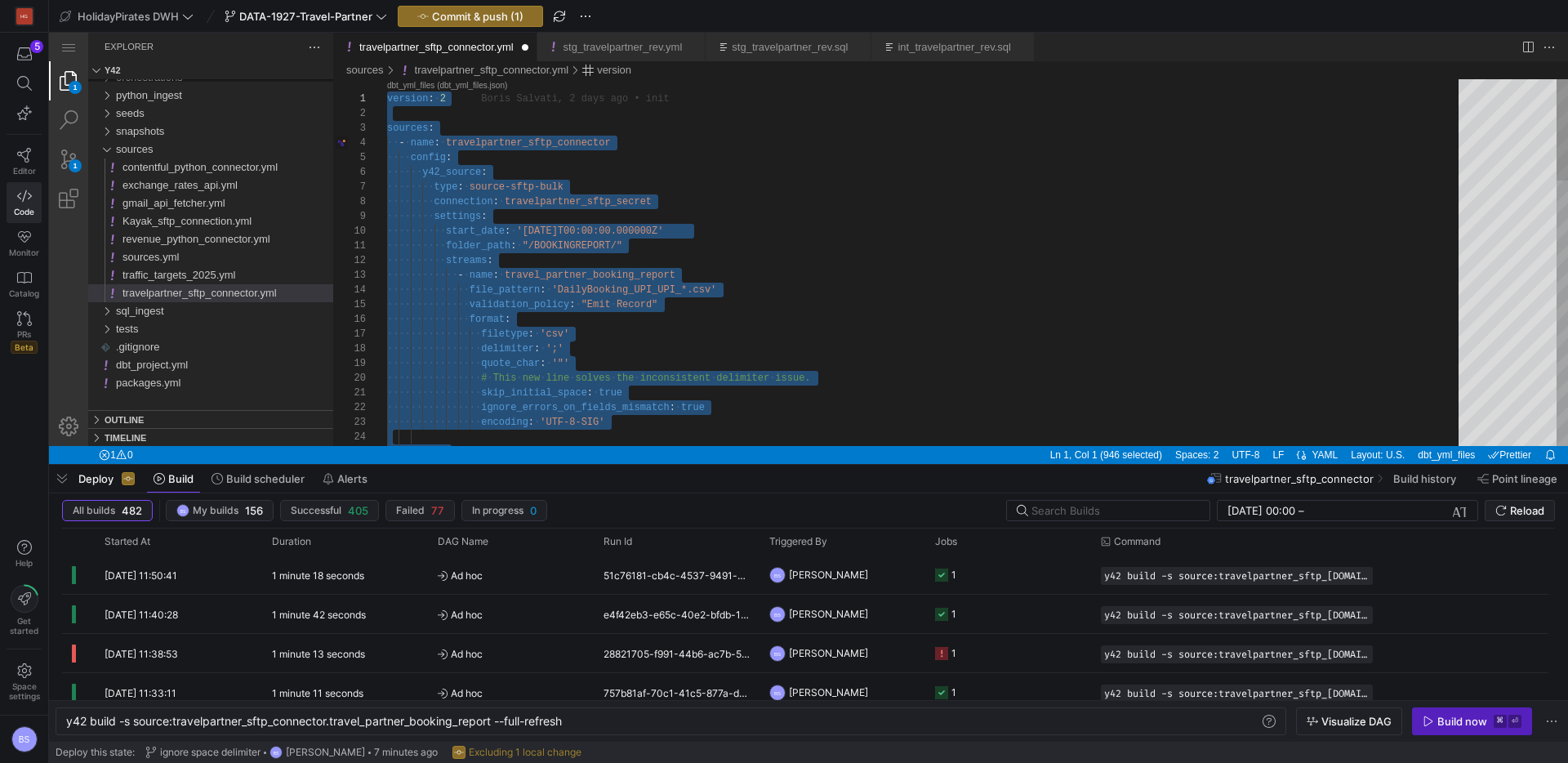
drag, startPoint x: 686, startPoint y: 163, endPoint x: 354, endPoint y: 87, distance: 340.6
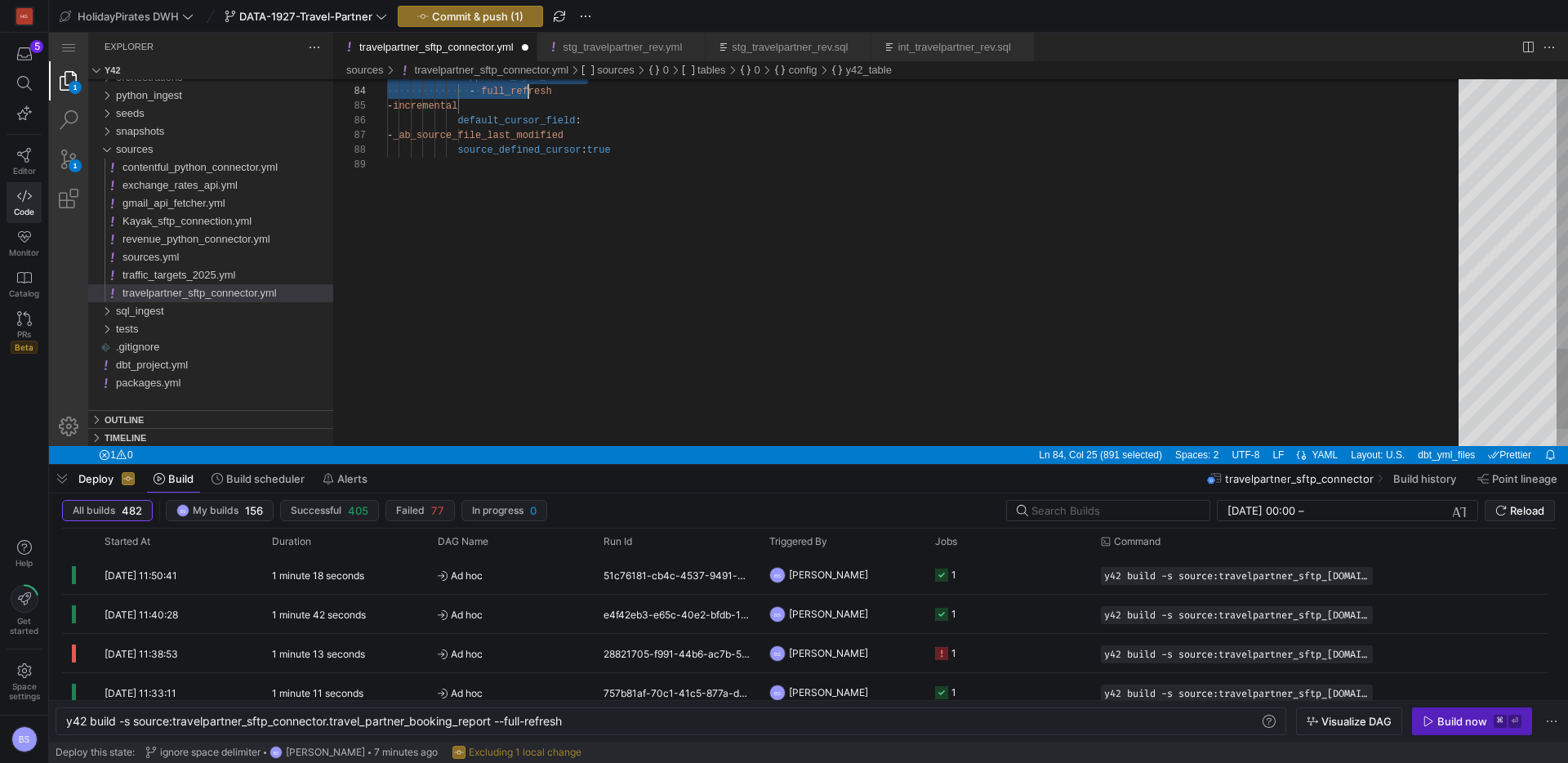
scroll to position [29, 0]
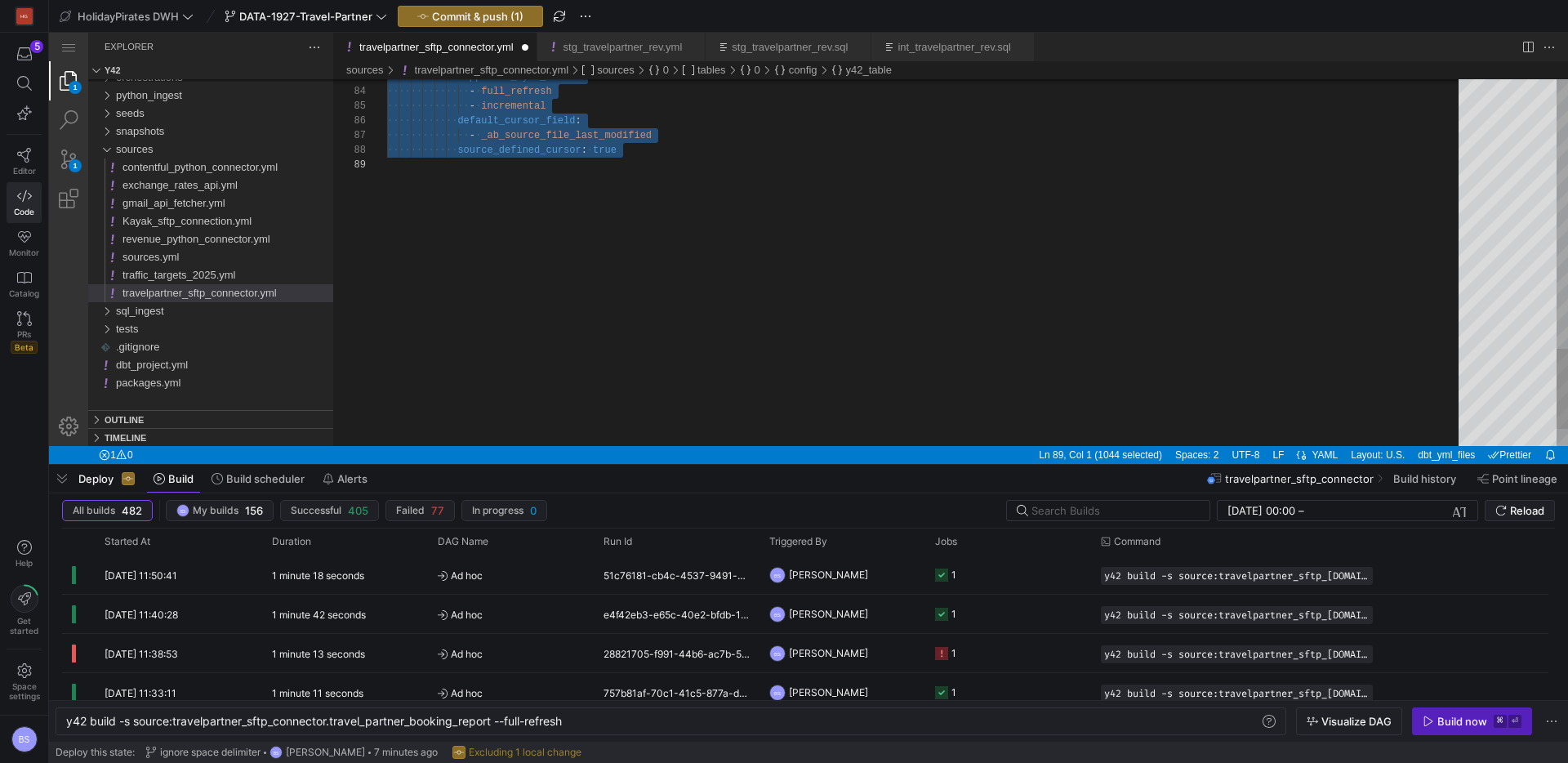
drag, startPoint x: 402, startPoint y: 239, endPoint x: 582, endPoint y: 190, distance: 186.6
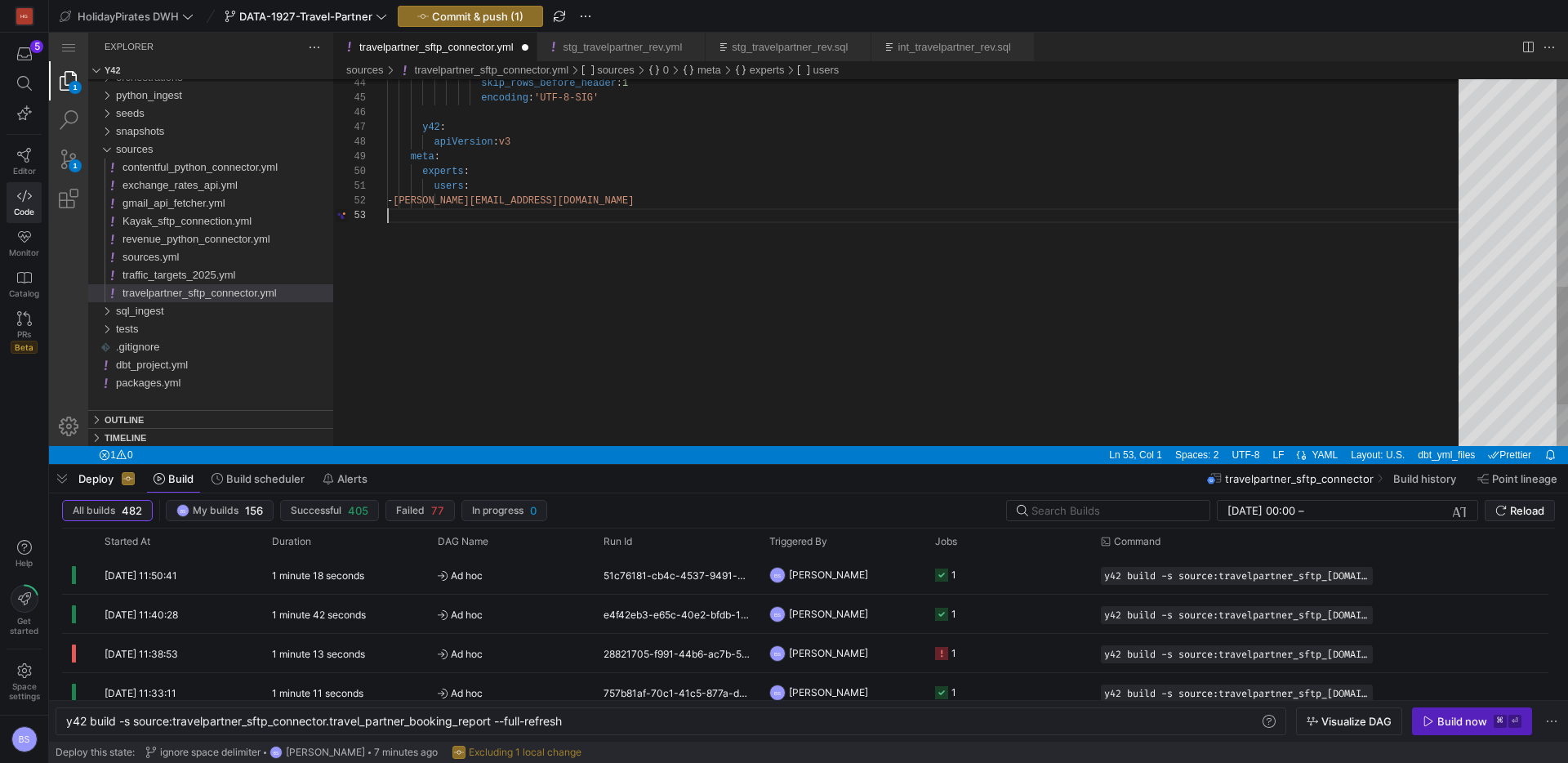
type textarea "users: - b.salvati@holidaypirates.com"
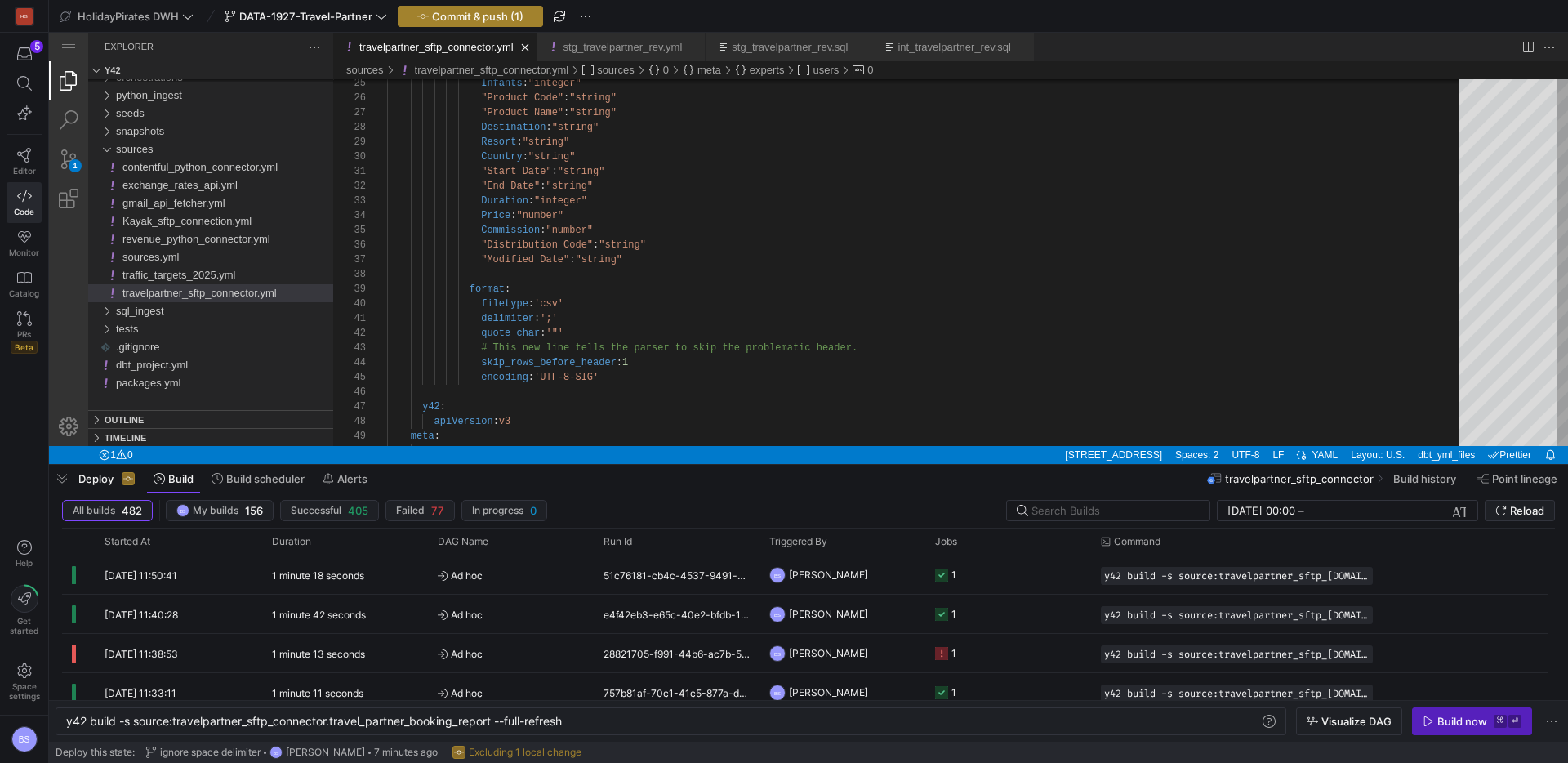
click at [447, 13] on span "Commit & push (1)" at bounding box center [478, 15] width 92 height 13
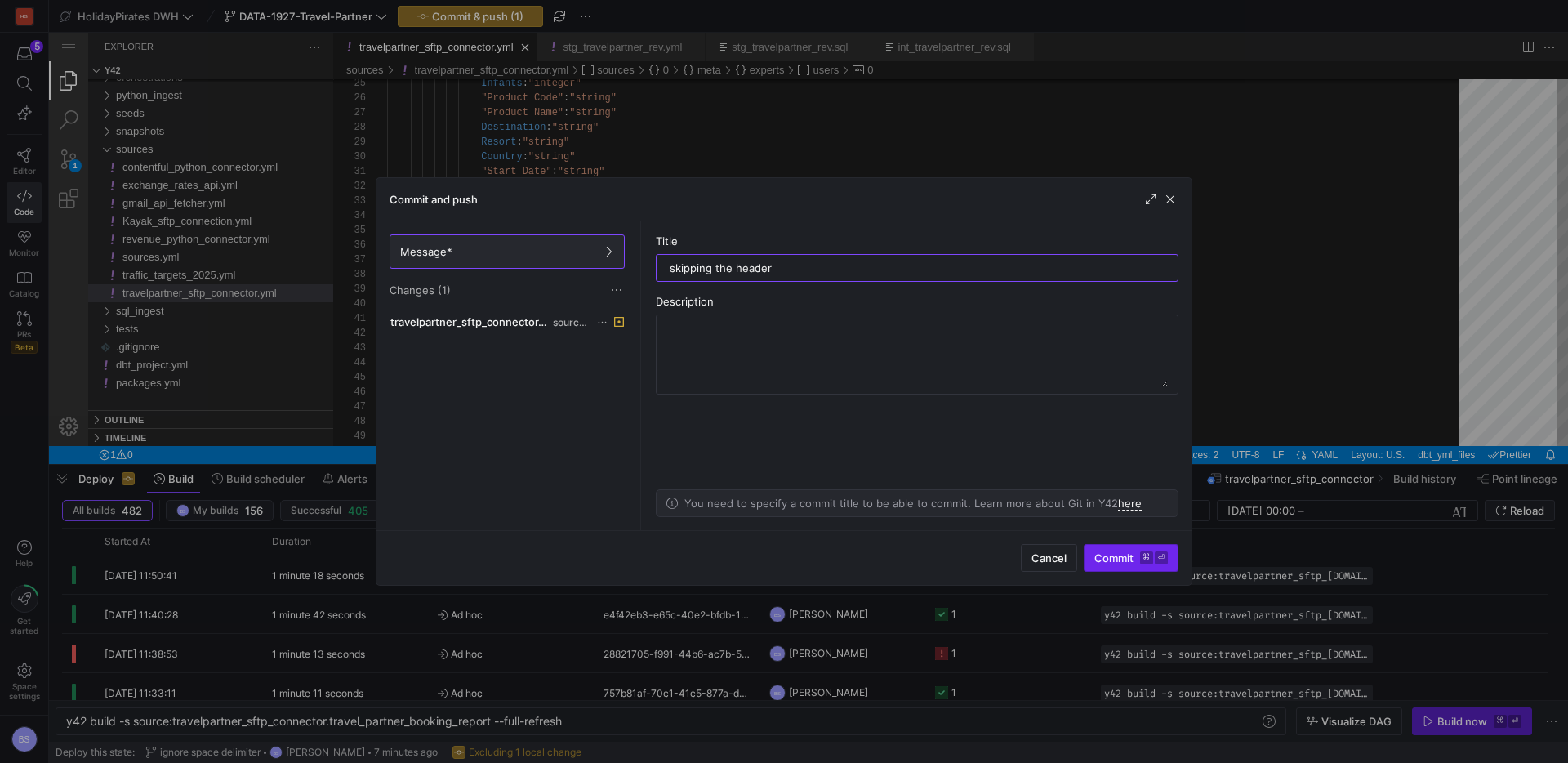
type input "skipping the header"
click at [1112, 548] on span "submit" at bounding box center [1131, 558] width 94 height 26
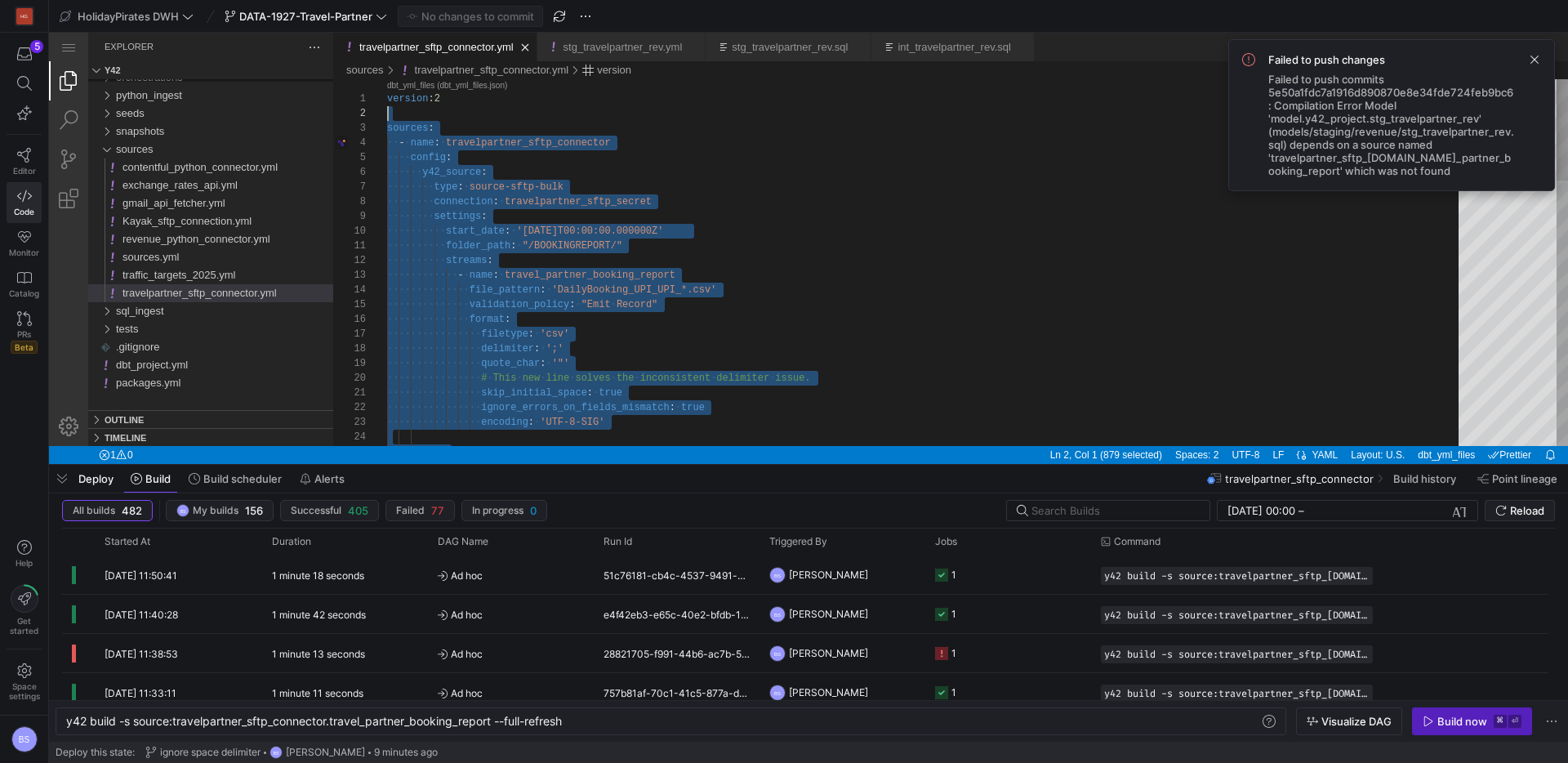
scroll to position [15, 0]
drag, startPoint x: 636, startPoint y: 340, endPoint x: 377, endPoint y: 100, distance: 353.1
paste textarea "users: - b.salvati@holidaypirates.com tables: - name: travel_partner_booking_re…"
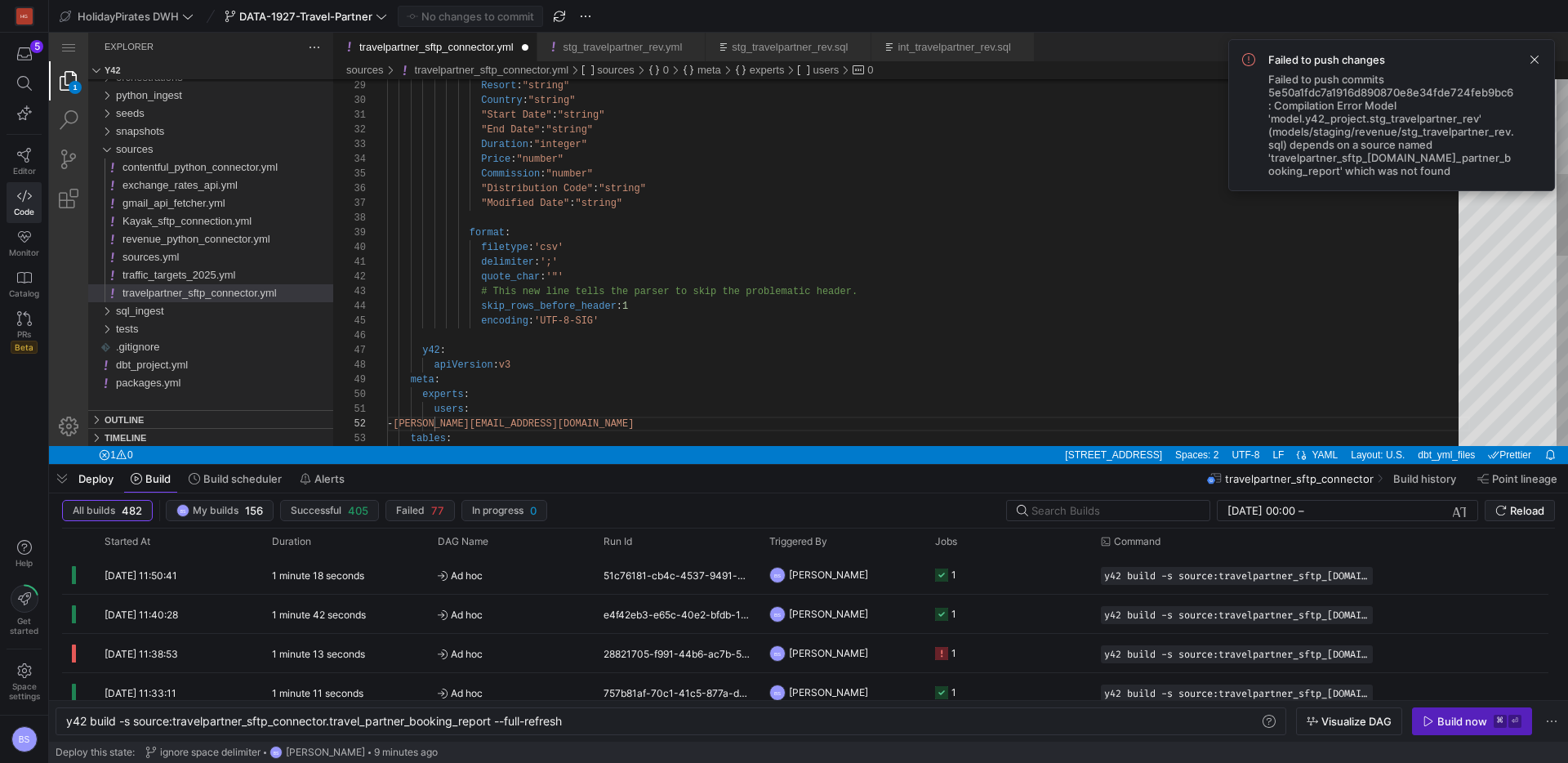
type textarea "delimiter: ';' quote_char: '"' # This new line tells the parser to skip the pro…"
click at [719, 377] on div "Resort : "string" Country : "string" "Start Date" : "string" "End Date" : "stri…" at bounding box center [929, 475] width 1083 height 1644
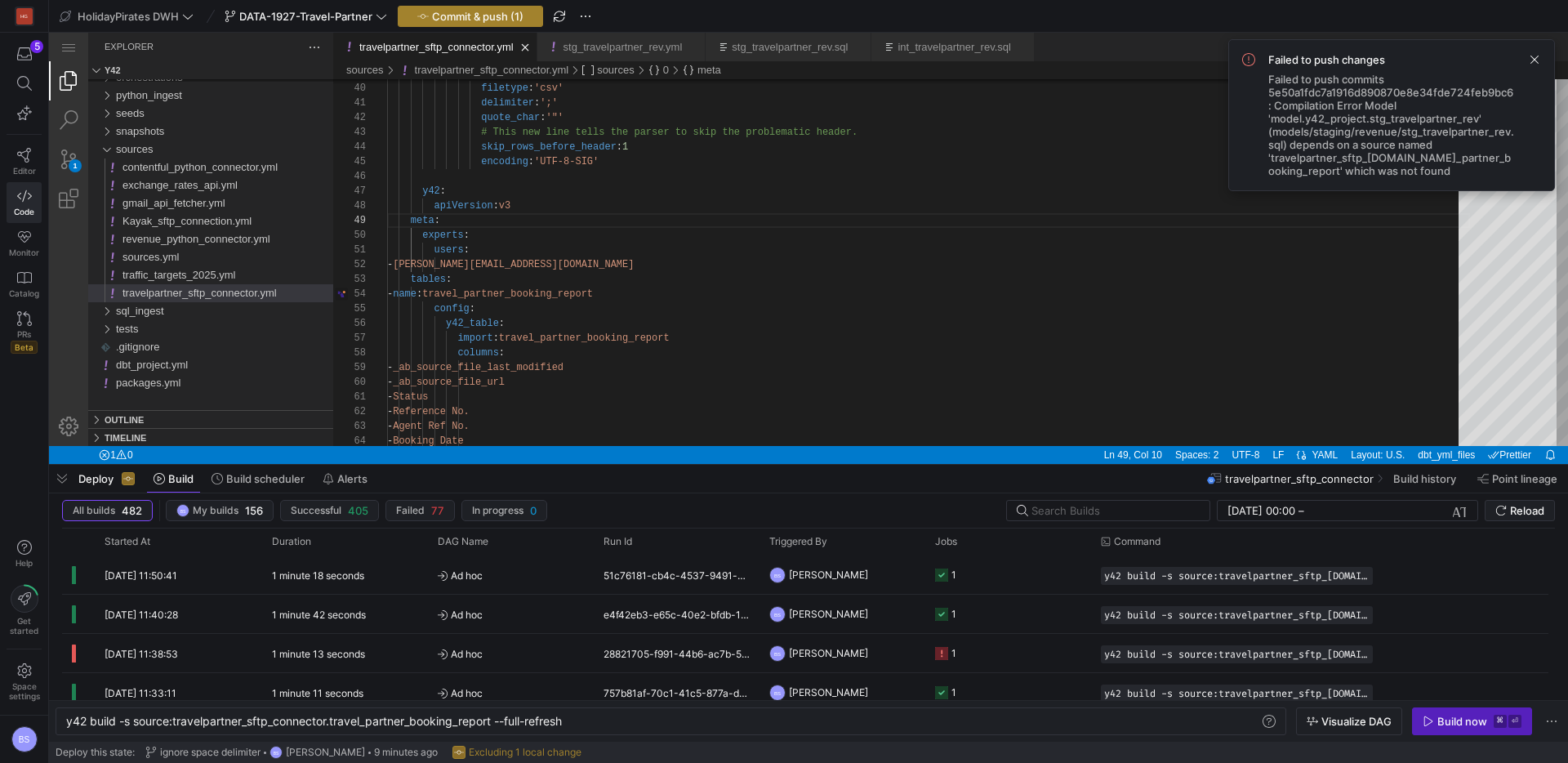
click at [457, 21] on span "Commit & push (1)" at bounding box center [478, 15] width 92 height 13
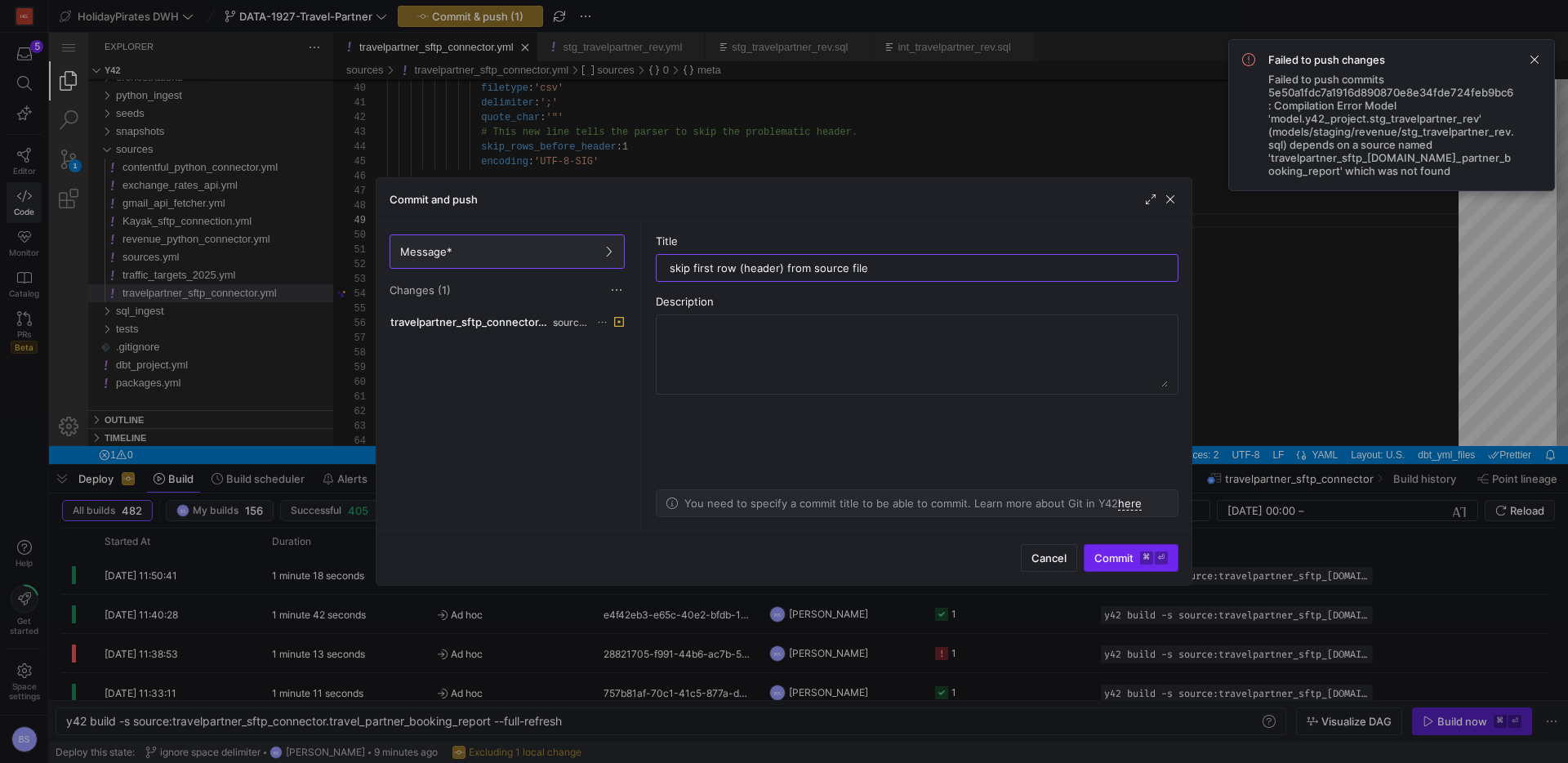
type input "skip first row (header) from source file"
click at [1123, 562] on span "Commit ⌘ ⏎" at bounding box center [1131, 557] width 74 height 13
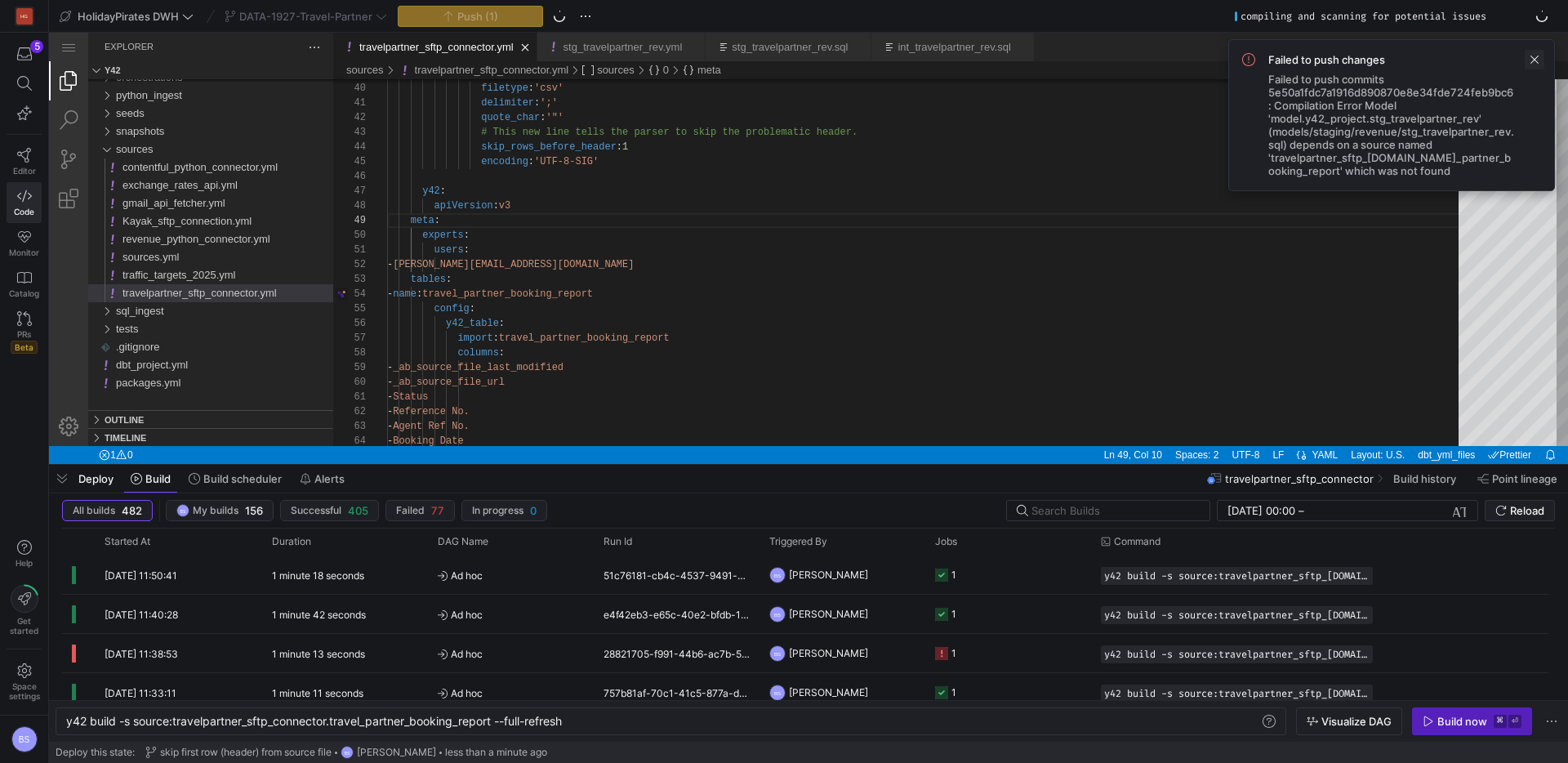
drag, startPoint x: 1543, startPoint y: 60, endPoint x: 1486, endPoint y: 28, distance: 65.4
click at [1543, 60] on span at bounding box center [1535, 59] width 20 height 20
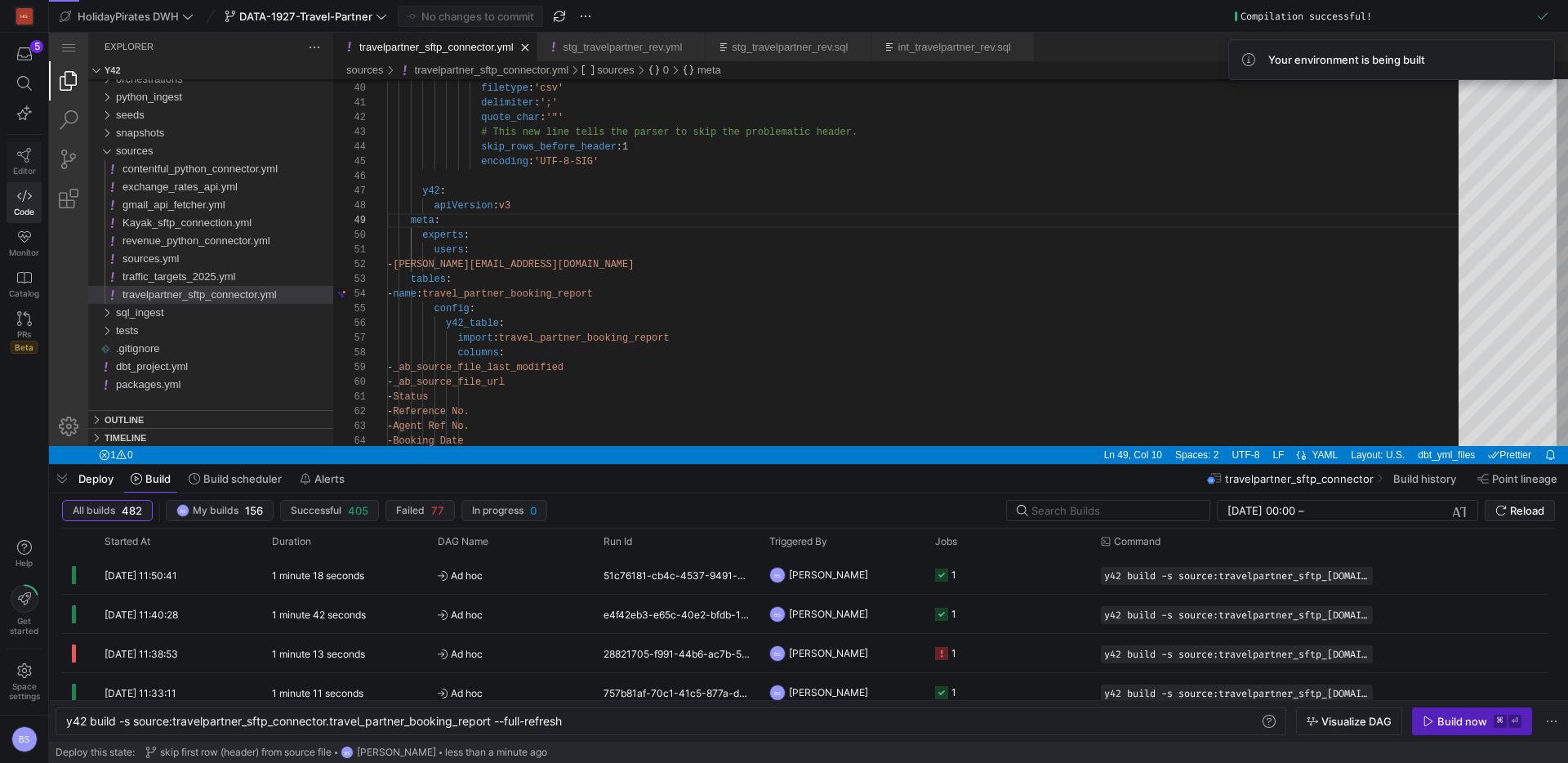
click at [24, 160] on icon at bounding box center [24, 154] width 14 height 15
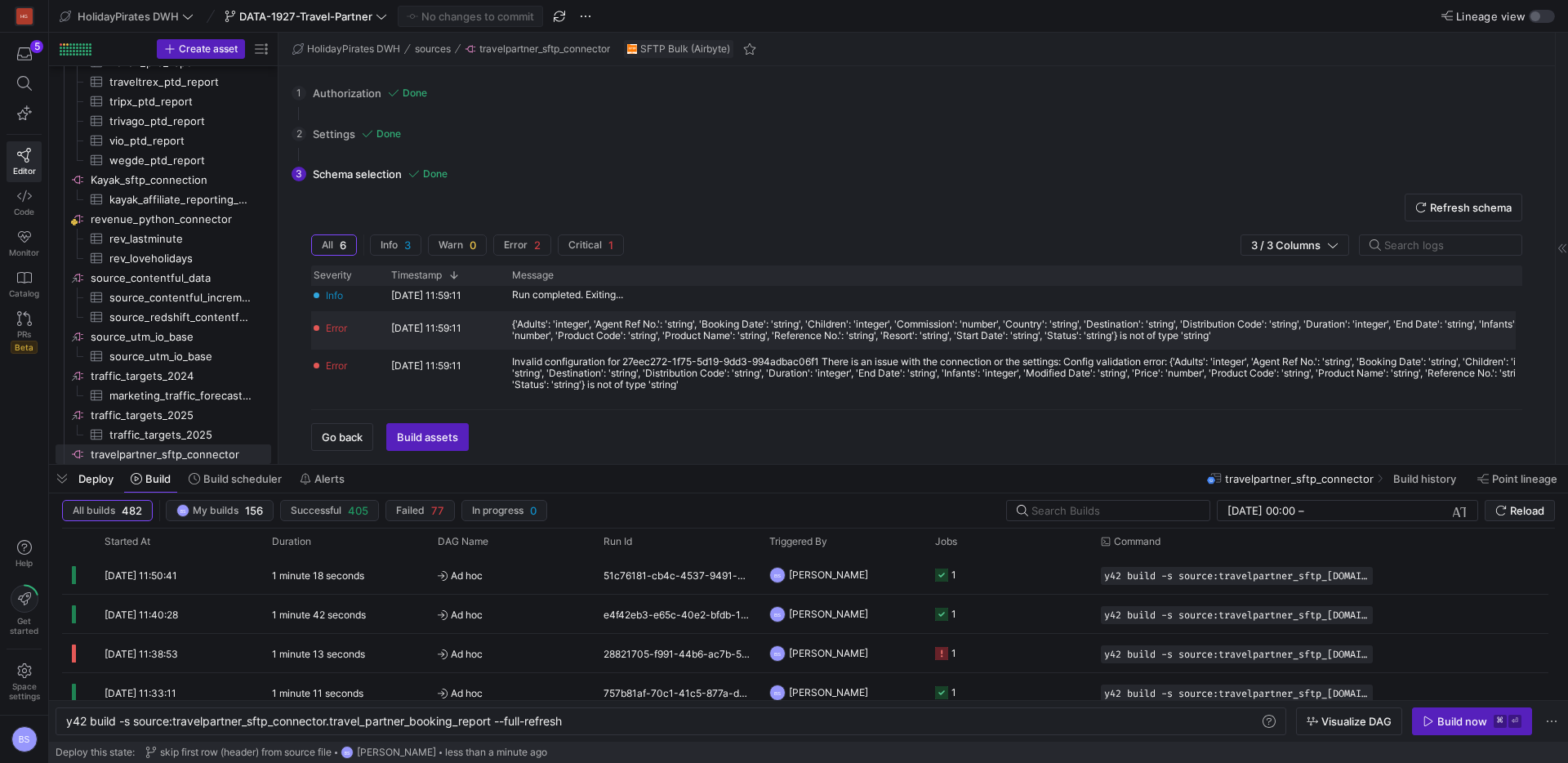
scroll to position [0, 9]
click at [804, 334] on div "{'Adults': 'integer', 'Agent Ref No.': 'string', 'Booking Date': 'string', 'Chi…" at bounding box center [1112, 330] width 1202 height 23
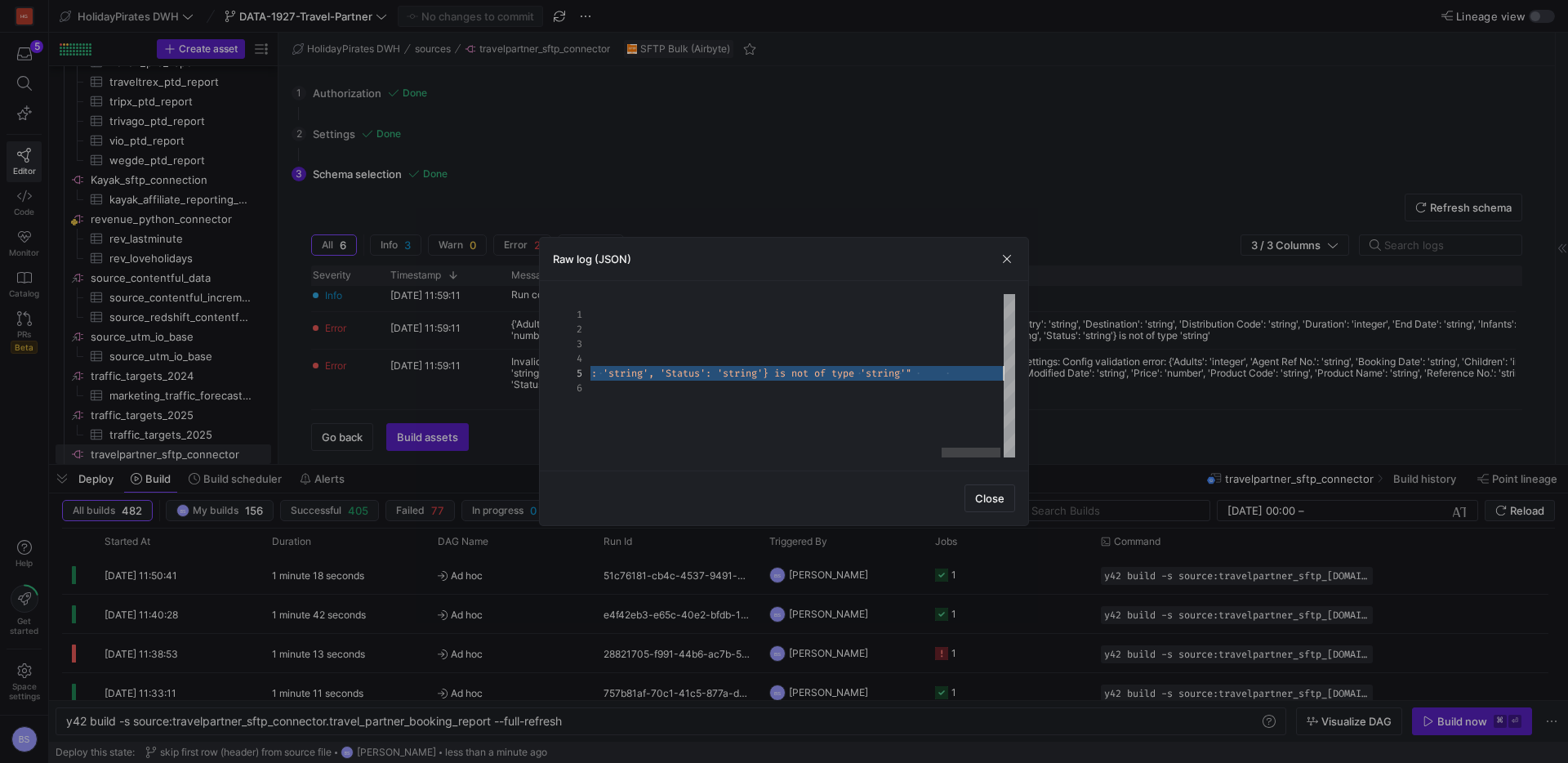
drag, startPoint x: 689, startPoint y: 376, endPoint x: 989, endPoint y: 381, distance: 300.0
type textarea "ror", "message": "{'Adults': 'integer', 'Agent Ref No.': 'string', 'Booking Dat…"
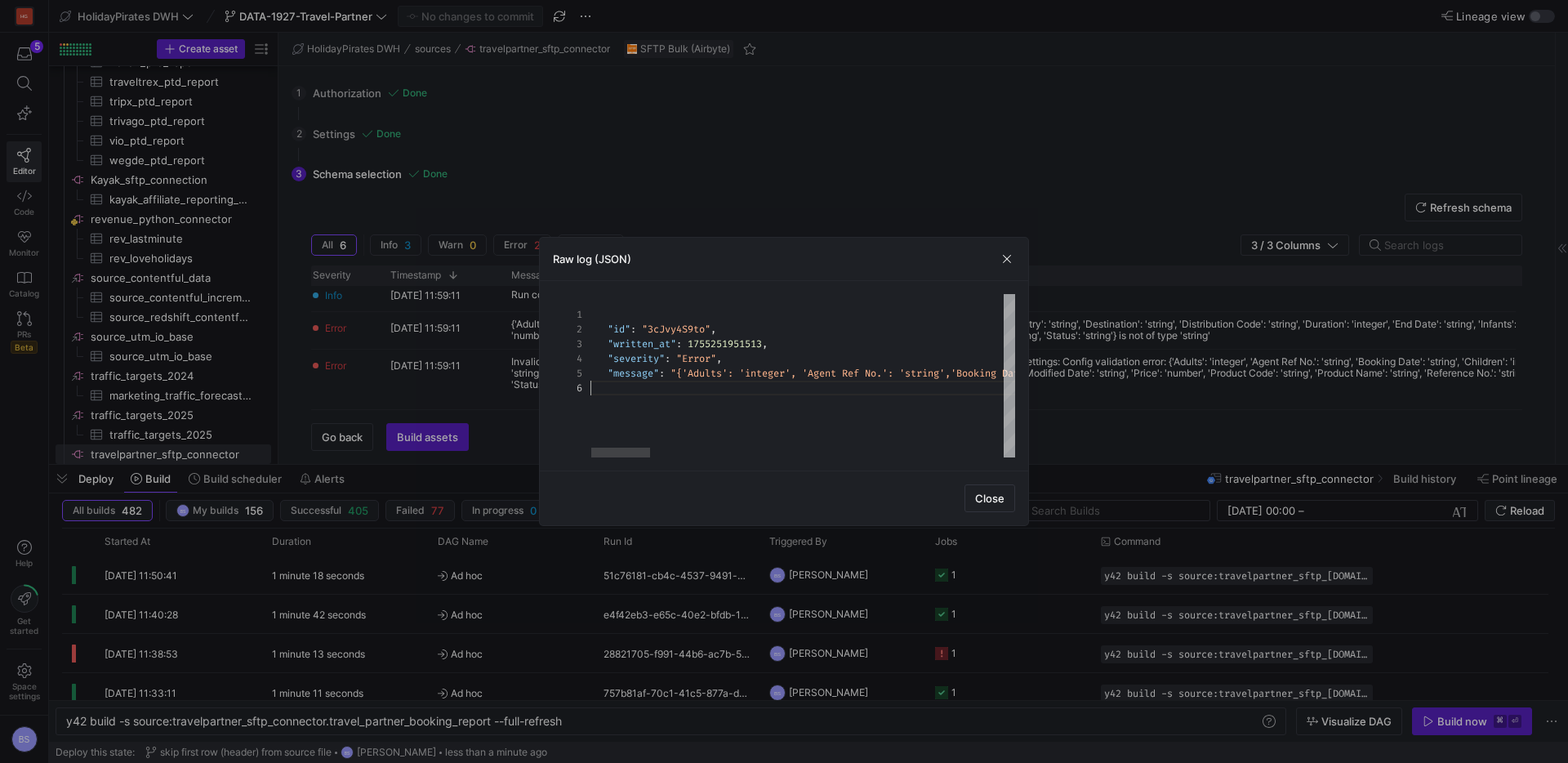
click at [1012, 258] on span "button" at bounding box center [1007, 258] width 16 height 16
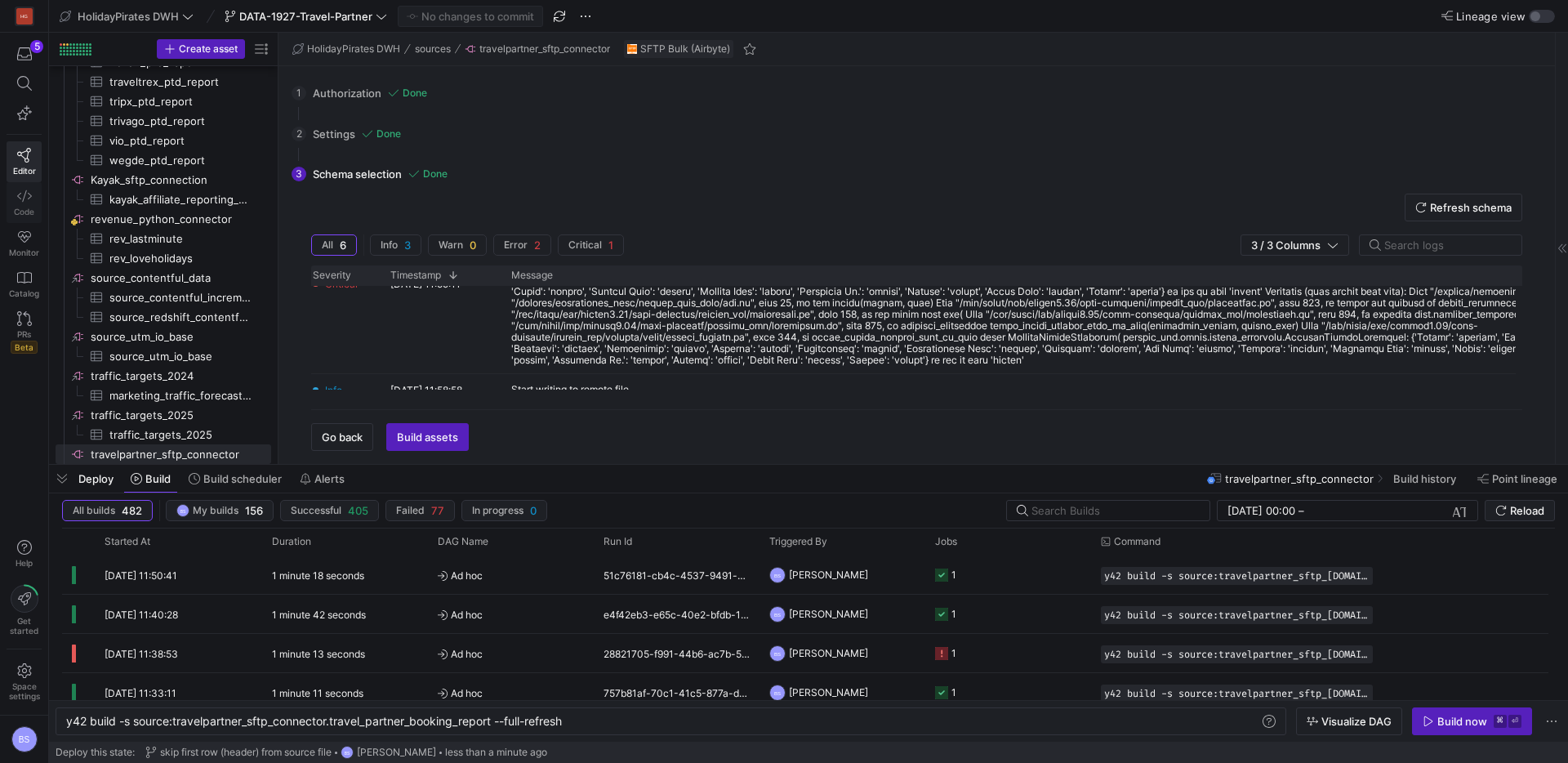
click at [22, 191] on icon at bounding box center [24, 196] width 15 height 15
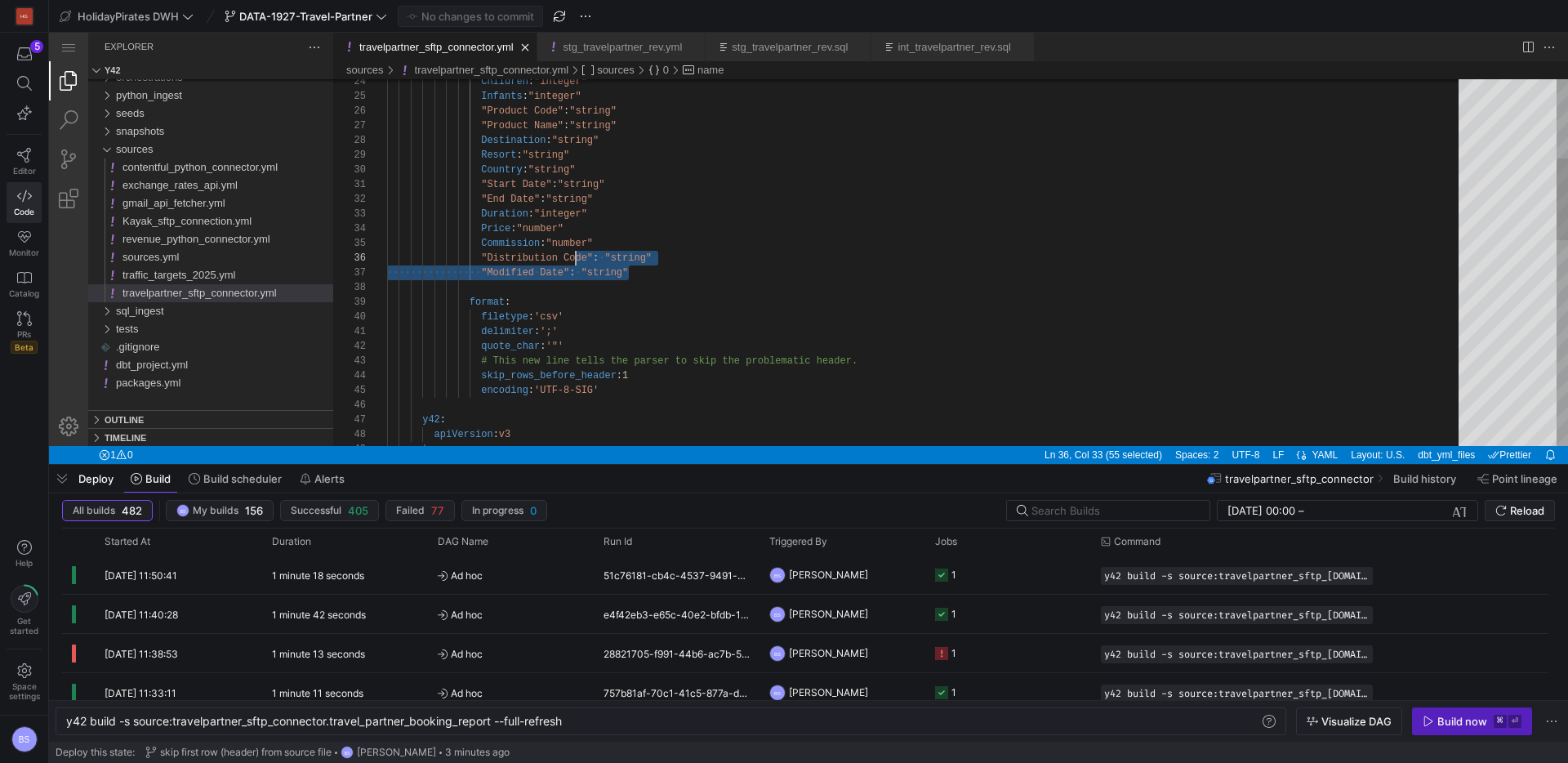
scroll to position [132, 0]
drag, startPoint x: 651, startPoint y: 276, endPoint x: 354, endPoint y: 176, distance: 313.4
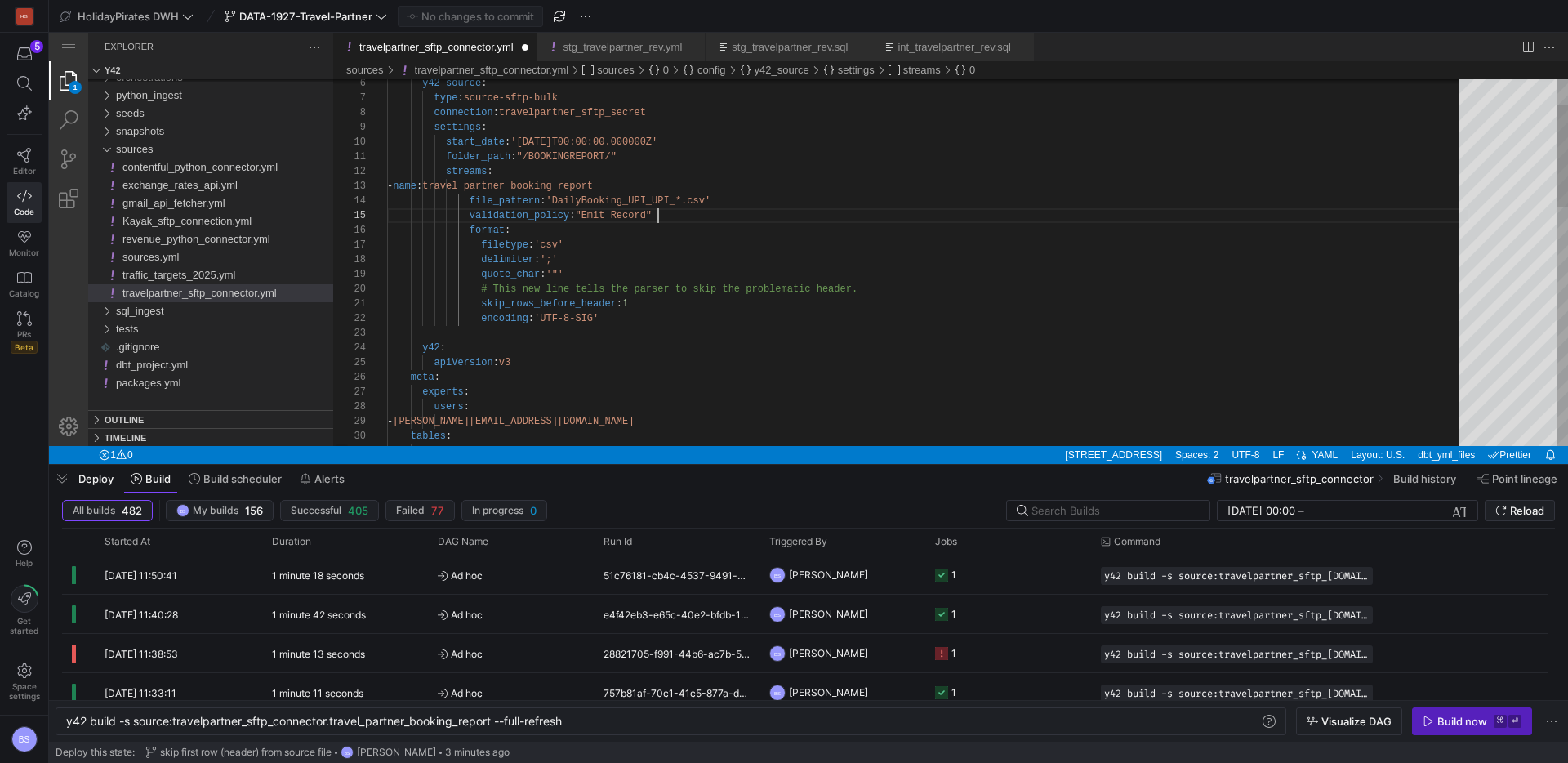
scroll to position [59, 271]
click at [688, 314] on div "file_pattern : 'DailyBooking_UPI_UPI_*.csv' validation_policy : "Emit Record" -…" at bounding box center [929, 643] width 1083 height 1305
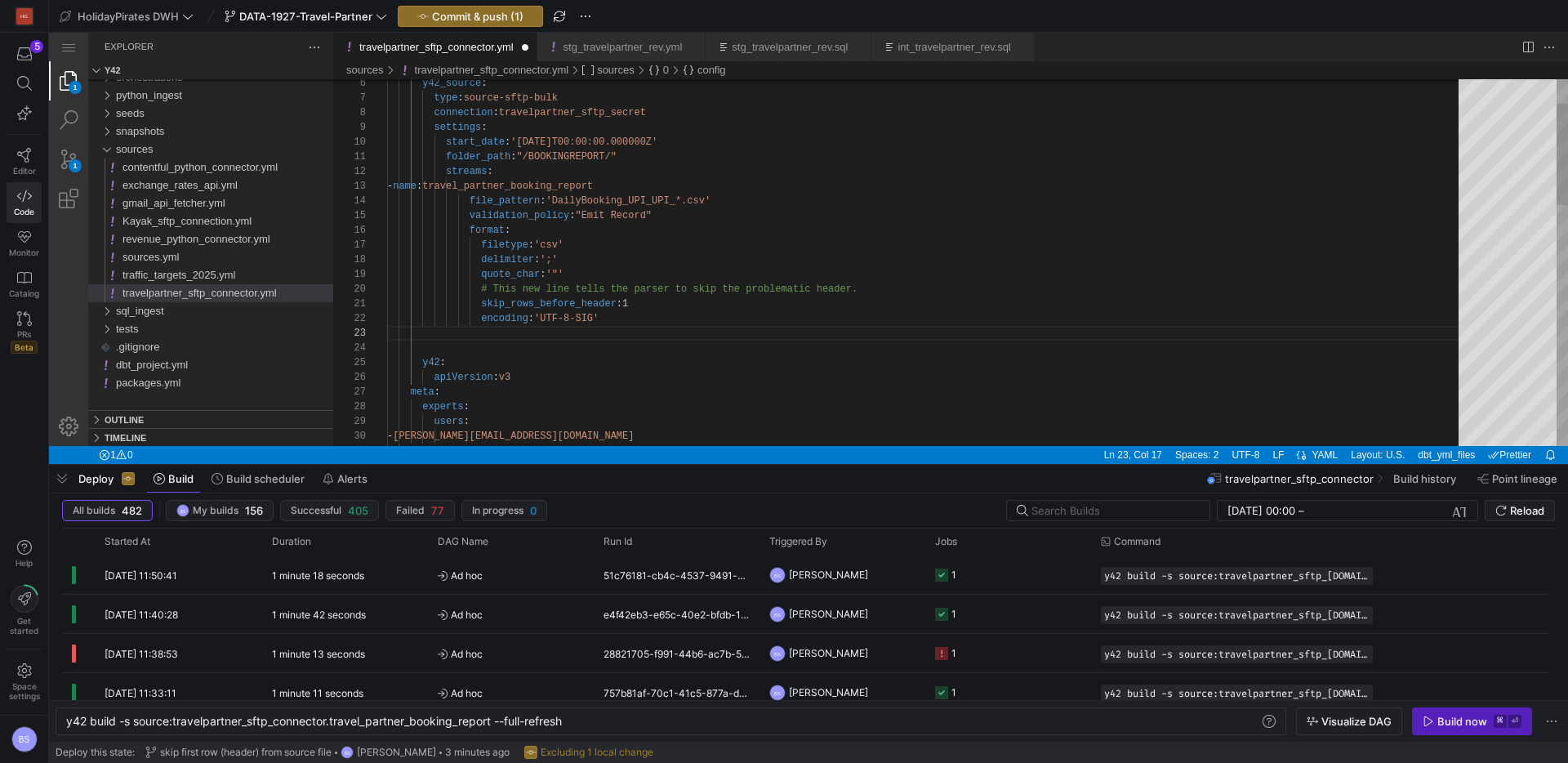
paste textarea "- "Price" - "Commission" - "Distribution Code" - "Modified Date" y42: apiVersio…"
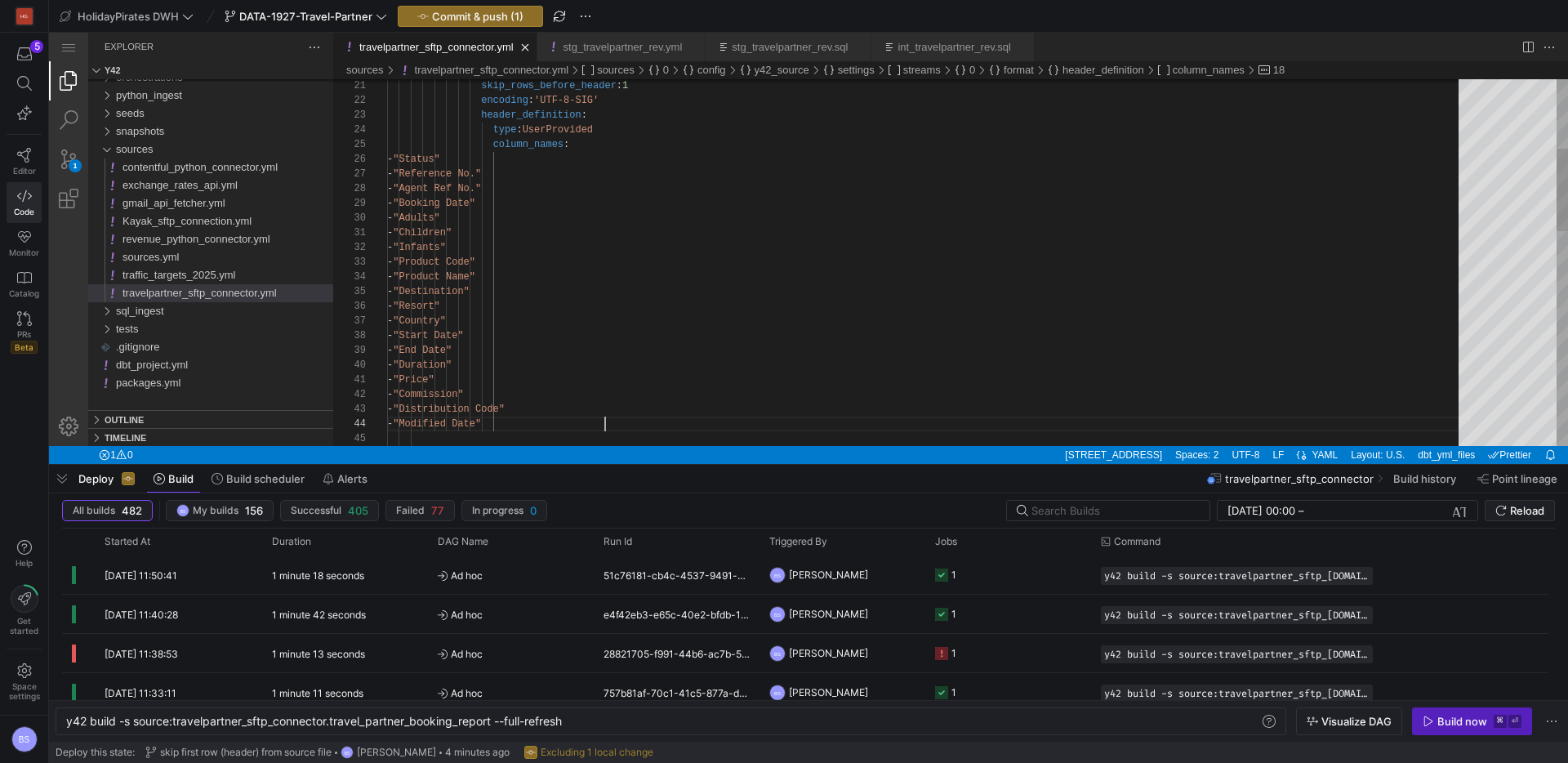
type textarea "skip_rows_before_header: 1 encoding: 'UTF-8-SIG' header_definition: type: UserP…"
click at [894, 224] on div "skip_rows_before_header : 1 encoding : 'UTF-8-SIG' header_definition : type : U…" at bounding box center [929, 586] width 1083 height 1629
click at [493, 15] on span "Commit & push (1)" at bounding box center [478, 15] width 92 height 13
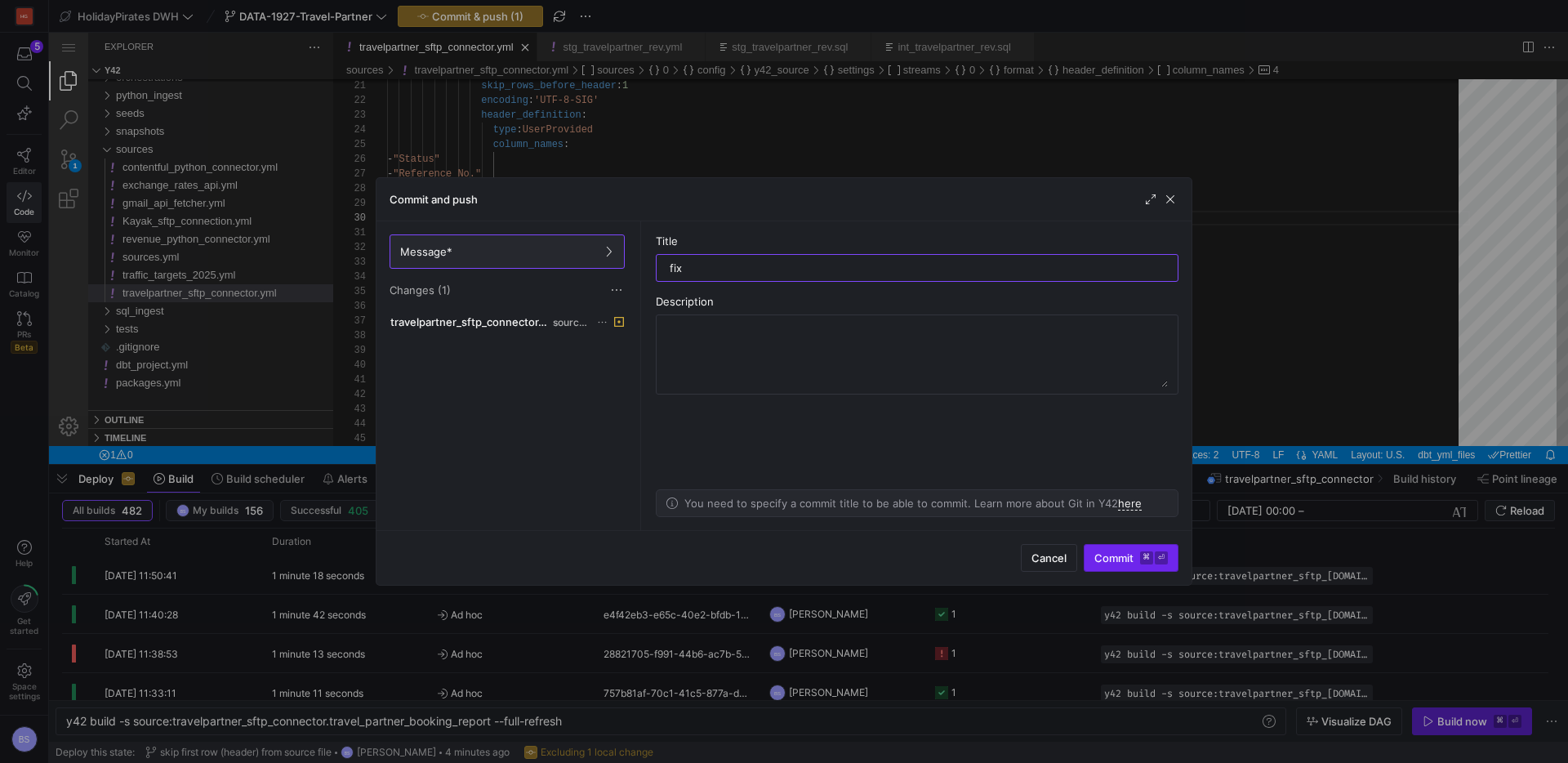
type input "fix"
click at [1118, 561] on span "Commit ⌘ ⏎" at bounding box center [1131, 557] width 74 height 13
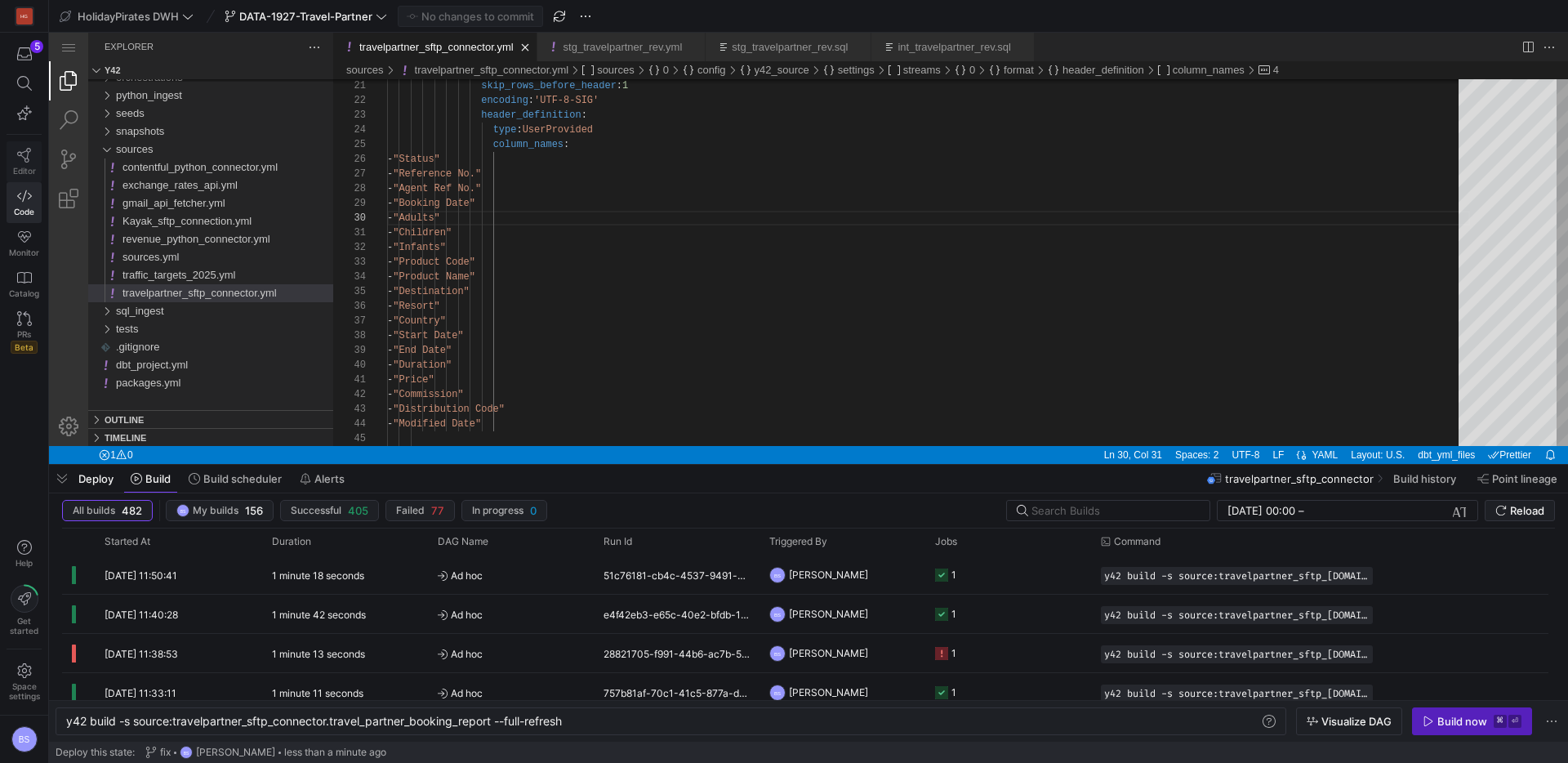
click at [22, 144] on link "Editor" at bounding box center [24, 162] width 35 height 41
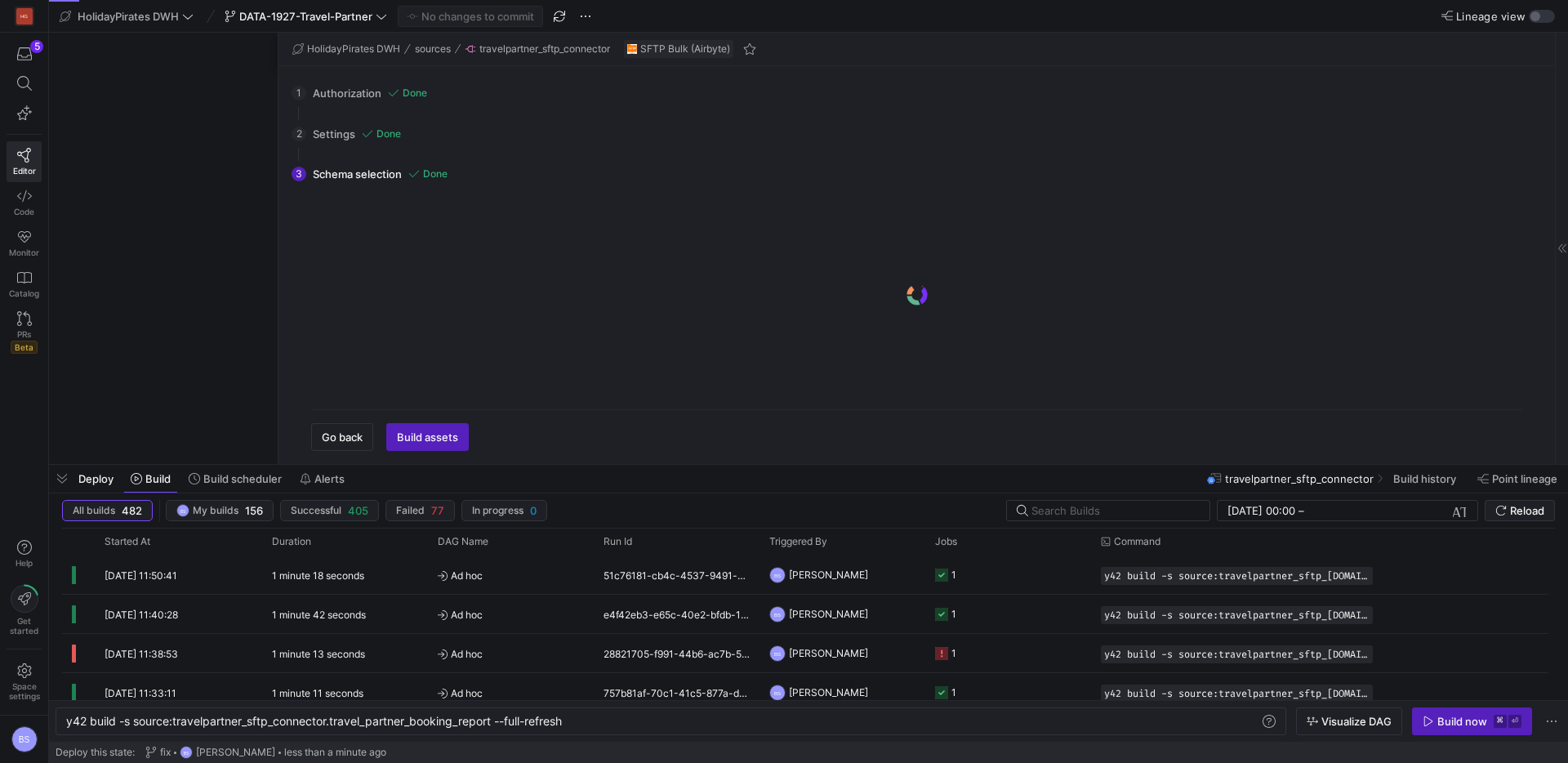
scroll to position [1151, 0]
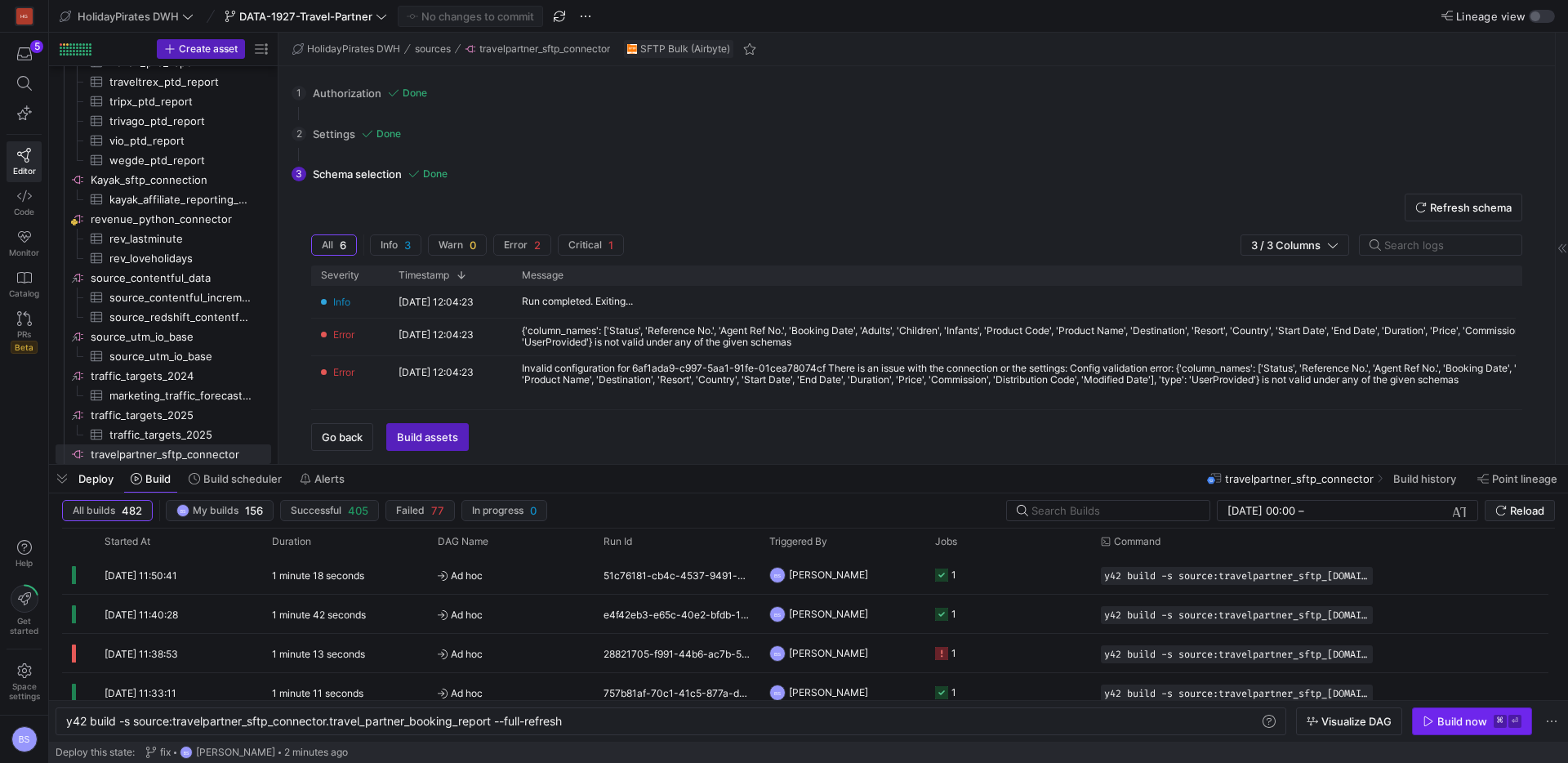
click at [1450, 718] on div "Build now" at bounding box center [1462, 721] width 50 height 13
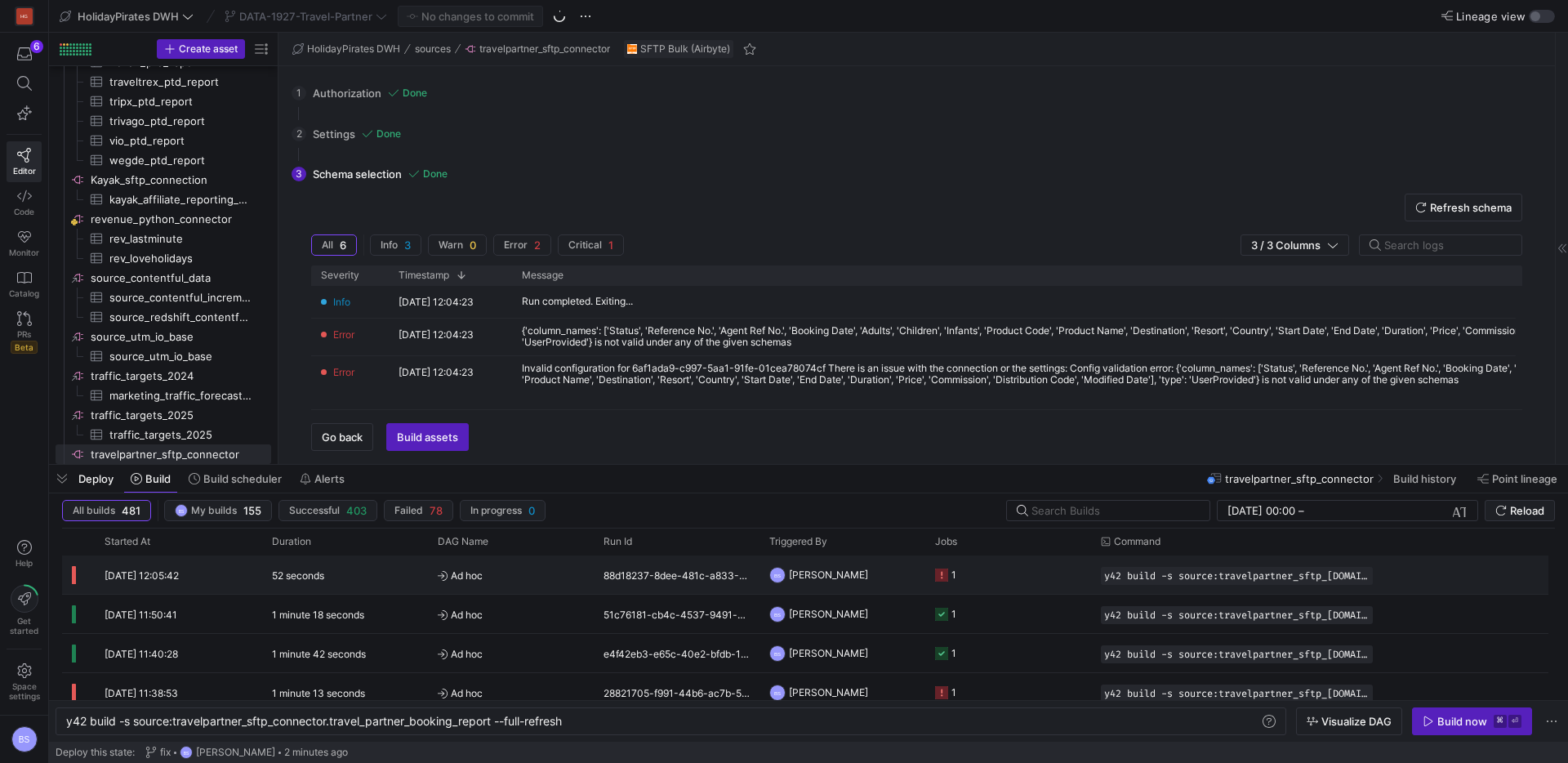
click at [435, 576] on div "Ad hoc" at bounding box center [511, 574] width 166 height 39
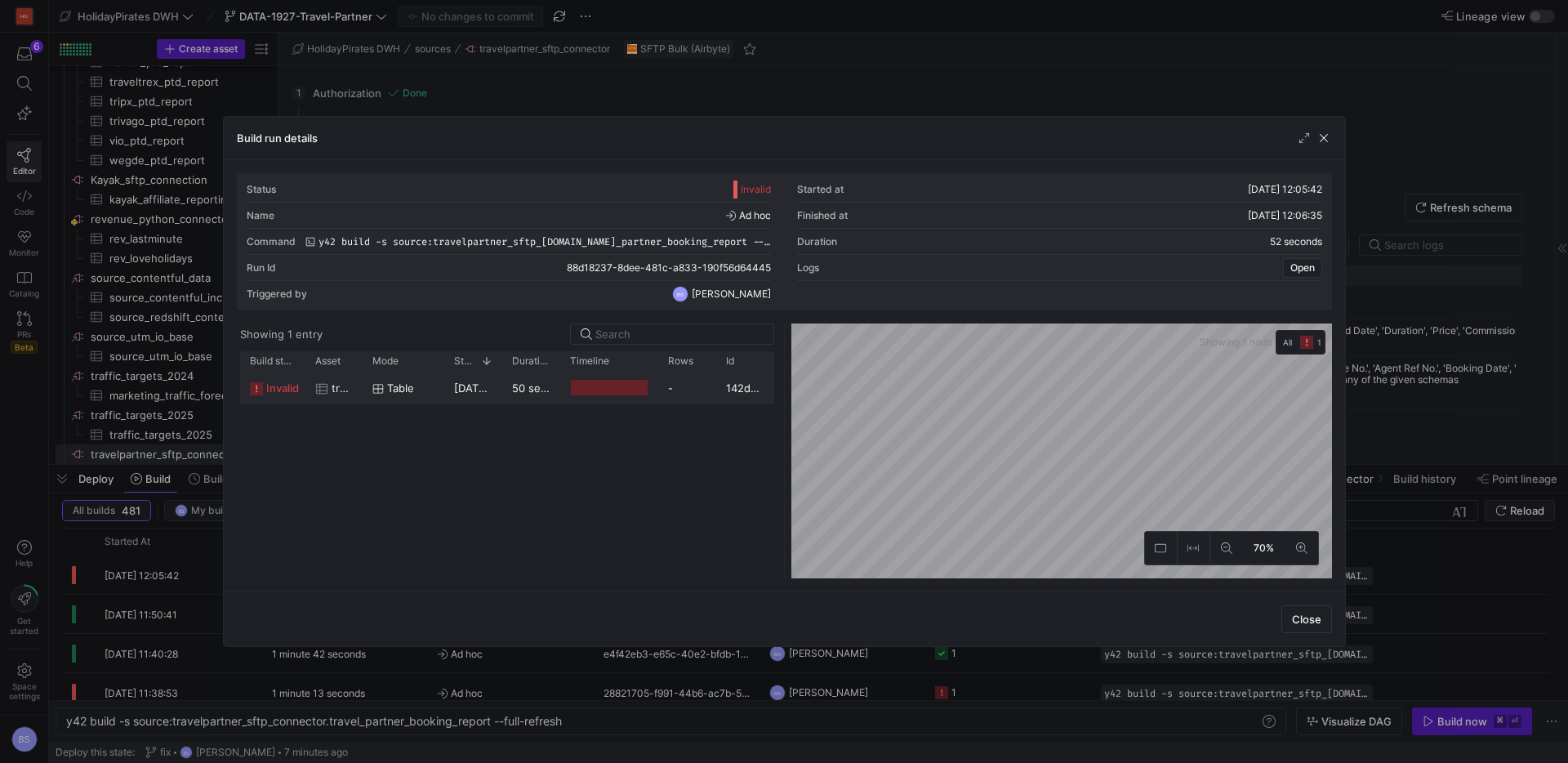
click at [425, 393] on div "Table" at bounding box center [403, 388] width 62 height 32
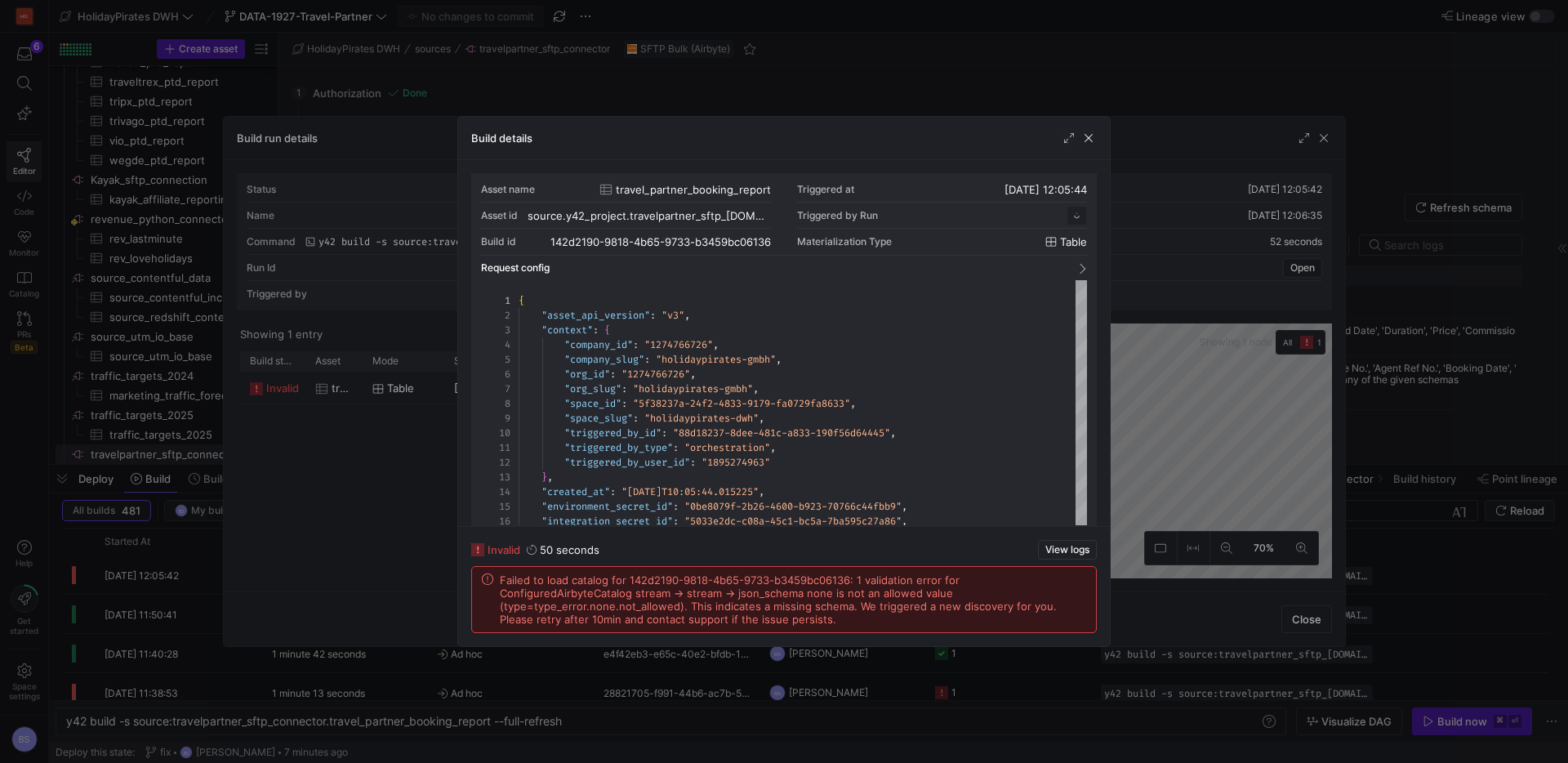
scroll to position [147, 0]
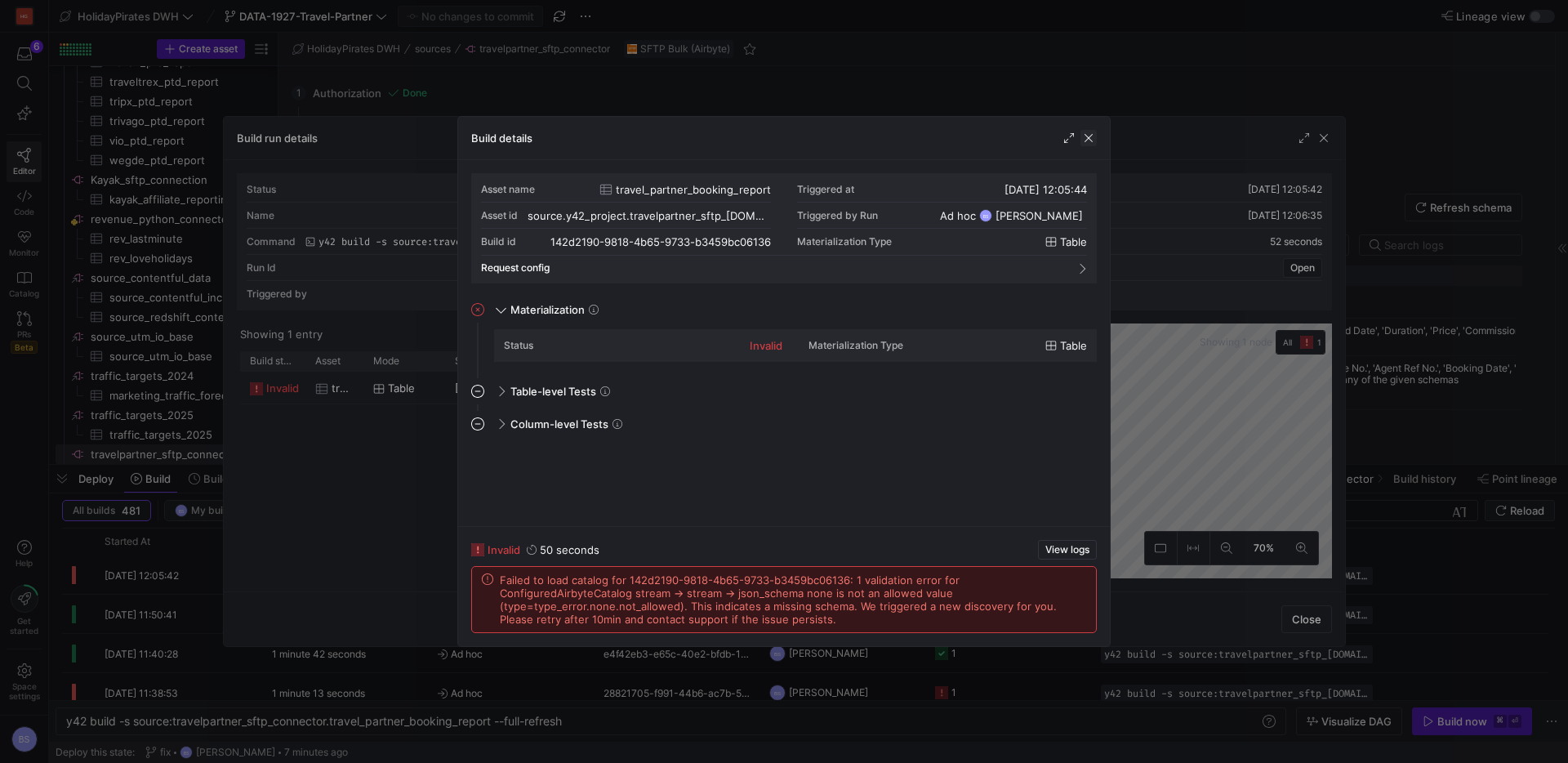
click at [1093, 139] on span "button" at bounding box center [1088, 137] width 16 height 16
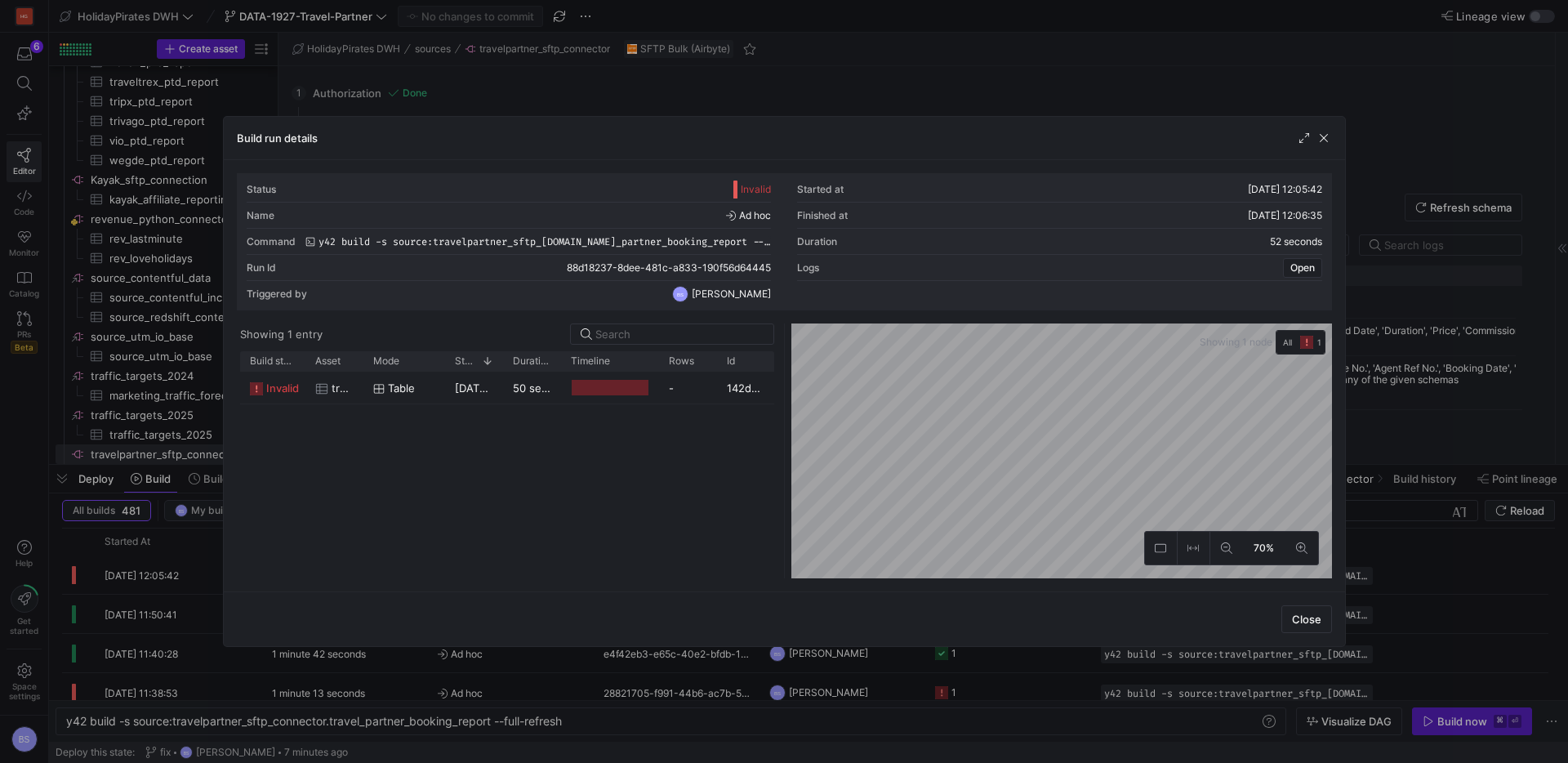
click at [1323, 146] on div "Build run details" at bounding box center [784, 138] width 1122 height 43
click at [1326, 142] on span "button" at bounding box center [1323, 137] width 16 height 16
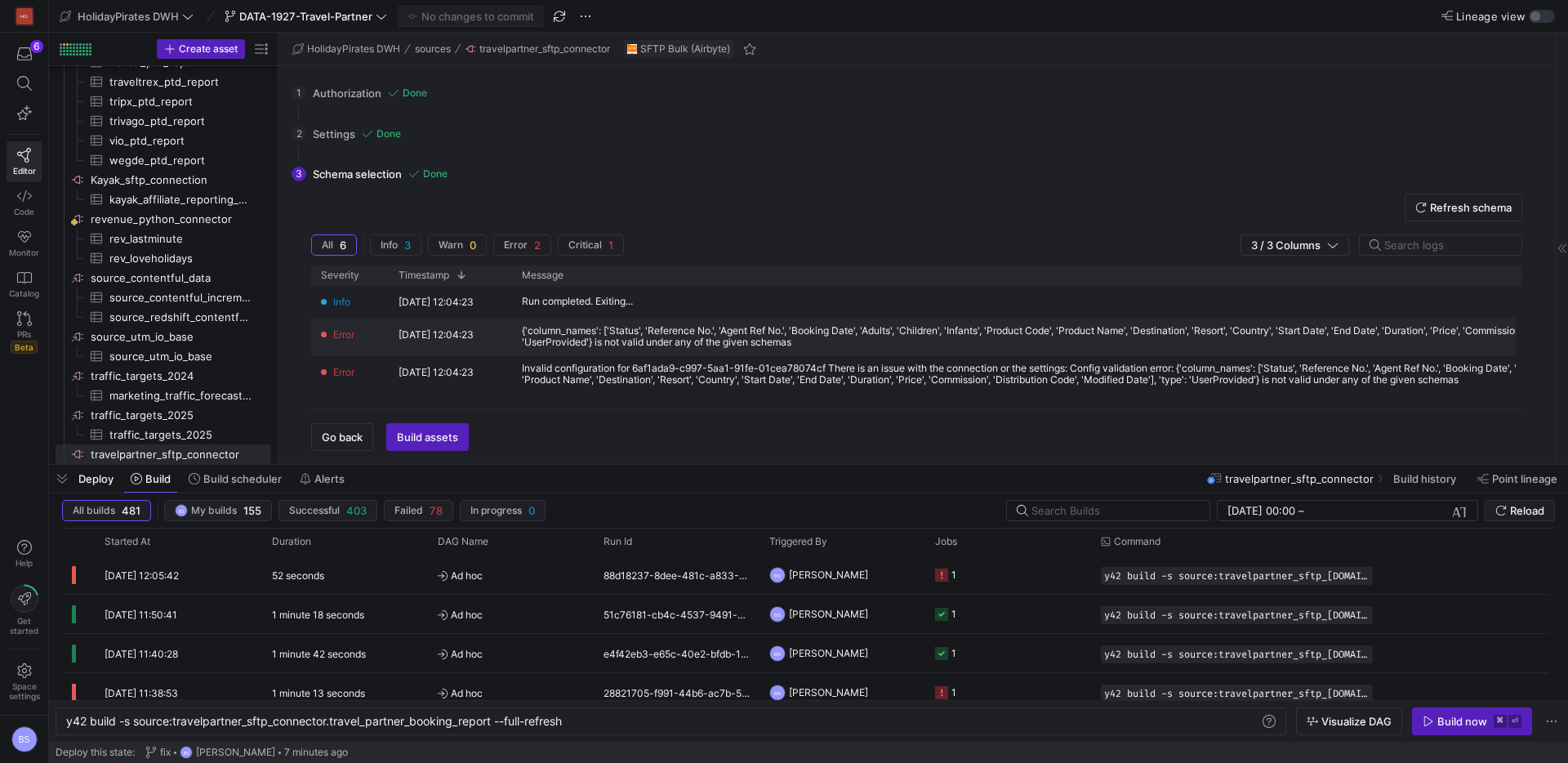
drag, startPoint x: 866, startPoint y: 346, endPoint x: 501, endPoint y: 333, distance: 365.2
click at [501, 333] on div "Error 15/08/25, 12:04:23 {'column_names': ['Status', 'Reference No.', 'Agent Re…" at bounding box center [1022, 337] width 1422 height 38
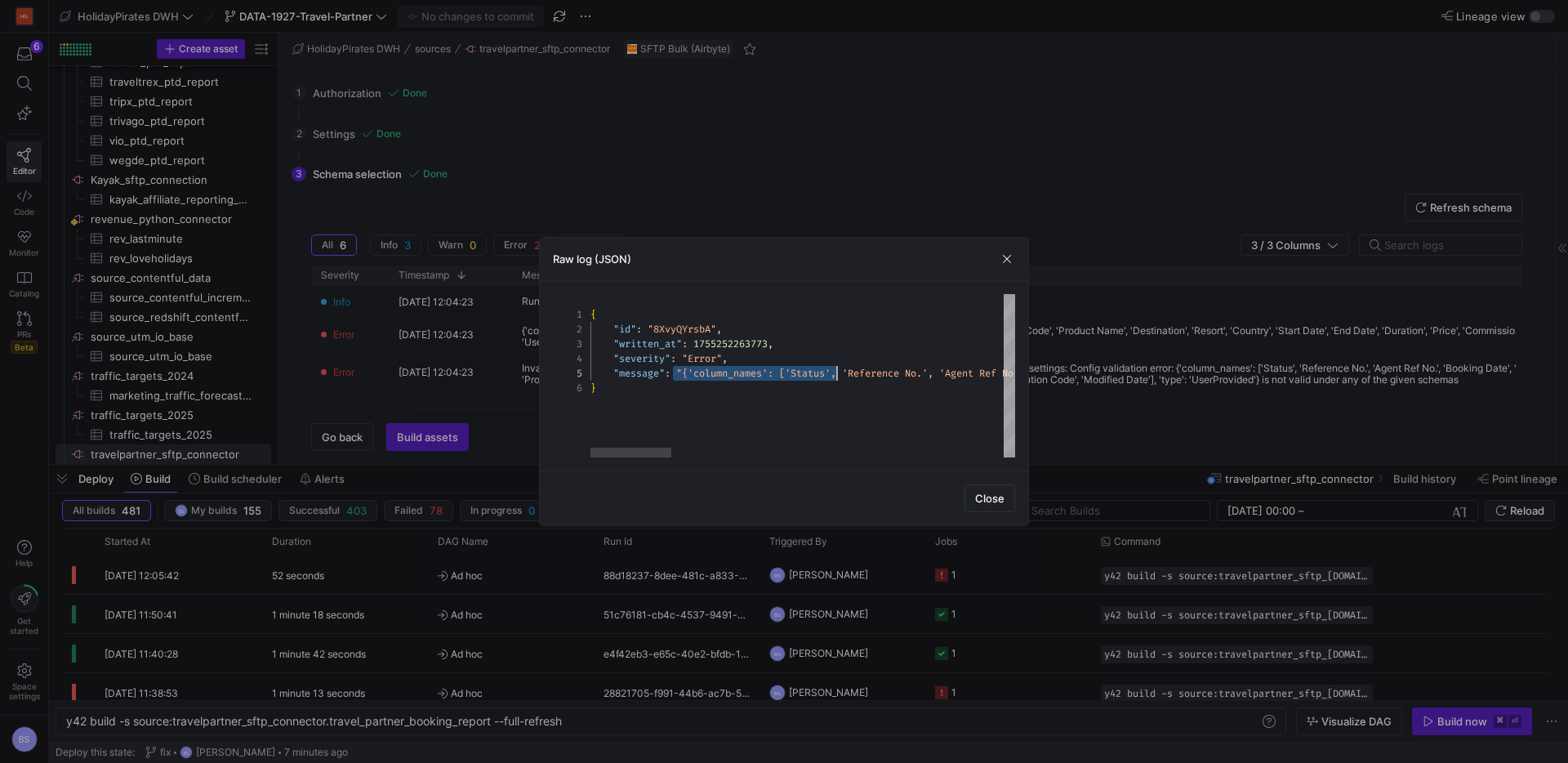
scroll to position [59, 2134]
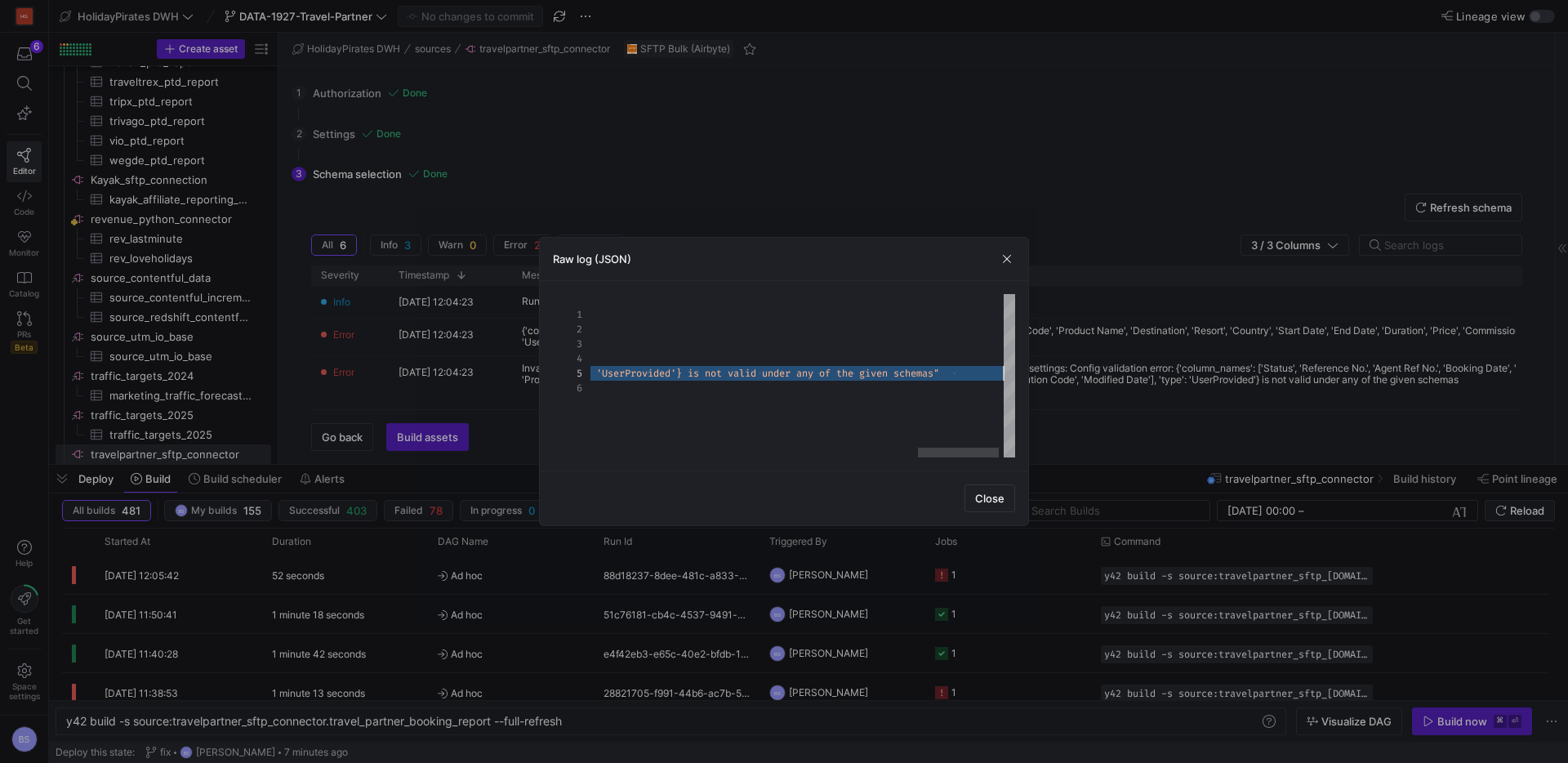
drag, startPoint x: 675, startPoint y: 375, endPoint x: 1172, endPoint y: 372, distance: 497.0
click at [1007, 261] on span "button" at bounding box center [1007, 258] width 16 height 16
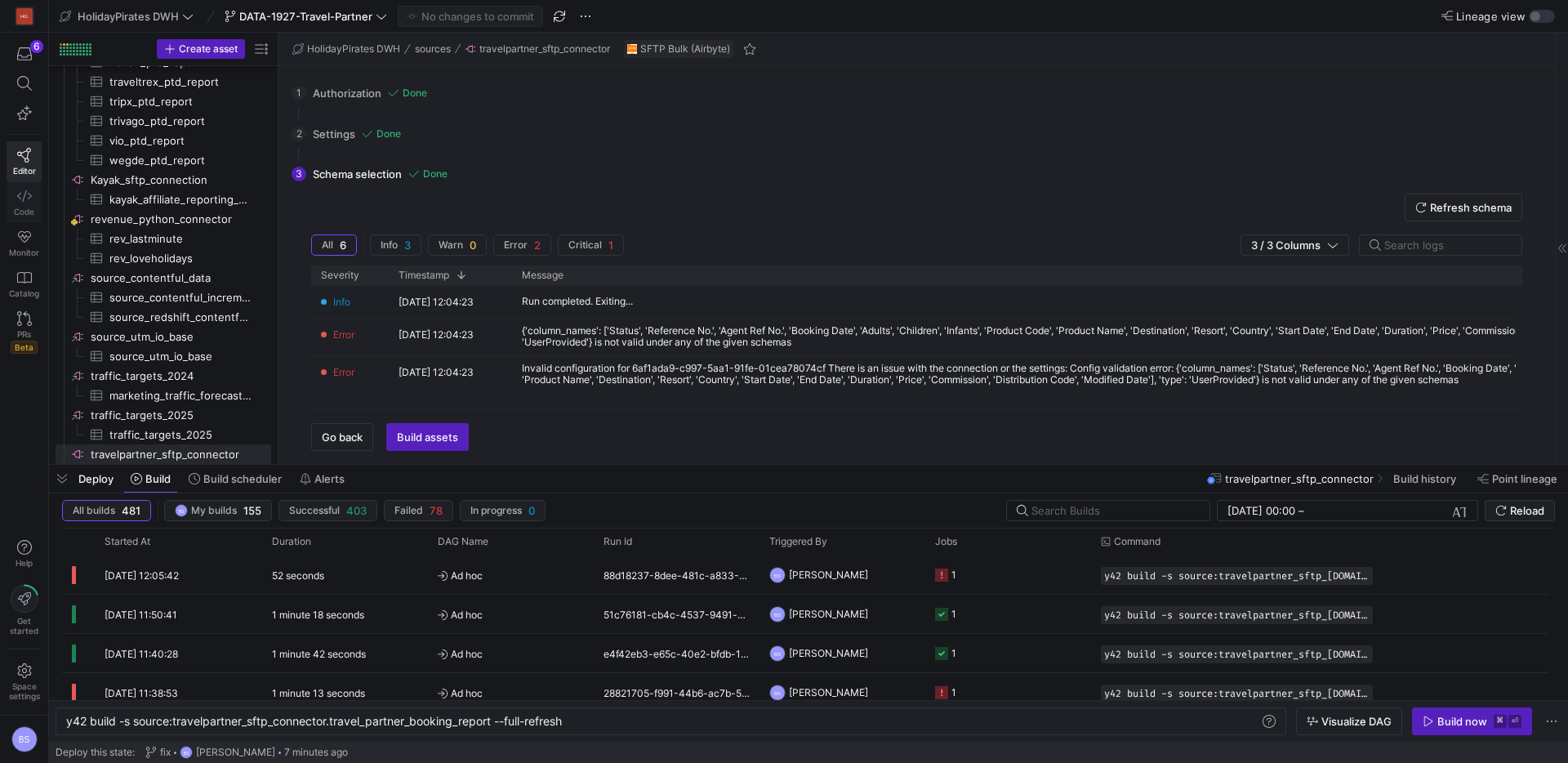
click at [25, 205] on link "Code" at bounding box center [24, 203] width 35 height 41
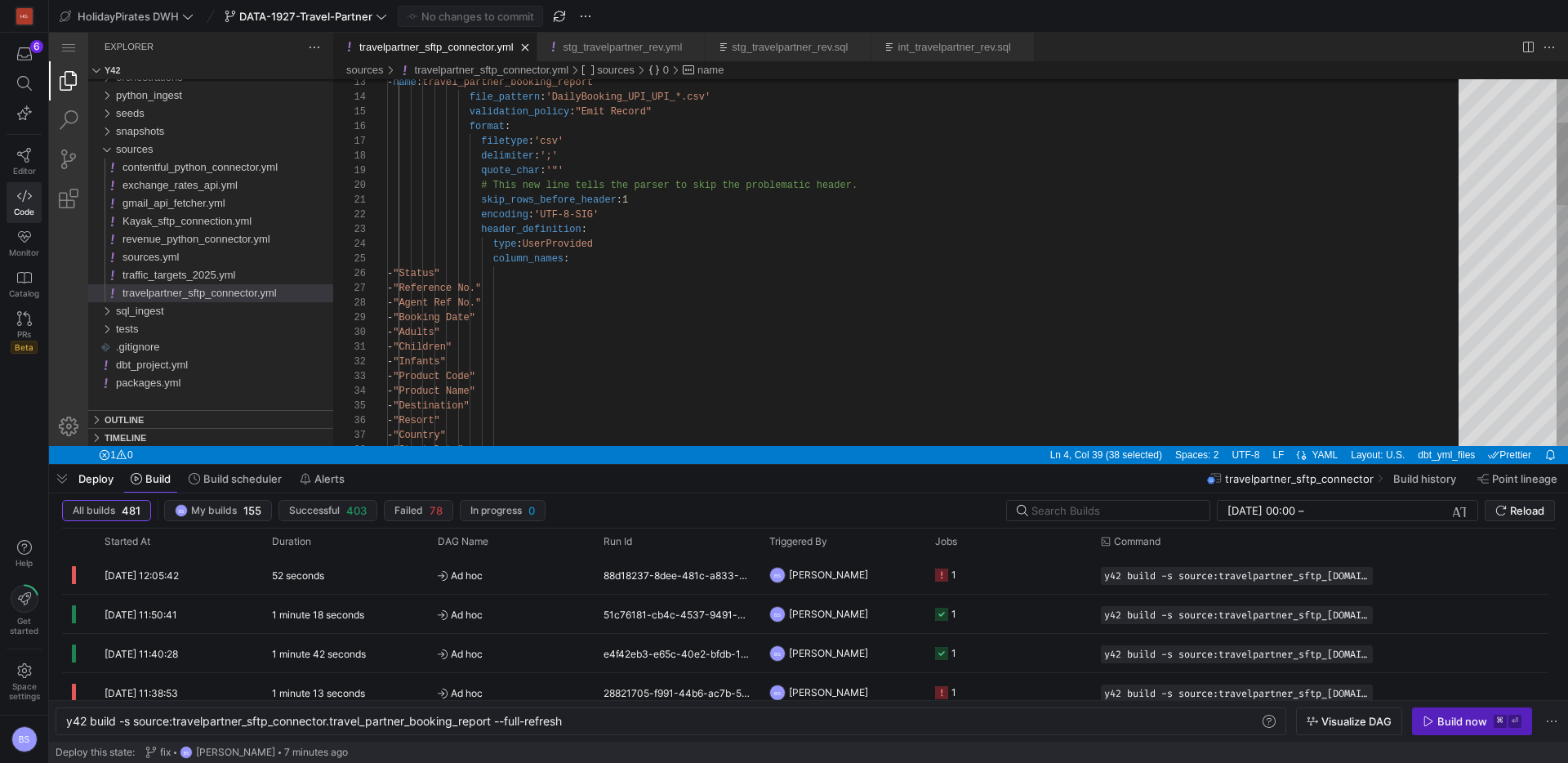
scroll to position [44, 0]
drag, startPoint x: 633, startPoint y: 243, endPoint x: 338, endPoint y: 239, distance: 295.0
type textarea "skip_rows_before_header: 1 encoding: 'UTF-8-SIG' header_definition: column_name…"
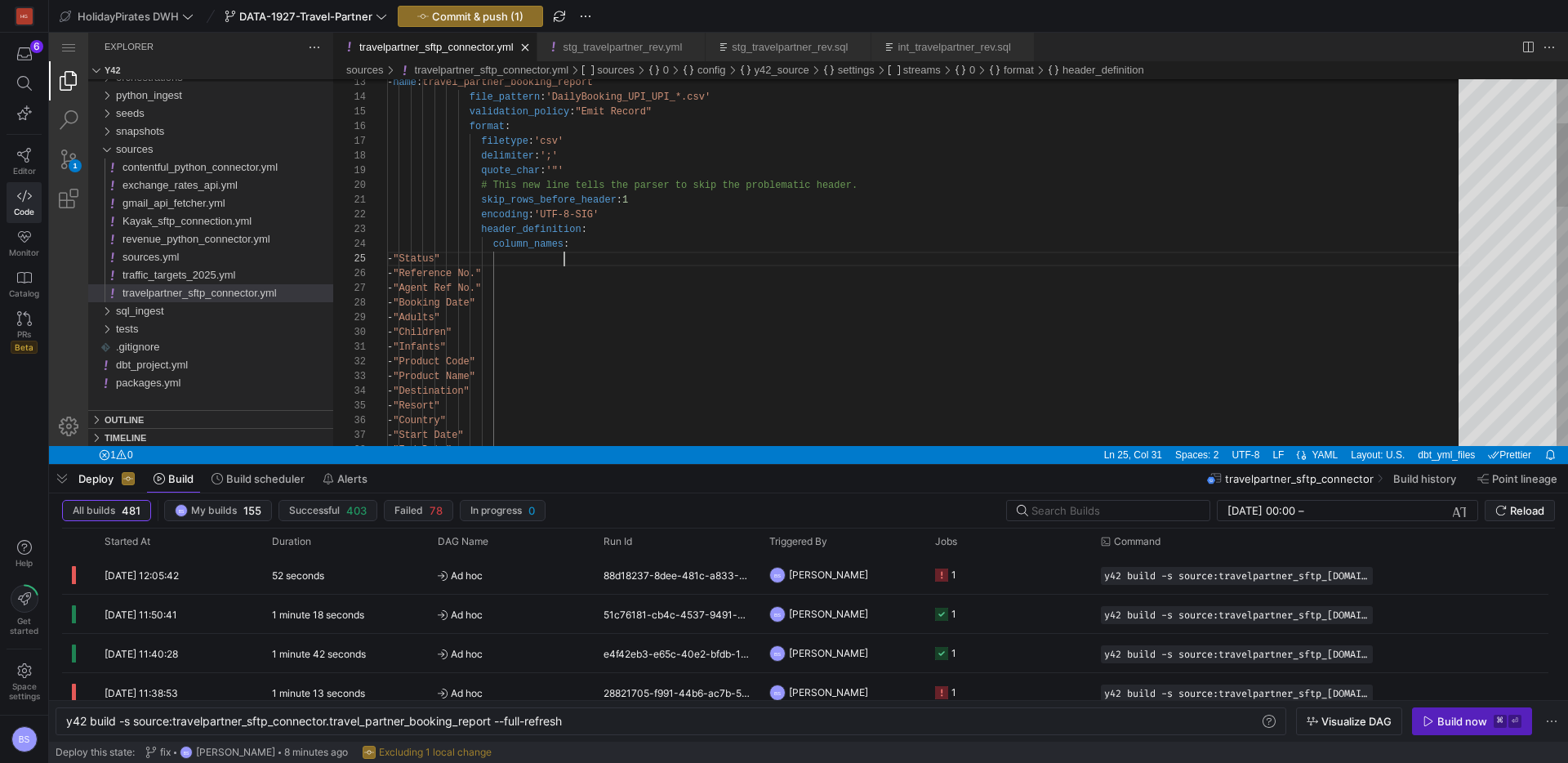
click at [847, 256] on div "- "Start Date" - "Country" - "Resort" - "Destination" - "Product Code" - "Produ…" at bounding box center [929, 693] width 1083 height 1614
click at [448, 15] on span "Commit & push (1)" at bounding box center [478, 15] width 92 height 13
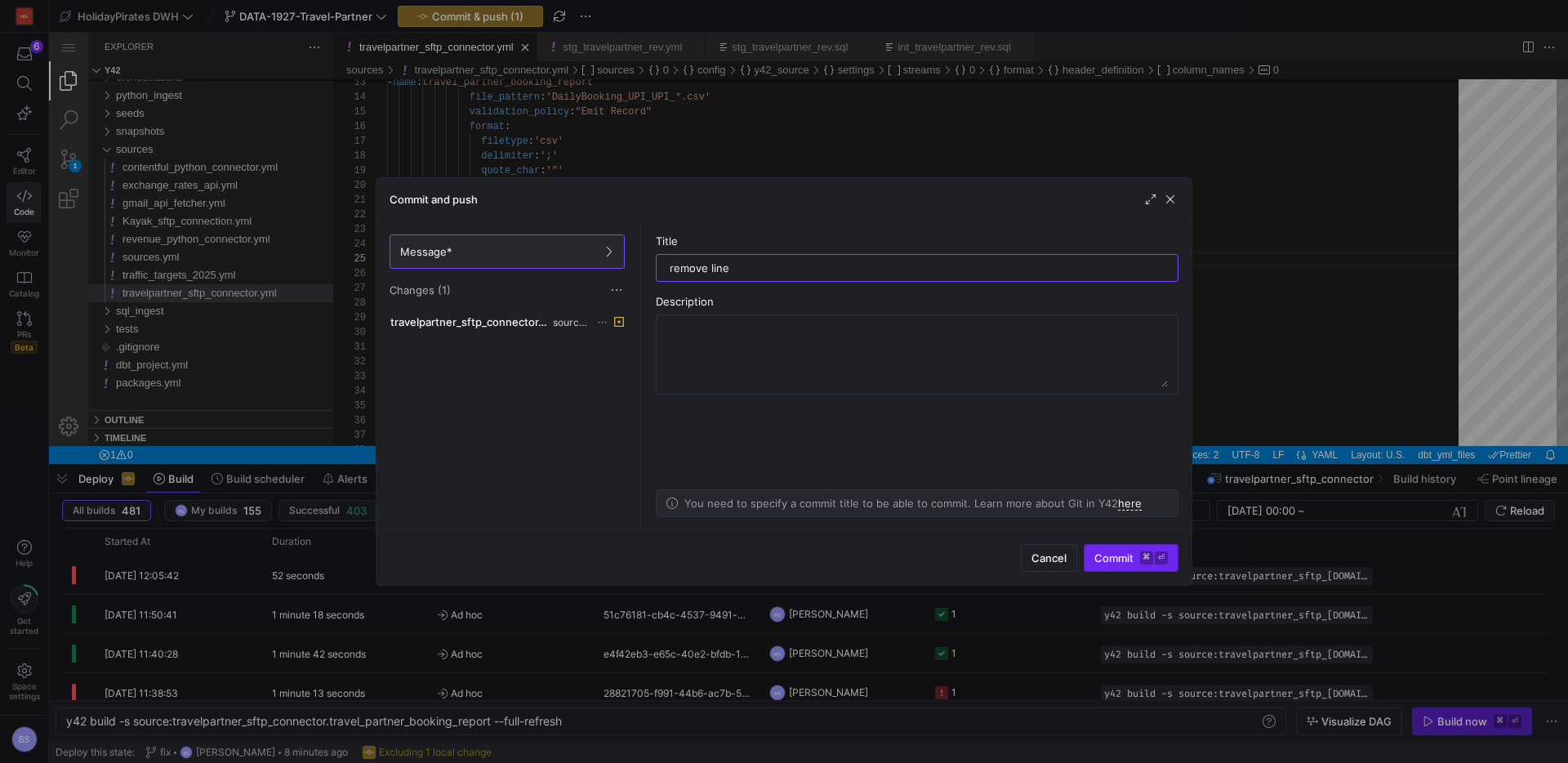
type input "remove line"
click at [1122, 560] on span "Commit ⌘ ⏎" at bounding box center [1131, 557] width 74 height 13
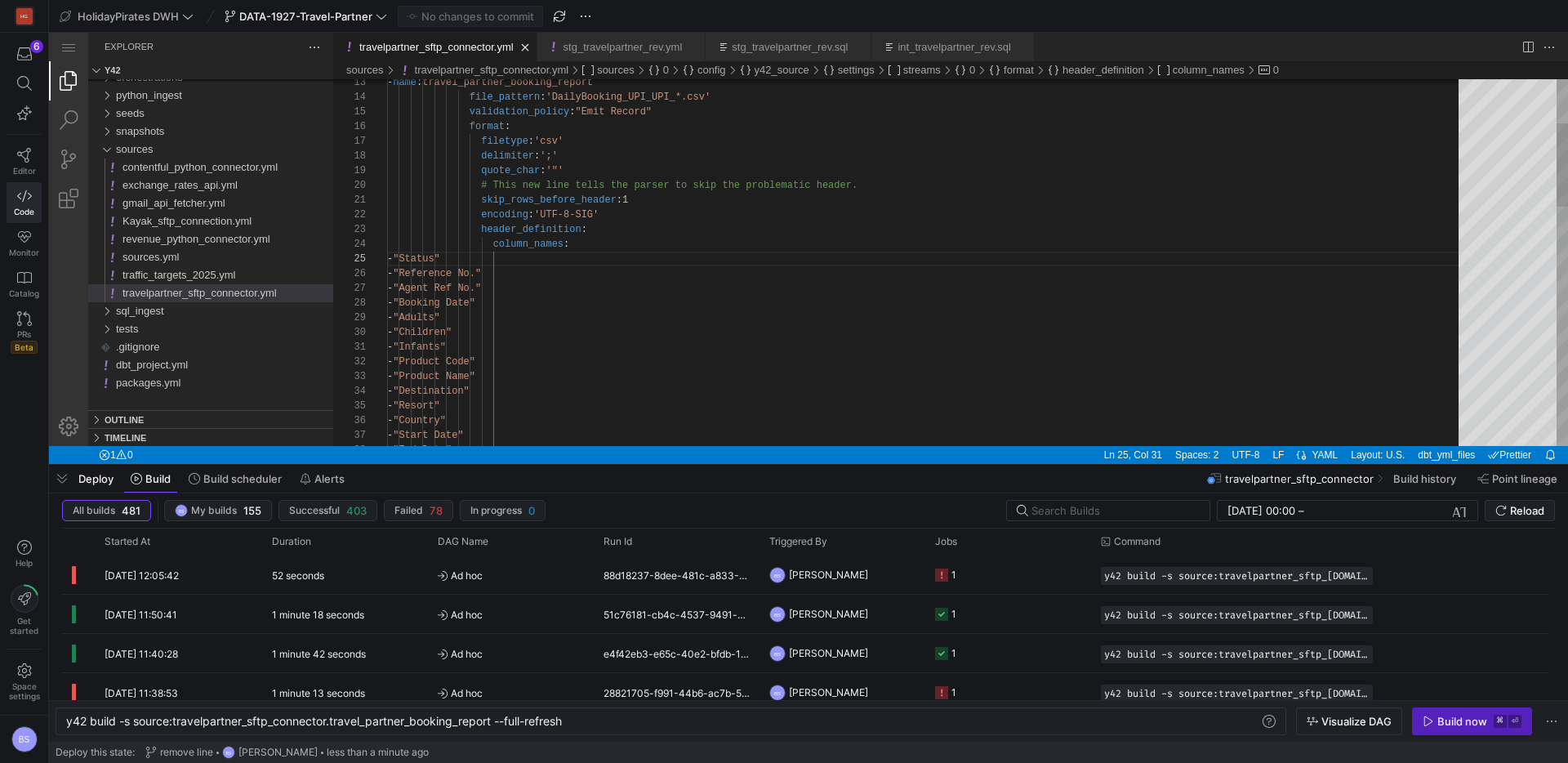
click at [534, 189] on div "- "Start Date" - "Country" - "Resort" - "Destination" - "Product Code" - "Produ…" at bounding box center [929, 693] width 1083 height 1614
click at [754, 186] on div "- "Start Date" - "Country" - "Resort" - "Destination" - "Product Code" - "Produ…" at bounding box center [929, 693] width 1083 height 1614
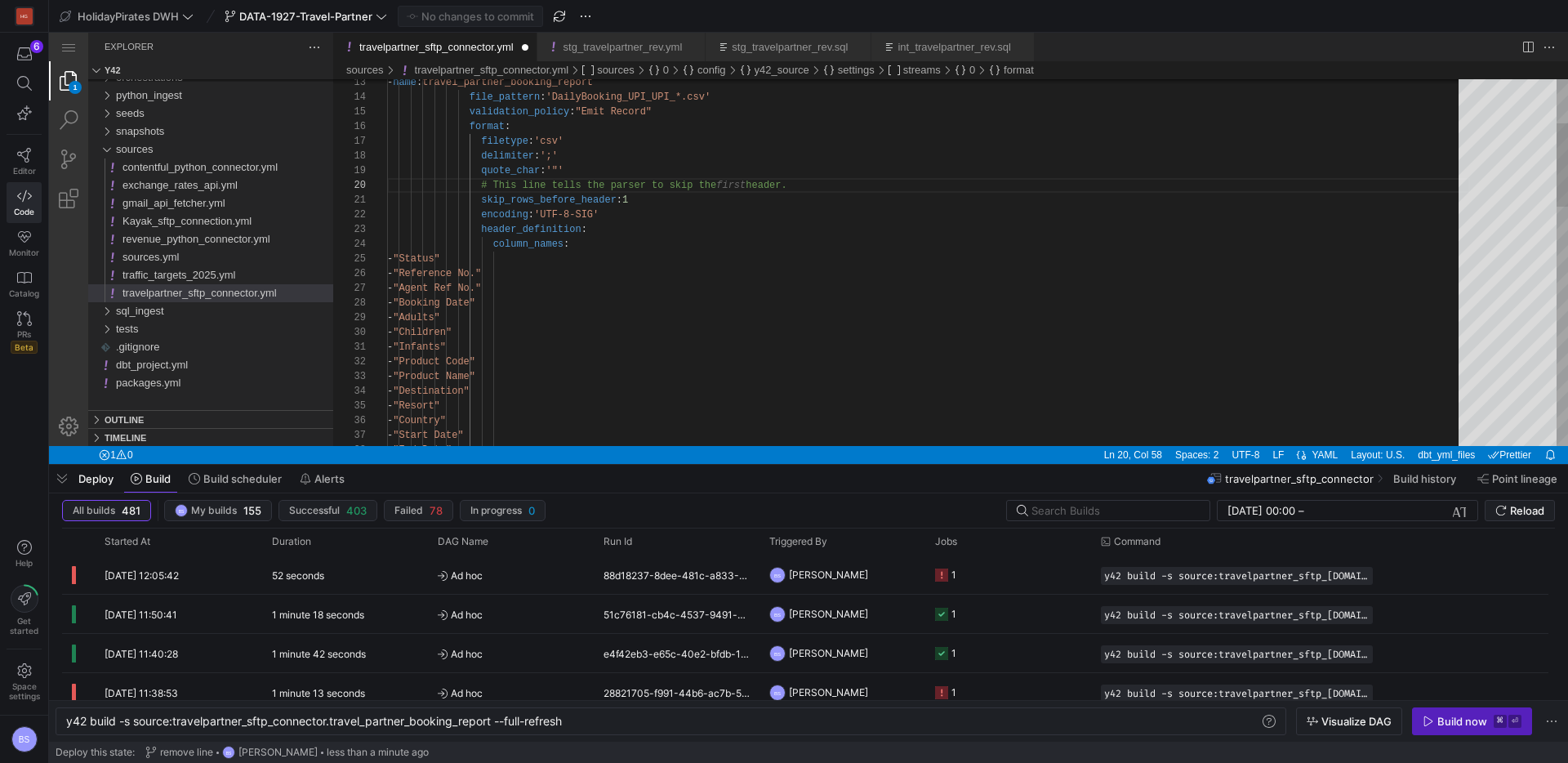
scroll to position [132, 330]
drag, startPoint x: 675, startPoint y: 188, endPoint x: 495, endPoint y: 185, distance: 180.0
click at [645, 217] on div "- "Start Date" - "Country" - "Resort" - "Destination" - "Product Code" - "Produ…" at bounding box center [929, 693] width 1083 height 1614
click at [621, 188] on div "- "Start Date" - "Country" - "Resort" - "Destination" - "Product Code" - "Produ…" at bounding box center [929, 693] width 1083 height 1614
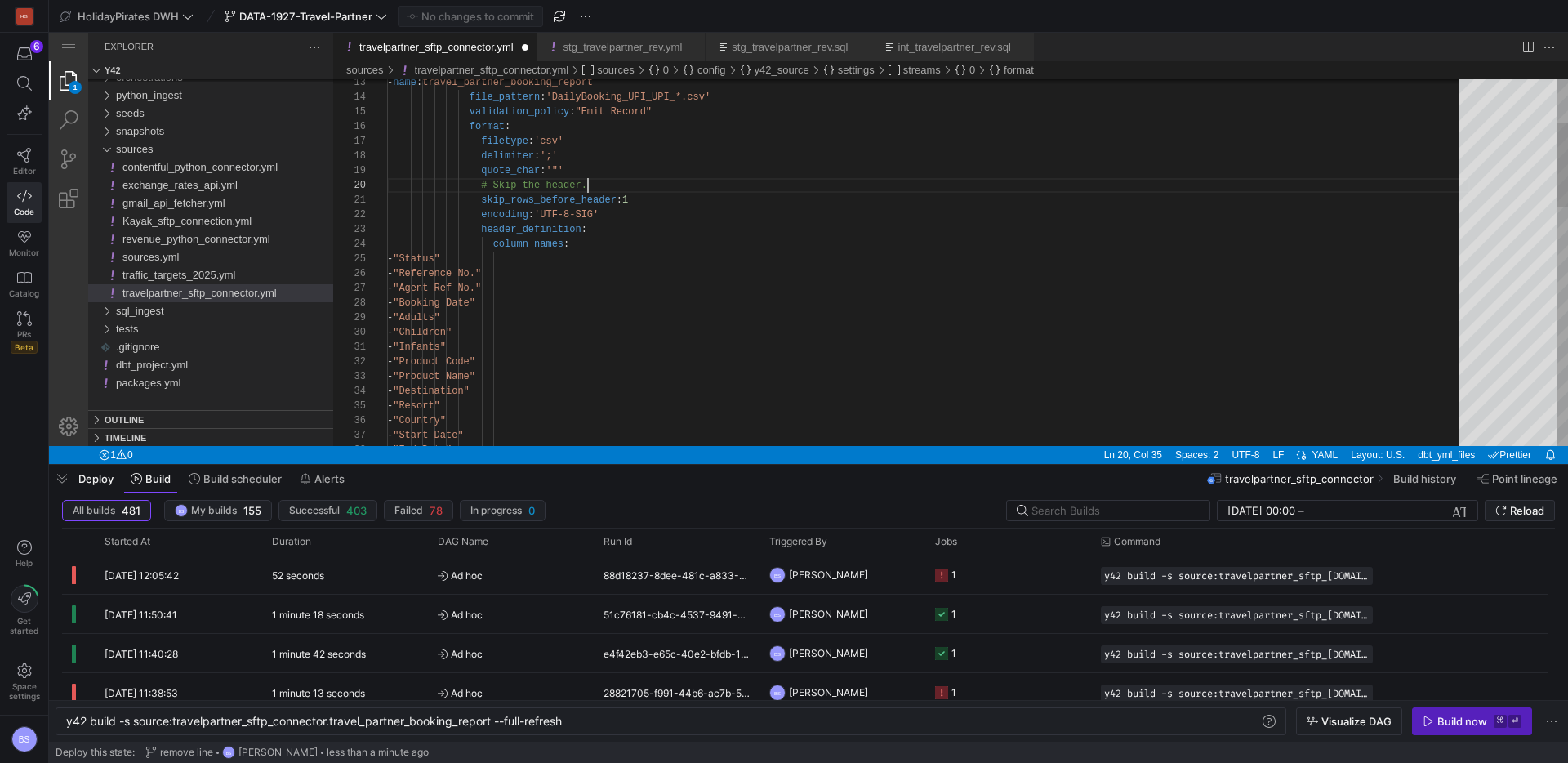
scroll to position [132, 195]
type textarea "folder_path: "/BOOKINGREPORT/" streams: - name: travel_partner_booking_report f…"
click at [25, 166] on span "Editor" at bounding box center [24, 170] width 23 height 9
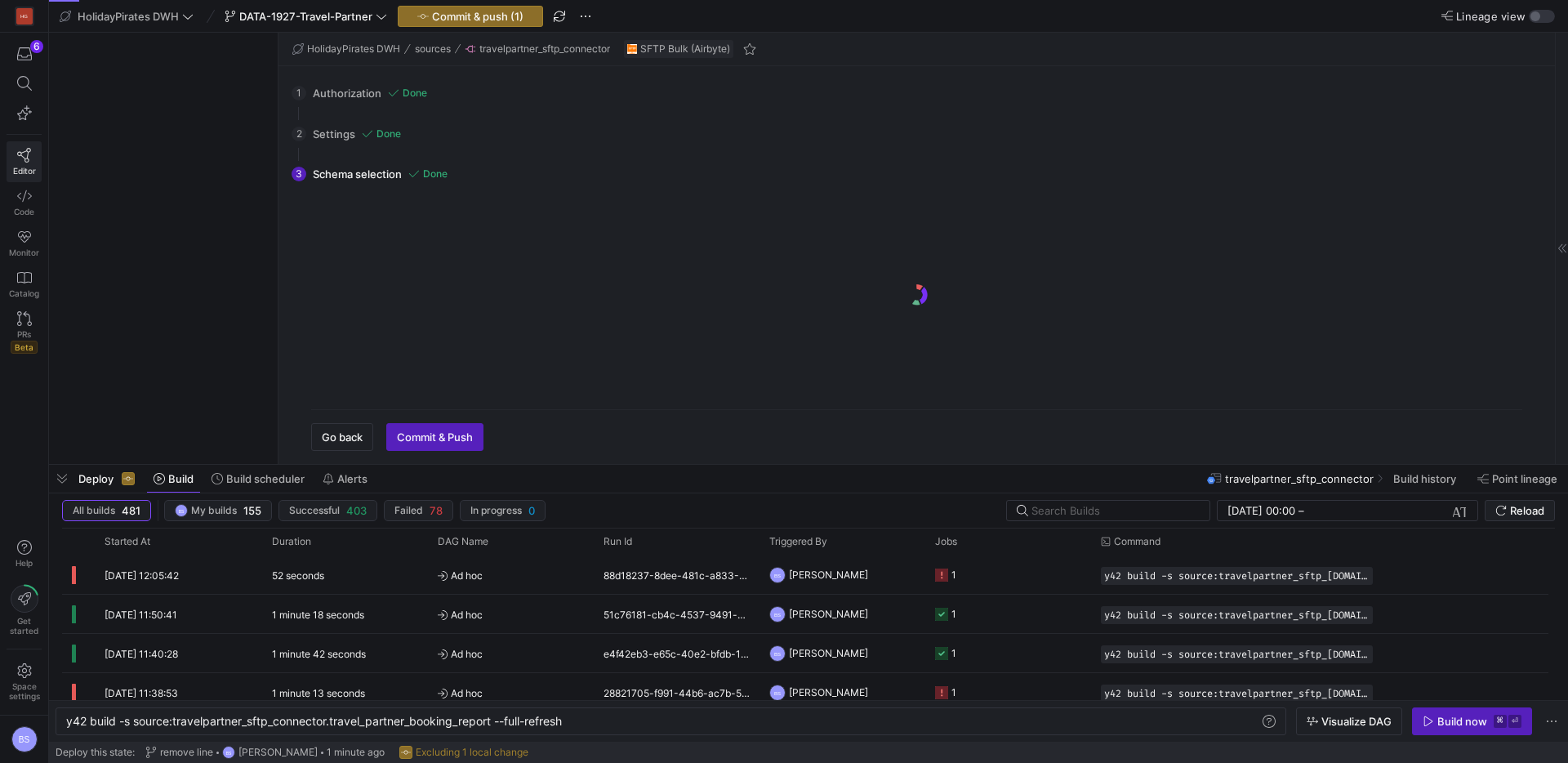
scroll to position [1151, 0]
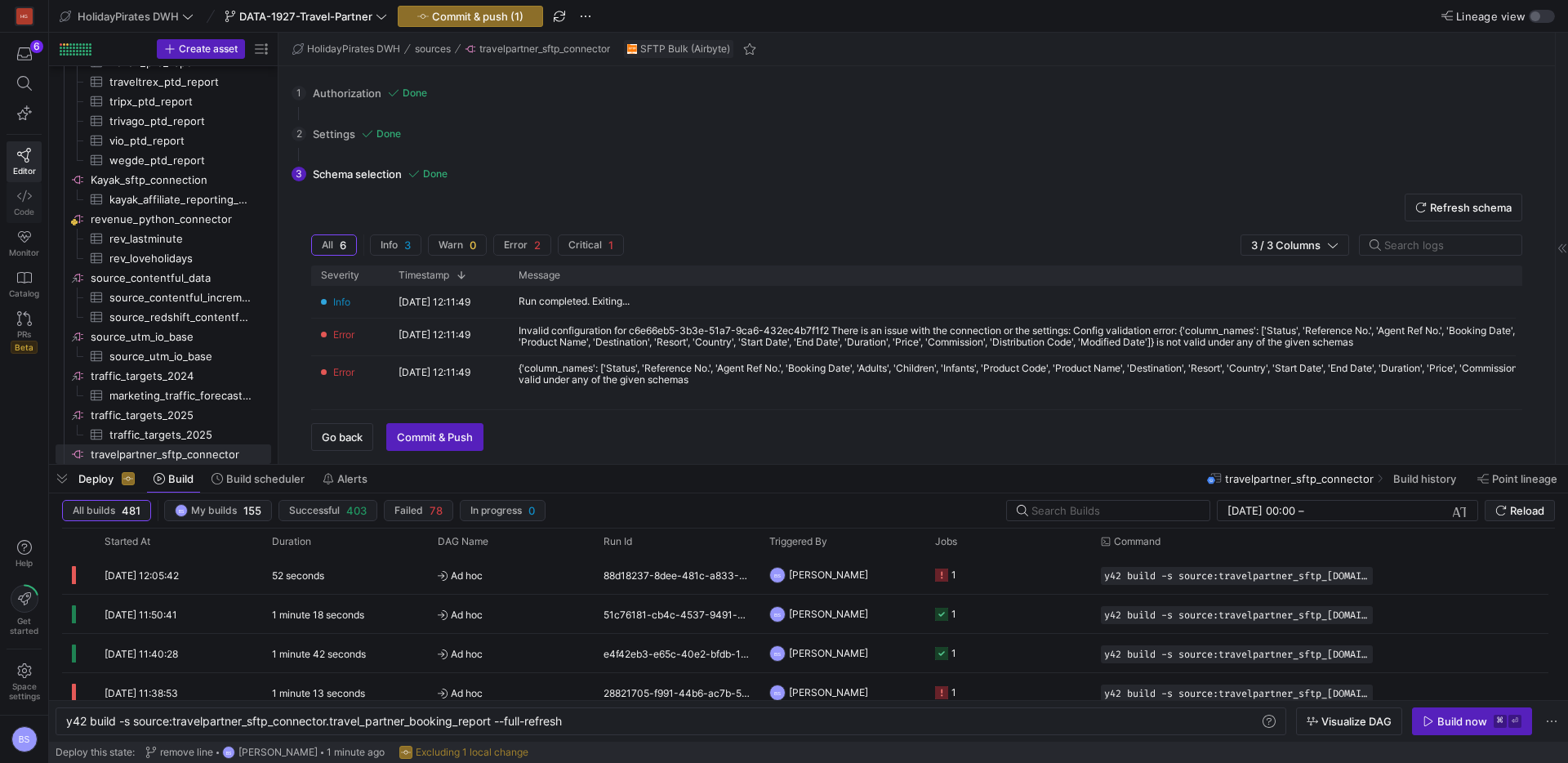
click at [29, 185] on link "Code" at bounding box center [24, 203] width 35 height 41
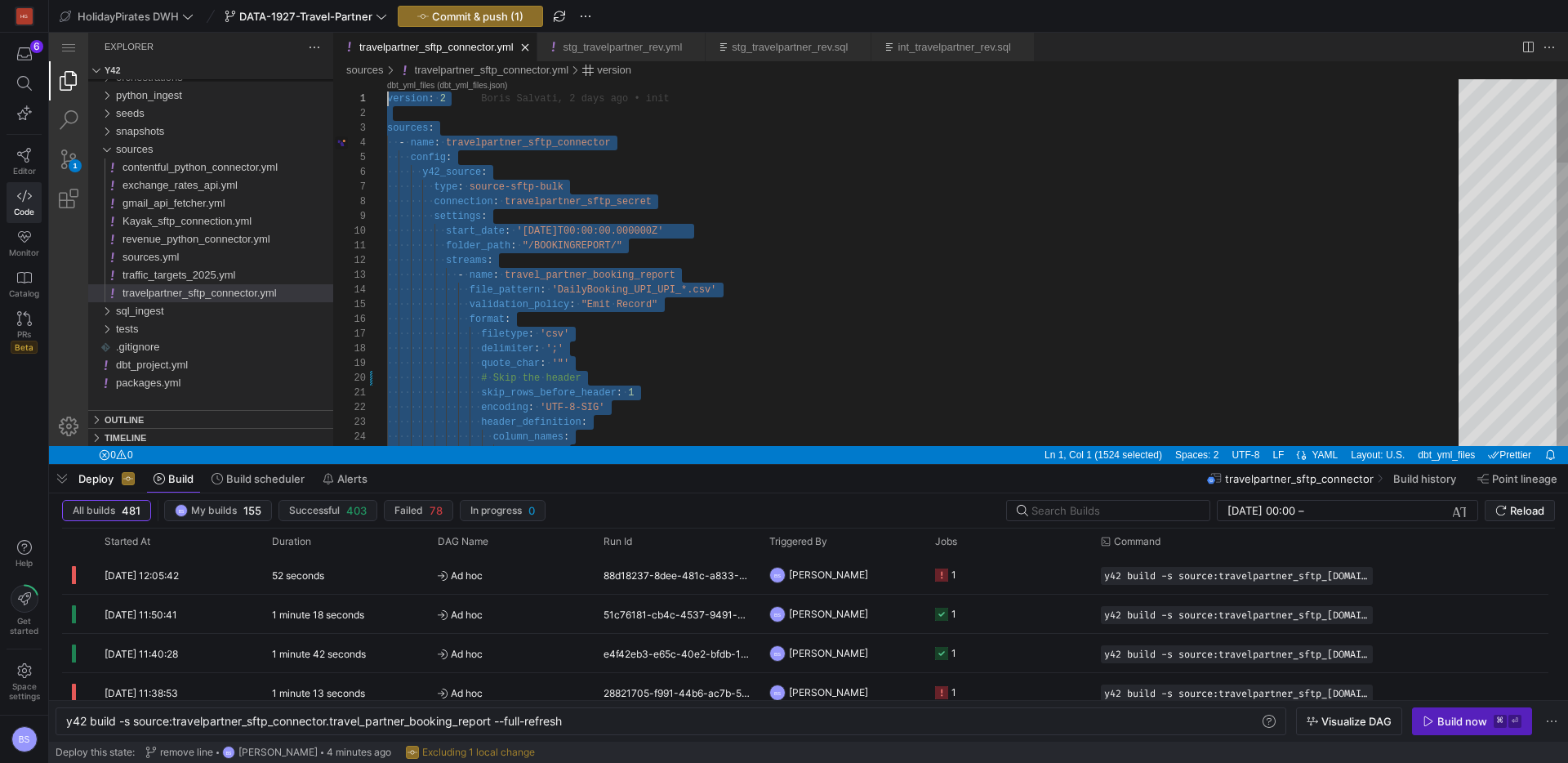
drag, startPoint x: 669, startPoint y: 386, endPoint x: 397, endPoint y: -46, distance: 510.5
paste textarea "# This is the corrected parameter to ignore spaces after the delimiter. skipini…"
type textarea "# This is the corrected parameter to ignore spaces after the delimiter. skipini…"
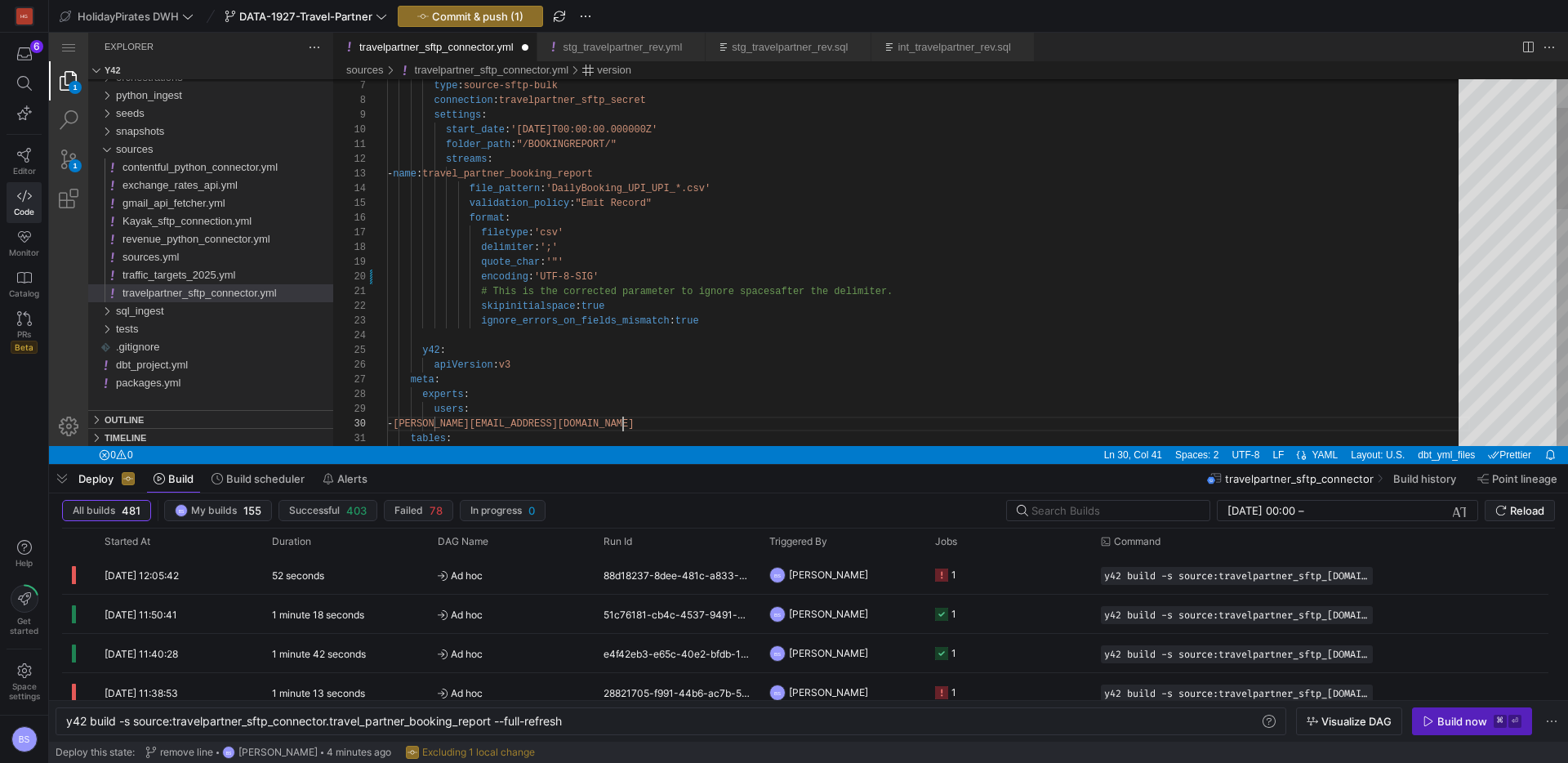
scroll to position [132, 236]
click at [27, 161] on icon at bounding box center [24, 154] width 14 height 15
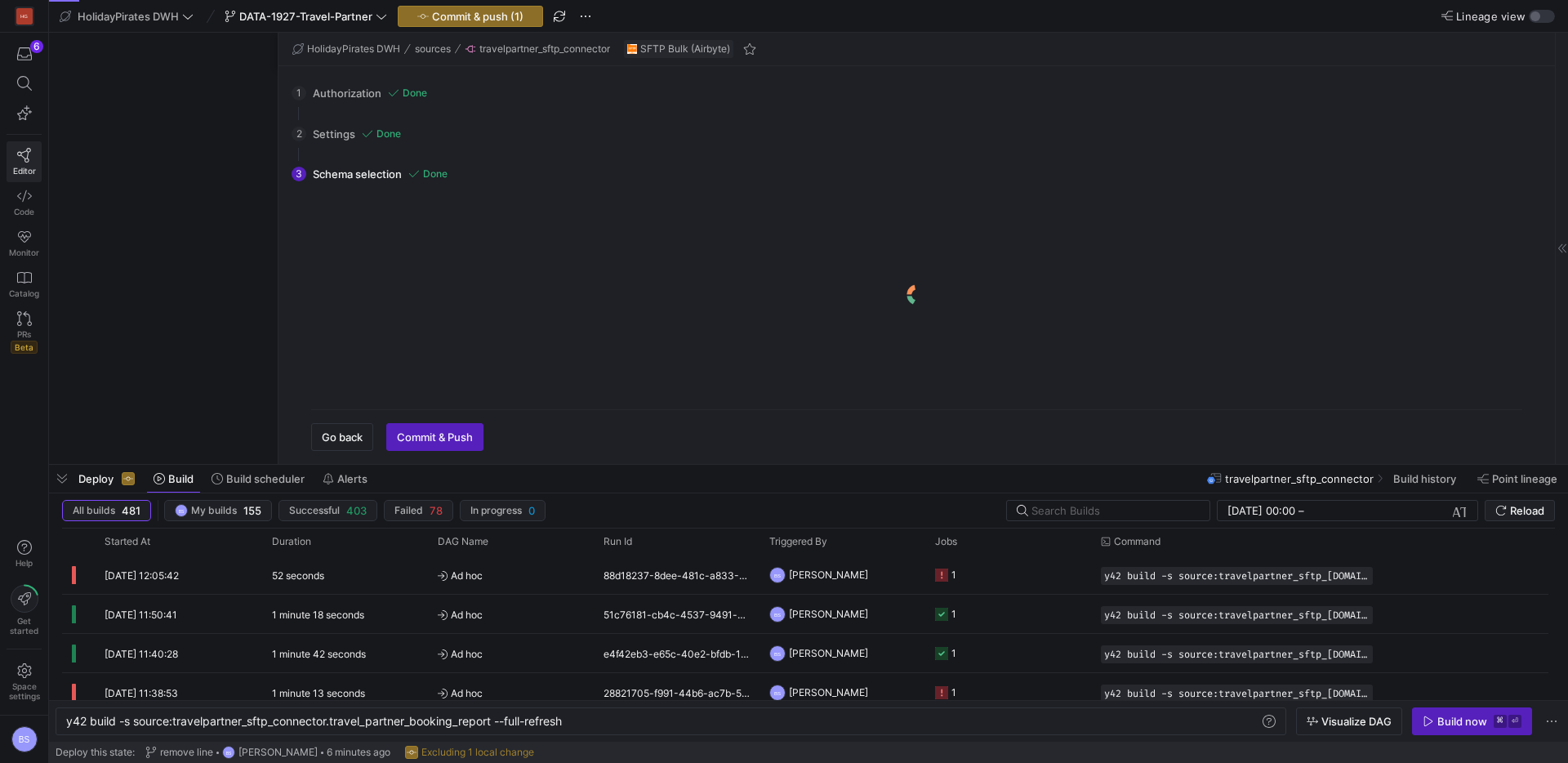
scroll to position [1151, 0]
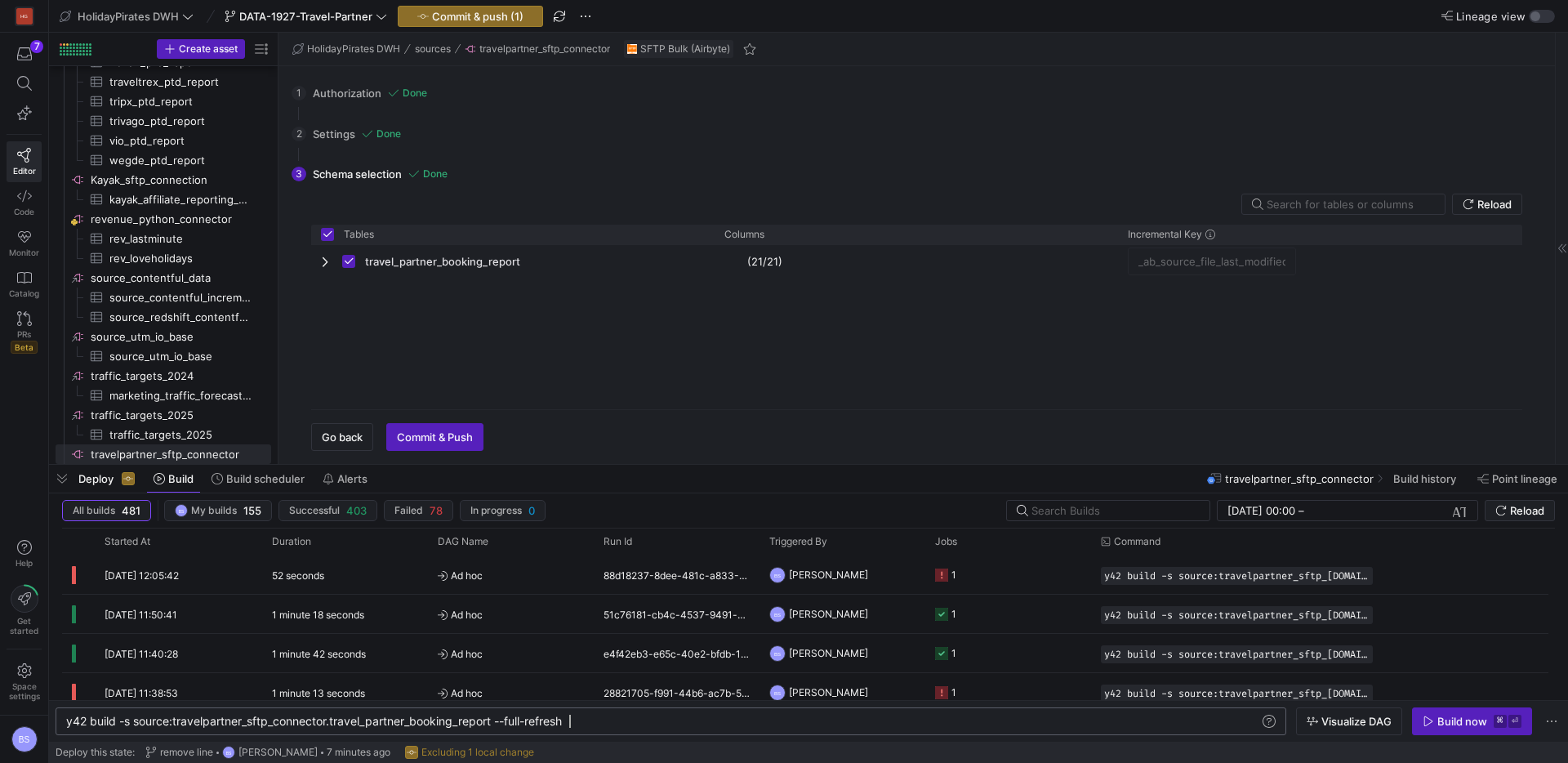
click at [789, 724] on div "y42 build -s source:travelpartner_sftp_connector.t ravel_partner_booking_report…" at bounding box center [663, 721] width 1194 height 13
click at [1443, 712] on span "button" at bounding box center [1473, 721] width 118 height 26
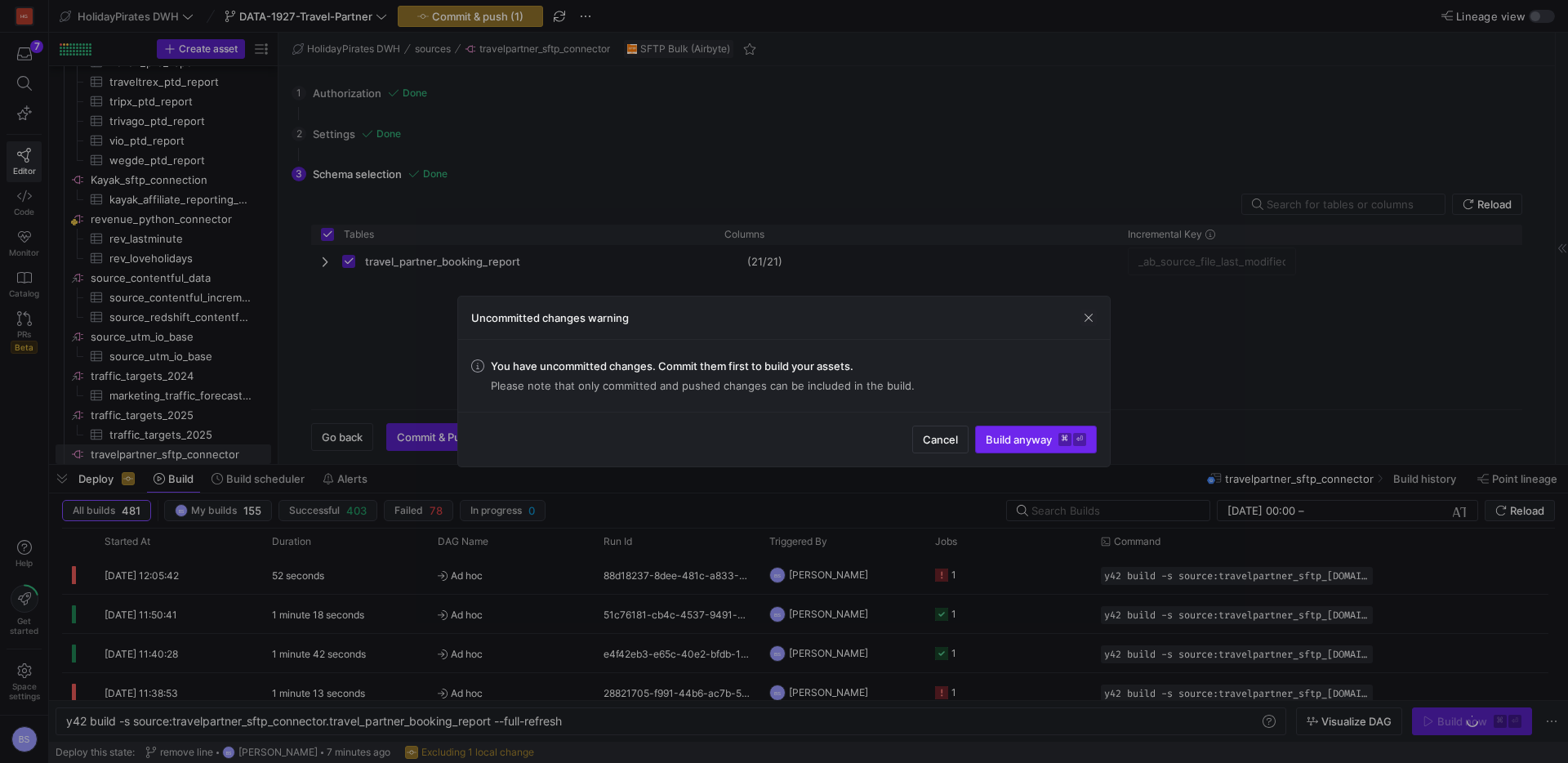
click at [1039, 439] on span "Build anyway ⌘ ⏎" at bounding box center [1036, 439] width 100 height 13
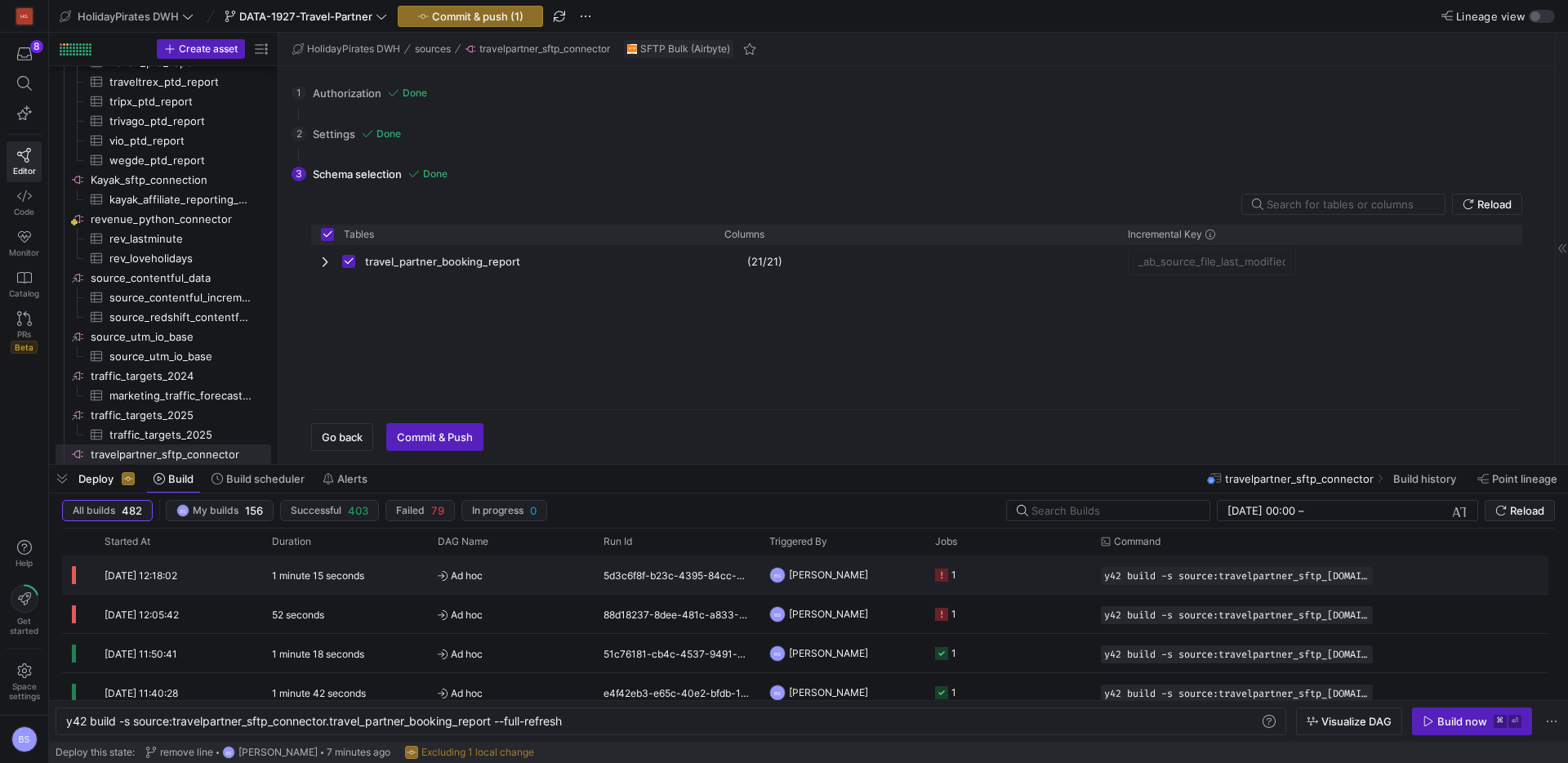
click at [617, 584] on div "5d3c6f8f-b23c-4395-84cc-44d7851ff512" at bounding box center [676, 574] width 166 height 39
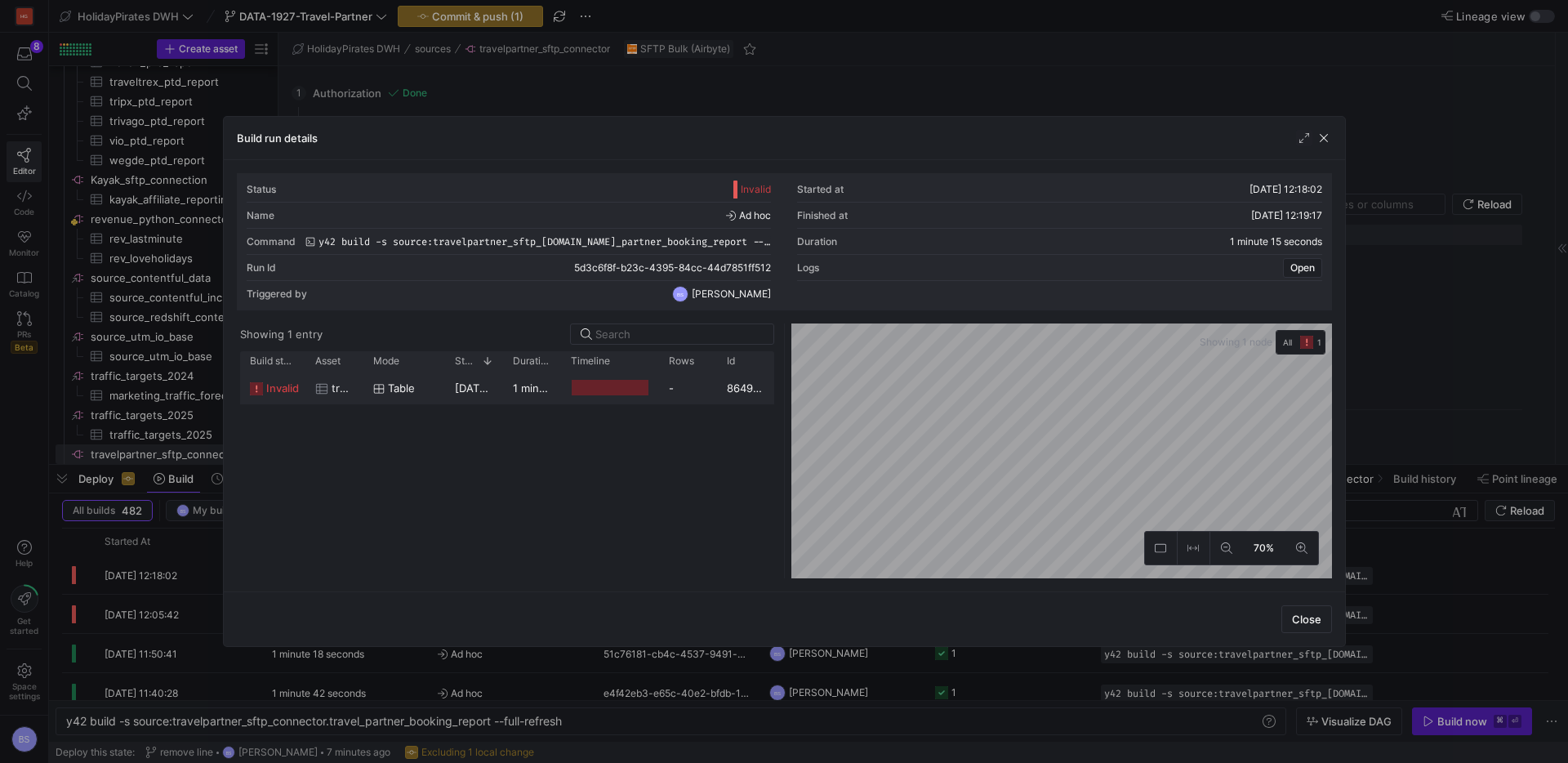
click at [341, 388] on span "travel_partner_booking_report" at bounding box center [342, 388] width 22 height 32
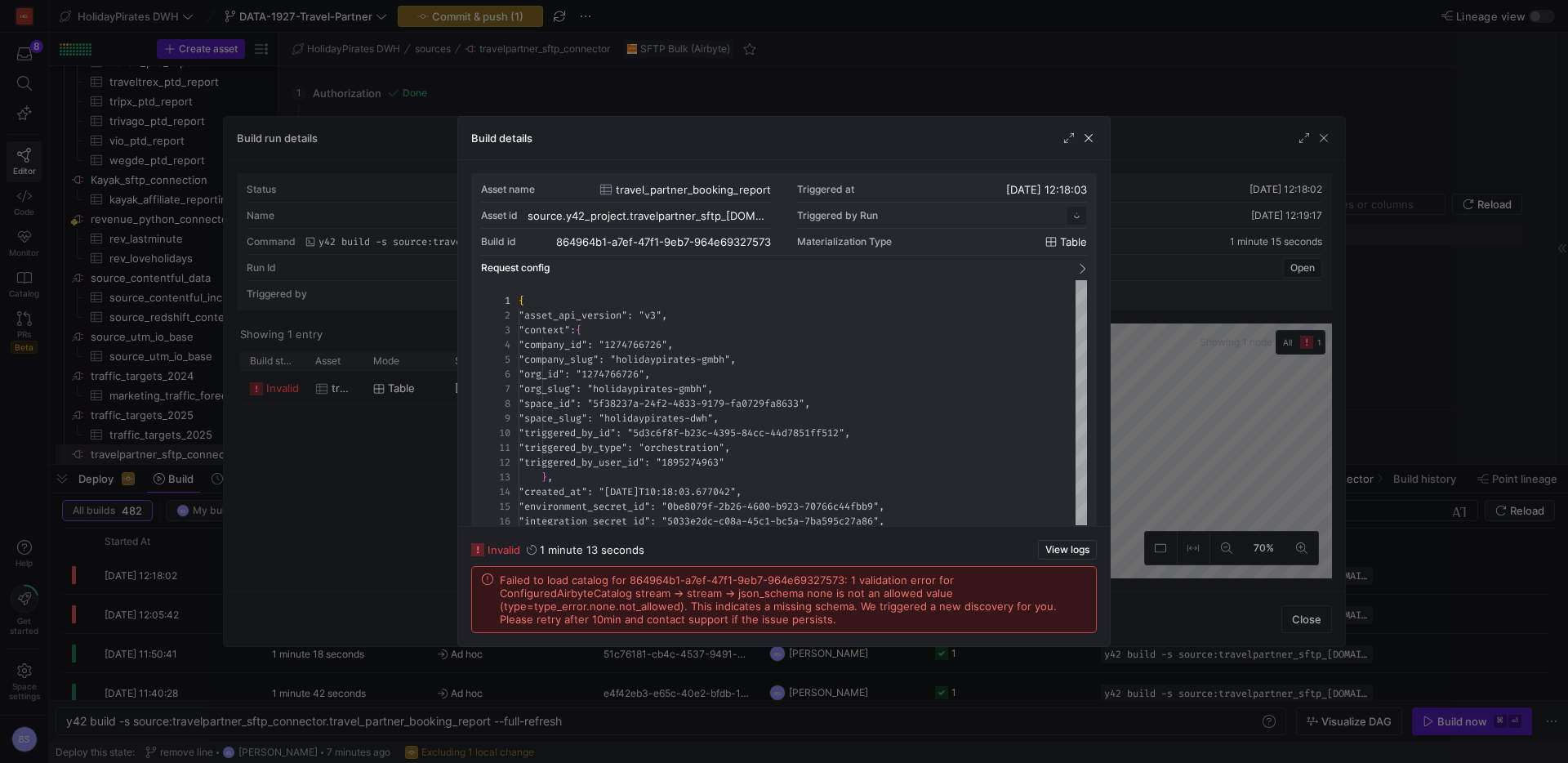
scroll to position [147, 0]
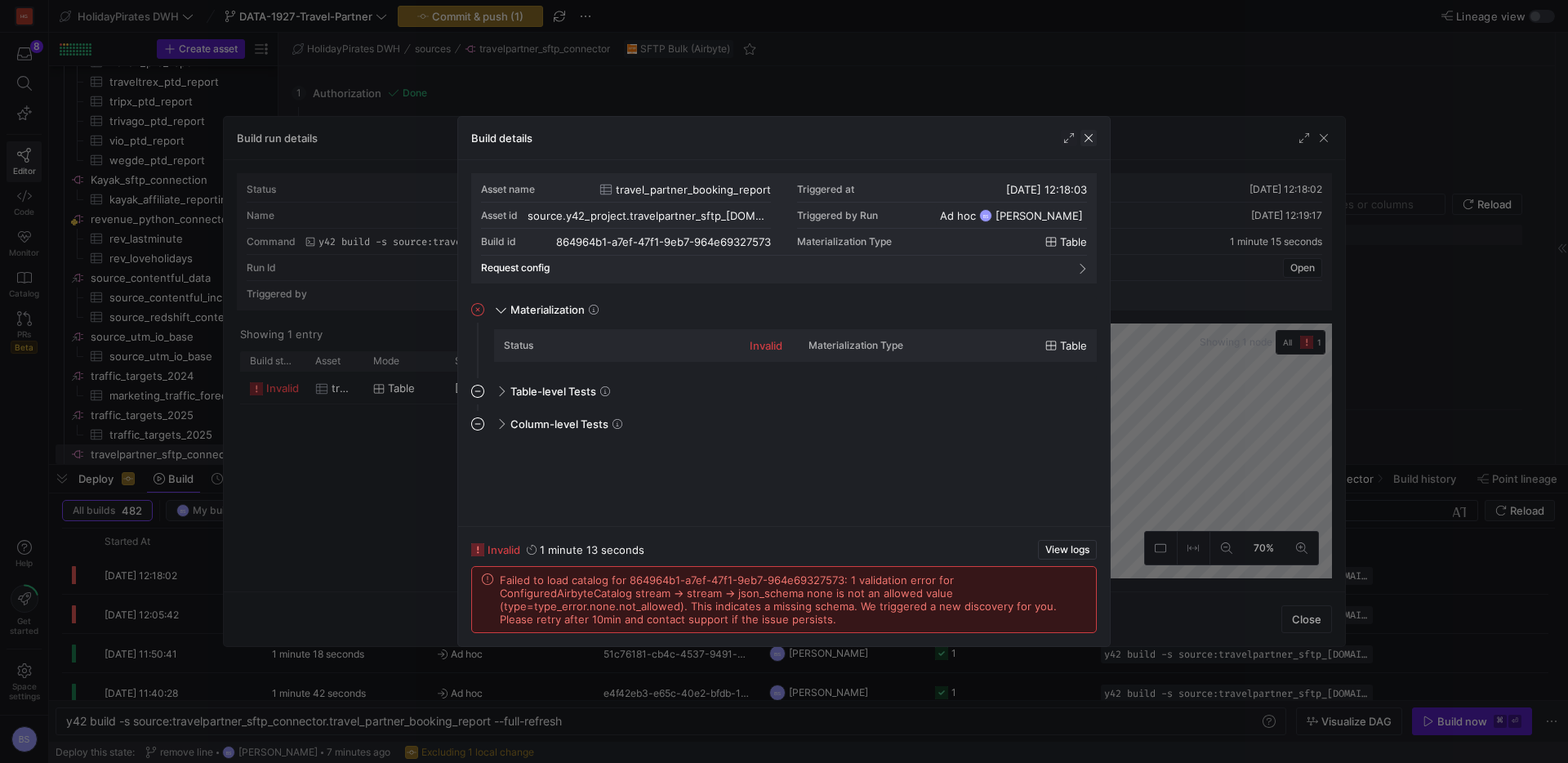
click at [1089, 138] on span "button" at bounding box center [1088, 137] width 16 height 16
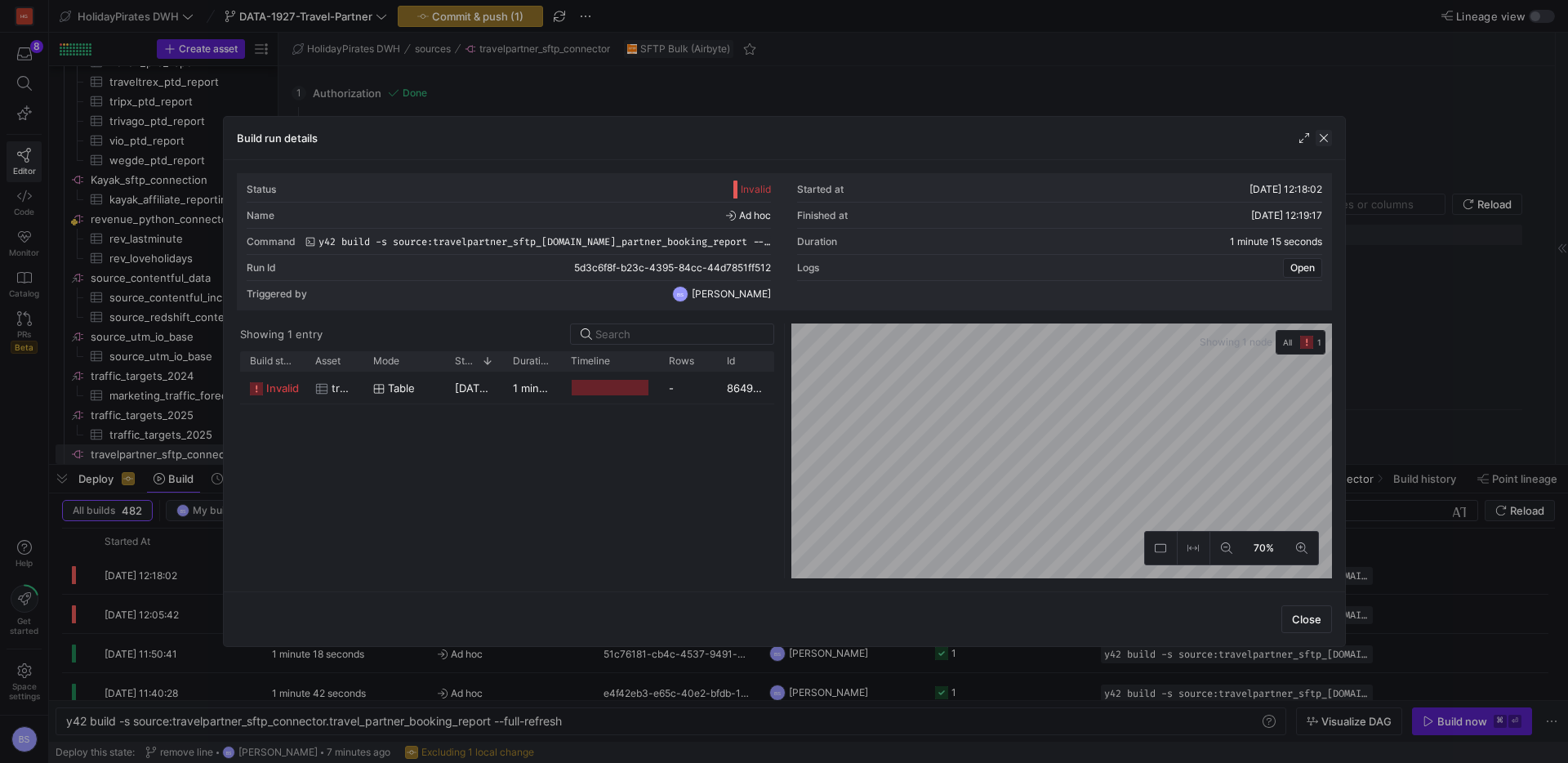
click at [1323, 138] on span "button" at bounding box center [1323, 137] width 16 height 16
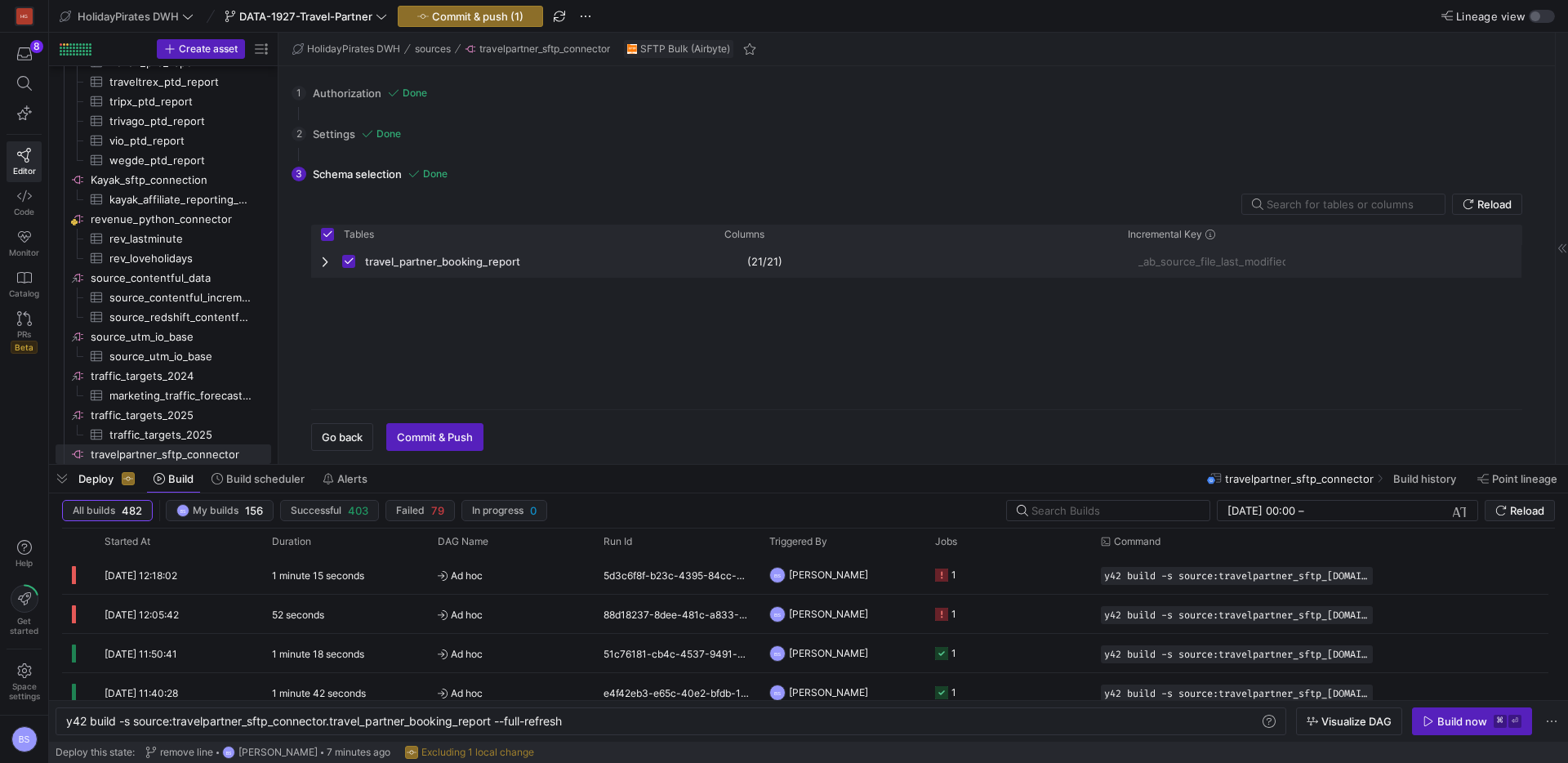
click at [325, 263] on span "Press SPACE to deselect this row." at bounding box center [326, 261] width 11 height 13
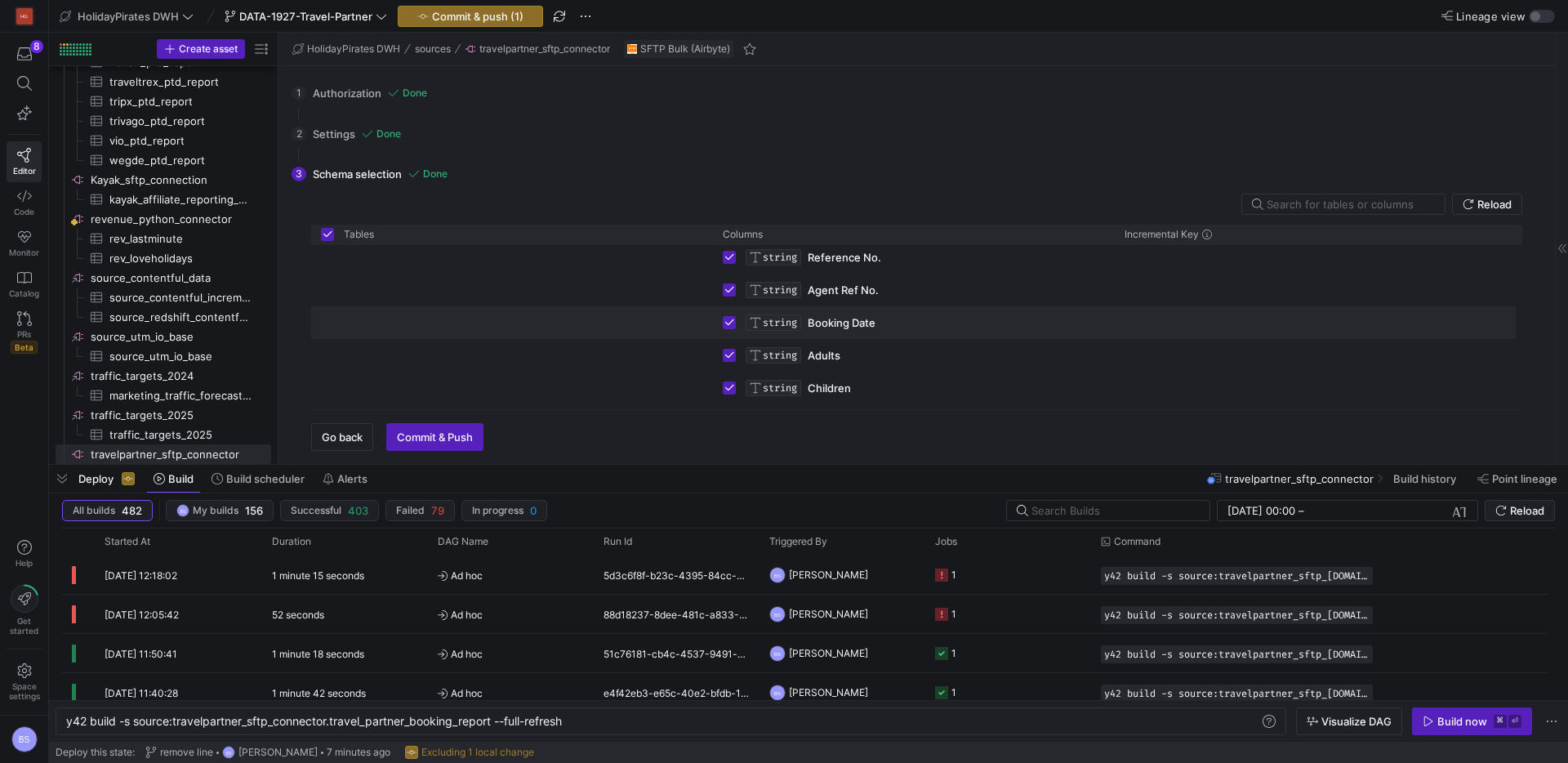
scroll to position [0, 0]
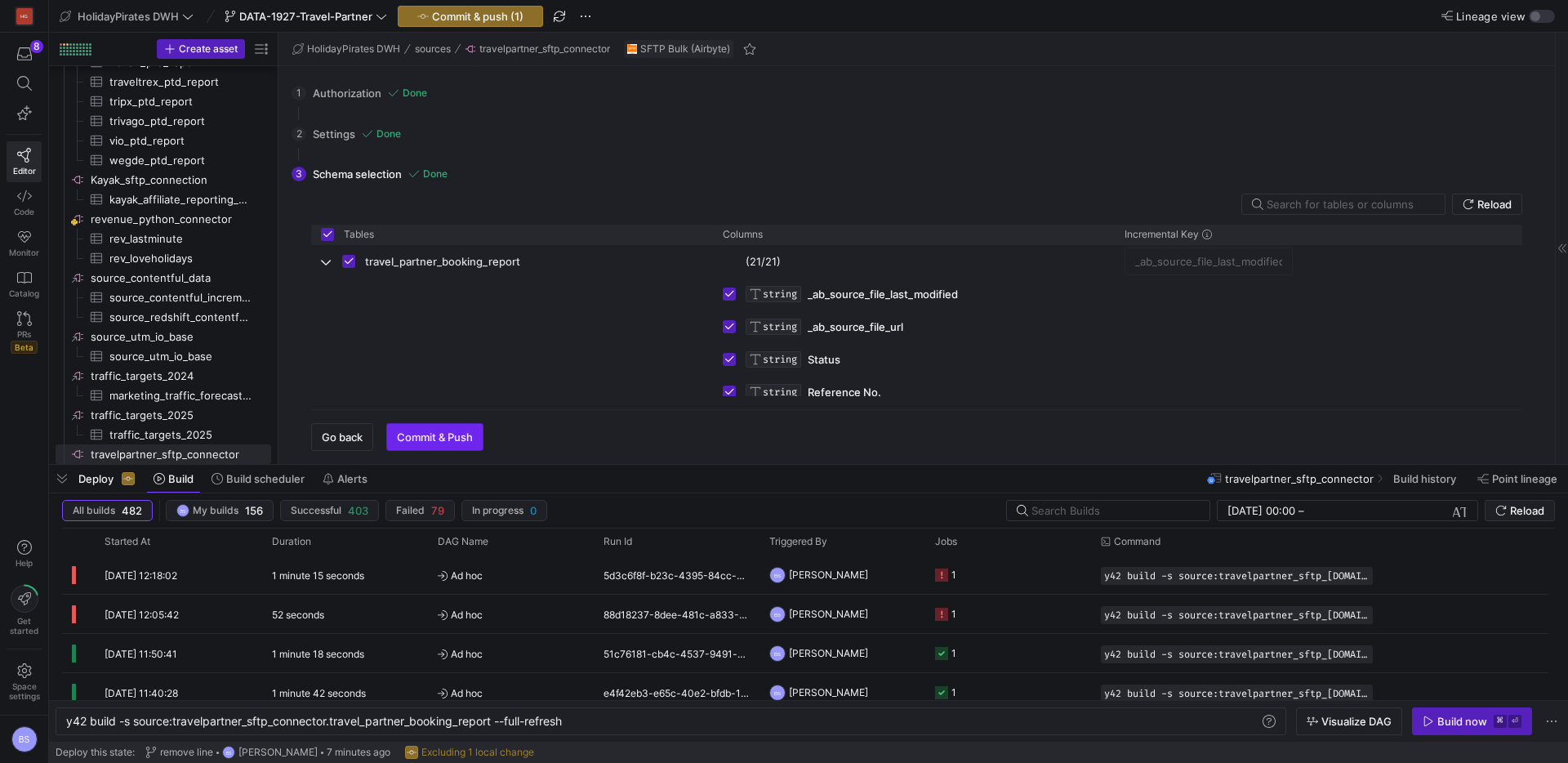
click at [441, 442] on span "Commit & Push" at bounding box center [435, 437] width 76 height 13
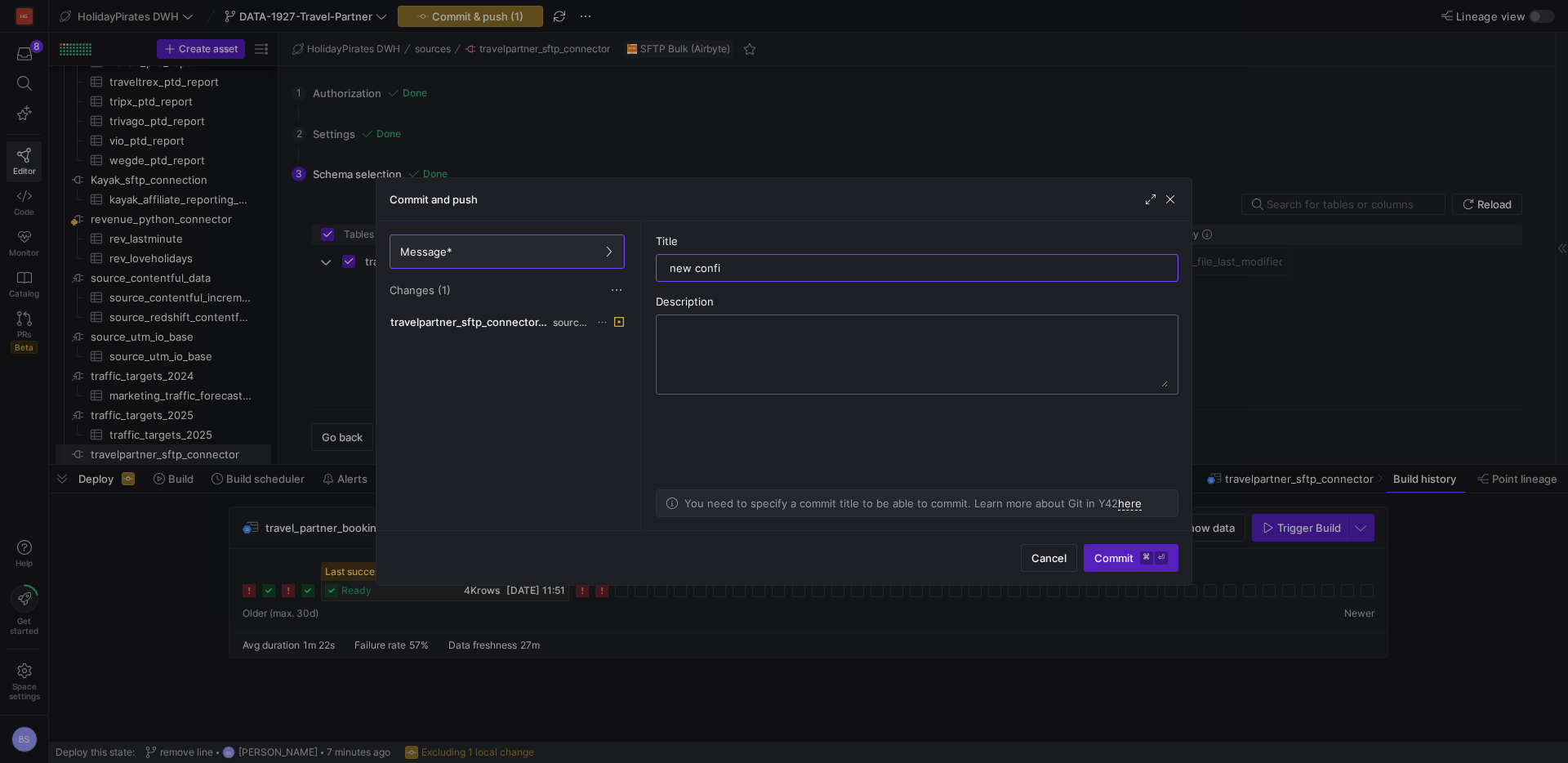
type input "new config"
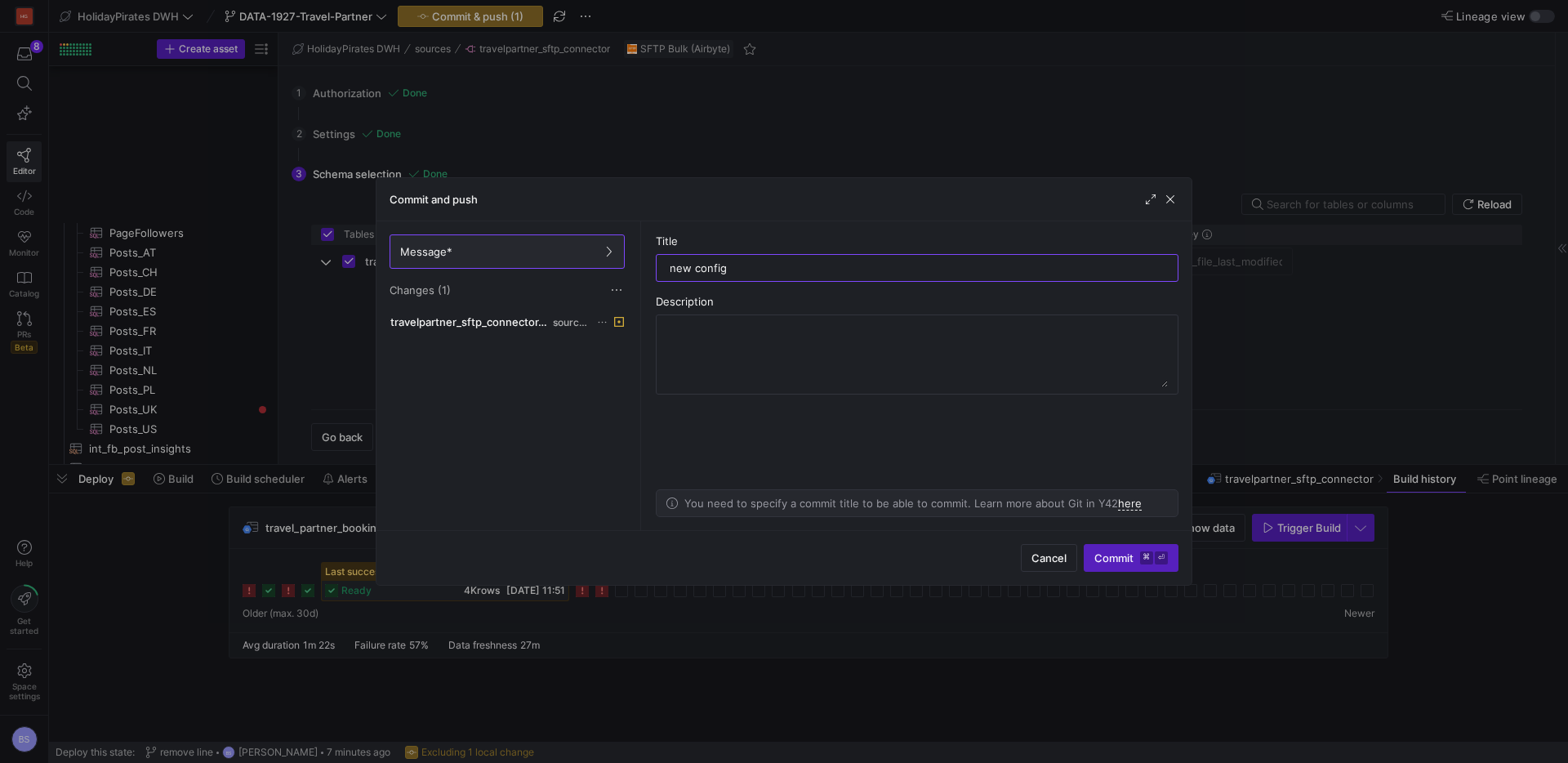
scroll to position [1151, 0]
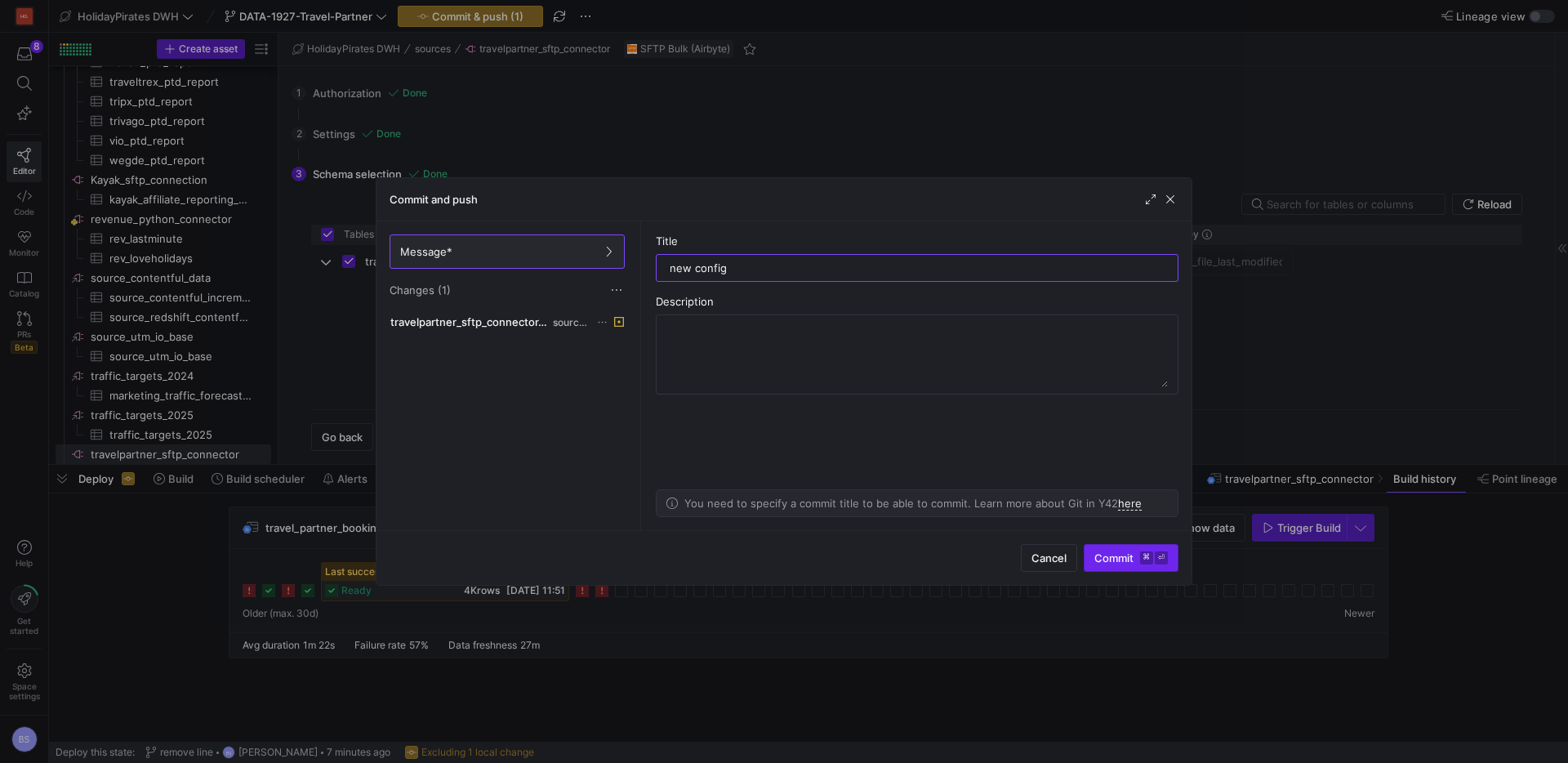
type input "new config"
click at [1141, 560] on kbd "⌘" at bounding box center [1147, 557] width 13 height 13
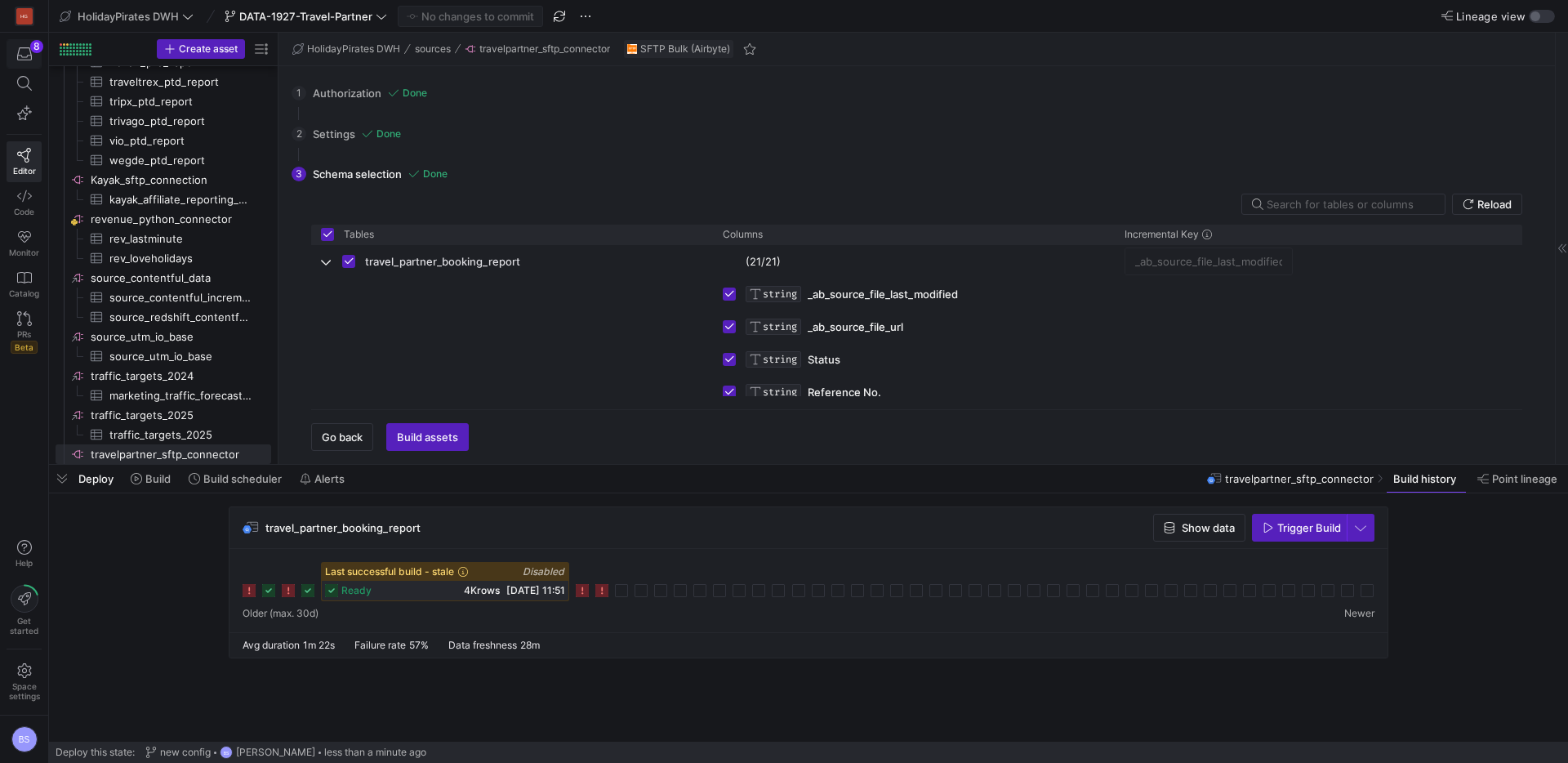
click at [19, 53] on icon "button" at bounding box center [24, 53] width 15 height 15
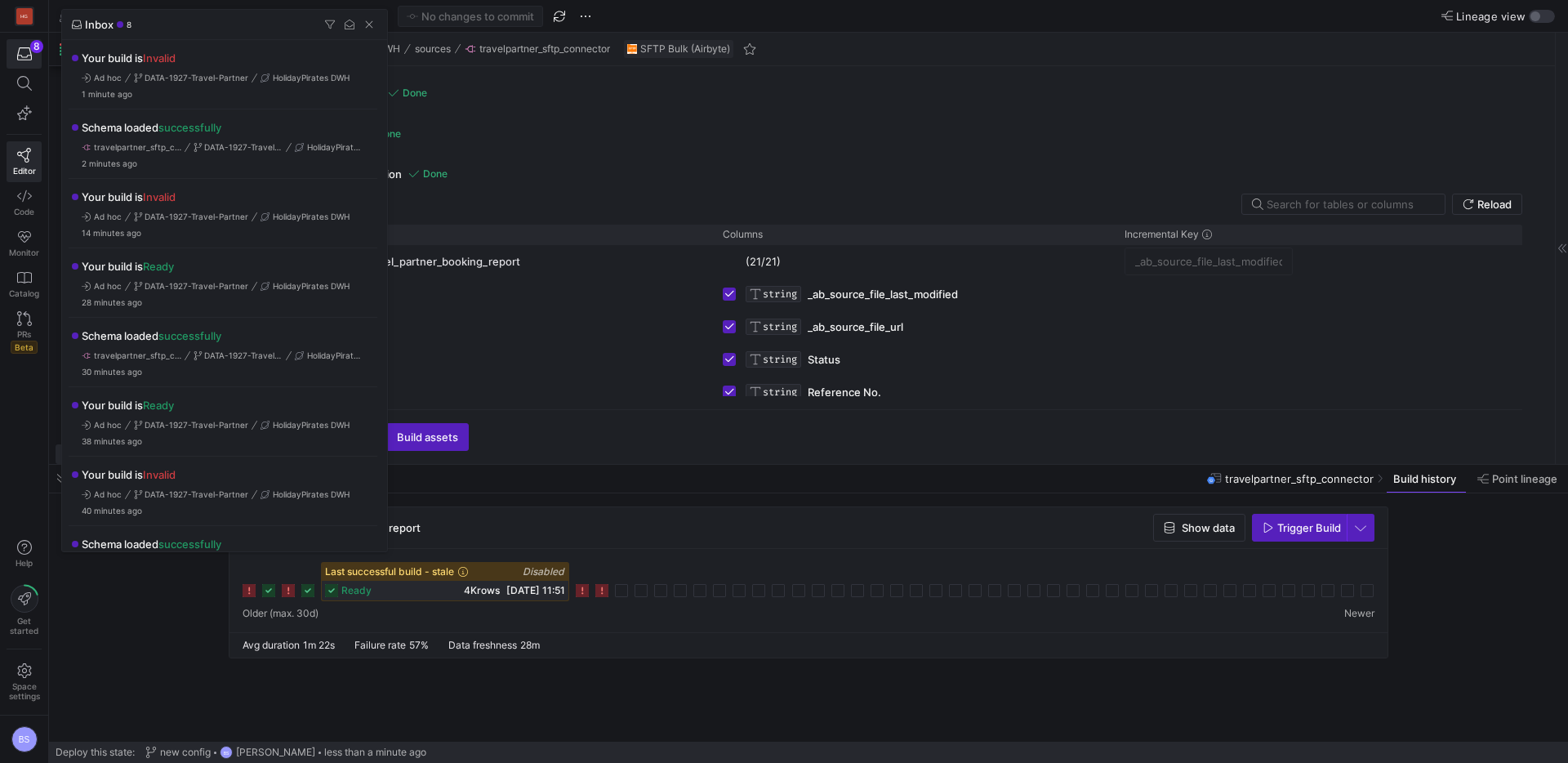
click at [36, 59] on div at bounding box center [784, 381] width 1568 height 763
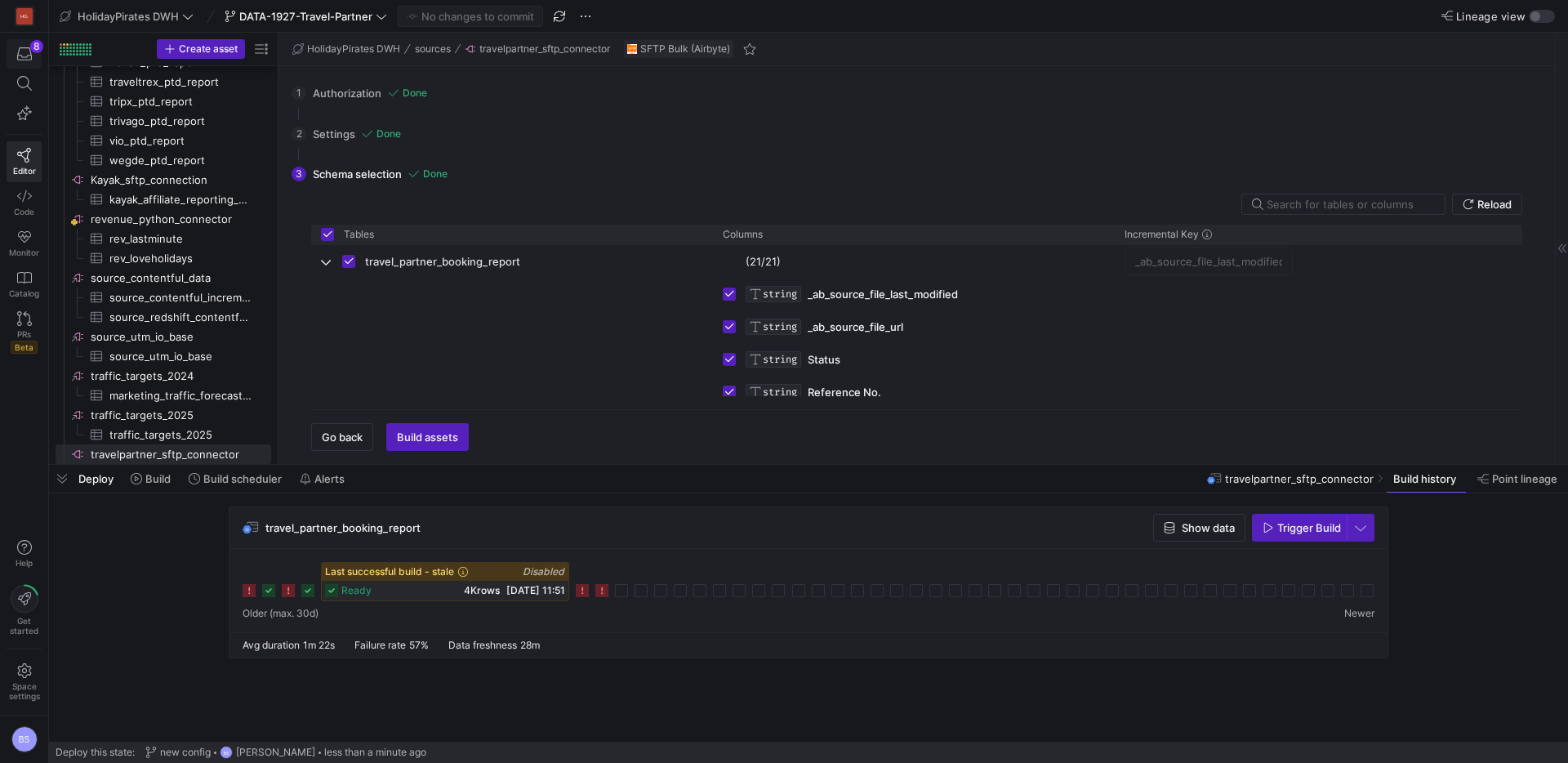
click at [18, 51] on icon "button" at bounding box center [24, 53] width 15 height 13
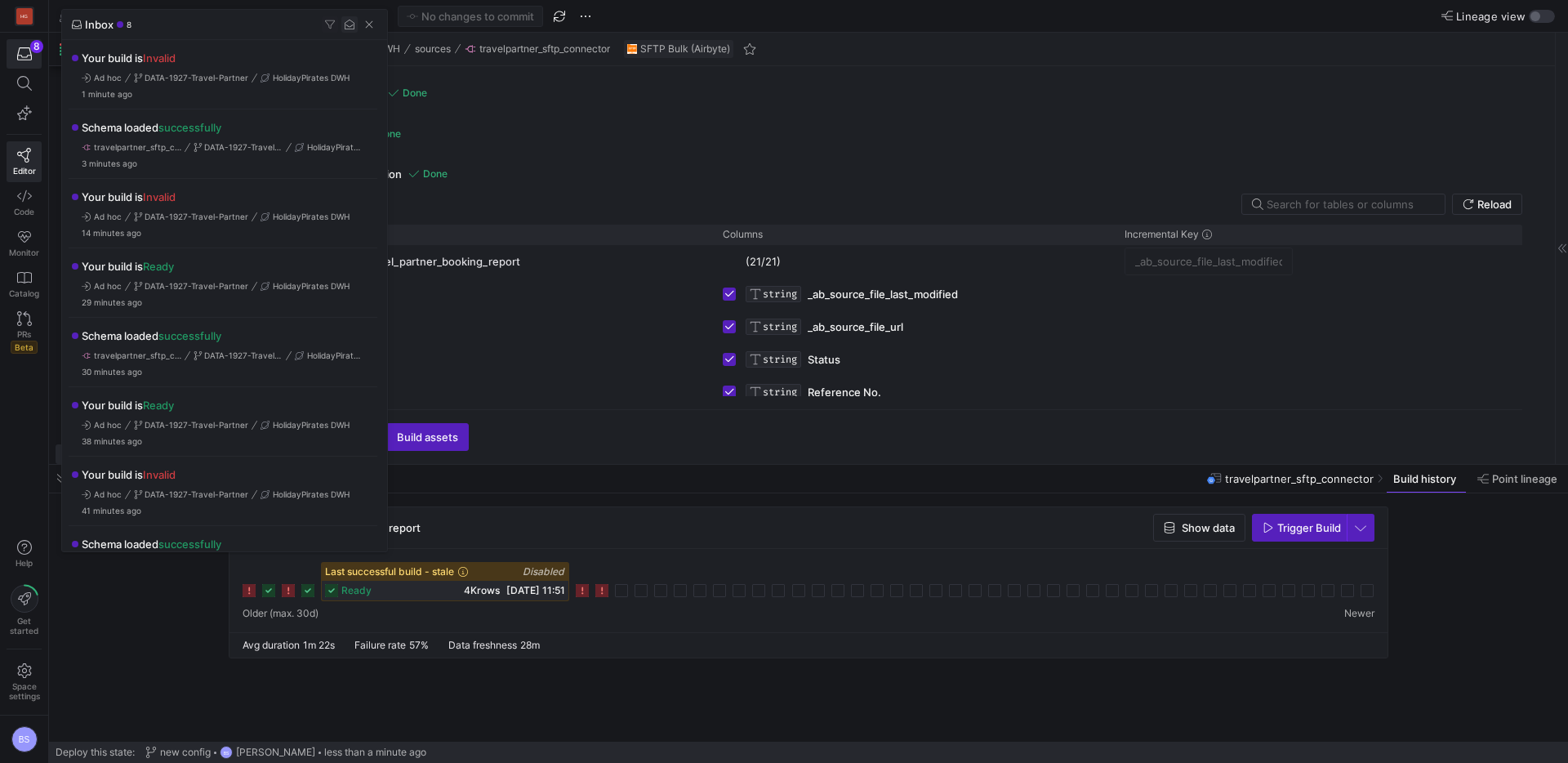
click at [346, 28] on span "button" at bounding box center [349, 24] width 16 height 16
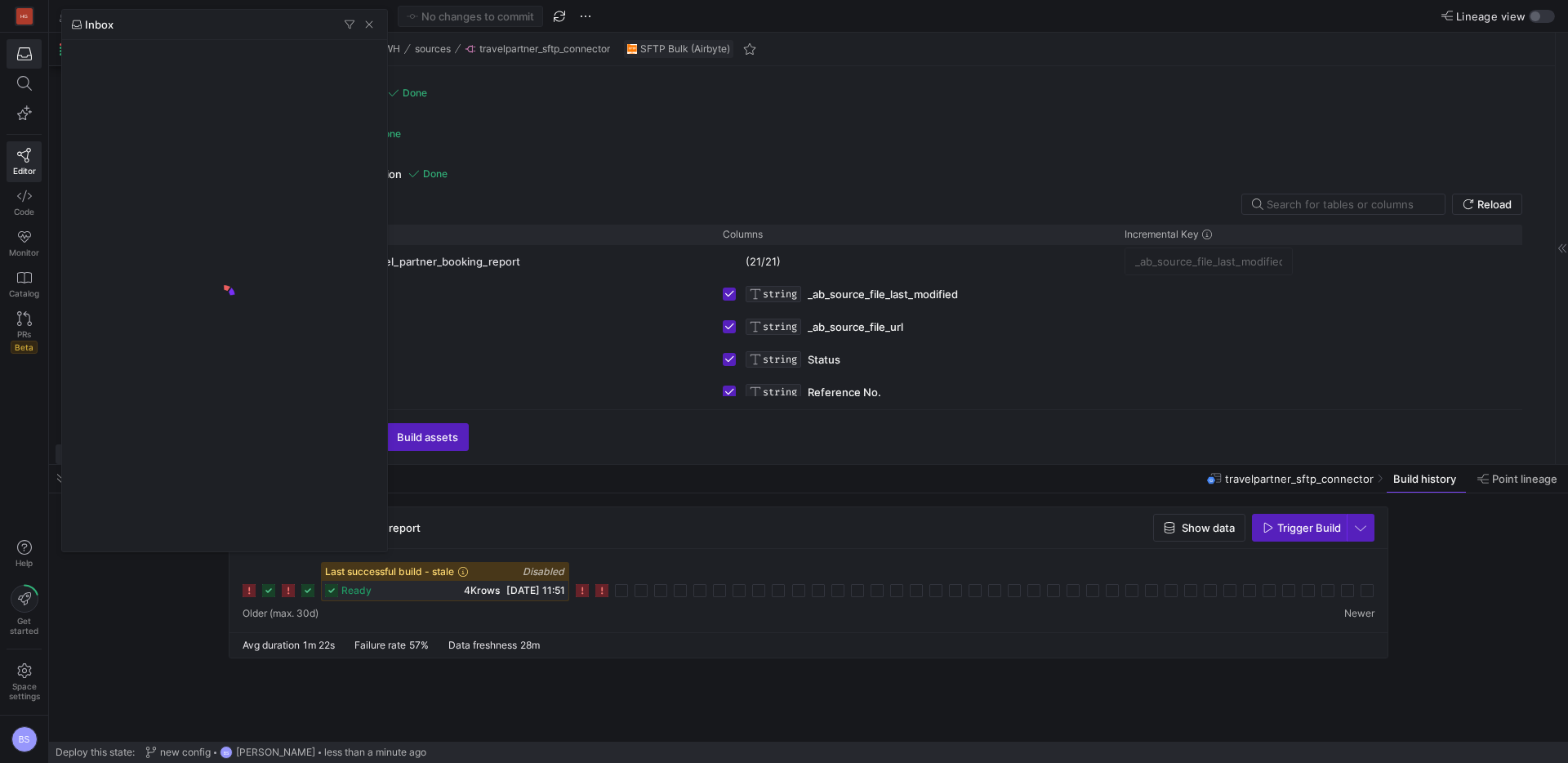
click at [841, 518] on div at bounding box center [784, 381] width 1568 height 763
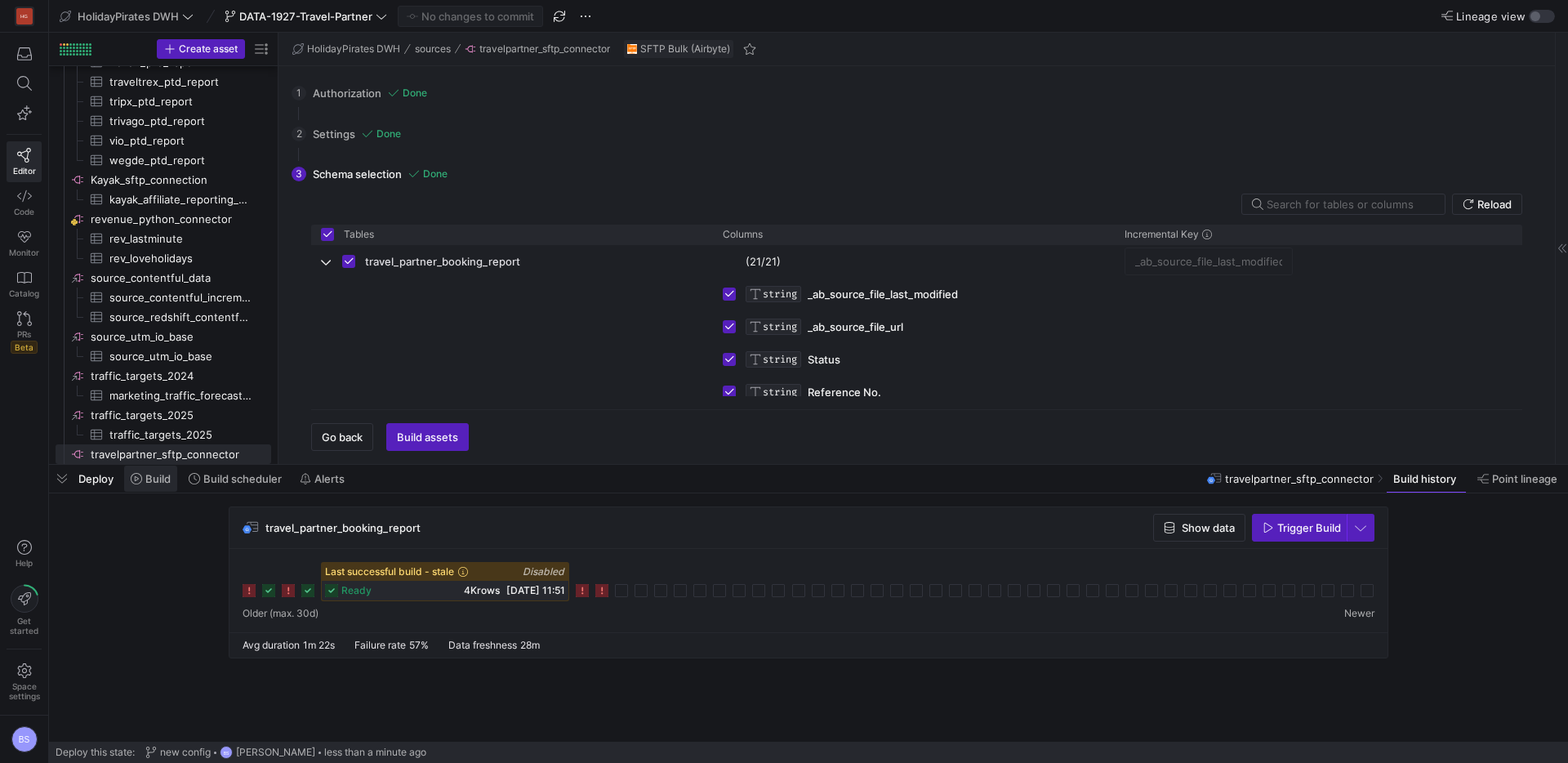
click at [166, 484] on span "Build" at bounding box center [158, 478] width 26 height 13
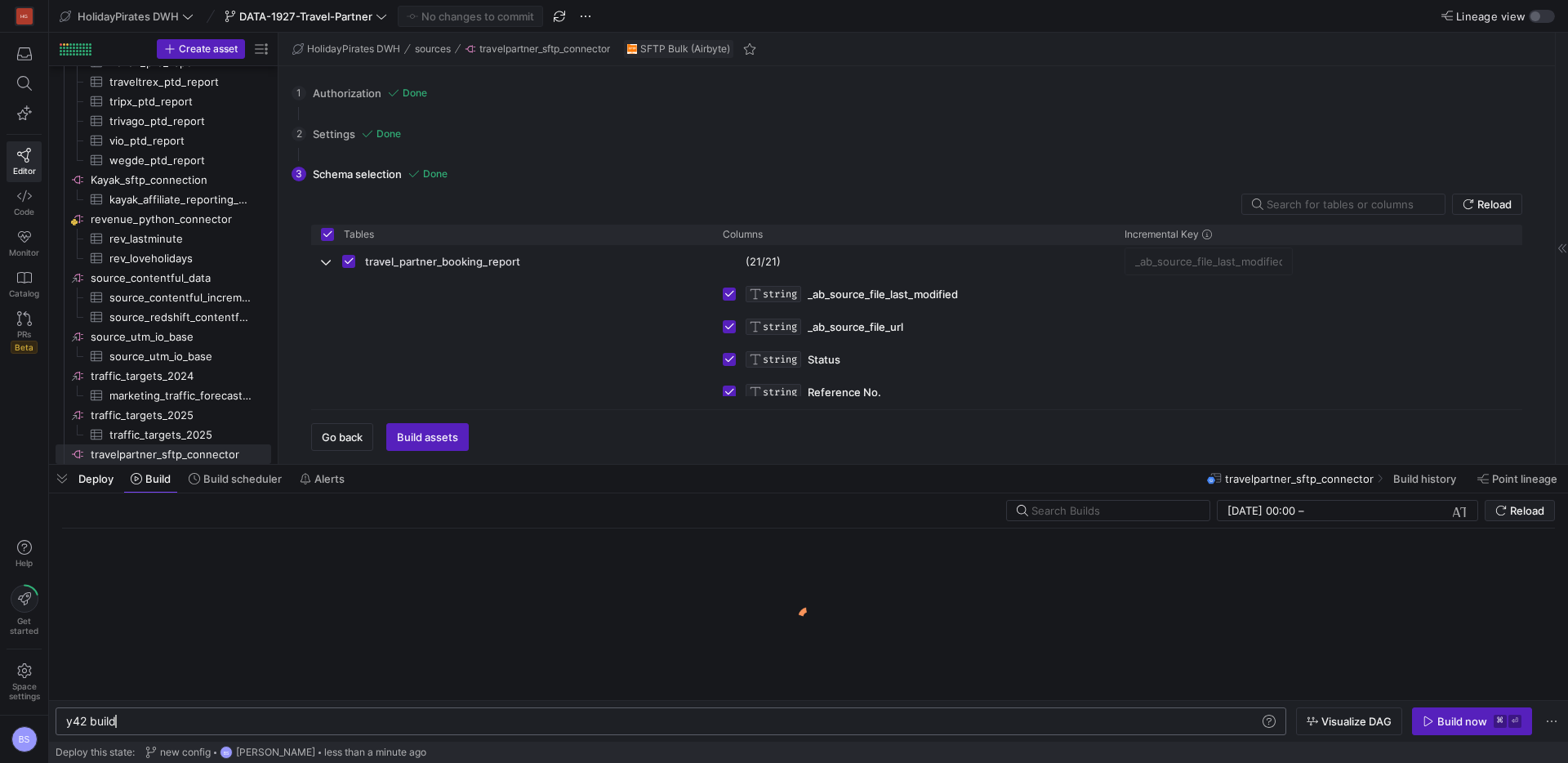
scroll to position [0, 49]
type textarea "y42 build -s source:travelpartner_sftp_[DOMAIN_NAME]_partner_booking_report --f…"
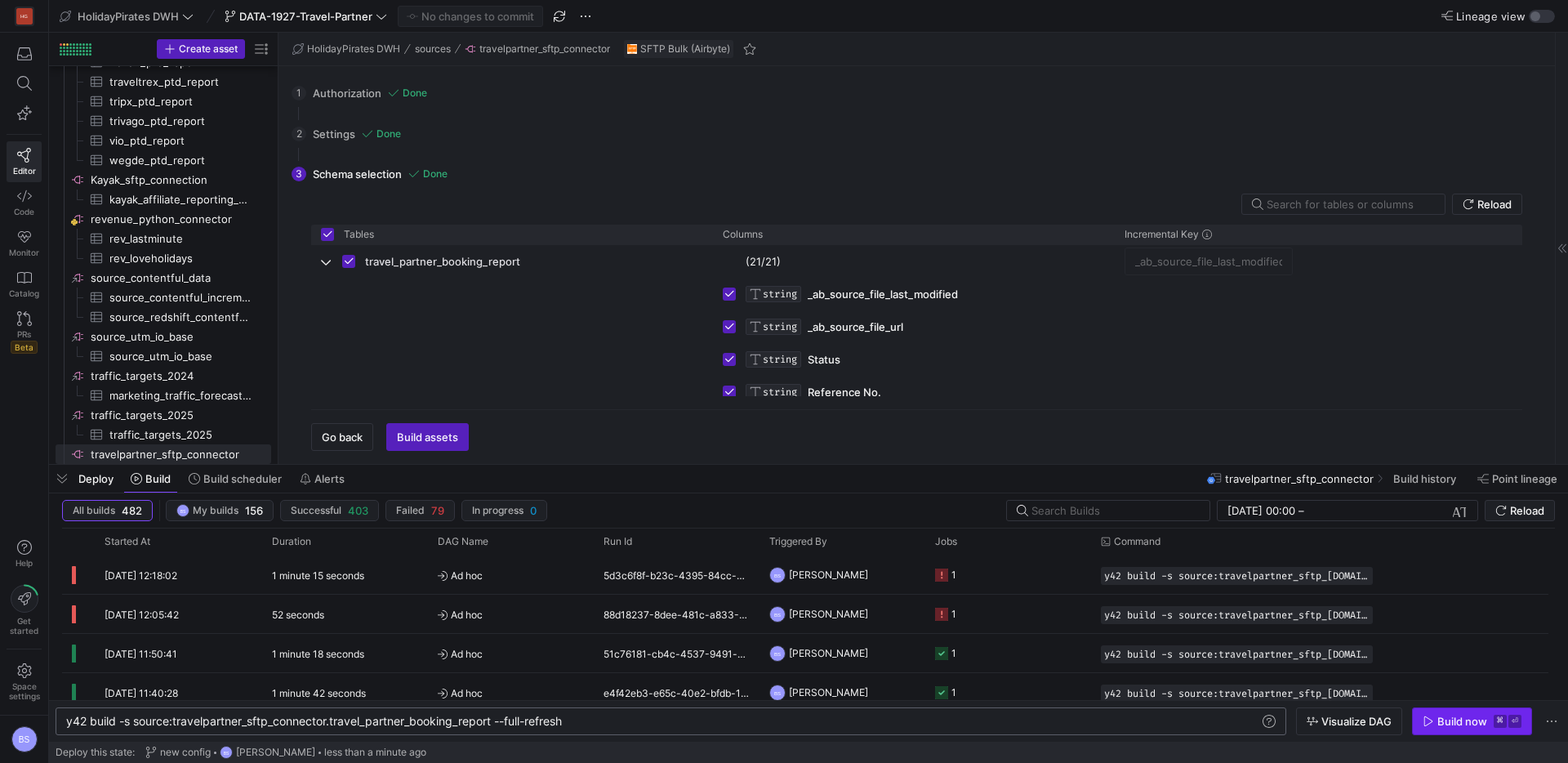
click at [1439, 710] on span "button" at bounding box center [1473, 721] width 118 height 26
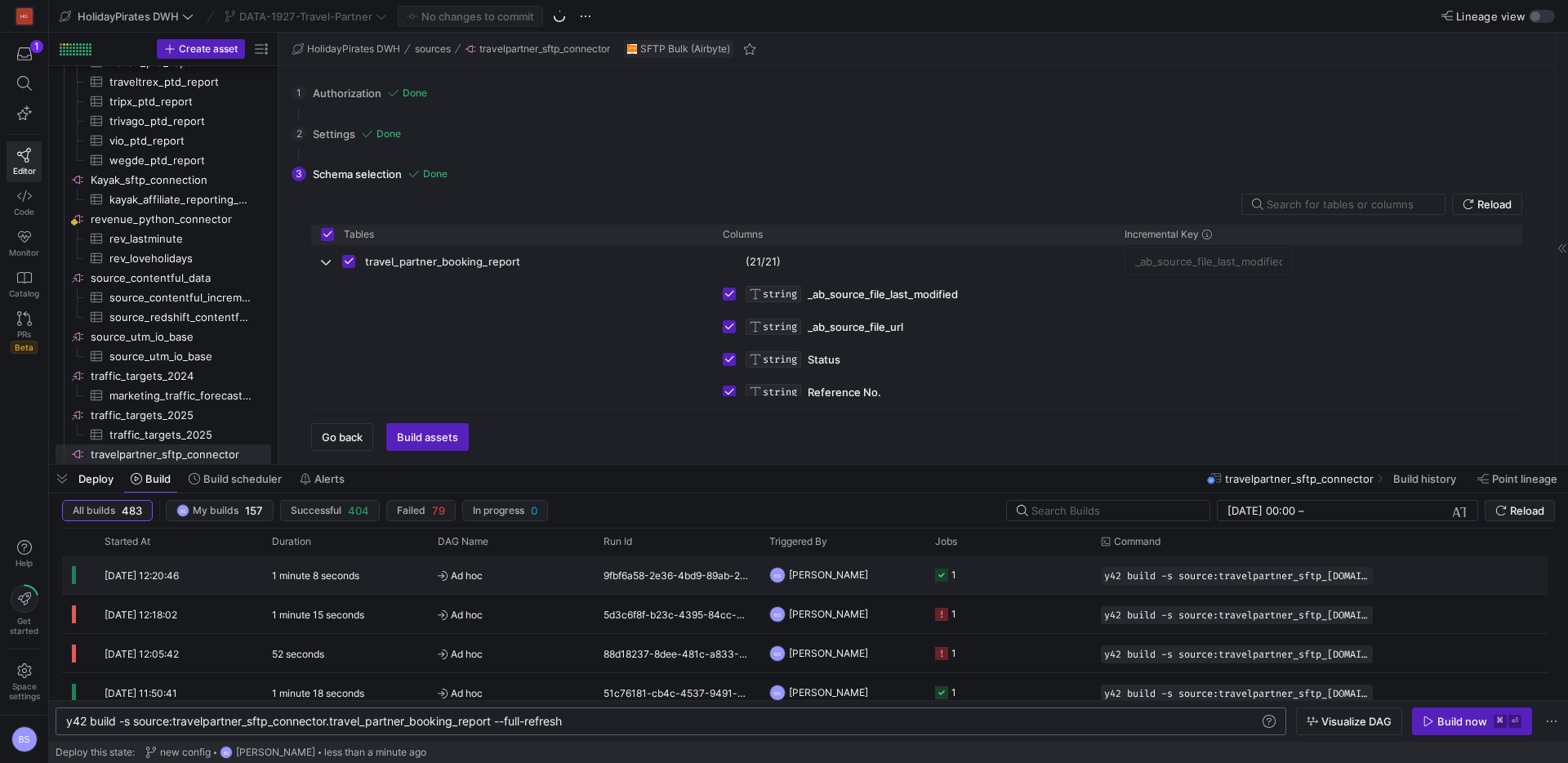
click at [563, 583] on span "Ad hoc" at bounding box center [511, 575] width 146 height 39
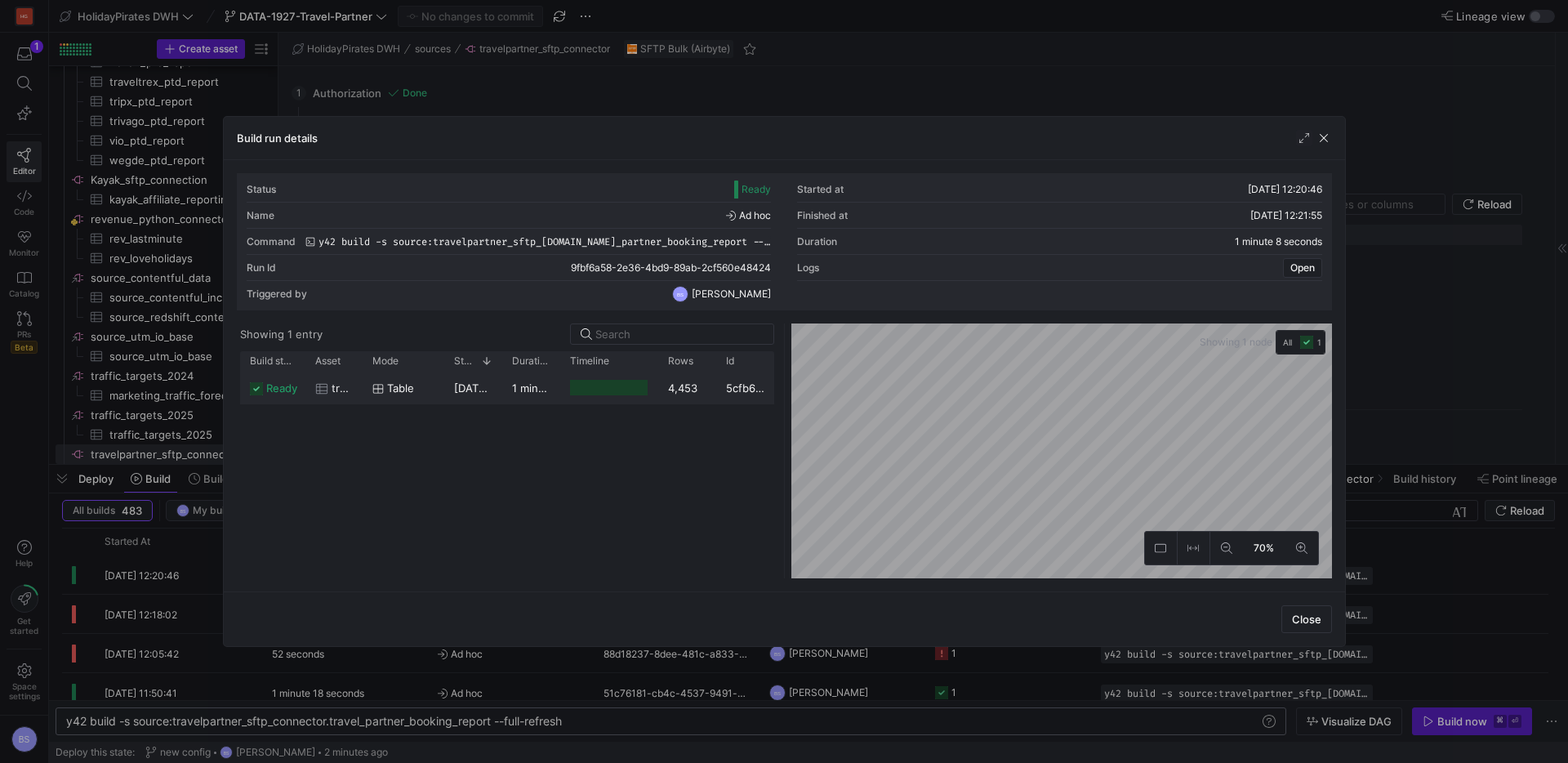
click at [583, 385] on div at bounding box center [608, 388] width 77 height 15
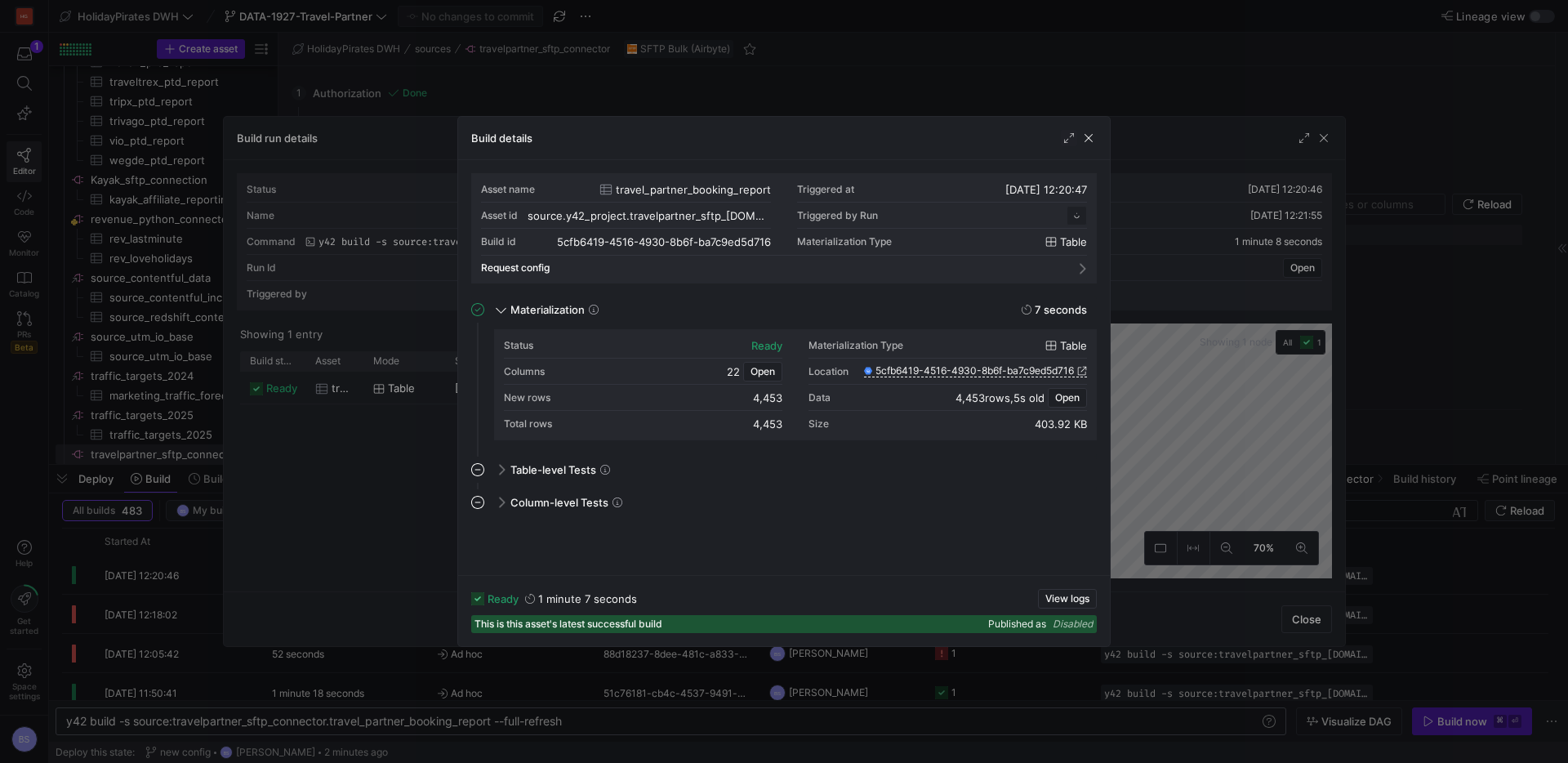
scroll to position [147, 0]
click at [1062, 398] on span "Open" at bounding box center [1068, 397] width 25 height 11
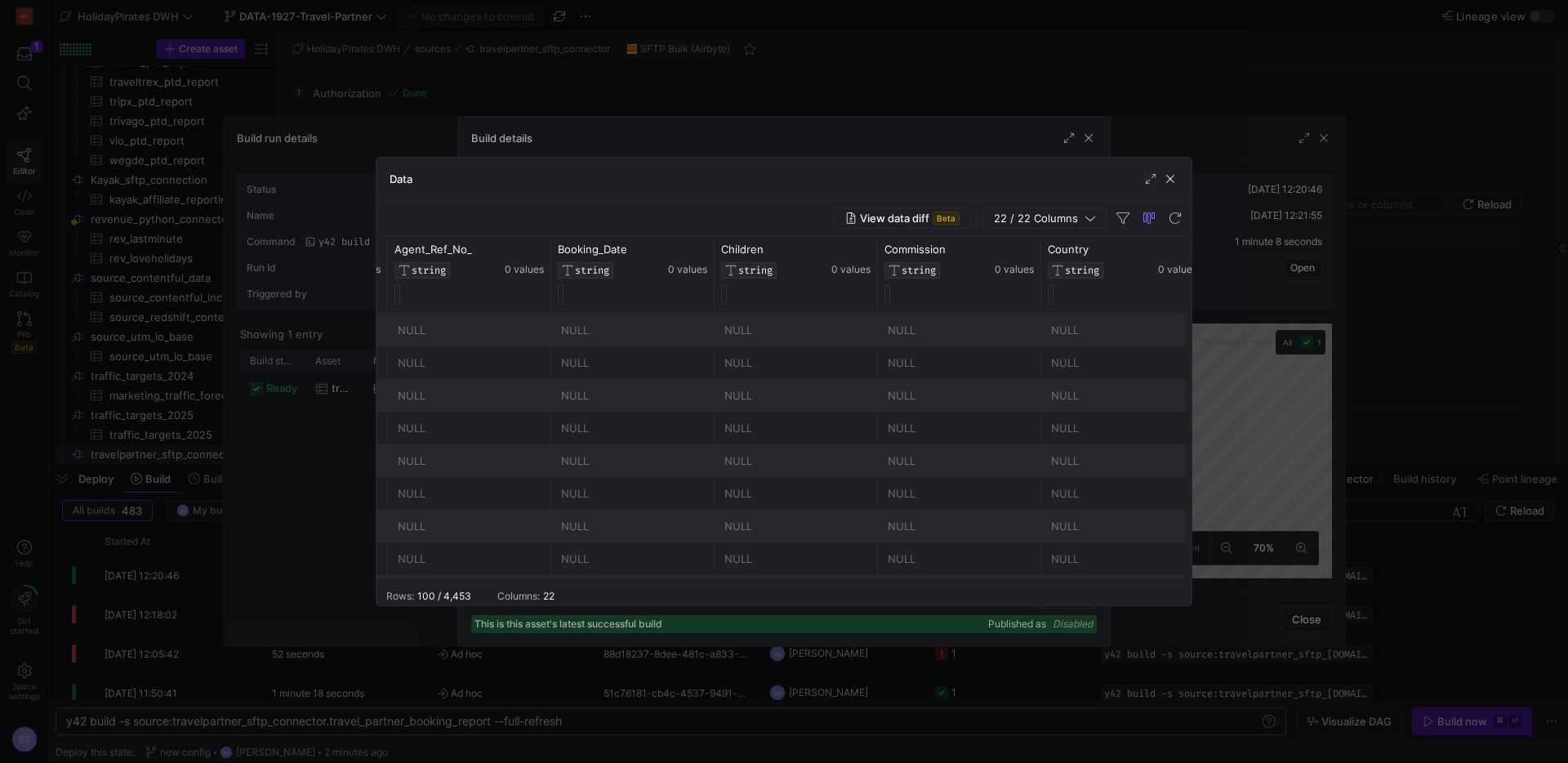
scroll to position [0, 0]
click at [1173, 178] on span "button" at bounding box center [1170, 179] width 16 height 16
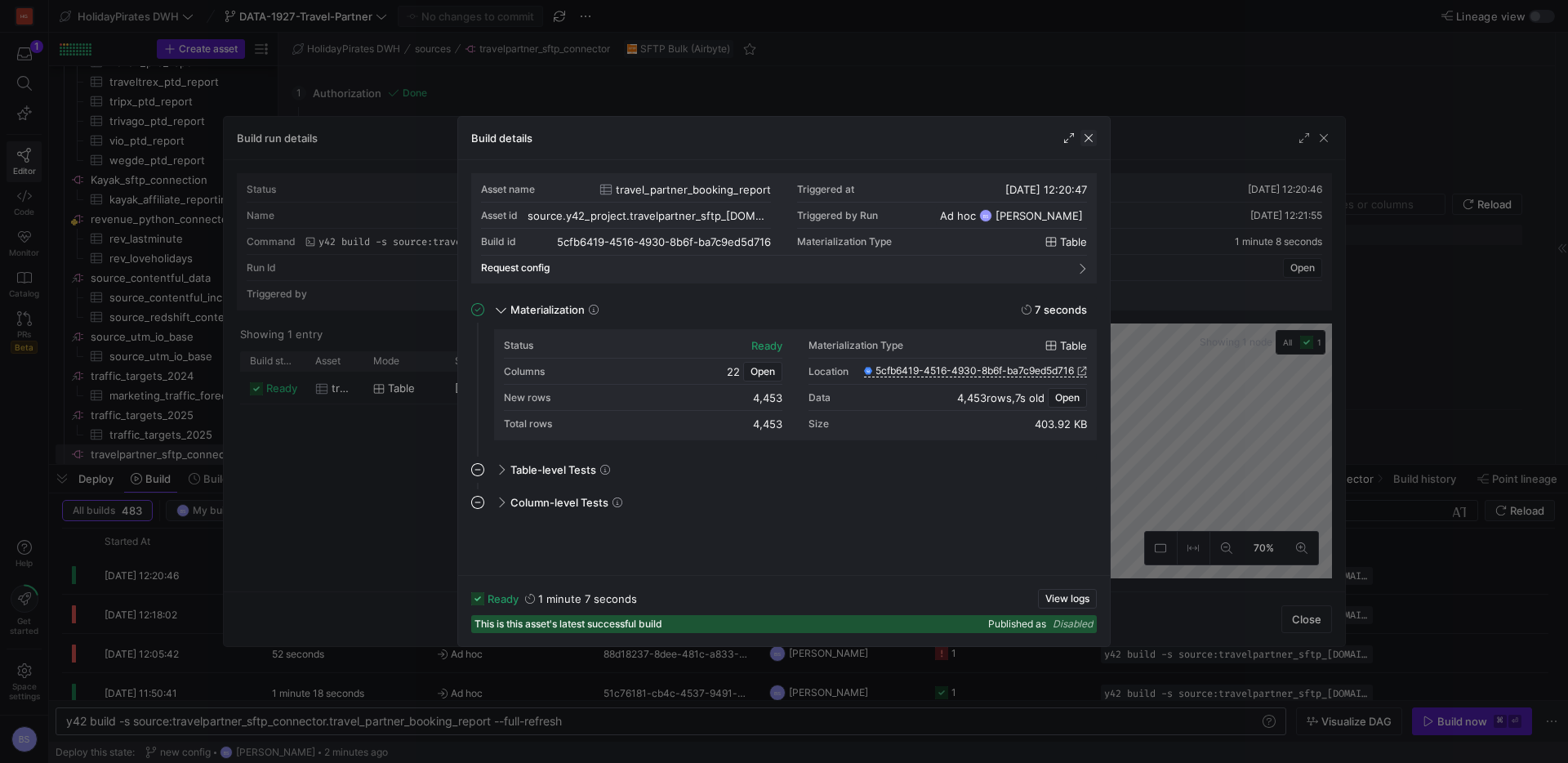
click at [1089, 140] on span "button" at bounding box center [1088, 137] width 16 height 16
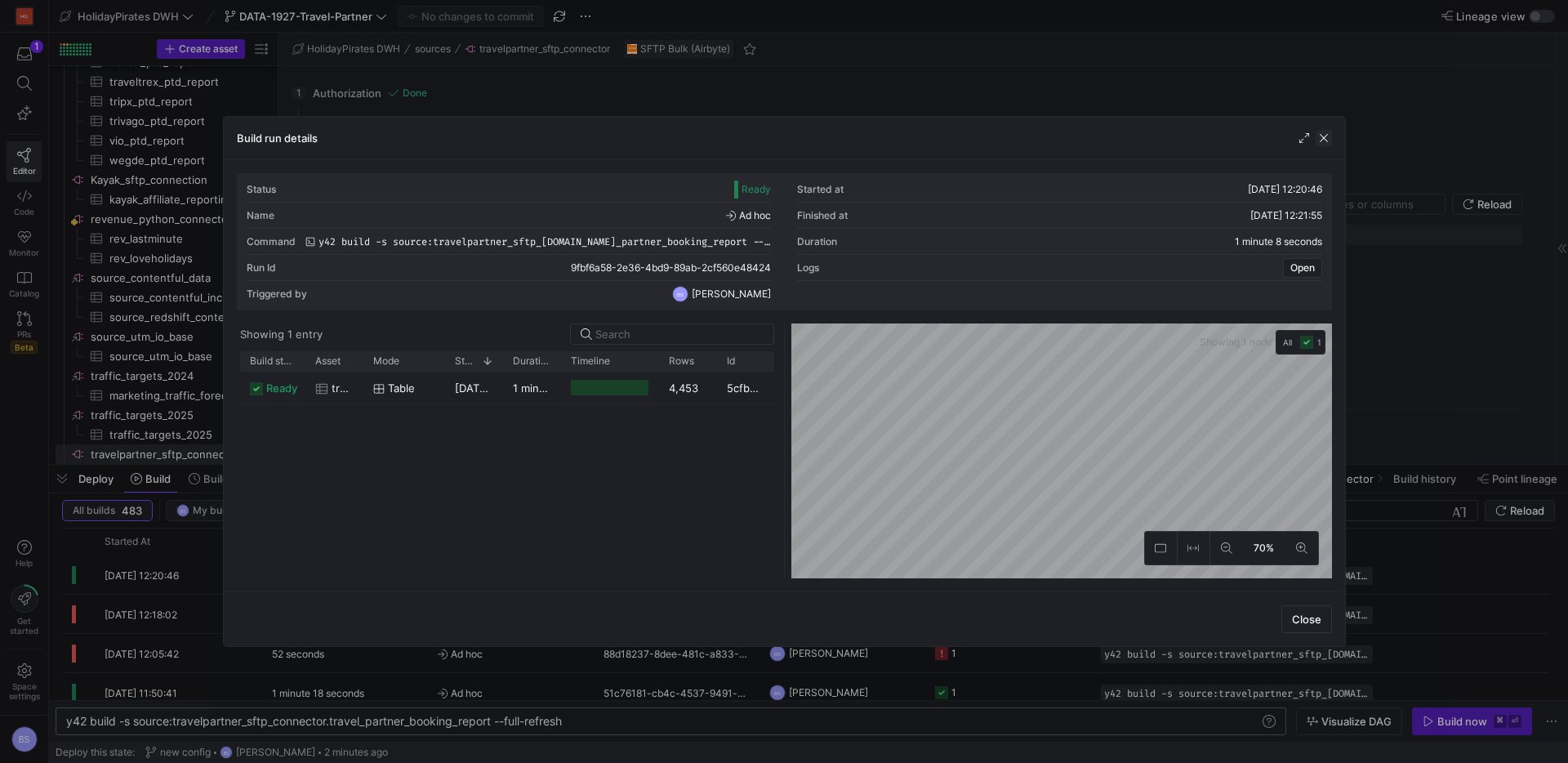
click at [1329, 141] on span "button" at bounding box center [1323, 137] width 16 height 16
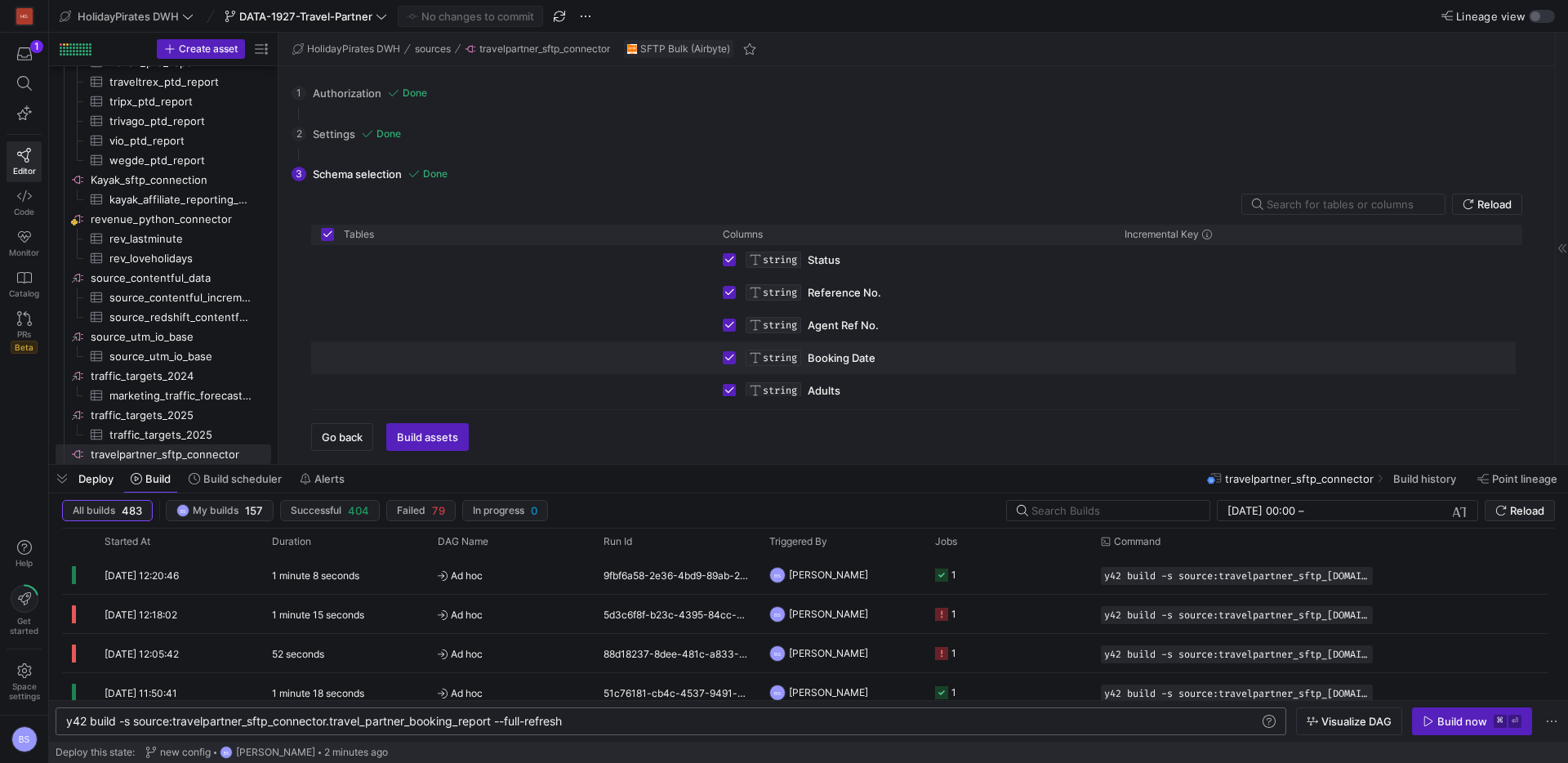
scroll to position [251, 0]
click at [455, 140] on div "2 Settings Done Configure your connector settings. Start Date [DATE] Folder Pat…" at bounding box center [914, 134] width 1244 height 41
drag, startPoint x: 318, startPoint y: 130, endPoint x: 341, endPoint y: 130, distance: 23.0
click at [321, 130] on div "2 Settings Done Configure your connector settings. Start Date [DATE] Folder Pat…" at bounding box center [914, 134] width 1244 height 41
click at [357, 426] on span "button" at bounding box center [342, 437] width 60 height 26
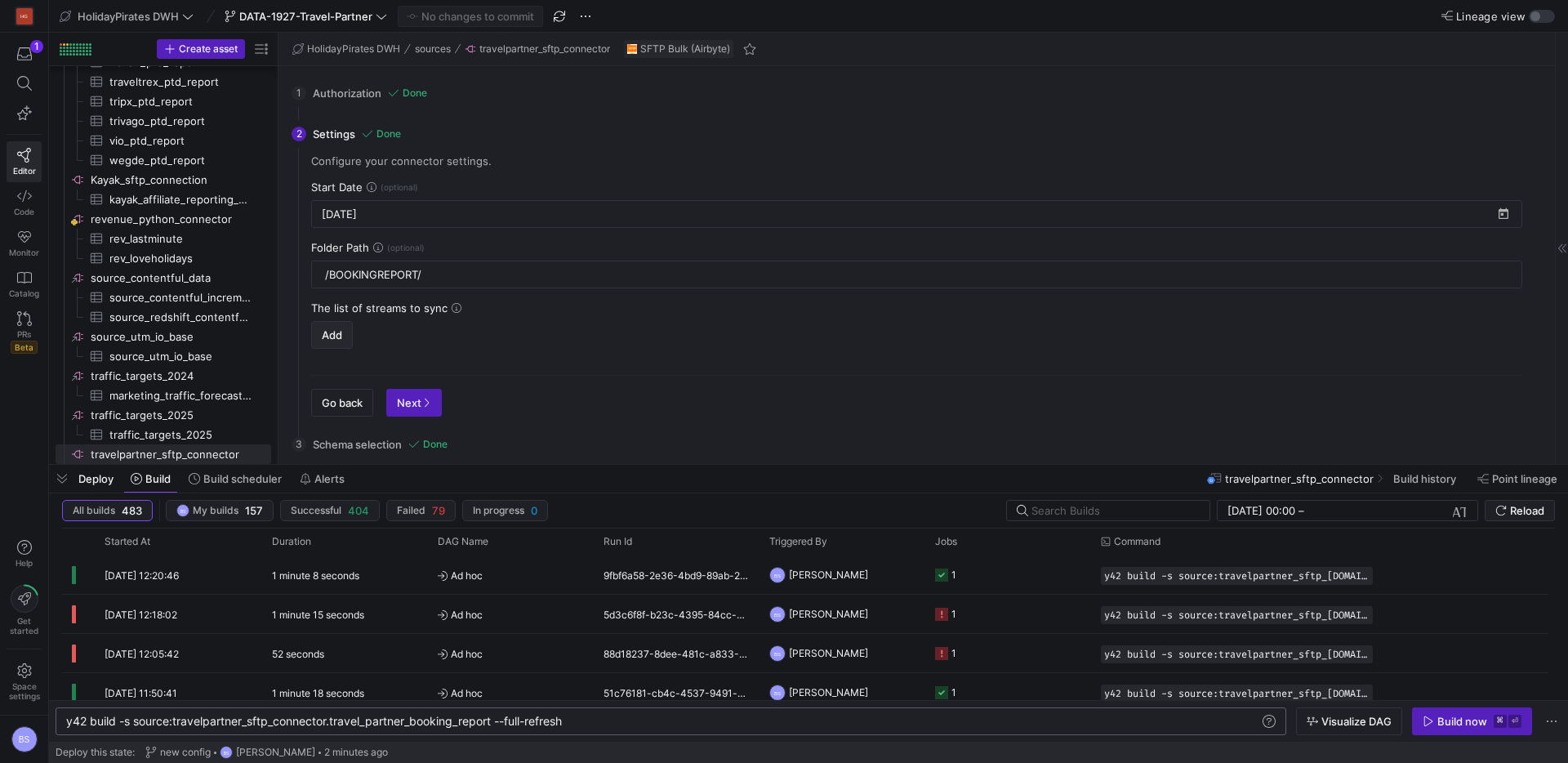
click at [322, 330] on span "Add" at bounding box center [332, 335] width 21 height 13
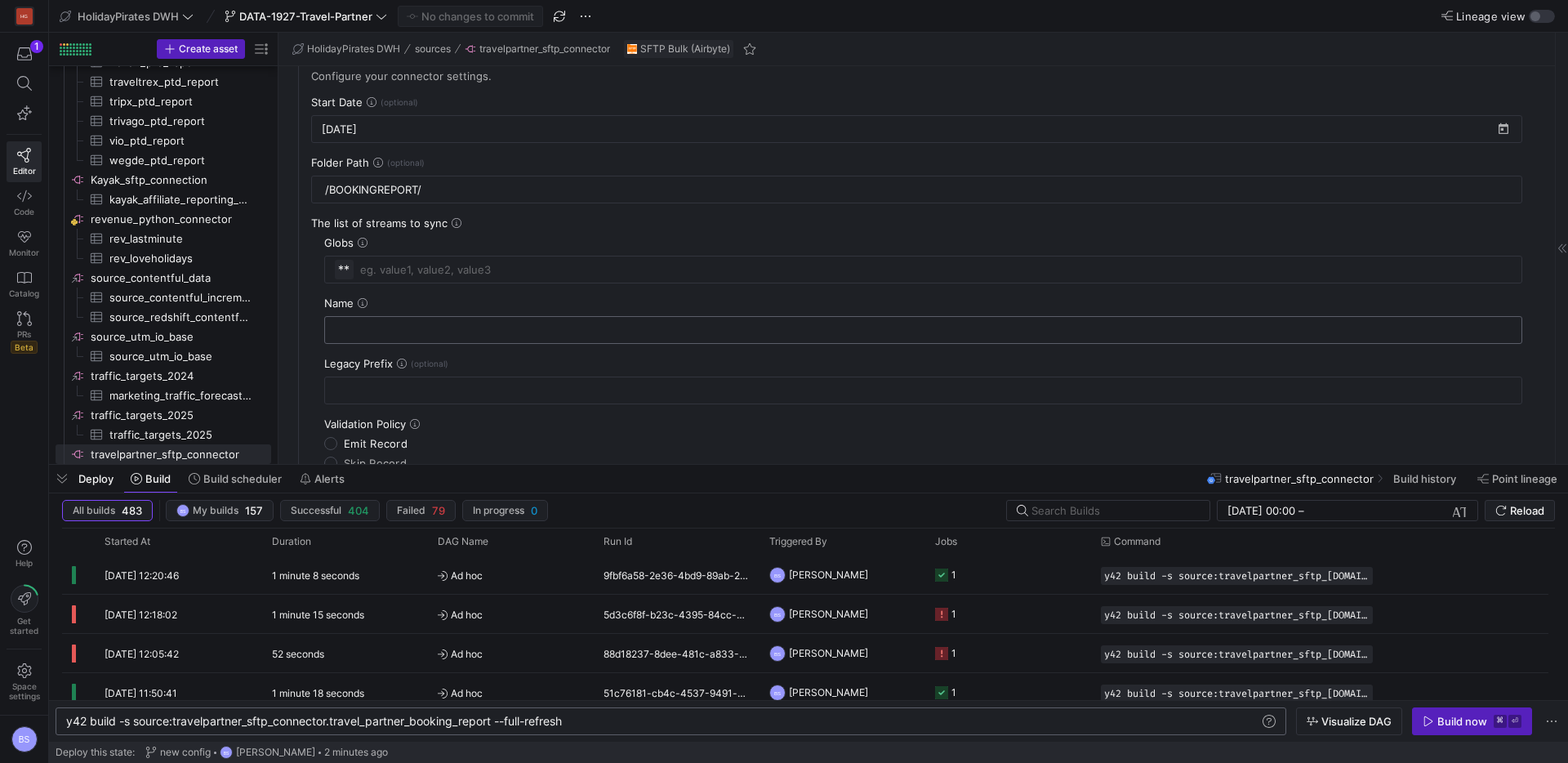
click at [356, 328] on input "text" at bounding box center [923, 330] width 1171 height 13
type input "travel_partner_booking_report"
click at [403, 363] on icon at bounding box center [402, 363] width 9 height 9
click at [624, 396] on input "text" at bounding box center [923, 390] width 1171 height 13
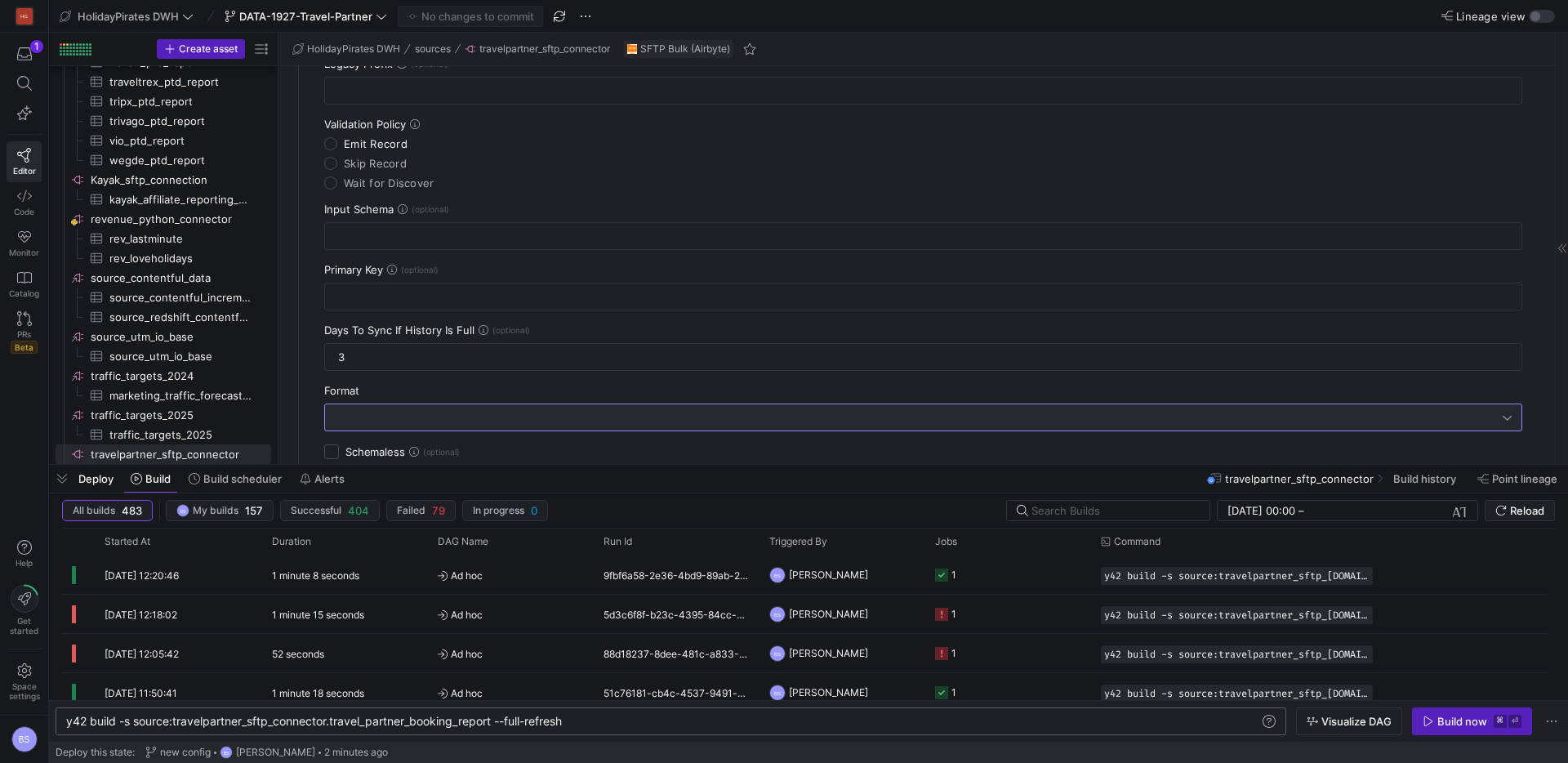
click at [409, 416] on div at bounding box center [918, 417] width 1168 height 13
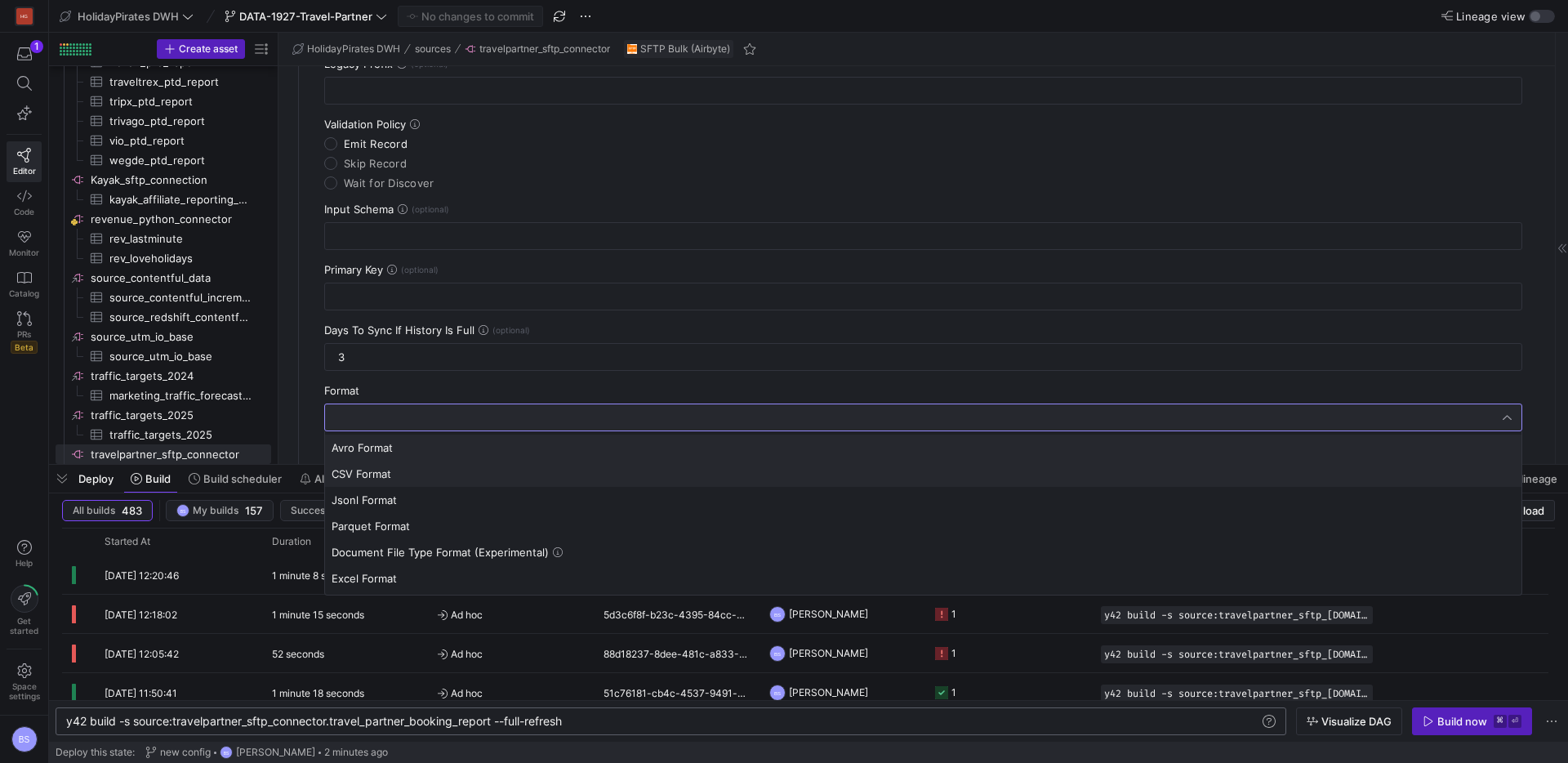
click at [407, 467] on span "CSV Format" at bounding box center [923, 473] width 1184 height 13
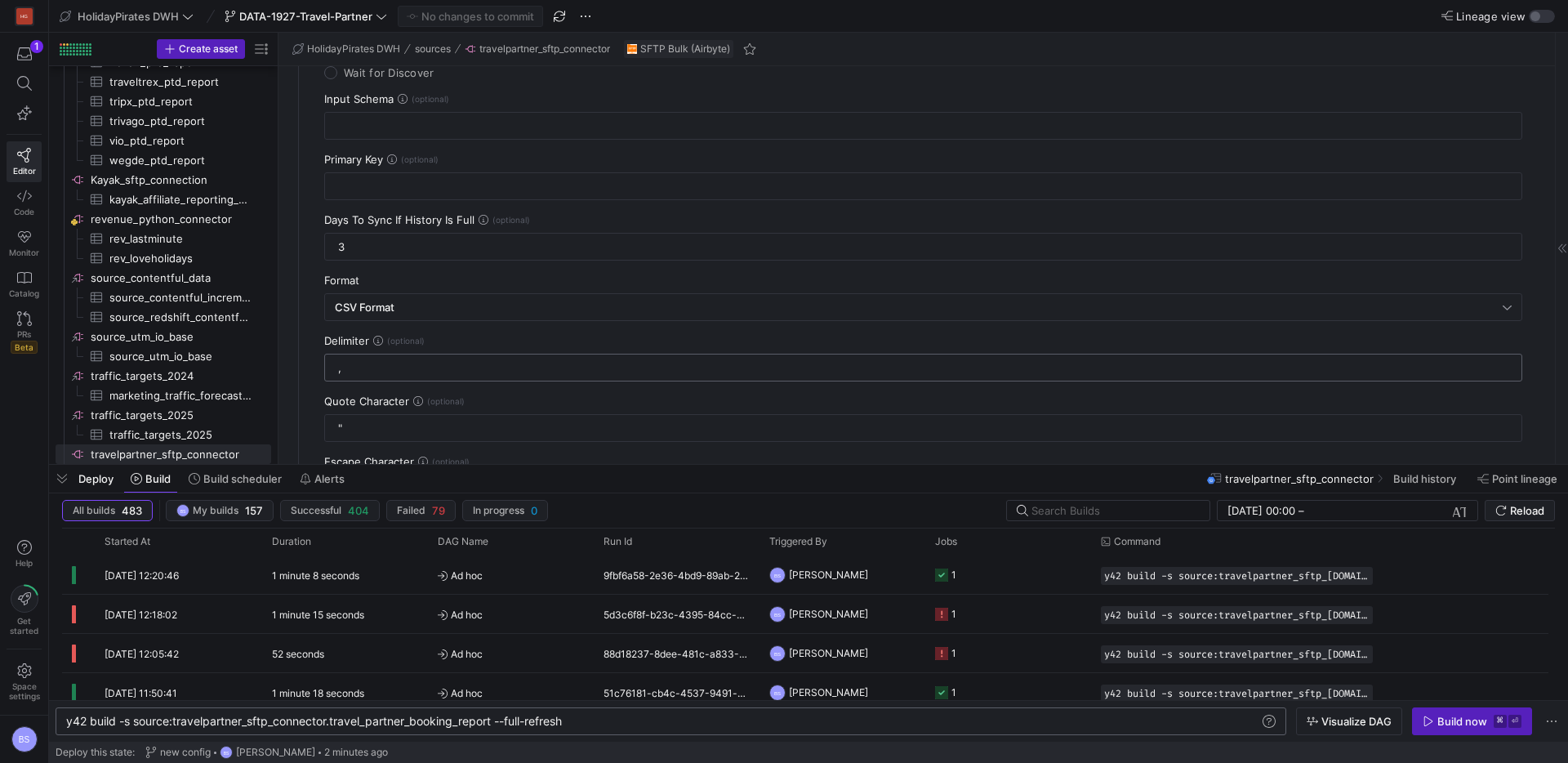
click at [401, 377] on div "," at bounding box center [923, 367] width 1171 height 26
type input ";"
click at [386, 437] on div """ at bounding box center [923, 428] width 1171 height 26
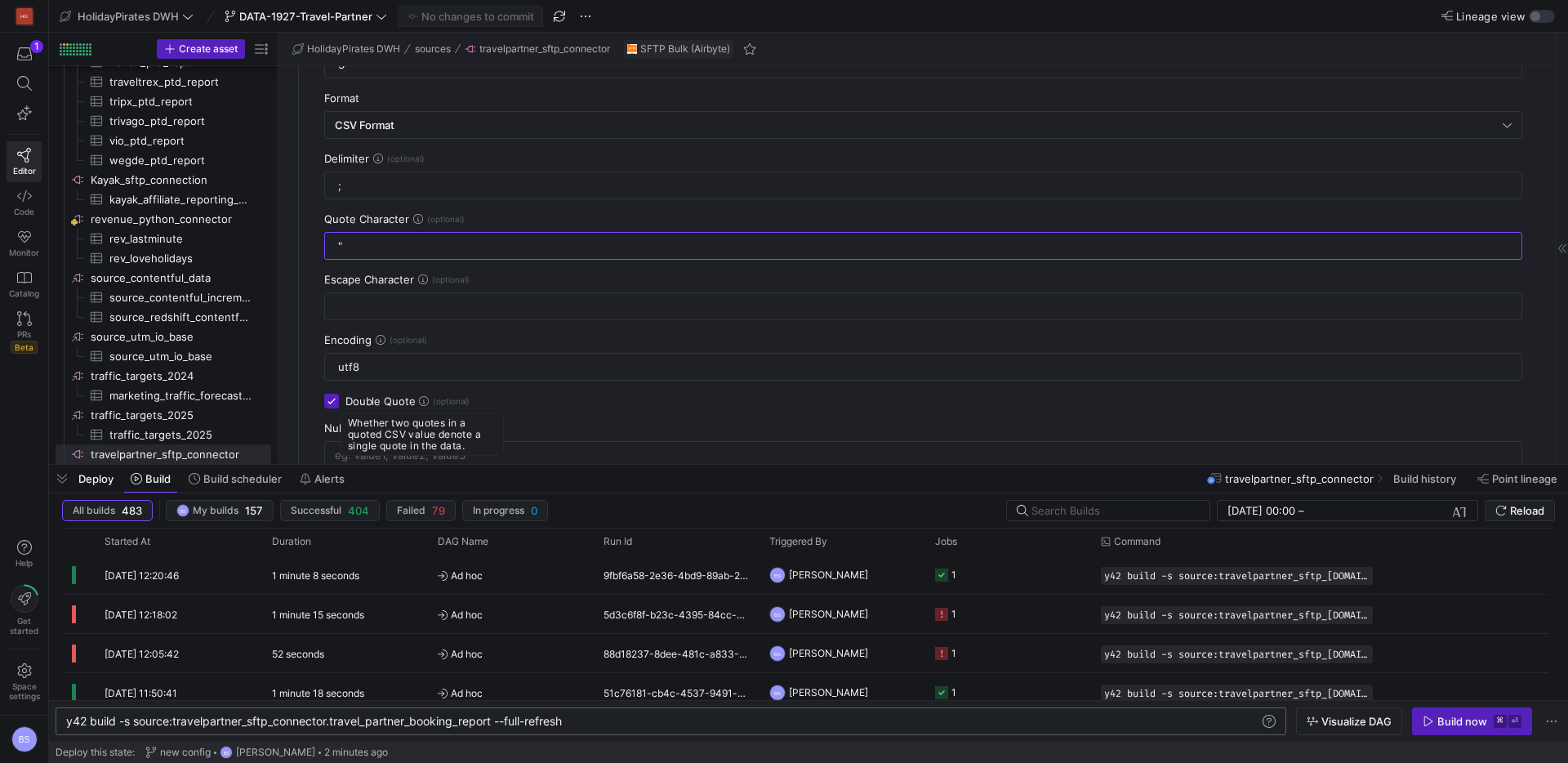
click at [421, 401] on icon at bounding box center [423, 401] width 9 height 9
click at [339, 401] on input "Double Quote" at bounding box center [331, 401] width 15 height 15
click at [421, 401] on icon at bounding box center [423, 401] width 9 height 9
click at [339, 401] on input "Double Quote" at bounding box center [331, 401] width 15 height 15
checkbox input "true"
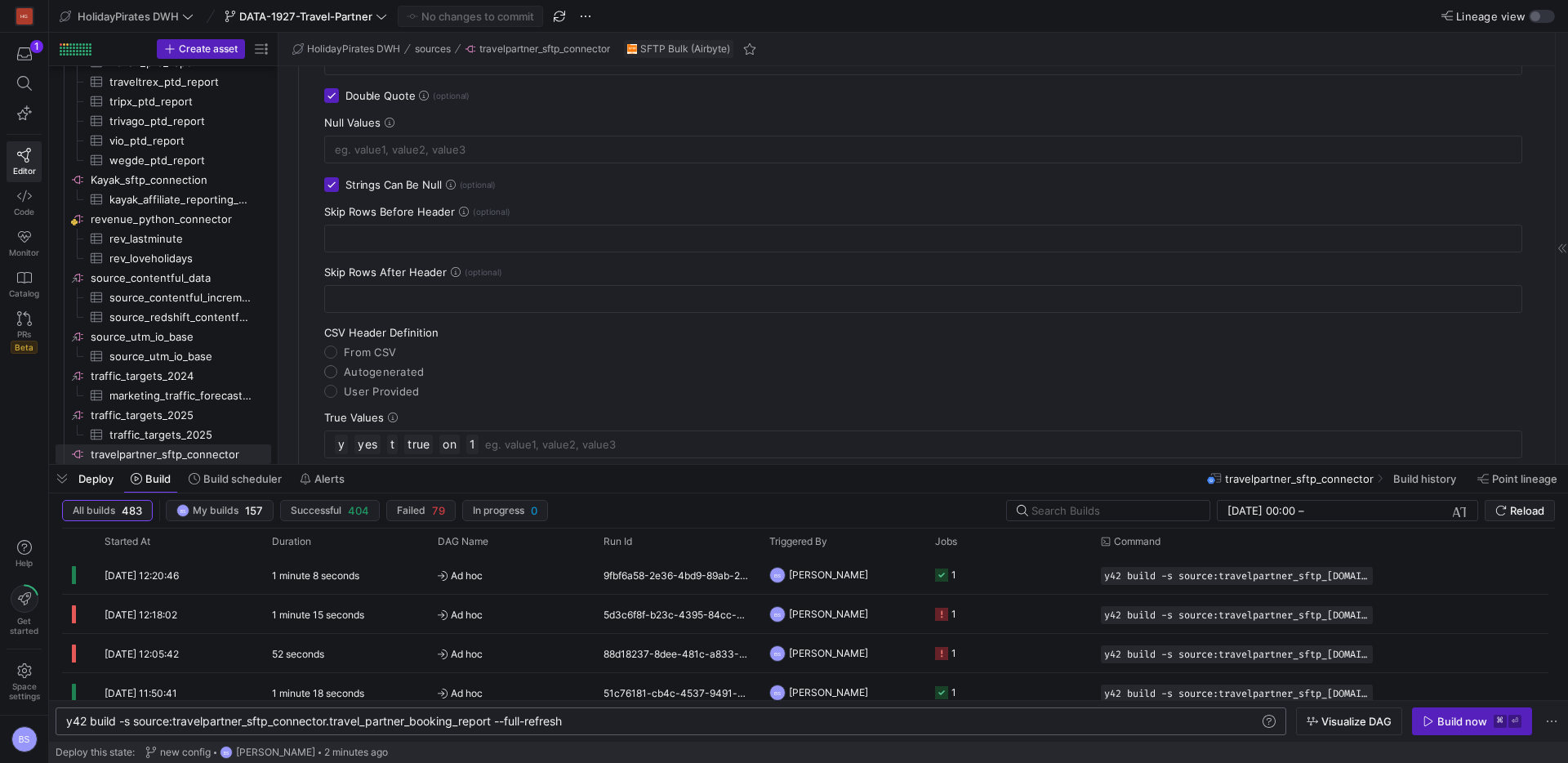
scroll to position [975, 0]
click at [336, 401] on input "User Provided" at bounding box center [330, 399] width 13 height 13
radio input "true"
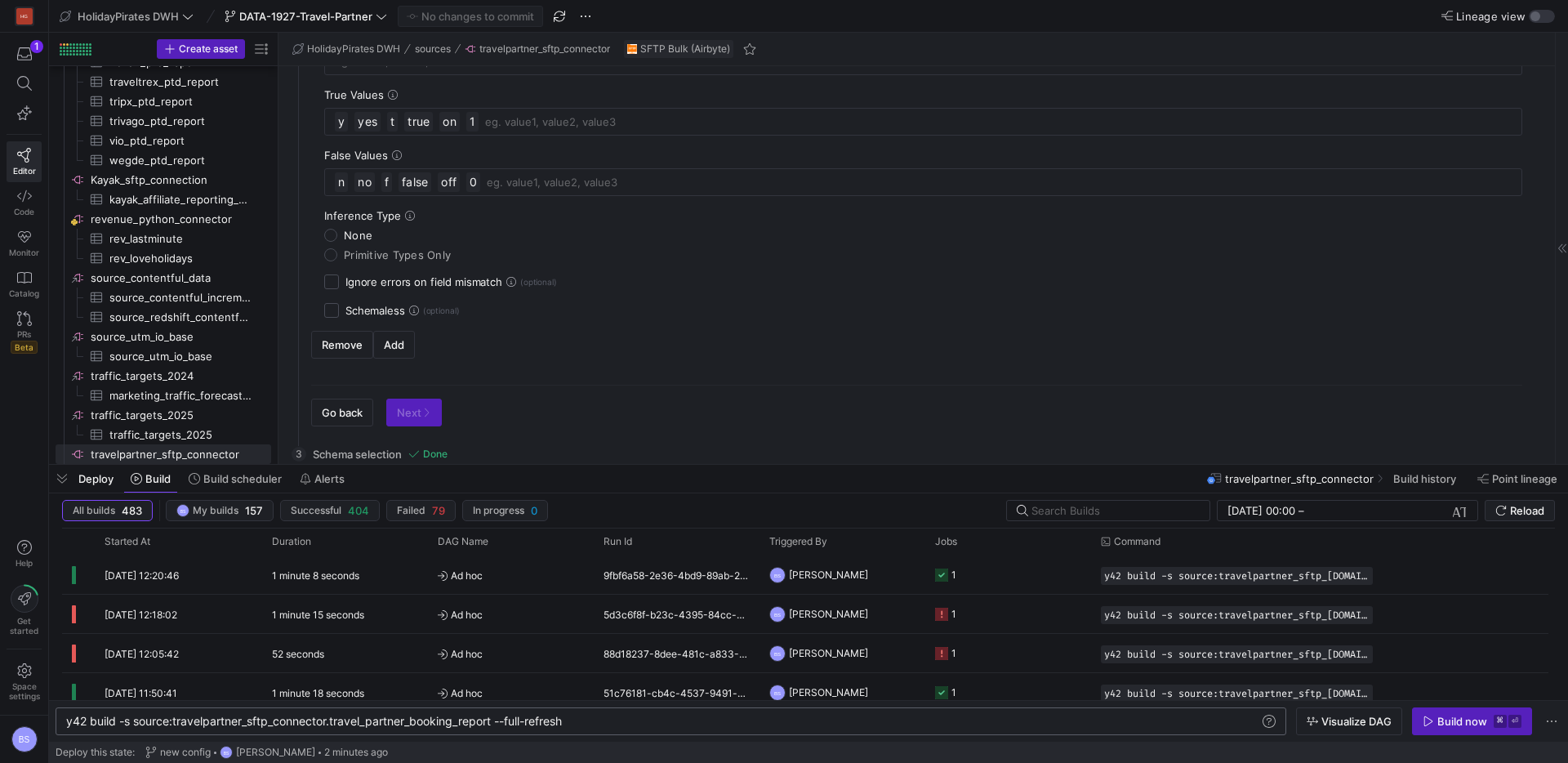
scroll to position [1371, 0]
click at [335, 306] on input "Schemaless" at bounding box center [331, 305] width 15 height 15
checkbox input "true"
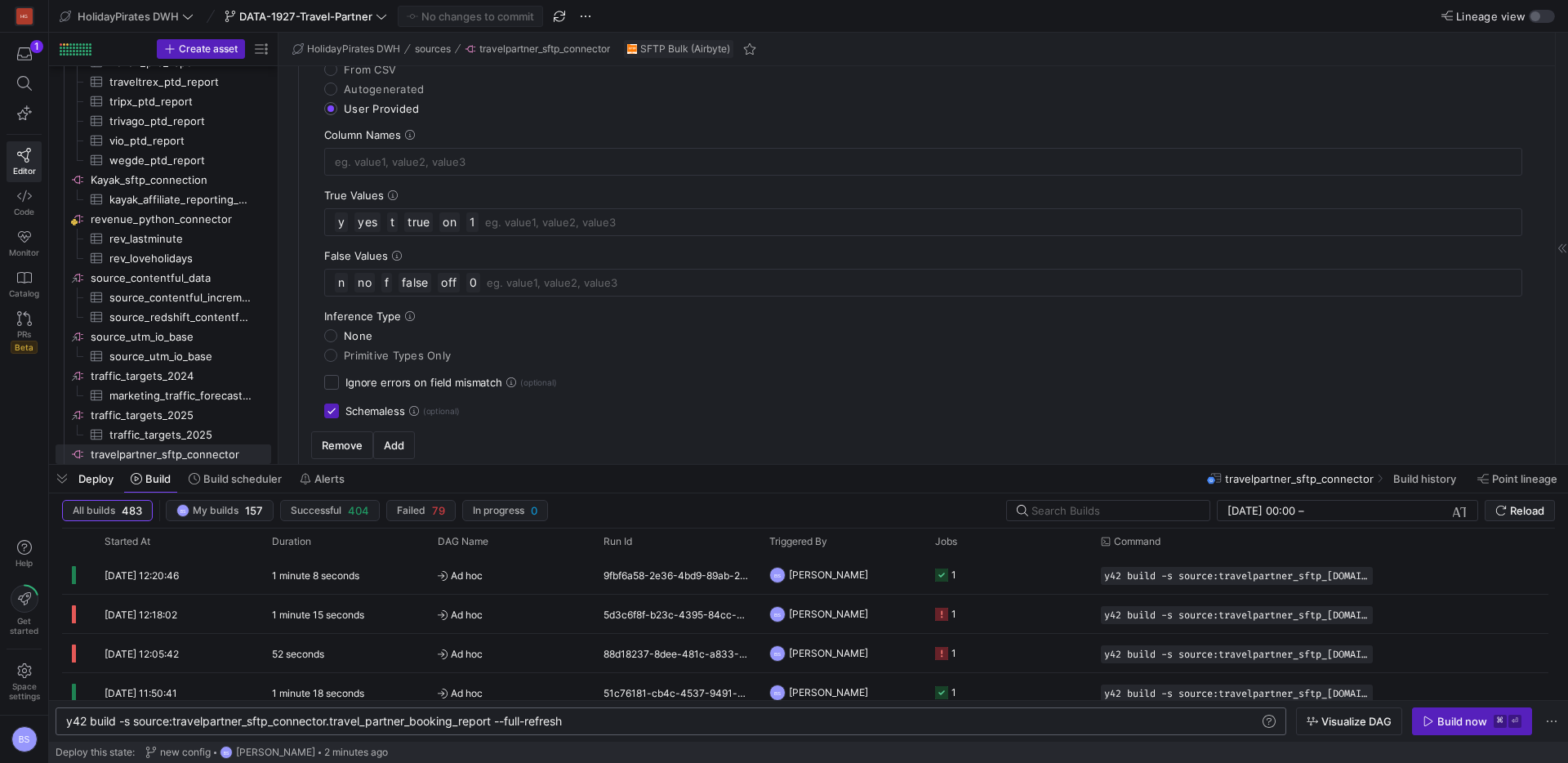
scroll to position [1238, 0]
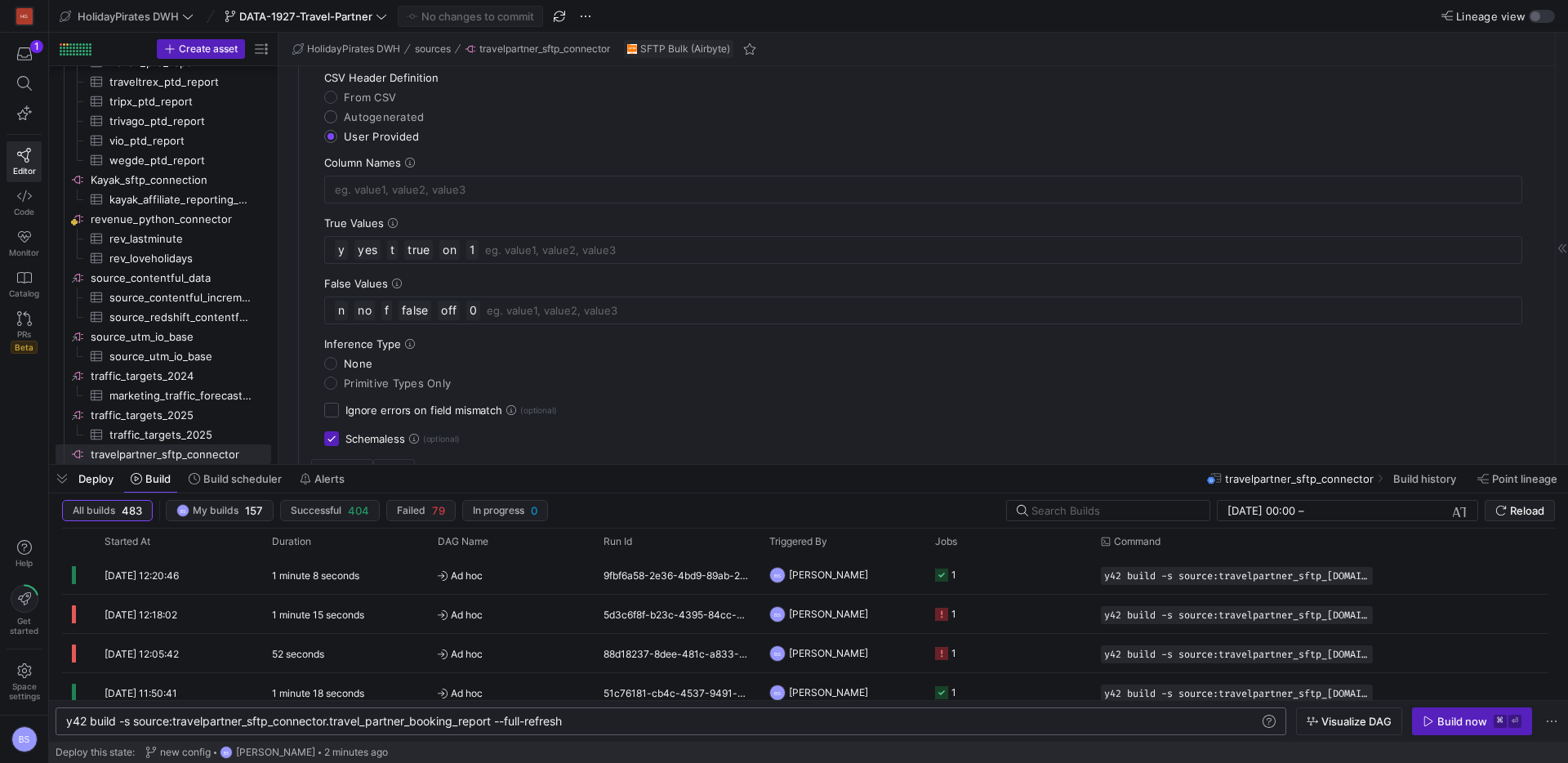
click at [334, 113] on input "Autogenerated" at bounding box center [330, 116] width 13 height 13
radio input "true"
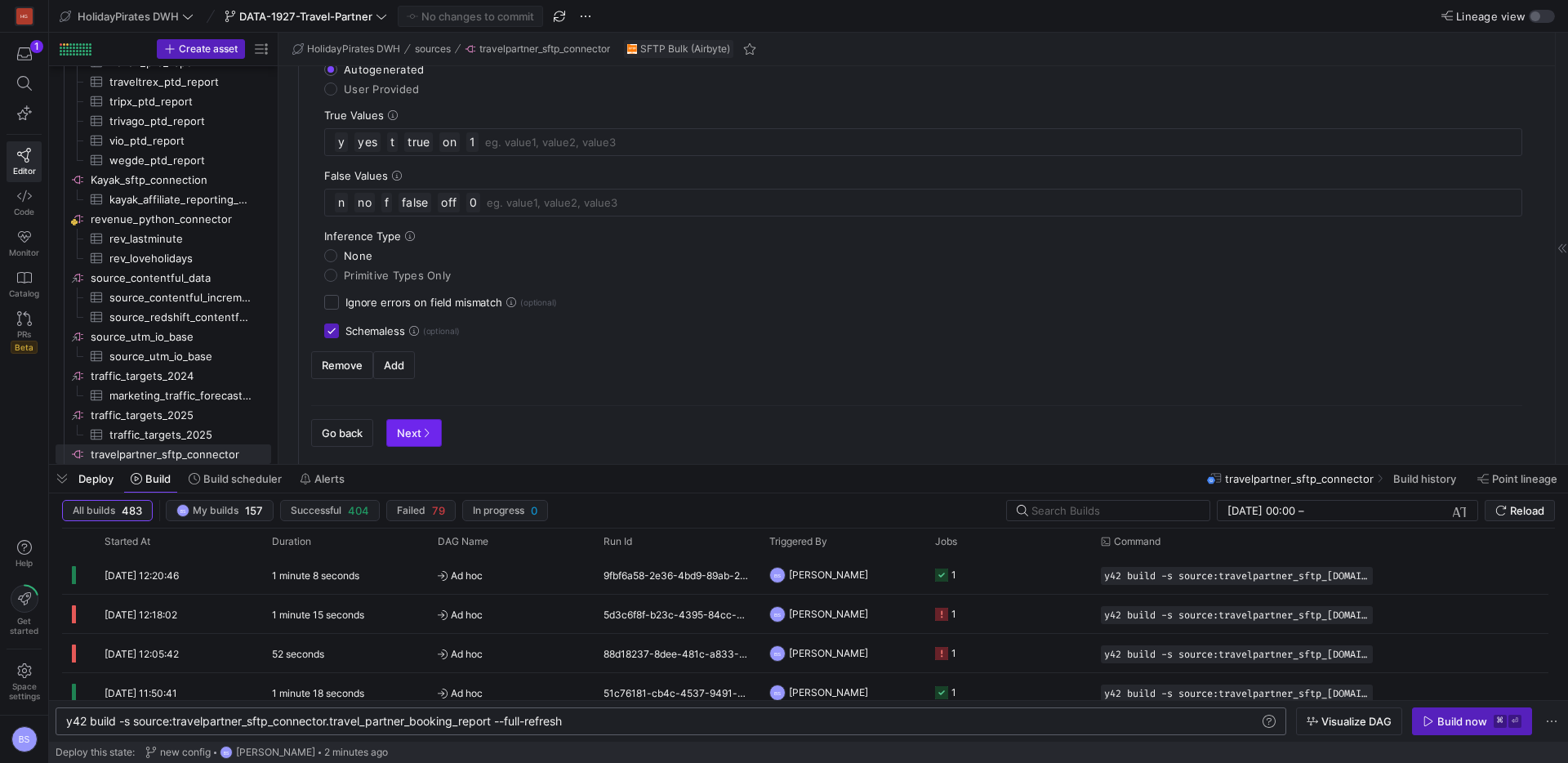
click at [415, 426] on button "Next" at bounding box center [414, 433] width 56 height 27
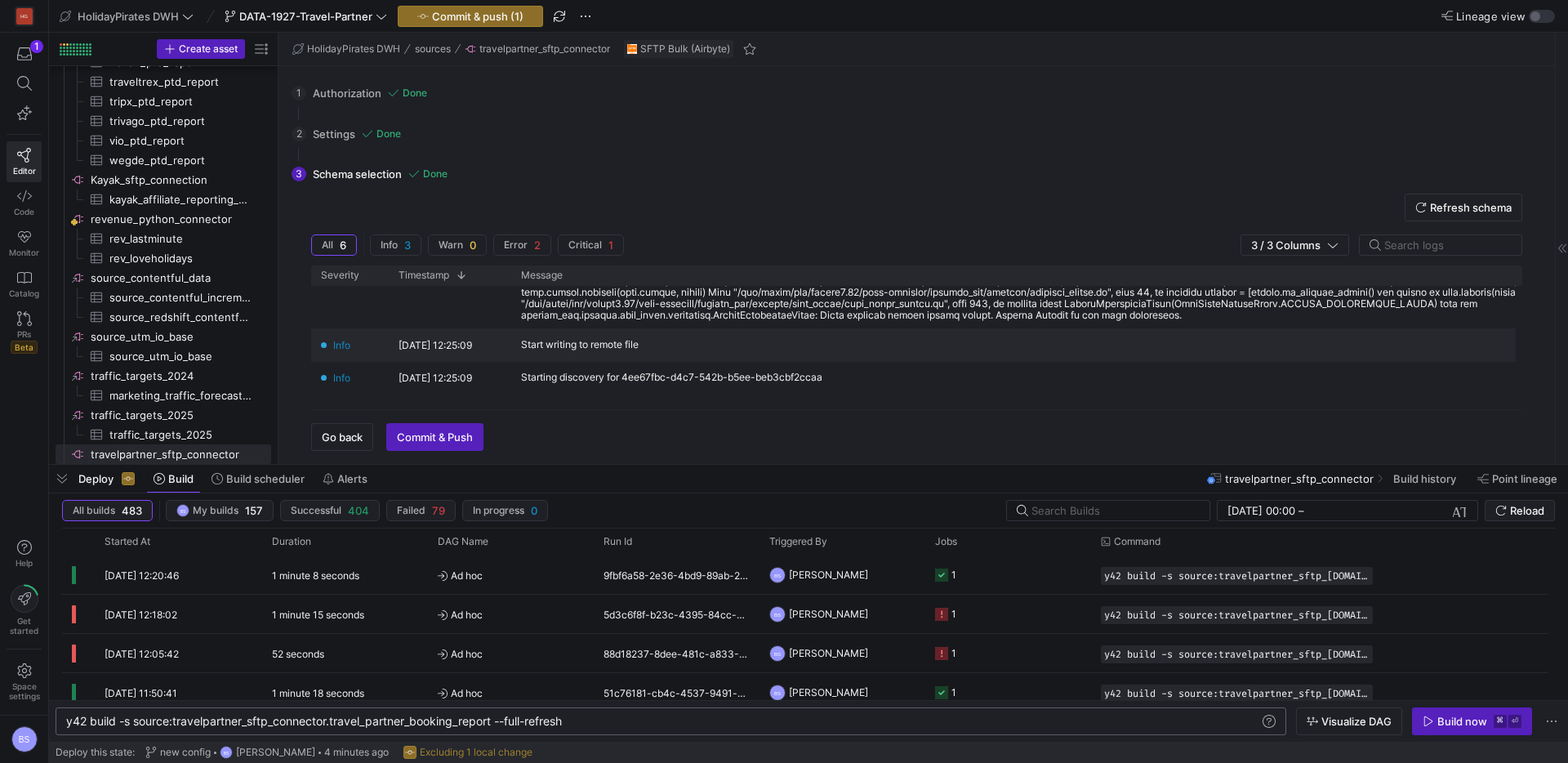
scroll to position [200, 0]
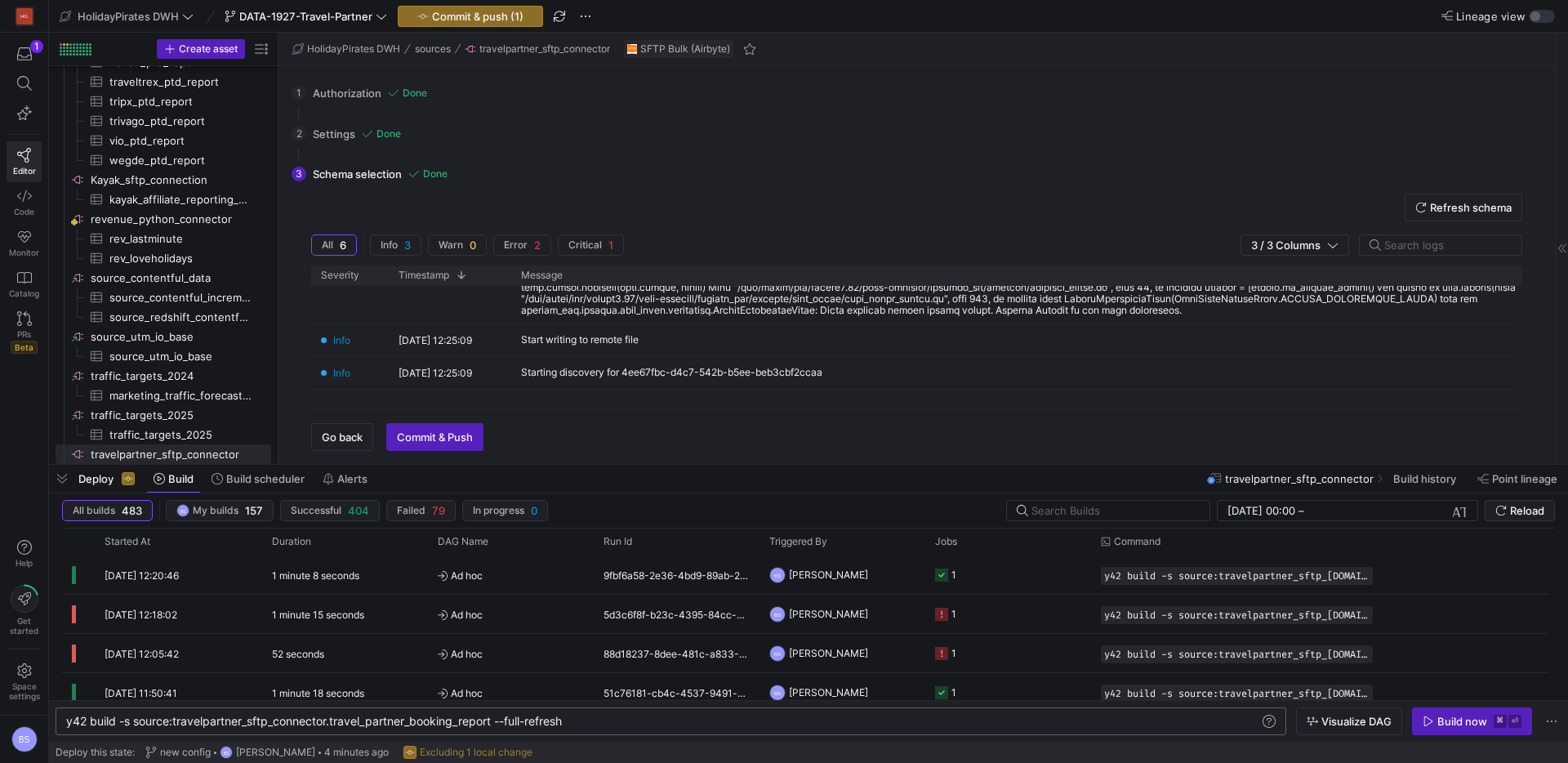
click at [341, 419] on div "Go back Commit & Push" at bounding box center [917, 430] width 1212 height 42
click at [346, 436] on span "Go back" at bounding box center [342, 437] width 41 height 13
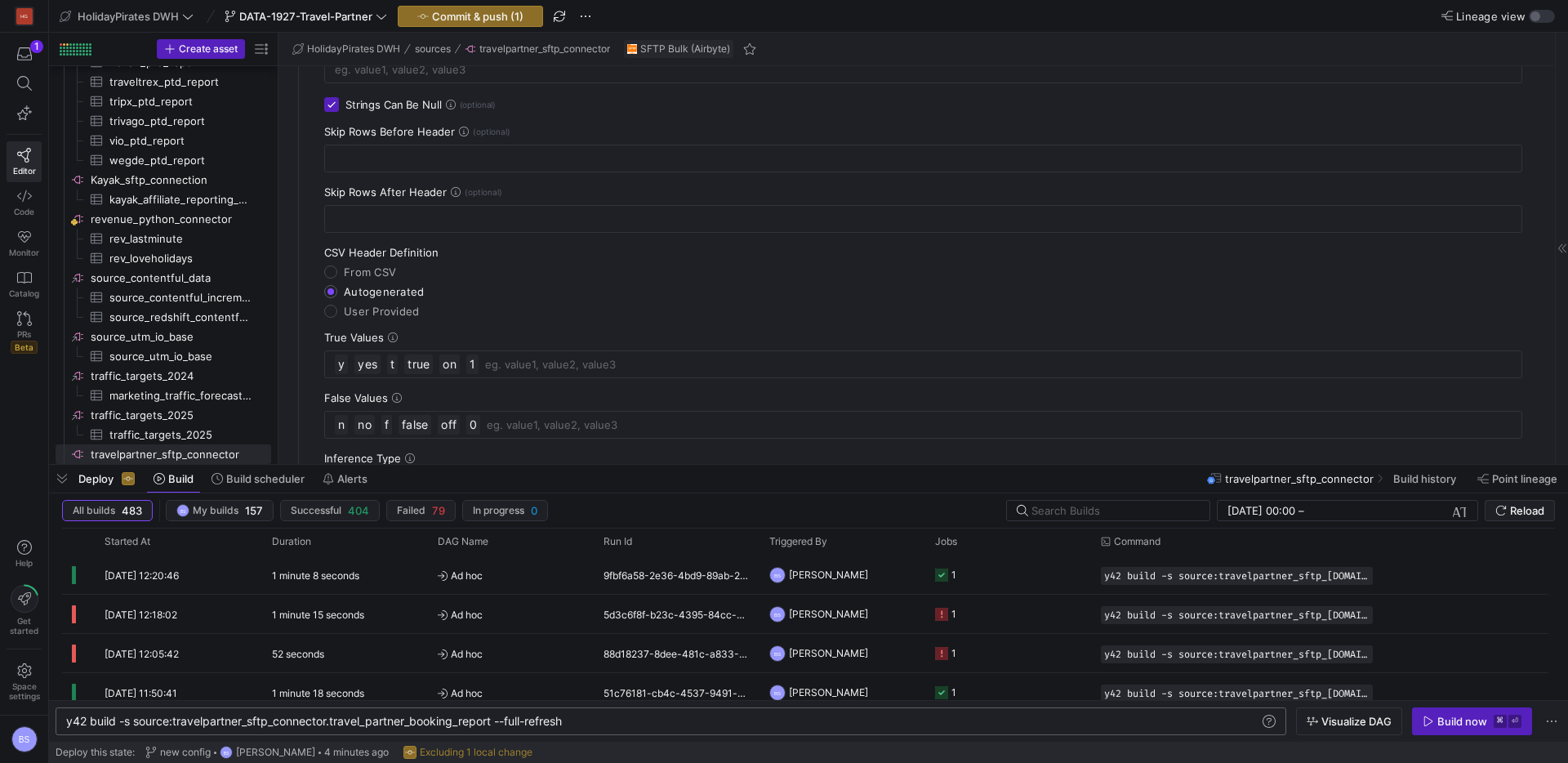
scroll to position [1075, 0]
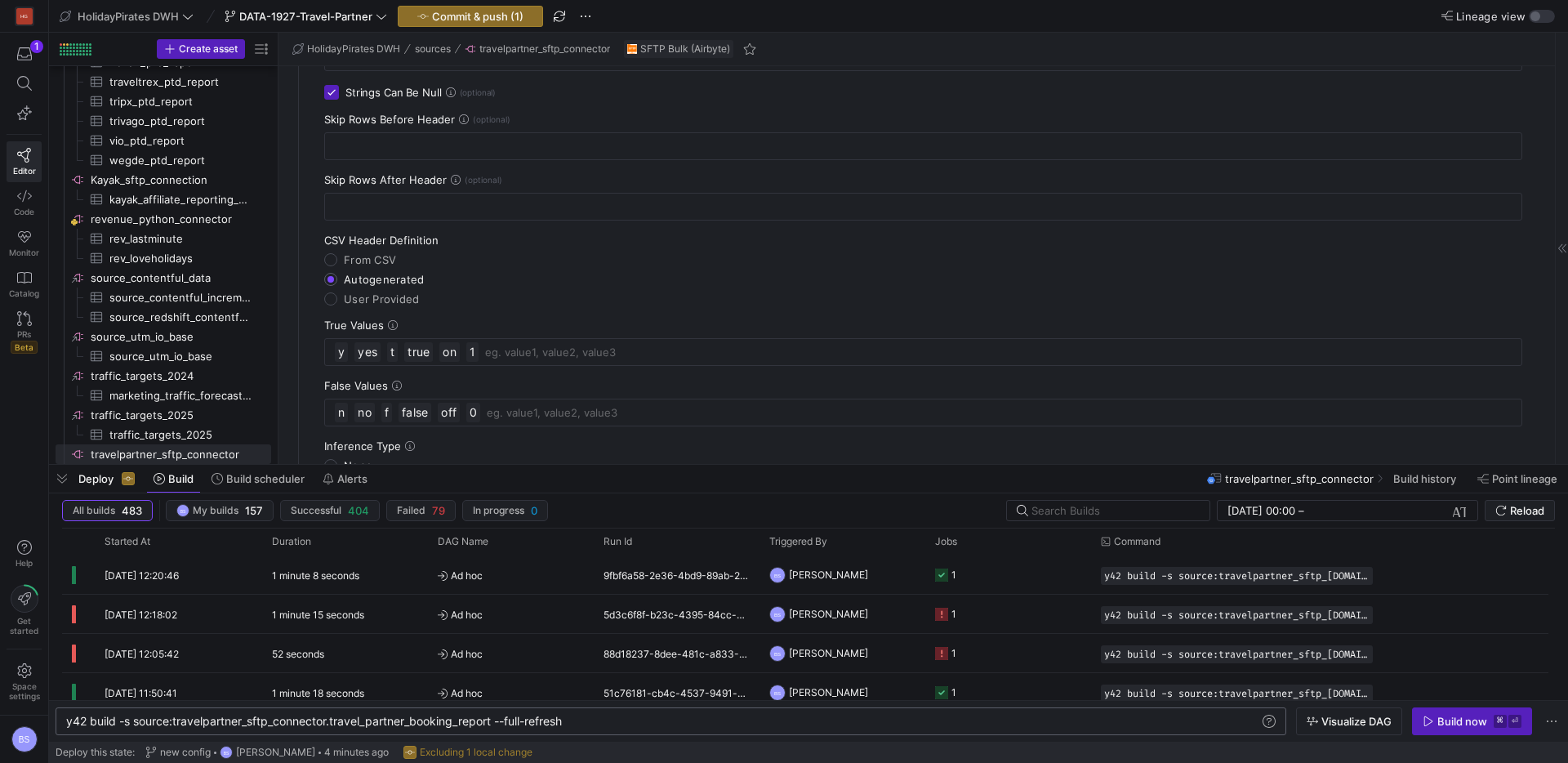
click at [347, 296] on span "User Provided" at bounding box center [382, 299] width 76 height 13
click at [337, 296] on input "User Provided" at bounding box center [330, 299] width 13 height 13
radio input "true"
click at [411, 353] on input at bounding box center [923, 352] width 1178 height 13
click at [409, 323] on icon at bounding box center [409, 324] width 9 height 9
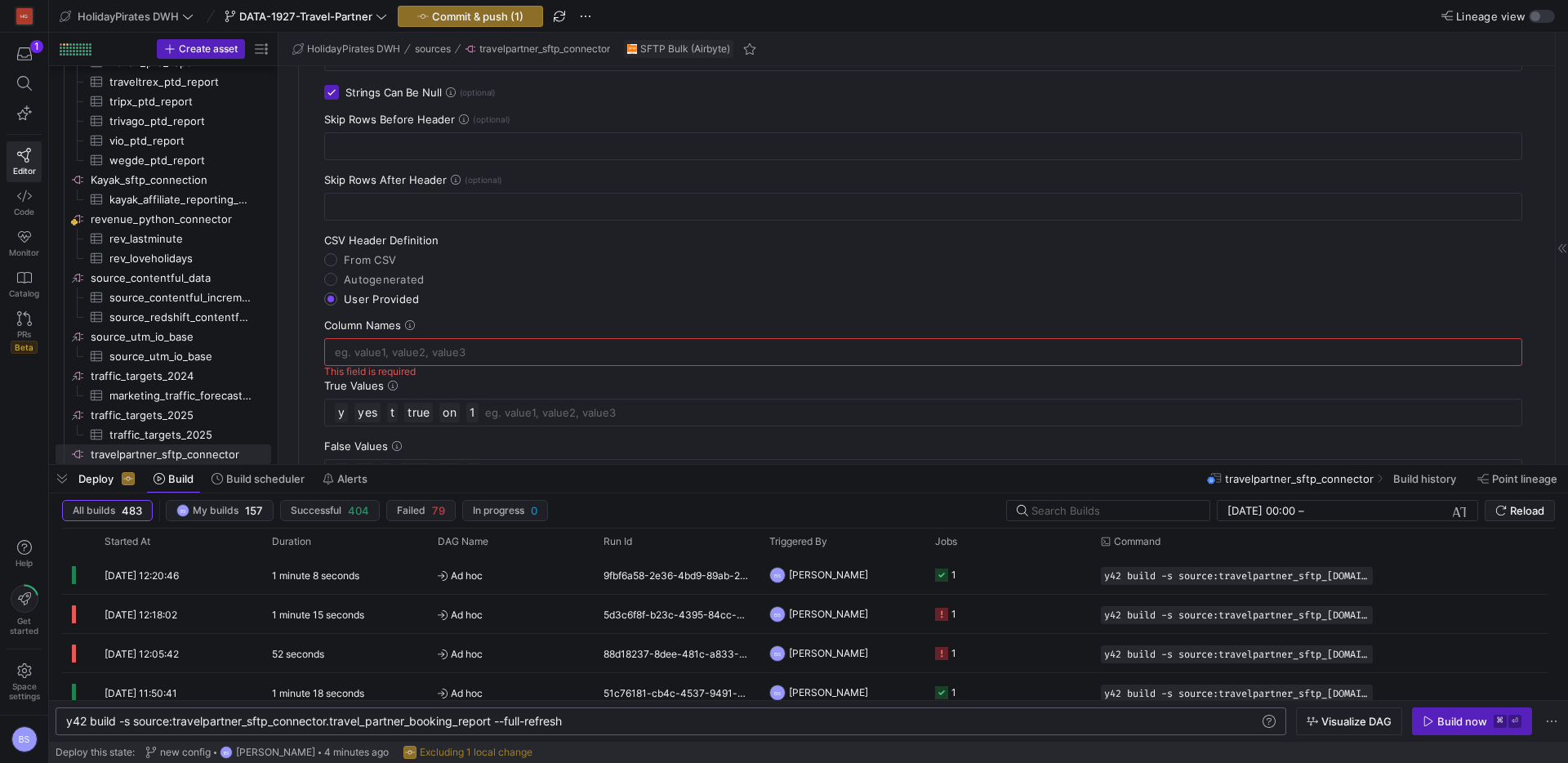
click at [409, 323] on icon at bounding box center [409, 324] width 9 height 9
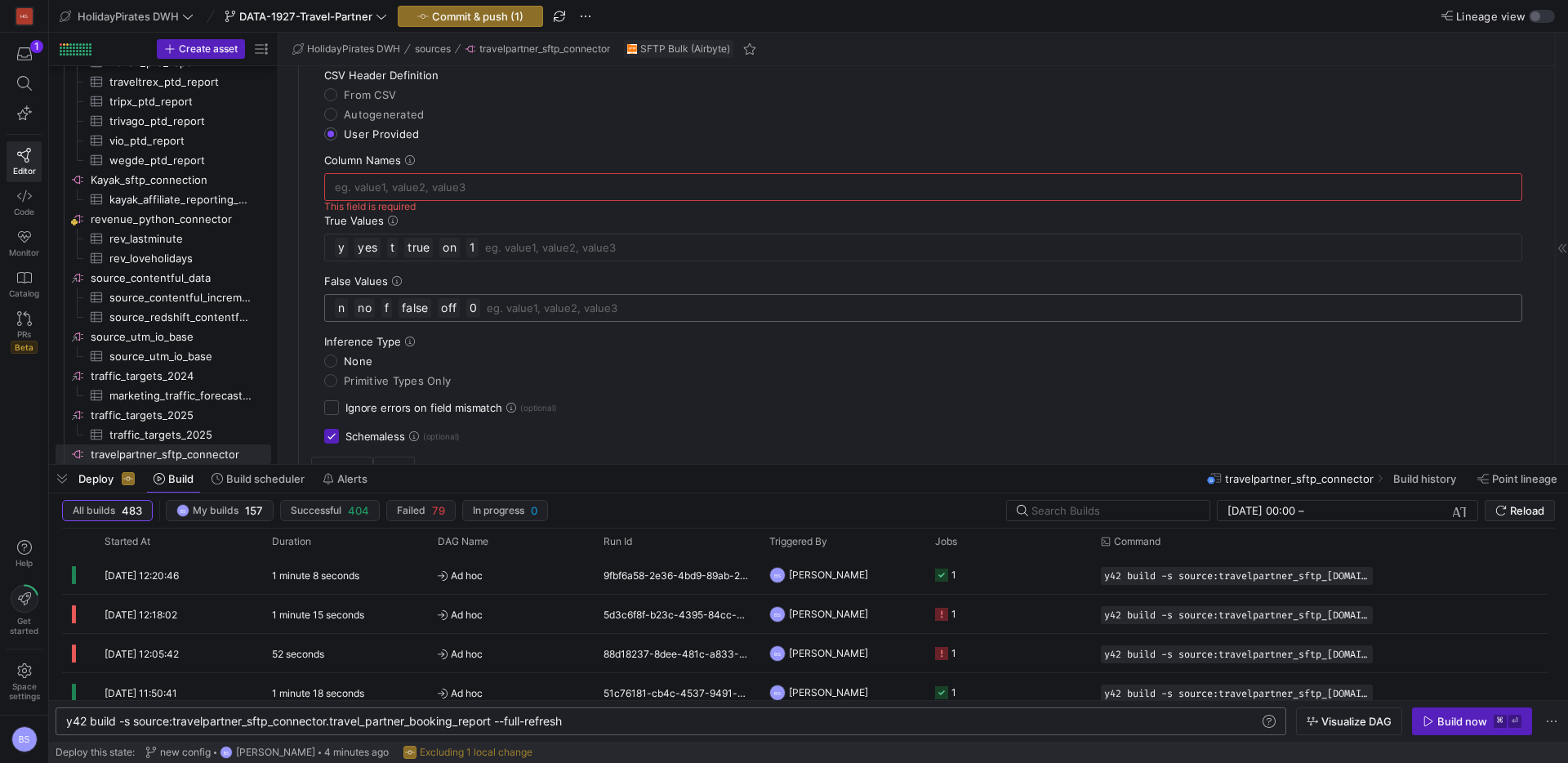
scroll to position [1252, 0]
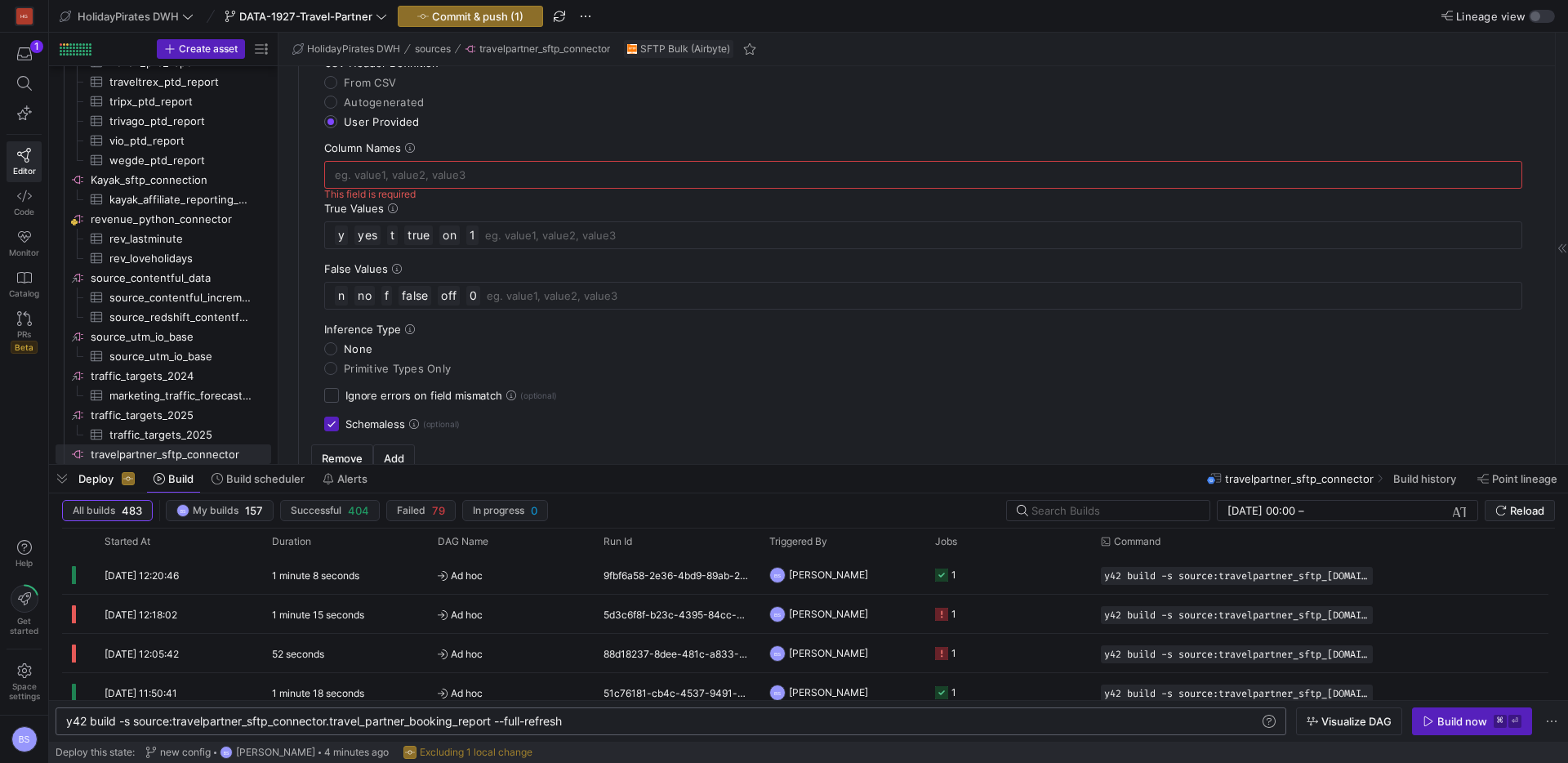
click at [334, 421] on input "Schemaless" at bounding box center [331, 423] width 15 height 15
checkbox input "false"
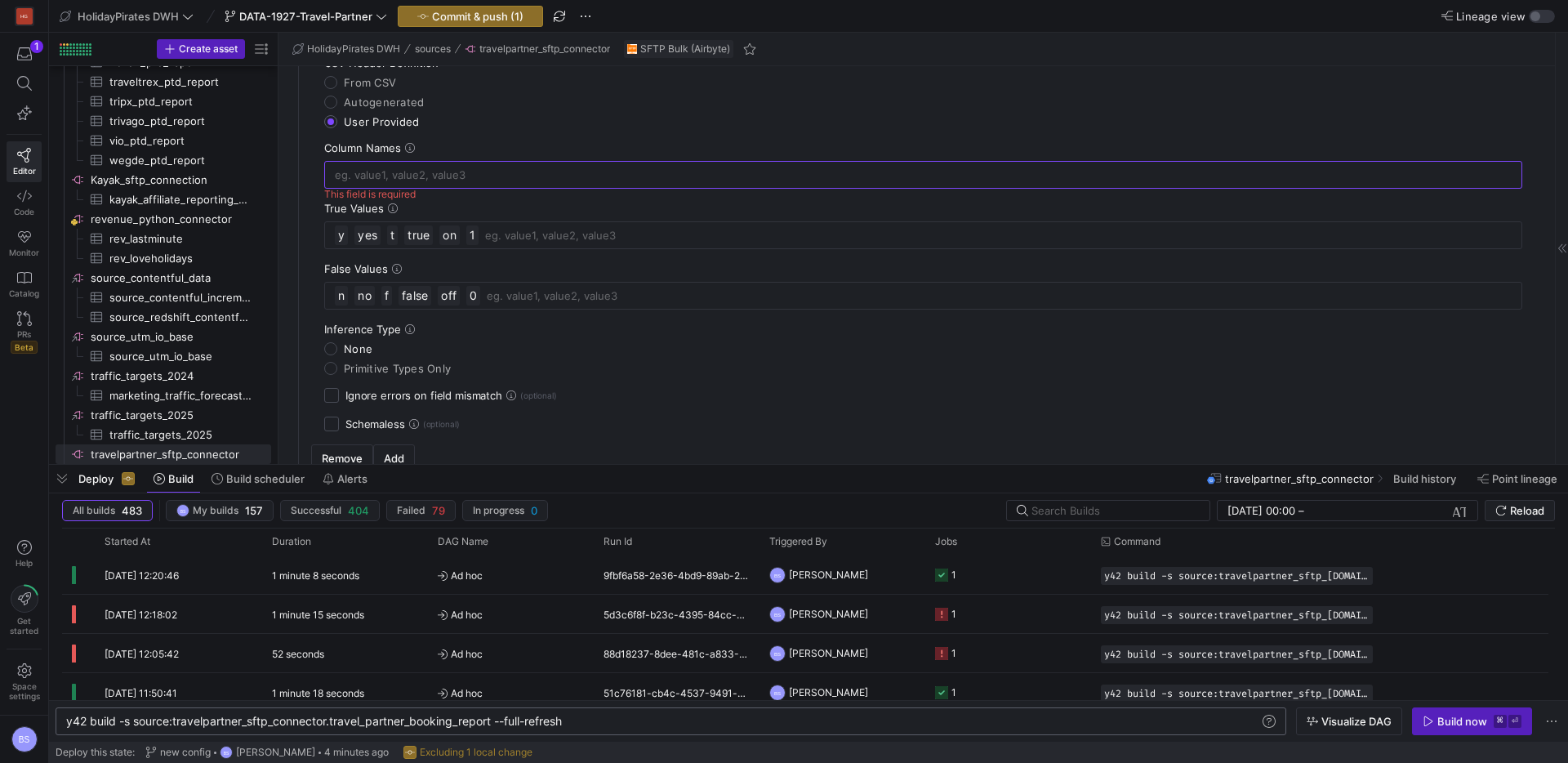
click at [397, 173] on input at bounding box center [923, 174] width 1178 height 13
type input "status"
type input "reference_no"
type input "a"
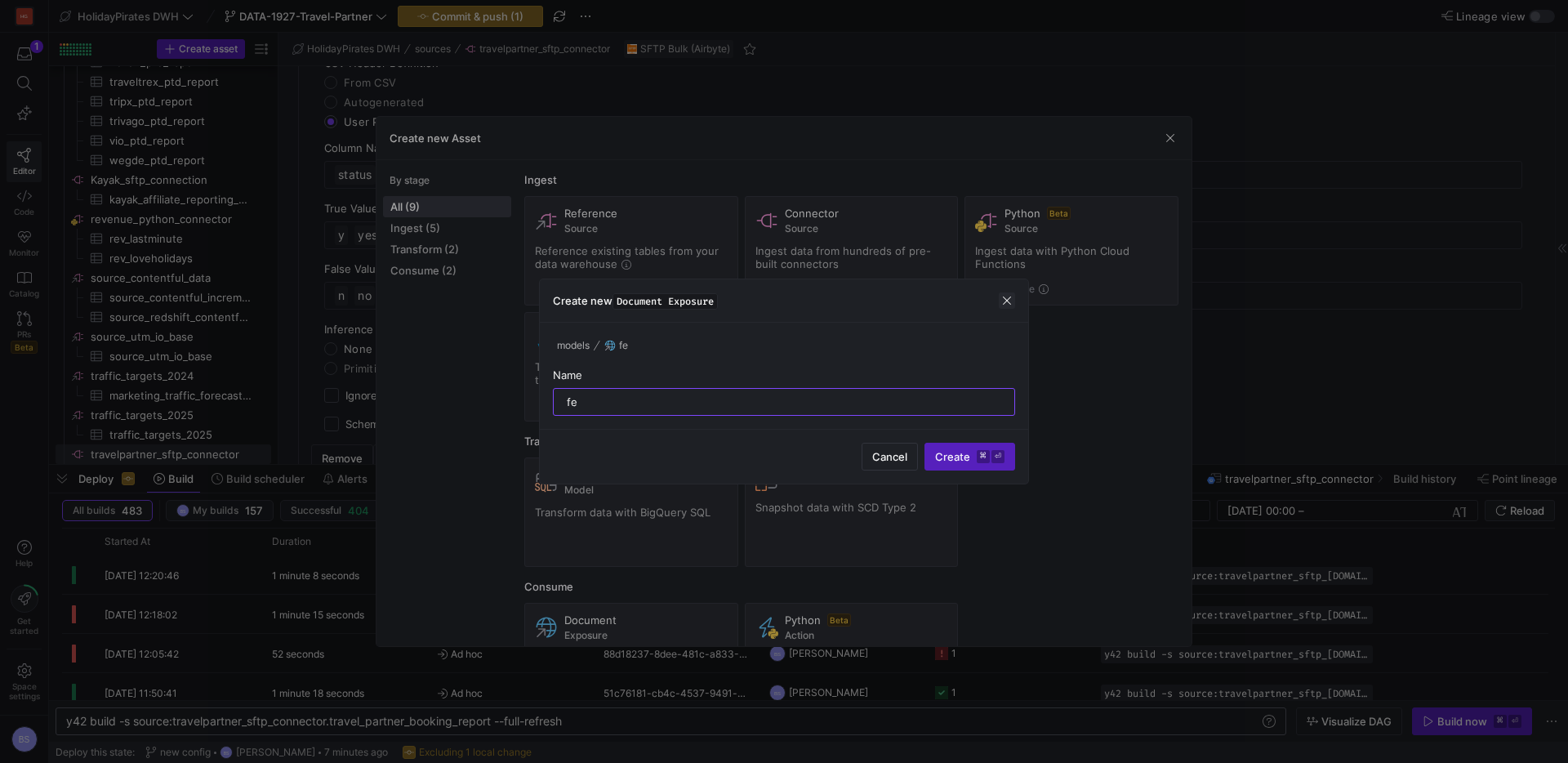
type input "fe"
drag, startPoint x: 1002, startPoint y: 306, endPoint x: 1093, endPoint y: 170, distance: 163.6
click at [1012, 293] on span "button" at bounding box center [1007, 300] width 16 height 16
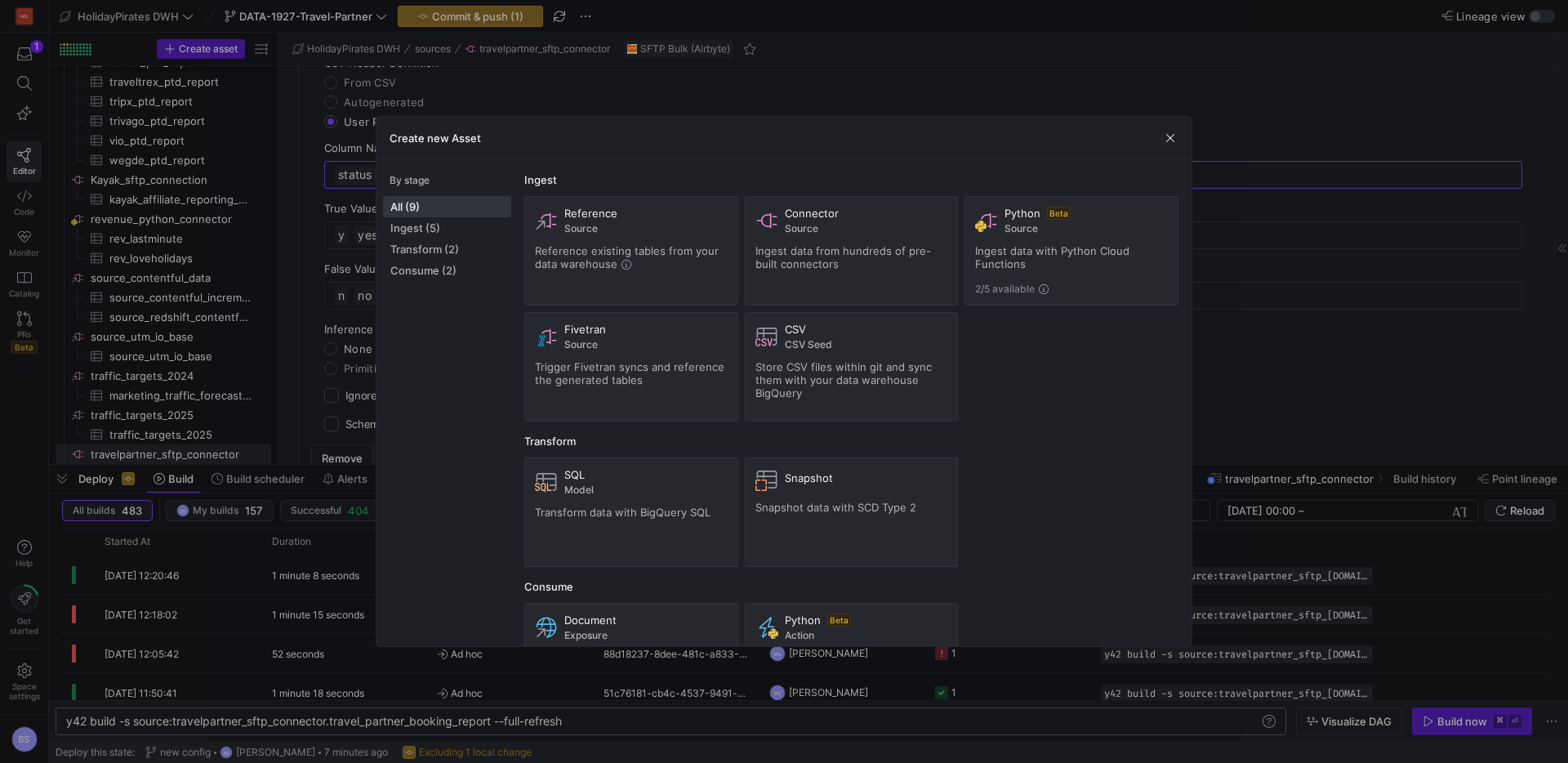
drag, startPoint x: 1169, startPoint y: 138, endPoint x: 590, endPoint y: 140, distance: 579.0
click at [1166, 138] on span "button" at bounding box center [1170, 137] width 16 height 16
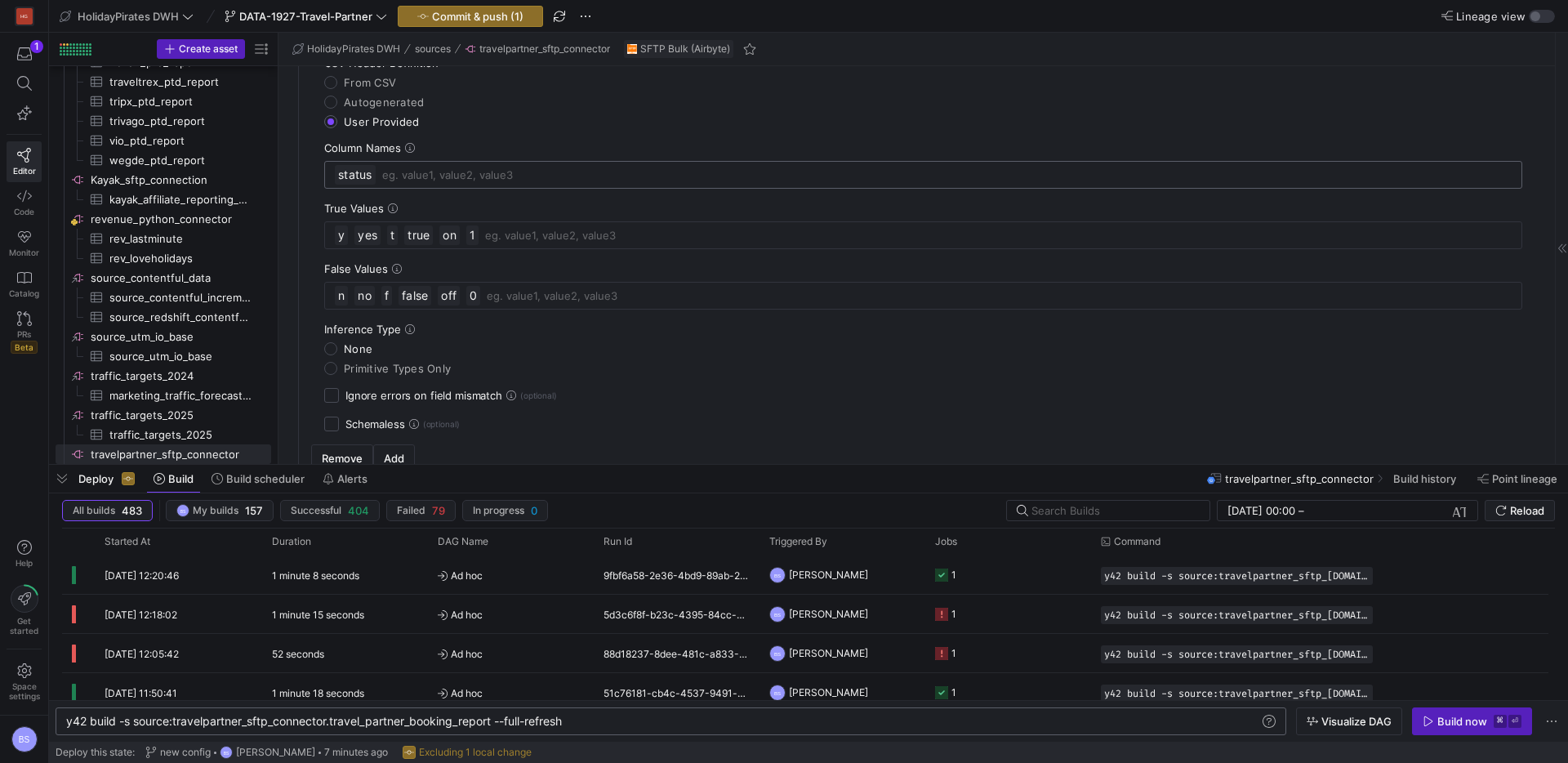
click at [431, 178] on input at bounding box center [947, 174] width 1130 height 20
type input "reference_number"
type input "agent_reference_number"
type input "booking_date"
type input "adults"
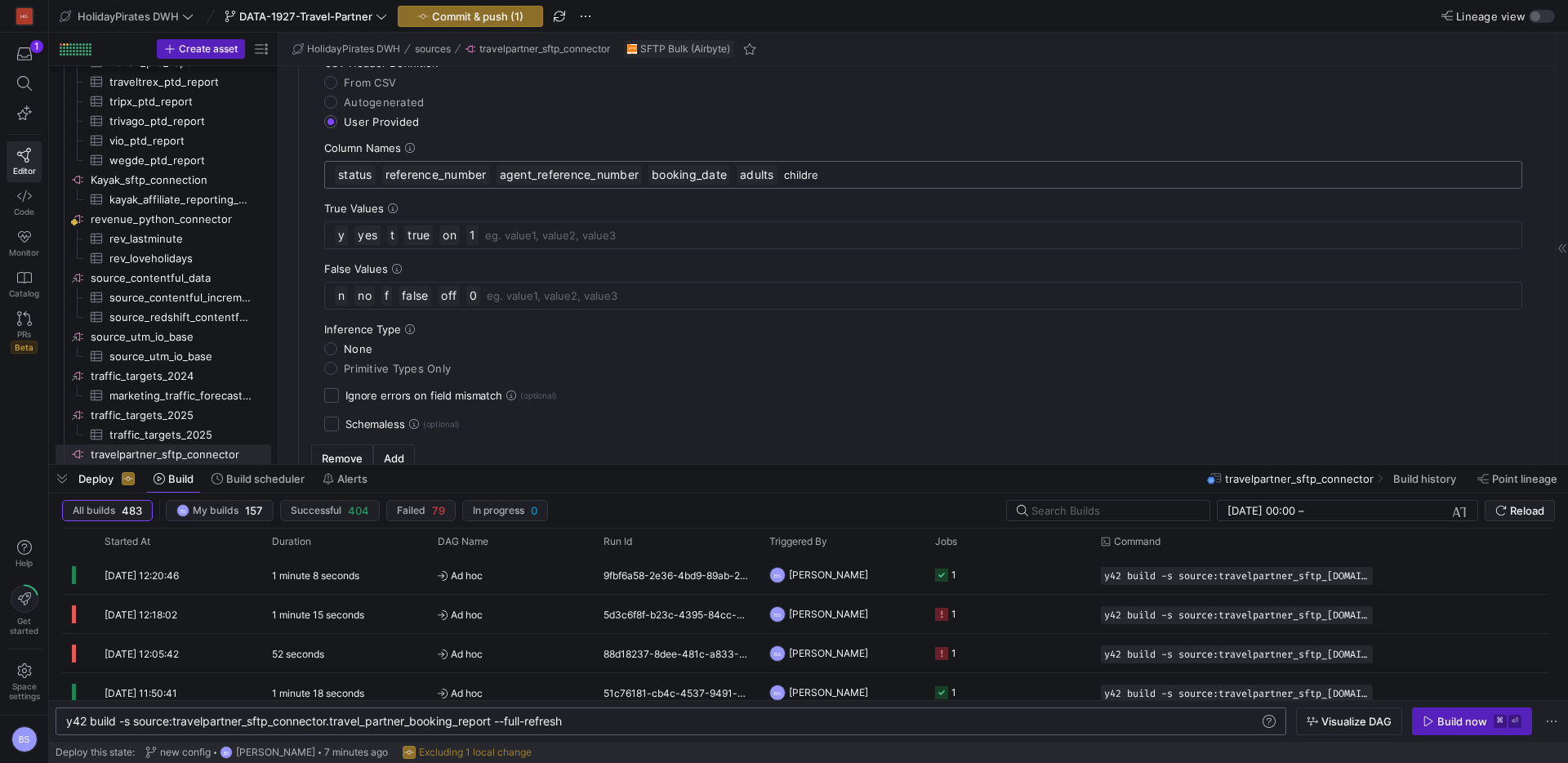
type input "children"
type input "infants"
type input "product_code"
type input "destination"
type input "resort"
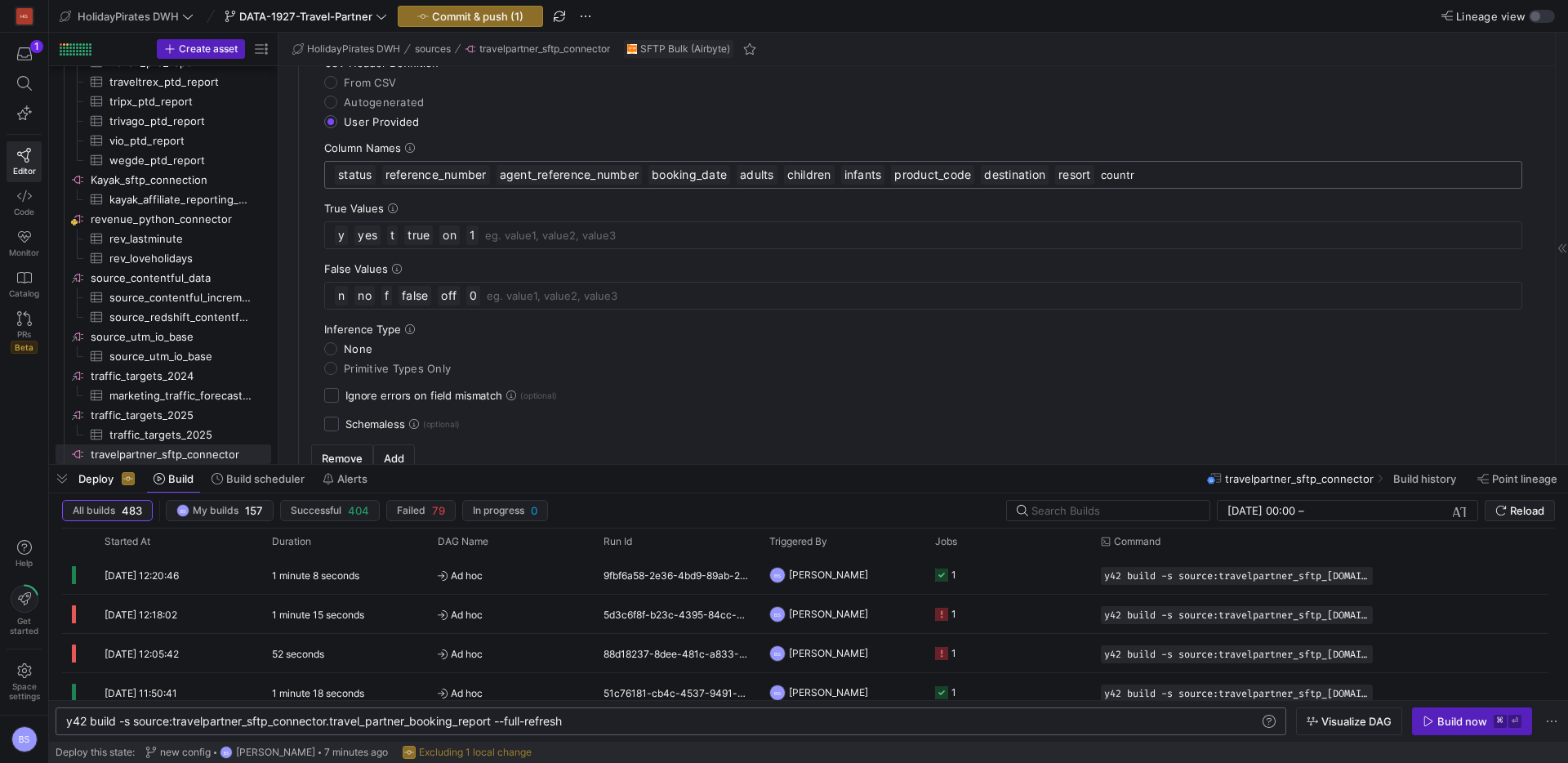
type input "country"
type input "start_date"
type input "end_date"
type input "duration"
type input "price"
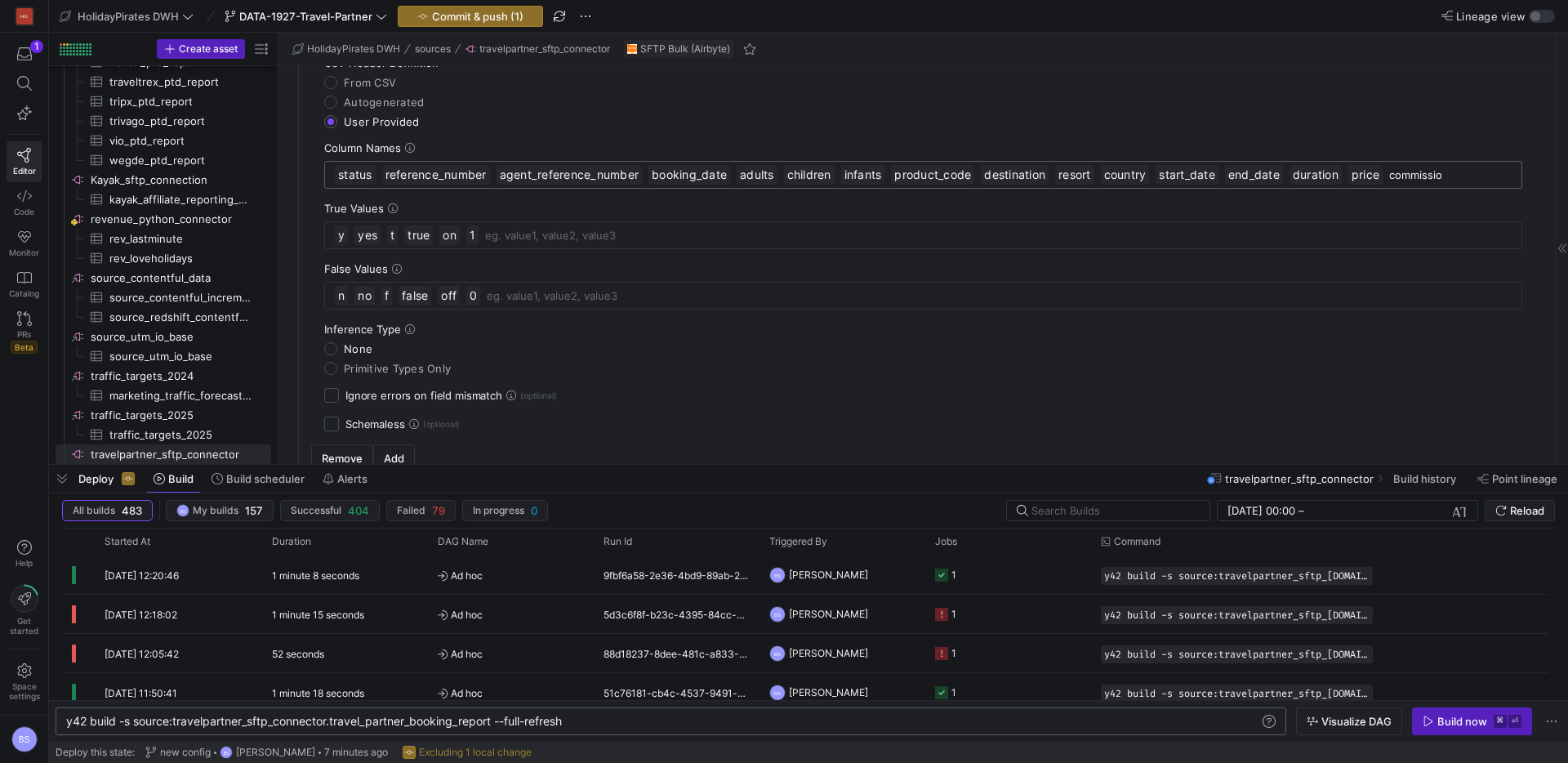
type input "commission"
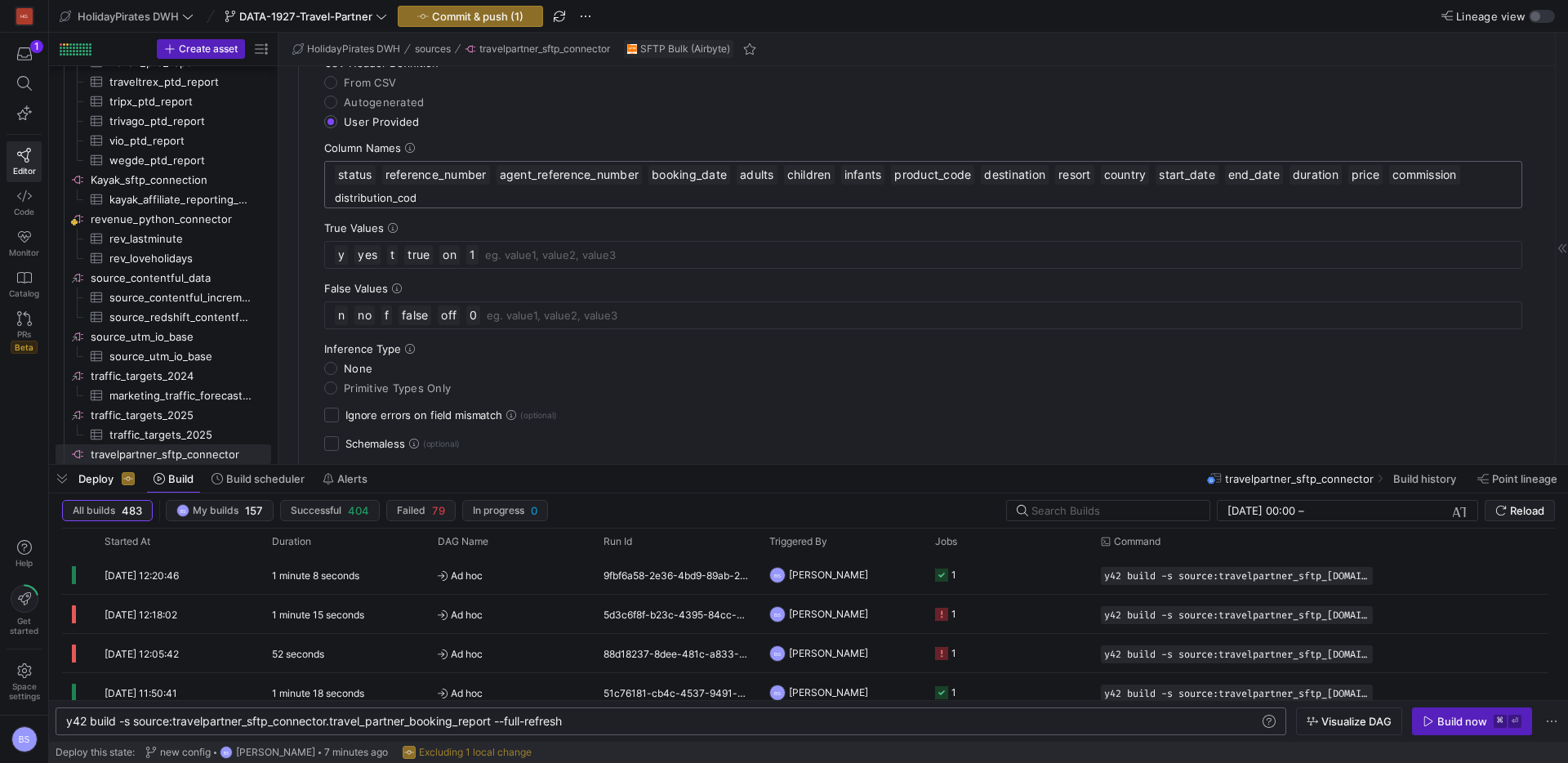
type input "distribution_code"
type input "modified_date"
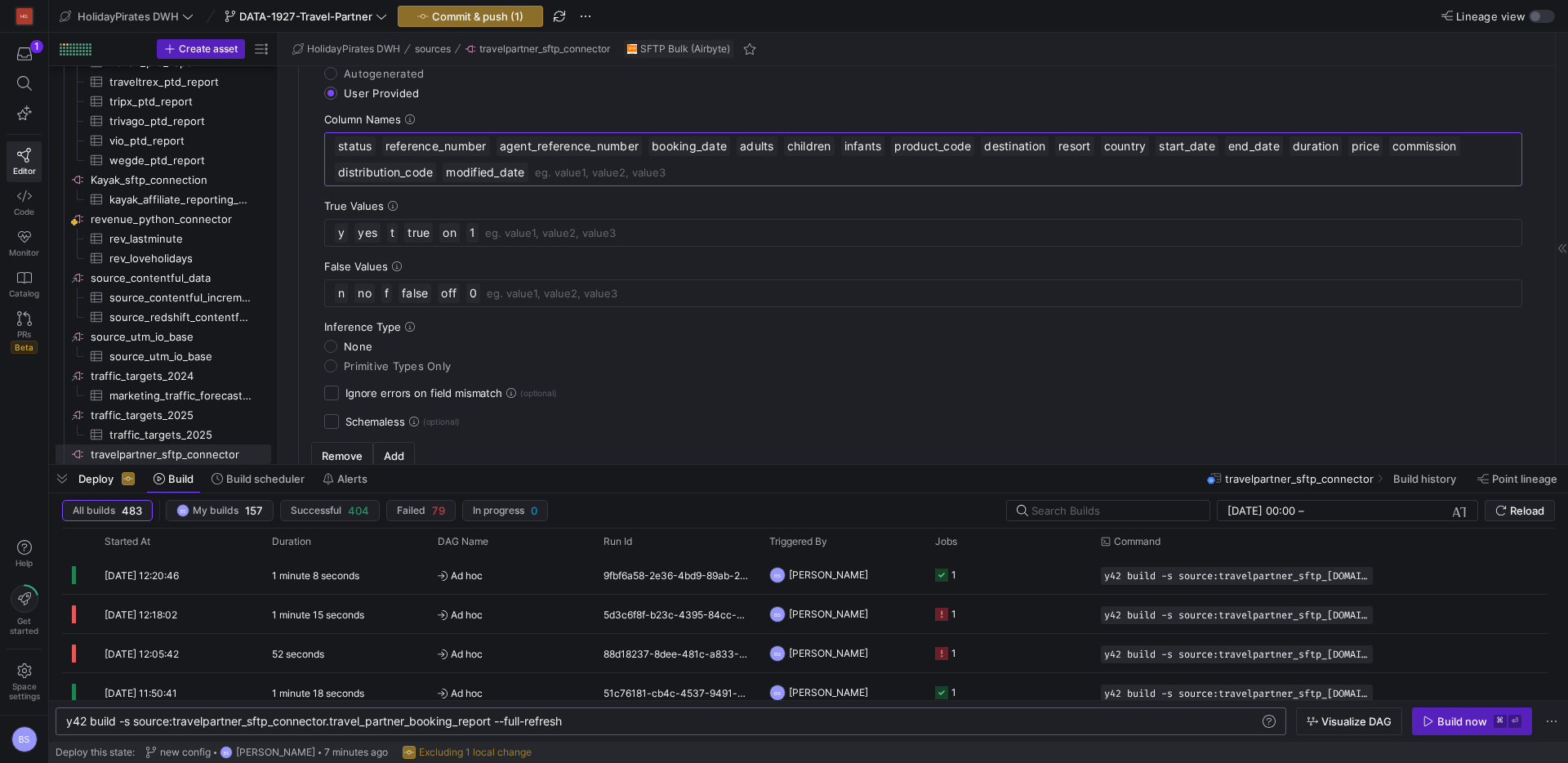
scroll to position [1408, 0]
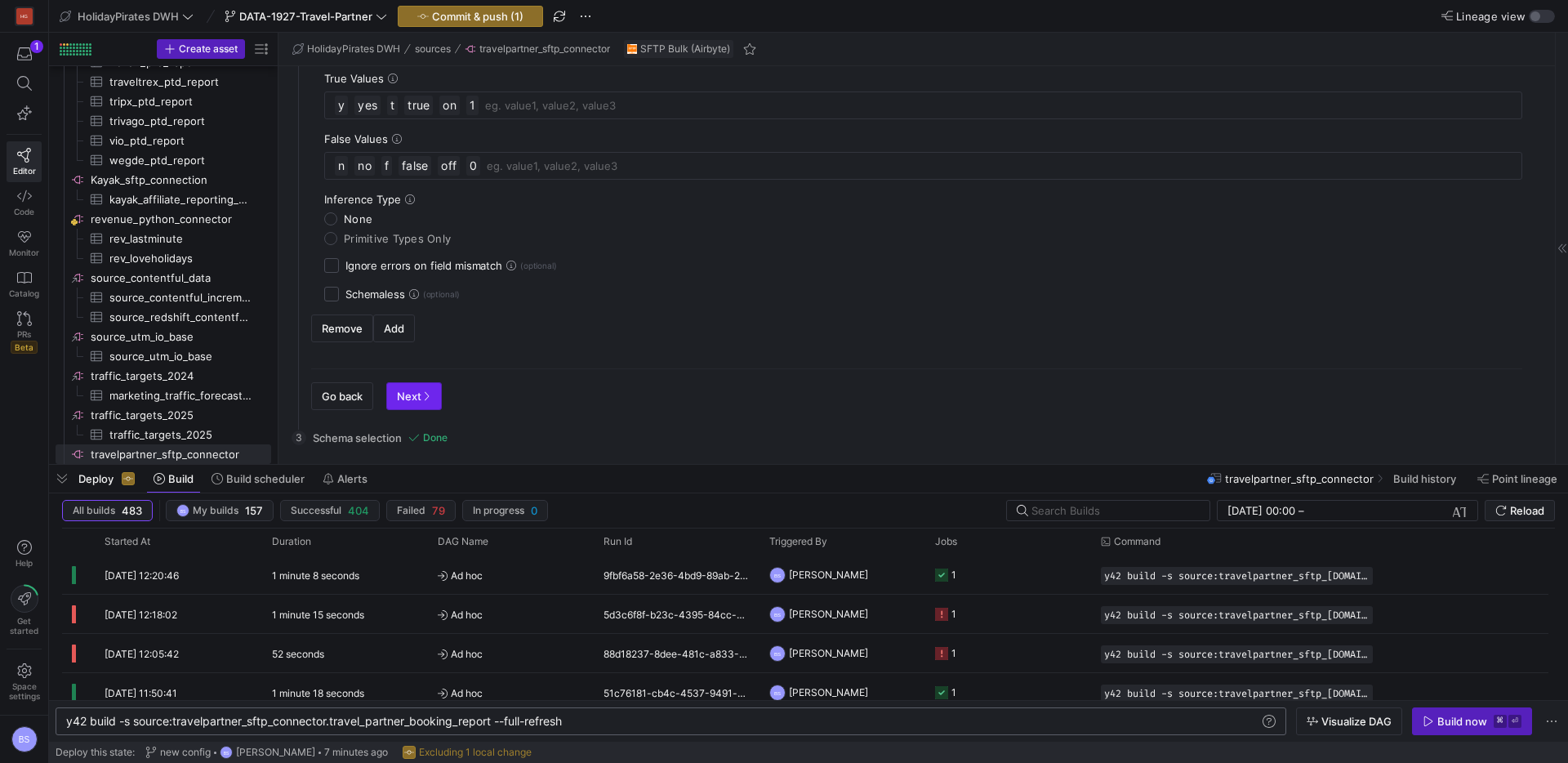
click at [406, 397] on span "Next" at bounding box center [415, 396] width 34 height 13
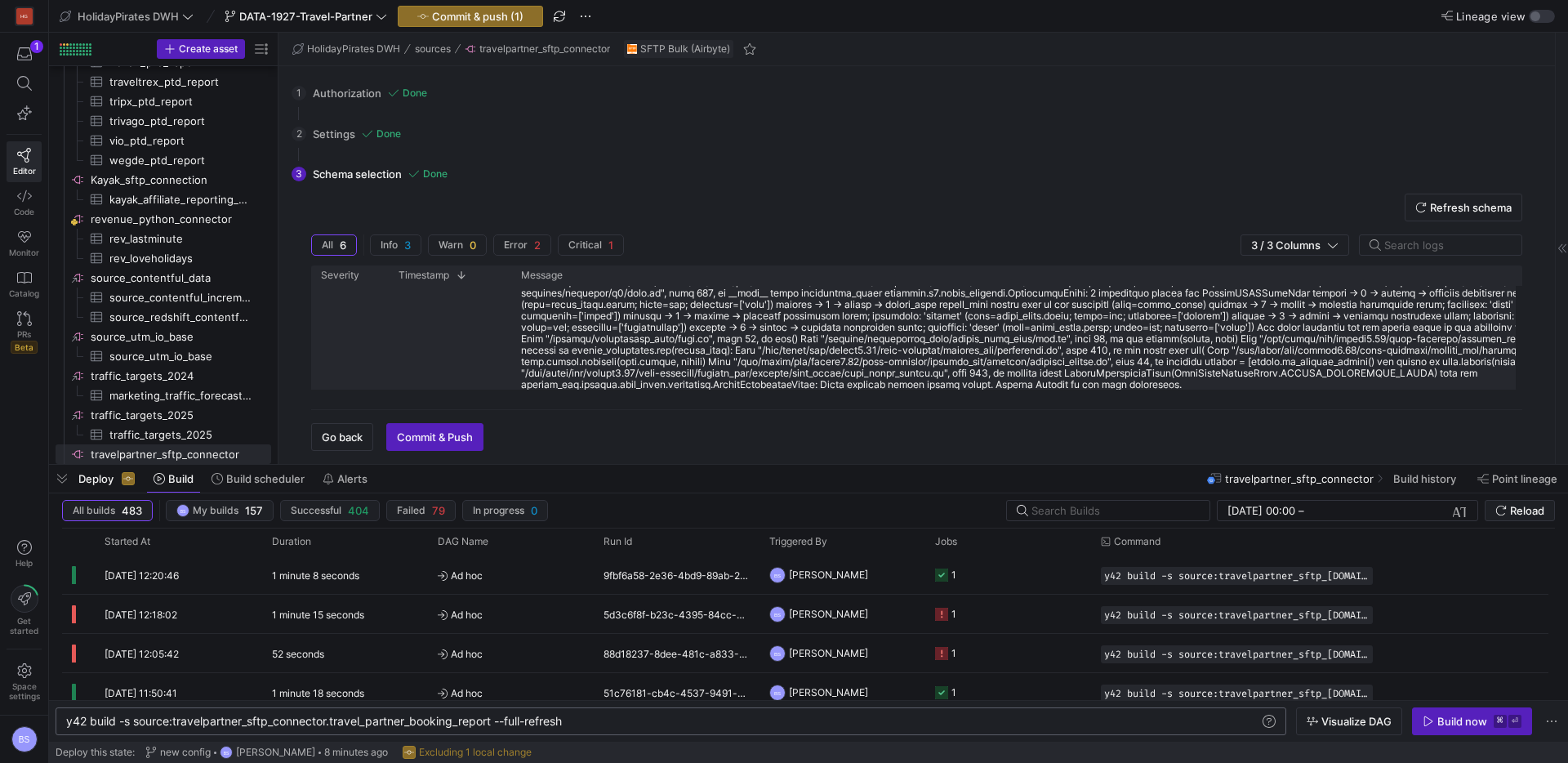
scroll to position [124, 0]
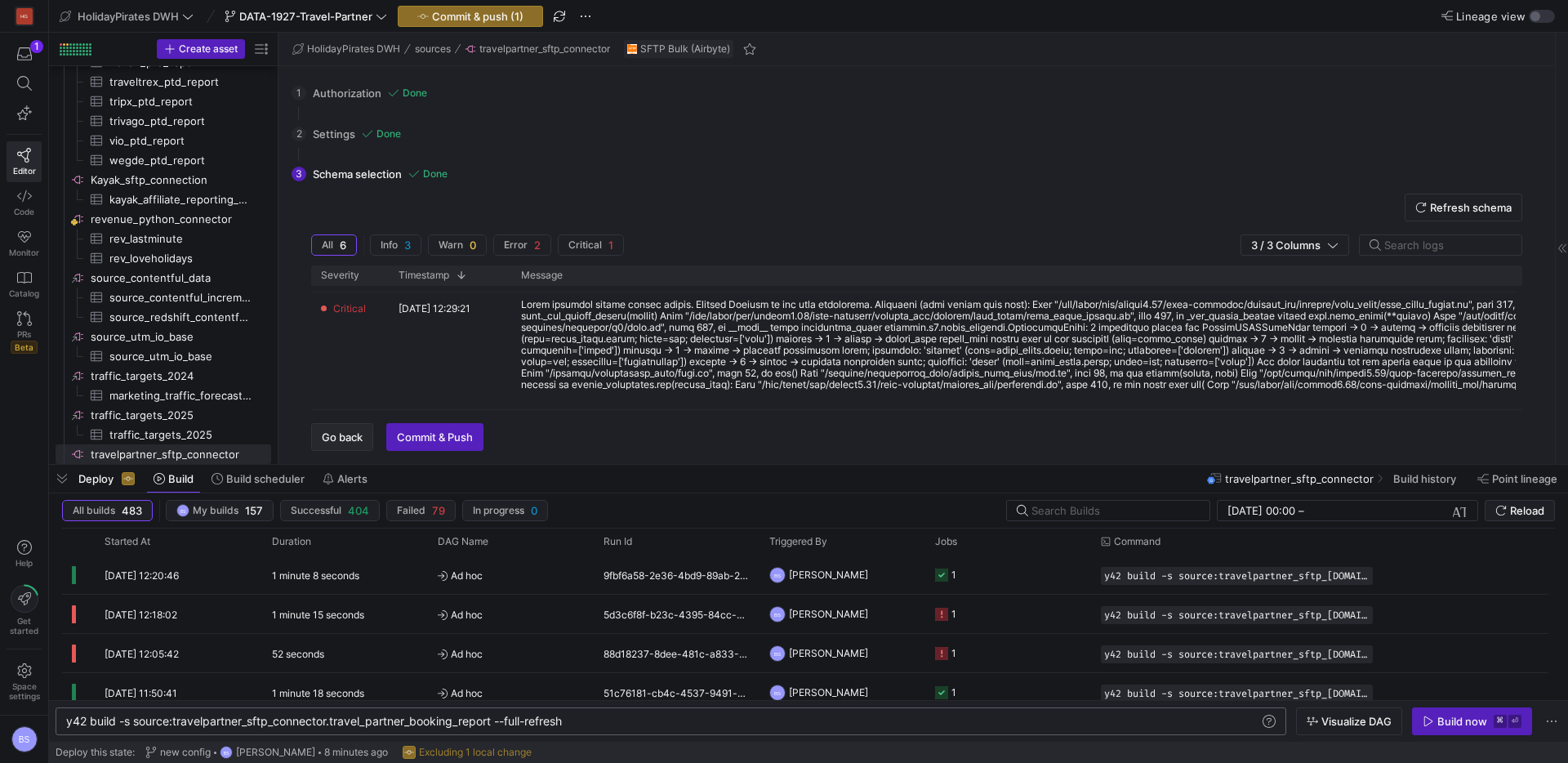
click at [332, 436] on span "Go back" at bounding box center [342, 437] width 41 height 13
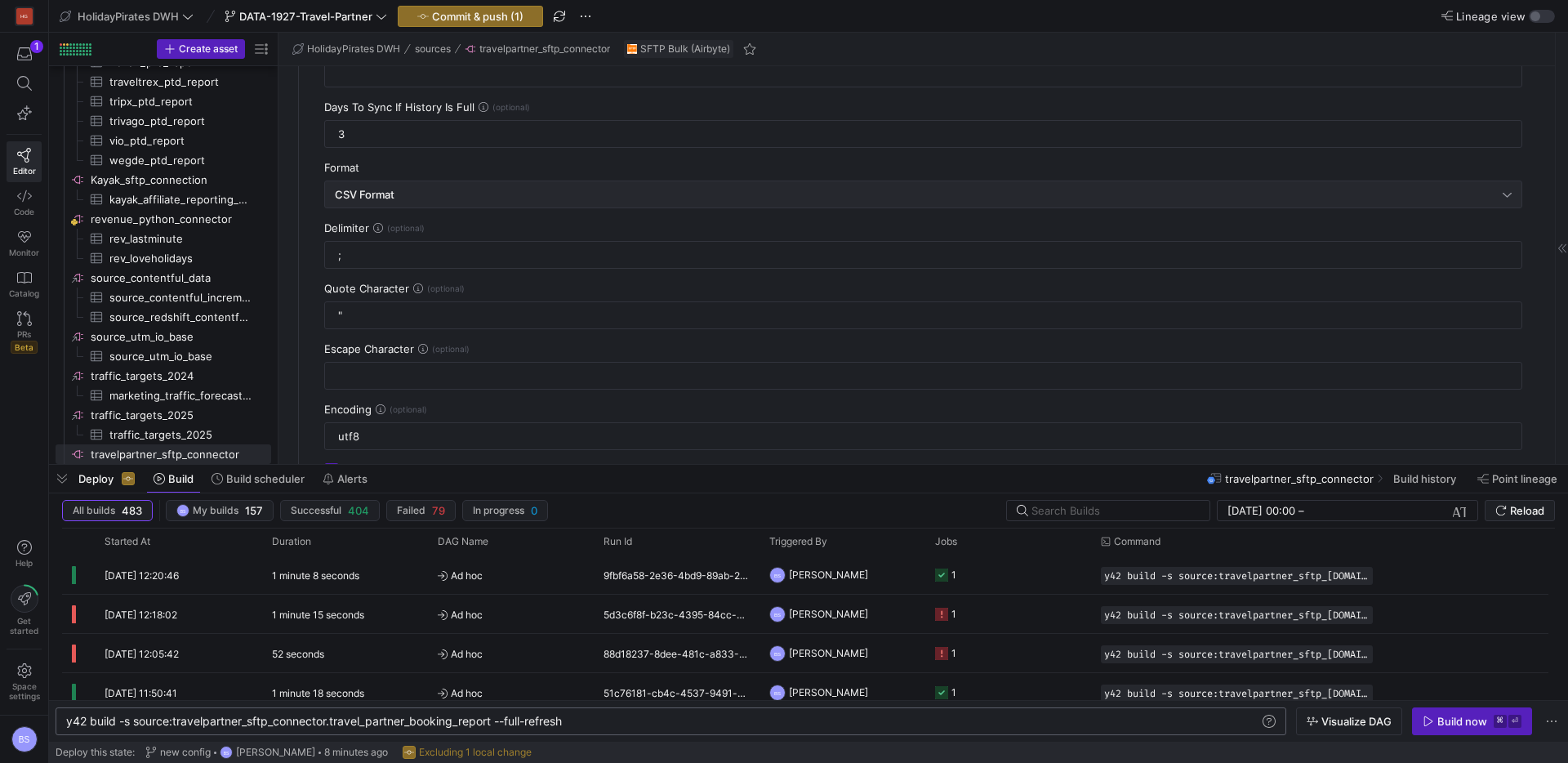
click at [383, 200] on span "CSV Format" at bounding box center [364, 194] width 59 height 13
click at [383, 200] on div at bounding box center [784, 381] width 1568 height 763
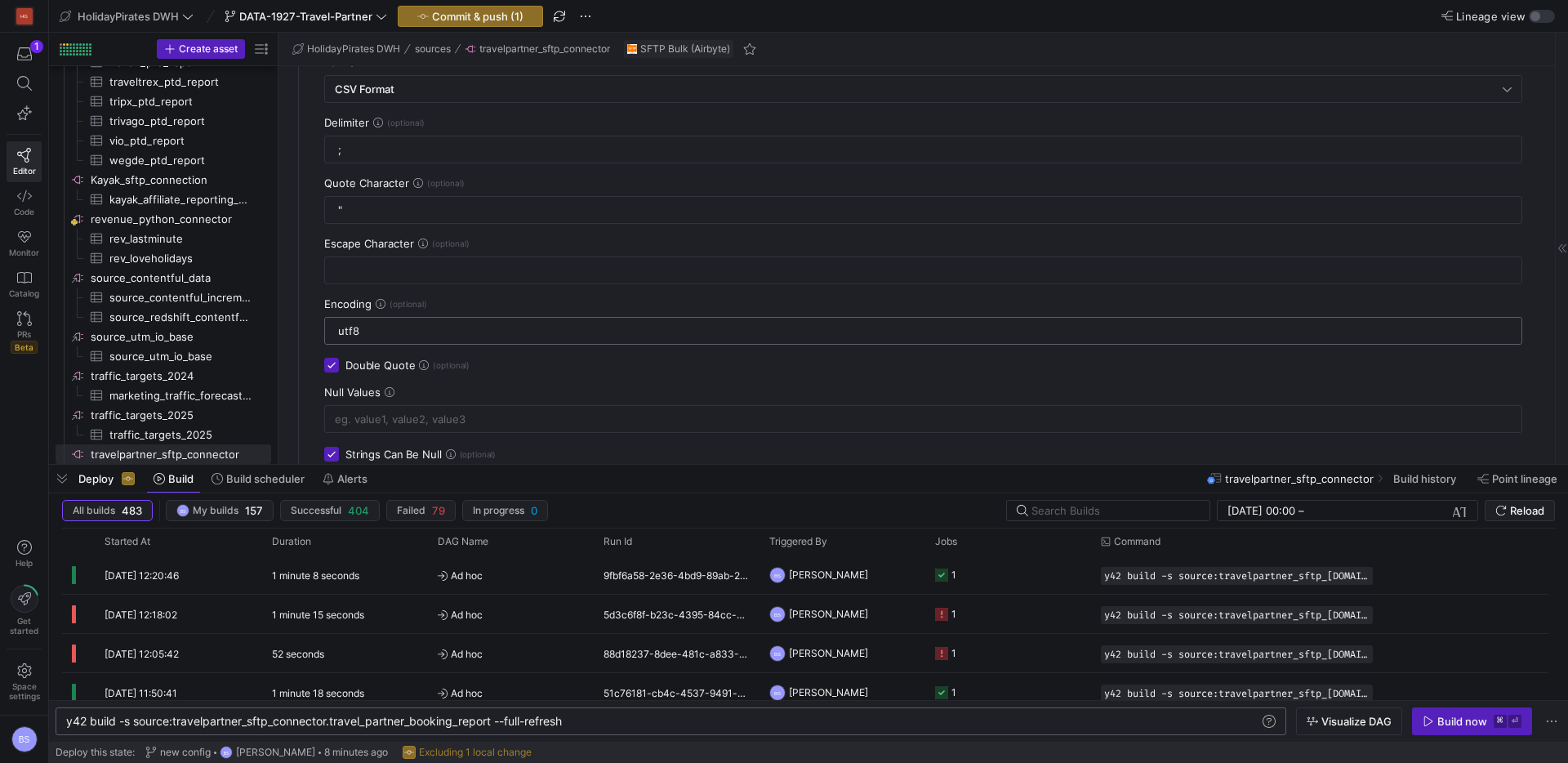
click at [412, 336] on input "utf8" at bounding box center [923, 330] width 1171 height 13
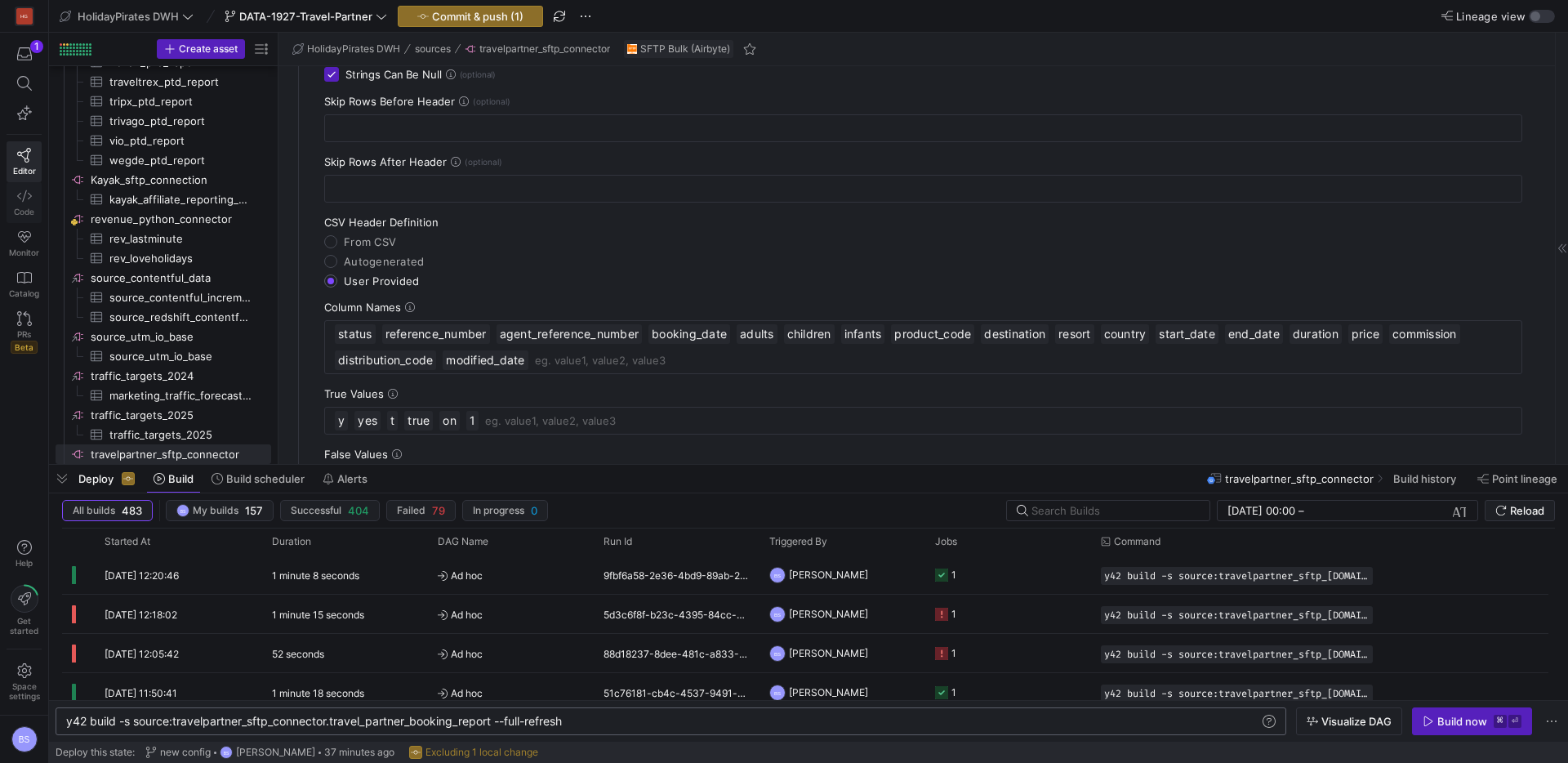
click at [26, 213] on span "Code" at bounding box center [24, 211] width 21 height 9
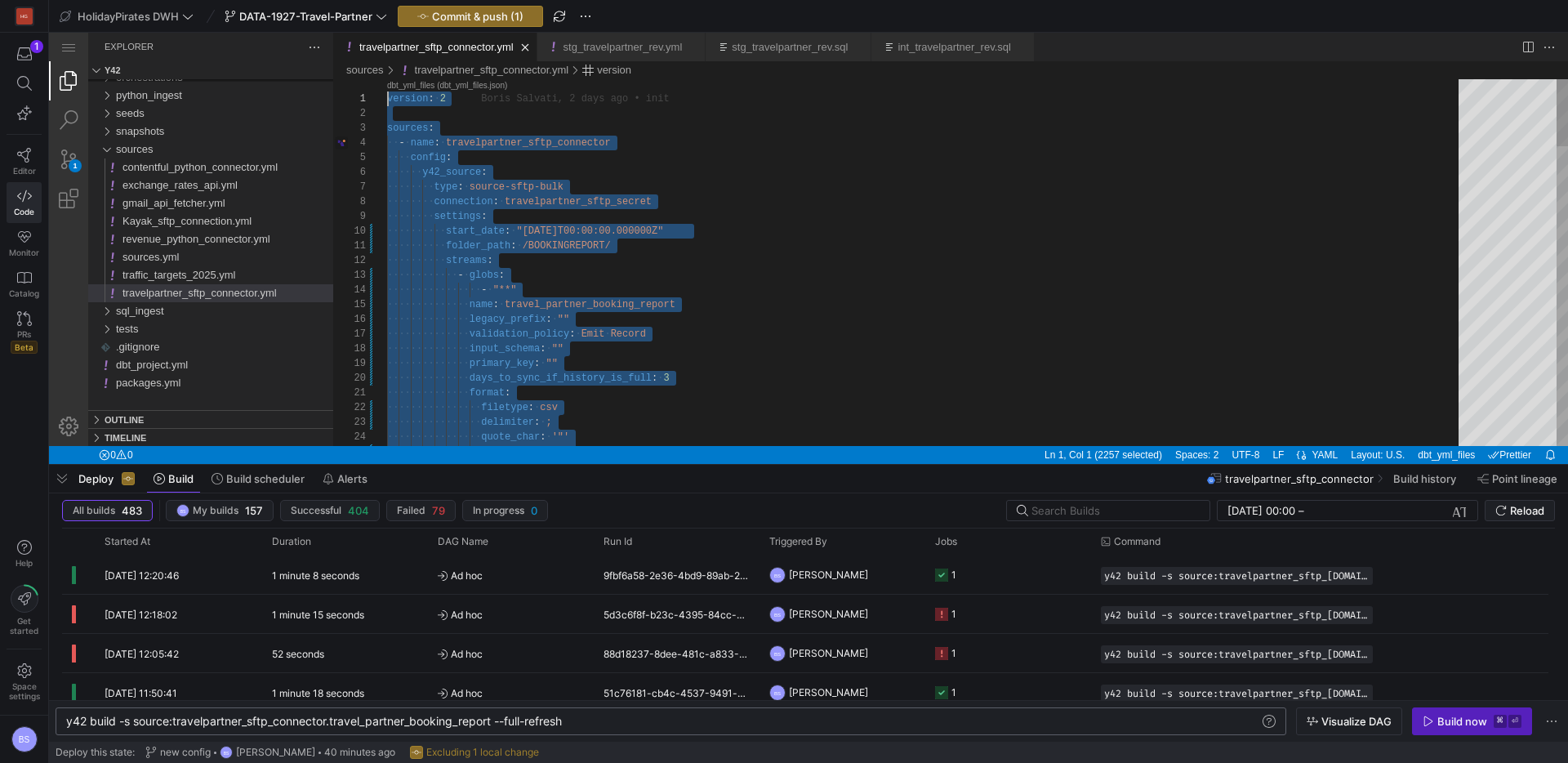
drag, startPoint x: 636, startPoint y: 303, endPoint x: 313, endPoint y: -99, distance: 515.7
type textarea "# This is the corrected parameter to ignore spaces after the delimiter. skipini…"
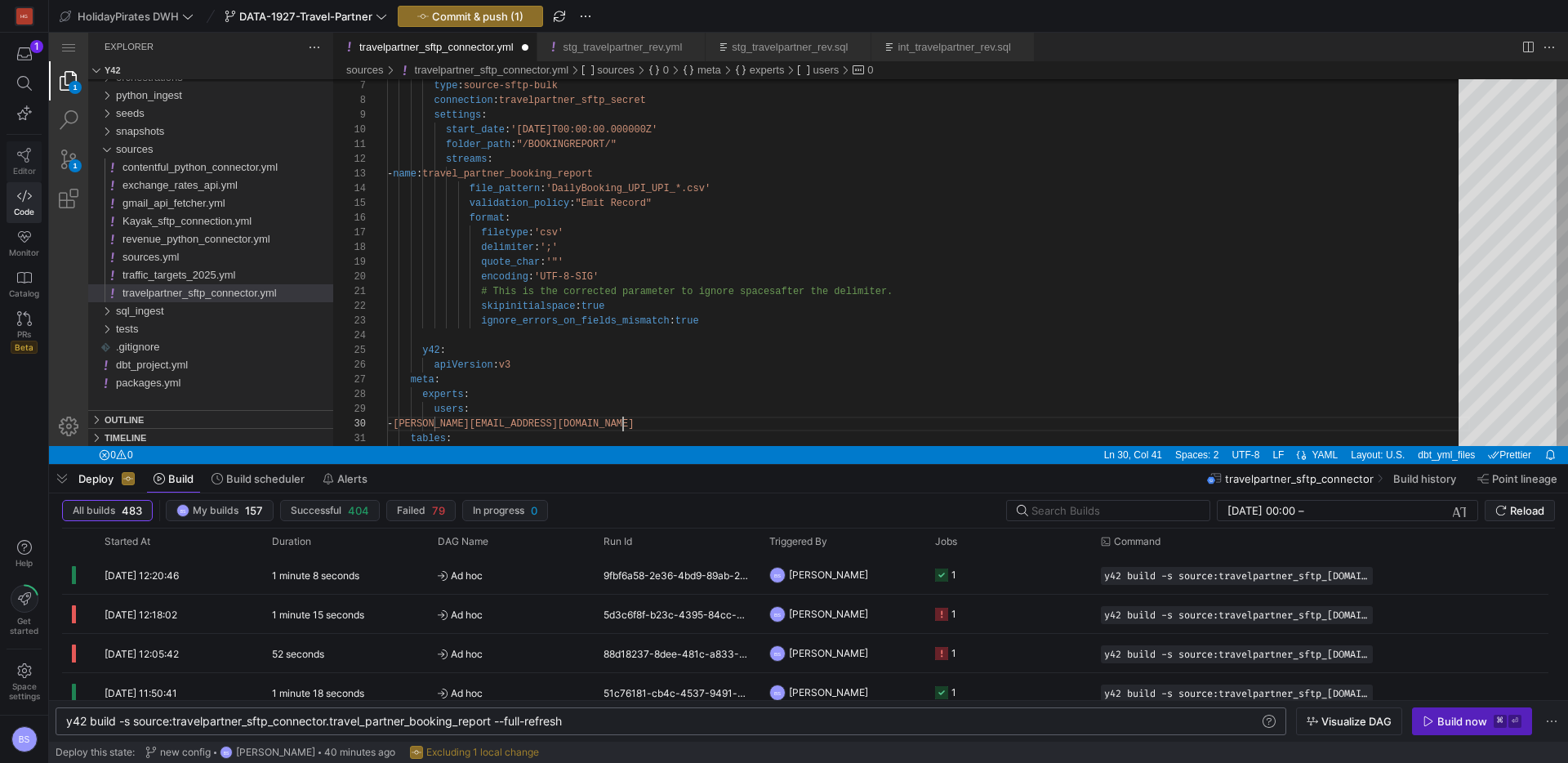
click at [20, 154] on icon at bounding box center [24, 154] width 15 height 15
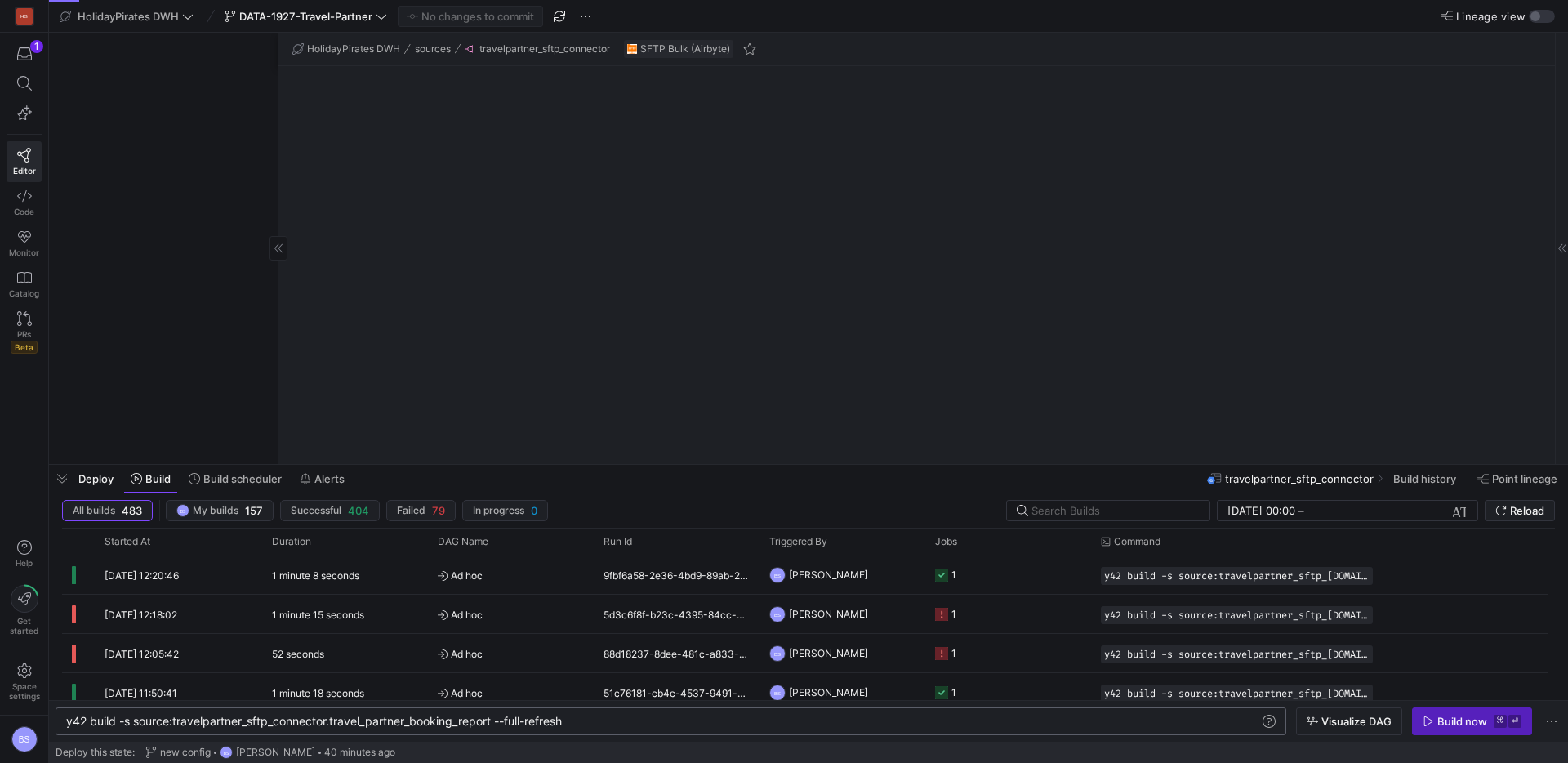
scroll to position [1151, 0]
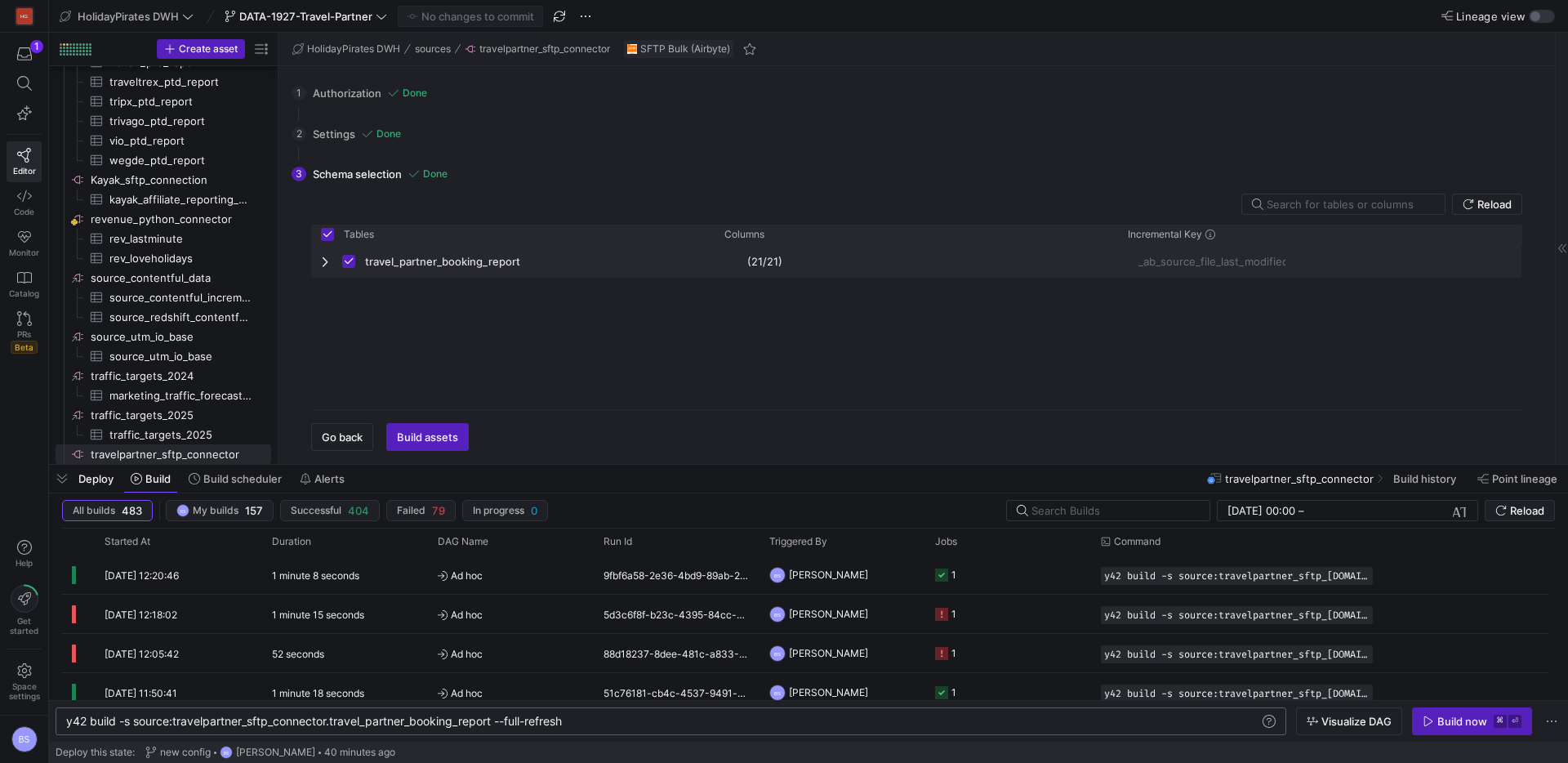
click at [322, 260] on span "Press SPACE to deselect this row." at bounding box center [326, 261] width 11 height 13
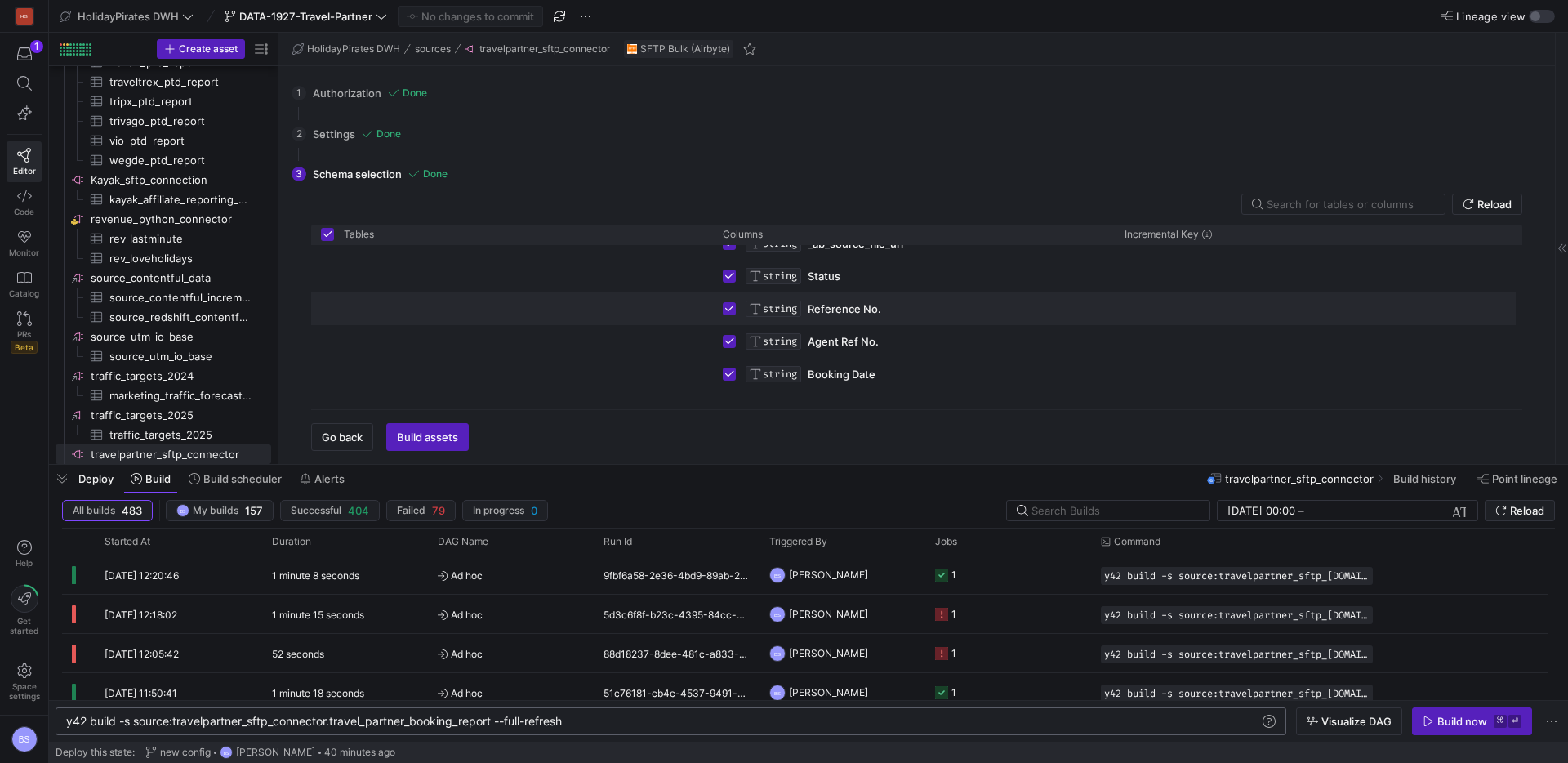
scroll to position [88, 0]
click at [428, 433] on span "Build assets" at bounding box center [427, 437] width 61 height 13
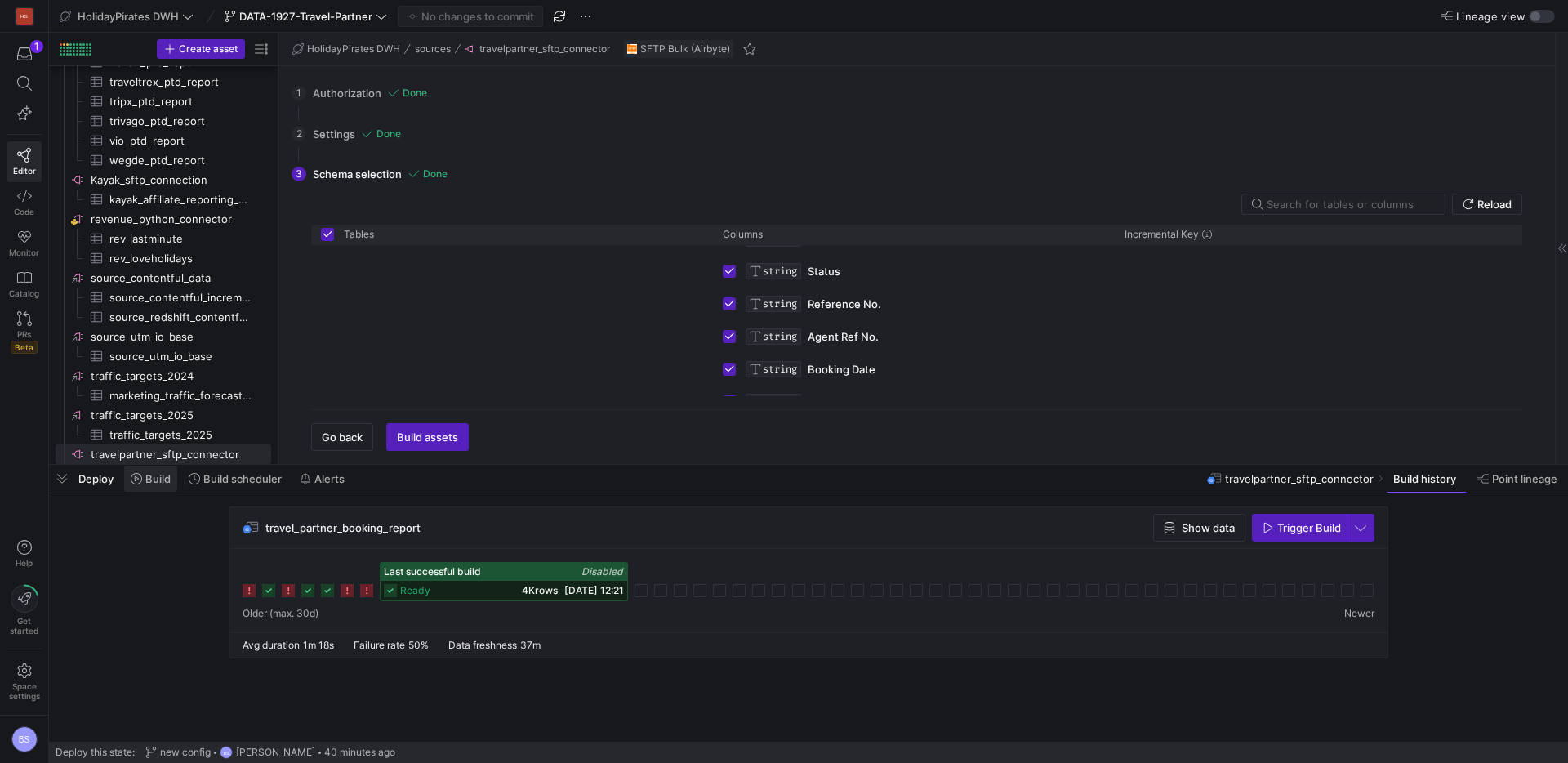
click at [139, 484] on span "Build" at bounding box center [150, 478] width 40 height 13
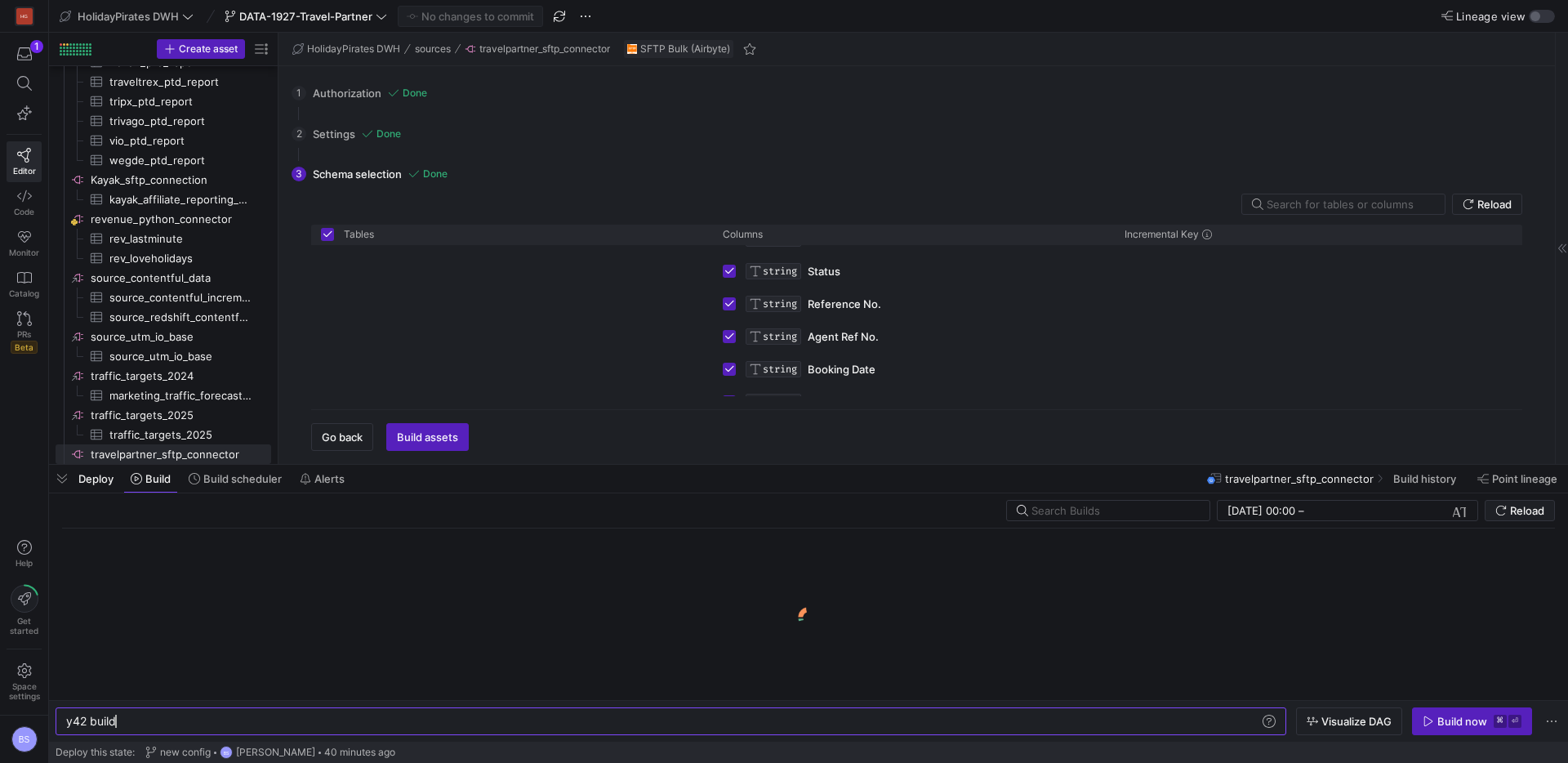
scroll to position [0, 49]
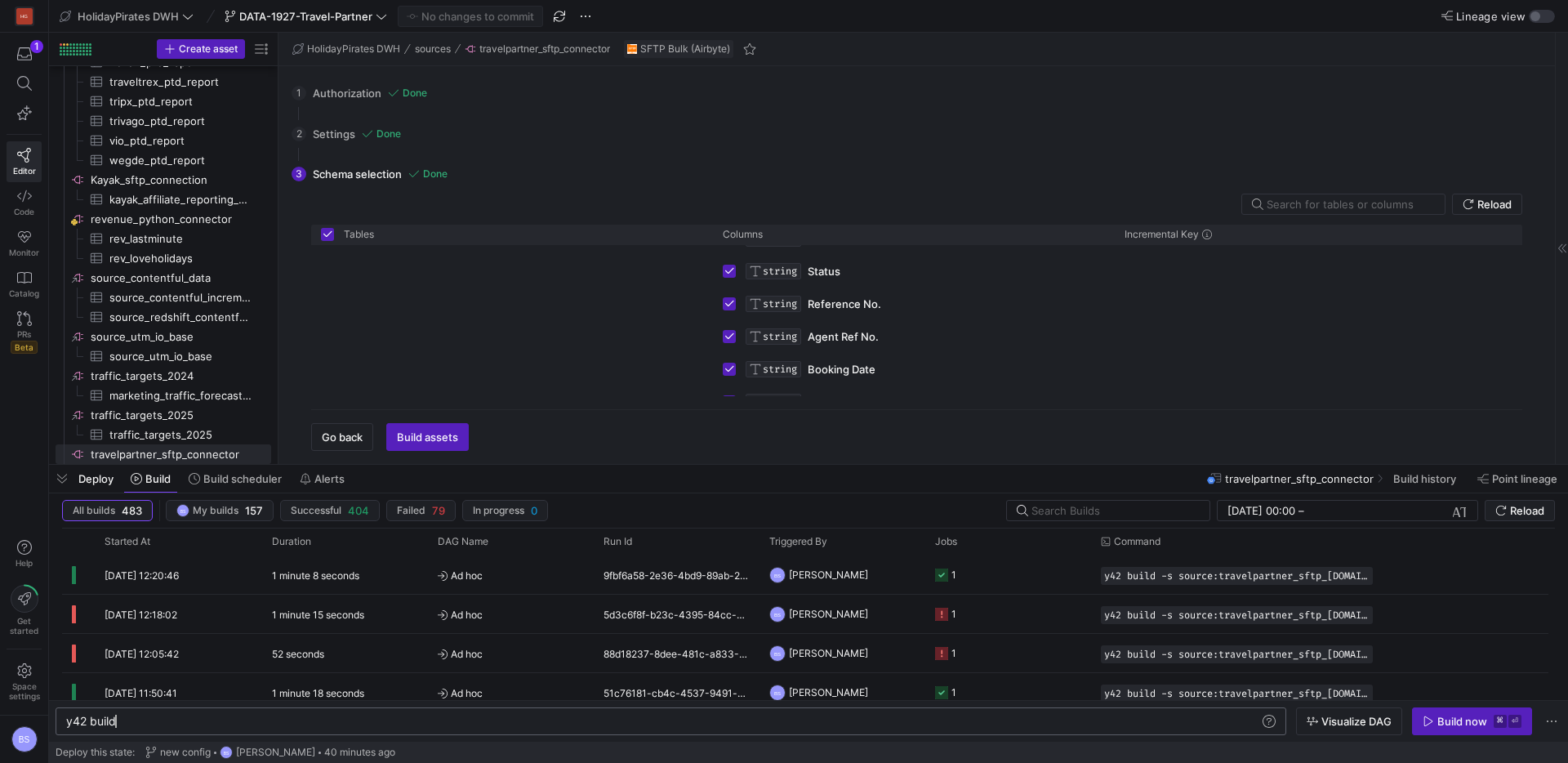
type textarea "y42 build -s source:travelpartner_sftp_[DOMAIN_NAME]_partner_booking_report --f…"
click at [1429, 708] on span "button" at bounding box center [1473, 721] width 118 height 26
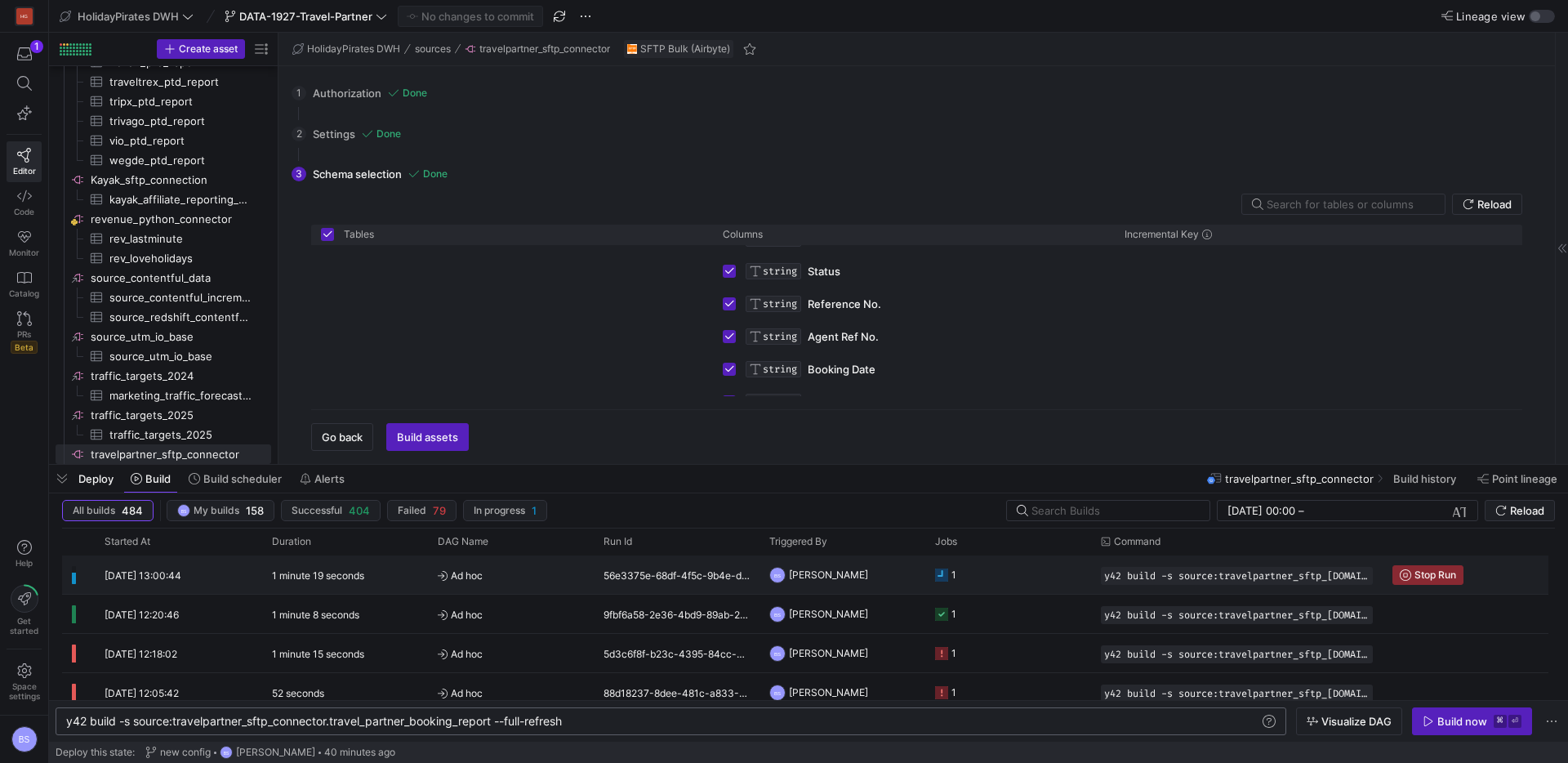
click at [229, 567] on div "[DATE] 13:00:44" at bounding box center [178, 574] width 167 height 39
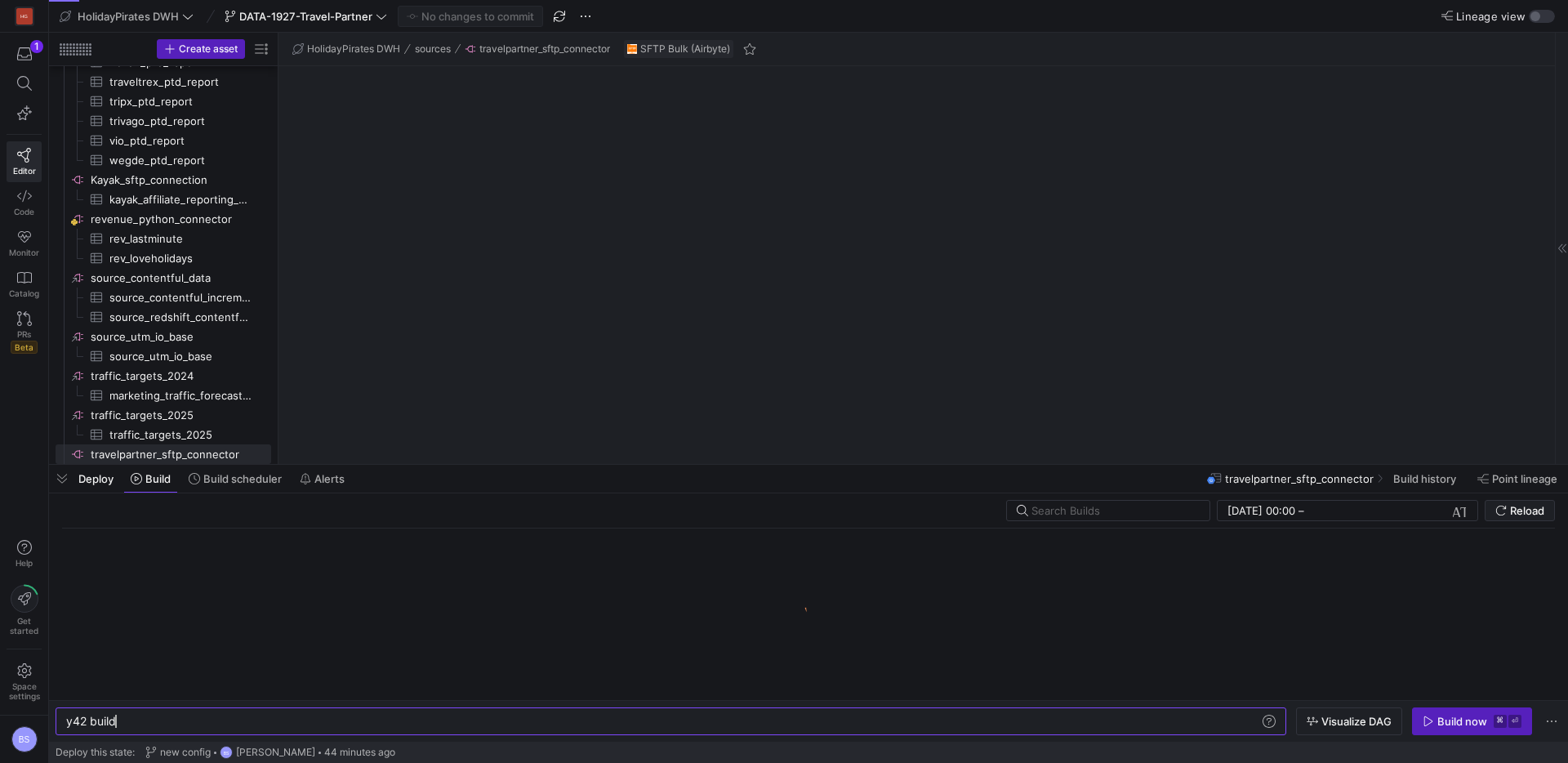
scroll to position [0, 49]
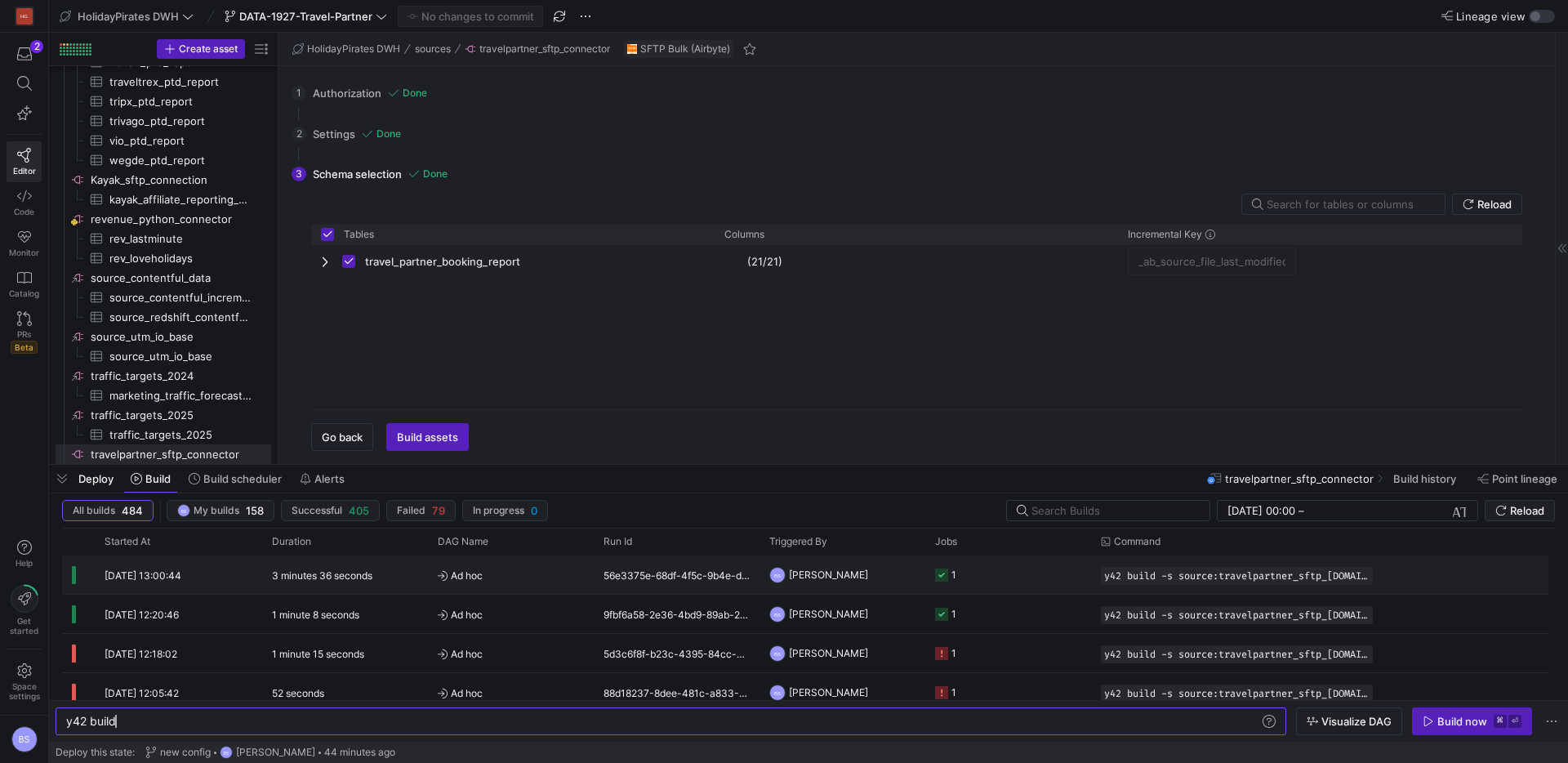
click at [513, 568] on span "Ad hoc" at bounding box center [511, 575] width 146 height 39
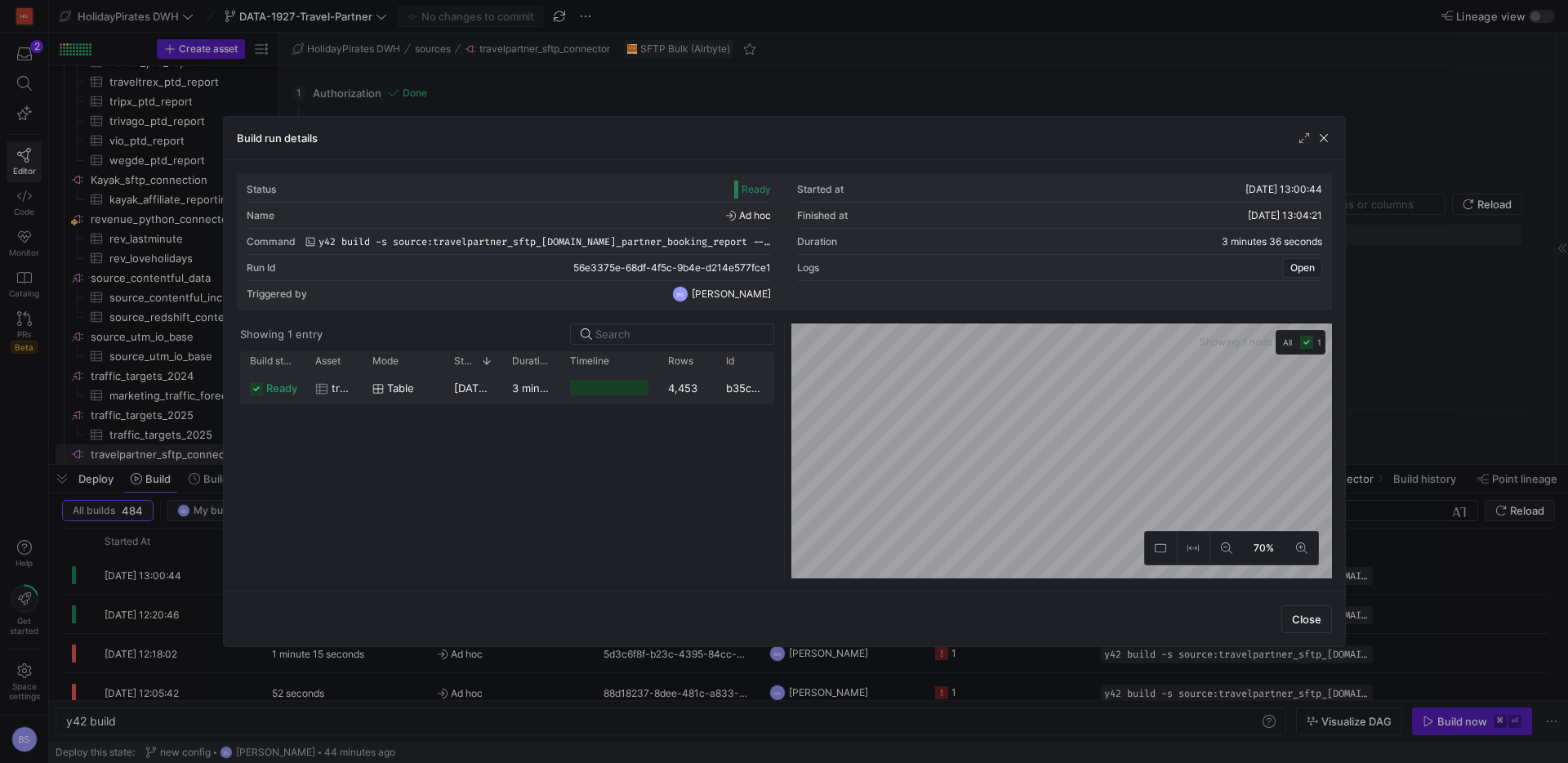
click at [331, 386] on span "travel_partner_booking_report" at bounding box center [342, 388] width 21 height 32
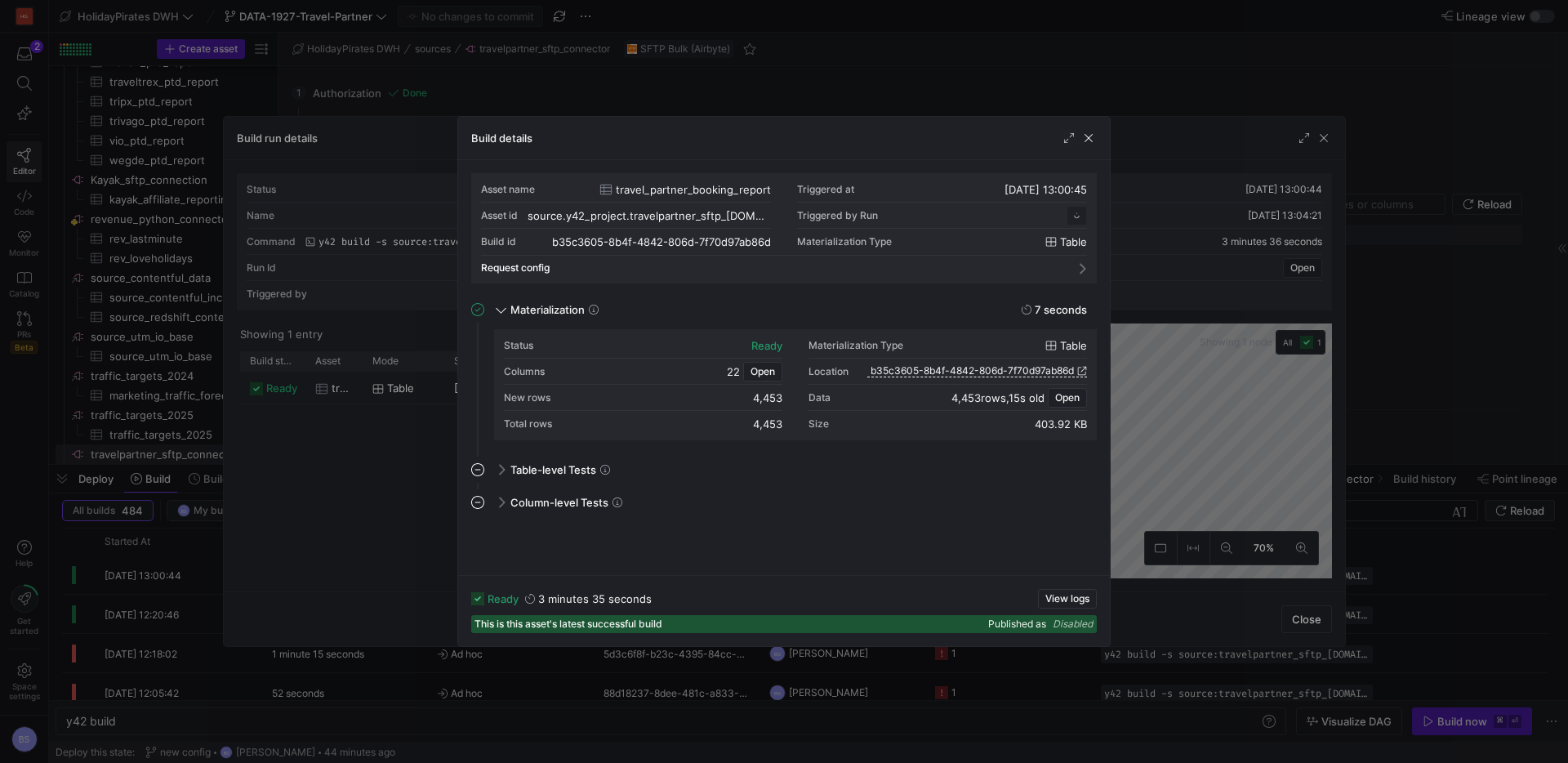
scroll to position [147, 0]
click at [847, 389] on div "Data 4,453 rows , 15s old Open" at bounding box center [947, 397] width 279 height 26
click at [1069, 399] on span "Open" at bounding box center [1068, 397] width 25 height 11
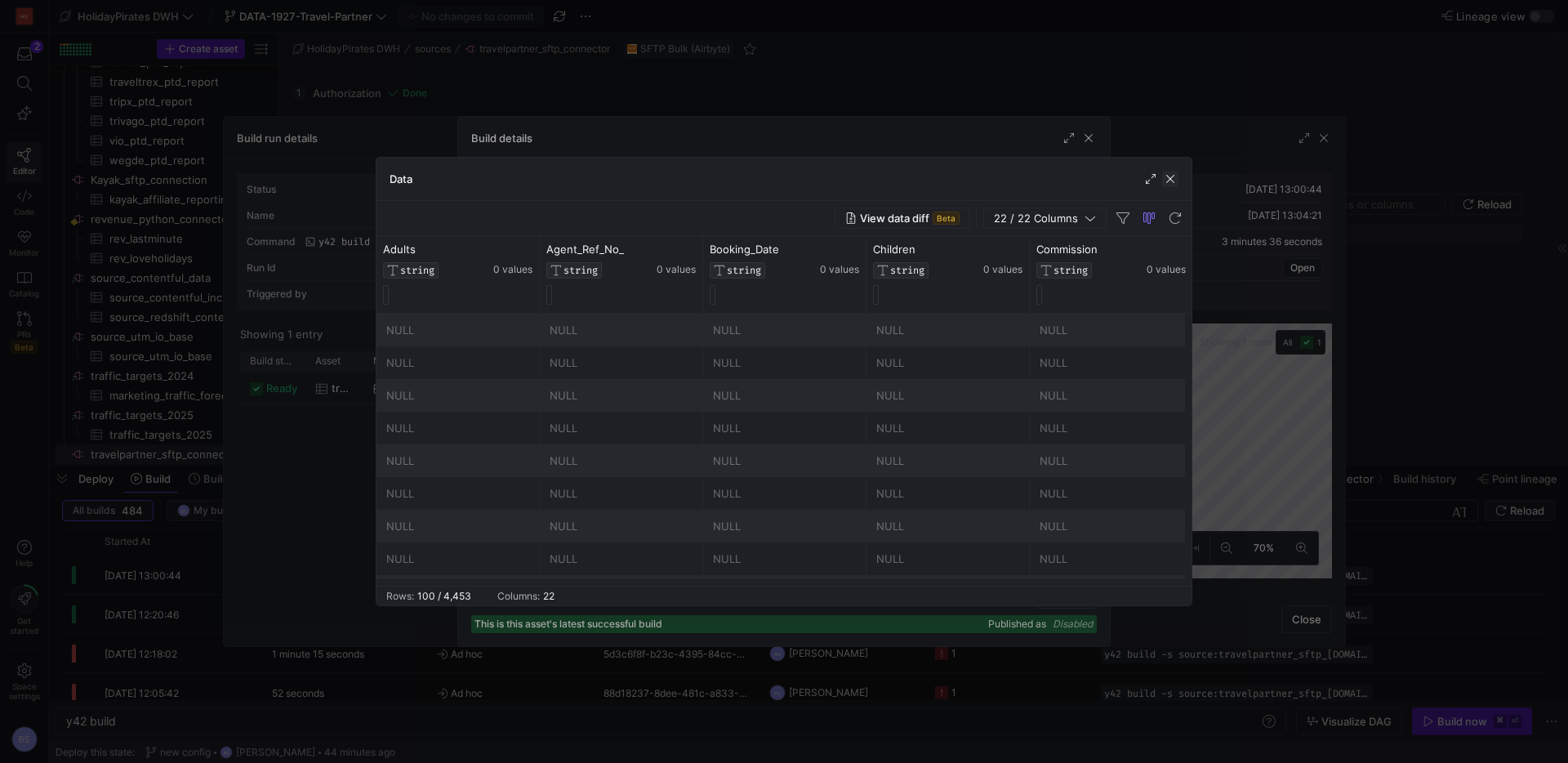
click at [1173, 183] on span "button" at bounding box center [1170, 179] width 16 height 16
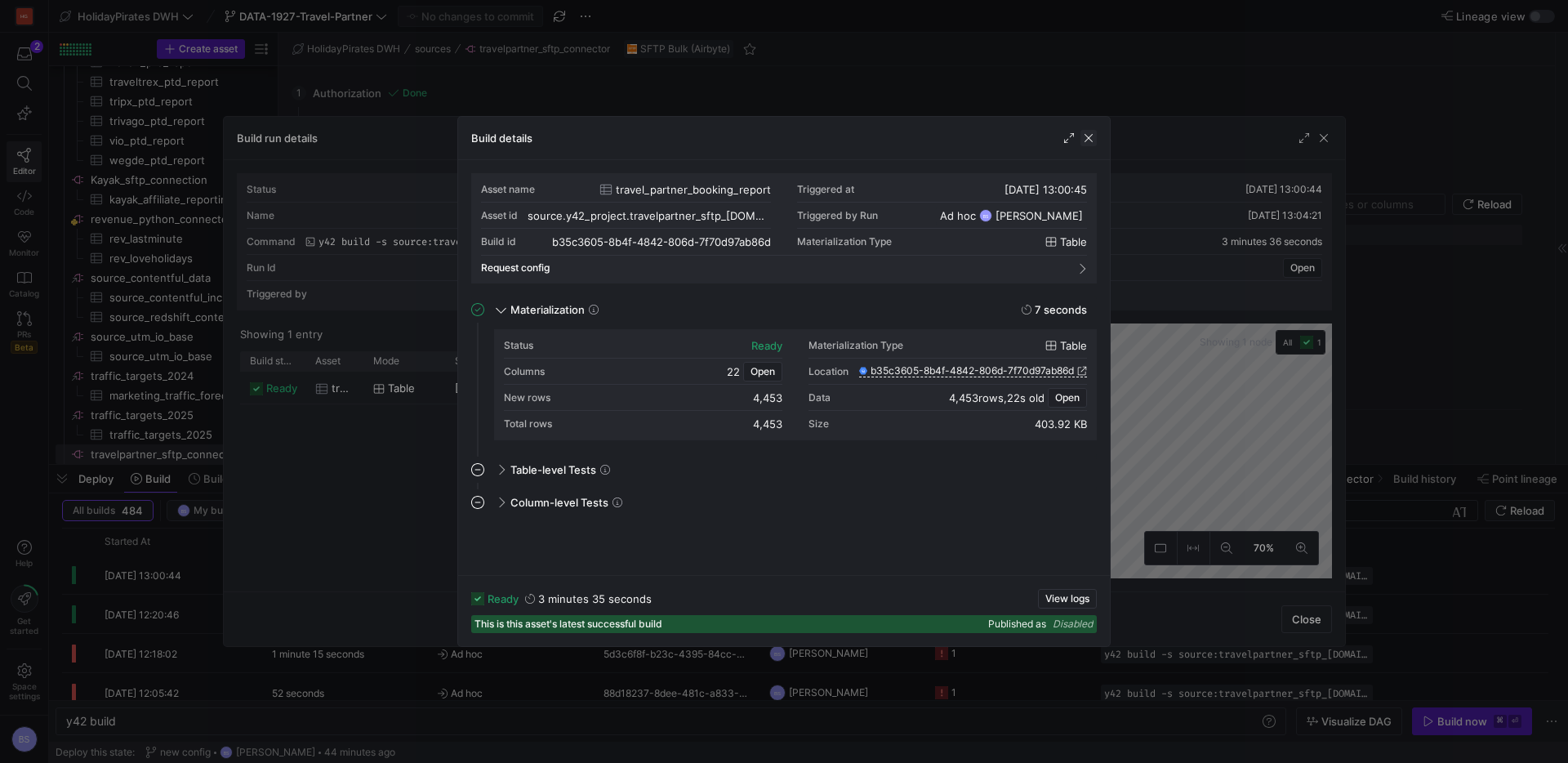
click at [1090, 142] on span "button" at bounding box center [1088, 137] width 16 height 16
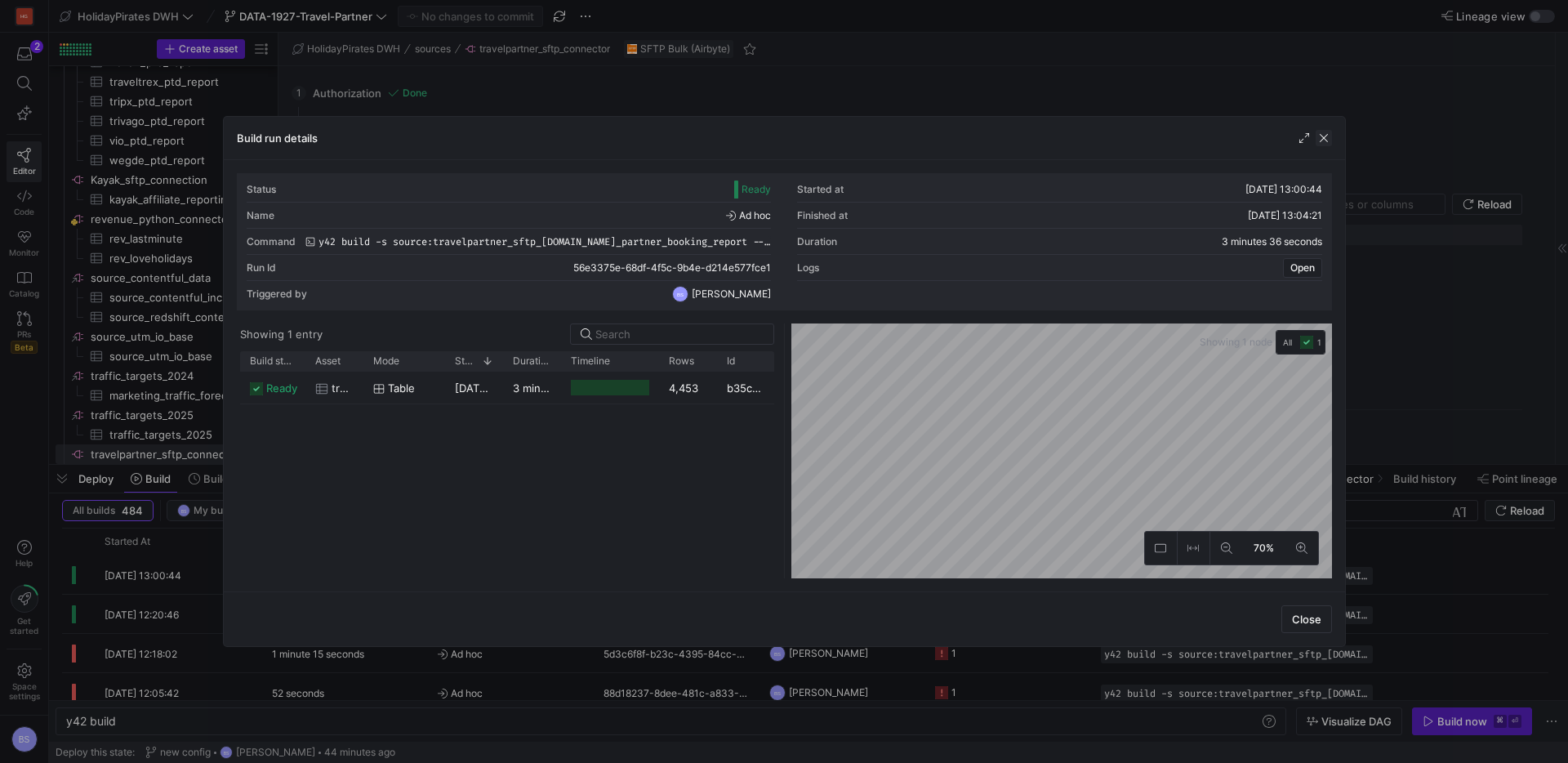
click at [1326, 144] on span "button" at bounding box center [1323, 137] width 16 height 16
